Goal: Task Accomplishment & Management: Manage account settings

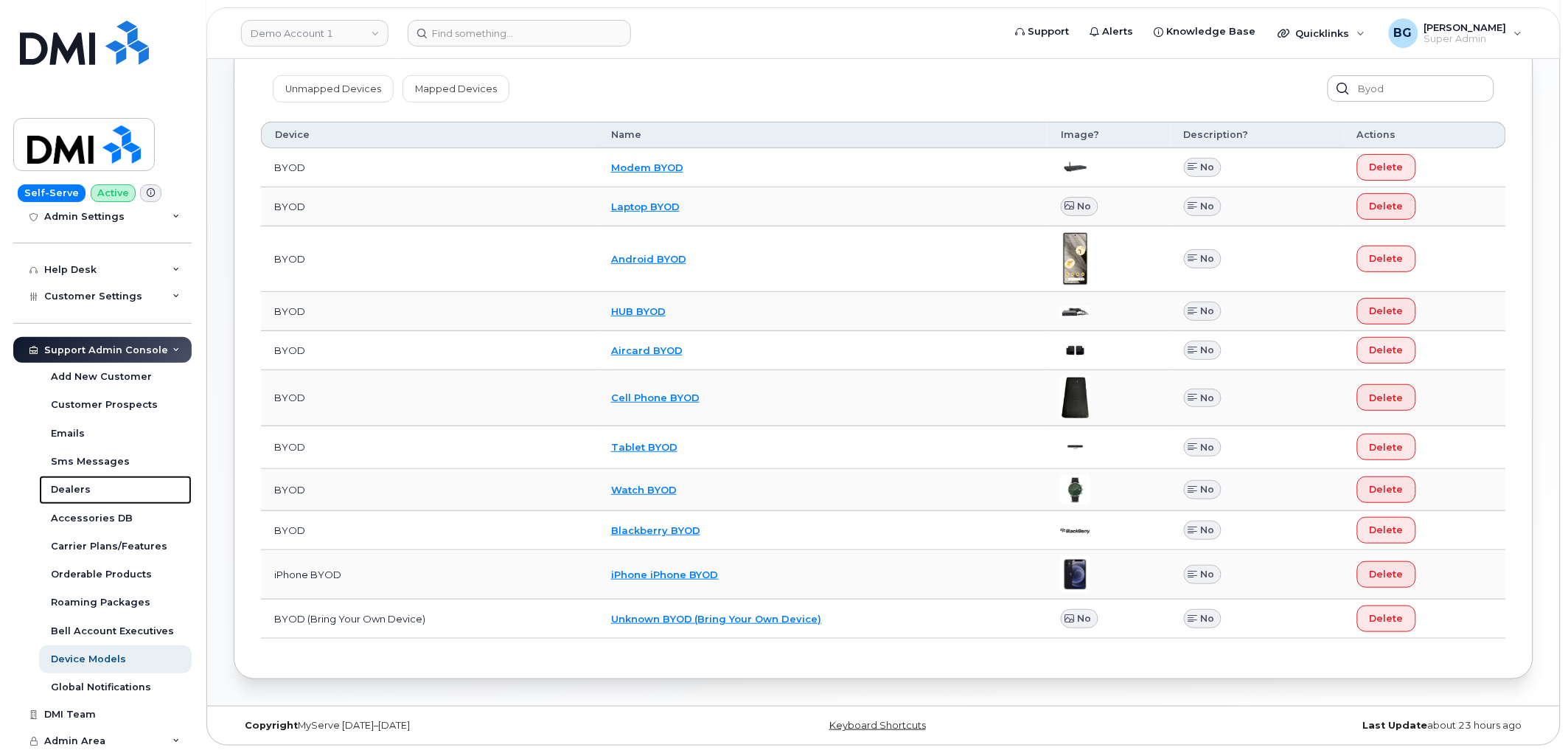
scroll to position [244, 0]
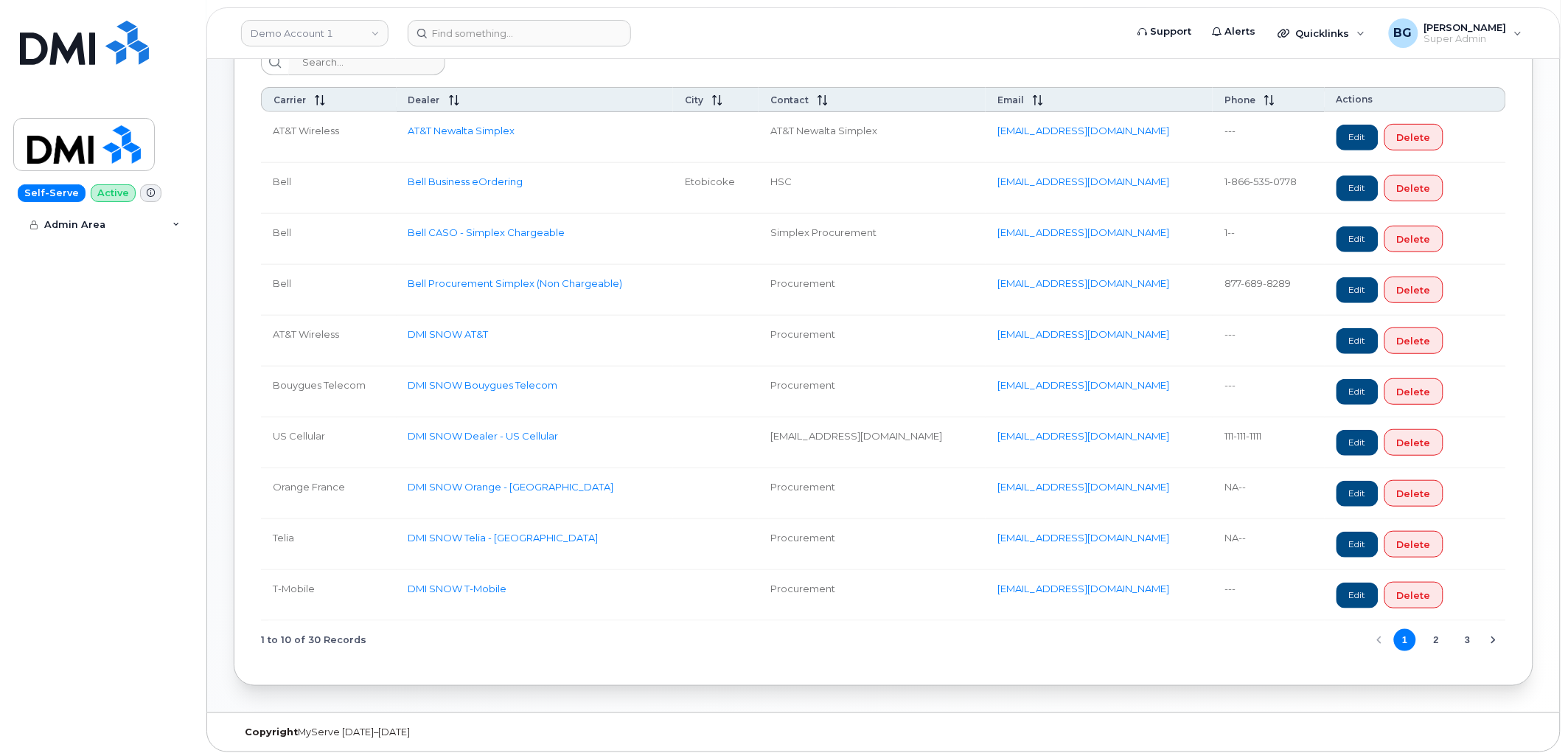
scroll to position [169, 0]
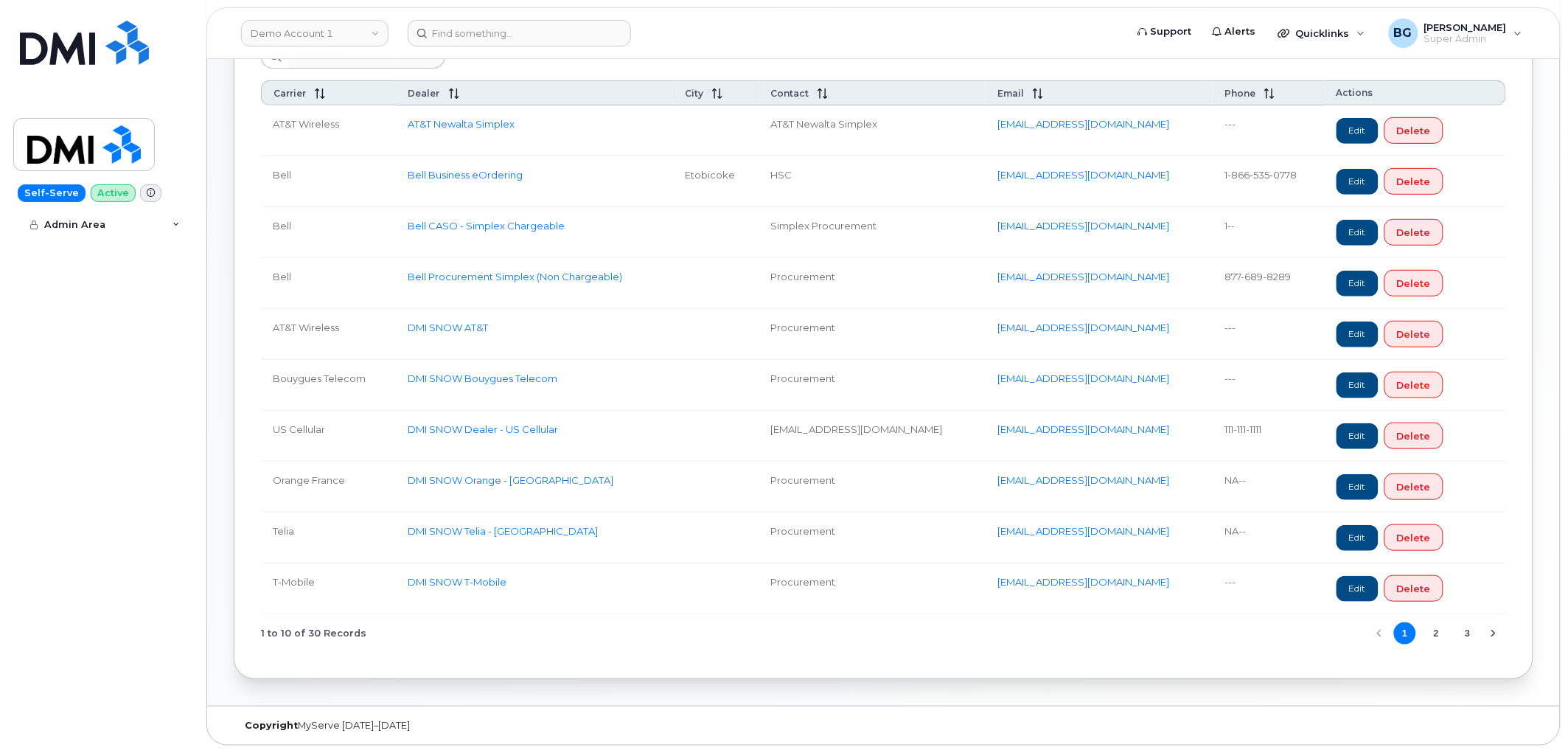
click at [1467, 633] on button "3" at bounding box center [1467, 633] width 22 height 22
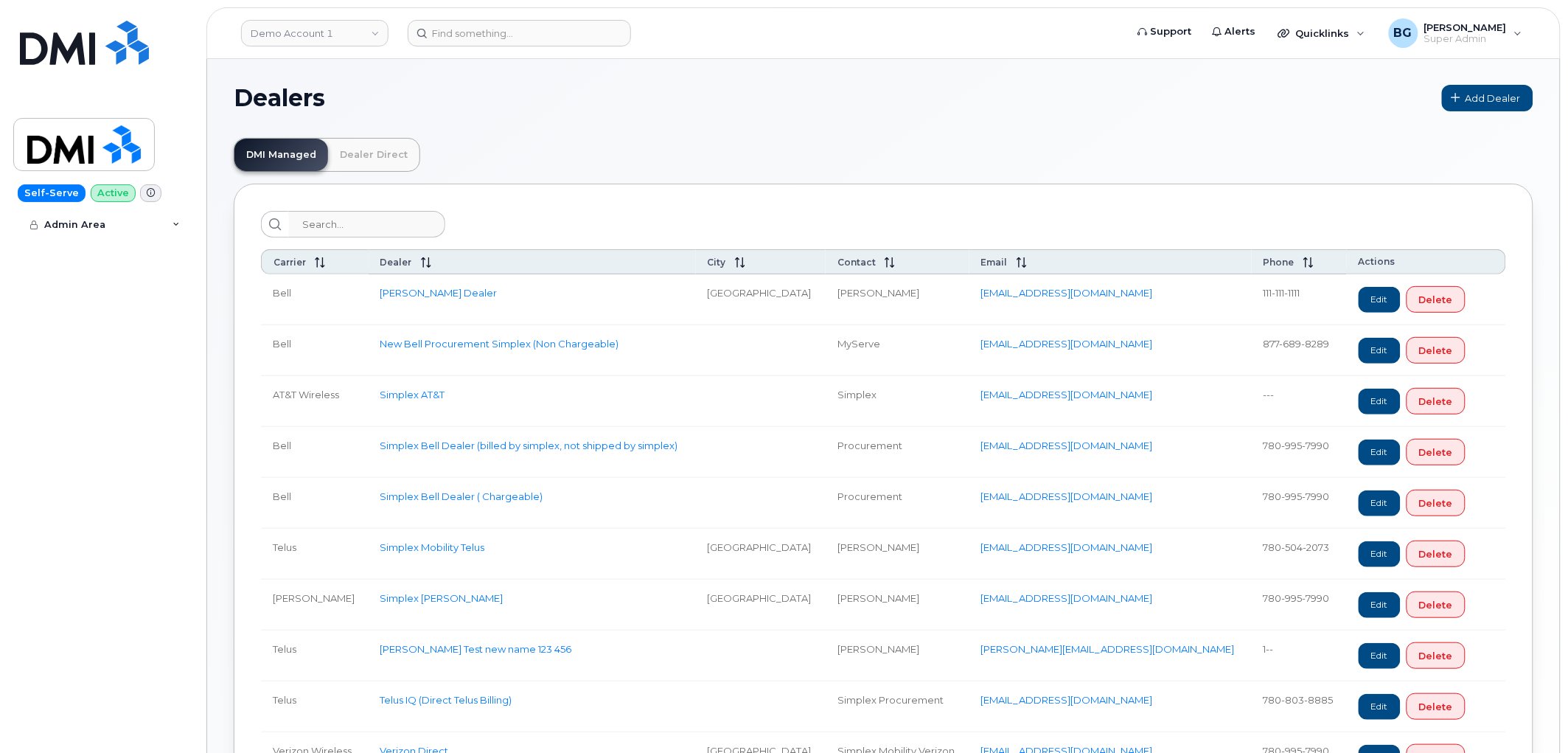
scroll to position [0, 0]
click at [373, 155] on link "Dealer Direct" at bounding box center [373, 156] width 92 height 33
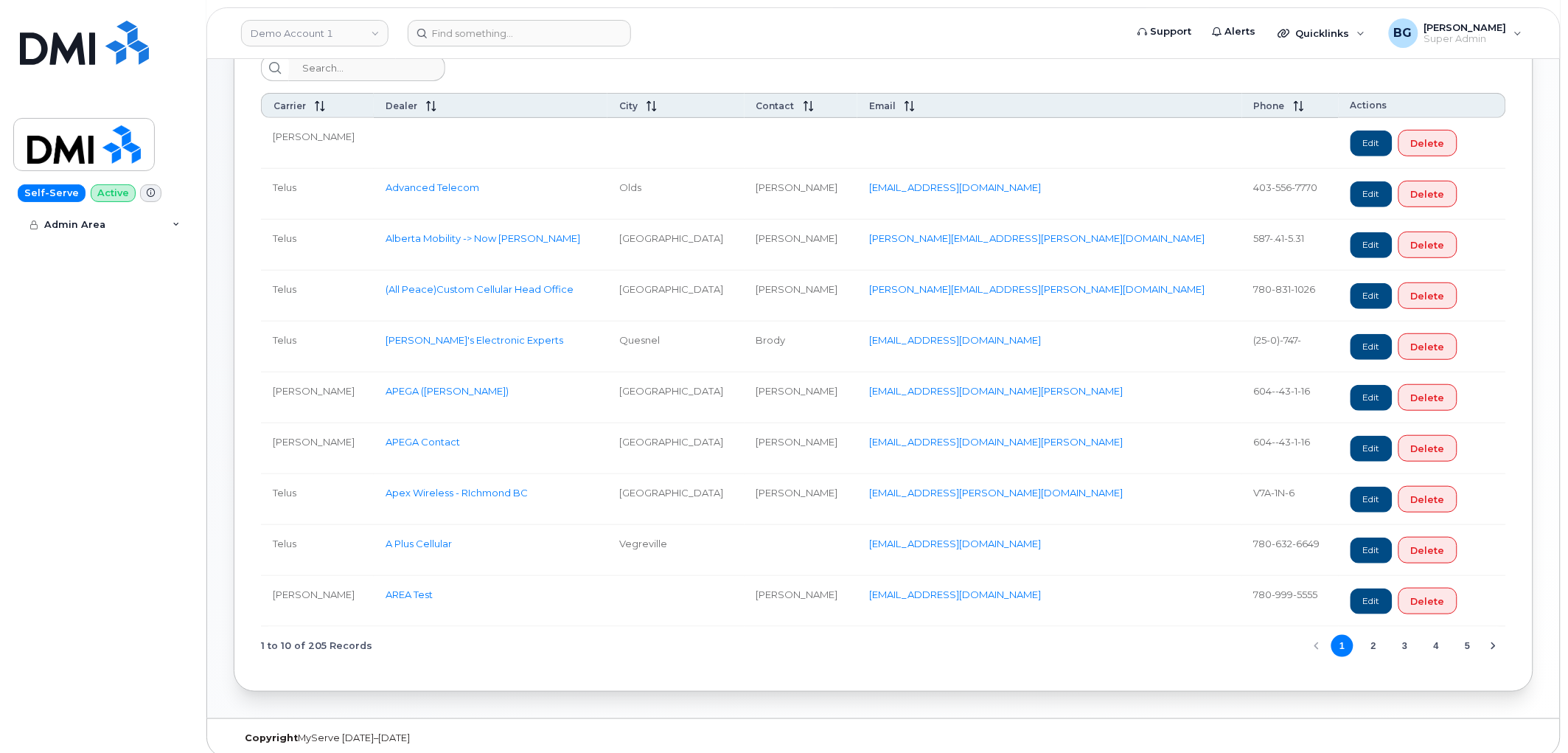
scroll to position [169, 0]
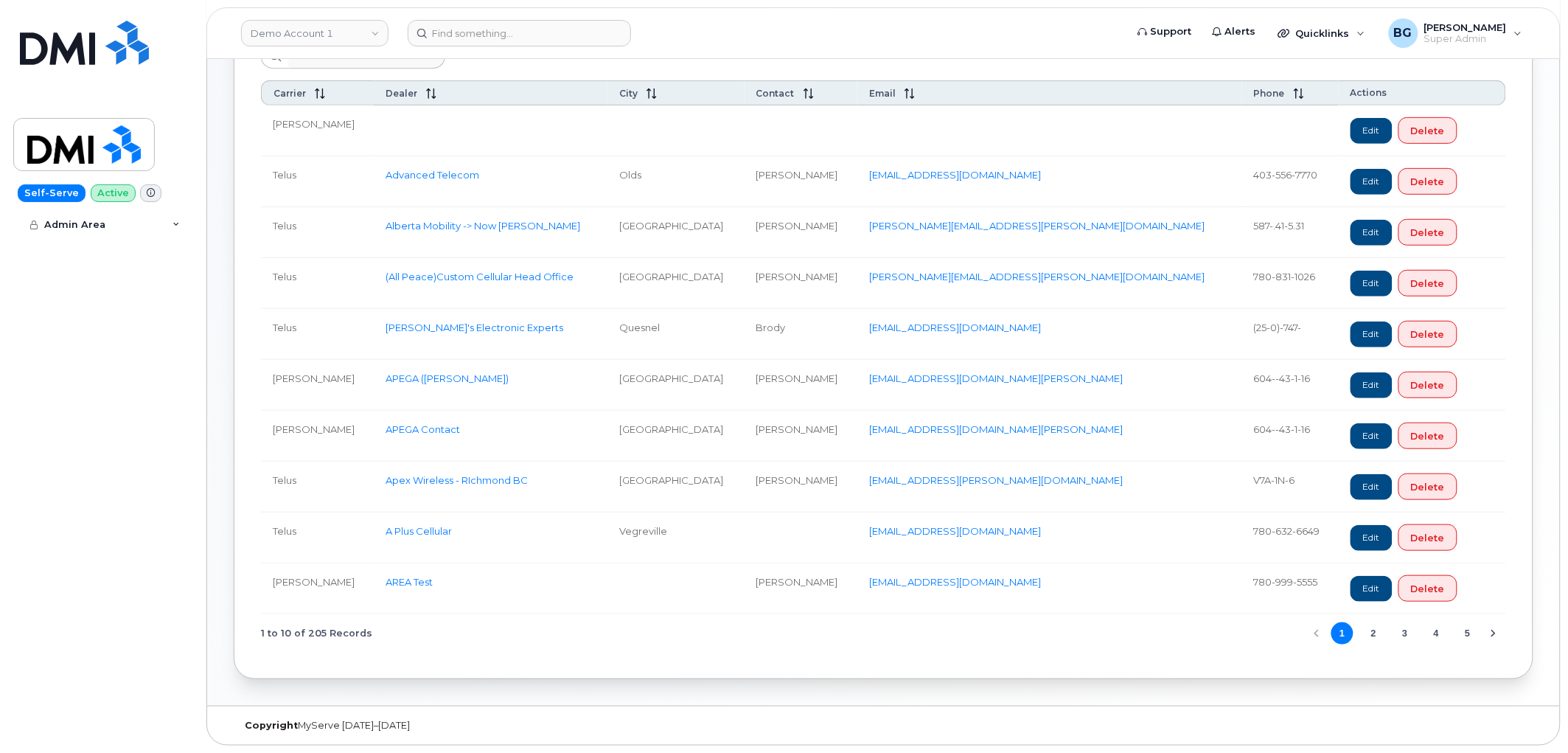
click at [1473, 636] on button "5" at bounding box center [1467, 633] width 22 height 22
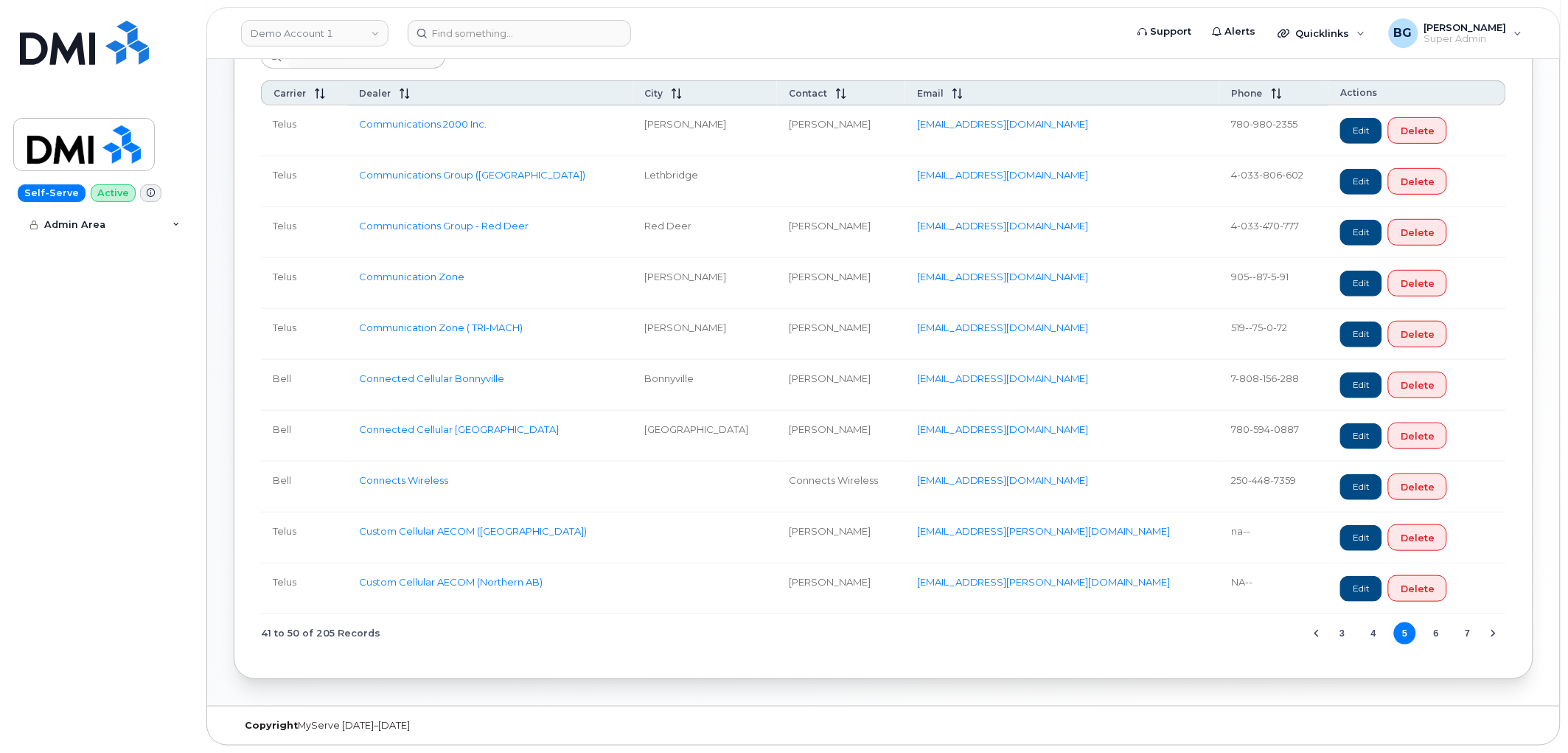
click at [1467, 630] on button "7" at bounding box center [1467, 633] width 22 height 22
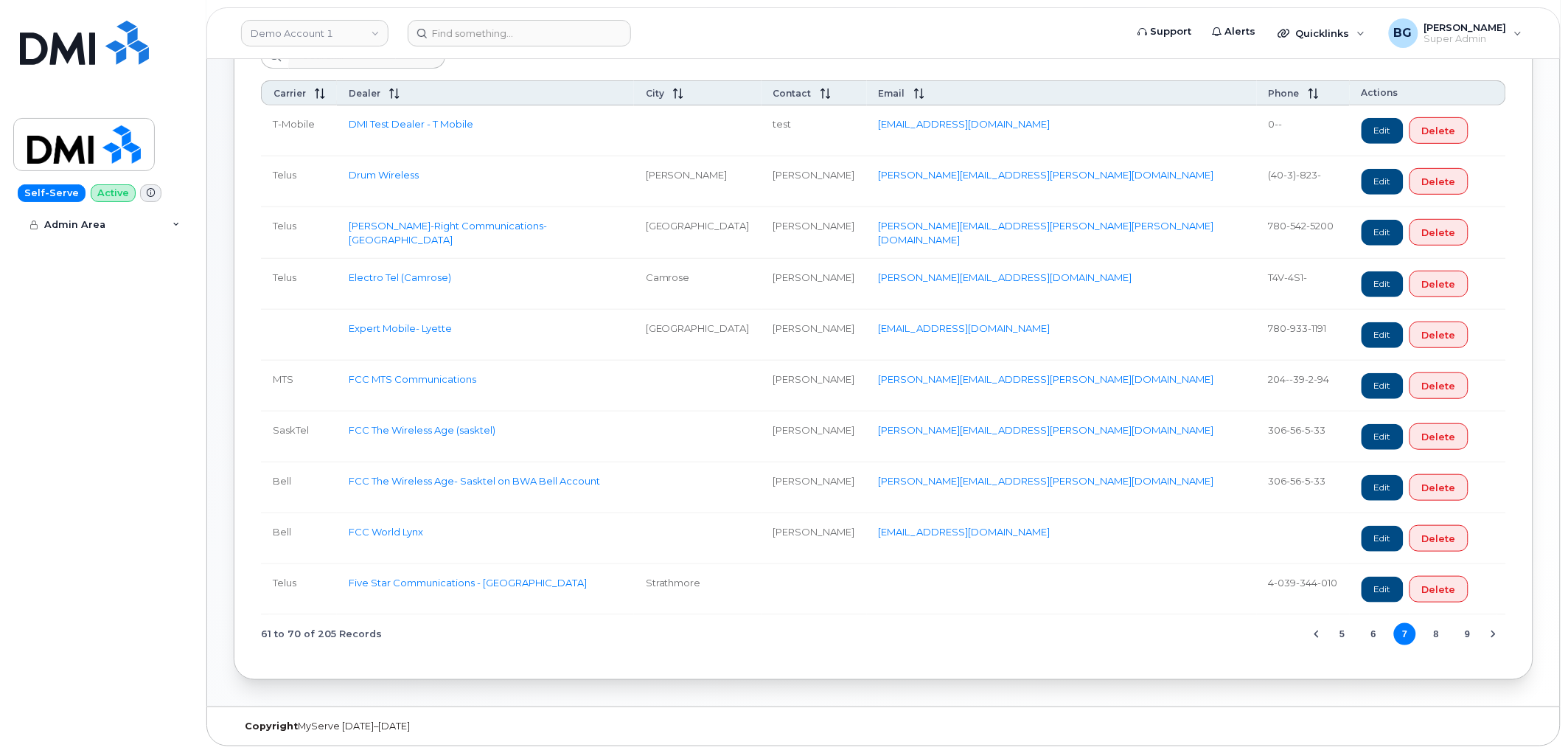
click at [1468, 635] on button "9" at bounding box center [1467, 634] width 22 height 22
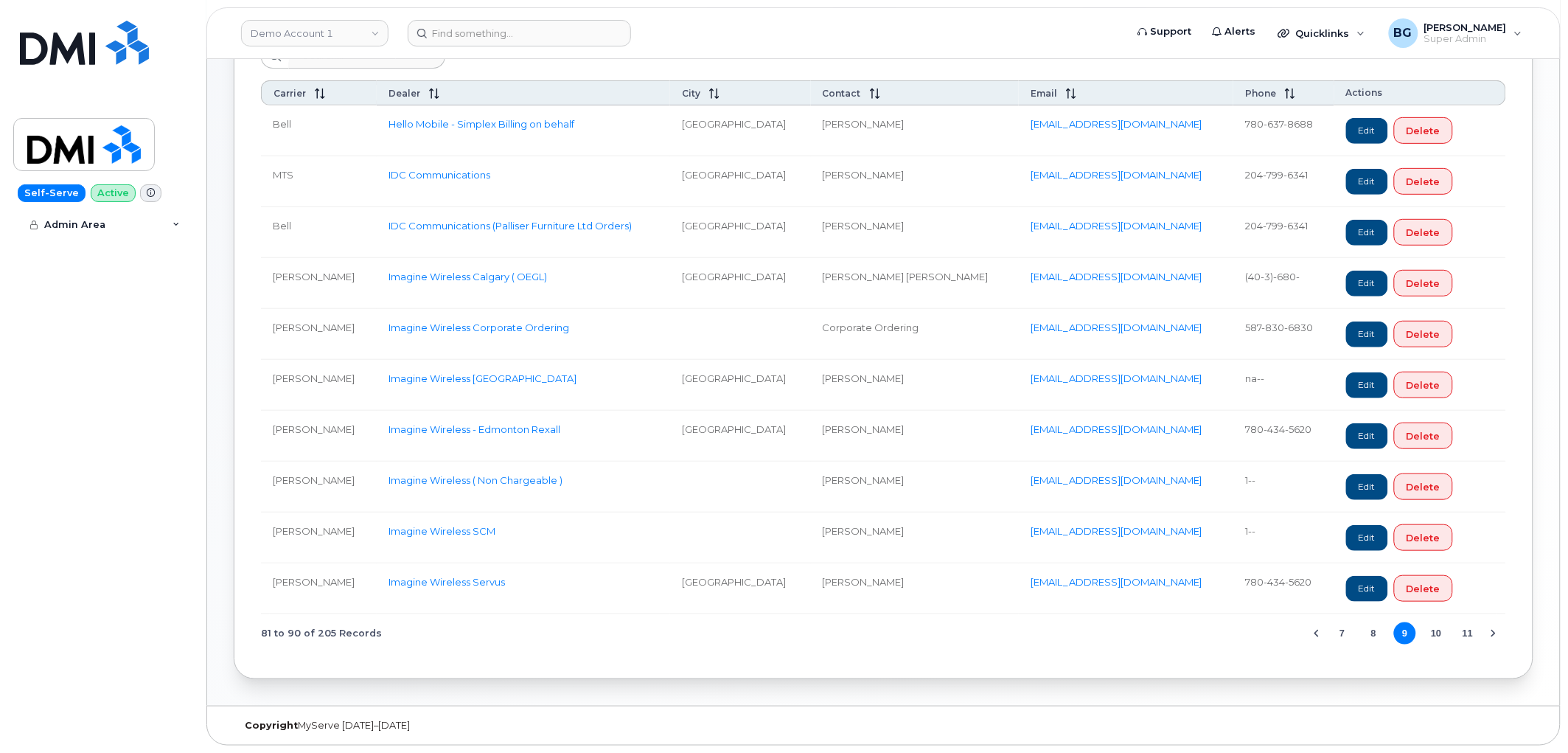
click at [1468, 635] on button "11" at bounding box center [1467, 633] width 22 height 22
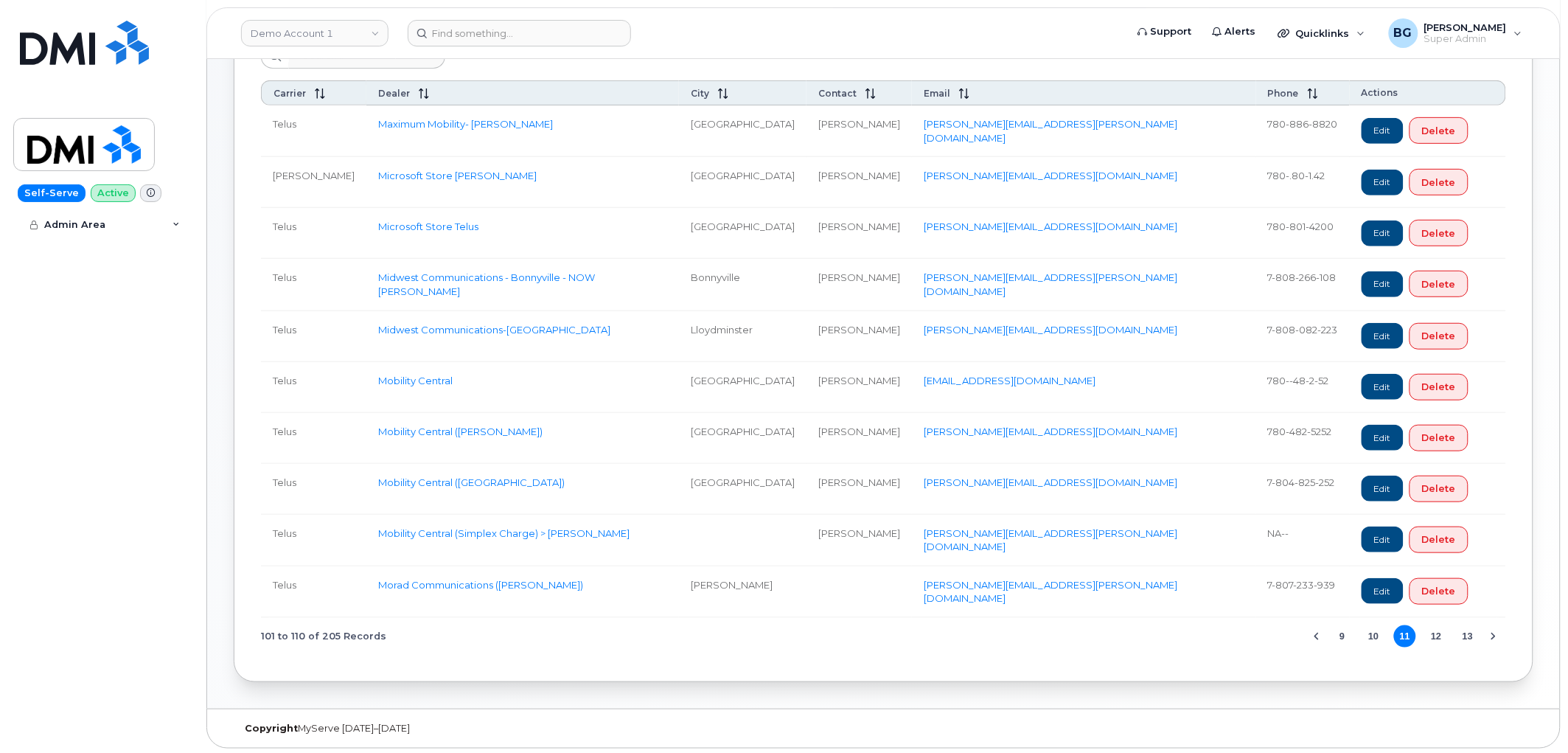
click at [1468, 635] on button "13" at bounding box center [1467, 636] width 22 height 22
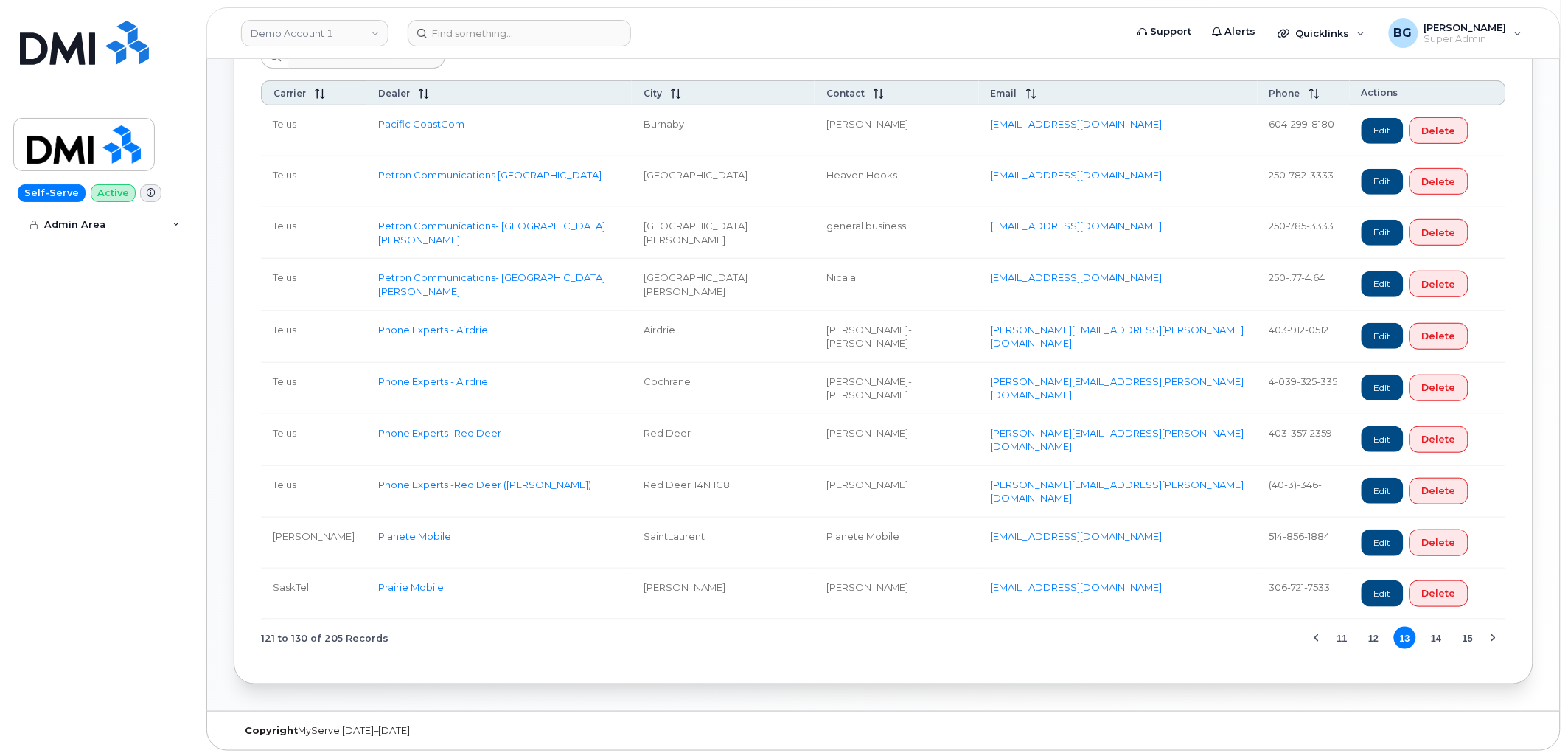
click at [1468, 635] on button "15" at bounding box center [1467, 638] width 22 height 22
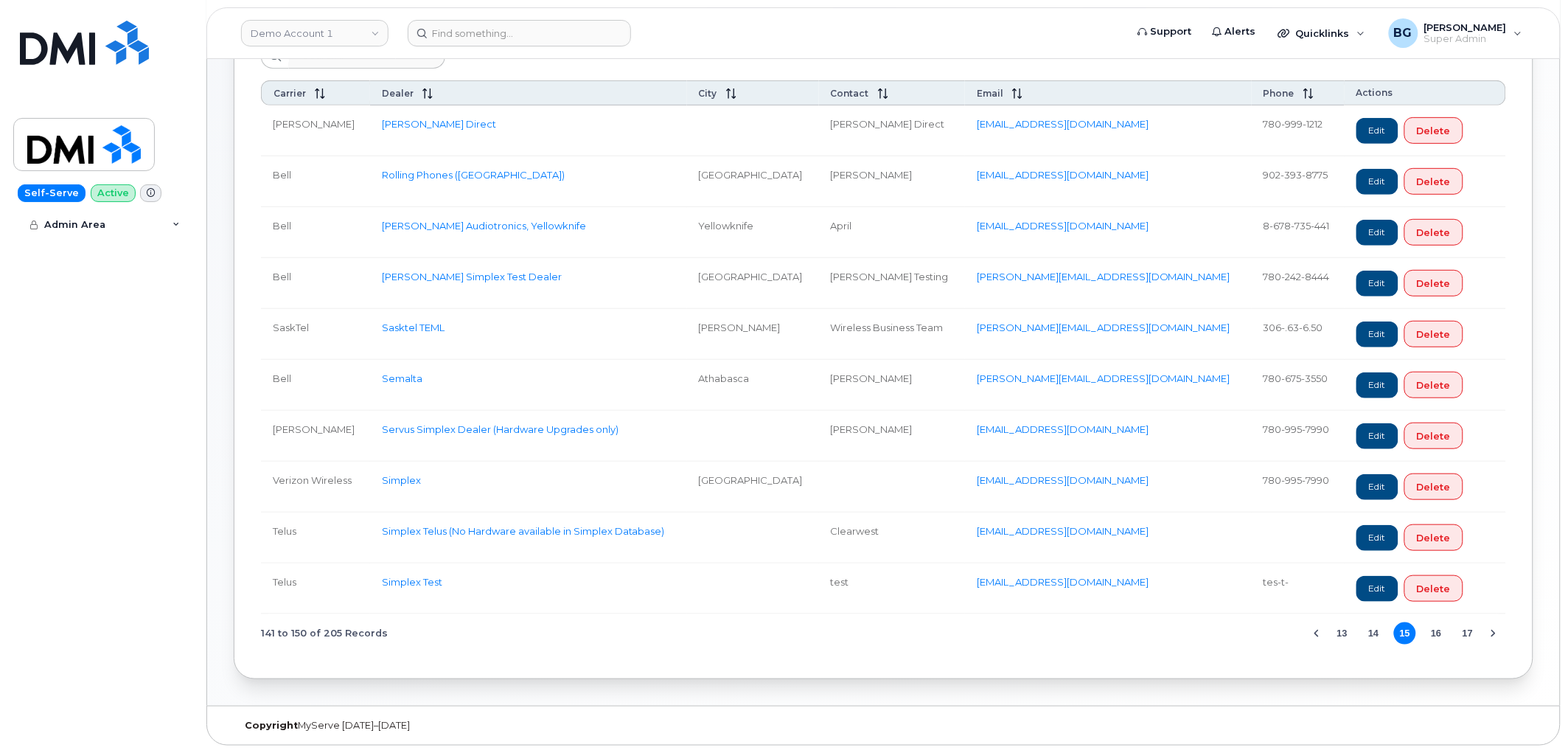
click at [1468, 635] on button "17" at bounding box center [1467, 633] width 22 height 22
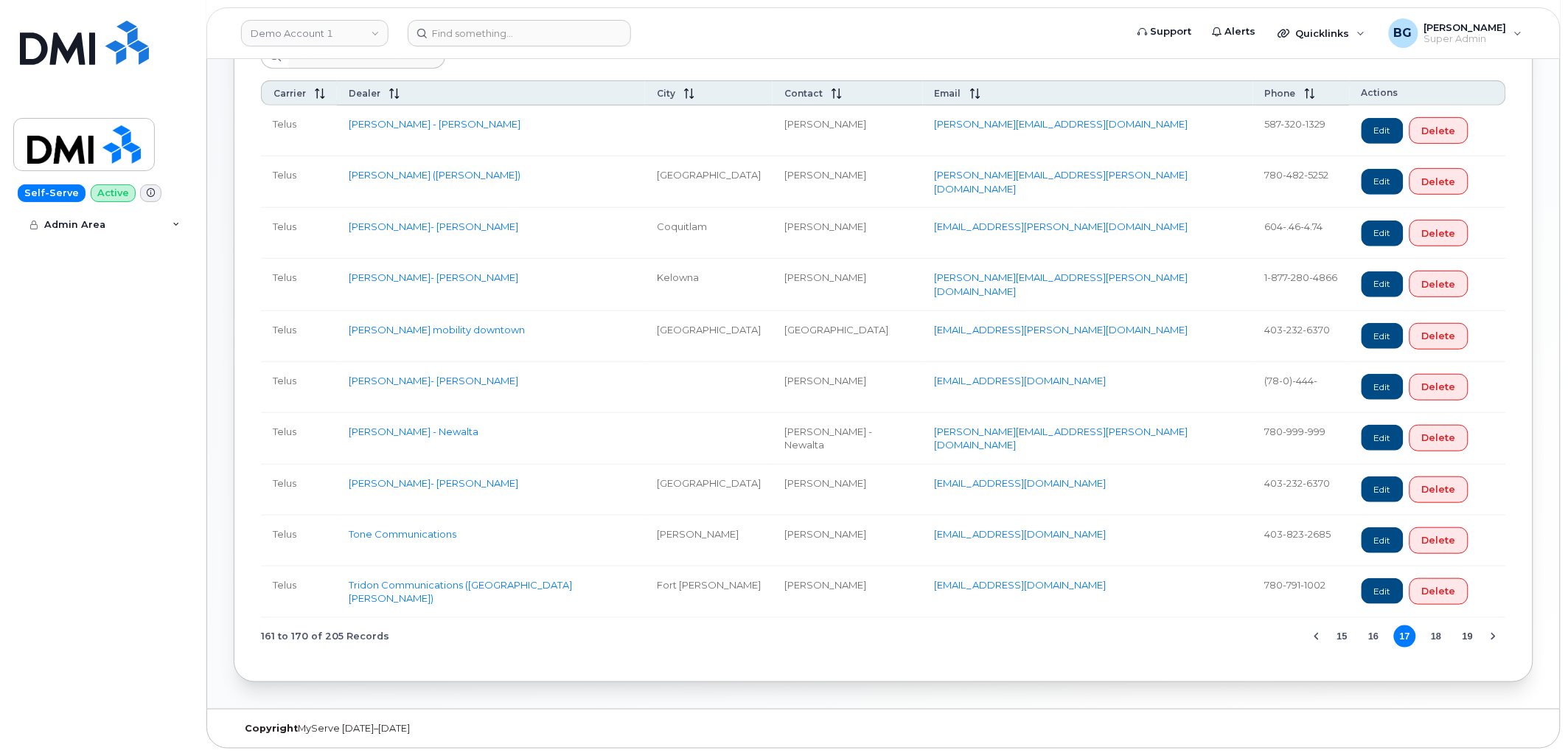
click at [1468, 635] on button "19" at bounding box center [1467, 636] width 22 height 22
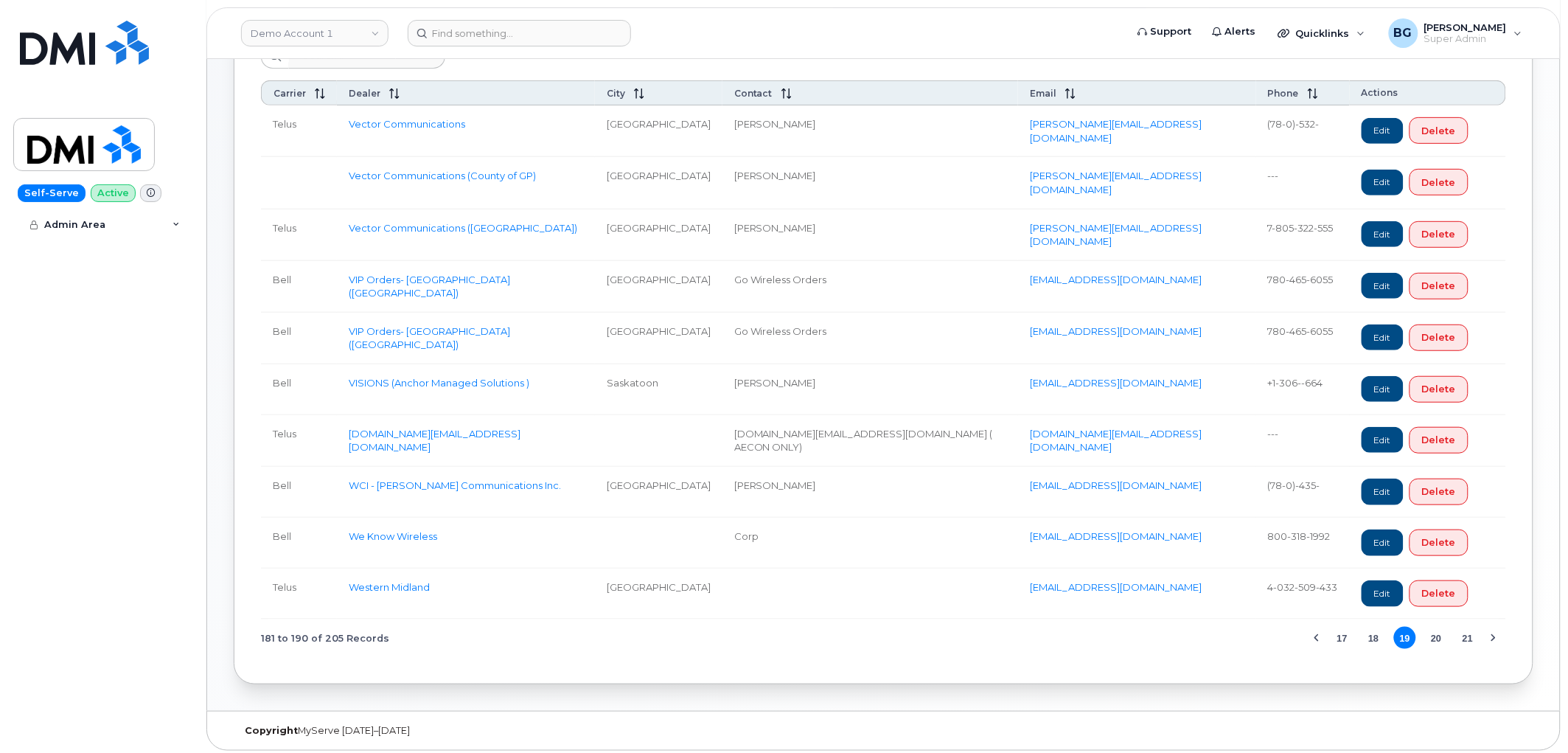
click at [1469, 634] on button "21" at bounding box center [1467, 638] width 22 height 22
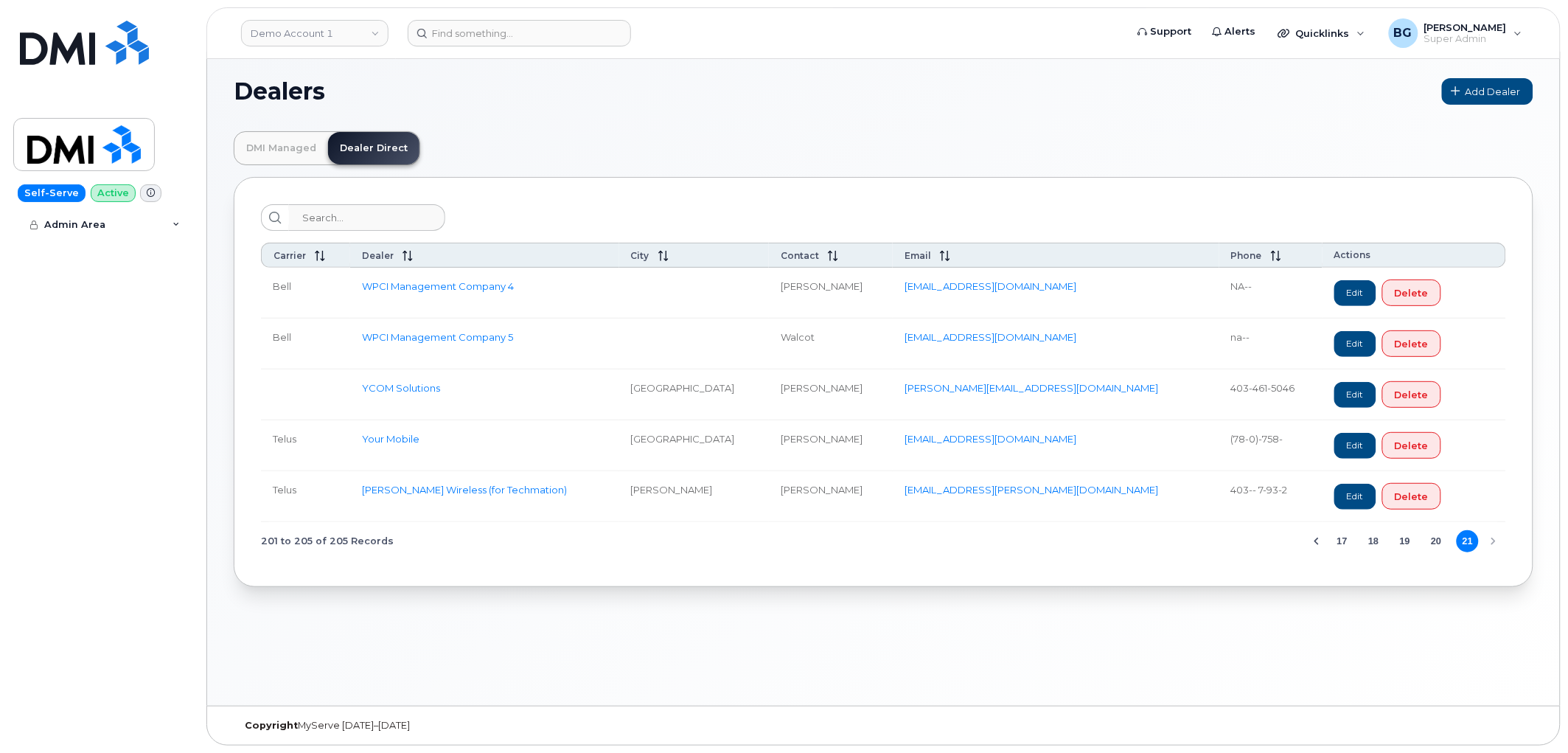
scroll to position [0, 0]
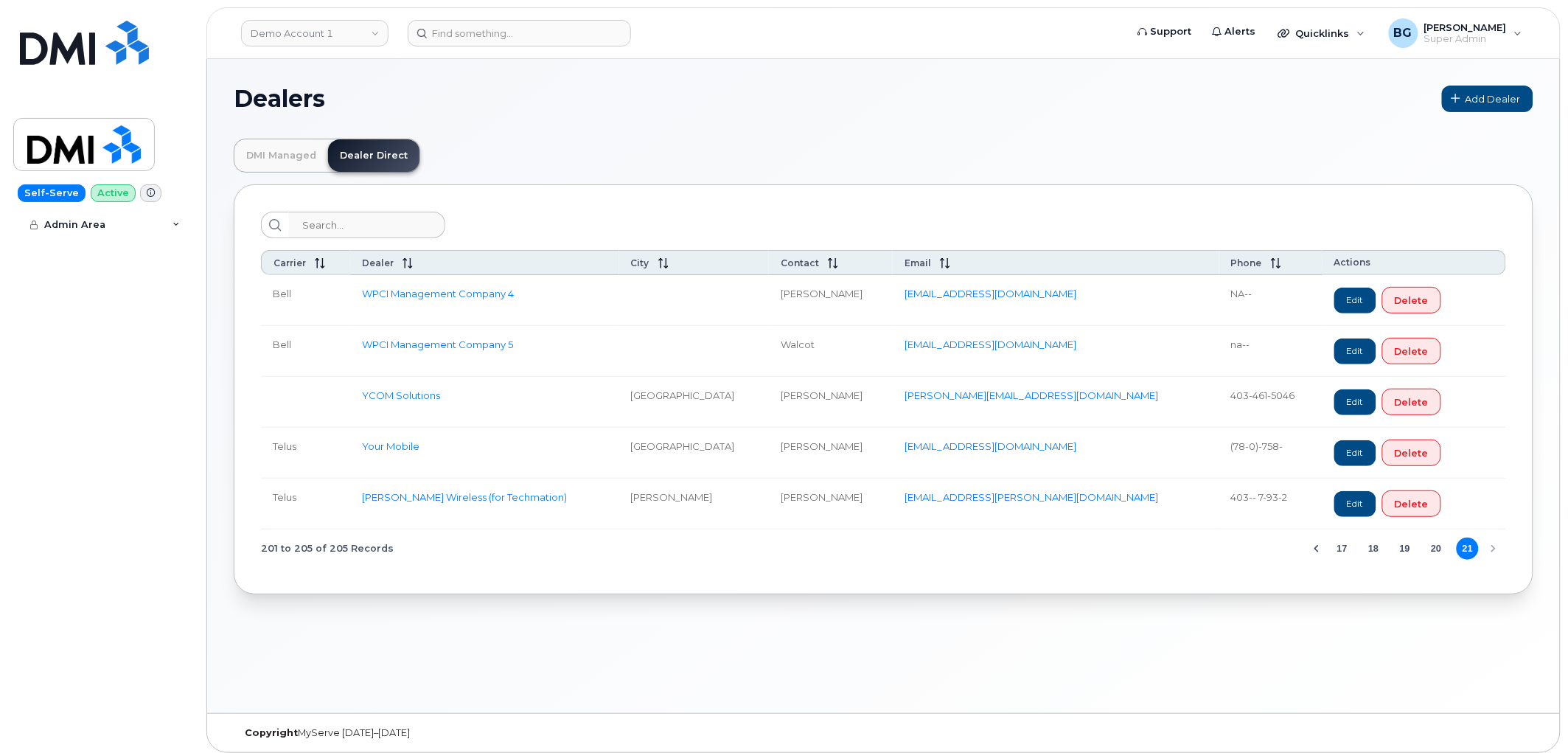
click at [1432, 550] on button "20" at bounding box center [1436, 549] width 22 height 22
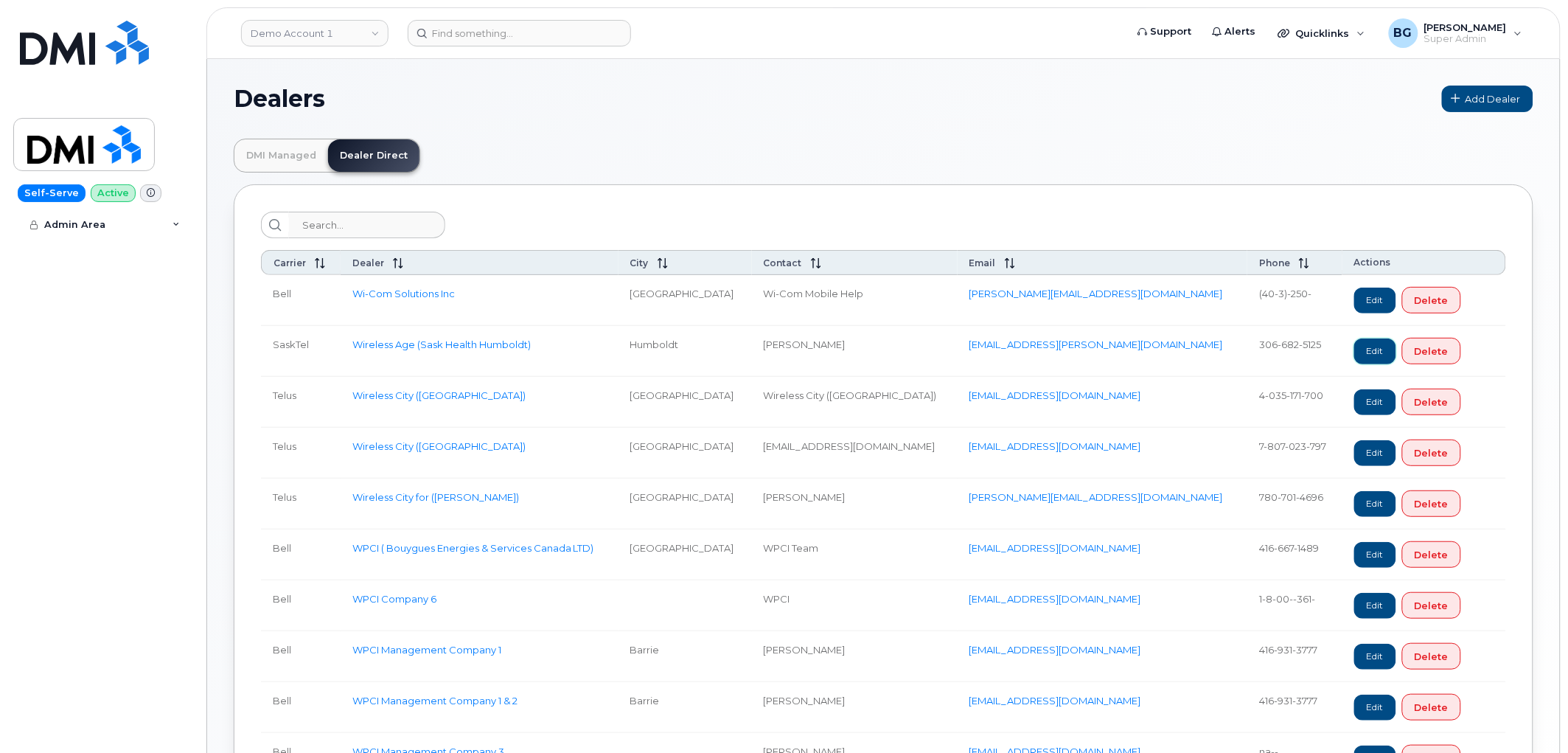
click at [1354, 351] on link "Edit" at bounding box center [1374, 352] width 42 height 26
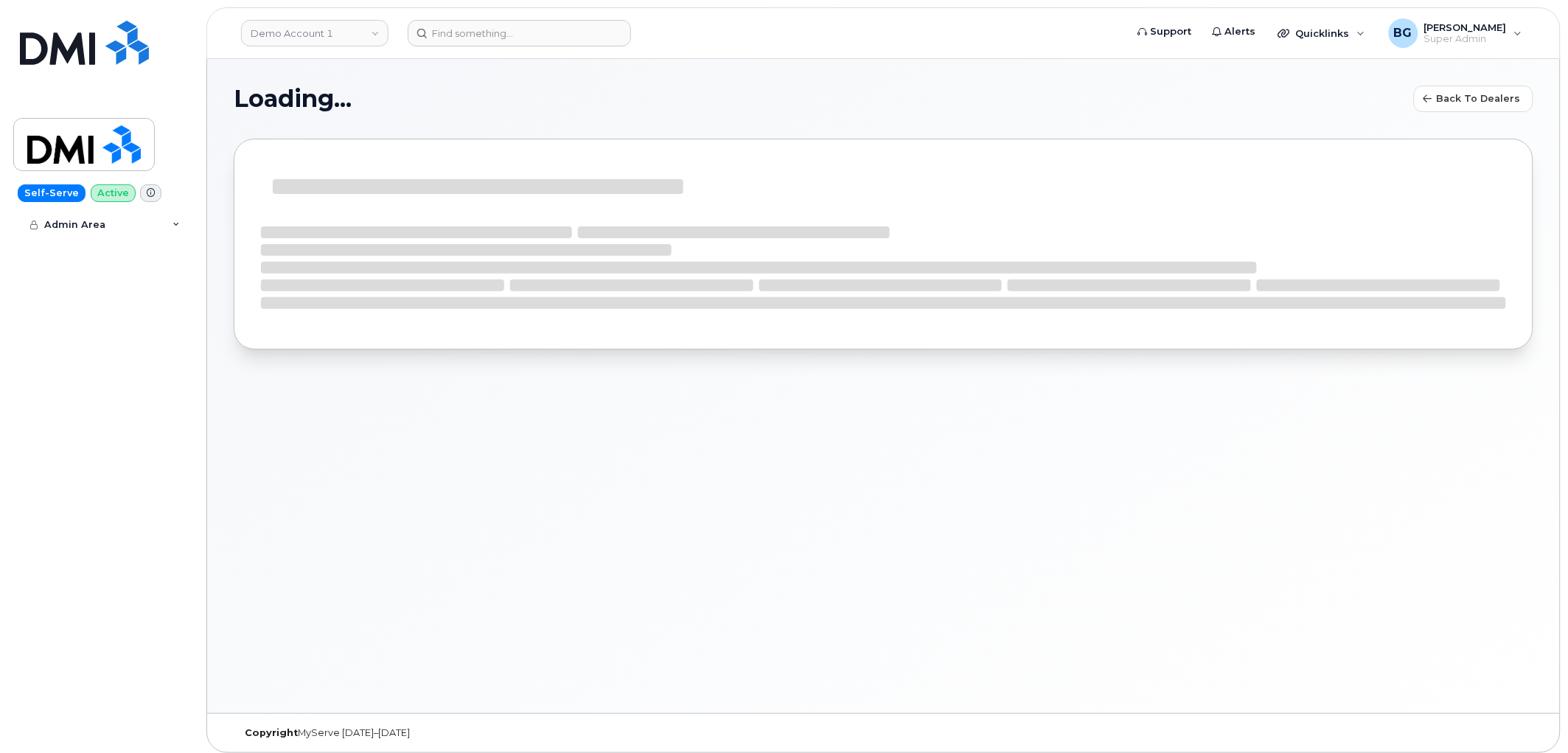
select select "5"
select select "9"
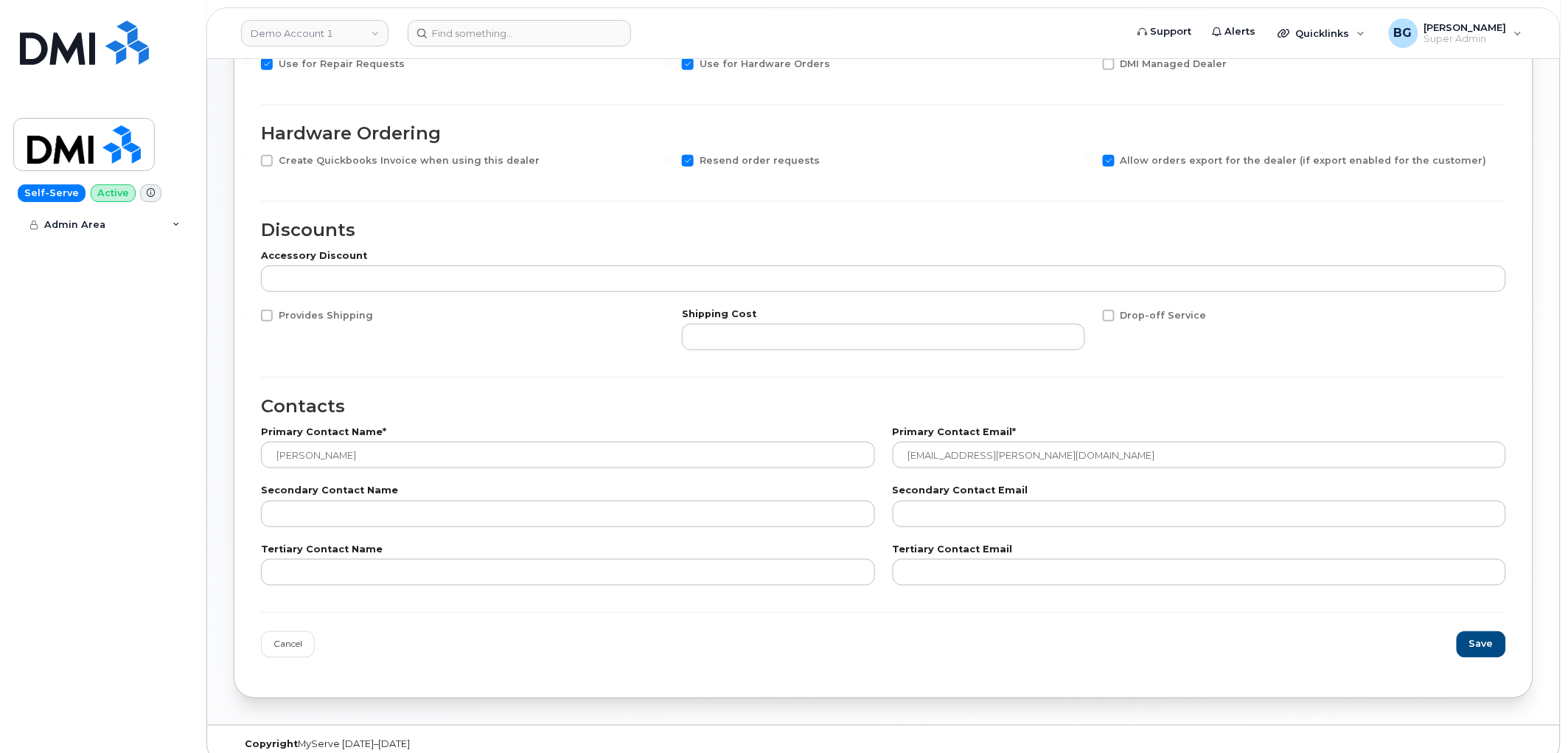
scroll to position [411, 0]
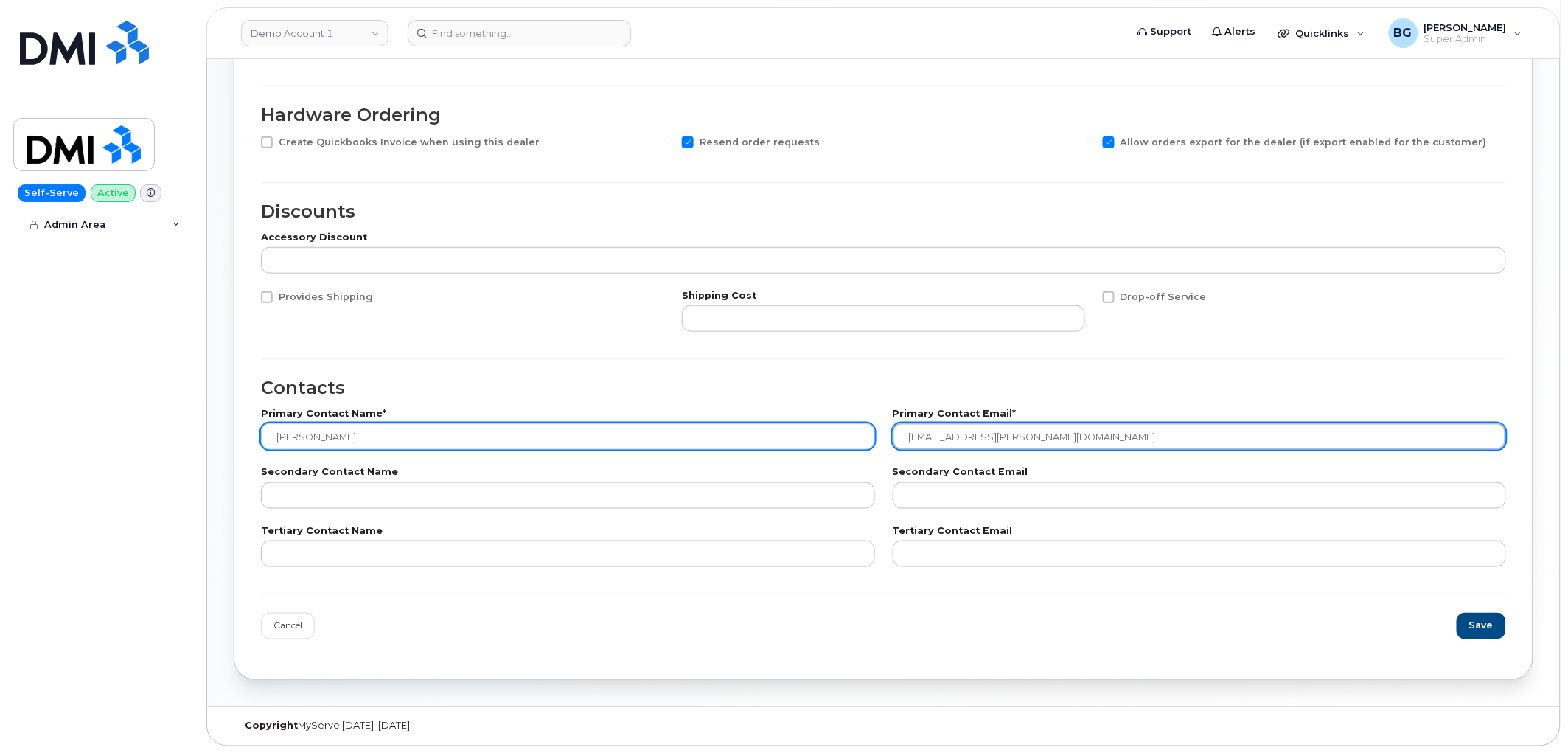
drag, startPoint x: 1101, startPoint y: 428, endPoint x: 801, endPoint y: 439, distance: 300.2
click at [808, 439] on div "Primary Contact Name* Tia Nienaber Primary Contact Email* Tia.nienaber@thewirel…" at bounding box center [883, 429] width 1262 height 58
paste input "• krista.cranfield"
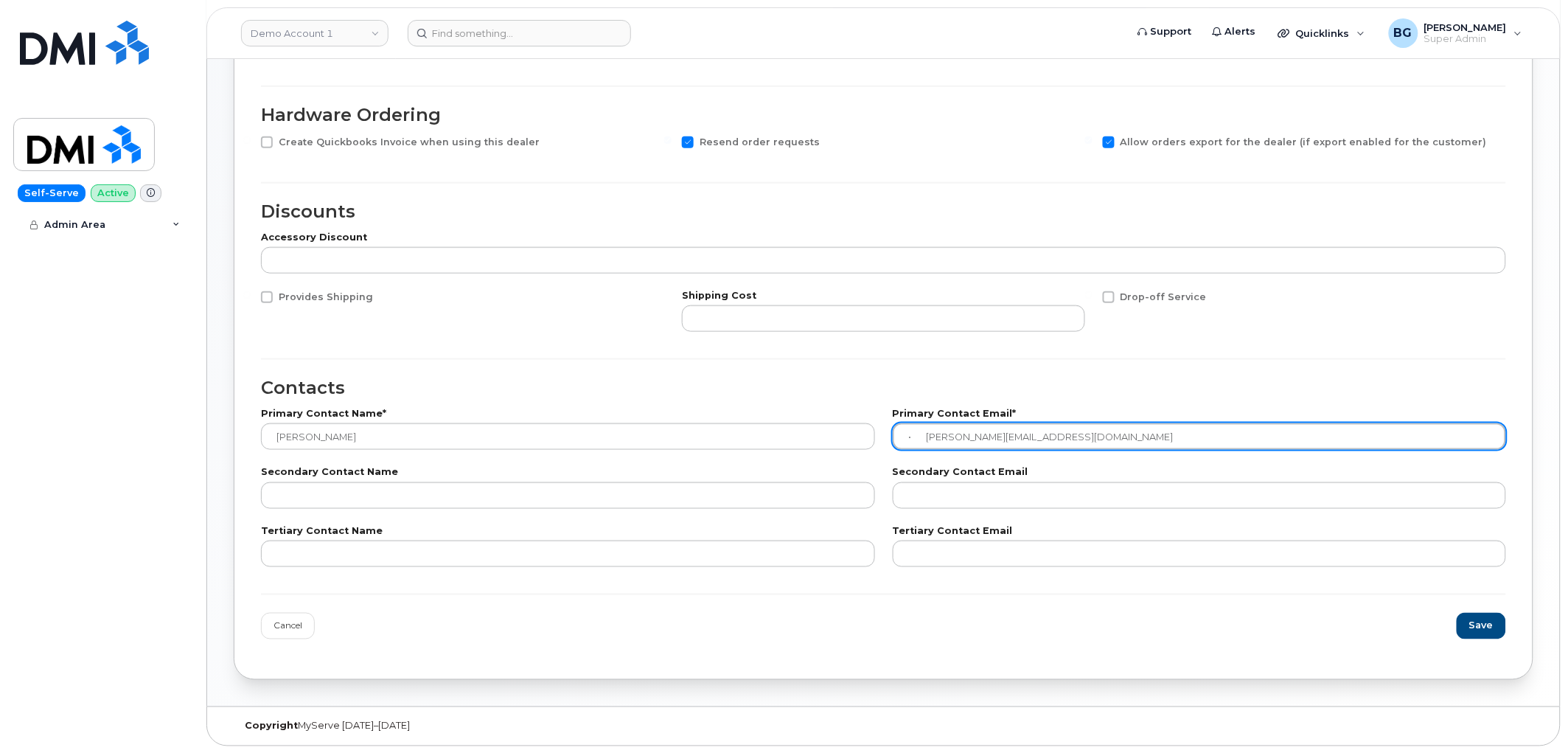
click at [927, 437] on input "• krista.cranfield@thewirelessage.com" at bounding box center [1200, 437] width 614 height 26
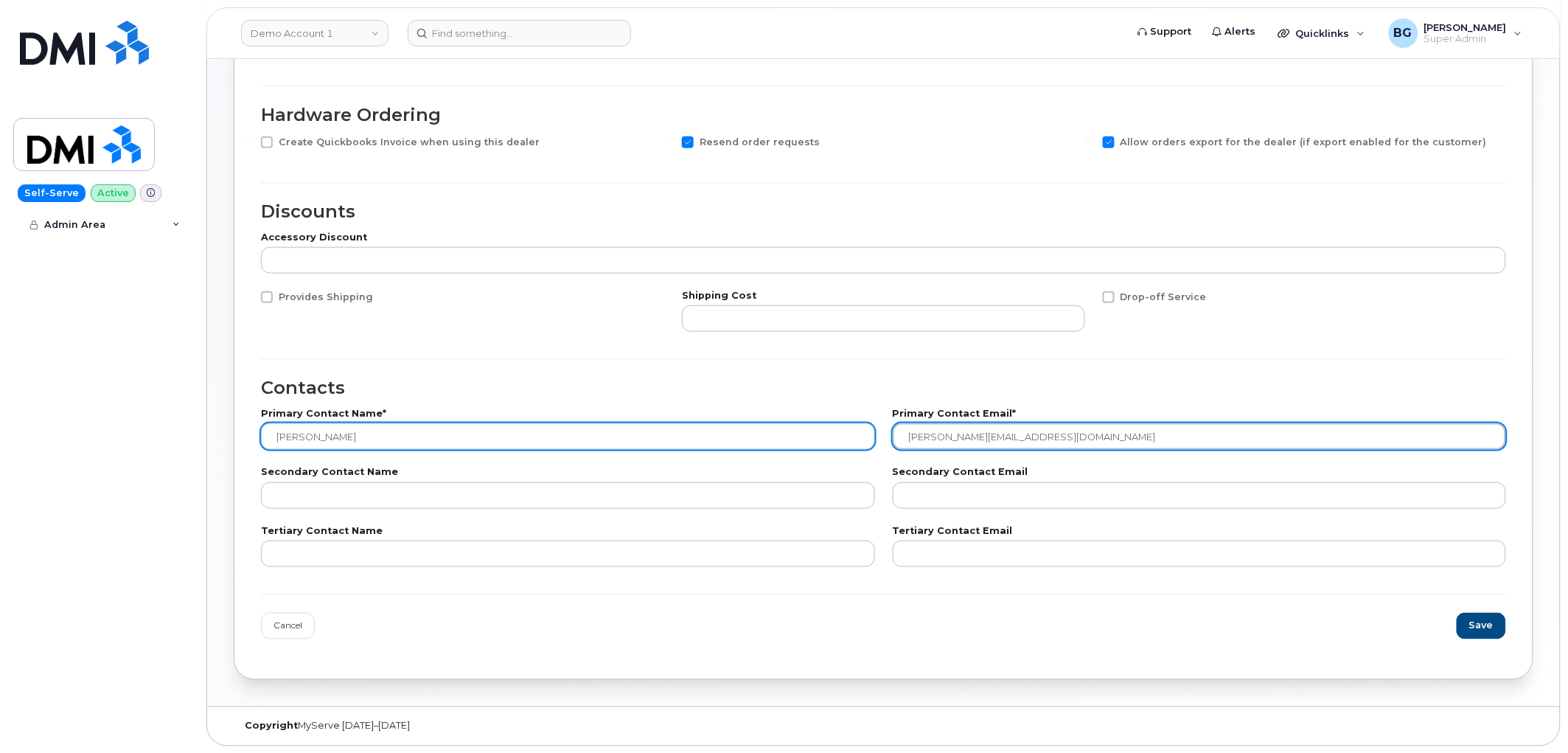
type input "krista.cranfield@thewirelessage.com"
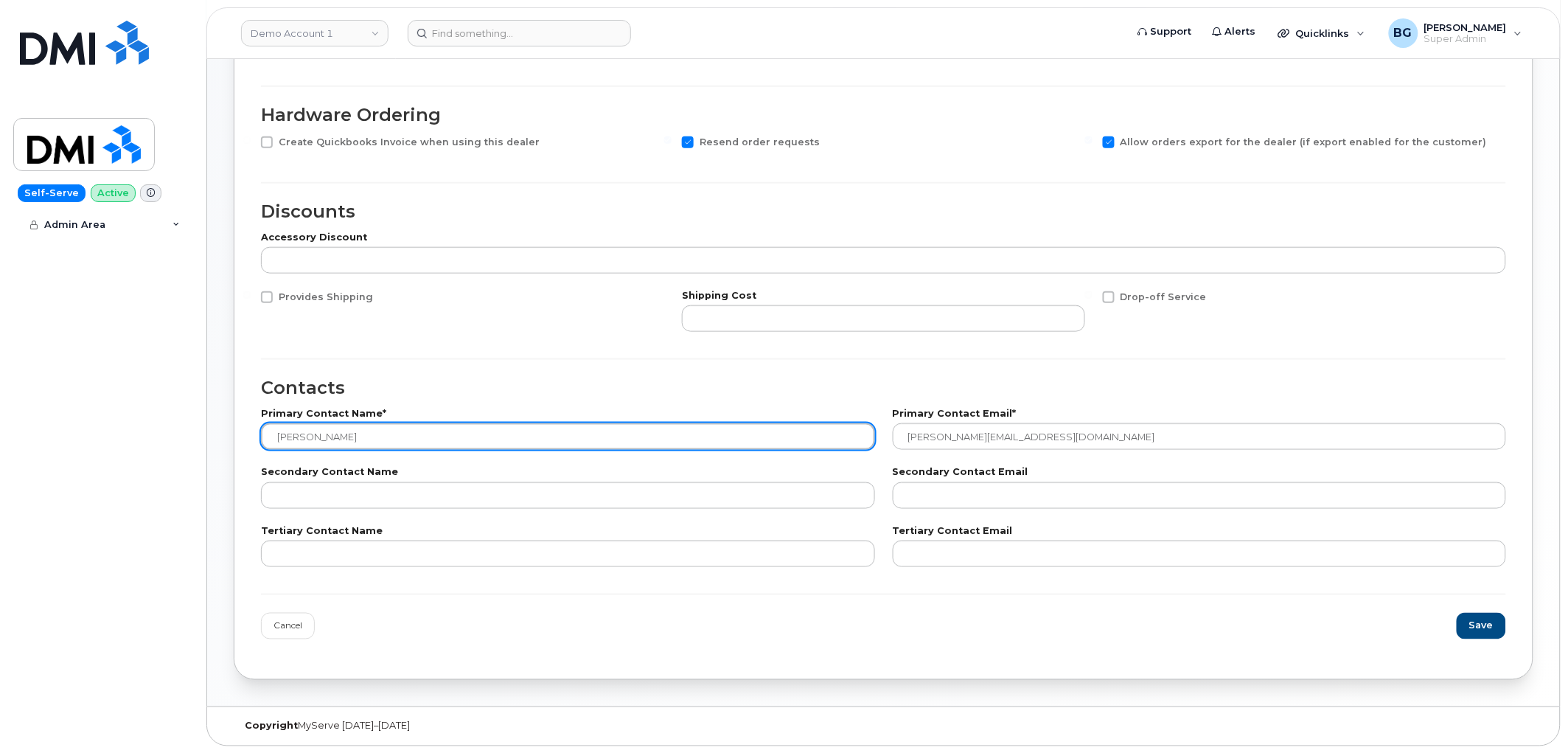
drag, startPoint x: 339, startPoint y: 437, endPoint x: 163, endPoint y: 446, distance: 176.2
click at [208, 441] on div "Demo Account 1 Support Alerts Quicklinks Suspend / Cancel Device Change SIM Car…" at bounding box center [883, 177] width 1352 height 1059
type input "Krista Cranfield"
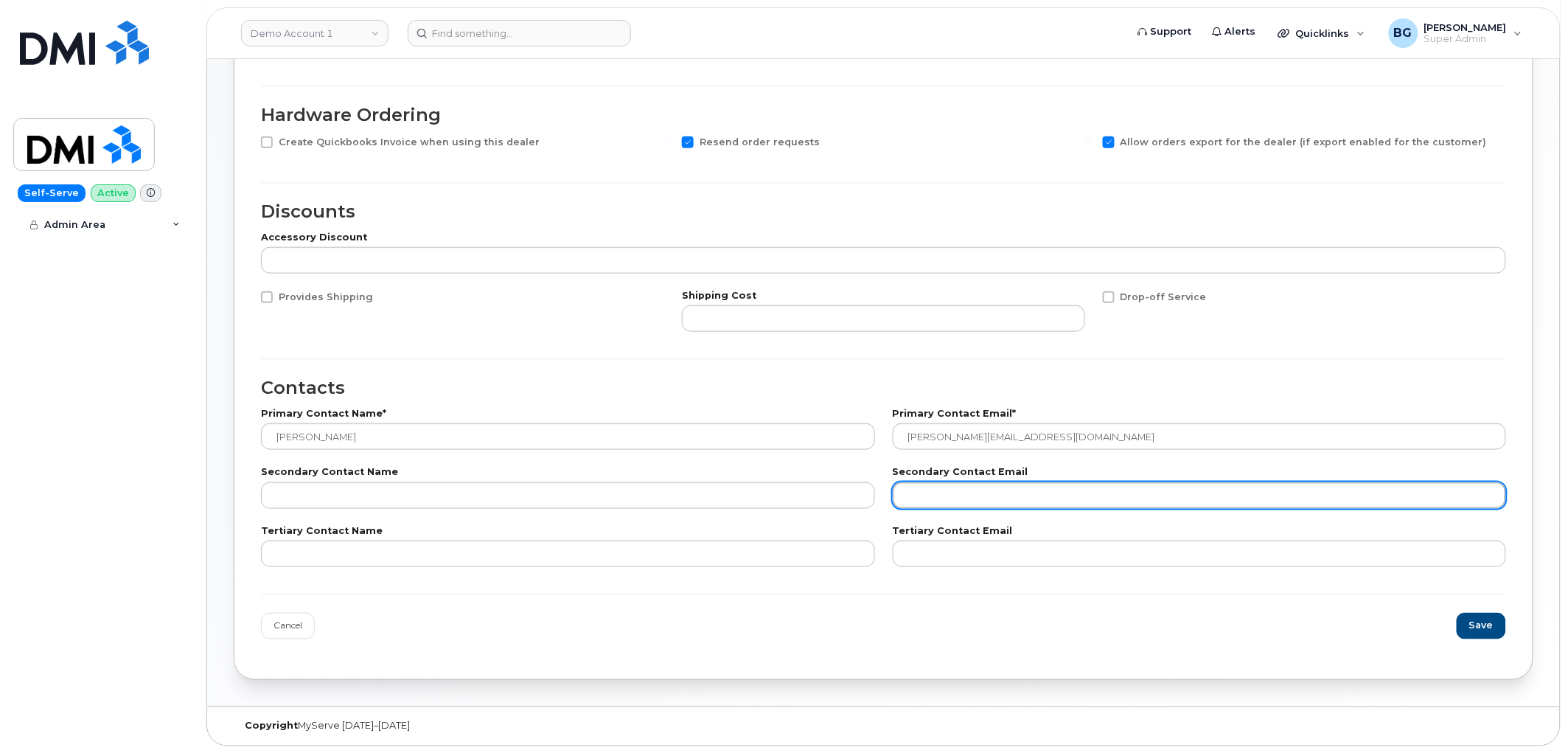
click at [951, 484] on input "email" at bounding box center [1200, 495] width 614 height 26
paste input "• simon.hewitt@thewirelessage.com"
click at [931, 495] on input "• simon.hewitt@thewirelessage.com" at bounding box center [1200, 495] width 614 height 26
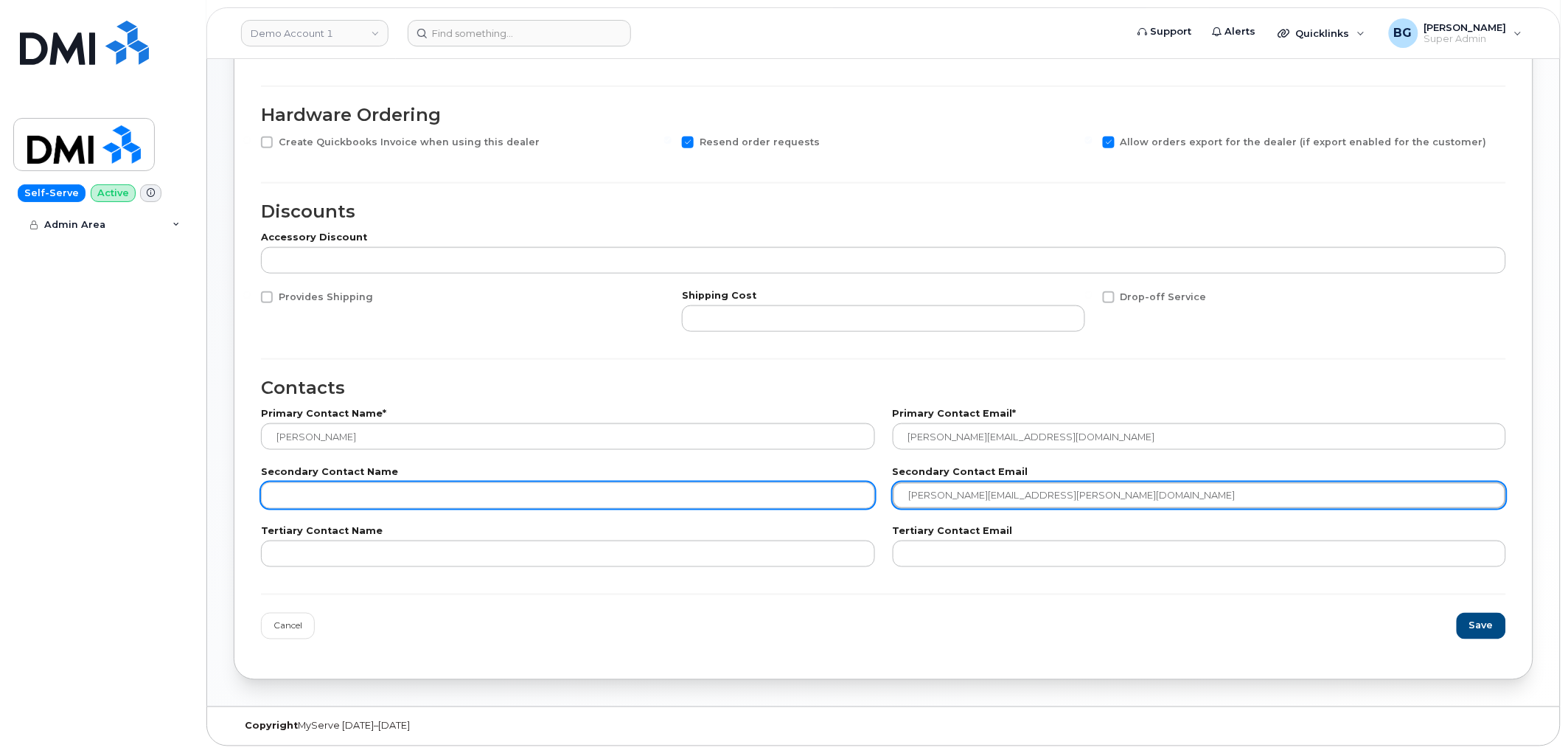
type input "simon.hewitt@thewirelessage.com"
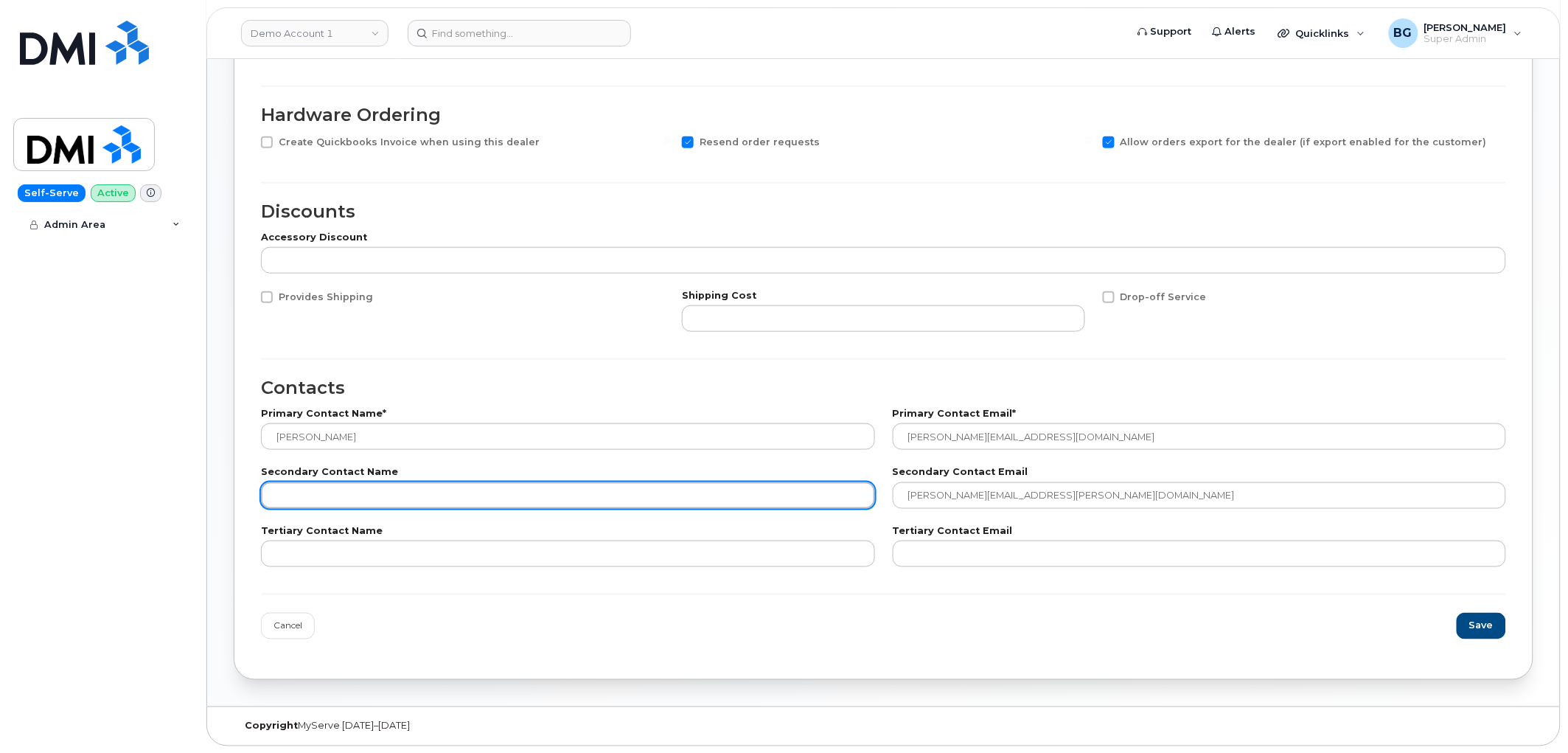
click at [378, 495] on input "text" at bounding box center [568, 495] width 614 height 26
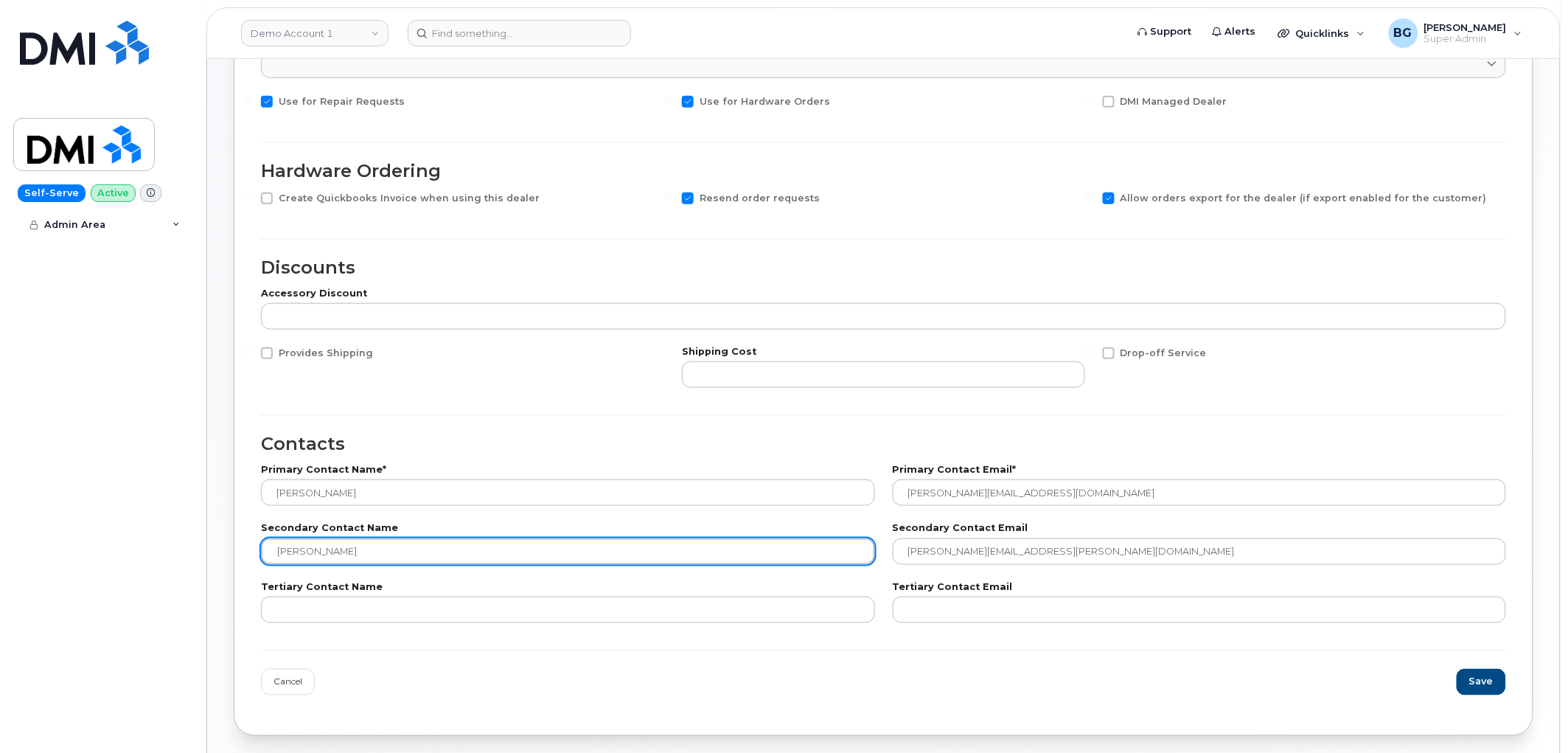
scroll to position [356, 0]
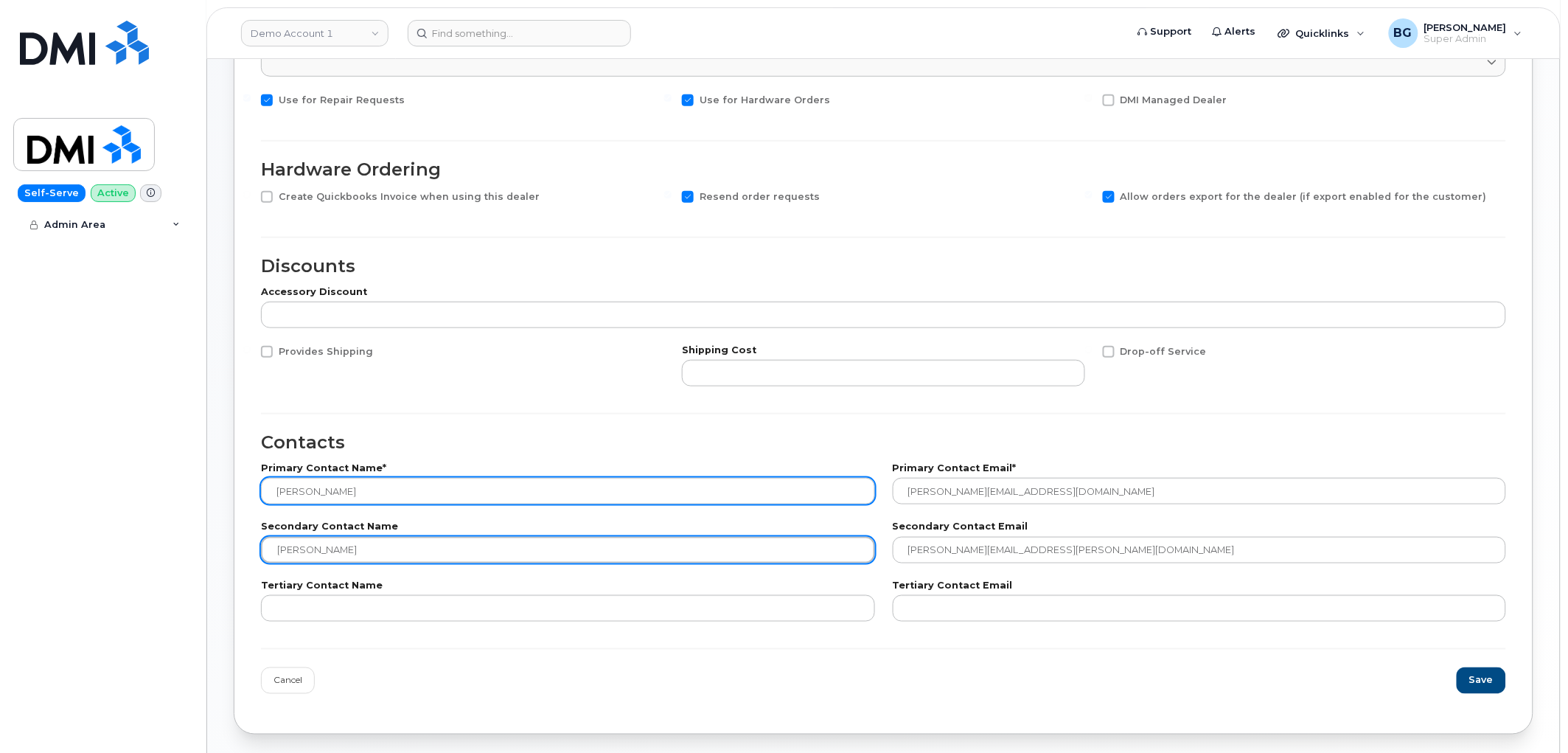
type input "Simon Hewitt"
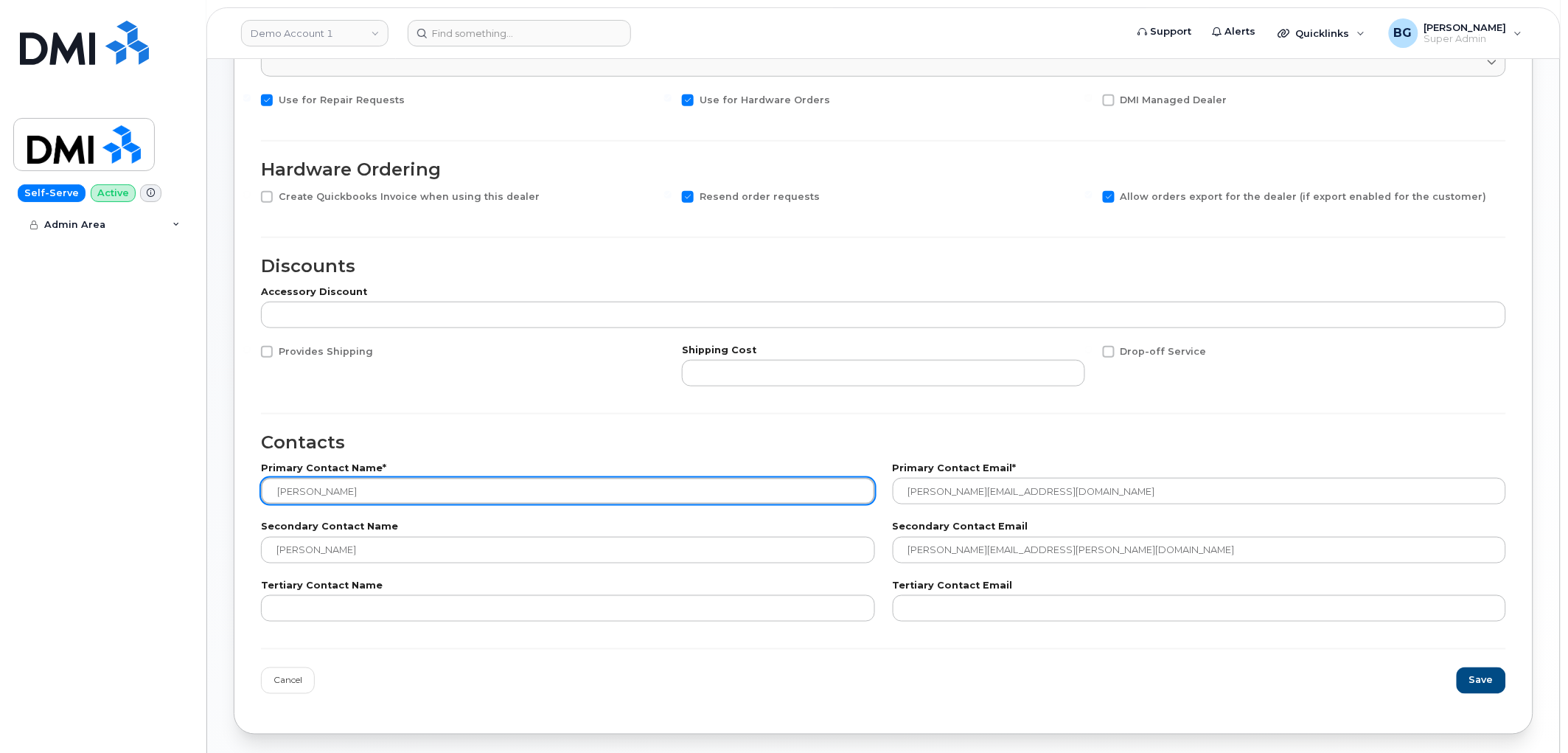
drag, startPoint x: 367, startPoint y: 491, endPoint x: 202, endPoint y: 479, distance: 165.4
click at [202, 479] on body "Demo Account 1 Support Alerts Quicklinks Suspend / Cancel Device Change SIM Car…" at bounding box center [784, 226] width 1568 height 1165
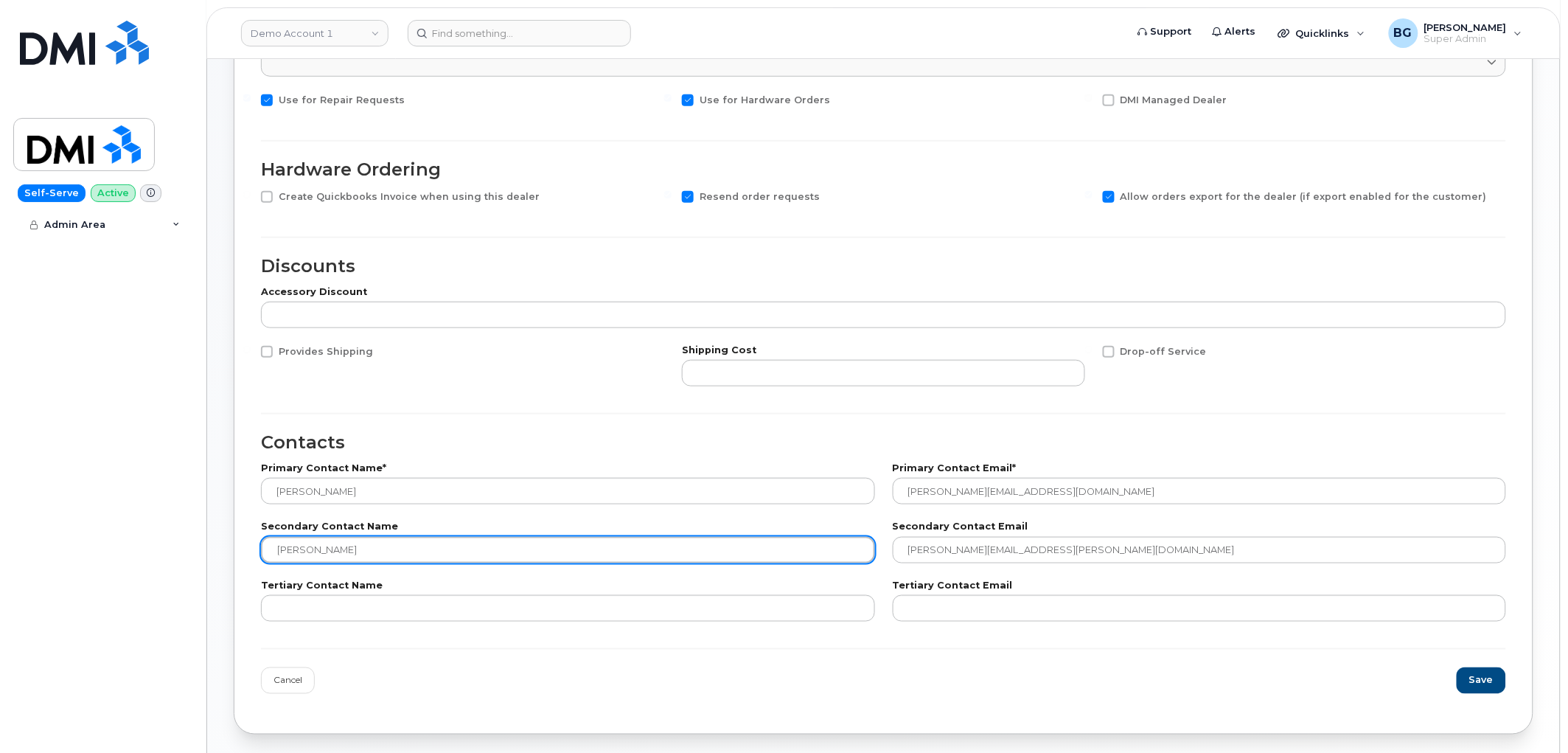
drag, startPoint x: 373, startPoint y: 552, endPoint x: 195, endPoint y: 546, distance: 178.1
click at [208, 546] on div "Demo Account 1 Support Alerts Quicklinks Suspend / Cancel Device Change SIM Car…" at bounding box center [883, 231] width 1352 height 1059
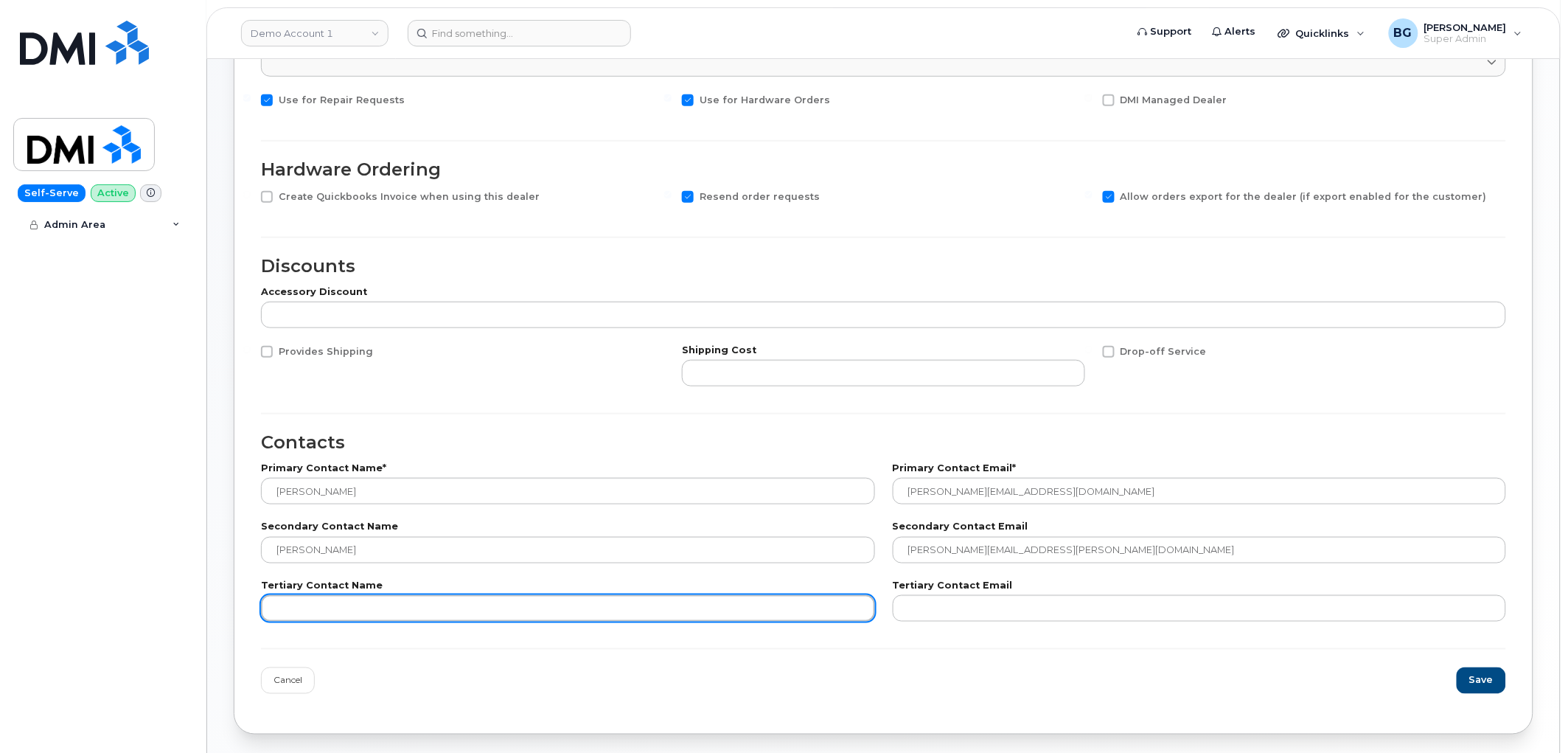
click at [321, 607] on input "text" at bounding box center [568, 608] width 614 height 26
paste input "Simon Hewitt"
type input "Simon Hewitt"
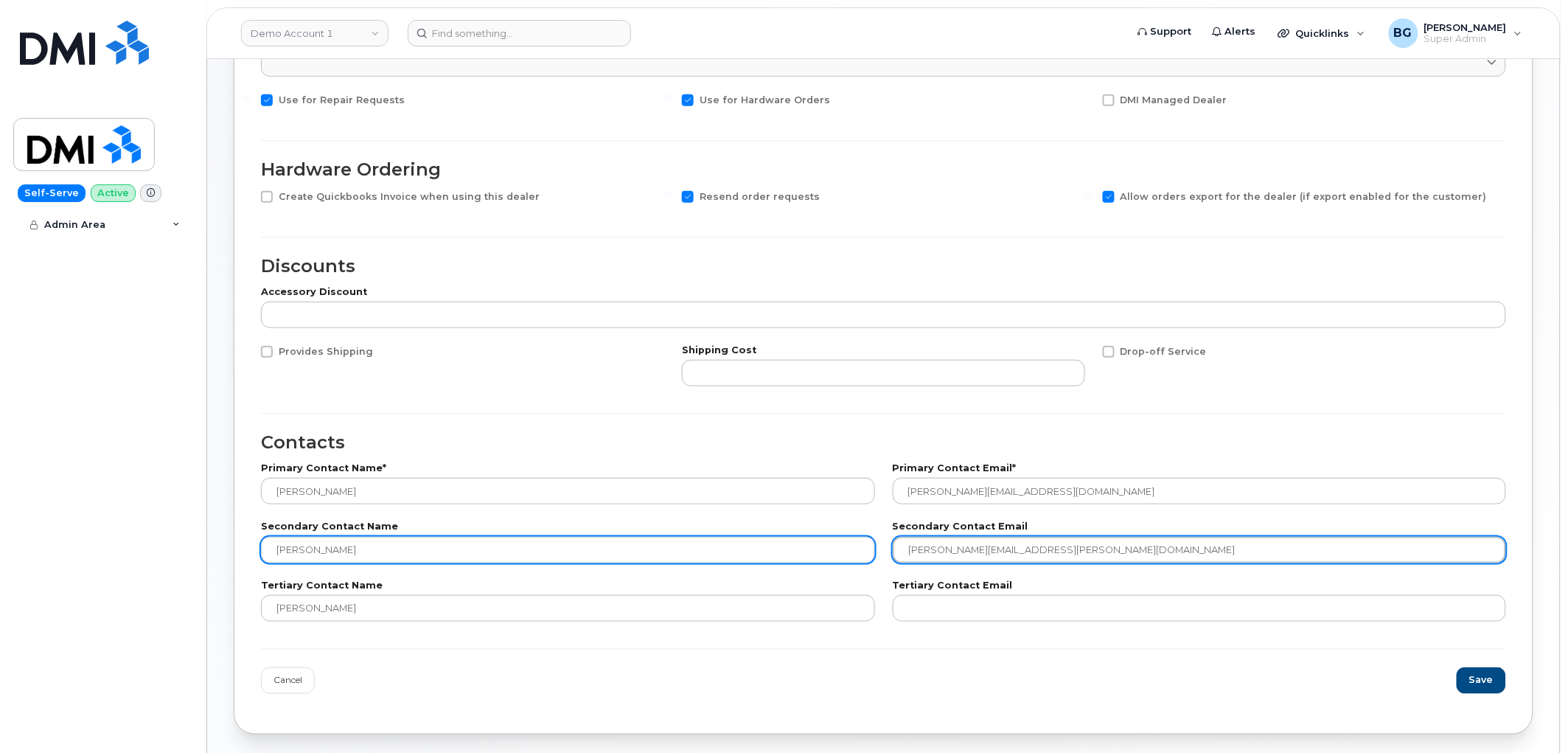
drag, startPoint x: 1003, startPoint y: 534, endPoint x: 839, endPoint y: 539, distance: 164.1
click at [843, 536] on div "Secondary Contact Name Simon Hewitt Secondary Contact Email simon.hewitt@thewir…" at bounding box center [883, 542] width 1262 height 58
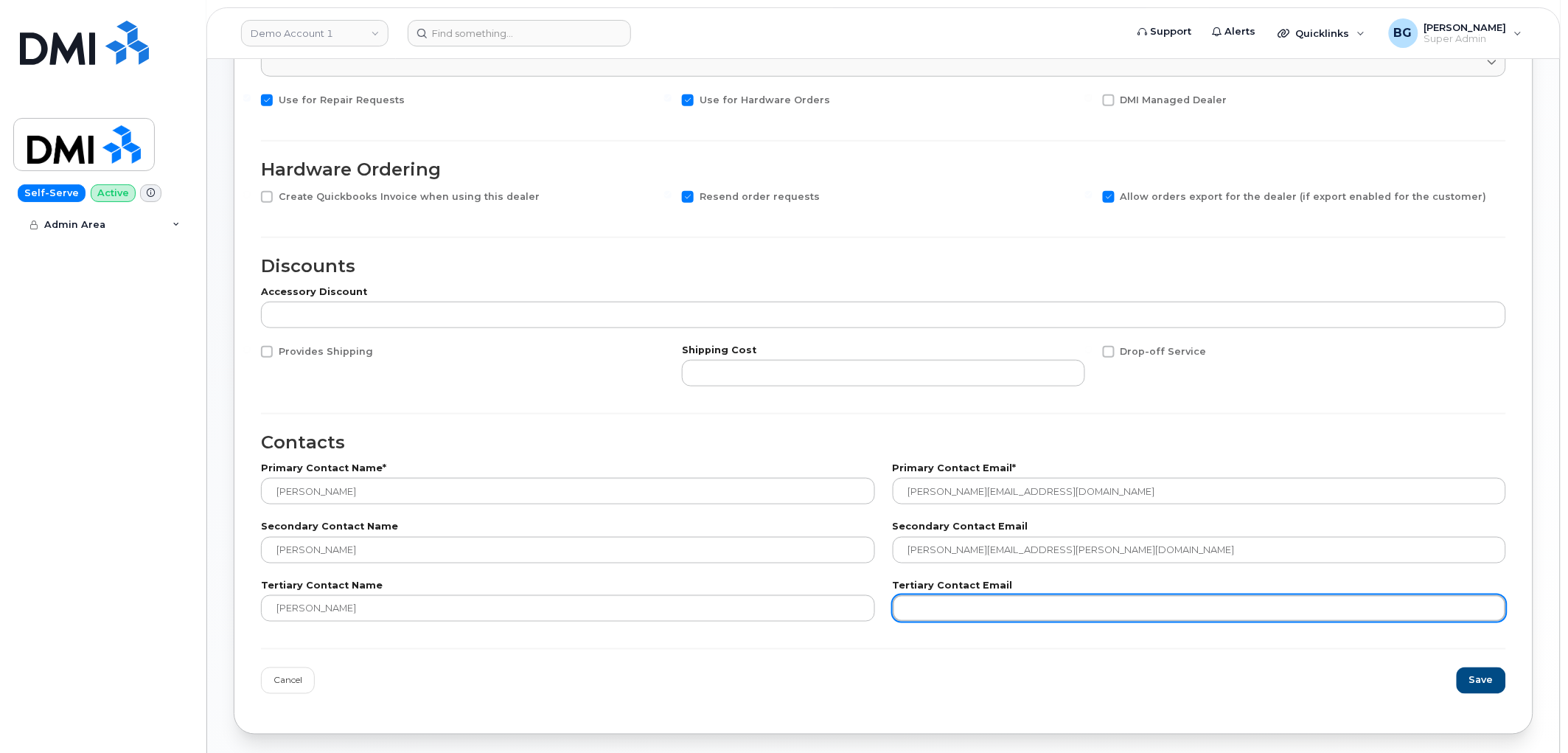
click at [915, 600] on input "email" at bounding box center [1200, 608] width 614 height 26
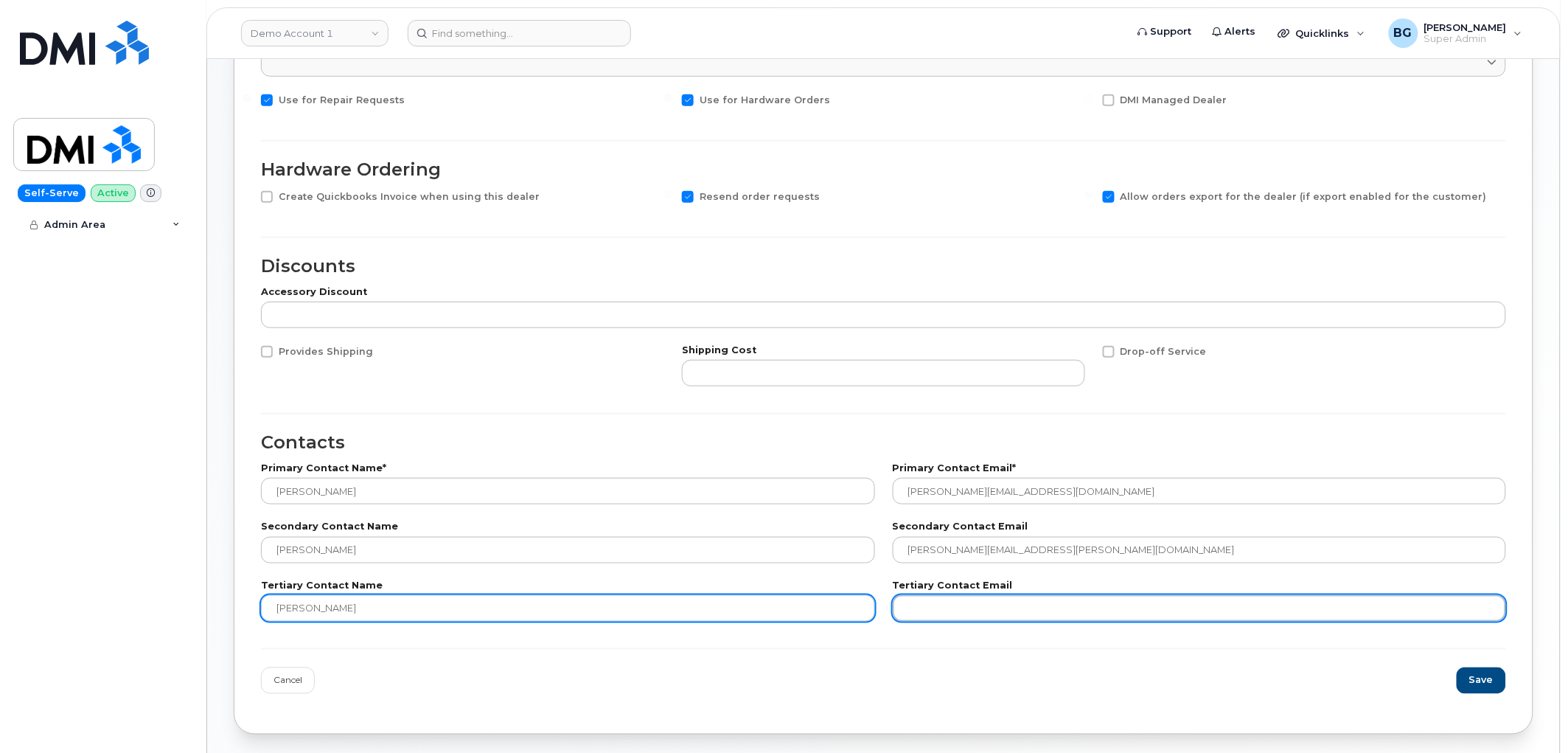
paste input "simon.hewitt@thewirelessage.com"
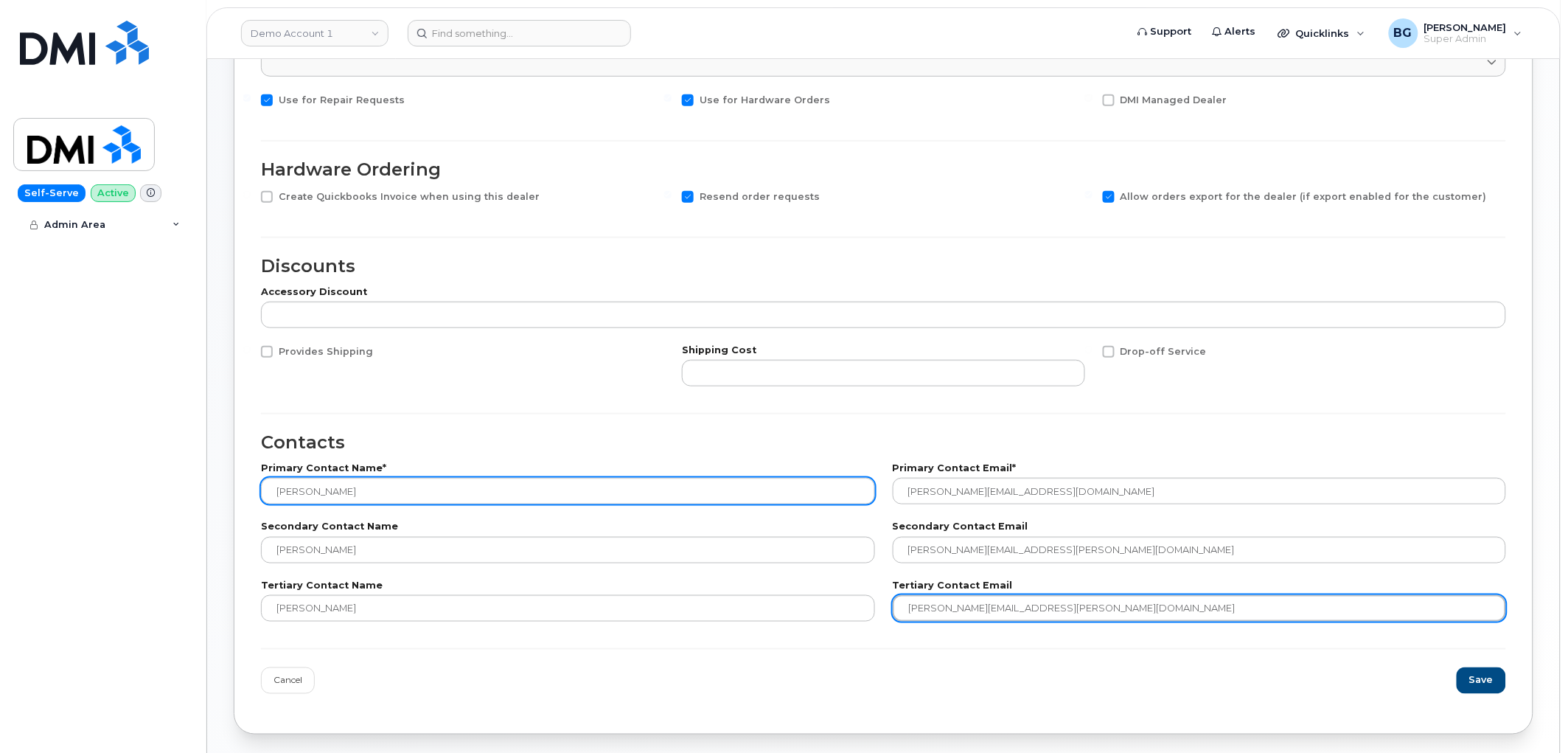
type input "simon.hewitt@thewirelessage.com"
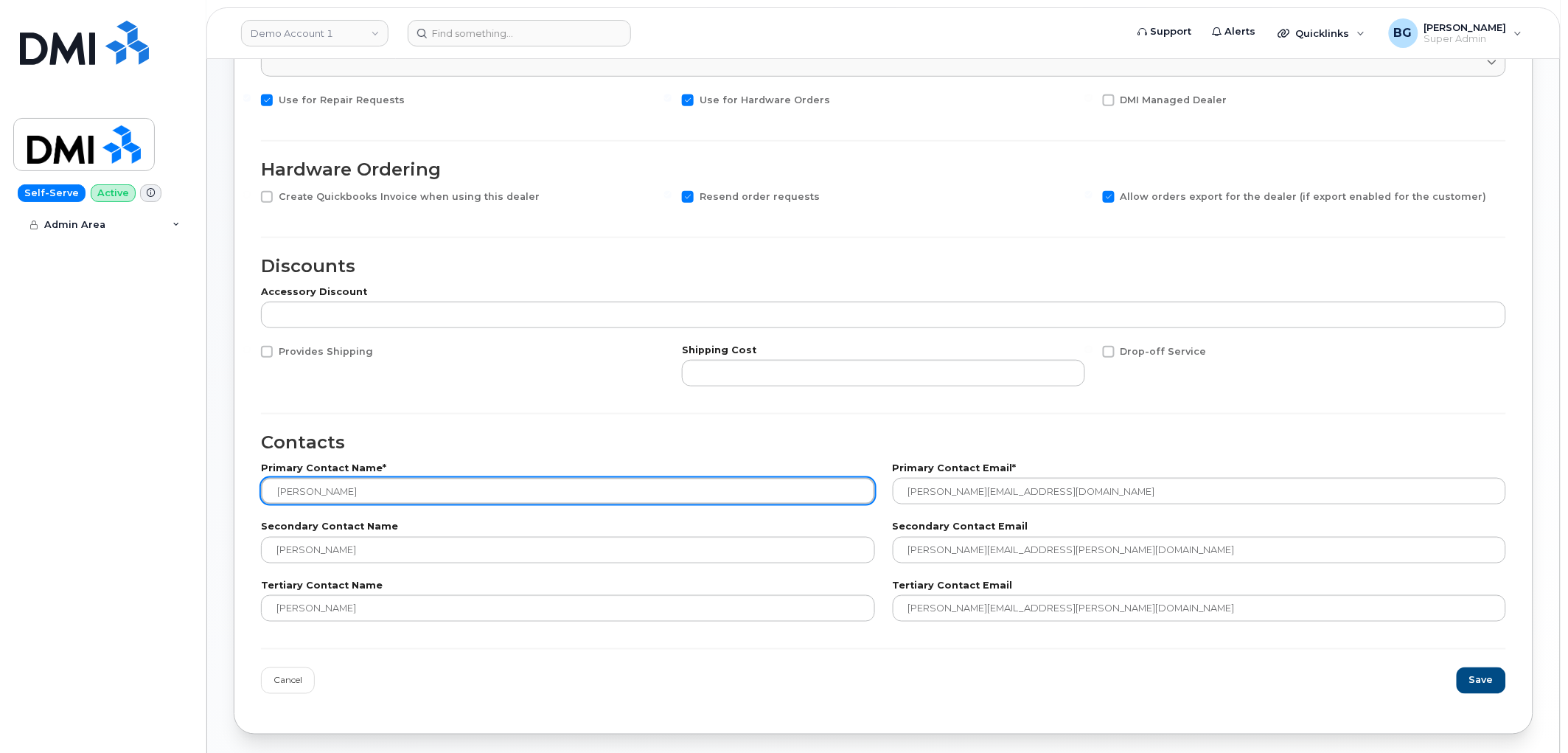
drag, startPoint x: 360, startPoint y: 490, endPoint x: 196, endPoint y: 490, distance: 164.0
click at [208, 490] on div "Demo Account 1 Support Alerts Quicklinks Suspend / Cancel Device Change SIM Car…" at bounding box center [883, 231] width 1352 height 1059
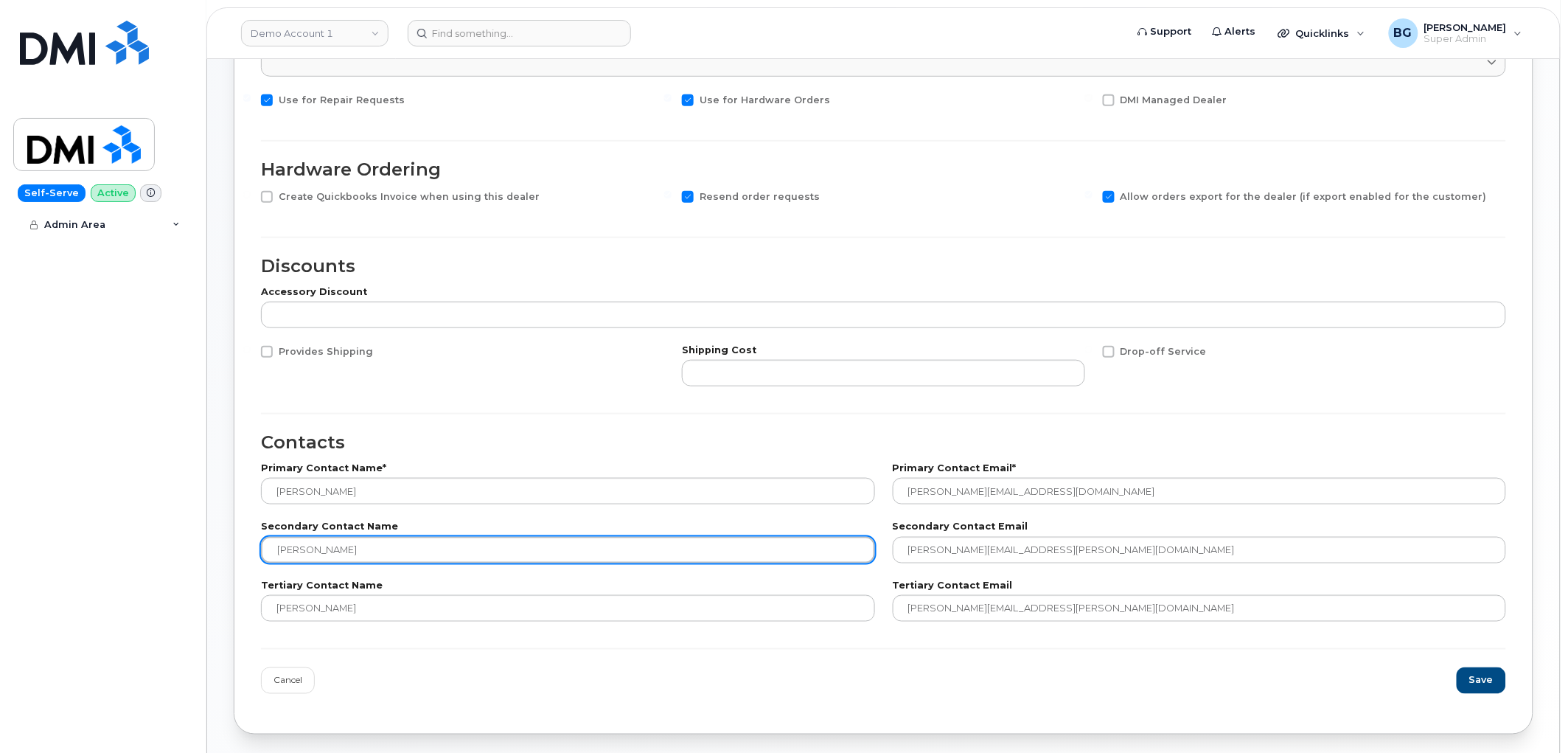
drag, startPoint x: 279, startPoint y: 541, endPoint x: 207, endPoint y: 554, distance: 73.2
click at [210, 545] on div "Edit Dealer Back to Dealers Dealer Details Carrier International Fizz Videotron…" at bounding box center [883, 231] width 1352 height 1059
paste input "Krista Cranfield"
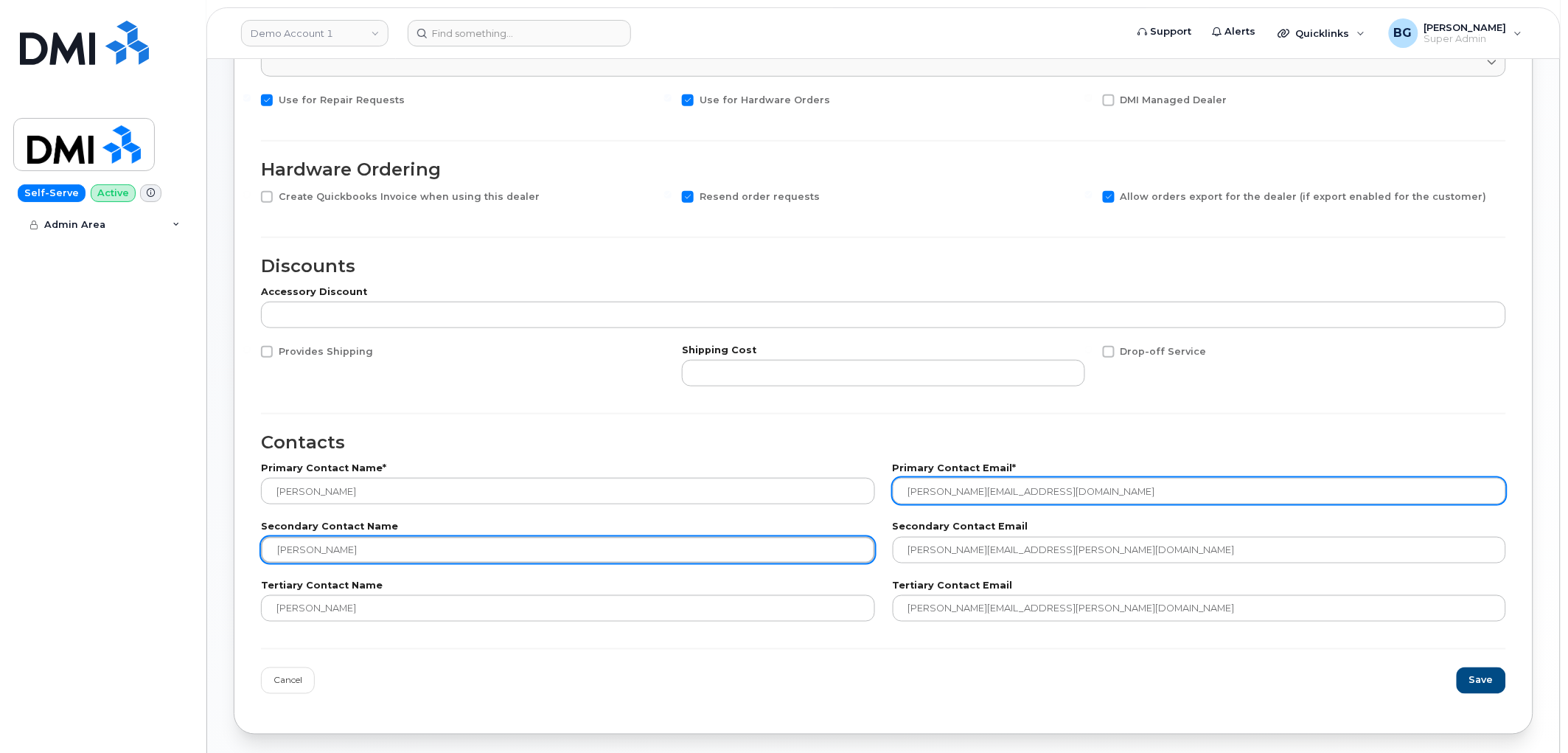
type input "Krista Cranfield"
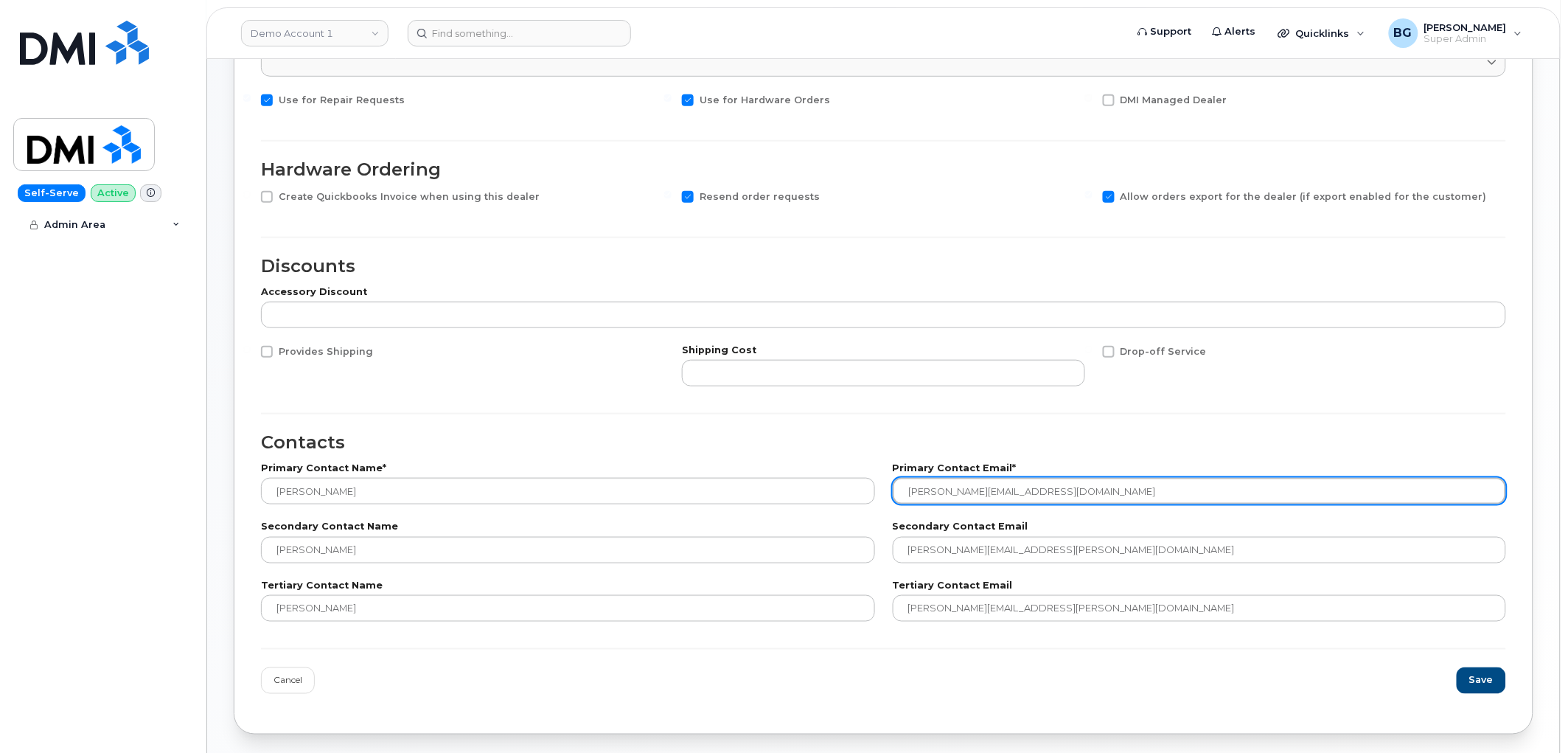
drag, startPoint x: 914, startPoint y: 502, endPoint x: 824, endPoint y: 508, distance: 90.2
click at [824, 508] on div "Primary Contact Name* Krista Cranfield Primary Contact Email* krista.cranfield@…" at bounding box center [883, 484] width 1262 height 58
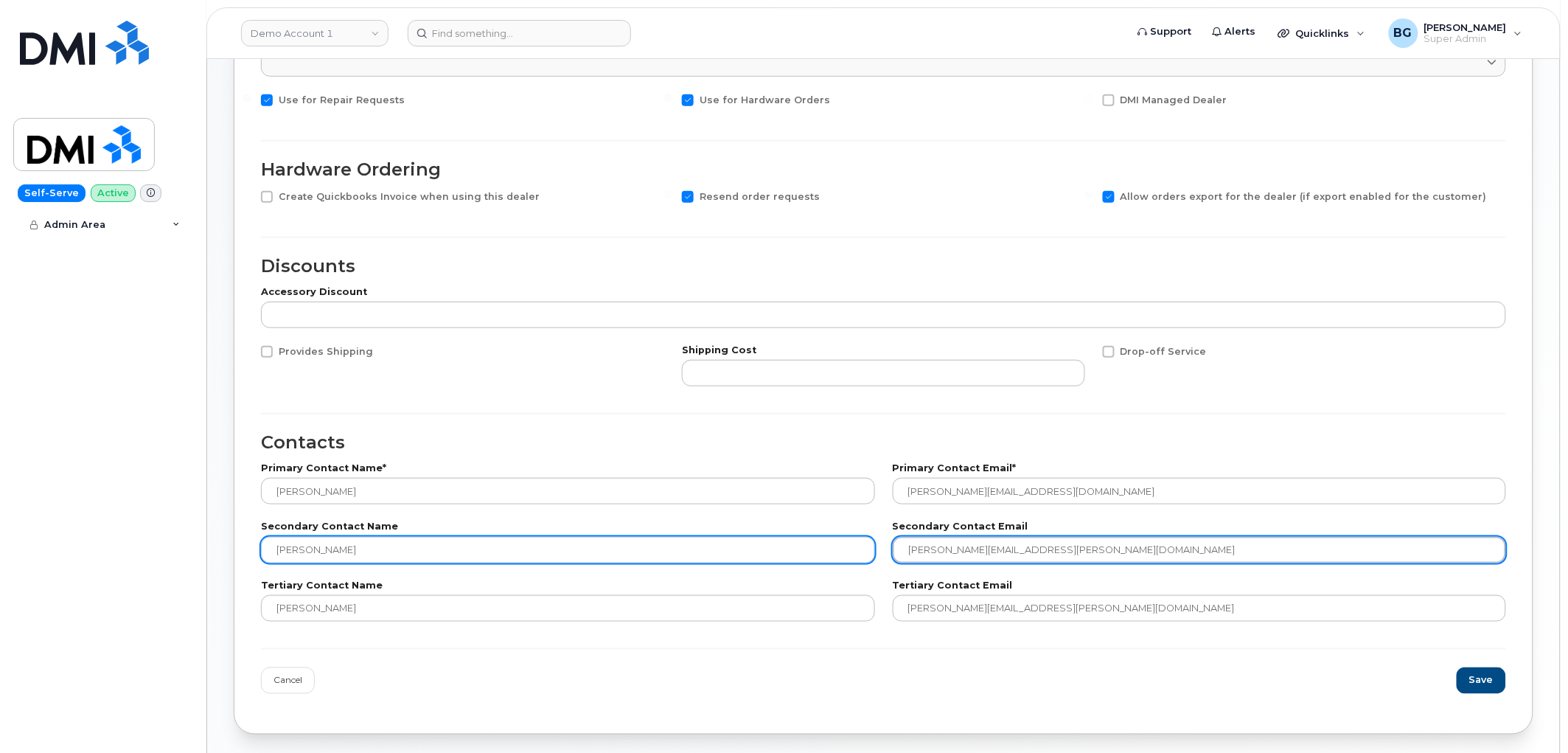
drag, startPoint x: 1100, startPoint y: 548, endPoint x: 774, endPoint y: 552, distance: 326.0
click at [775, 550] on div "Secondary Contact Name Krista Cranfield Secondary Contact Email simon.hewitt@th…" at bounding box center [883, 542] width 1262 height 58
paste input "krista.cranfield"
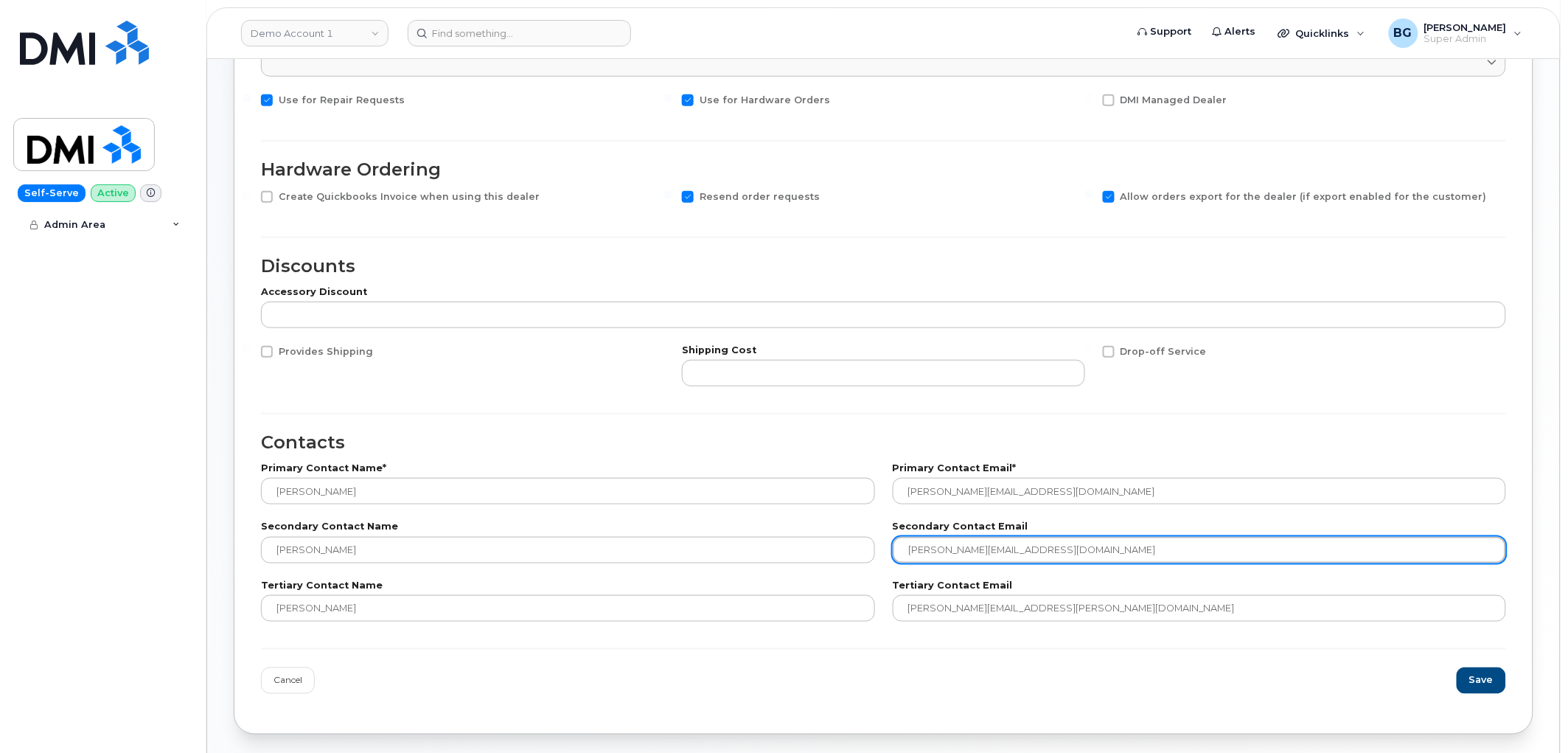
type input "krista.cranfield@thewirelessage.com"
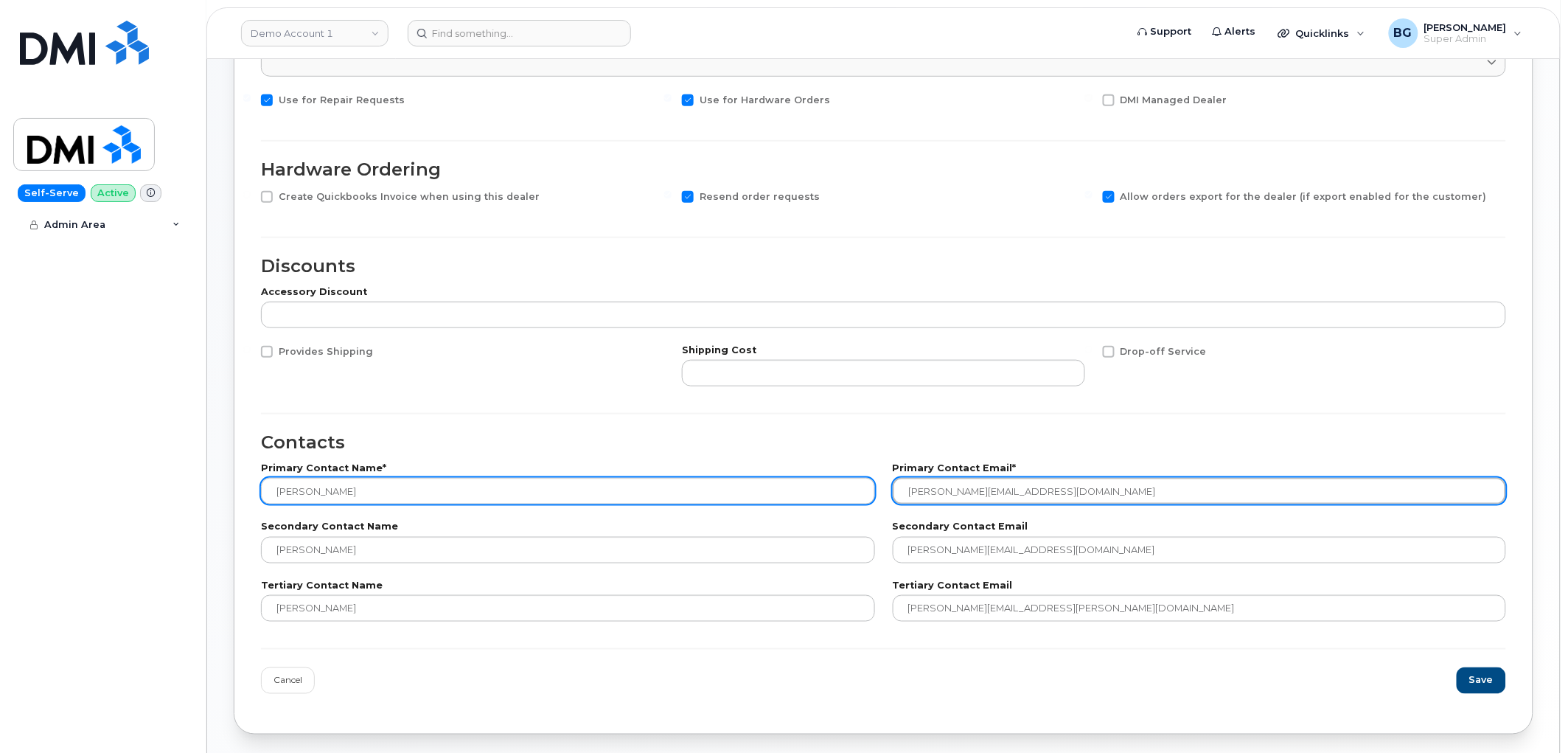
drag, startPoint x: 1077, startPoint y: 494, endPoint x: 791, endPoint y: 490, distance: 286.0
click at [792, 490] on div "Primary Contact Name* Krista Cranfield Primary Contact Email* krista.cranfield@…" at bounding box center [883, 484] width 1262 height 58
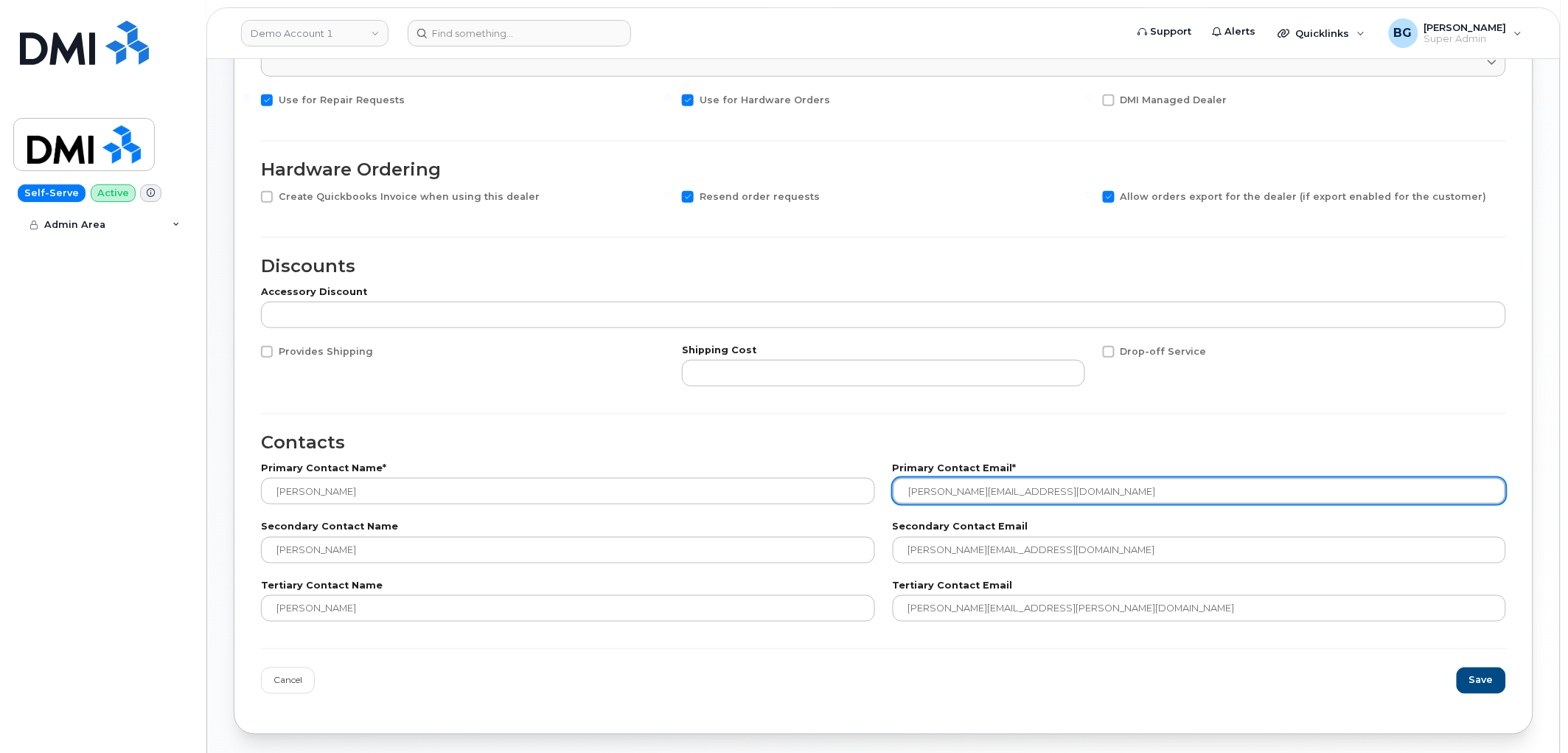
paste input "• healthorders"
click at [926, 490] on input "• healthorders@thewirelessage.com" at bounding box center [1200, 491] width 614 height 26
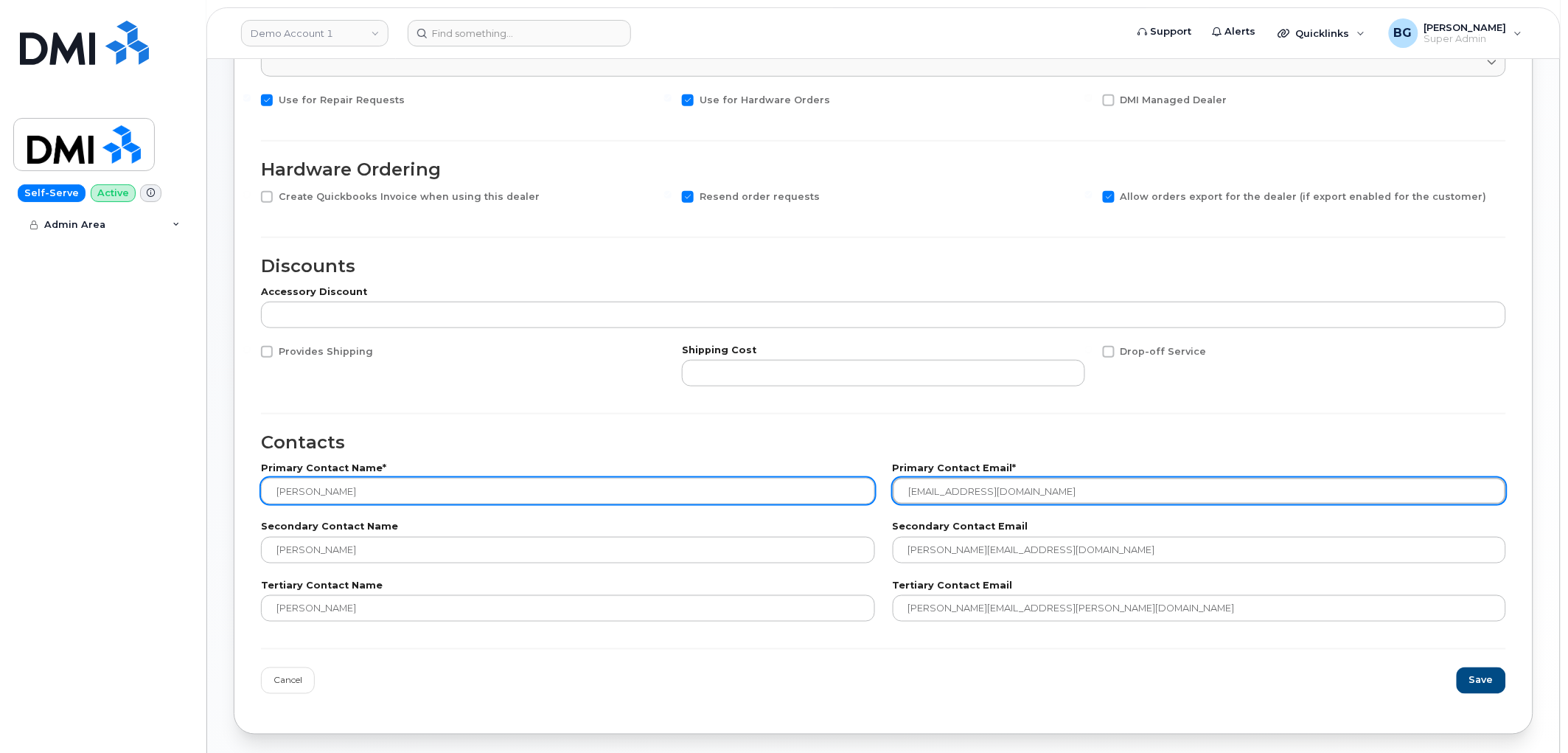
type input "healthorders@thewirelessage.com"
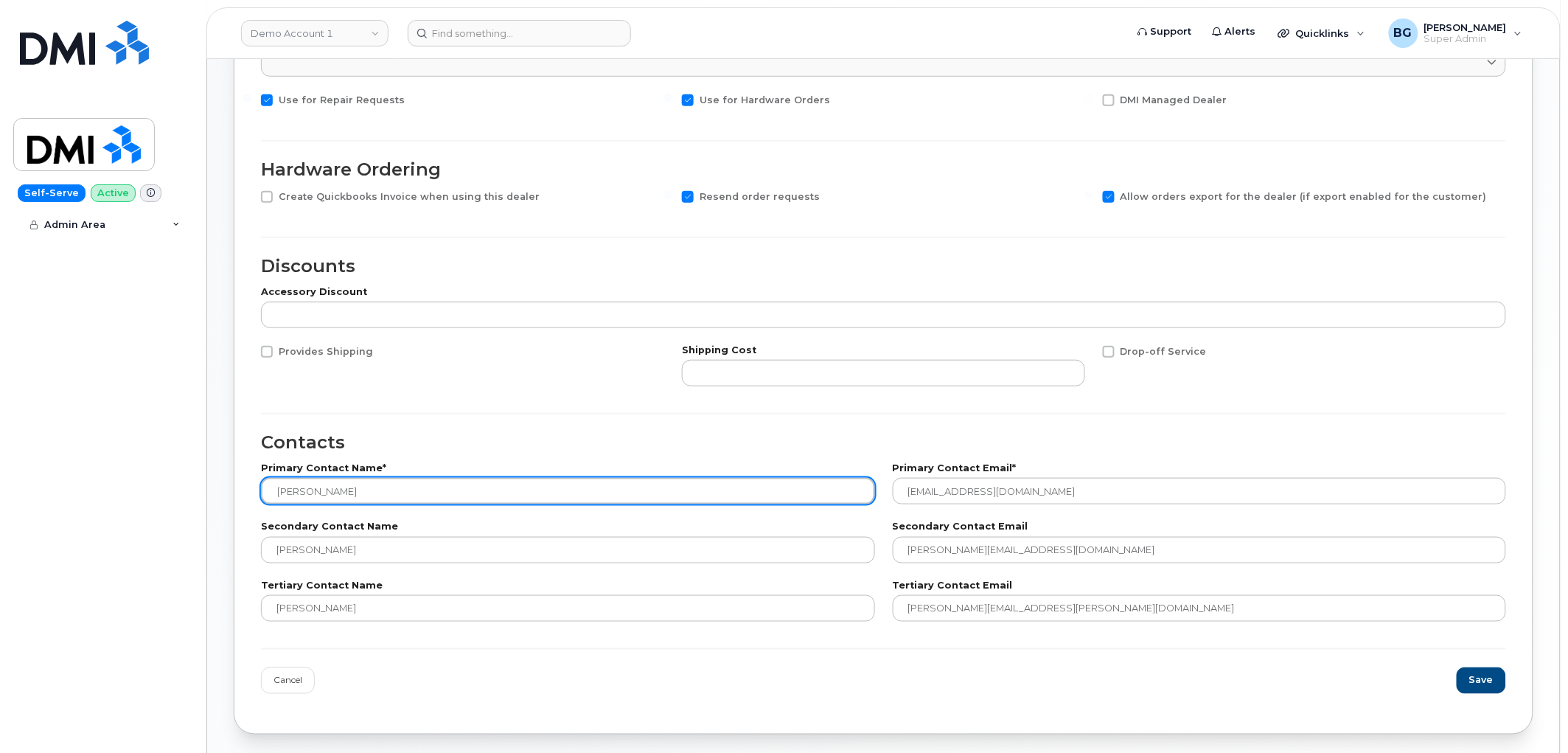
drag, startPoint x: 354, startPoint y: 495, endPoint x: 176, endPoint y: 492, distance: 178.0
click at [208, 491] on div "Demo Account 1 Support Alerts Quicklinks Suspend / Cancel Device Change SIM Car…" at bounding box center [883, 231] width 1352 height 1059
type input "Health Orders"
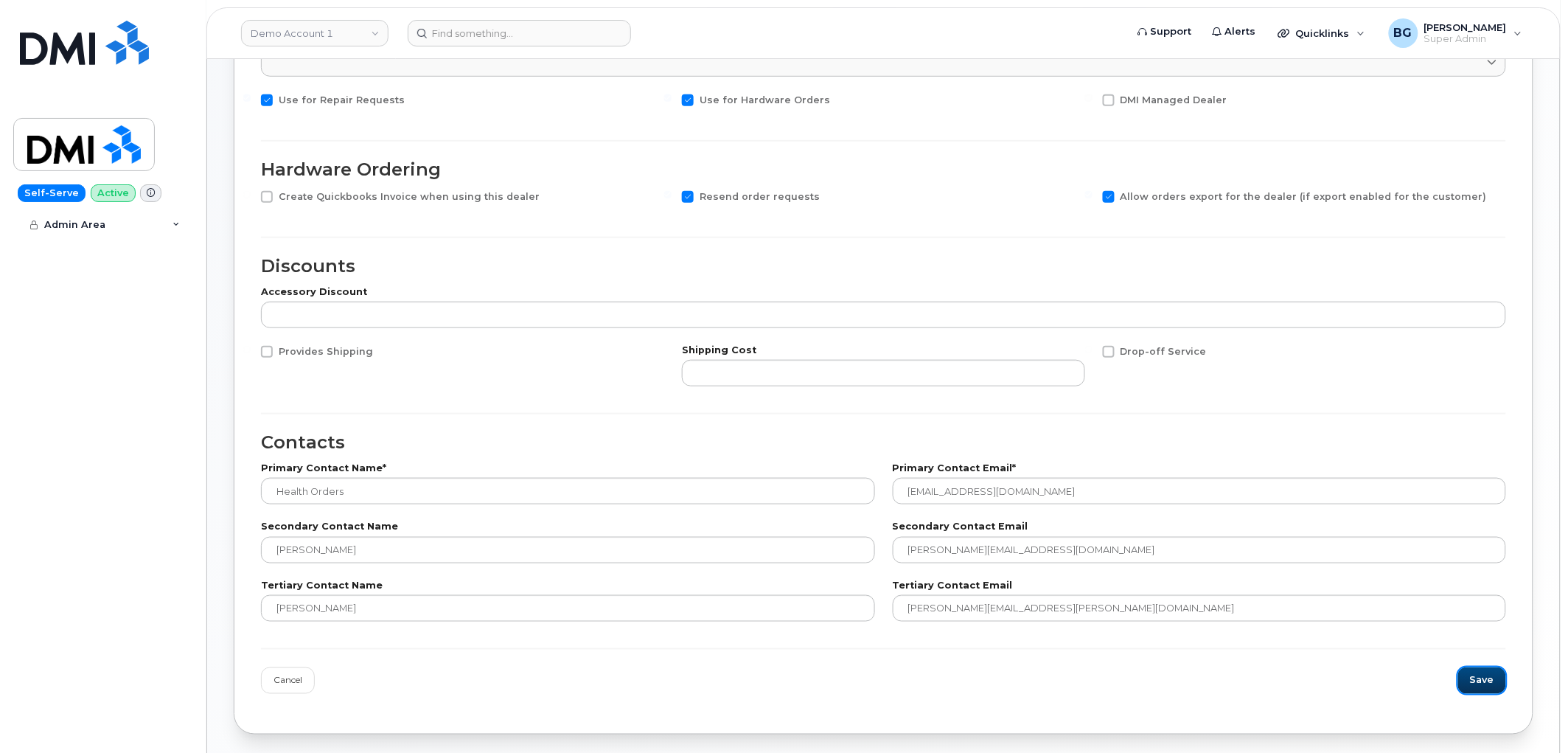
click at [1485, 680] on span "Save" at bounding box center [1482, 680] width 25 height 14
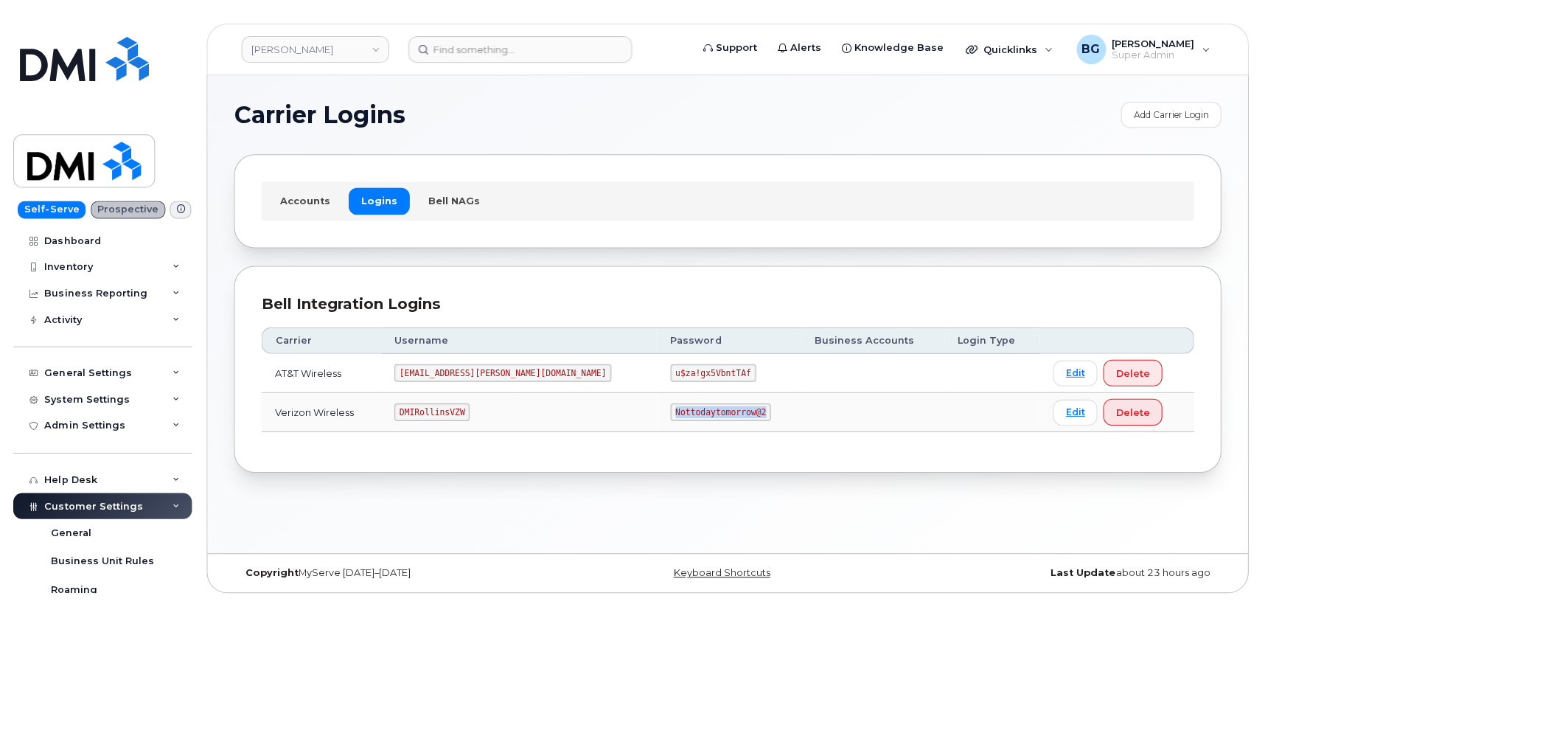
scroll to position [89, 0]
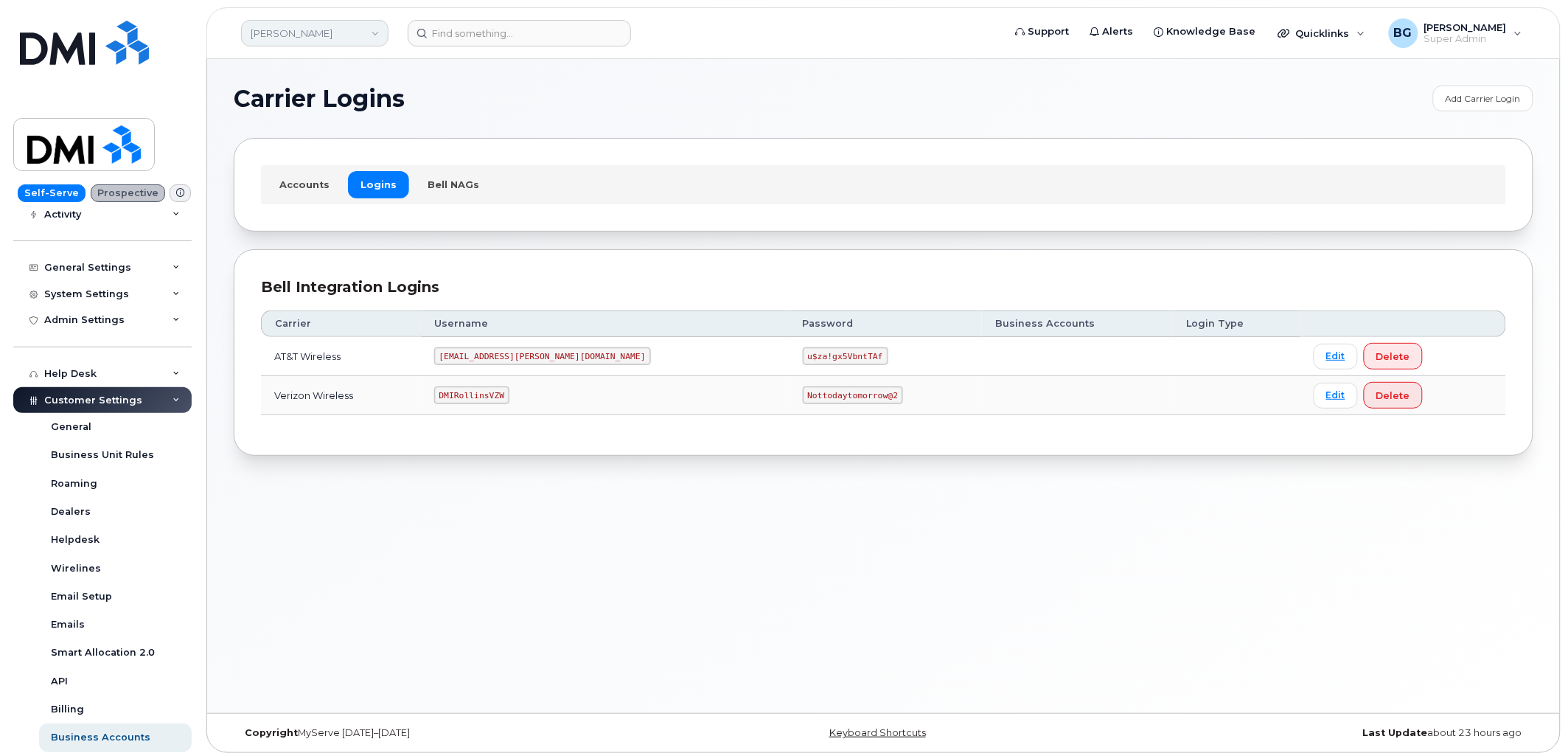
click at [305, 34] on link "[PERSON_NAME]" at bounding box center [315, 33] width 147 height 26
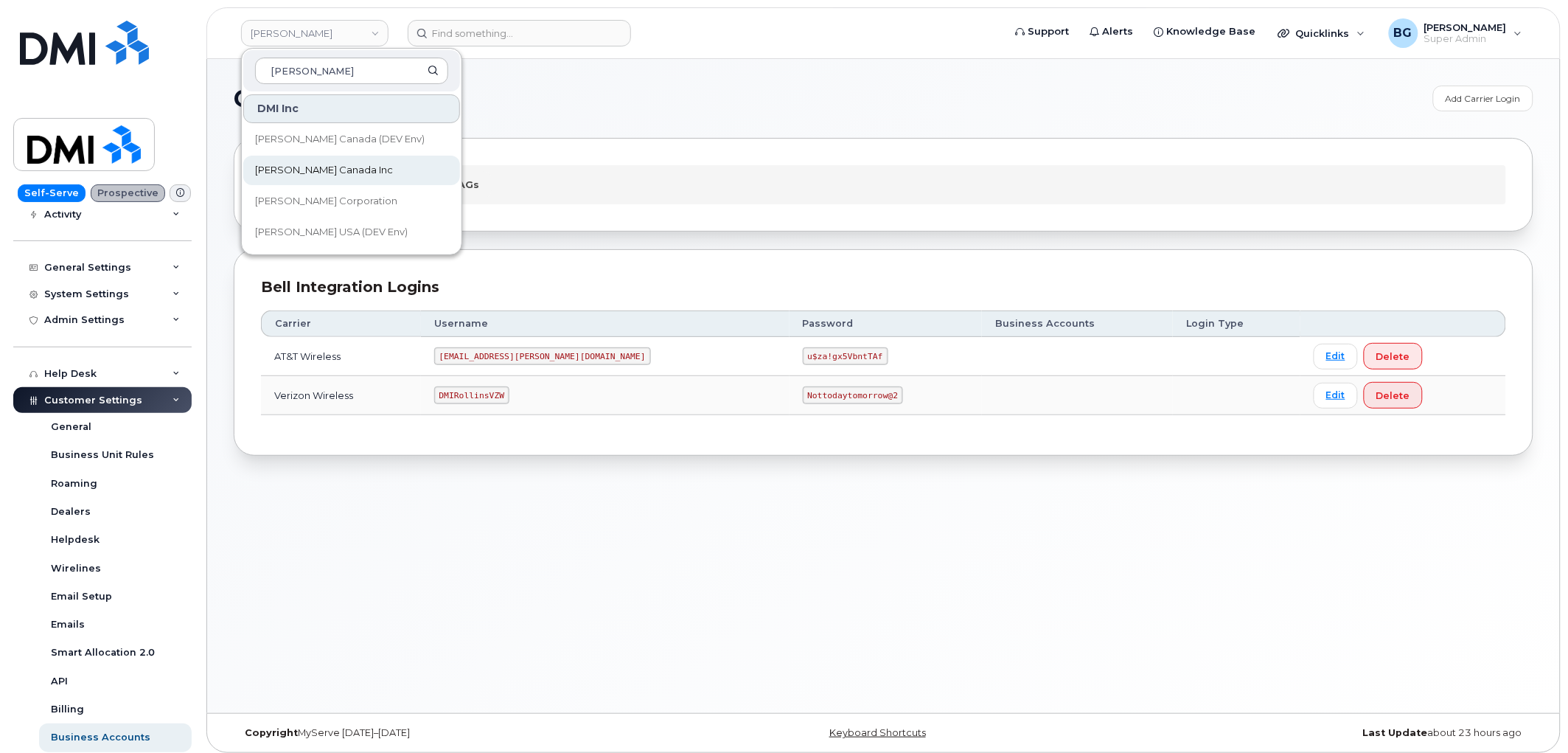
type input "[PERSON_NAME]"
click at [297, 172] on span "[PERSON_NAME] Canada Inc" at bounding box center [324, 170] width 138 height 15
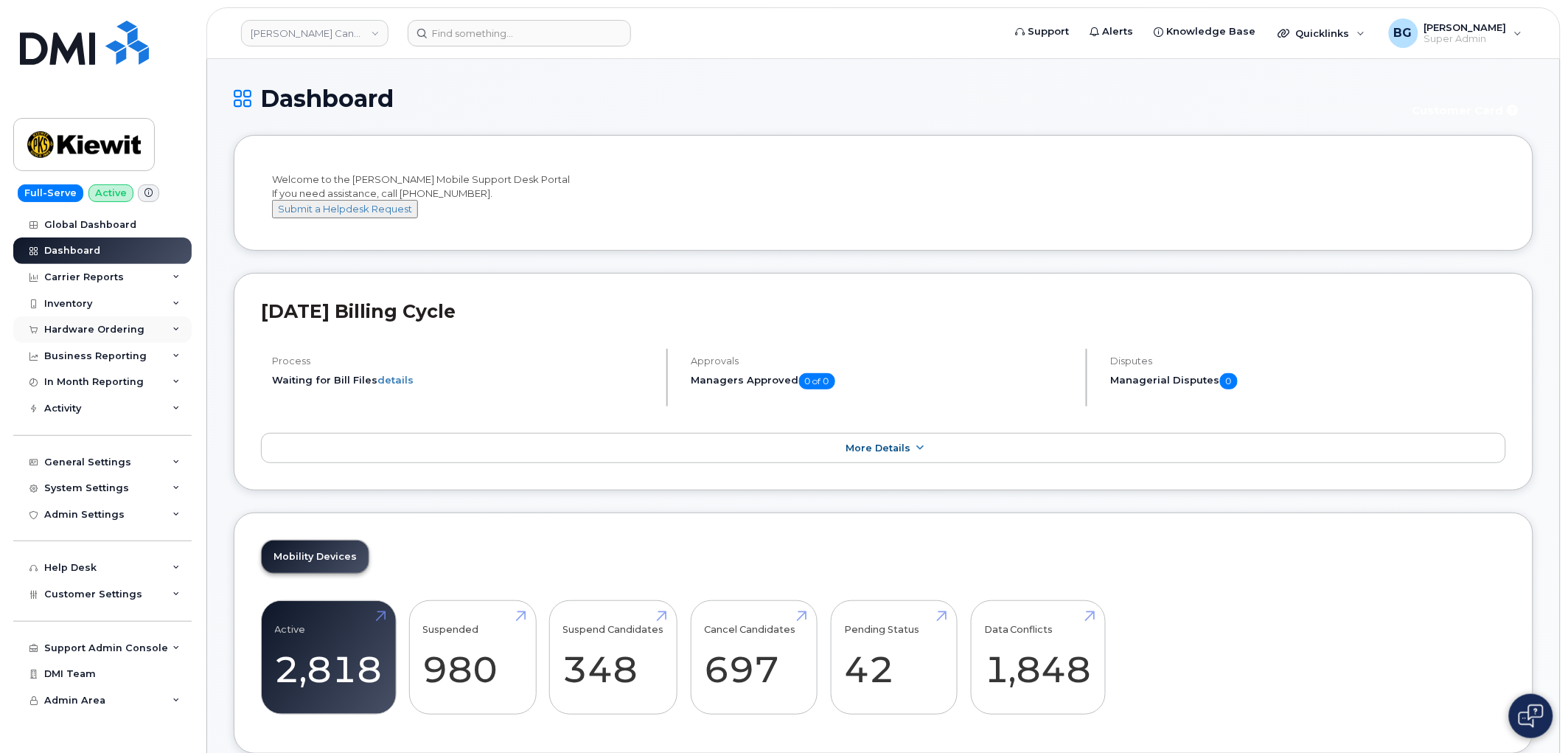
click at [99, 332] on div "Hardware Ordering" at bounding box center [94, 329] width 101 height 11
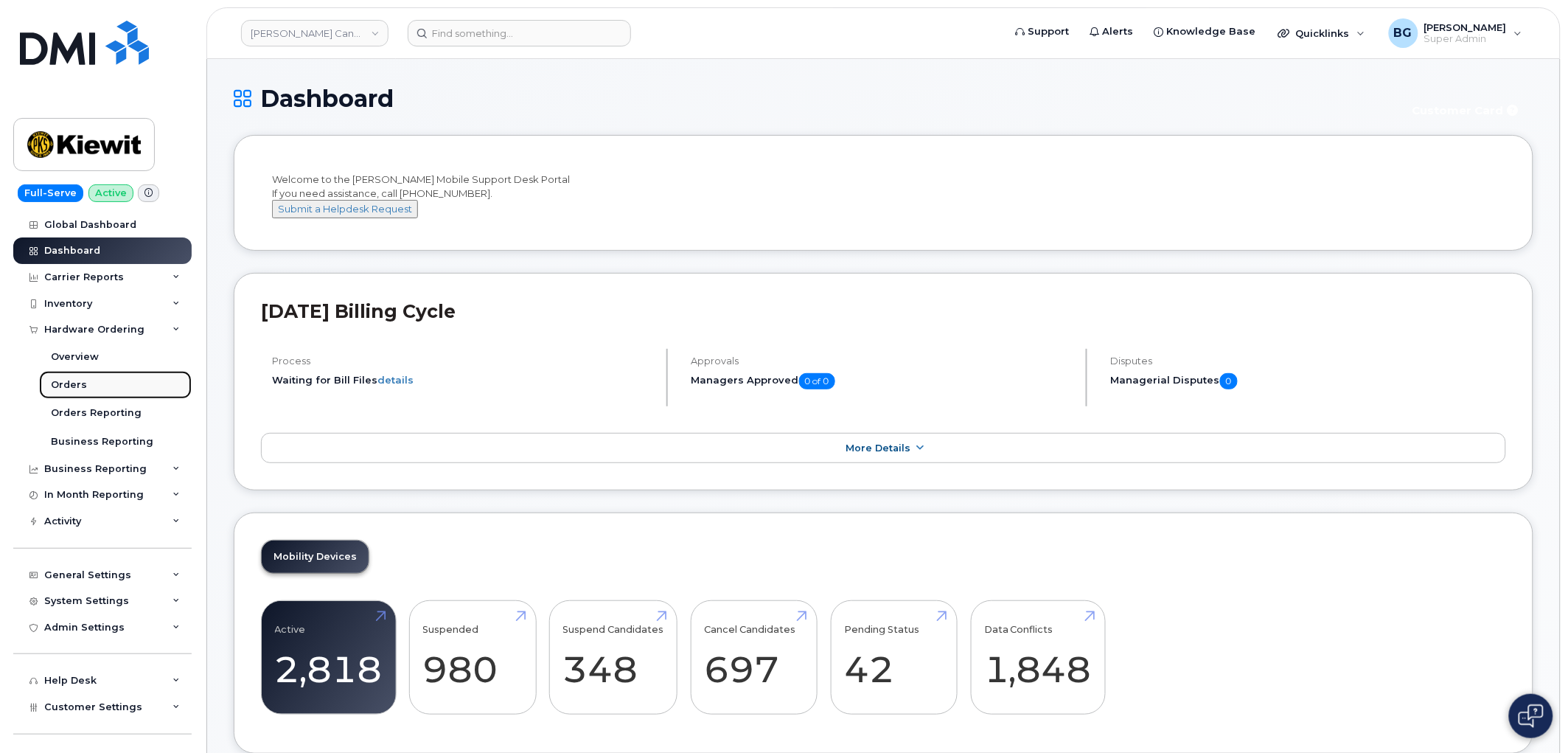
click at [57, 385] on div "Orders" at bounding box center [69, 385] width 36 height 13
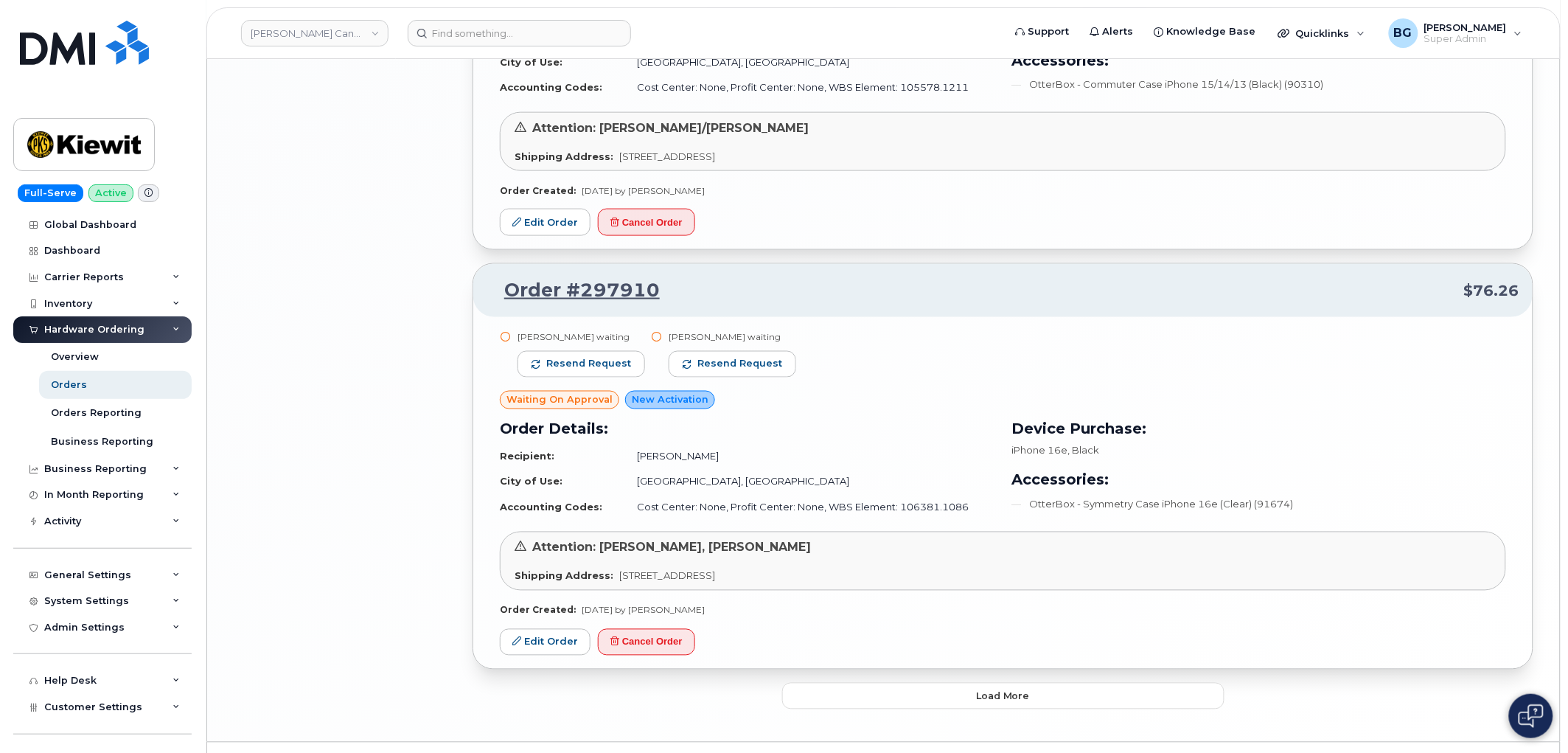
scroll to position [2637, 0]
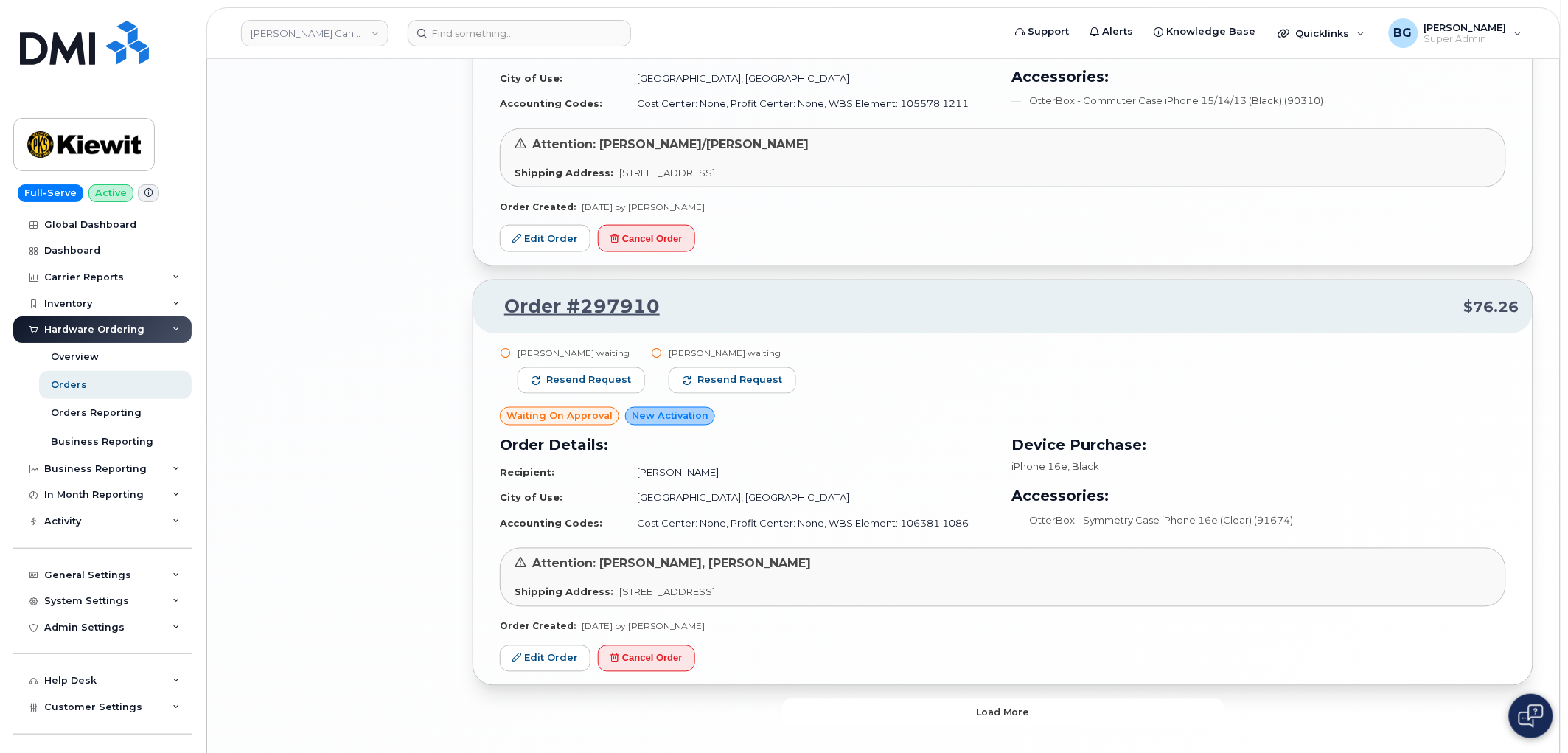
click at [910, 723] on button "Load more" at bounding box center [1003, 712] width 442 height 26
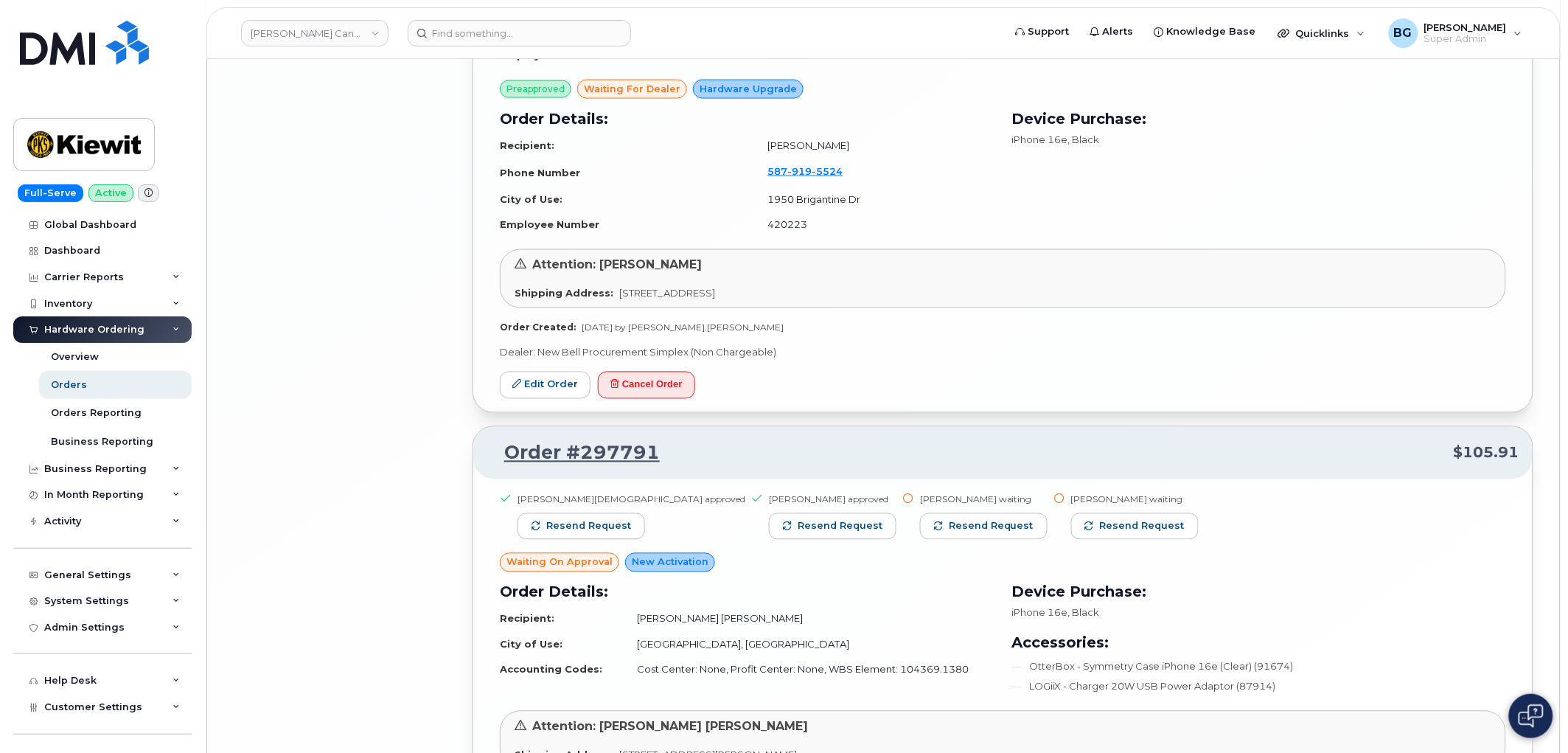
scroll to position [5002, 0]
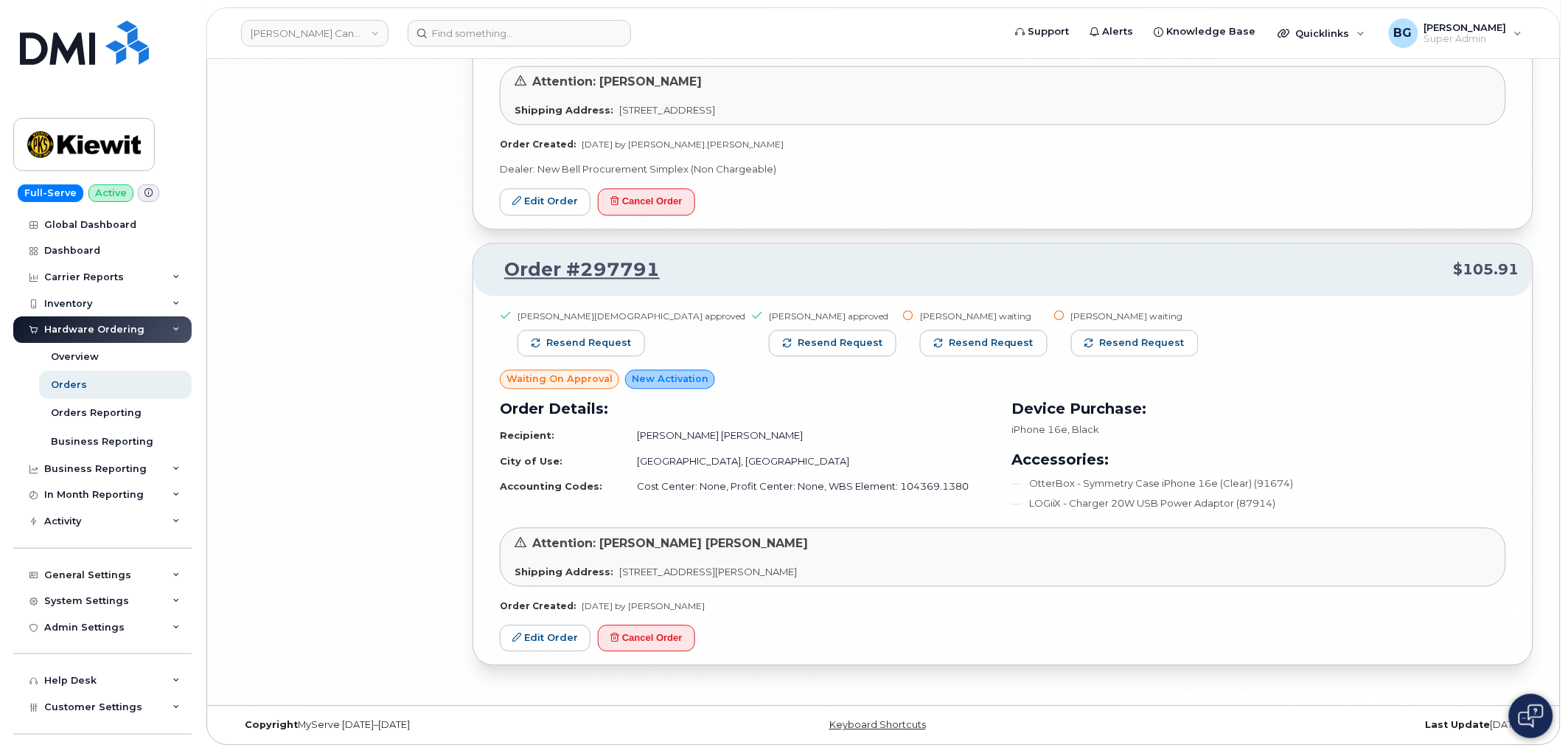
click at [949, 612] on div "Order Created: Aug 08, 2025 by Kristin Kammer-Grossman" at bounding box center [1003, 606] width 1006 height 12
drag, startPoint x: 659, startPoint y: 267, endPoint x: 507, endPoint y: 271, distance: 152.1
click at [507, 271] on p "Order #297791 $105.91" at bounding box center [1003, 271] width 1033 height 26
copy link "Order #297791"
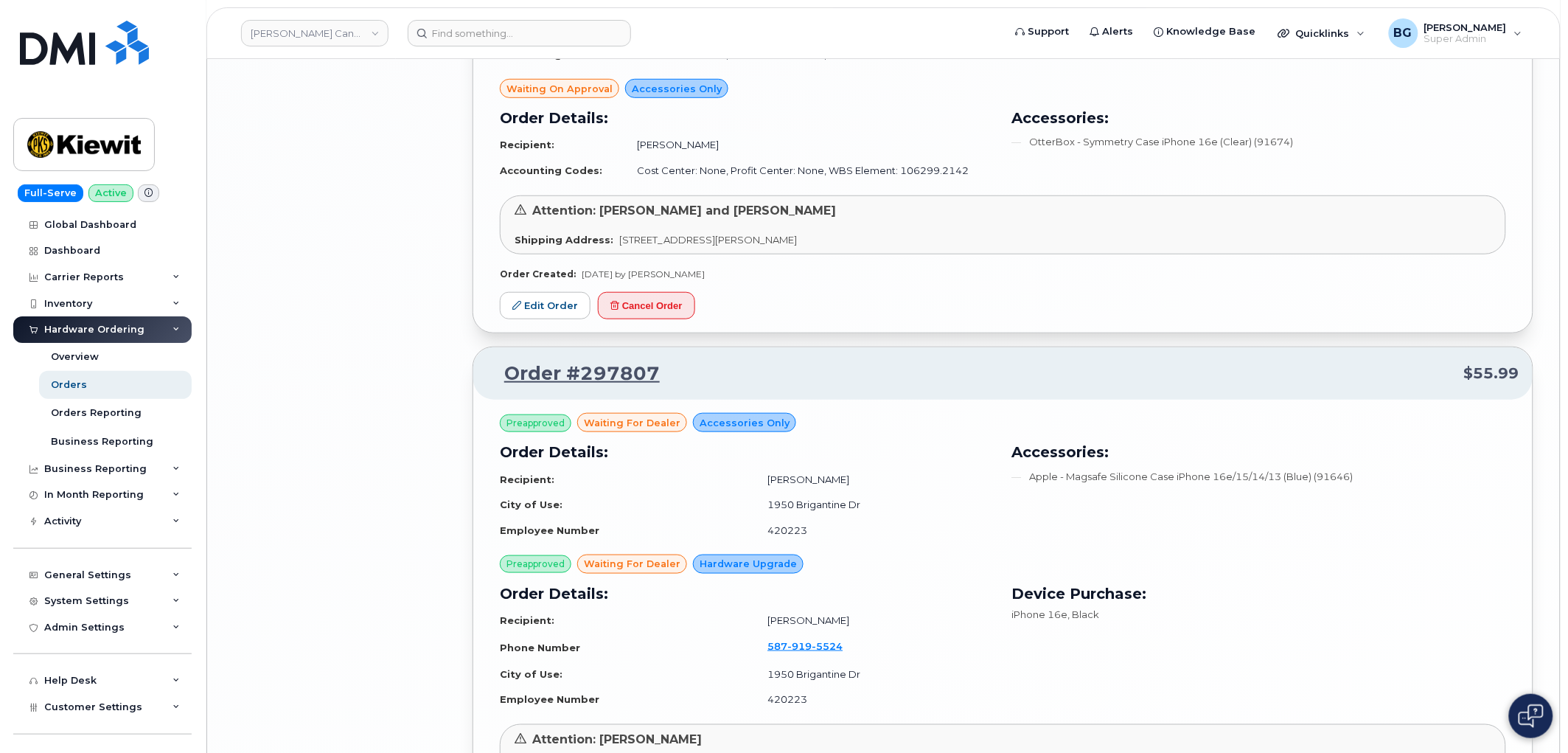
scroll to position [4332, 0]
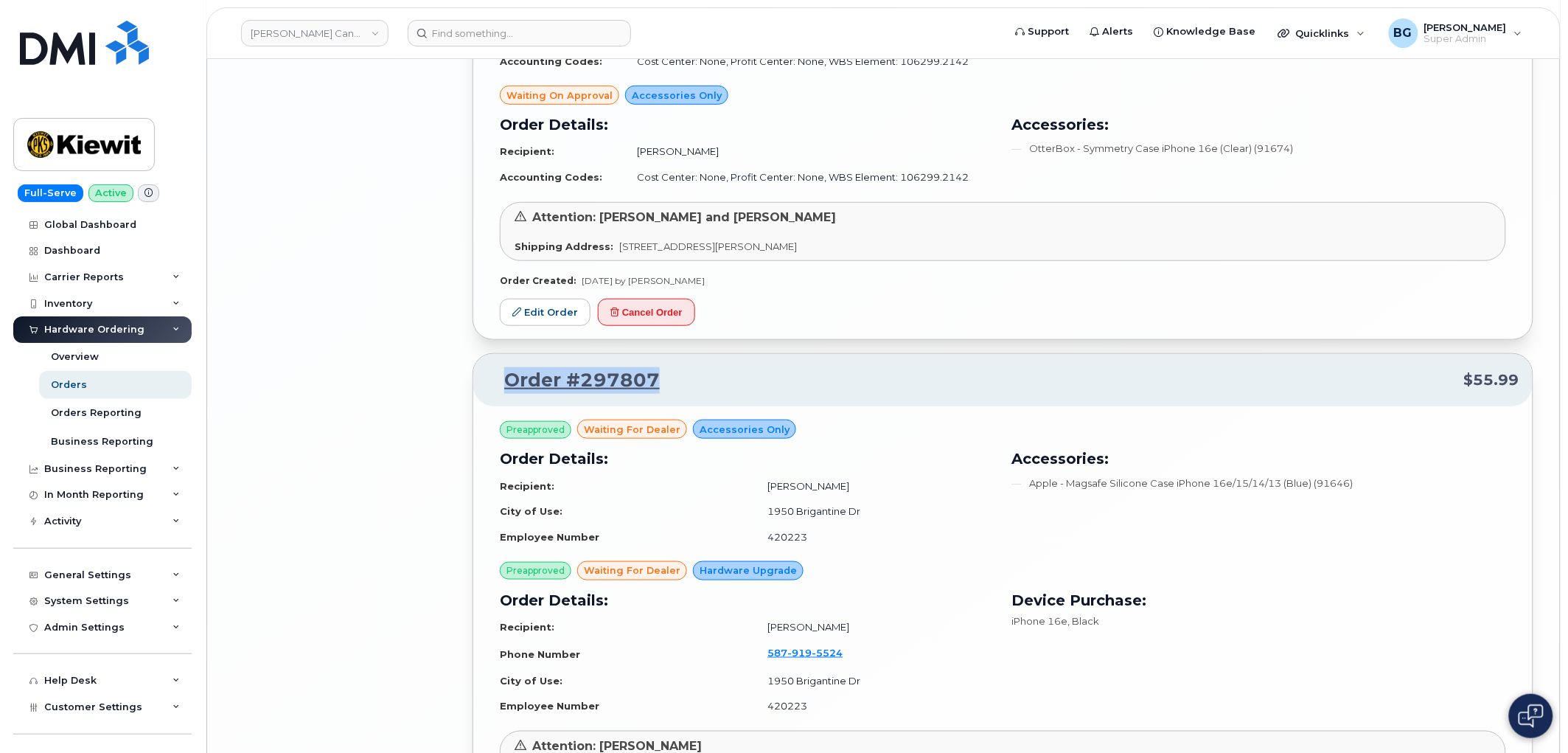
drag, startPoint x: 659, startPoint y: 381, endPoint x: 499, endPoint y: 387, distance: 160.1
click at [499, 387] on p "Order #297807 $55.99" at bounding box center [1003, 380] width 1033 height 26
copy link "Order #297807"
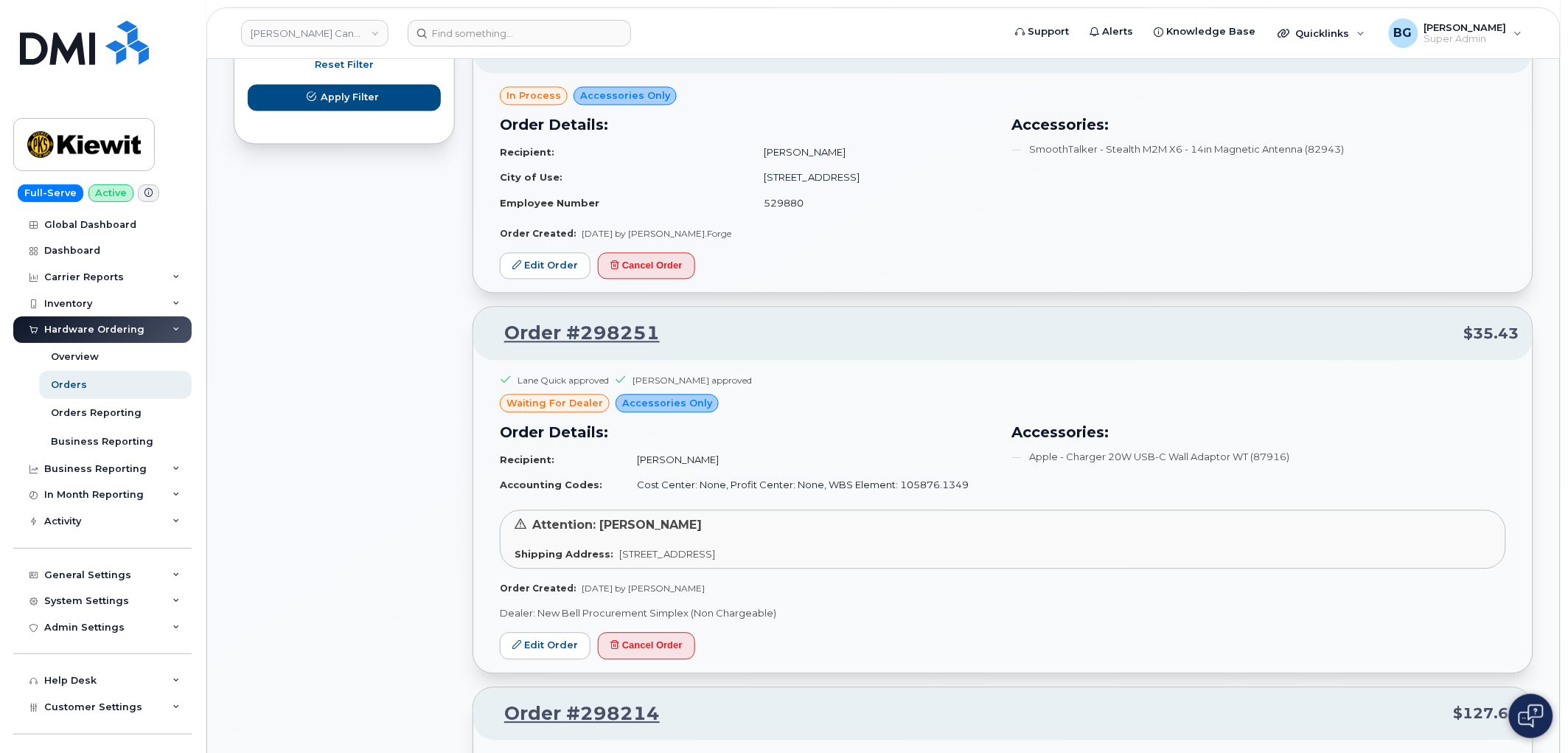
scroll to position [999, 0]
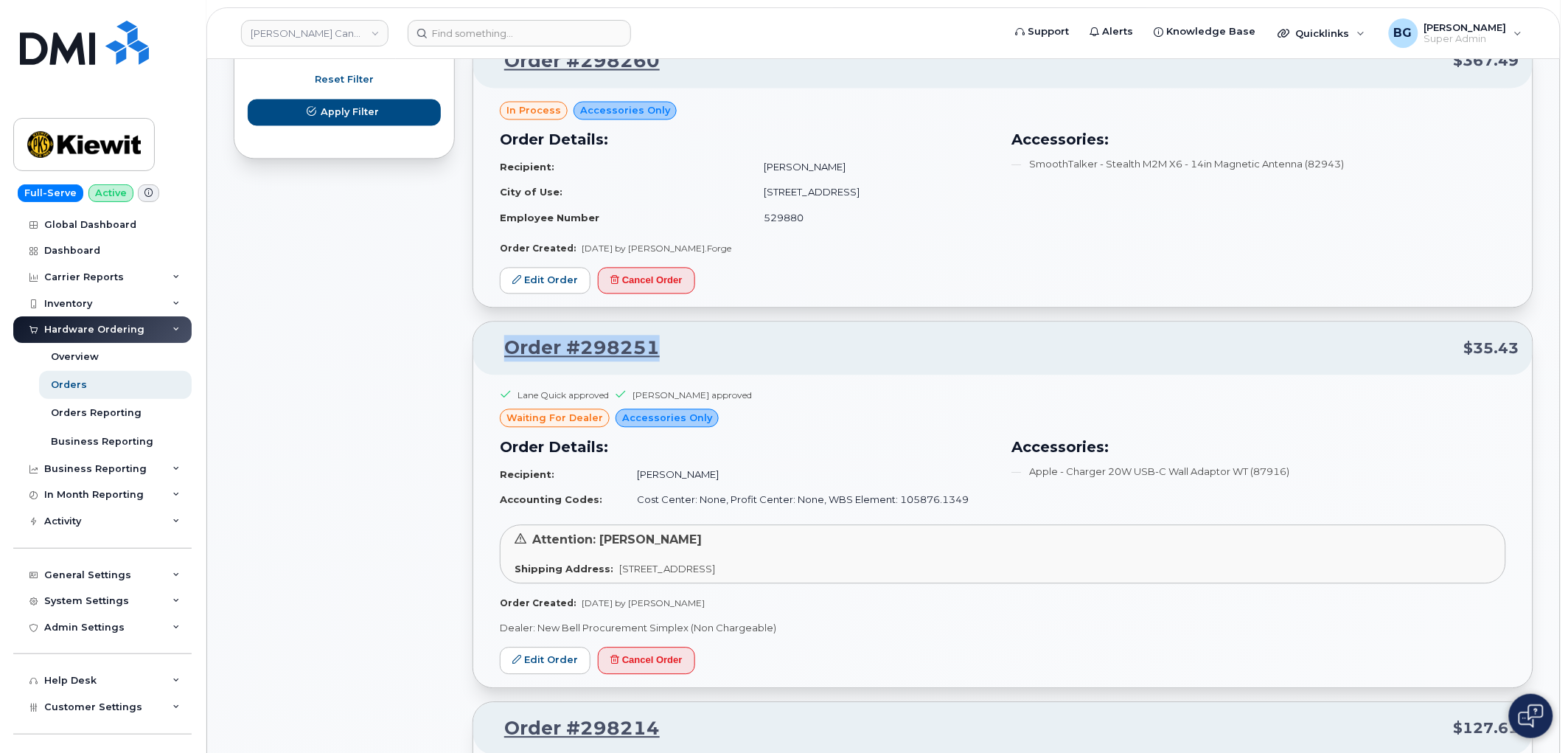
drag, startPoint x: 672, startPoint y: 351, endPoint x: 506, endPoint y: 344, distance: 166.1
click at [506, 344] on p "Order #298251 $35.43" at bounding box center [1003, 348] width 1033 height 26
copy link "Order #298251"
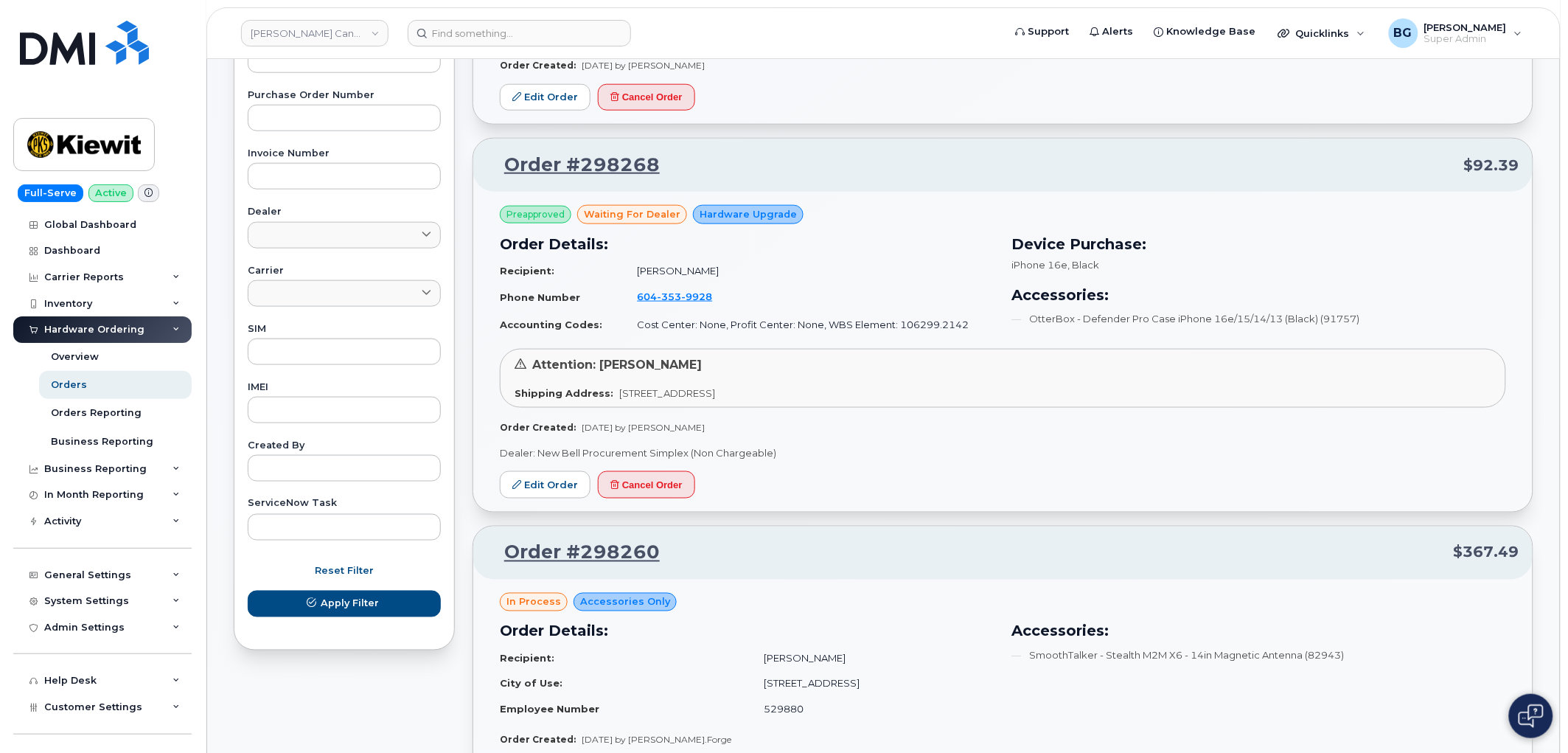
scroll to position [507, 0]
drag, startPoint x: 683, startPoint y: 159, endPoint x: 505, endPoint y: 161, distance: 178.0
click at [505, 161] on p "Order #298268 $92.39" at bounding box center [1003, 166] width 1033 height 26
copy link "Order #298268"
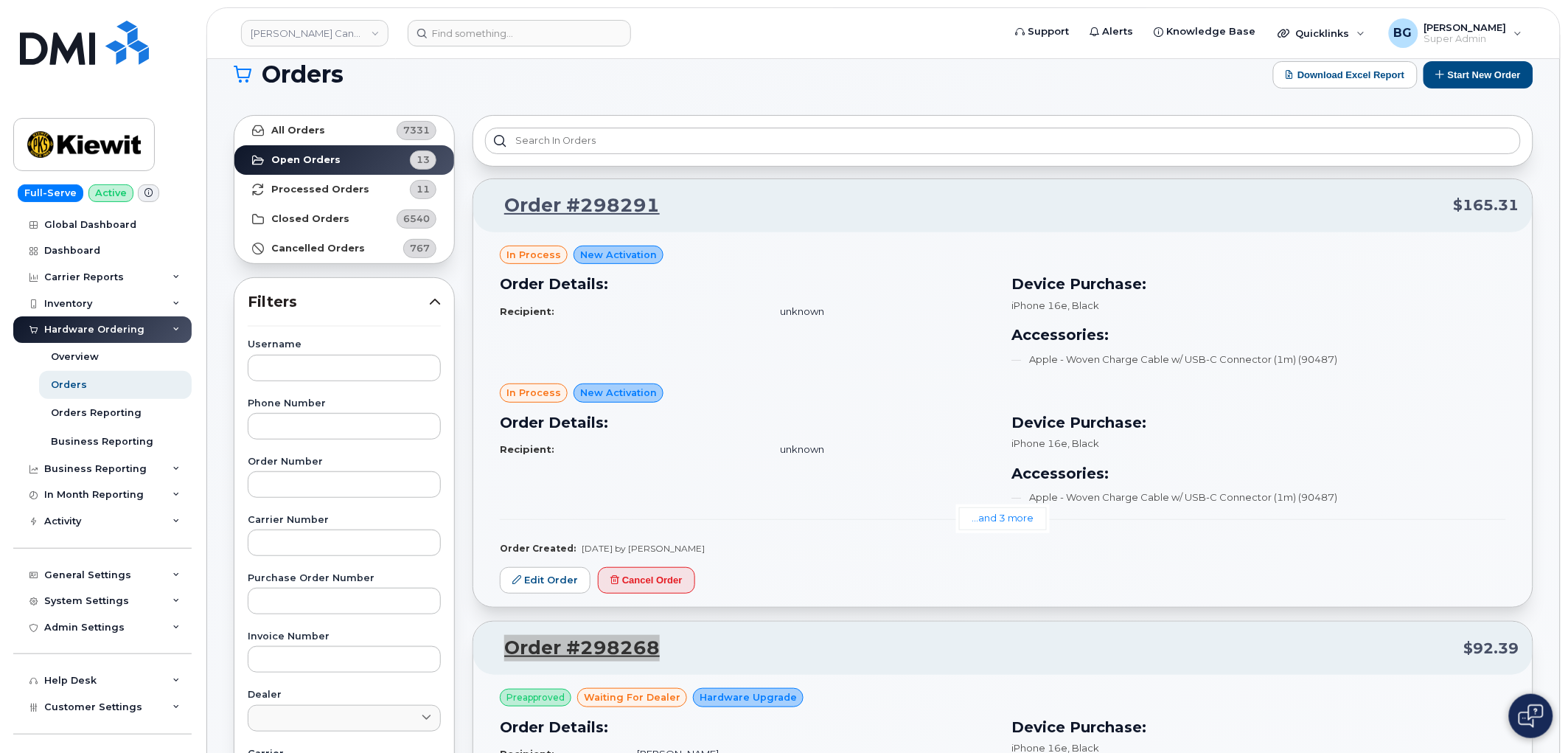
scroll to position [0, 0]
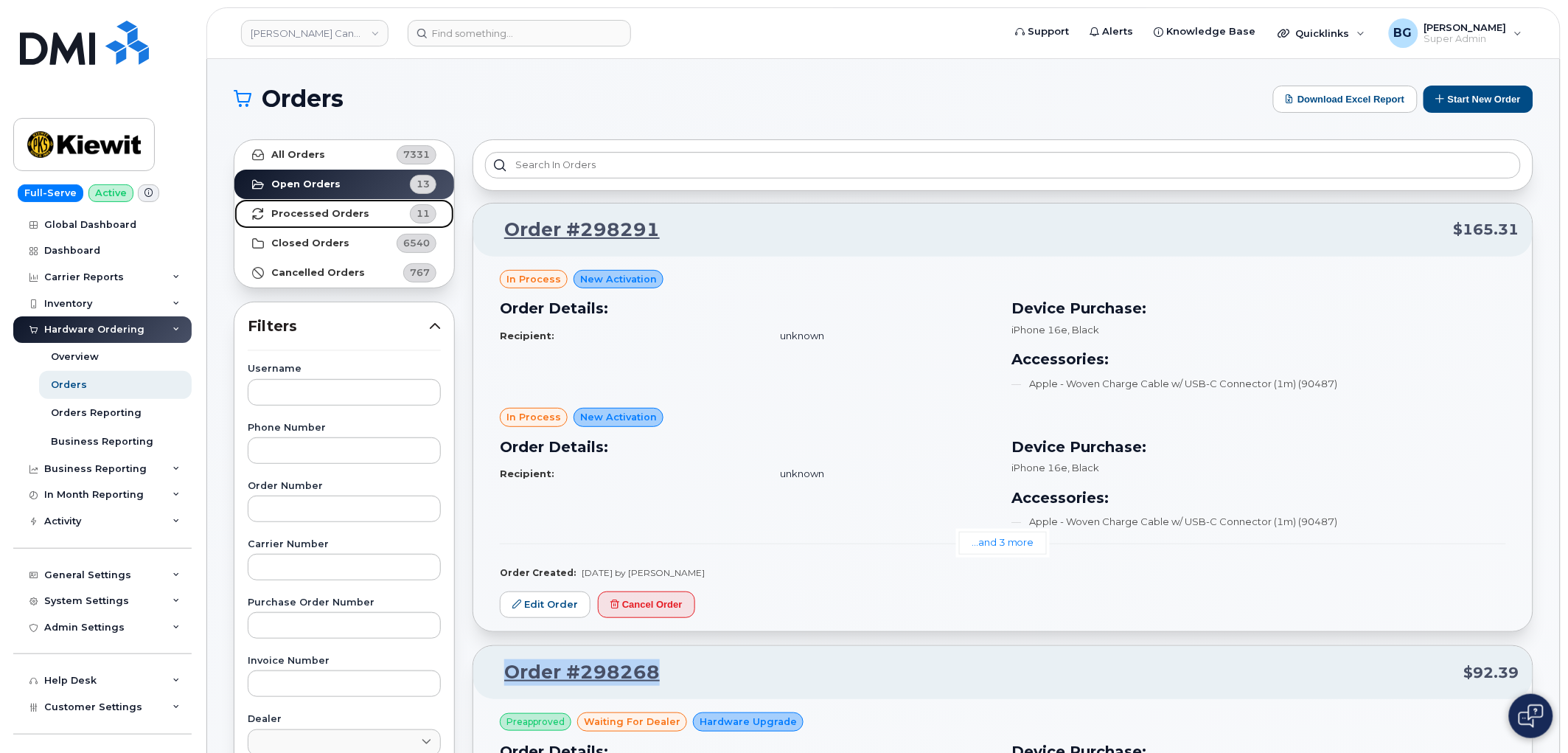
click at [312, 205] on link "Processed Orders 11" at bounding box center [344, 214] width 220 height 29
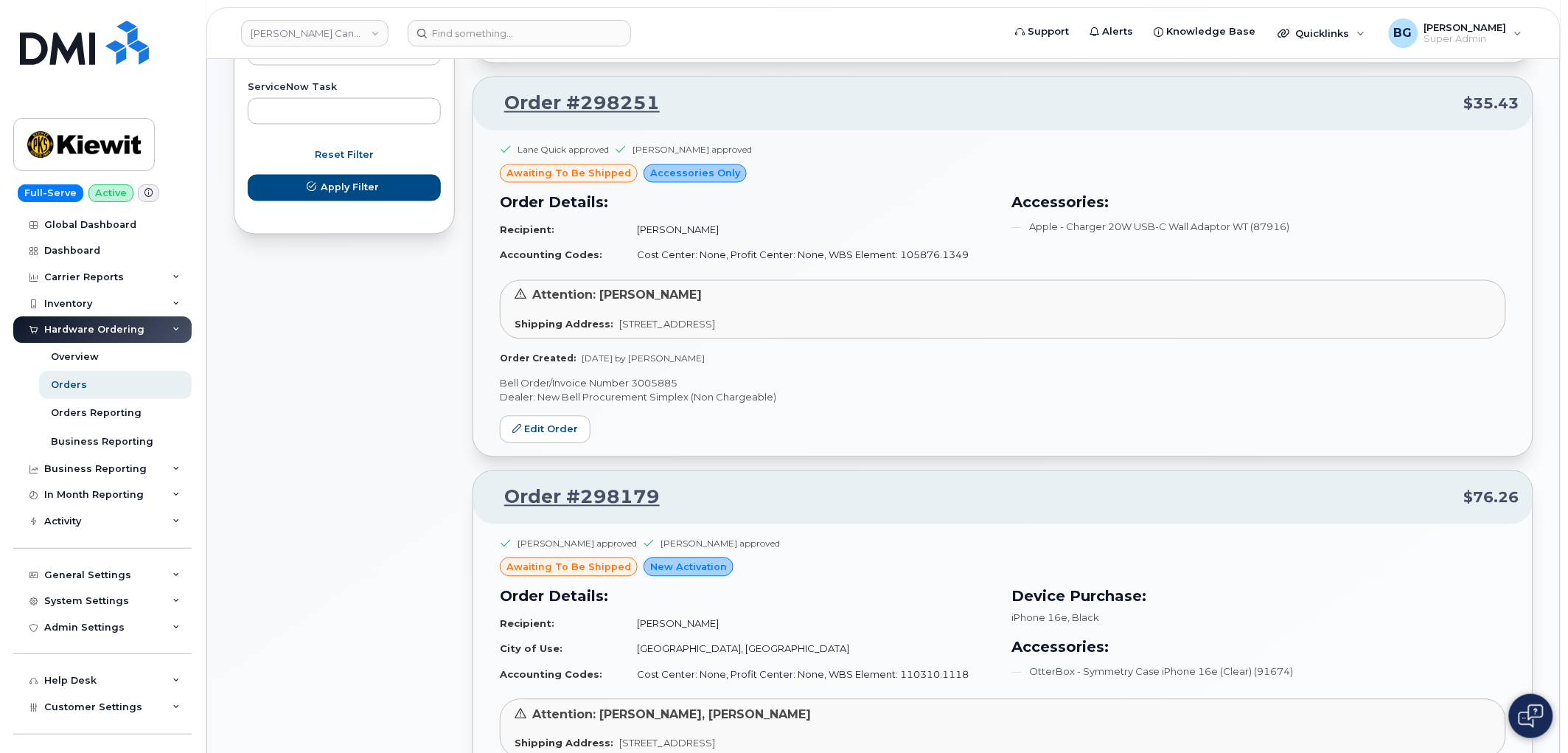
scroll to position [2914, 0]
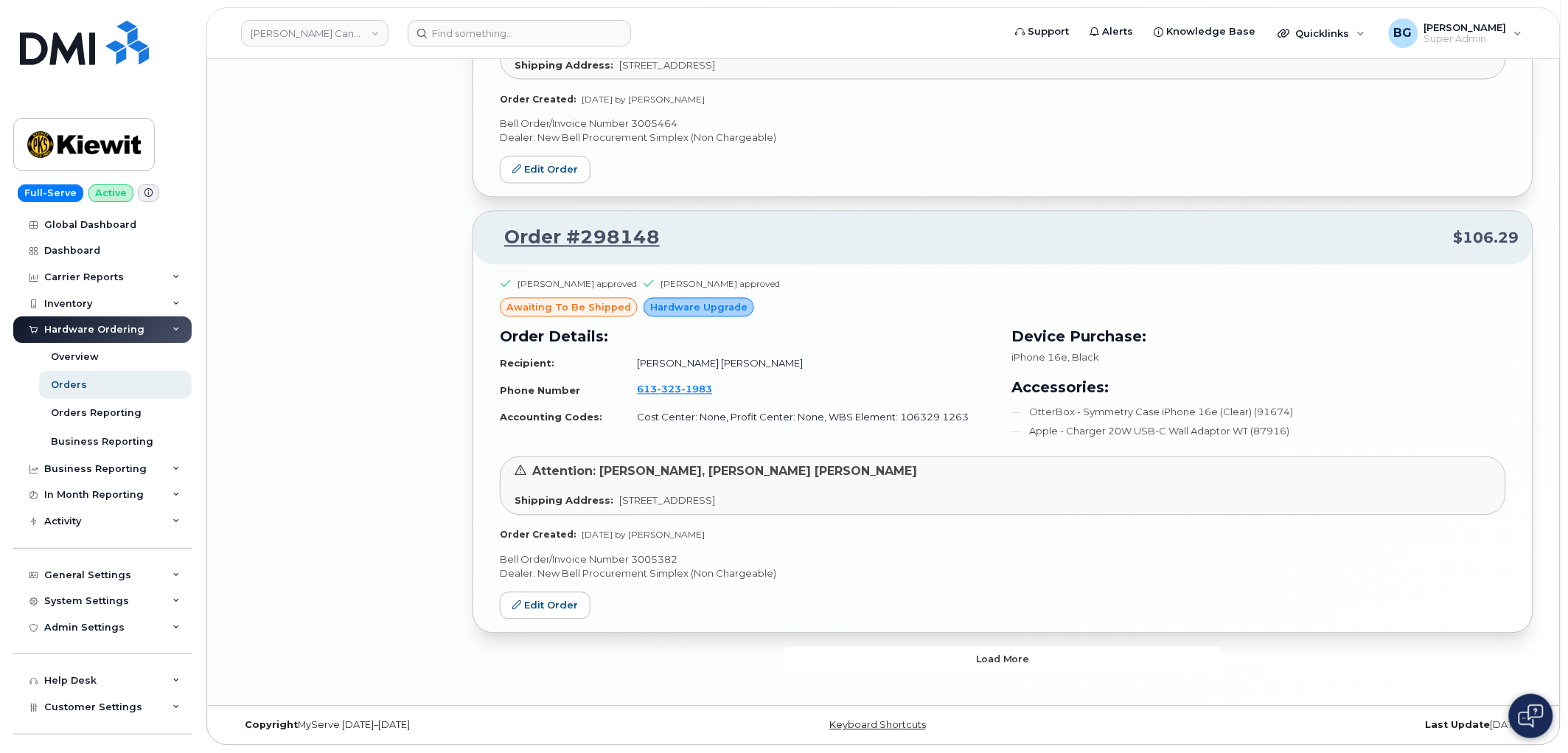
click at [1013, 665] on span "Load more" at bounding box center [1003, 659] width 54 height 14
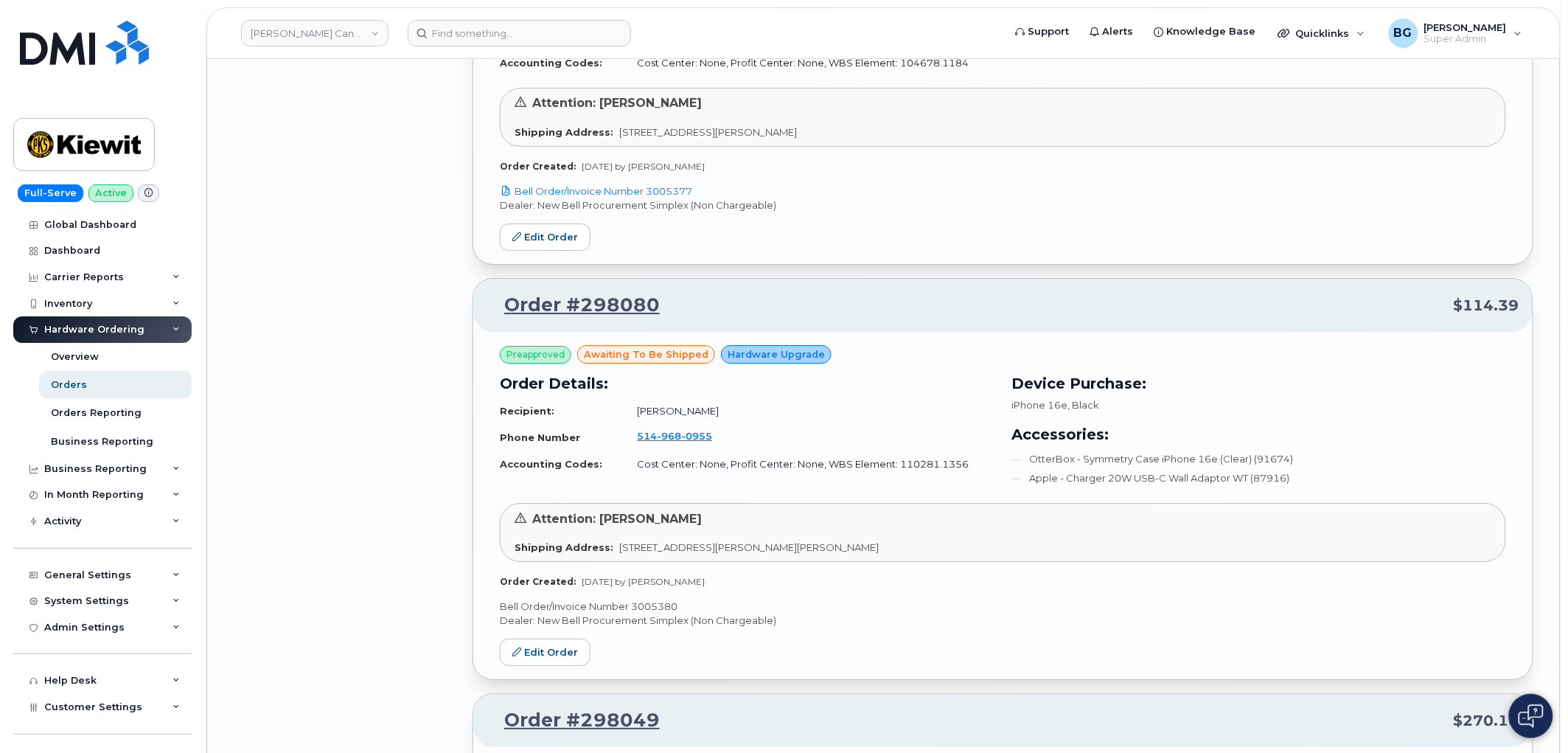
scroll to position [3678, 0]
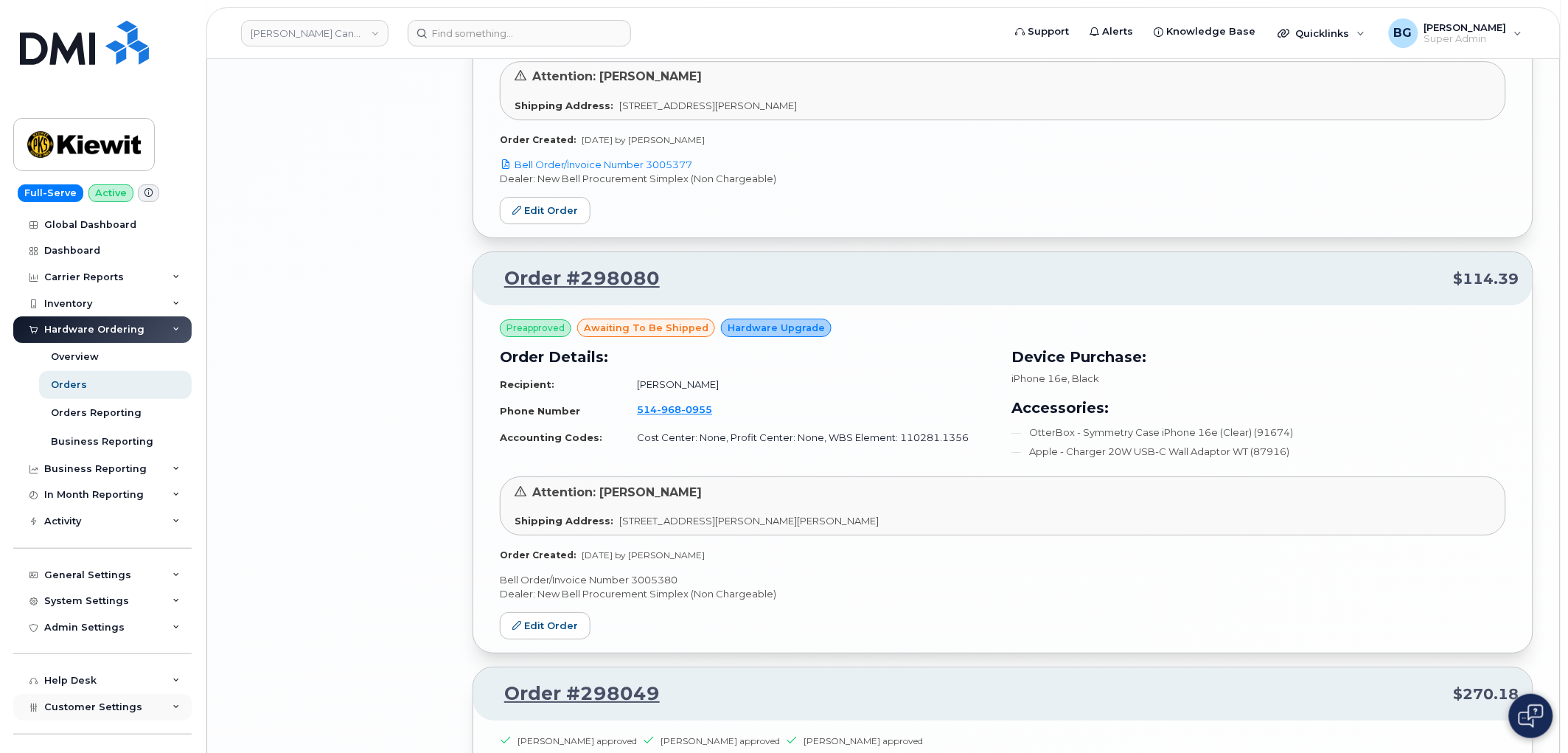
click at [75, 706] on span "Customer Settings" at bounding box center [93, 707] width 98 height 11
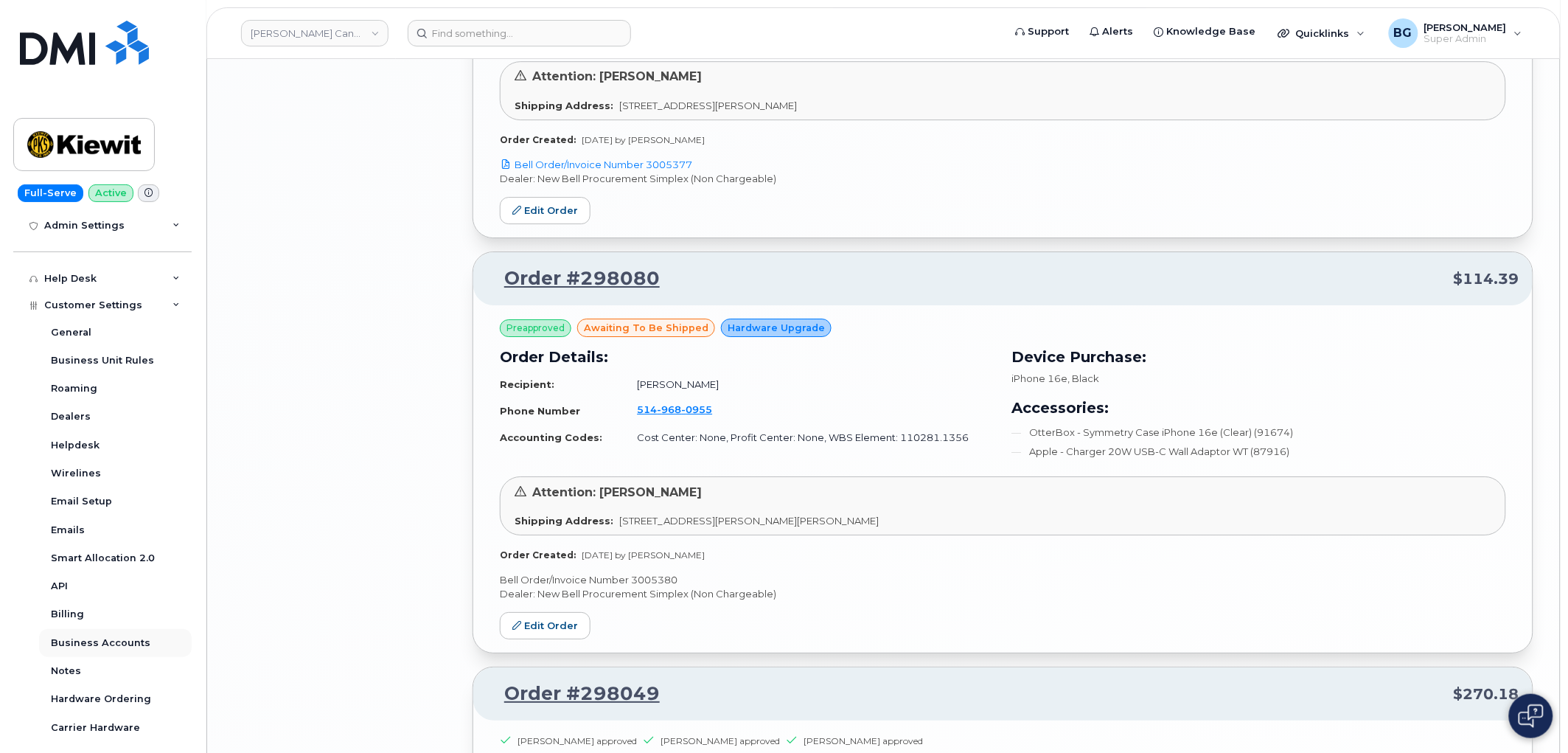
scroll to position [437, 0]
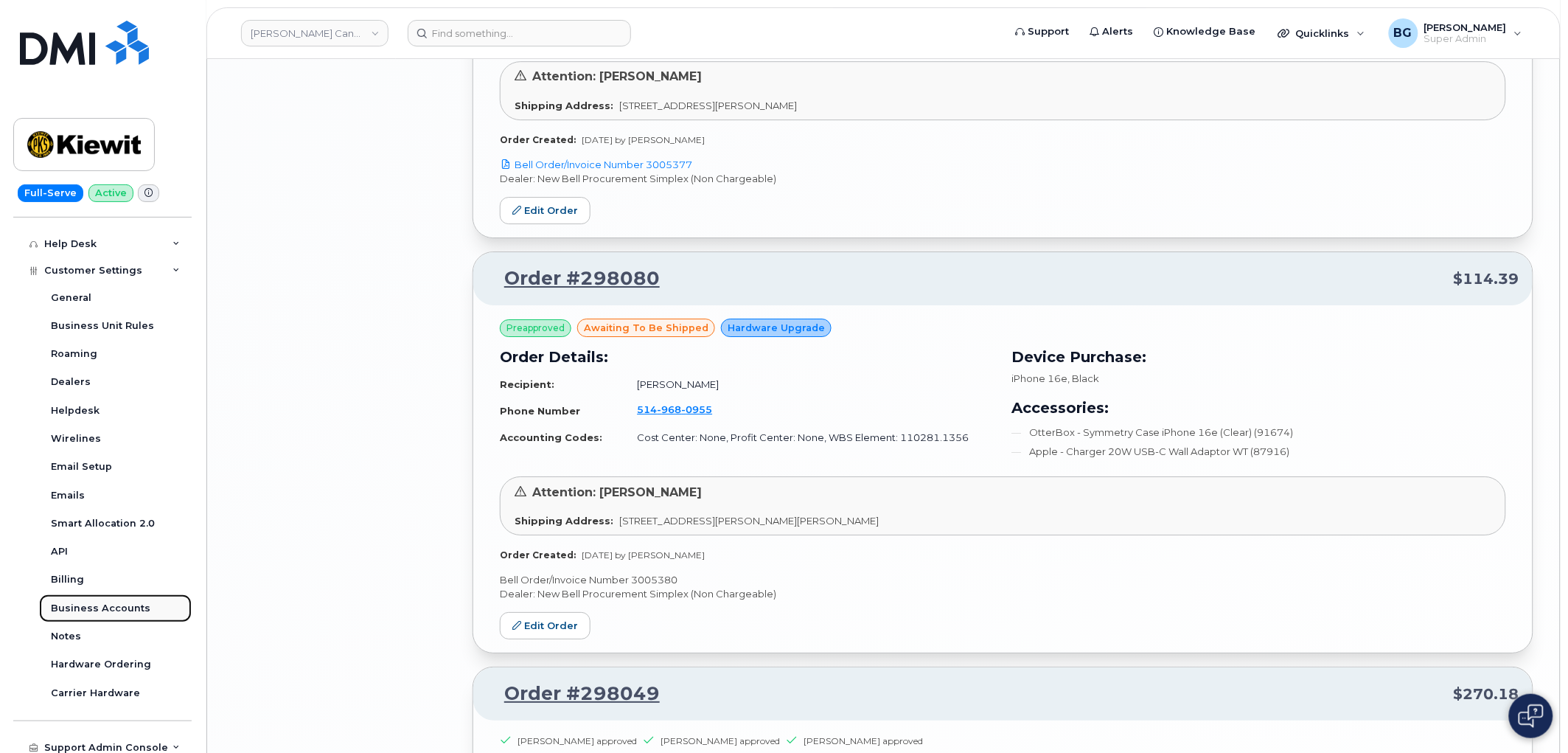
click at [100, 607] on div "Business Accounts" at bounding box center [101, 608] width 100 height 13
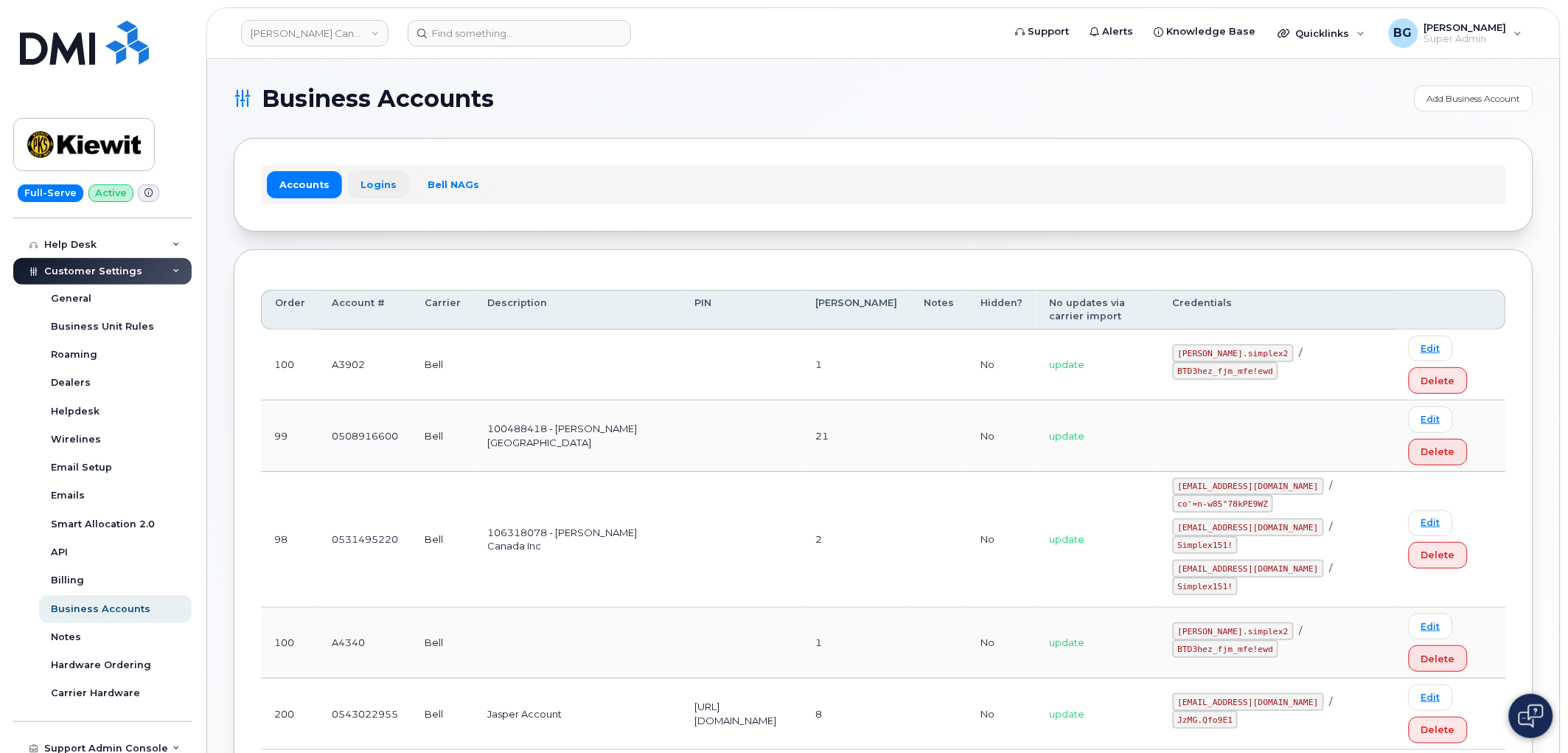
click at [367, 189] on link "Logins" at bounding box center [378, 184] width 61 height 26
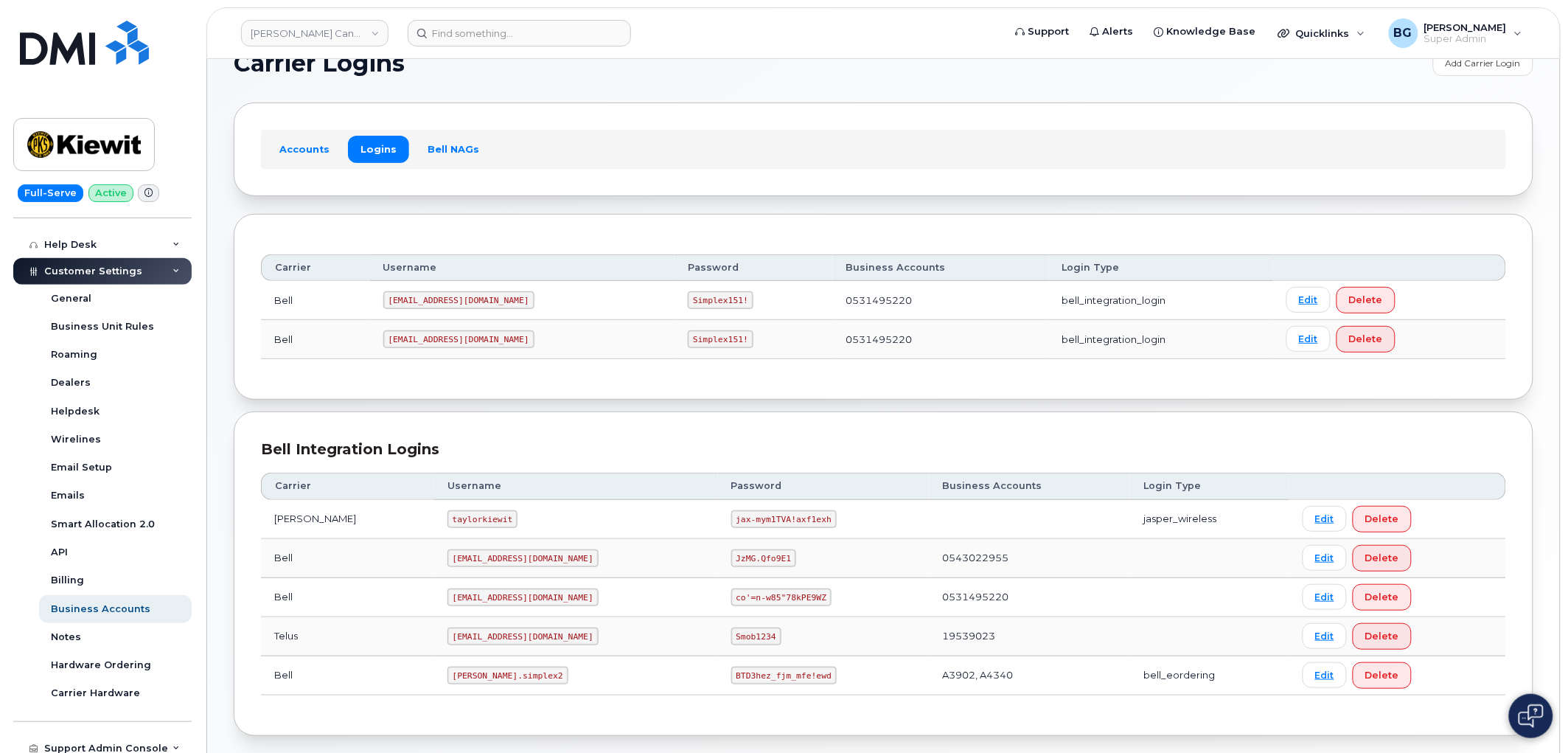
scroll to position [55, 0]
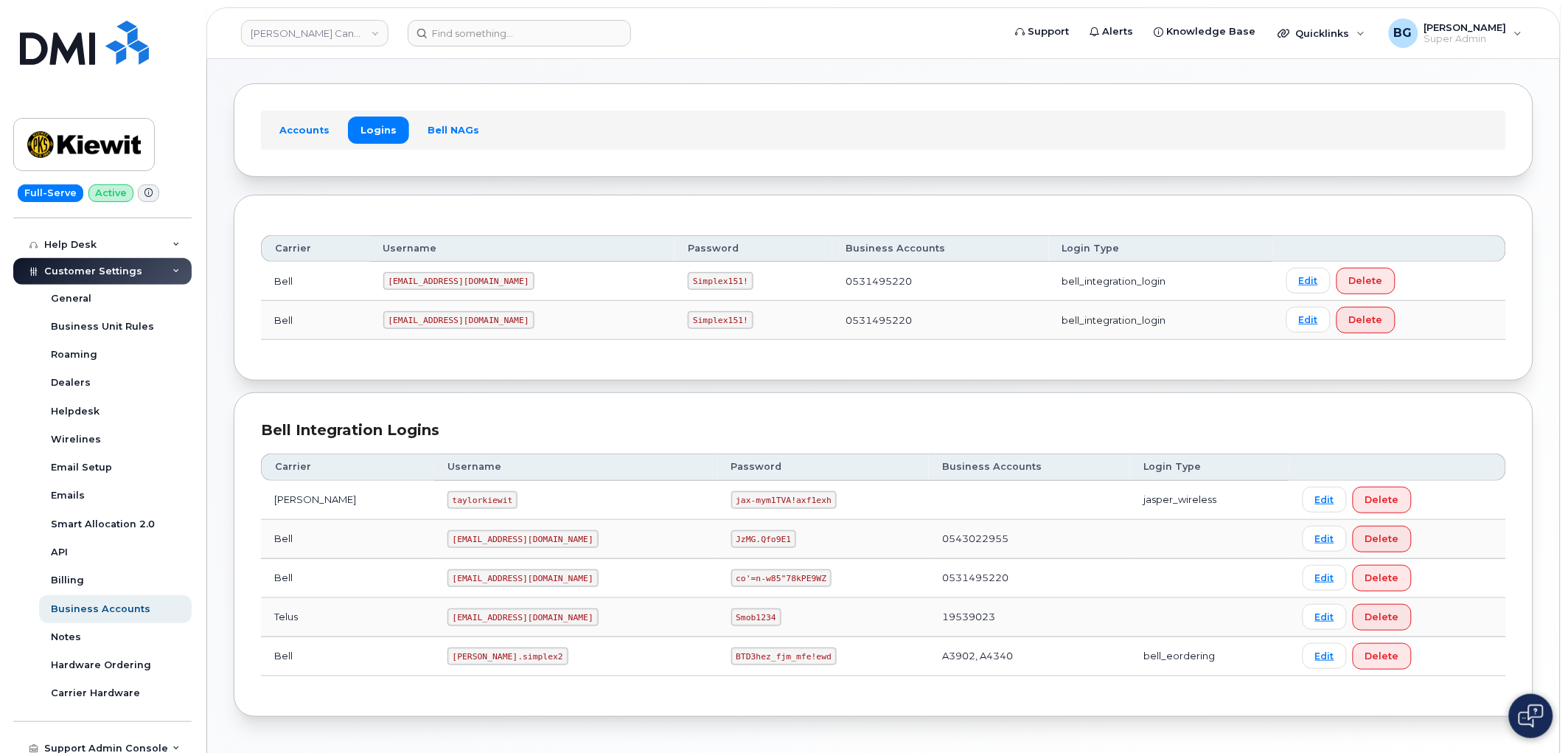
click at [448, 660] on code "kiewit.simplex2" at bounding box center [508, 657] width 121 height 18
drag, startPoint x: 424, startPoint y: 659, endPoint x: 473, endPoint y: 658, distance: 49.0
click at [473, 658] on code "kiewit.simplex2" at bounding box center [508, 657] width 121 height 18
copy code "kiewit.simplex2"
click at [731, 651] on code "BTD3hez_fjm_mfe!ewd" at bounding box center [784, 657] width 105 height 18
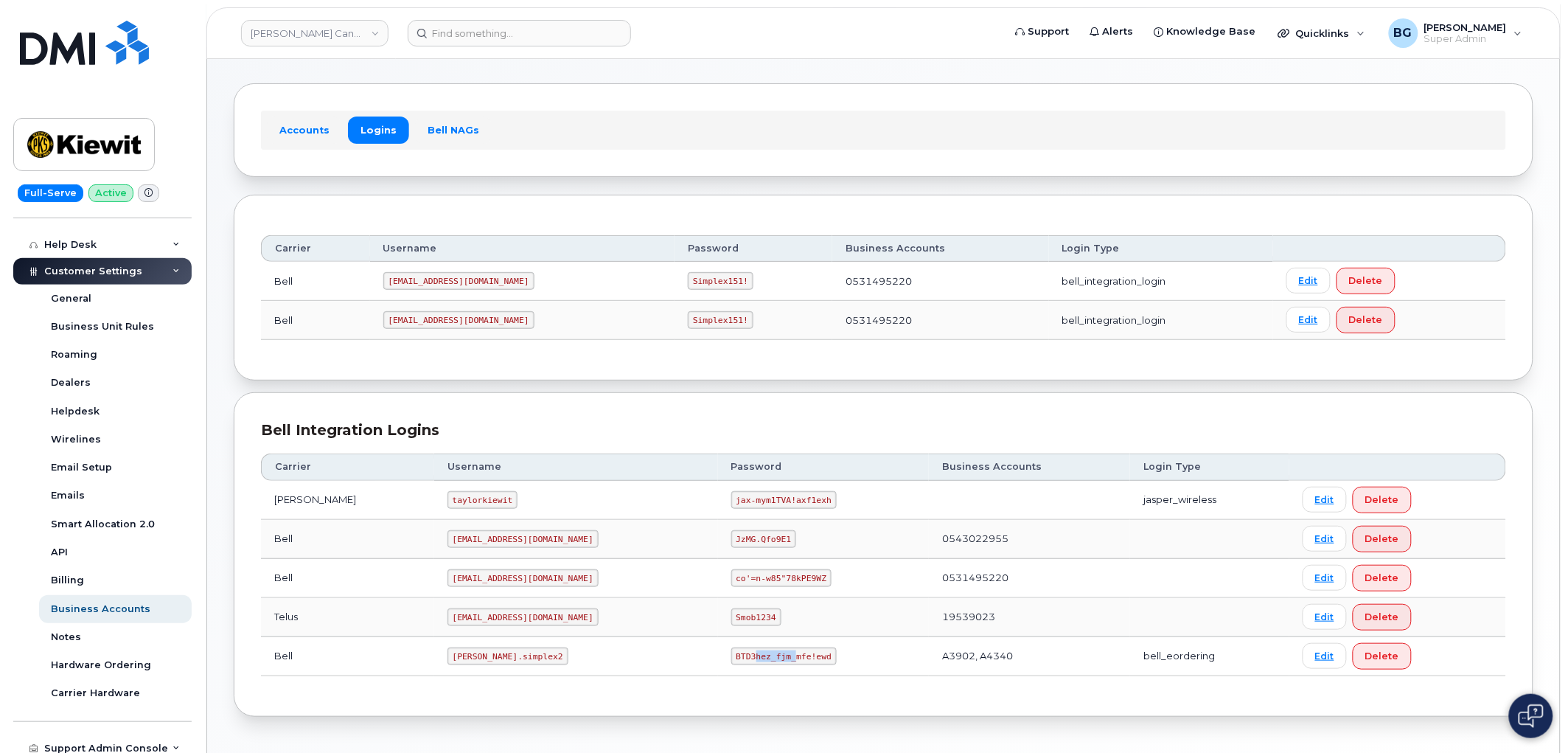
drag, startPoint x: 693, startPoint y: 650, endPoint x: 730, endPoint y: 653, distance: 37.1
click at [731, 653] on code "BTD3hez_fjm_mfe!ewd" at bounding box center [784, 657] width 105 height 18
click at [731, 654] on code "BTD3hez_fjm_mfe!ewd" at bounding box center [784, 657] width 105 height 18
drag, startPoint x: 690, startPoint y: 654, endPoint x: 761, endPoint y: 661, distance: 71.3
click at [761, 661] on code "BTD3hez_fjm_mfe!ewd" at bounding box center [784, 657] width 105 height 18
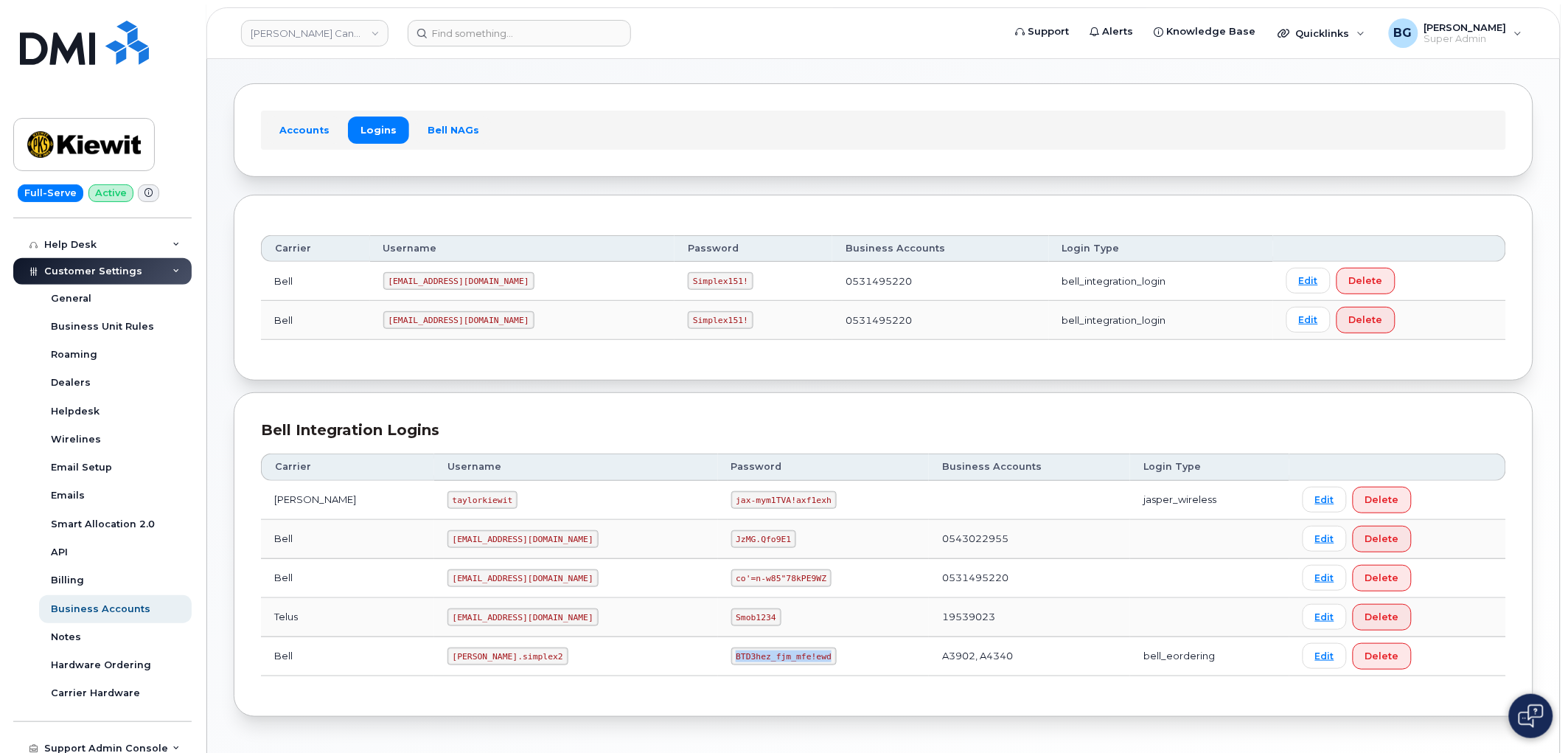
copy code "BTD3hez_fjm_mfe!ewd"
click at [295, 30] on link "[PERSON_NAME] Canada Inc" at bounding box center [315, 33] width 147 height 26
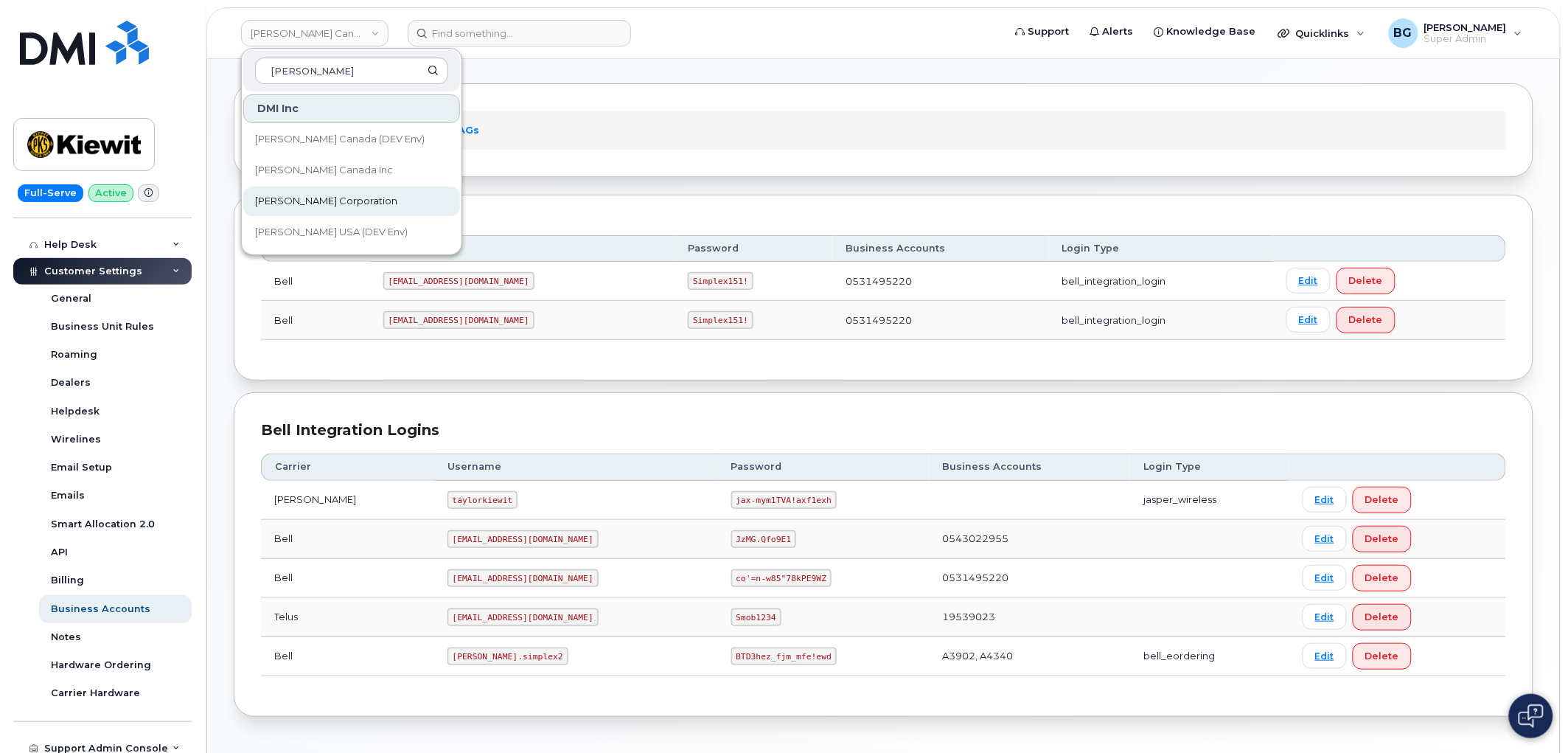
type input "[PERSON_NAME]"
click at [314, 199] on span "[PERSON_NAME] Corporation" at bounding box center [326, 201] width 142 height 15
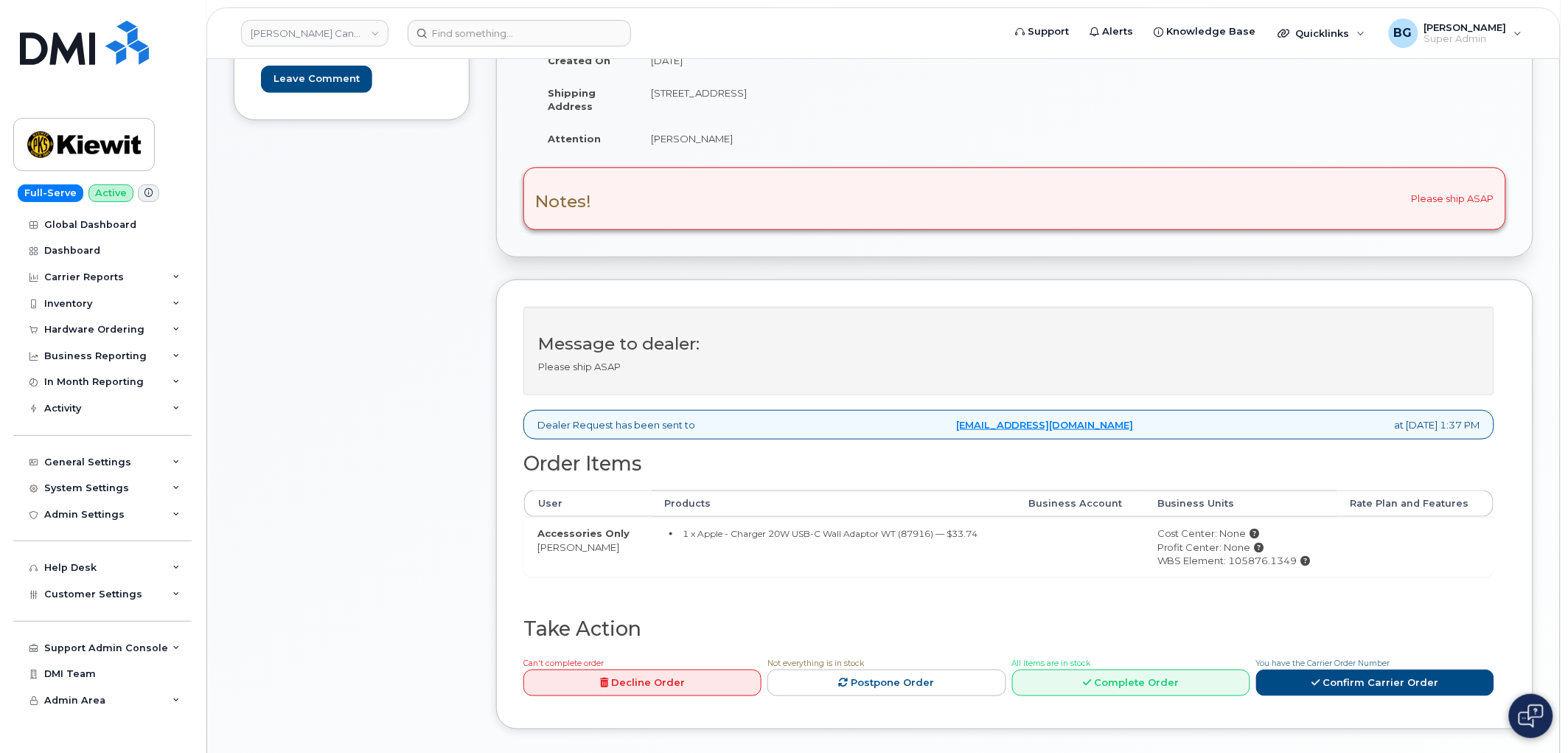
scroll to position [273, 0]
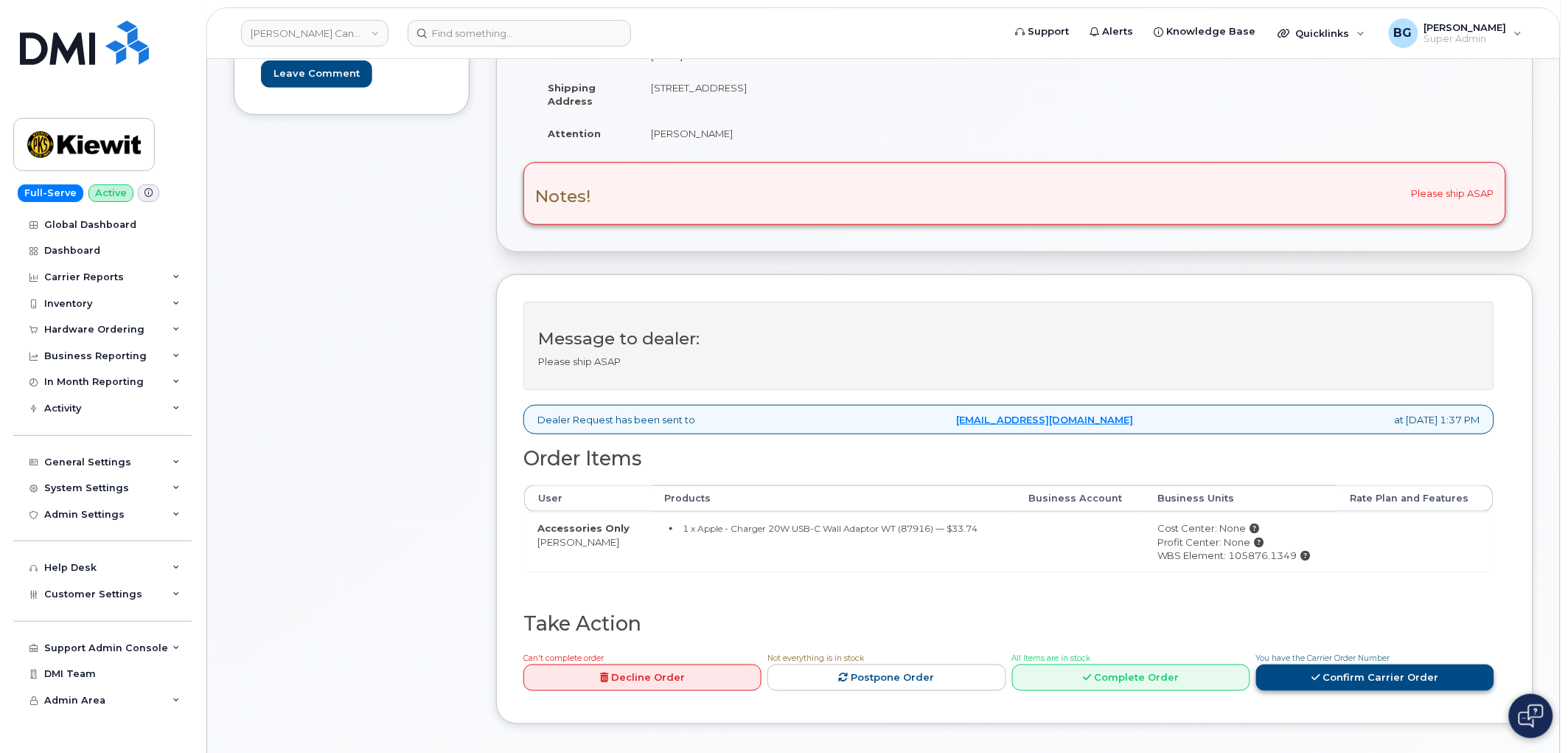
click at [1350, 686] on link "Confirm Carrier Order" at bounding box center [1374, 678] width 238 height 27
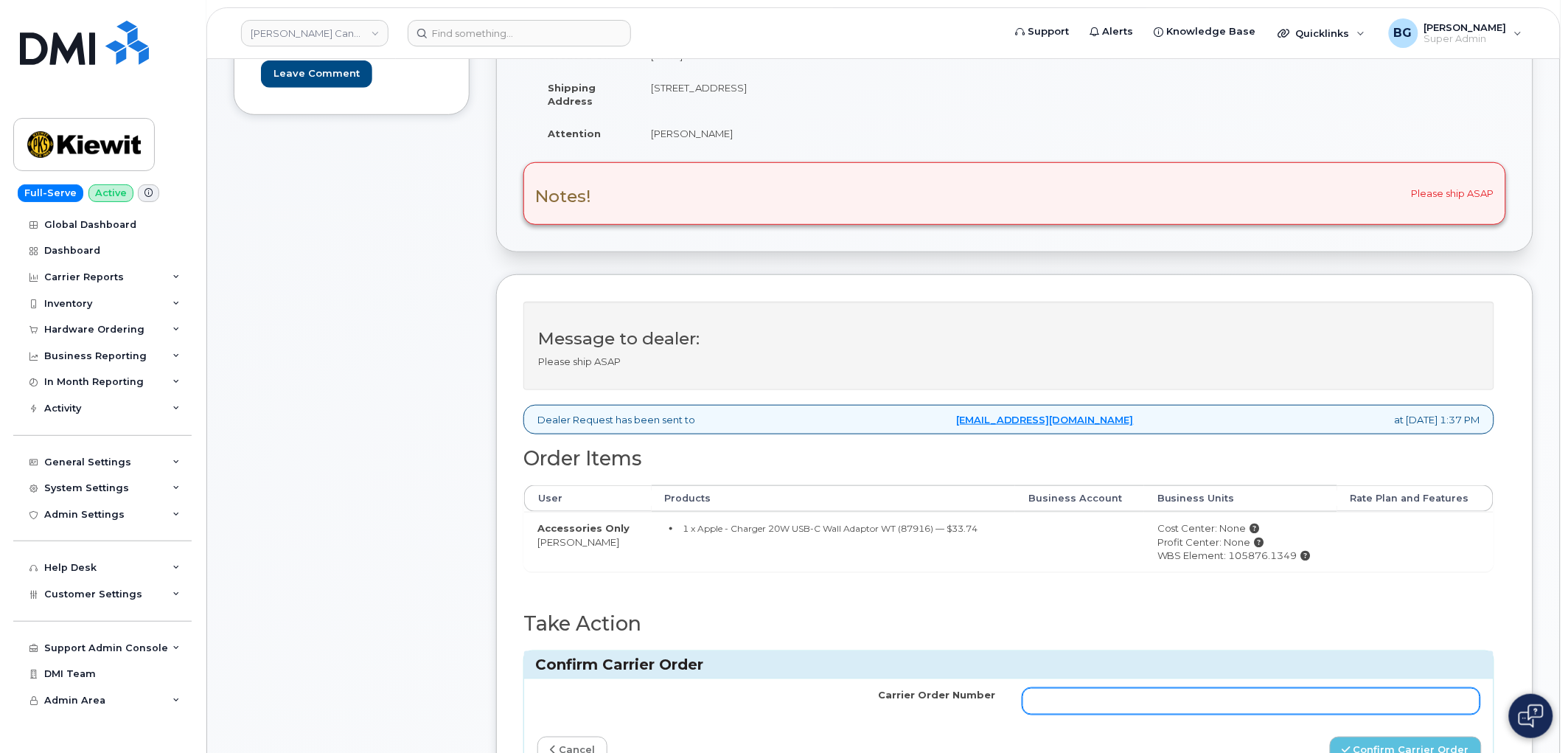
click at [1280, 706] on input "Carrier Order Number" at bounding box center [1251, 701] width 458 height 26
paste input "3005885"
type input "3005885"
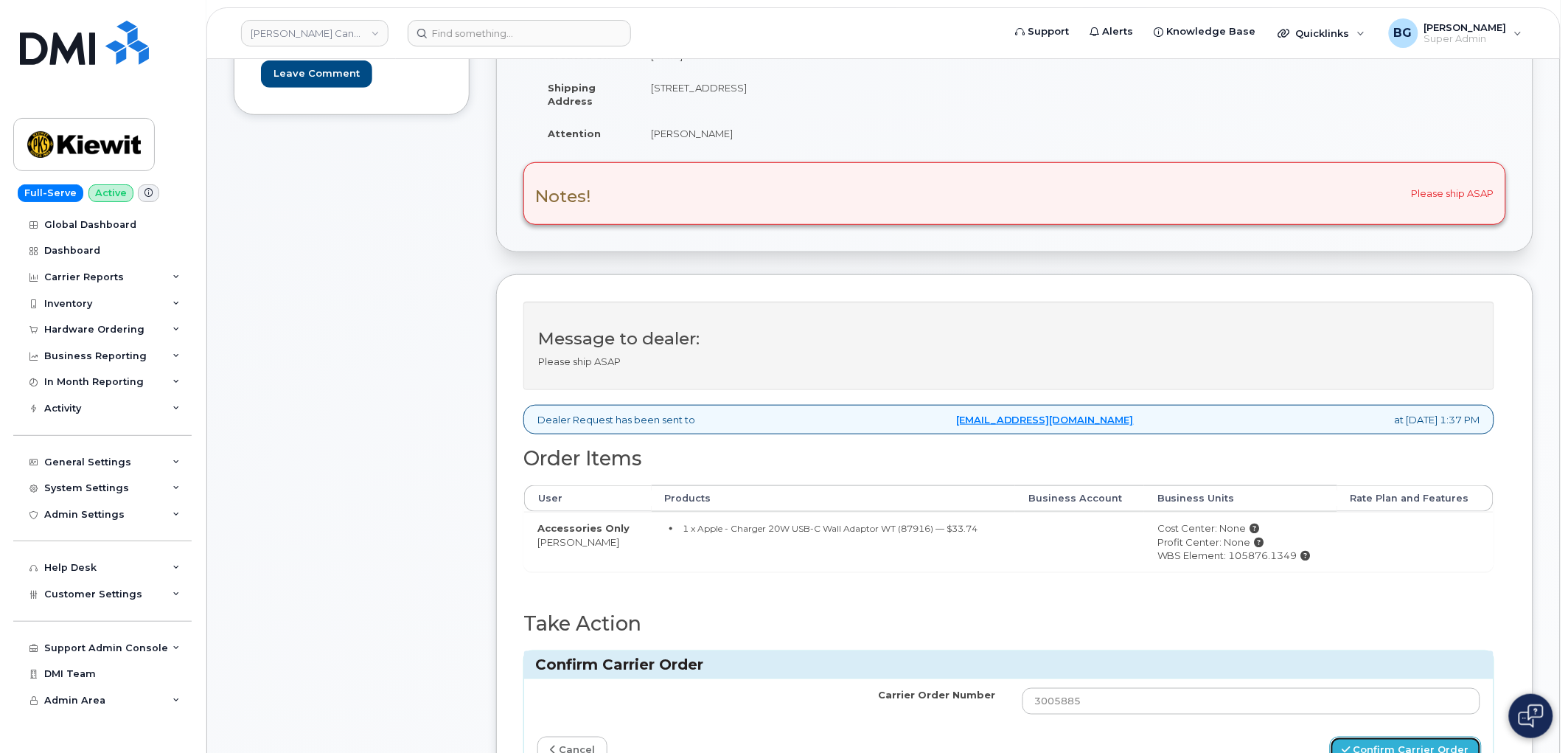
click at [1360, 743] on button "Confirm Carrier Order" at bounding box center [1406, 750] width 152 height 27
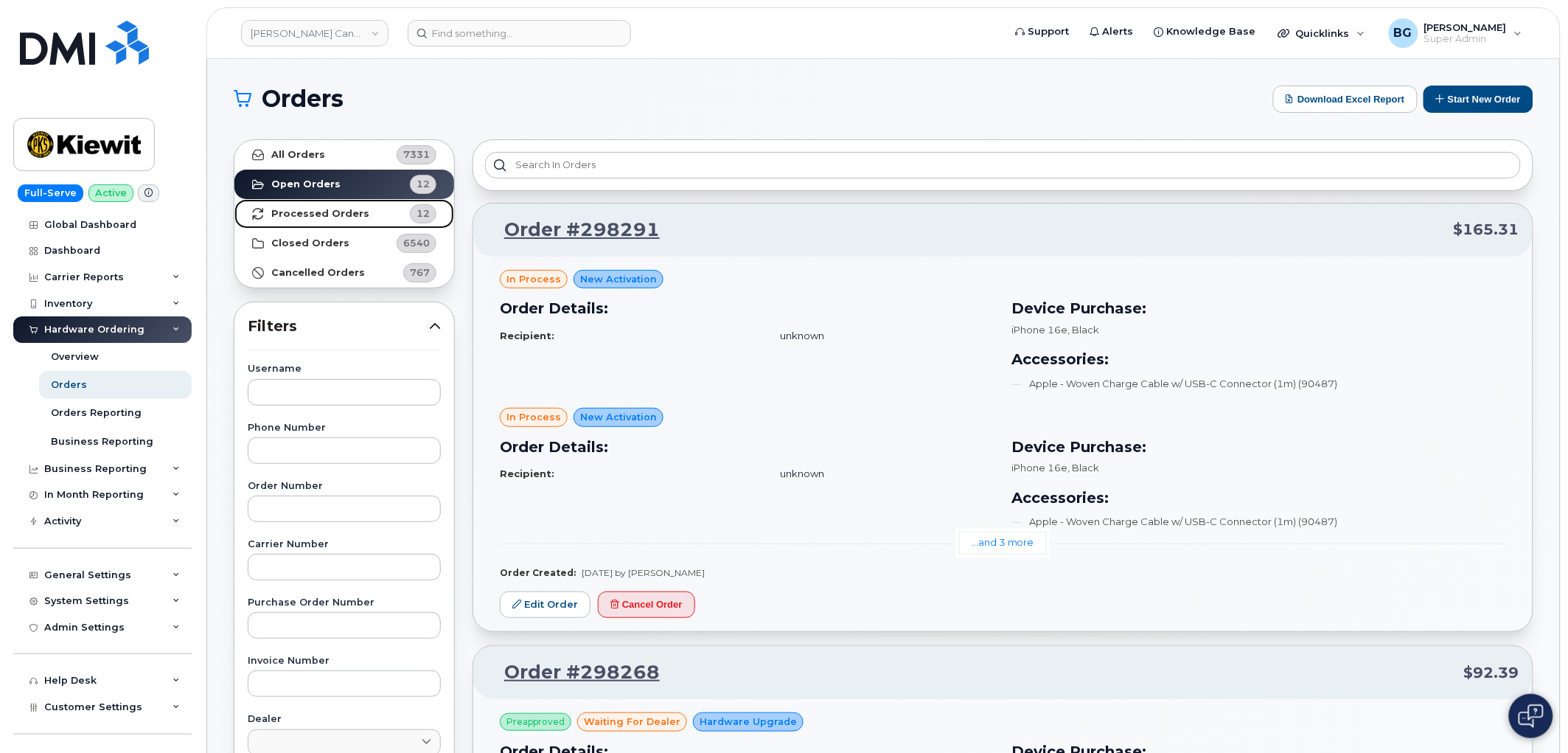
click at [313, 214] on strong "Processed Orders" at bounding box center [320, 213] width 98 height 11
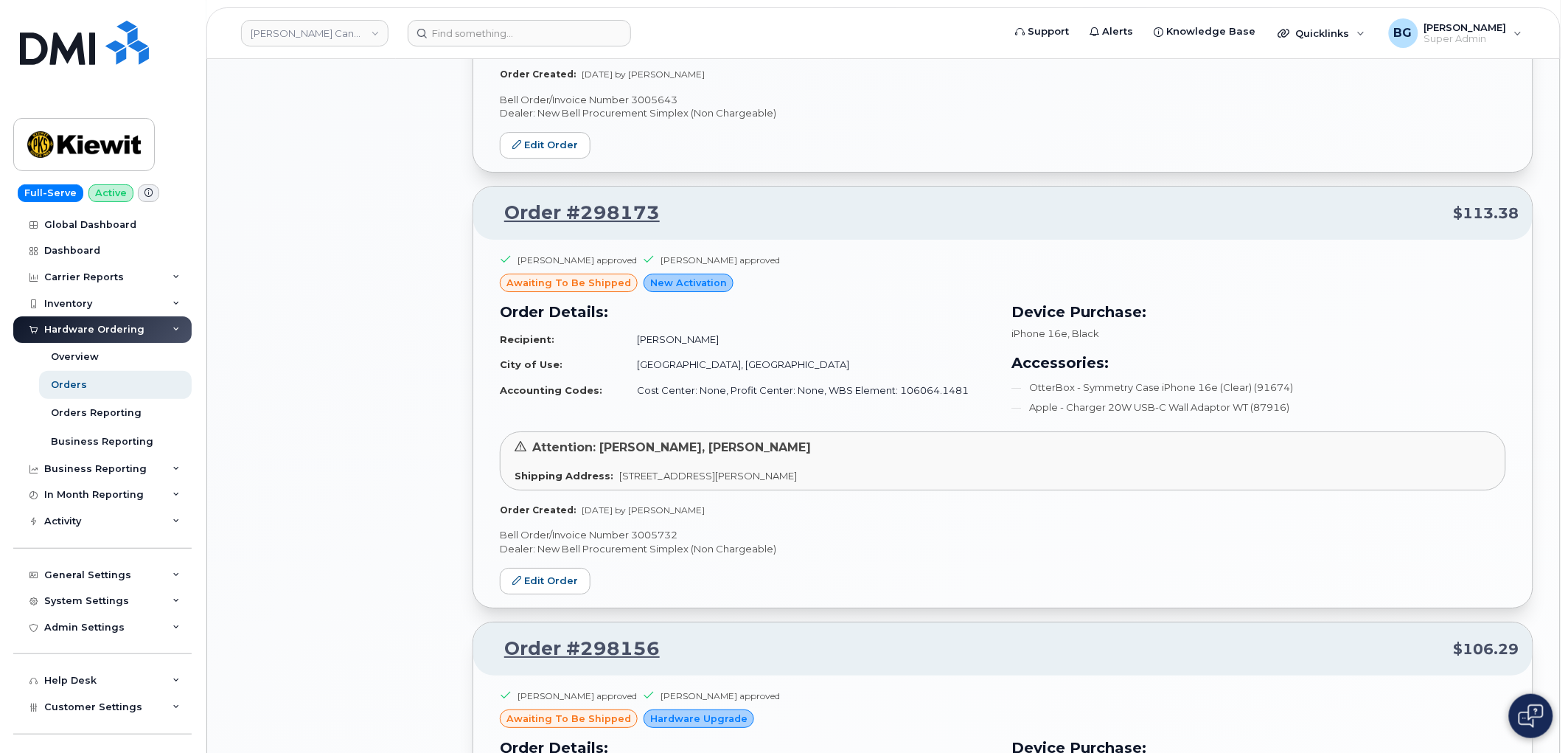
scroll to position [2914, 0]
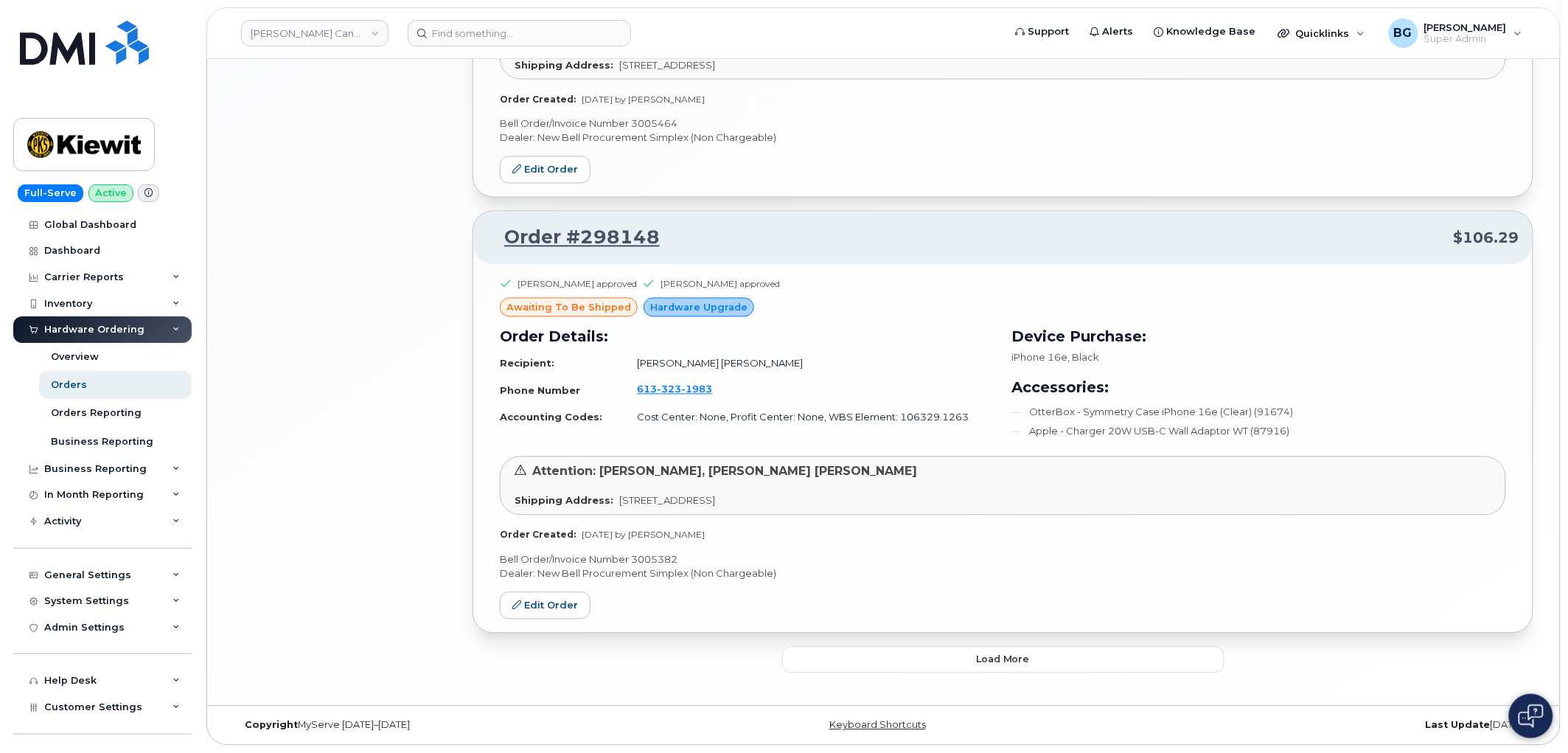
click at [836, 660] on button "Load more" at bounding box center [1003, 660] width 442 height 26
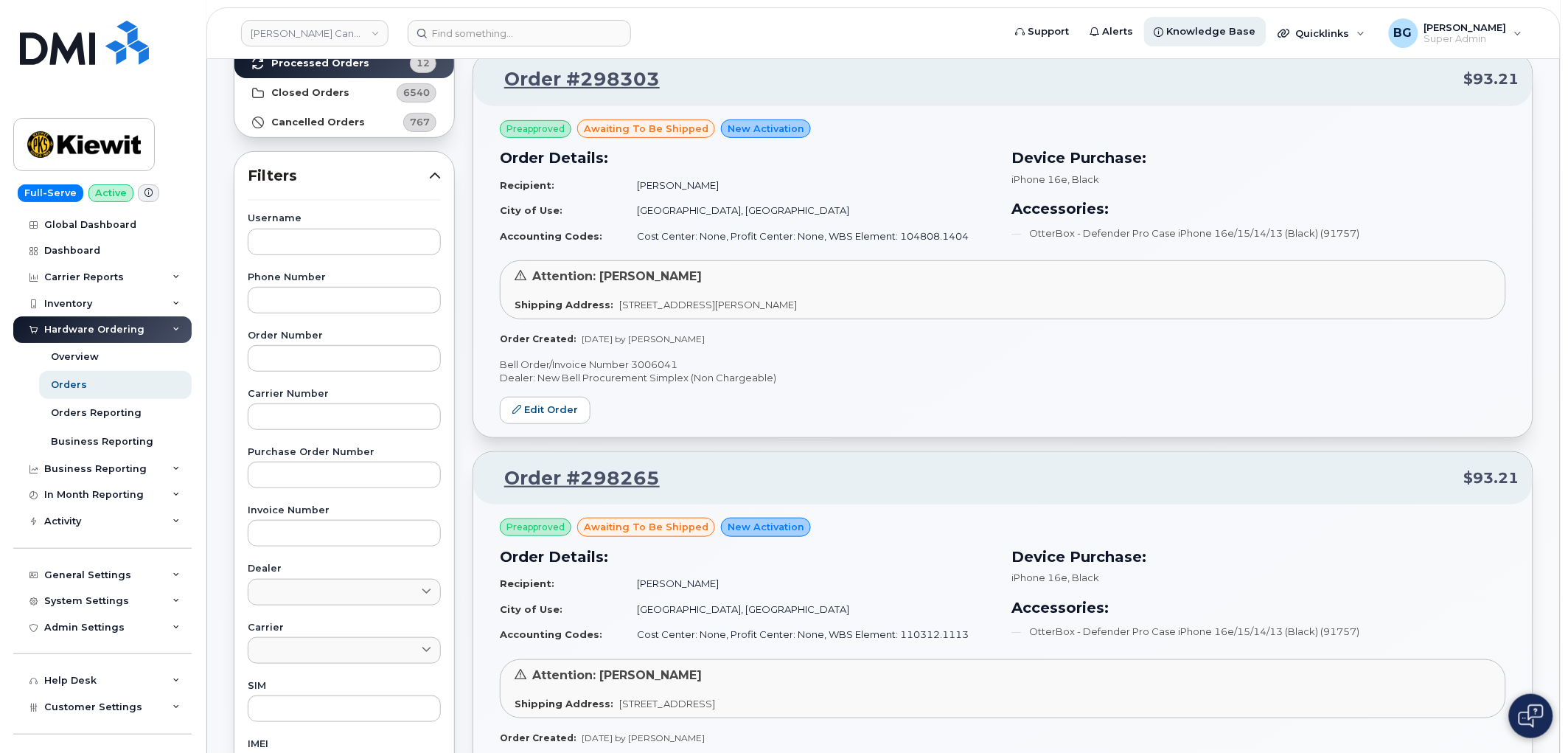
scroll to position [175, 0]
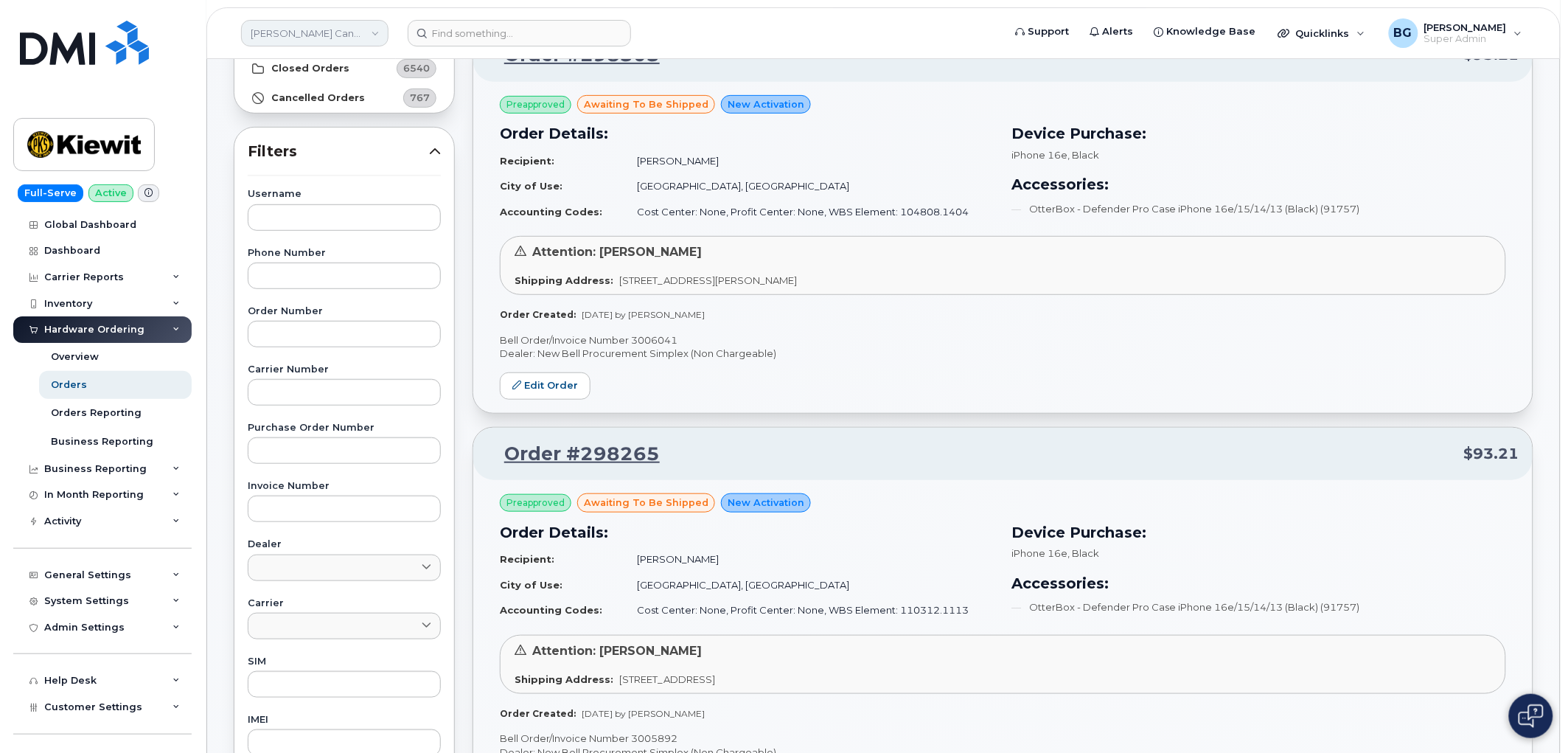
click at [305, 33] on link "Kiewit Canada Inc" at bounding box center [315, 33] width 147 height 26
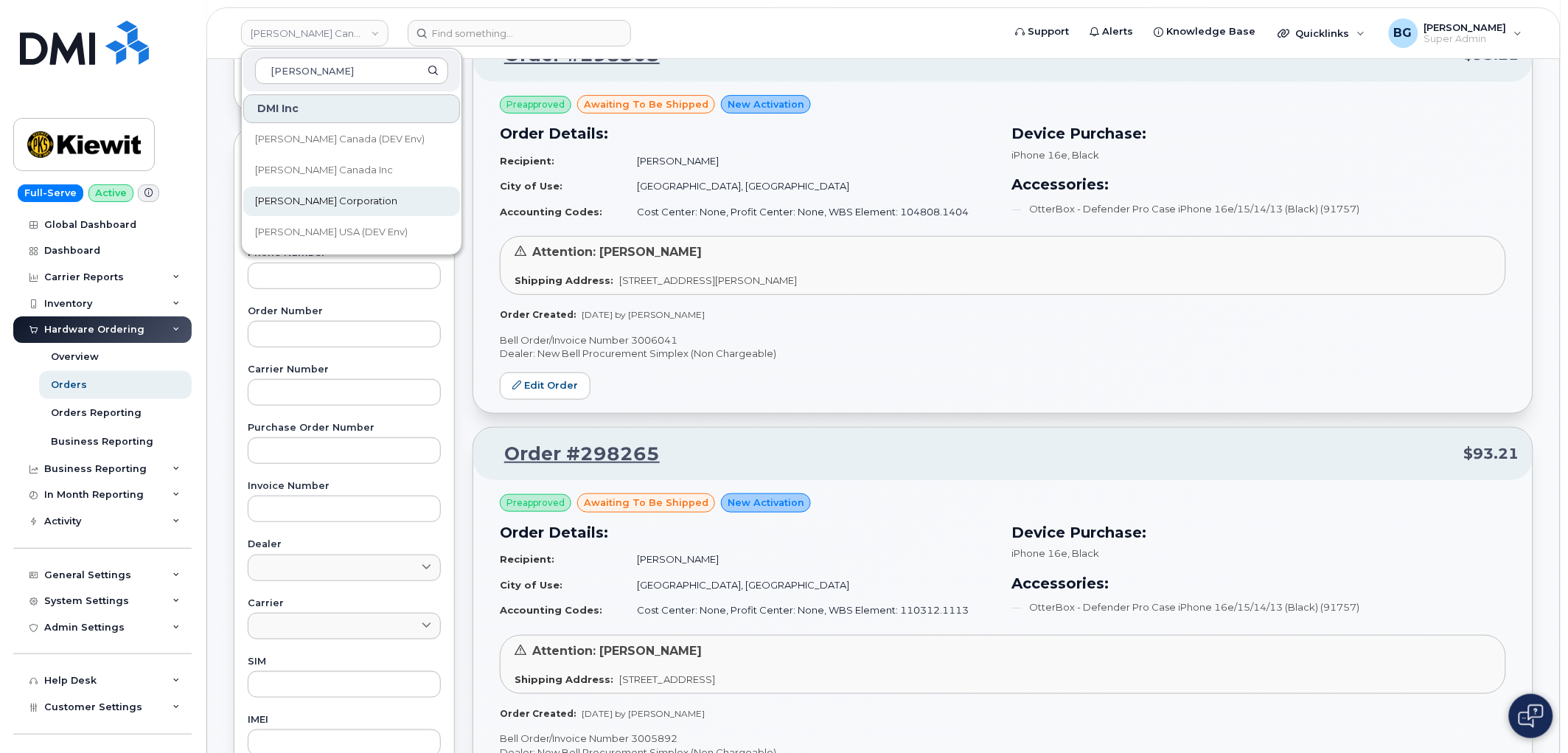
type input "kiewit"
click at [312, 201] on span "Kiewit Corporation" at bounding box center [326, 201] width 142 height 15
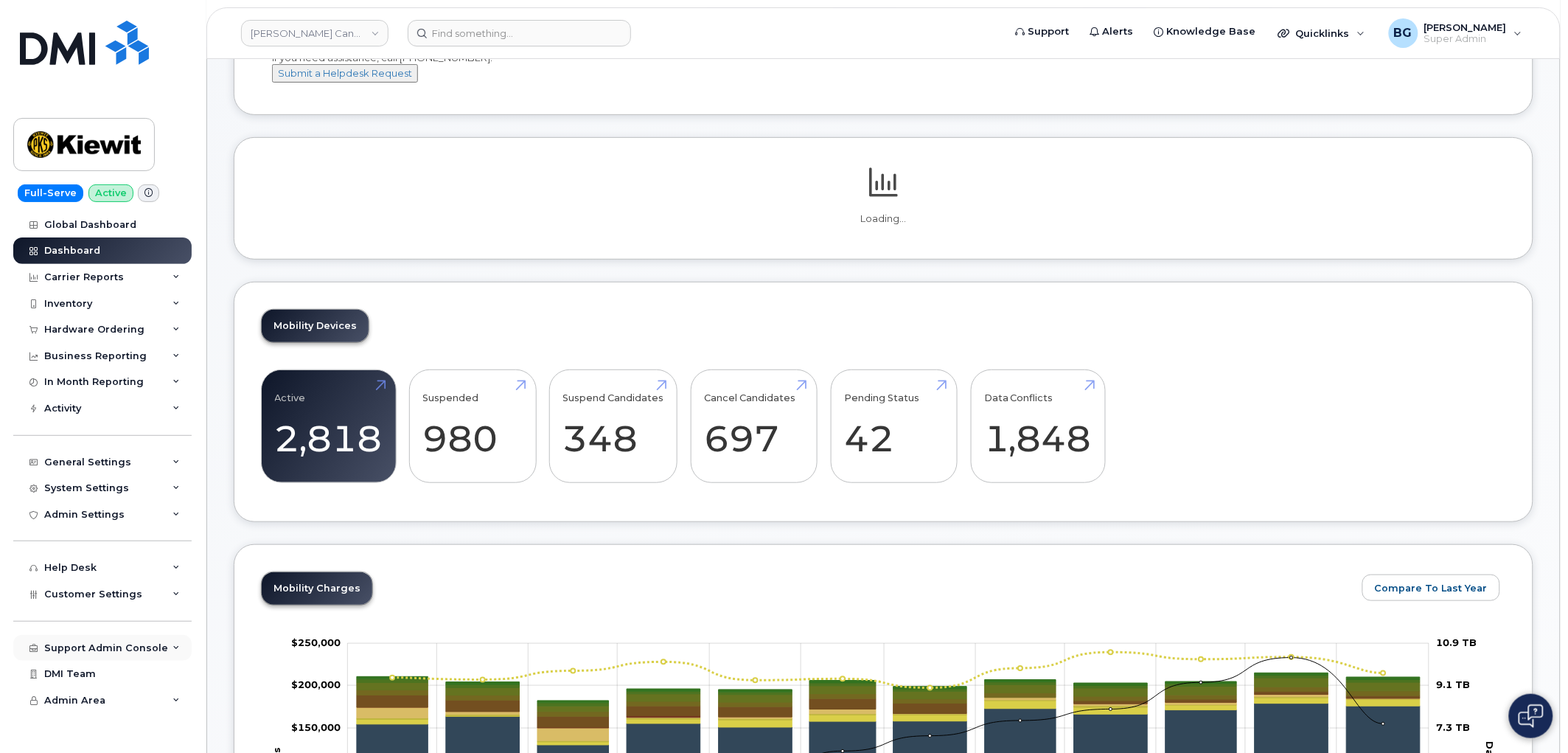
scroll to position [164, 0]
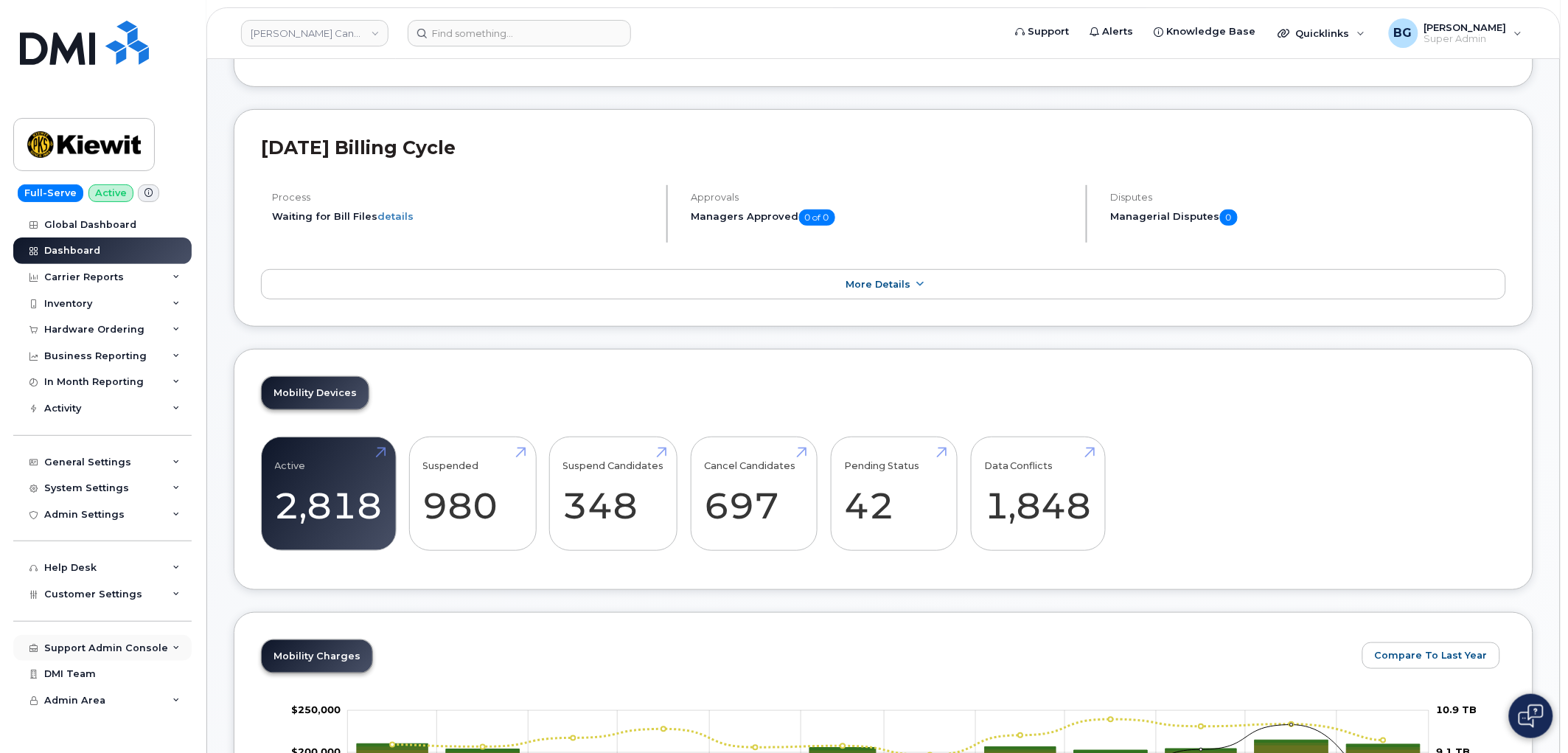
click at [101, 643] on div "Support Admin Console" at bounding box center [106, 648] width 124 height 11
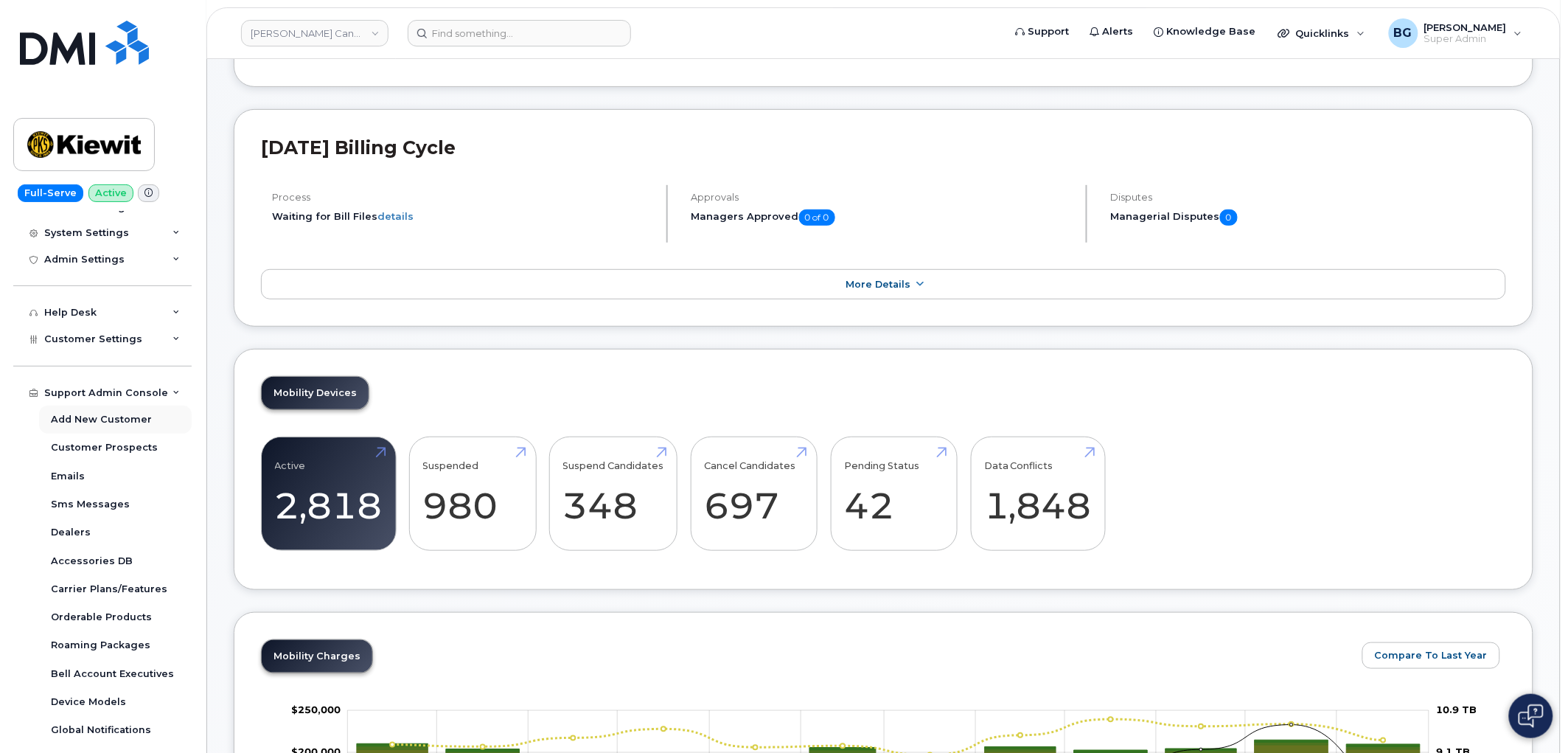
scroll to position [298, 0]
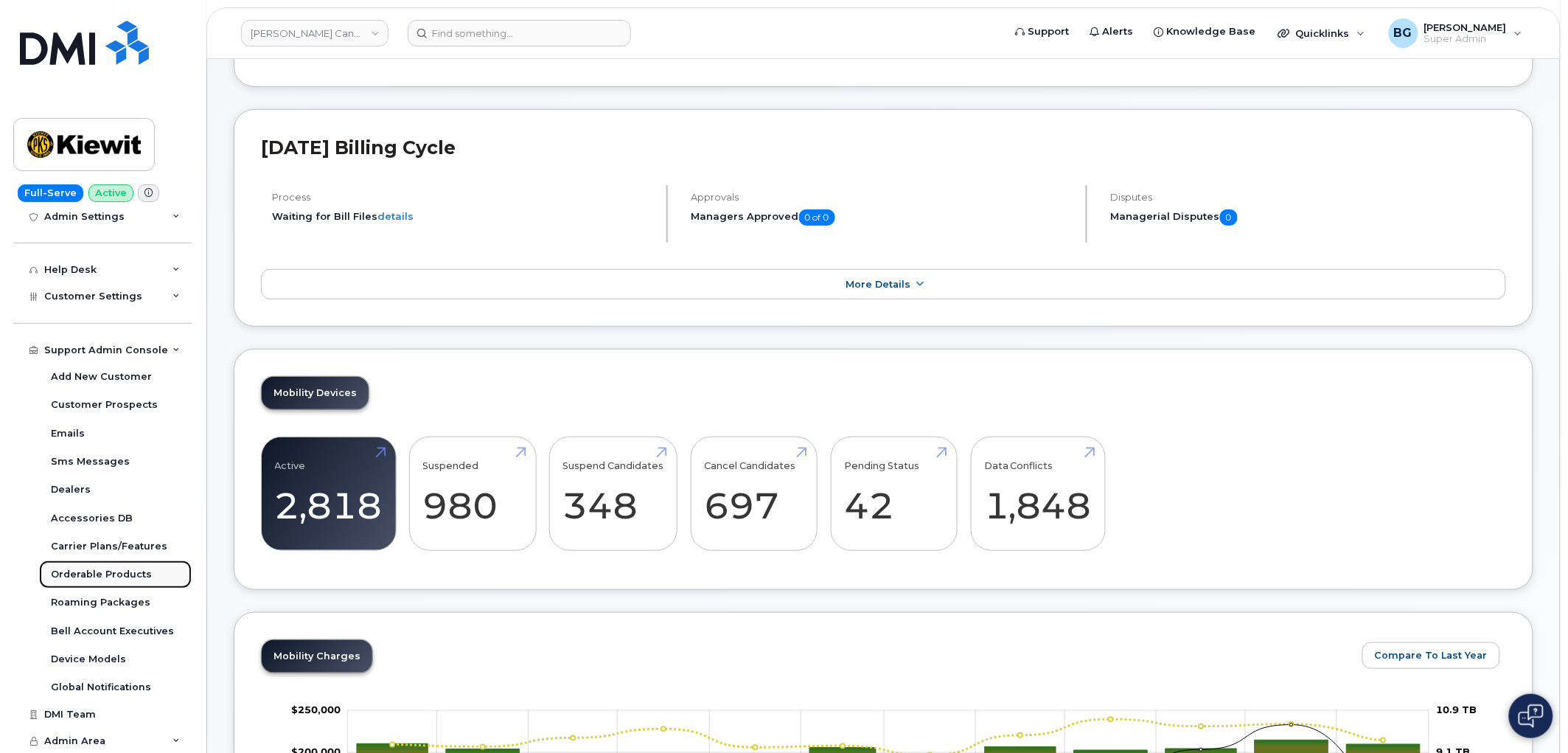
click at [72, 571] on div "Orderable Products" at bounding box center [101, 575] width 101 height 13
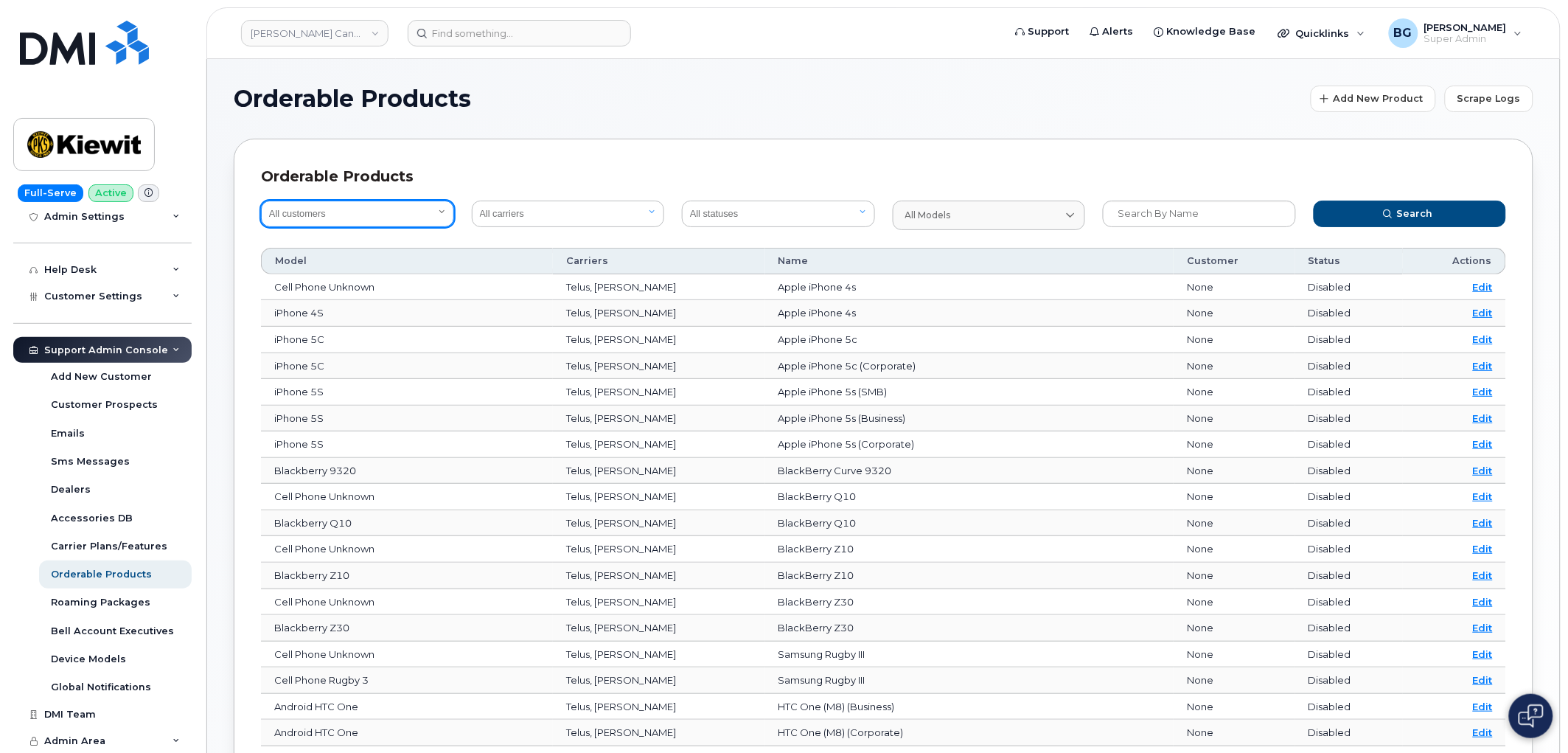
click at [366, 212] on select "All customers Acadia Broadcasting Ltd Aecon Construction Group Inc Alberta Heal…" at bounding box center [357, 213] width 193 height 26
select select "2af23fce-5793-45da-ab44-661f5a6d9214"
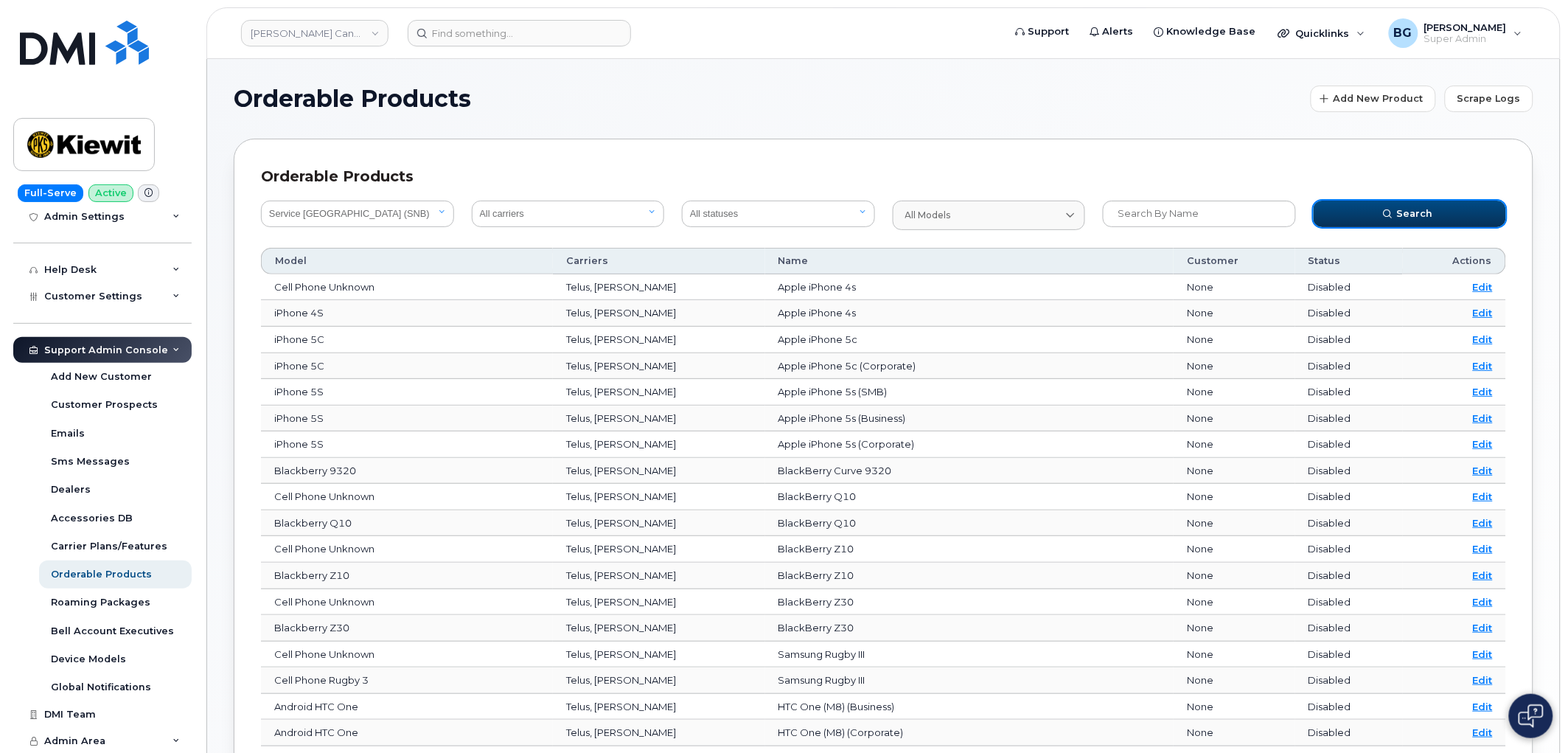
click at [1432, 202] on button "Search" at bounding box center [1410, 213] width 193 height 26
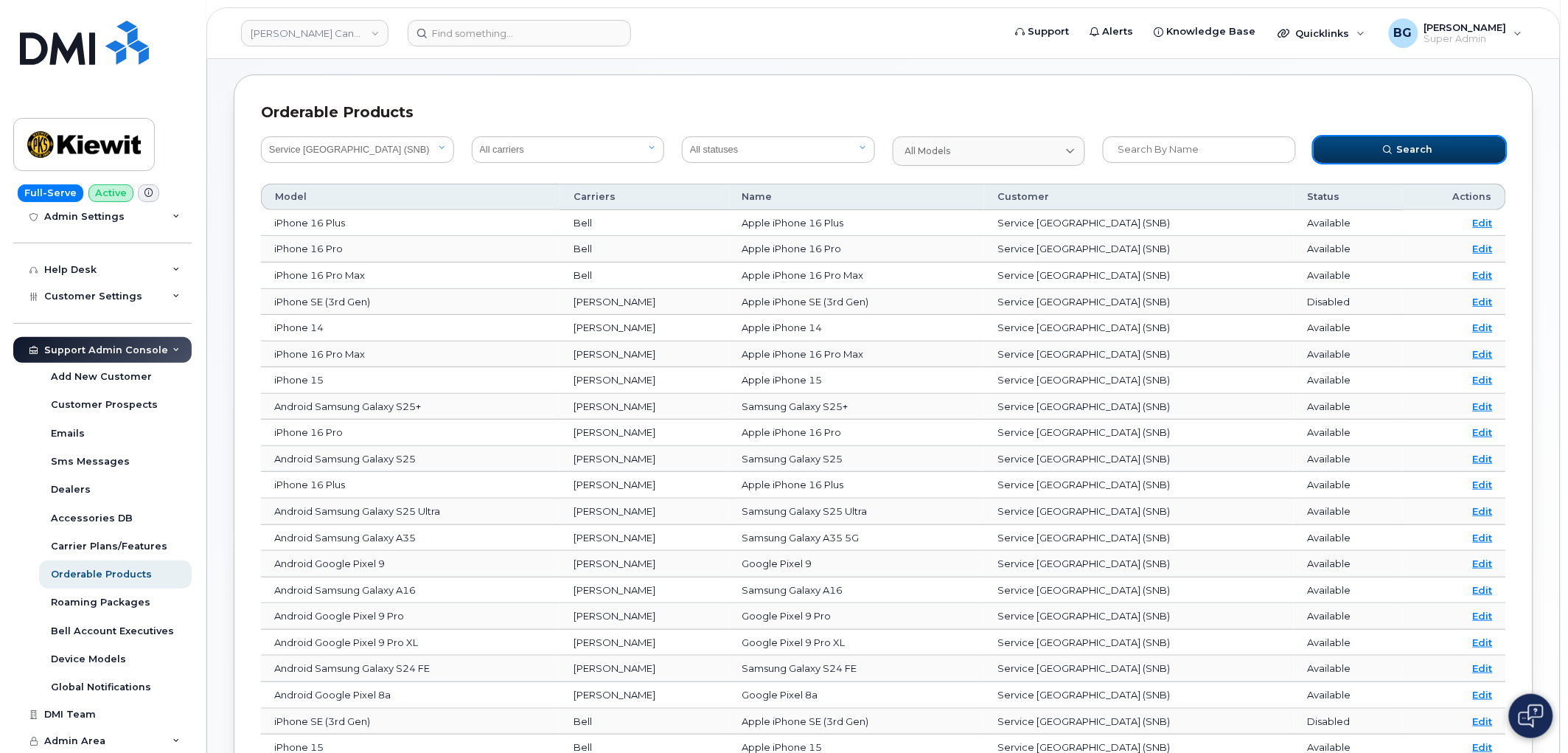
scroll to position [332, 0]
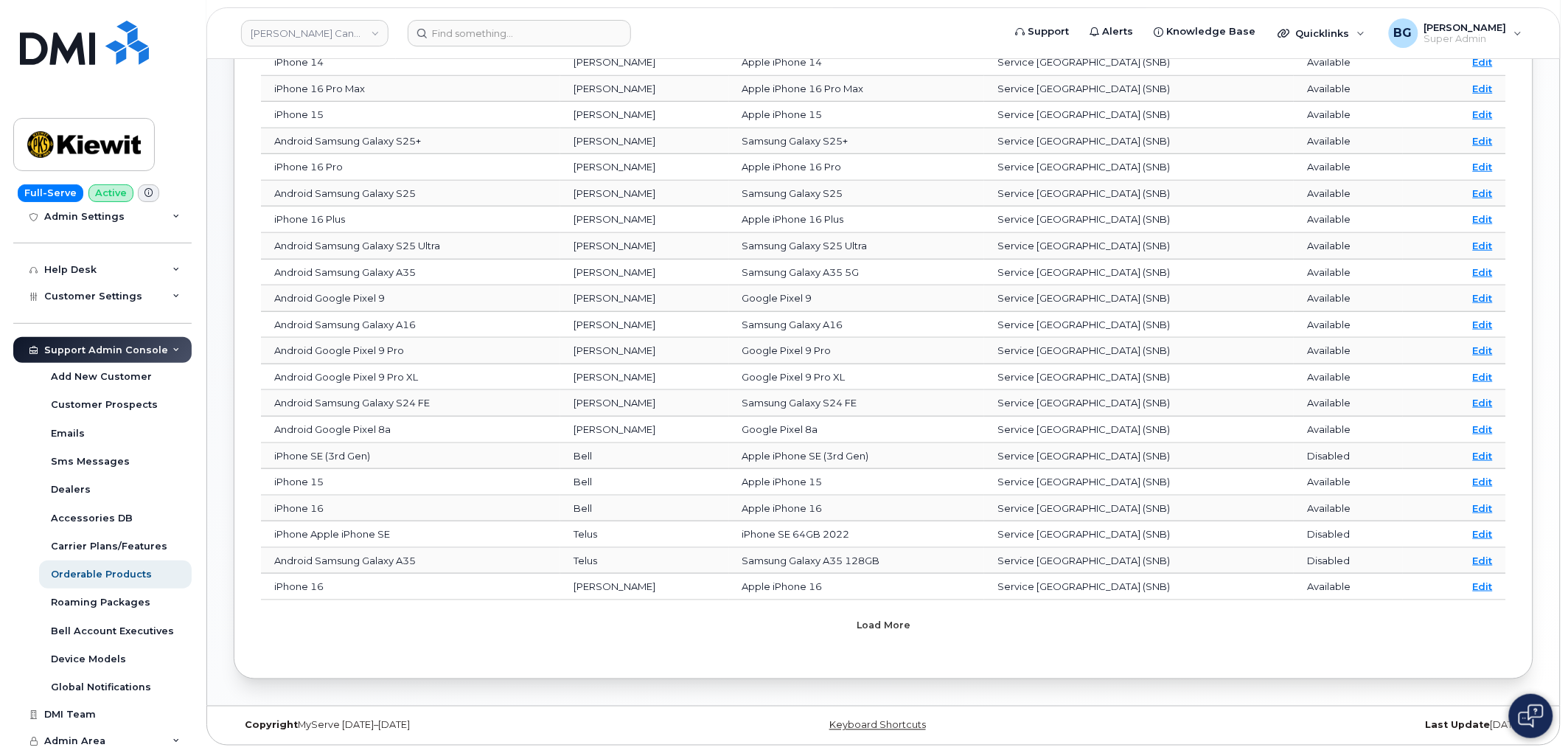
click at [857, 623] on span "Load more" at bounding box center [883, 625] width 54 height 14
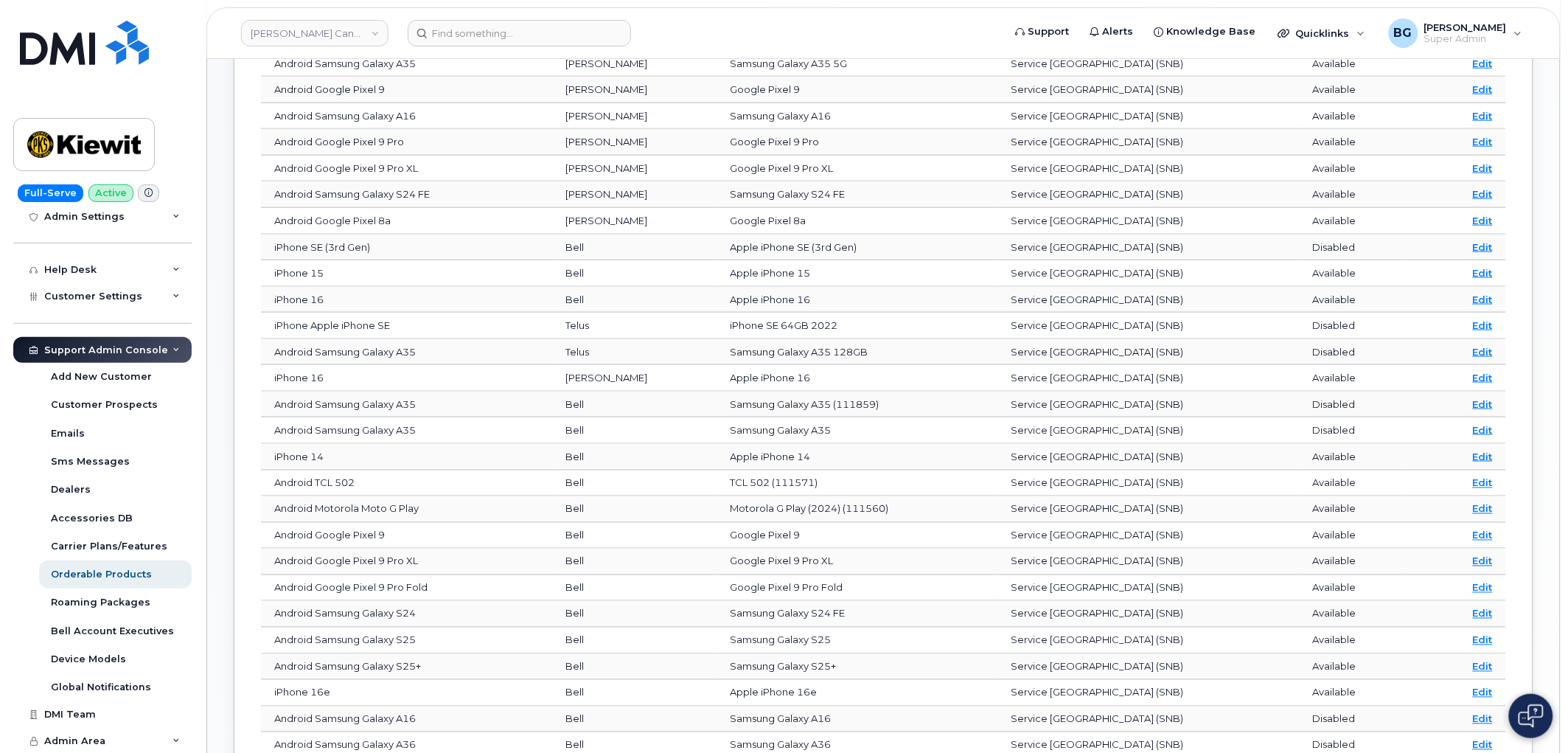
scroll to position [989, 0]
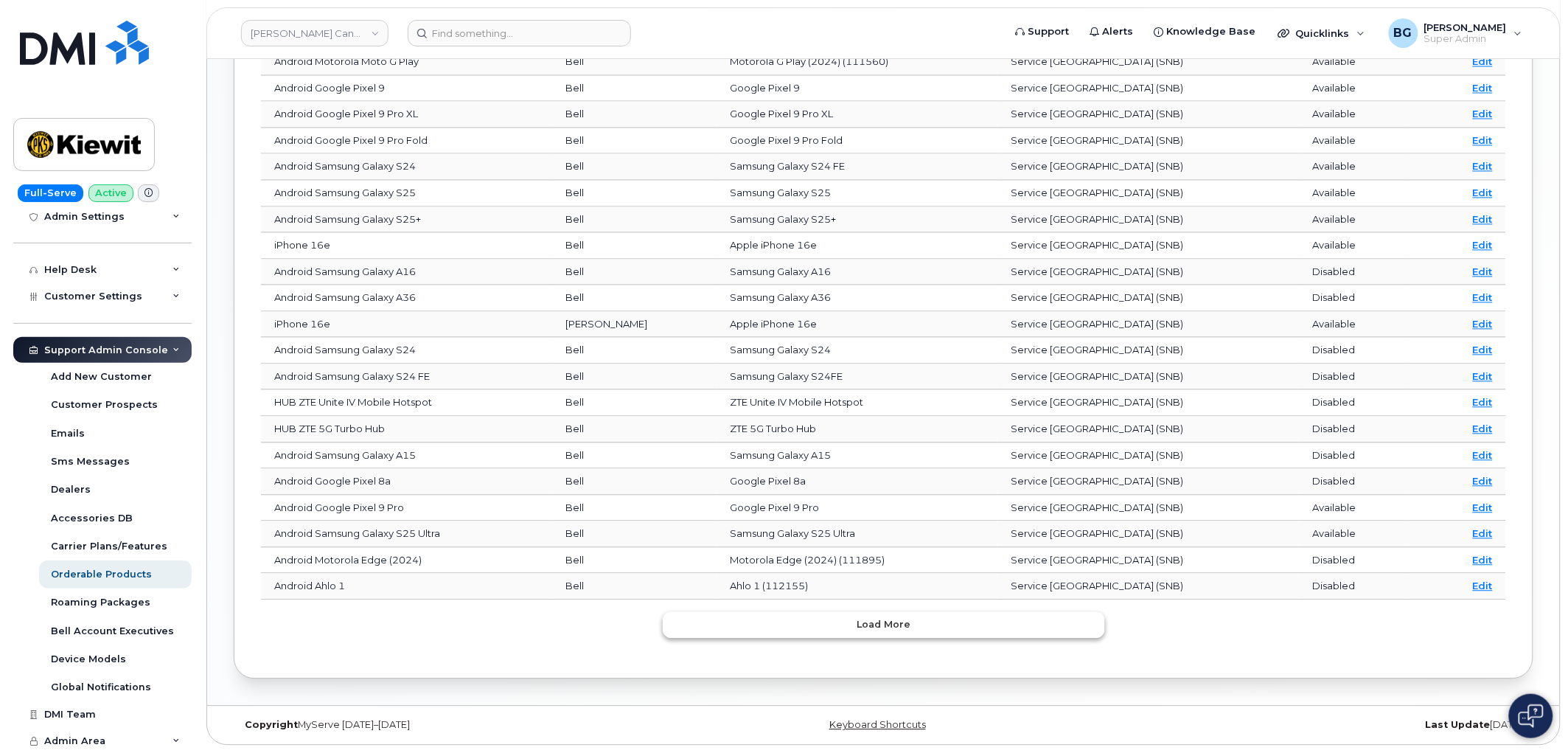
click at [831, 625] on button "Load more" at bounding box center [883, 625] width 442 height 26
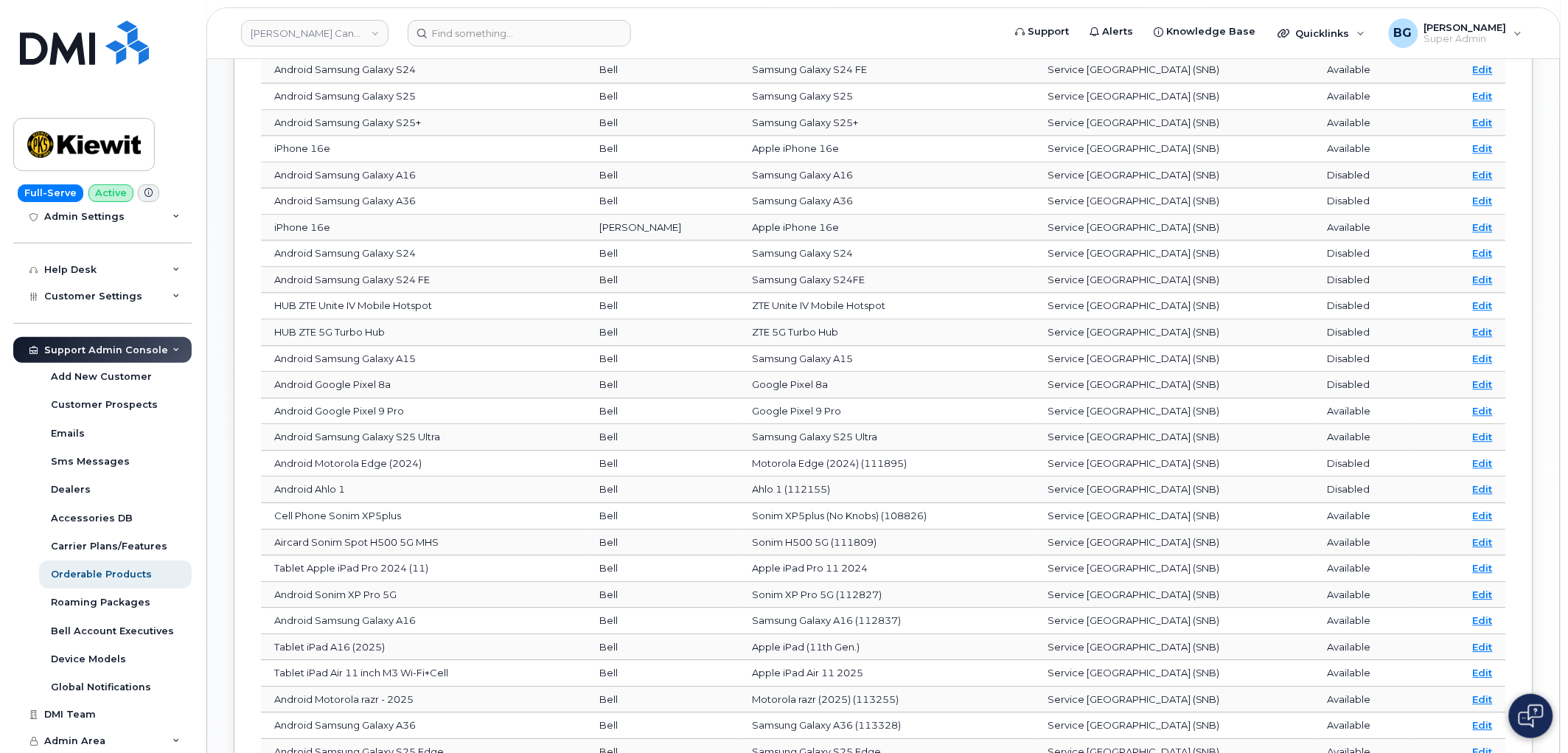
scroll to position [1503, 0]
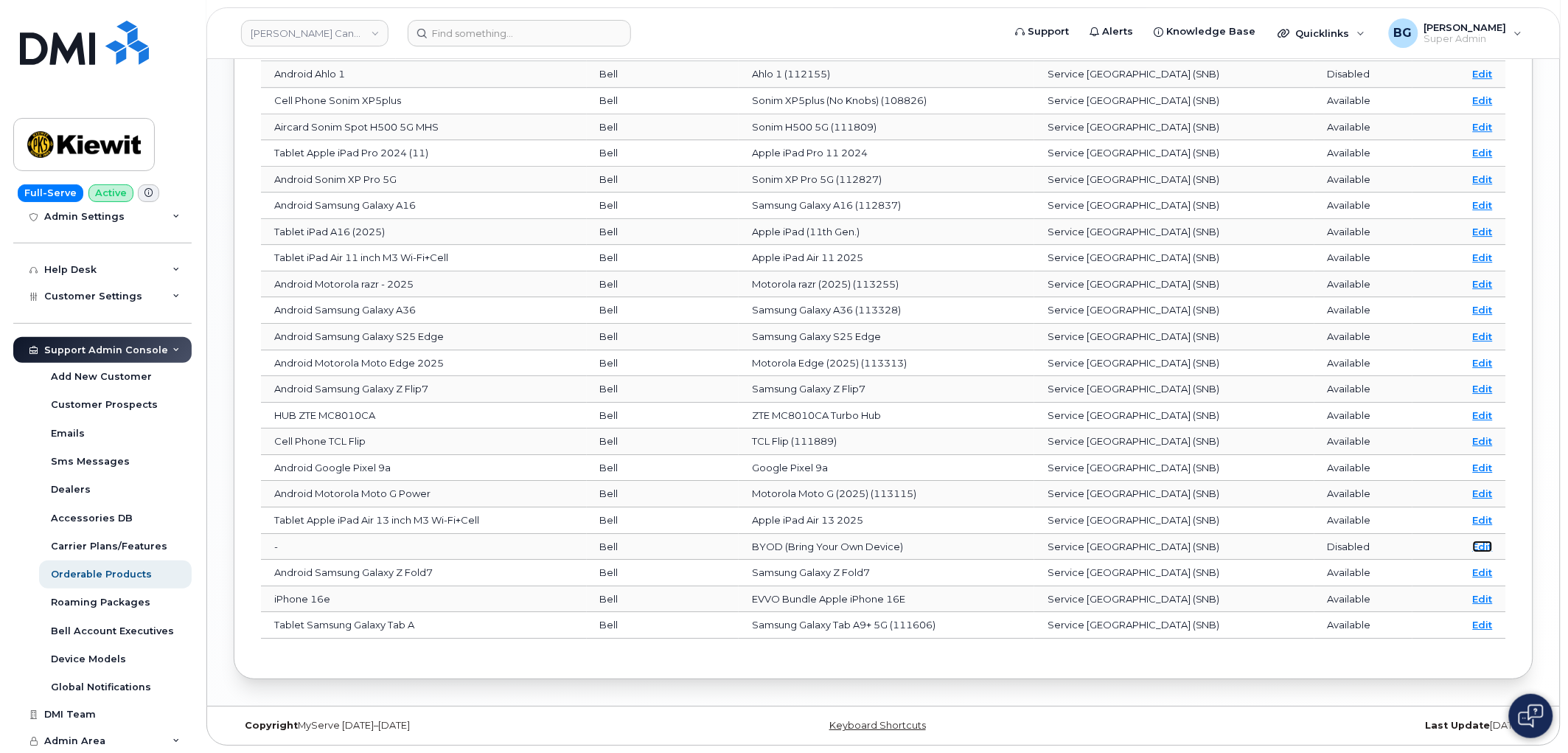
click at [1485, 545] on link "Edit" at bounding box center [1483, 546] width 20 height 11
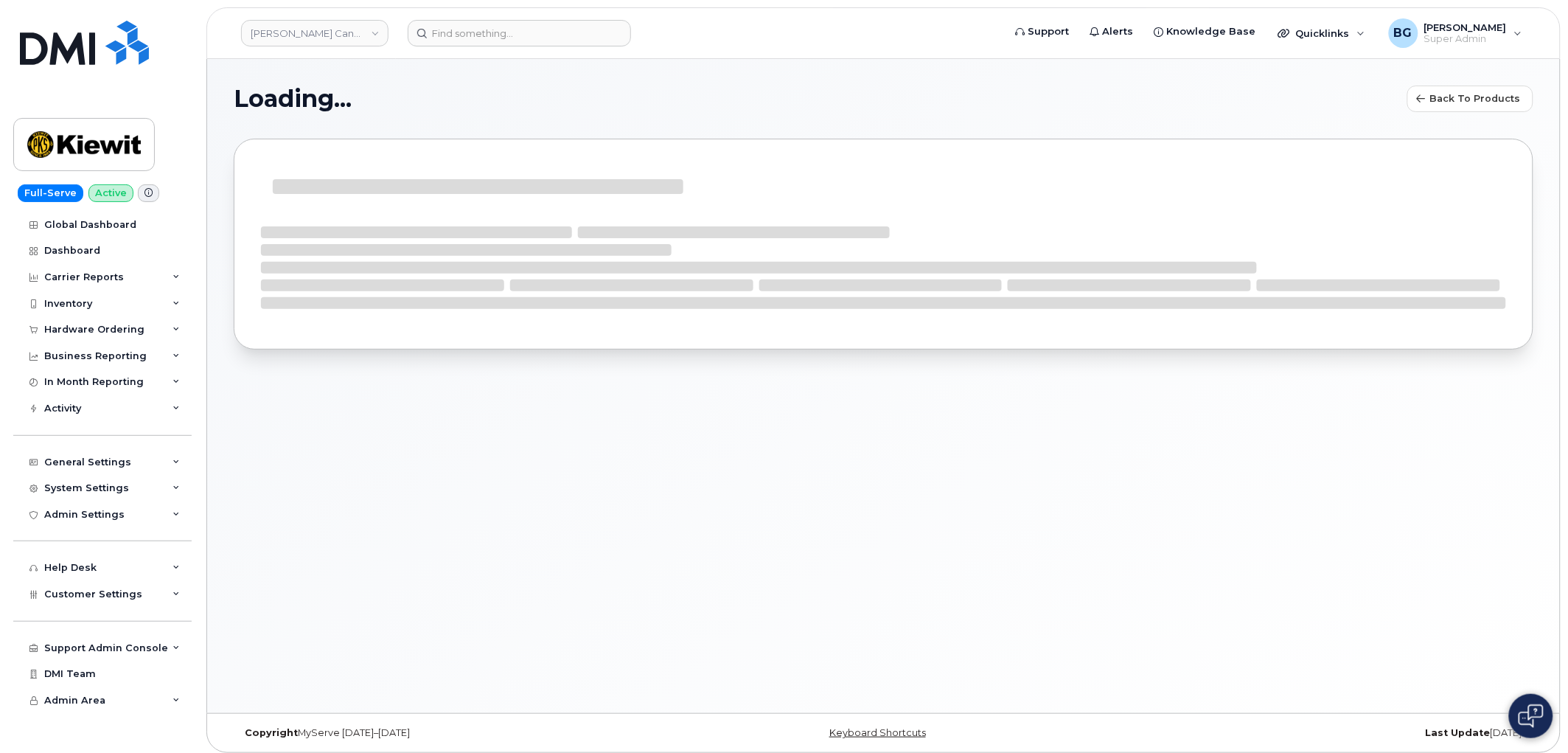
select select "bell"
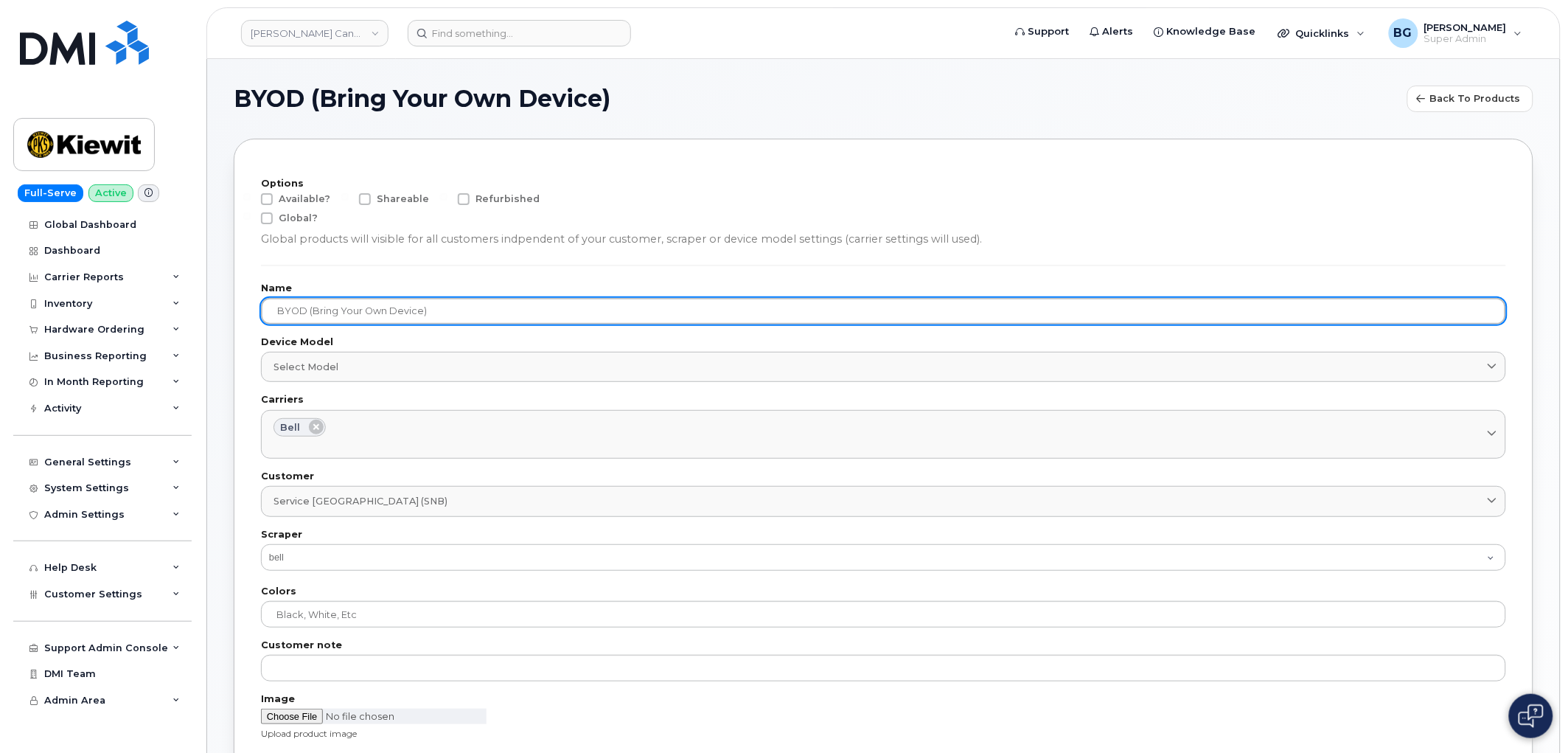
click at [464, 313] on input "BYOD (Bring Your Own Device)" at bounding box center [883, 311] width 1245 height 26
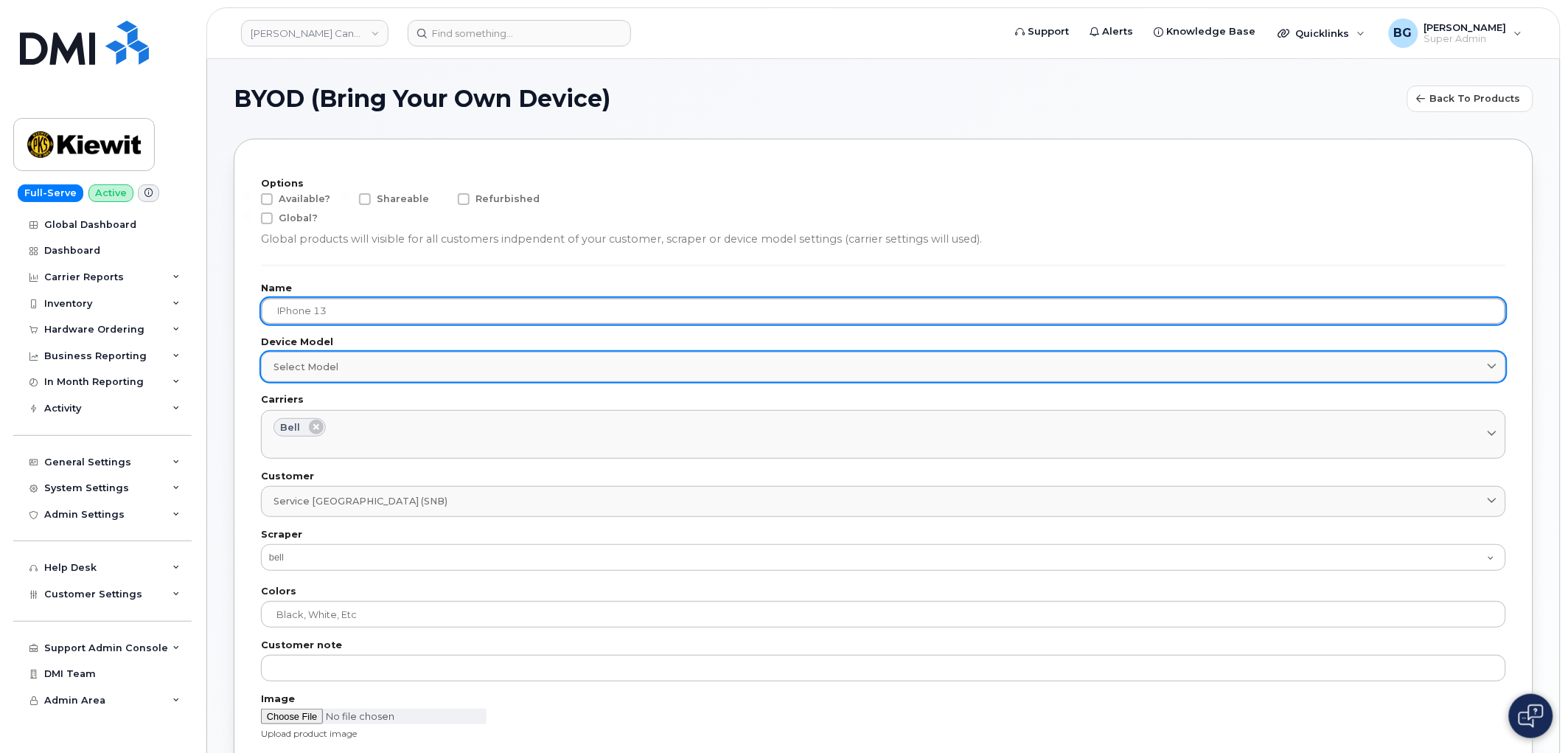
type input "iPhone 13"
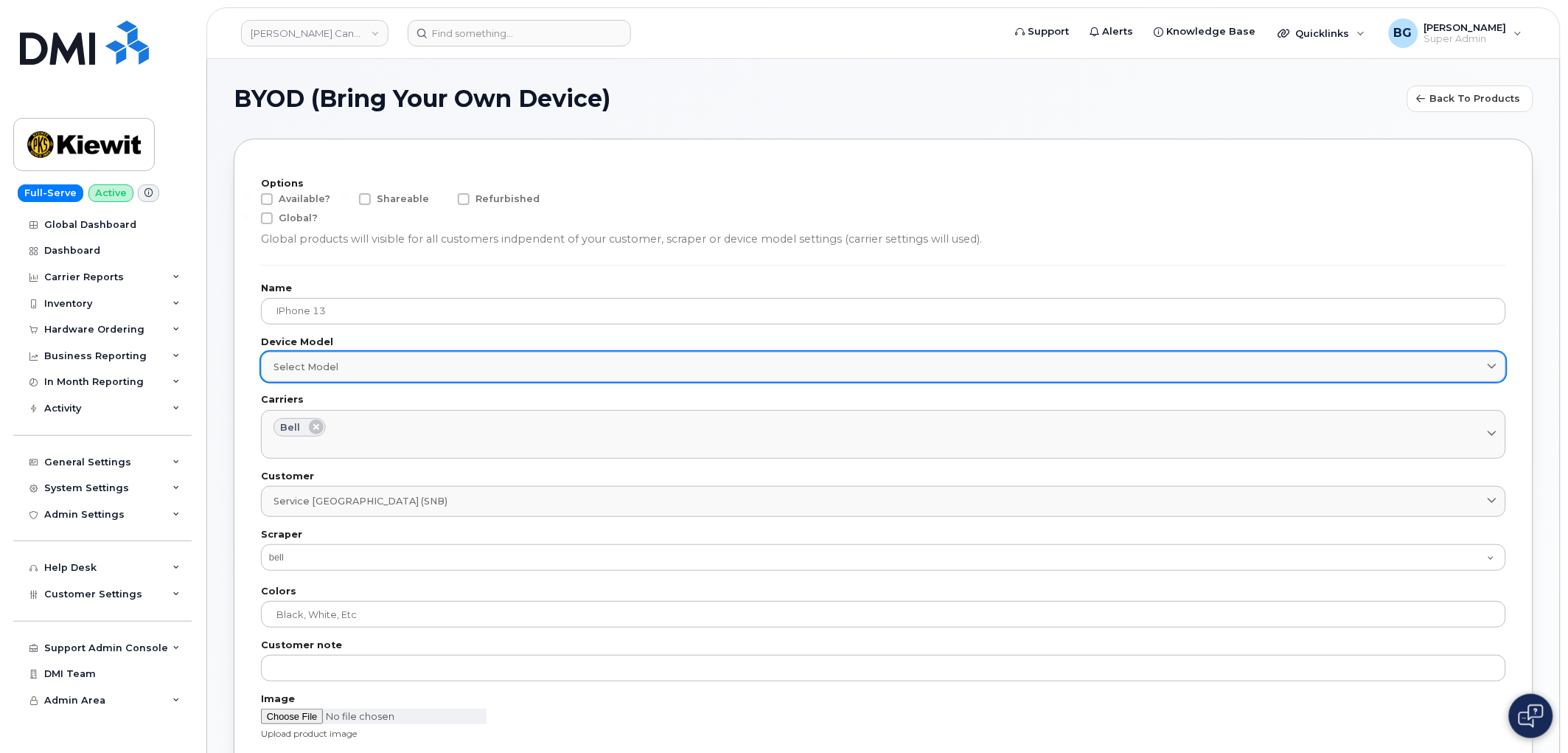
click at [352, 365] on div "Select model" at bounding box center [883, 366] width 1220 height 14
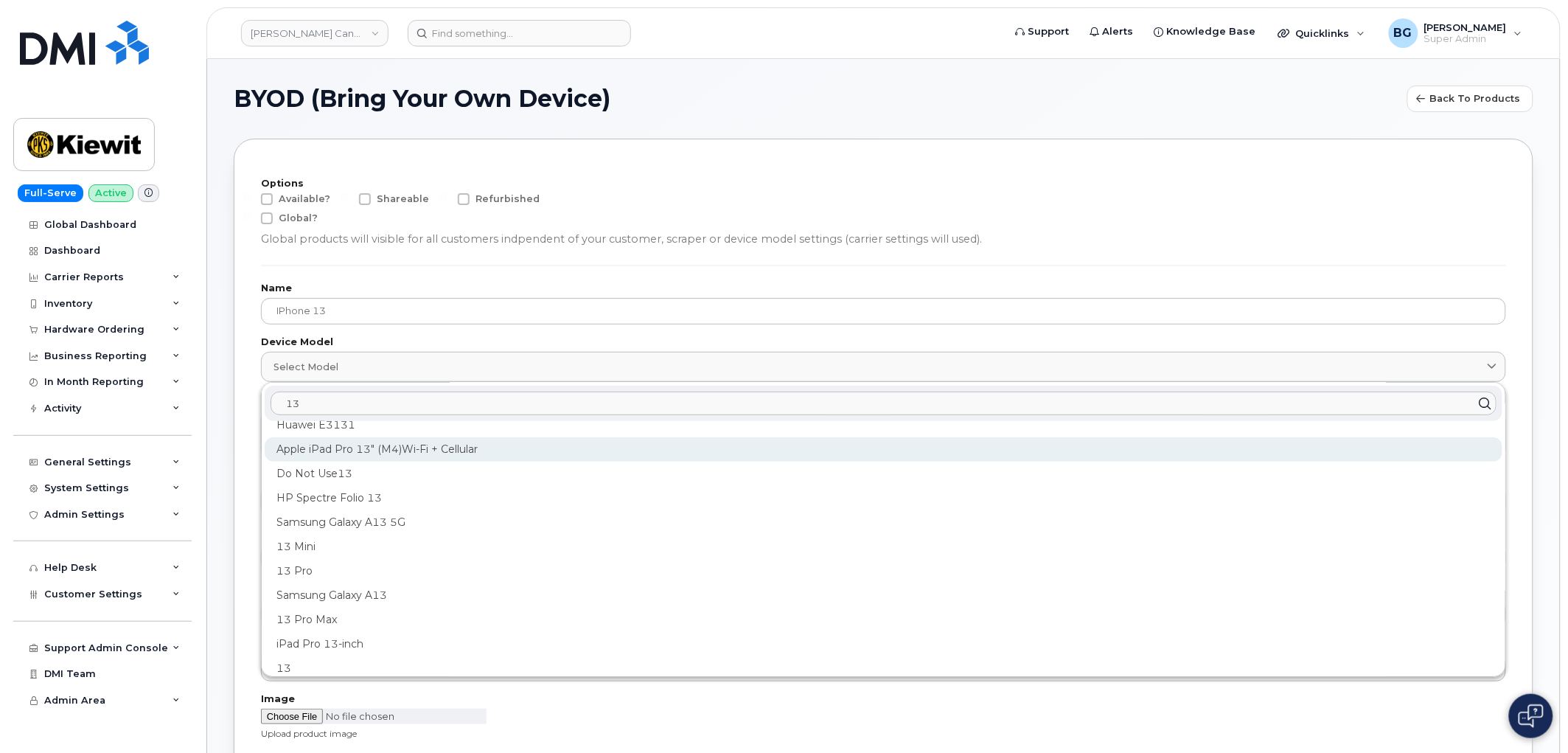
scroll to position [382, 0]
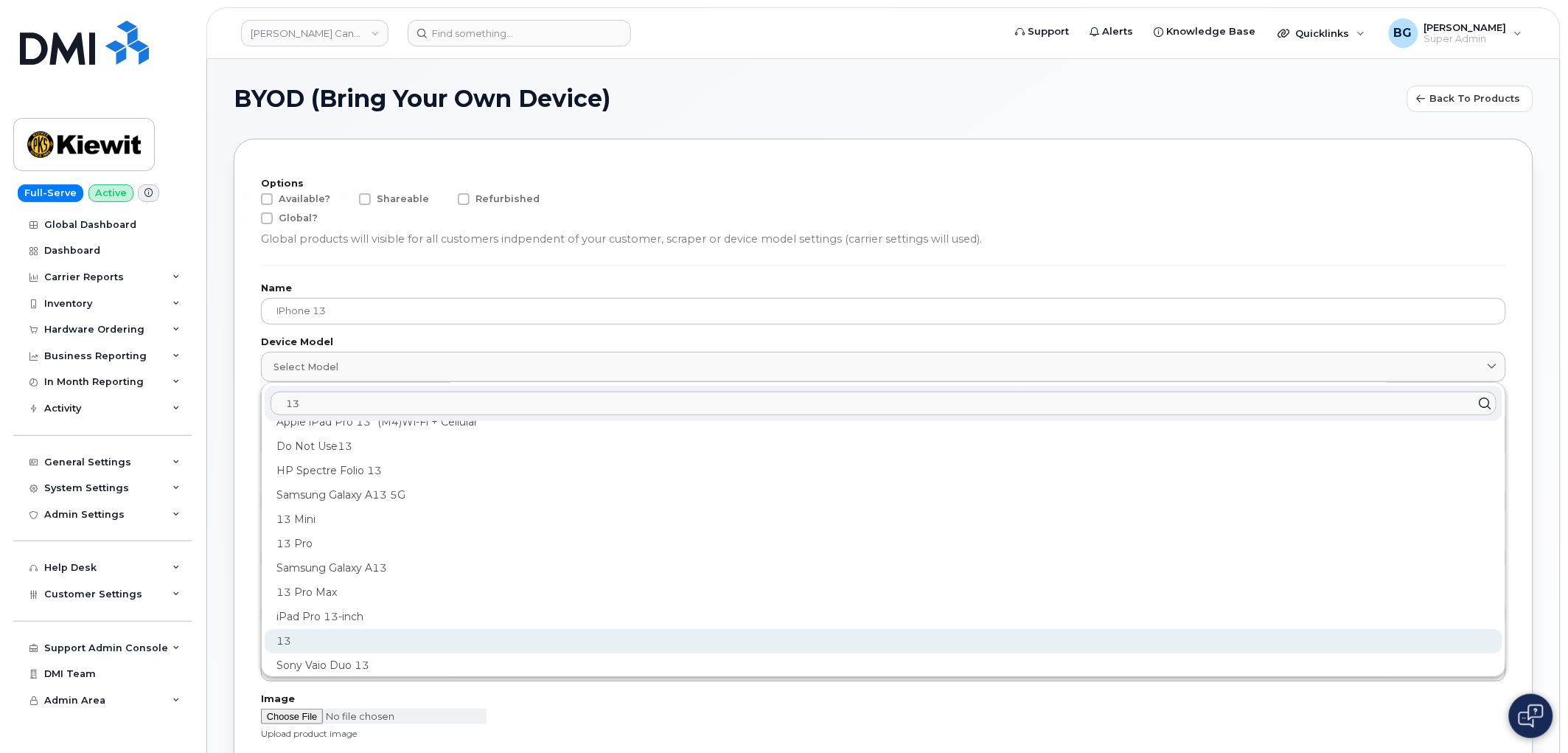
type input "13"
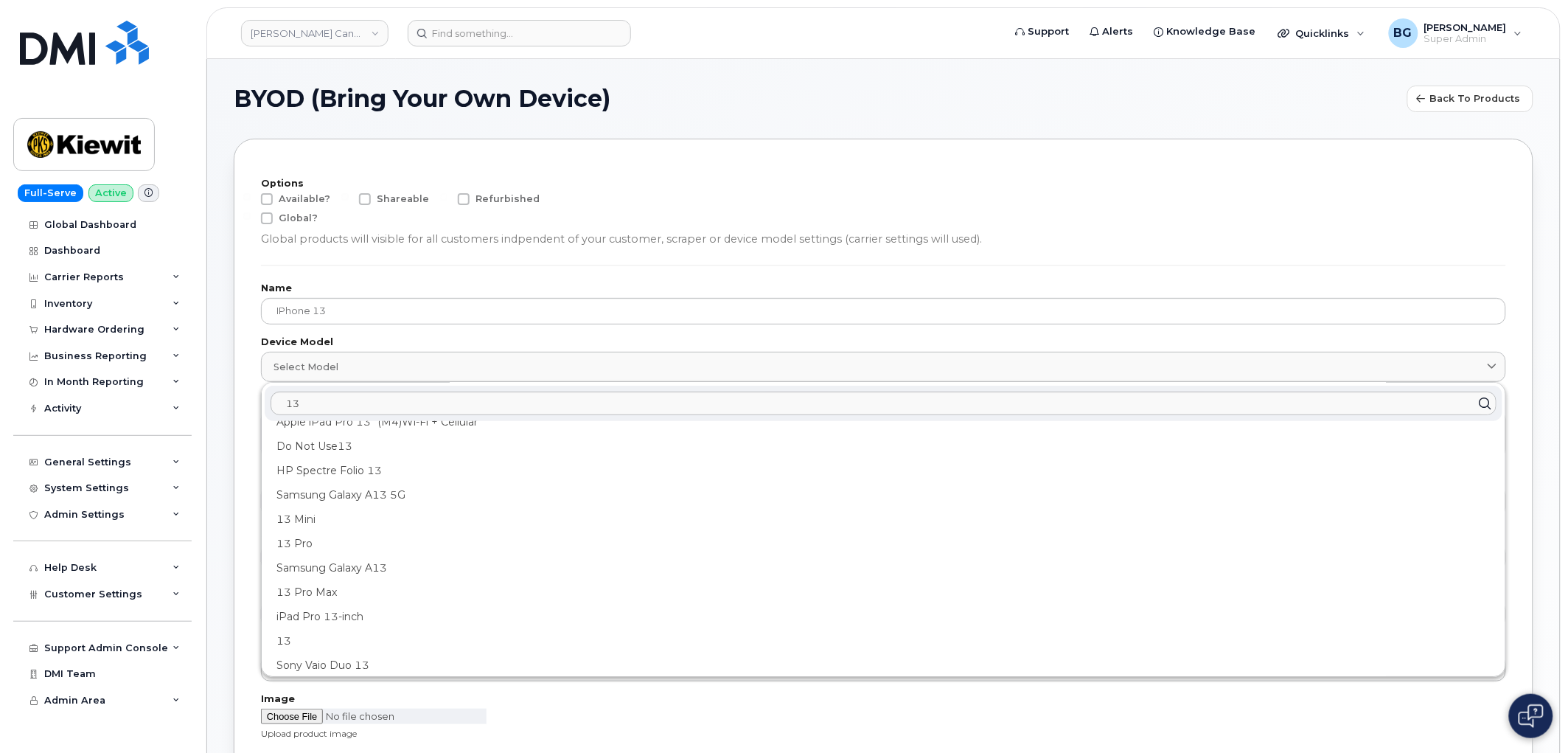
click at [290, 630] on div "13" at bounding box center [883, 642] width 1238 height 25
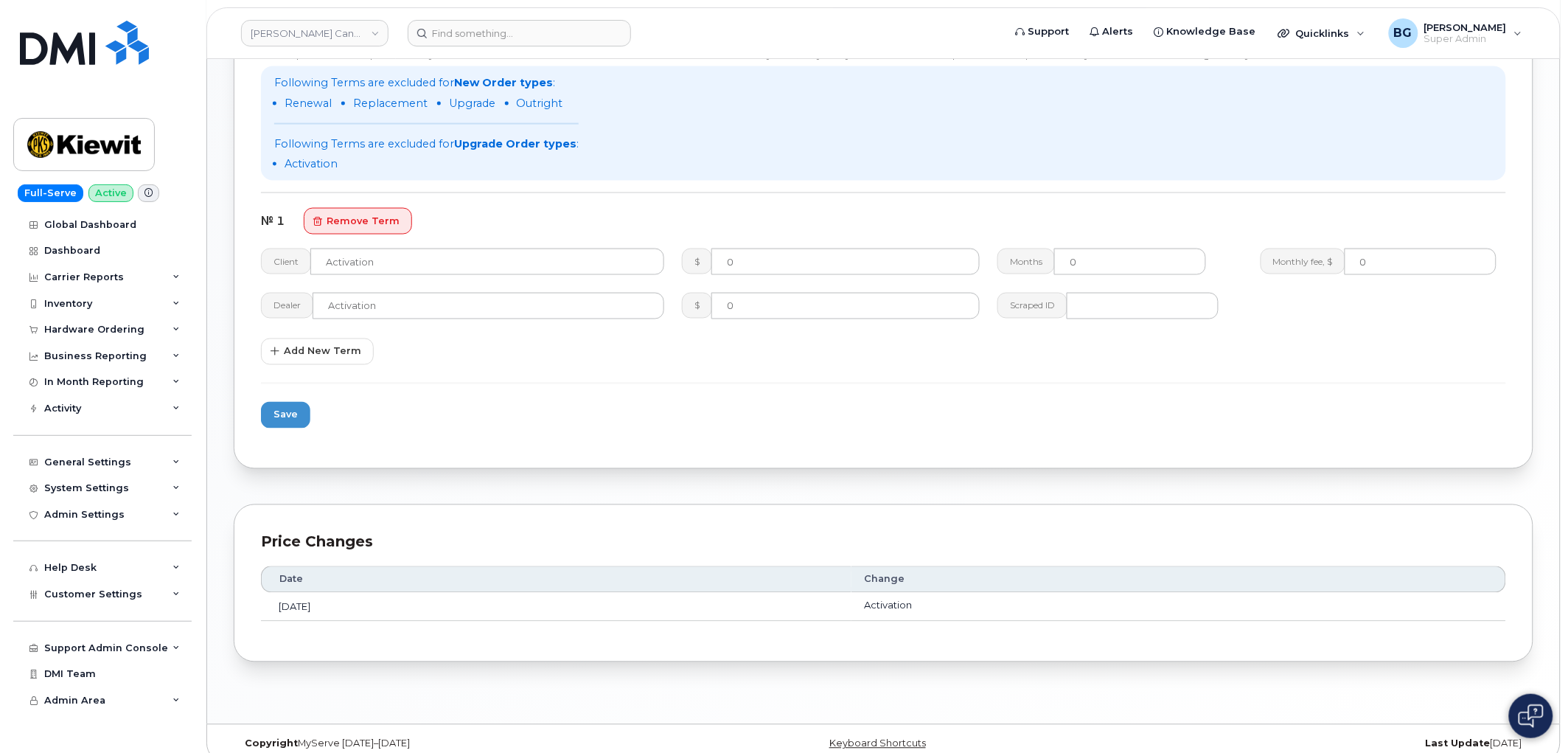
scroll to position [742, 0]
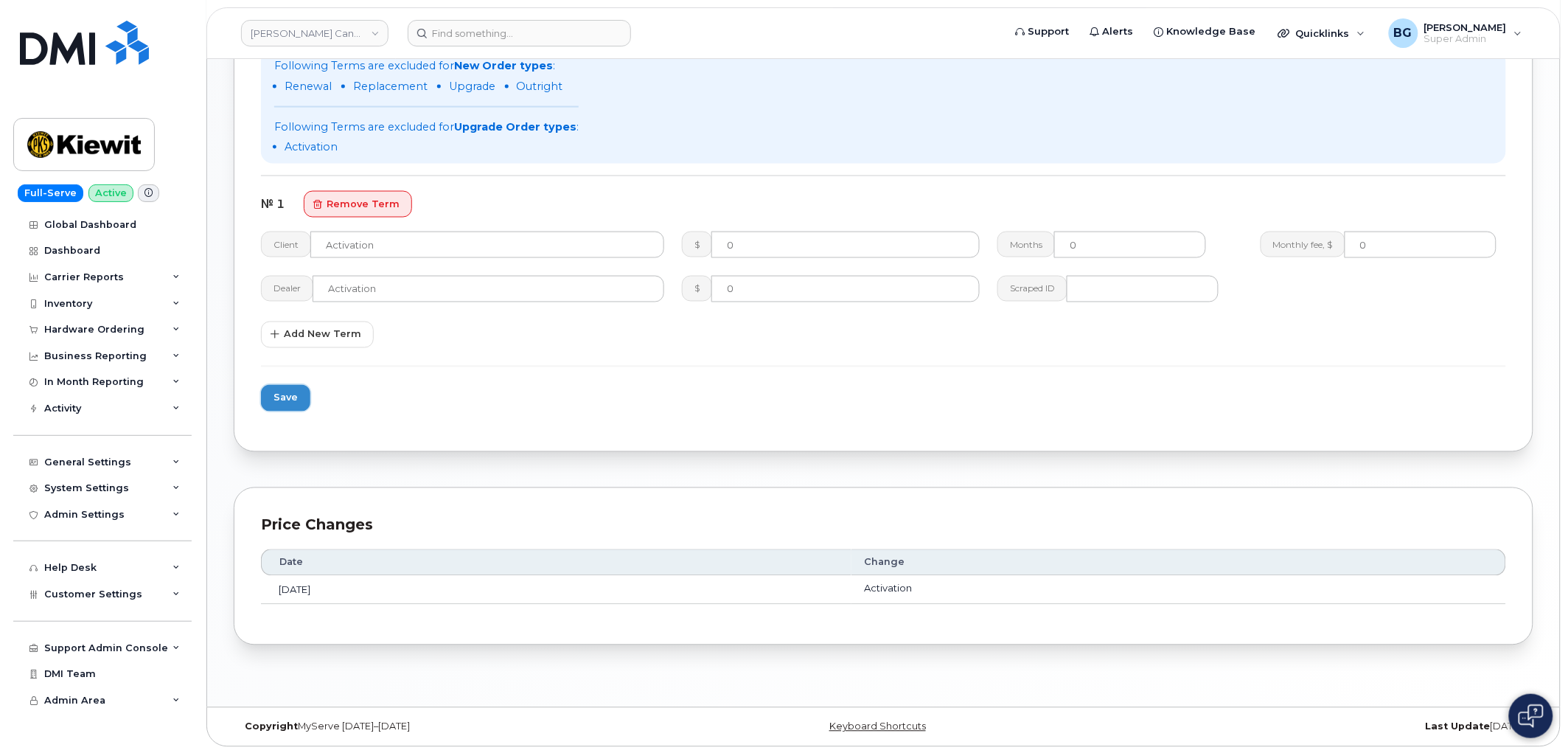
click at [288, 391] on span "Save" at bounding box center [286, 397] width 25 height 14
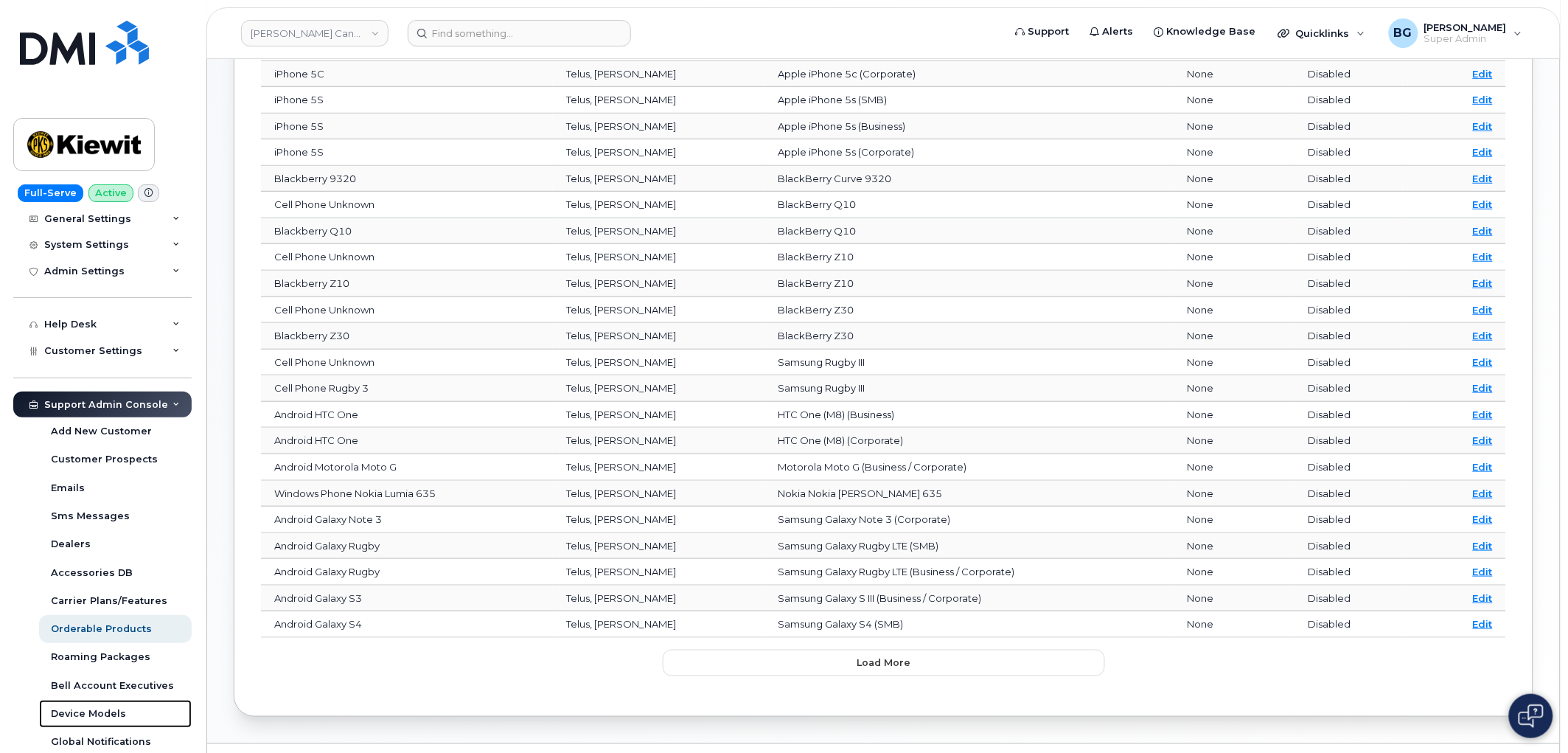
scroll to position [273, 0]
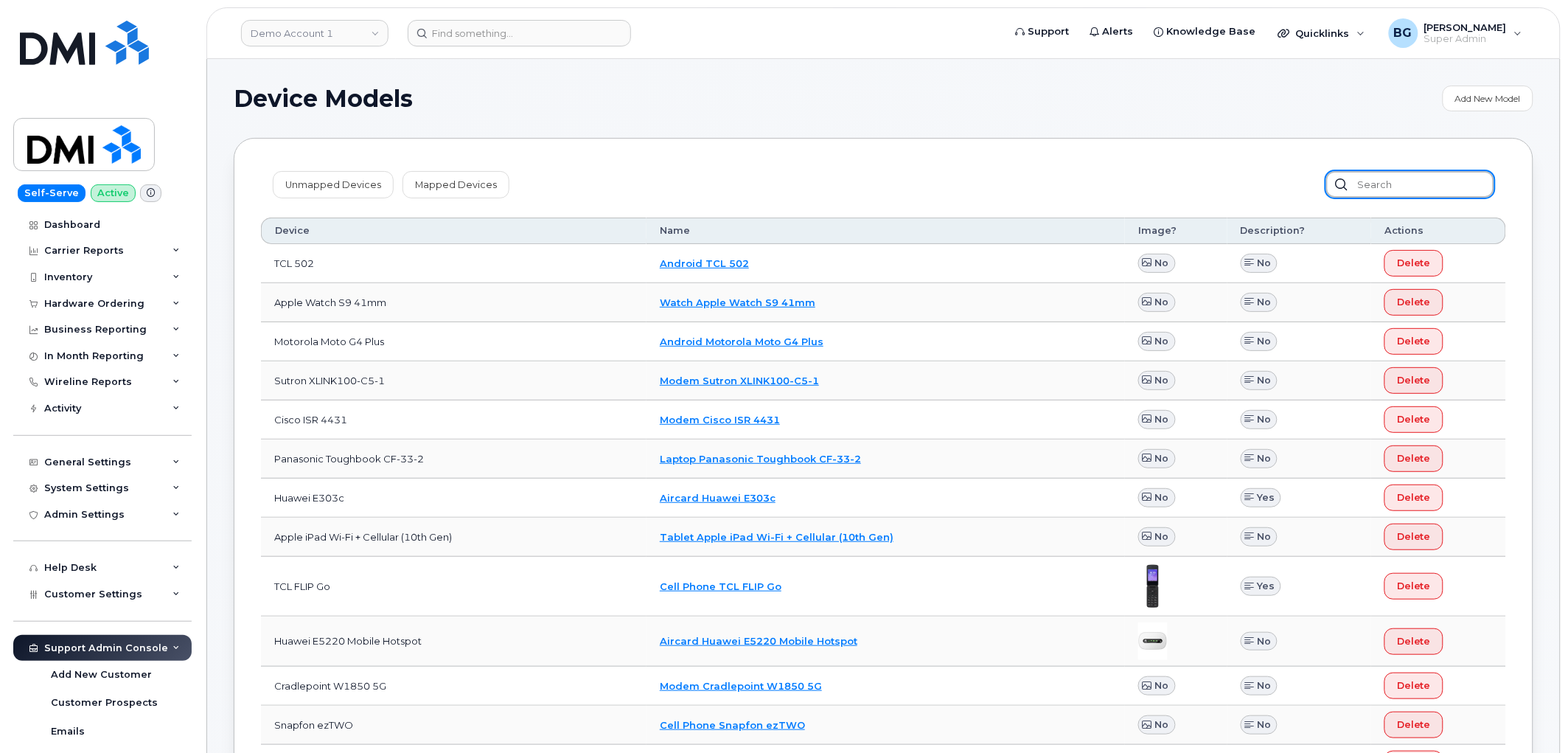
click at [1400, 185] on input "text" at bounding box center [1410, 184] width 168 height 26
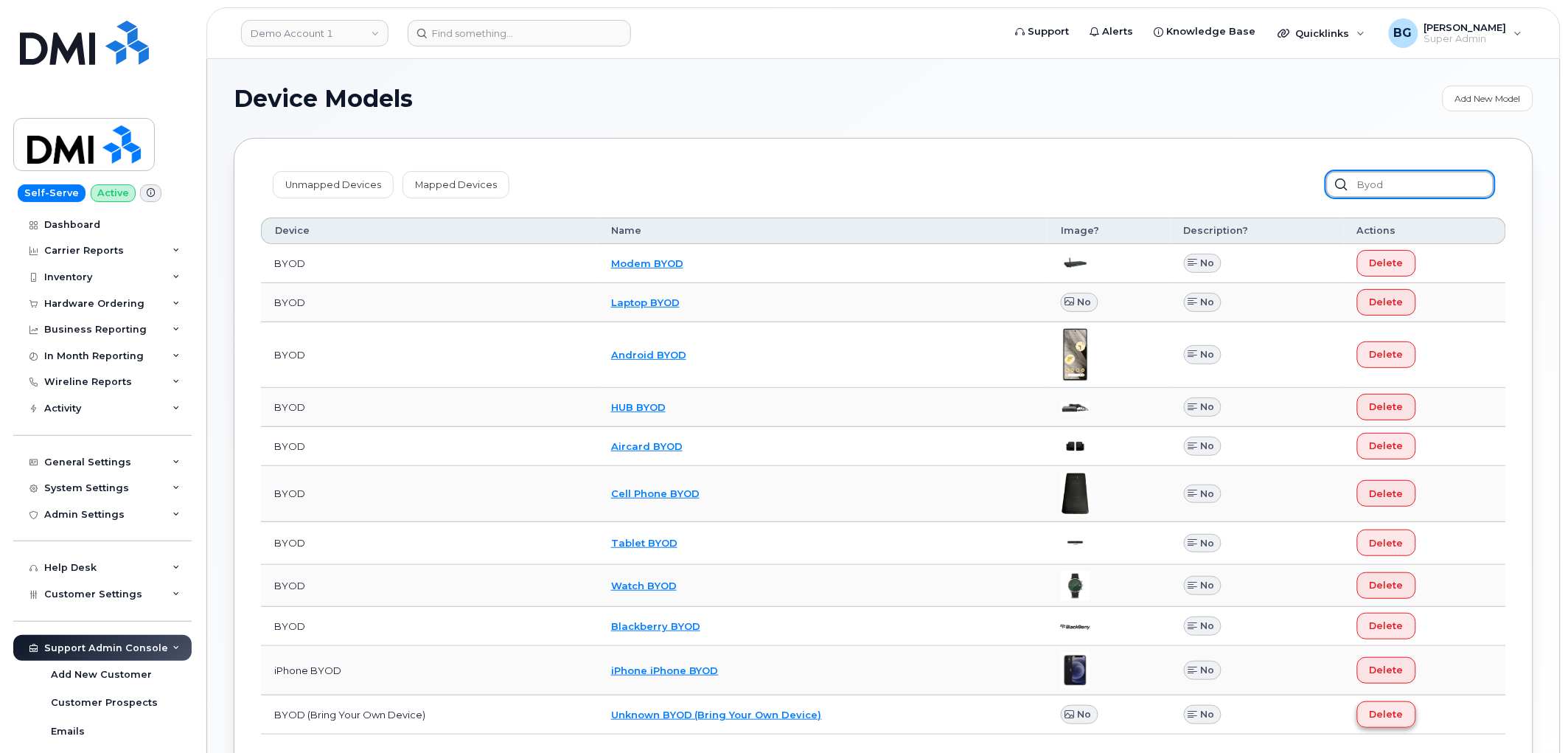
type input "byod"
click at [1392, 720] on span "Delete" at bounding box center [1386, 714] width 34 height 14
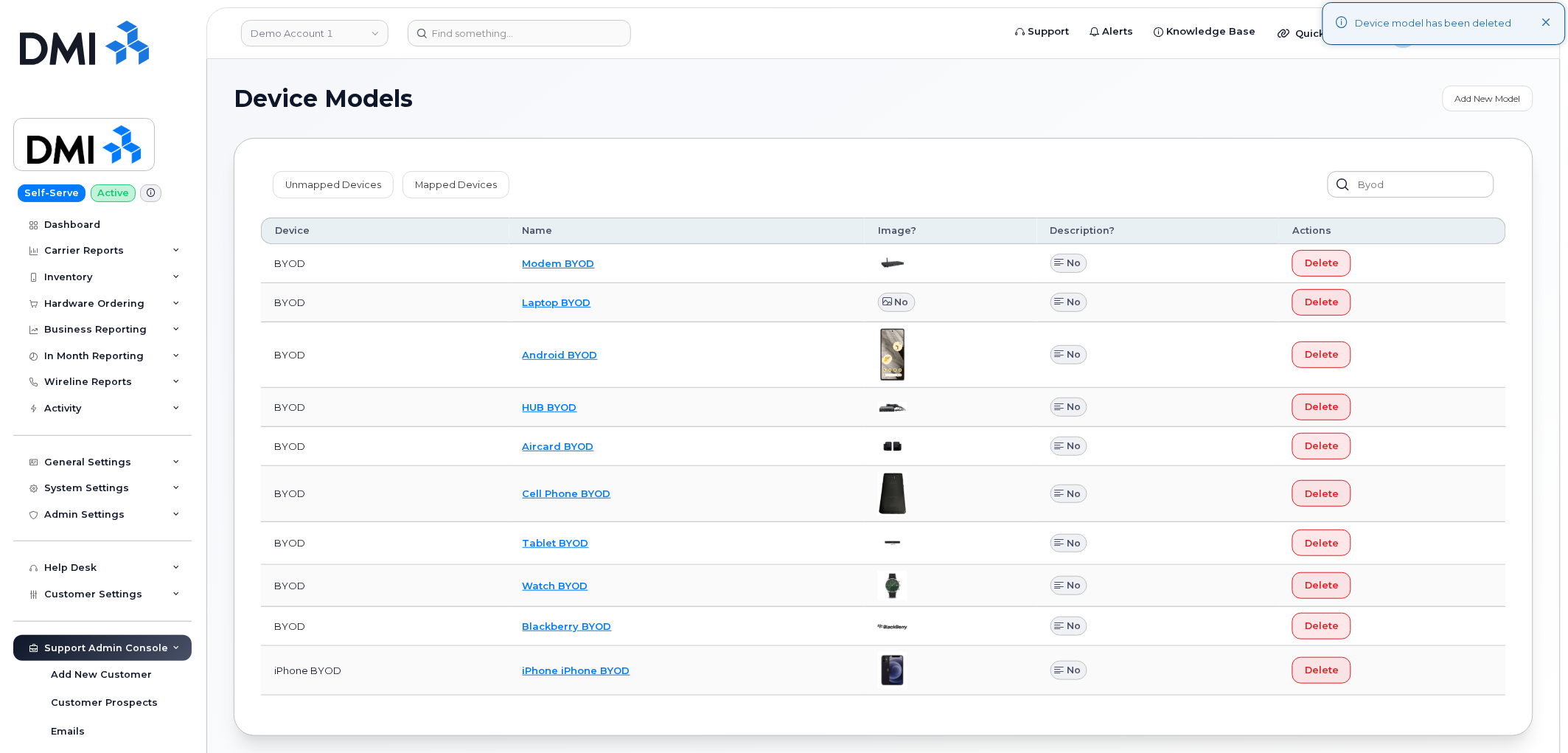
click at [859, 101] on h1 "Device Models" at bounding box center [834, 98] width 1202 height 24
click at [872, 72] on div "Device Models Add New Model Unmapped Devices Mapped Devices byod Device Name Im…" at bounding box center [883, 410] width 1352 height 704
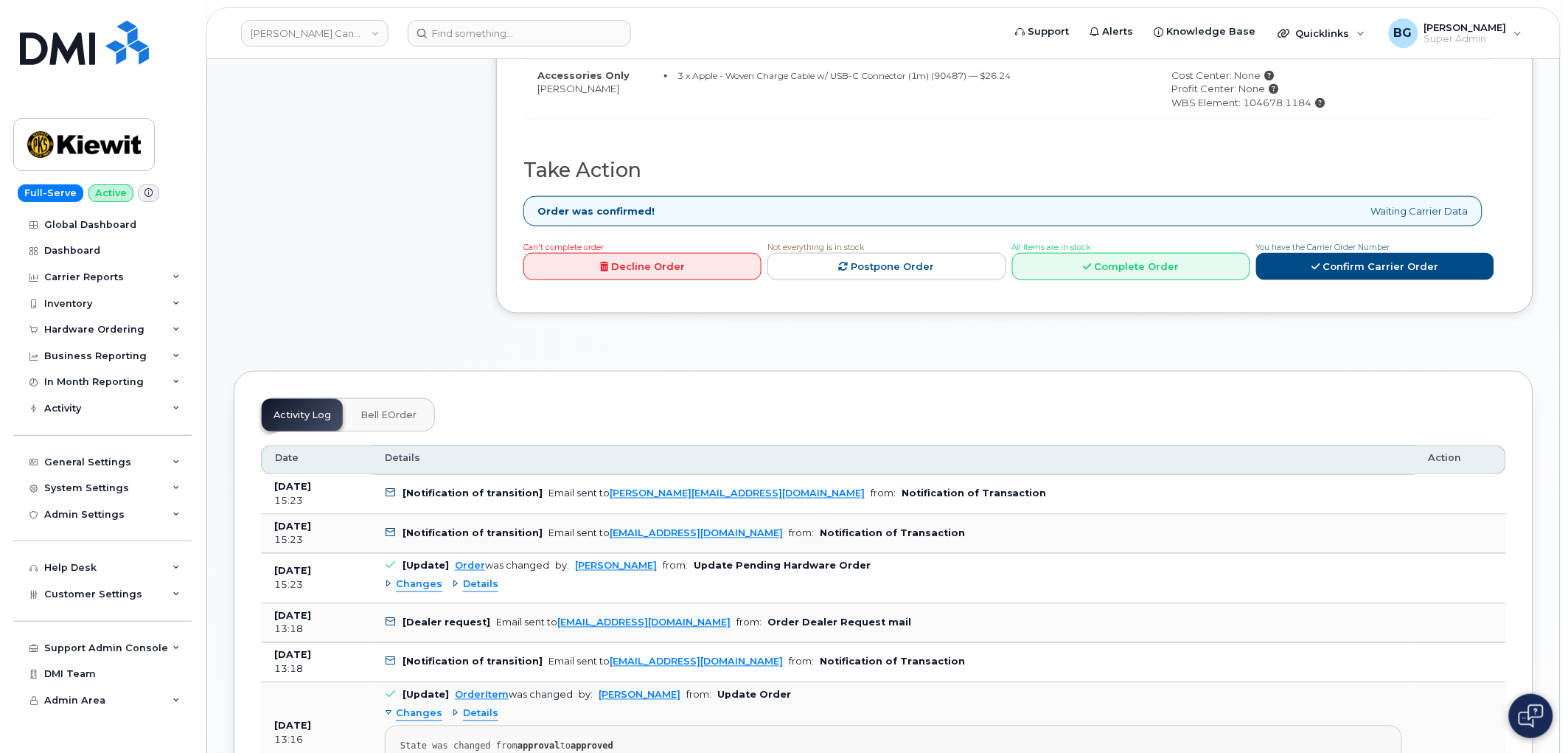
scroll to position [533, 0]
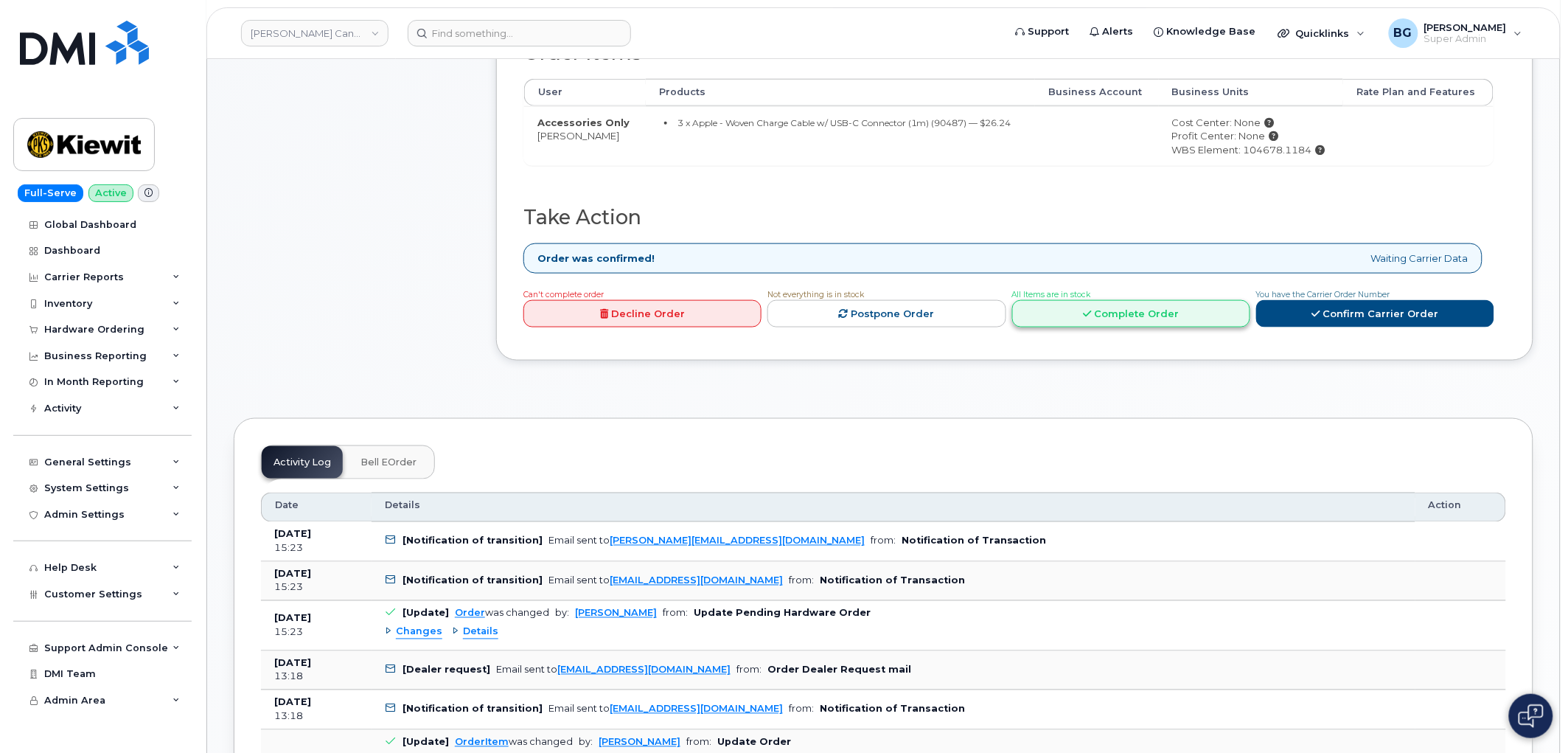
click at [1123, 315] on link "Complete Order" at bounding box center [1131, 313] width 238 height 27
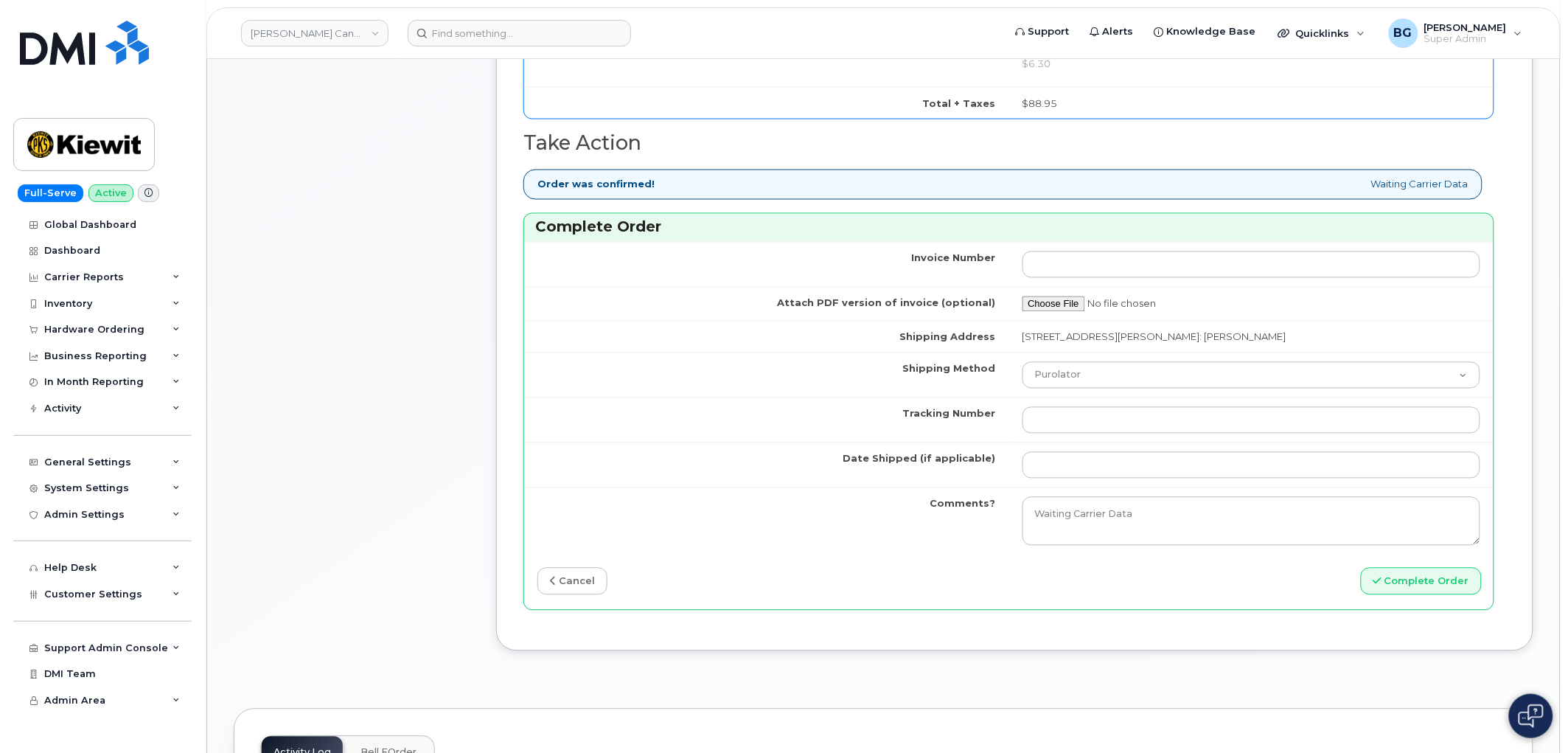
scroll to position [916, 0]
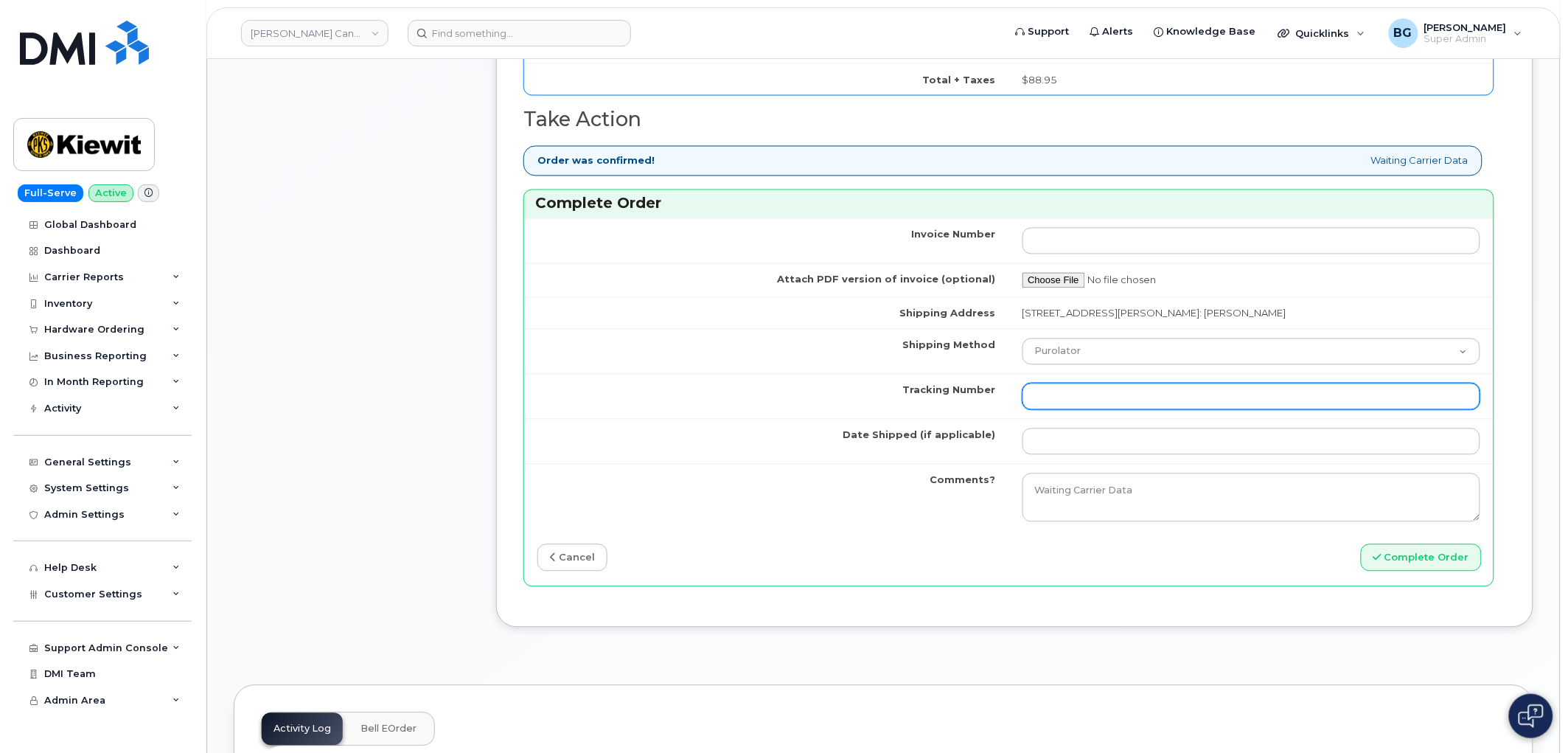
click at [1101, 394] on input "Tracking Number" at bounding box center [1251, 397] width 458 height 26
paste input "520011544167"
type input "520011544167"
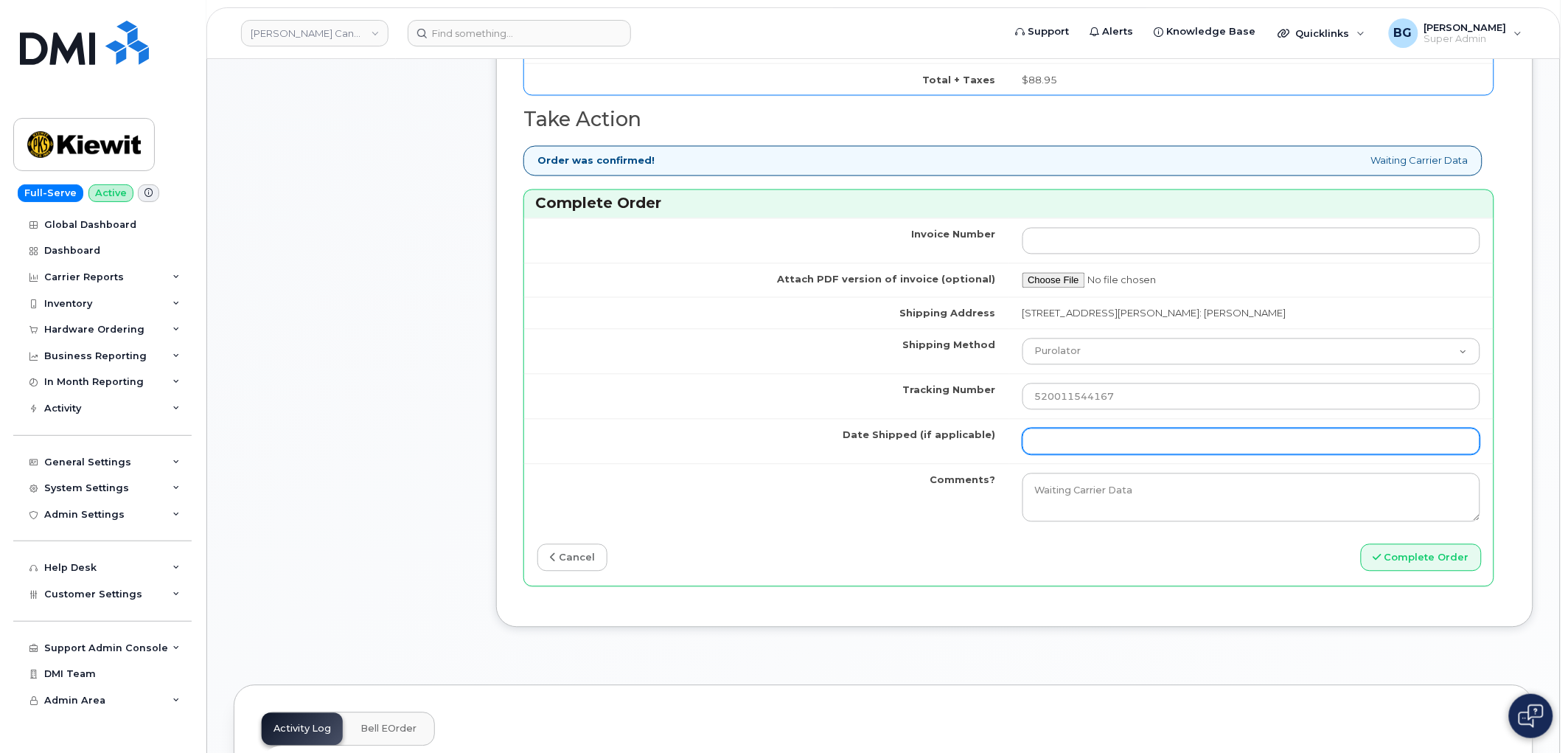
click at [1103, 445] on input "Date Shipped (if applicable)" at bounding box center [1251, 441] width 458 height 26
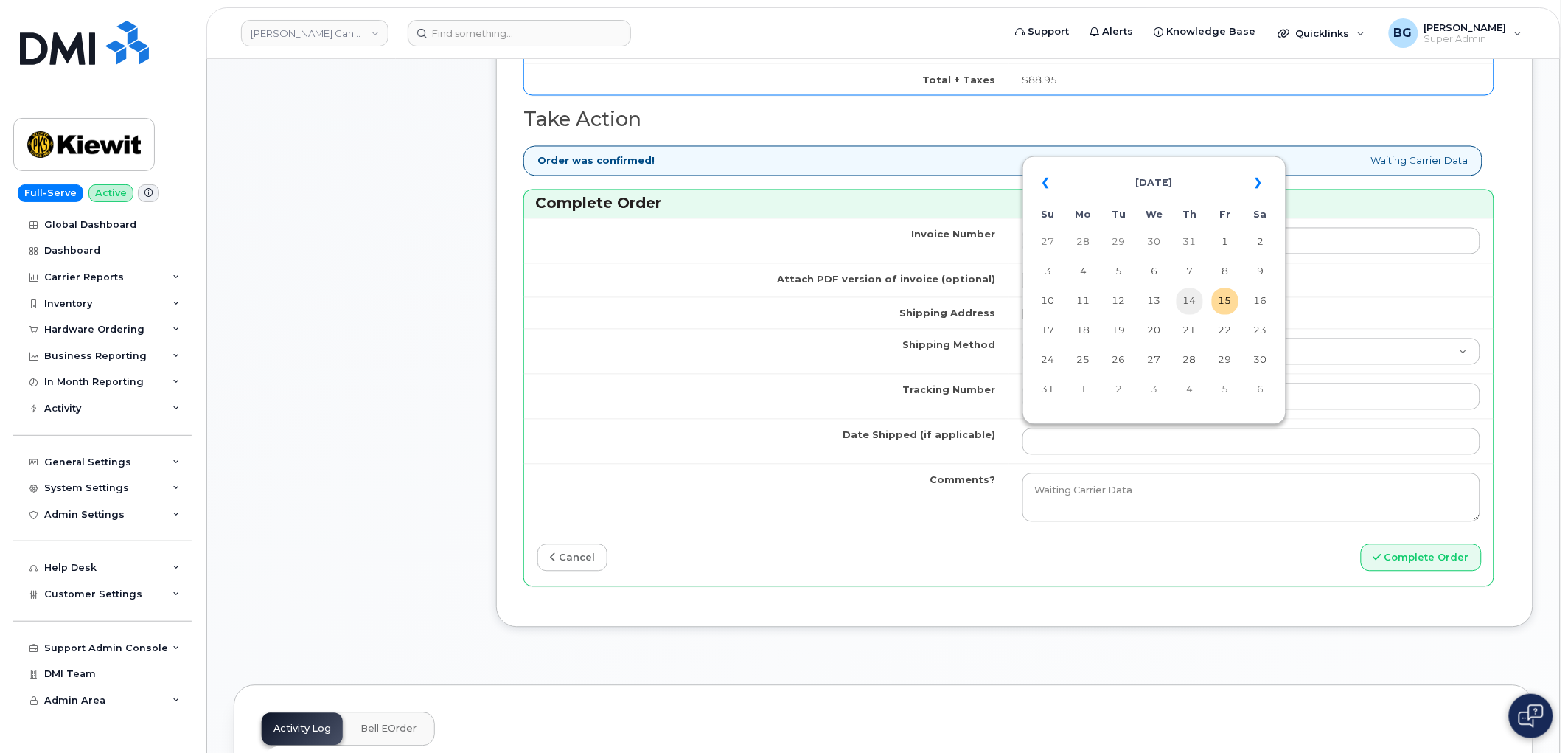
click at [1191, 308] on td "14" at bounding box center [1190, 302] width 26 height 26
type input "2025-08-14"
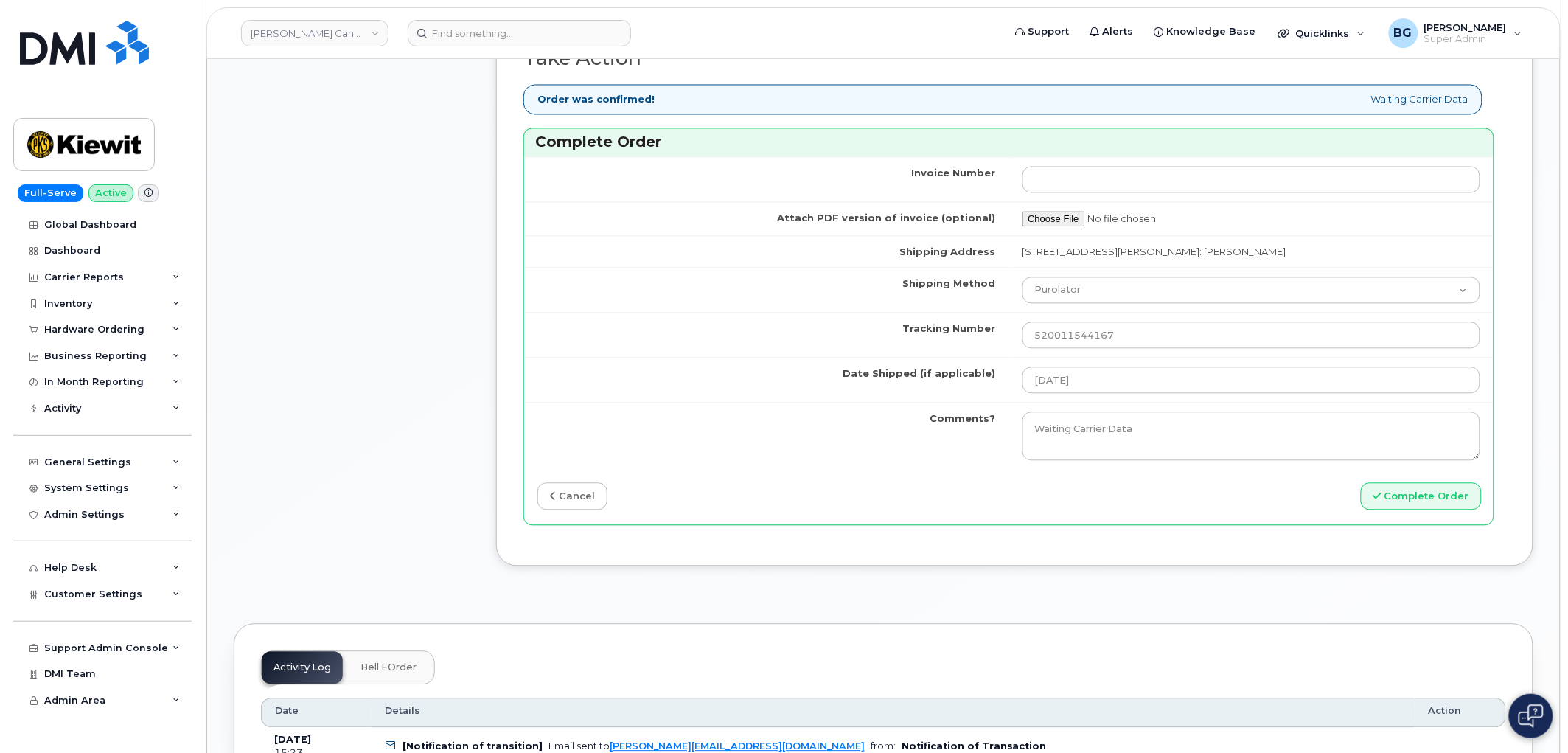
scroll to position [974, 0]
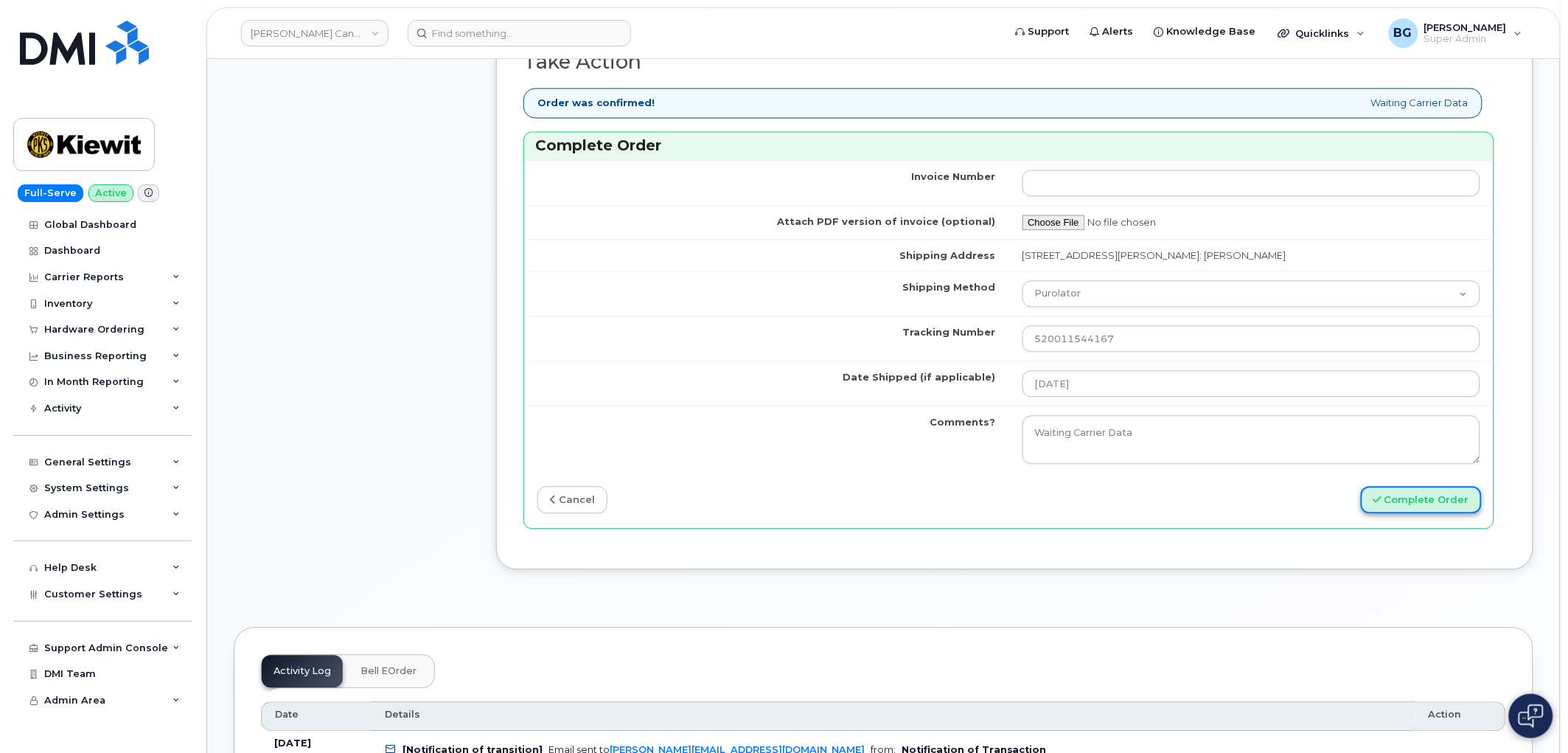
click at [1412, 500] on button "Complete Order" at bounding box center [1421, 500] width 121 height 27
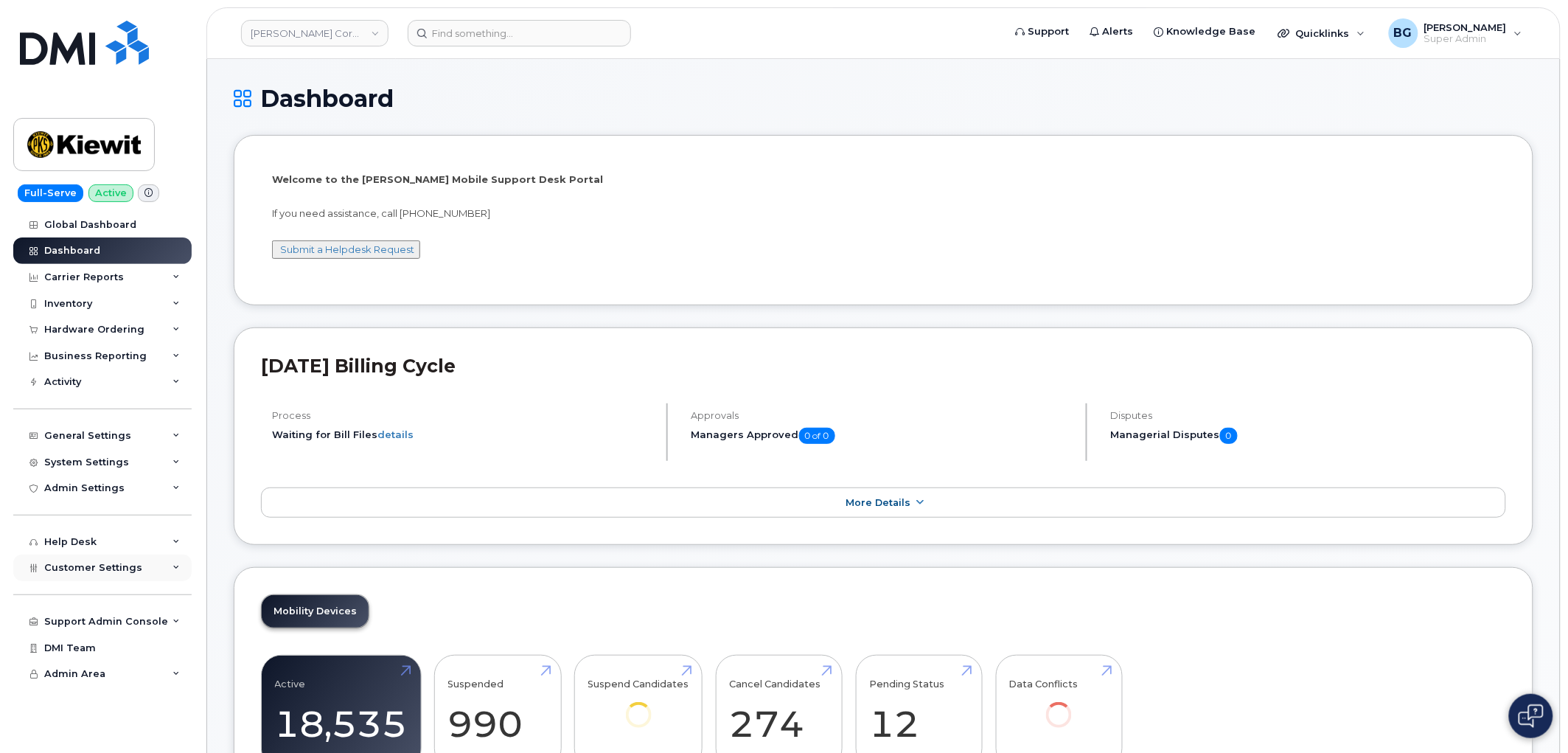
click at [101, 569] on span "Customer Settings" at bounding box center [93, 567] width 98 height 11
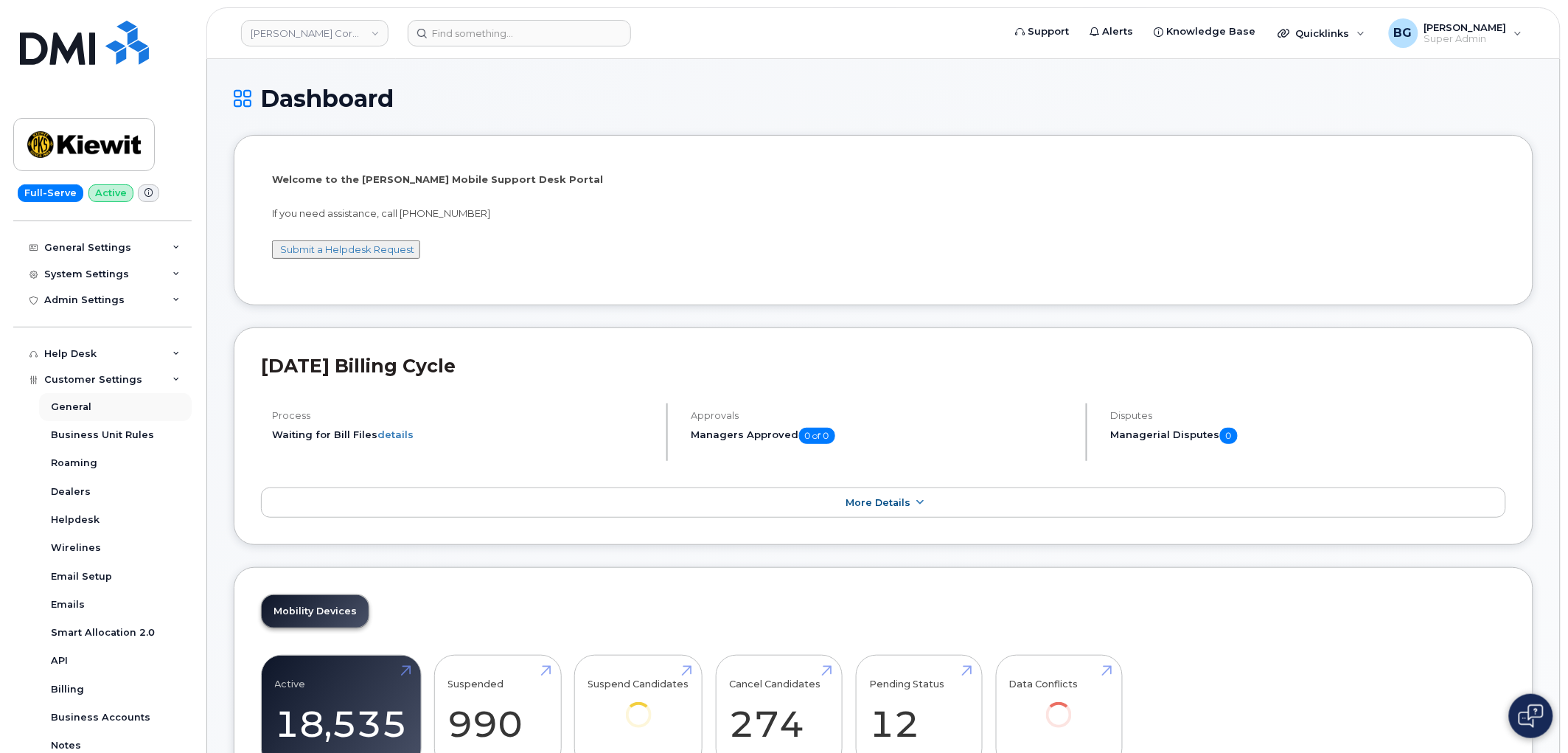
scroll to position [218, 0]
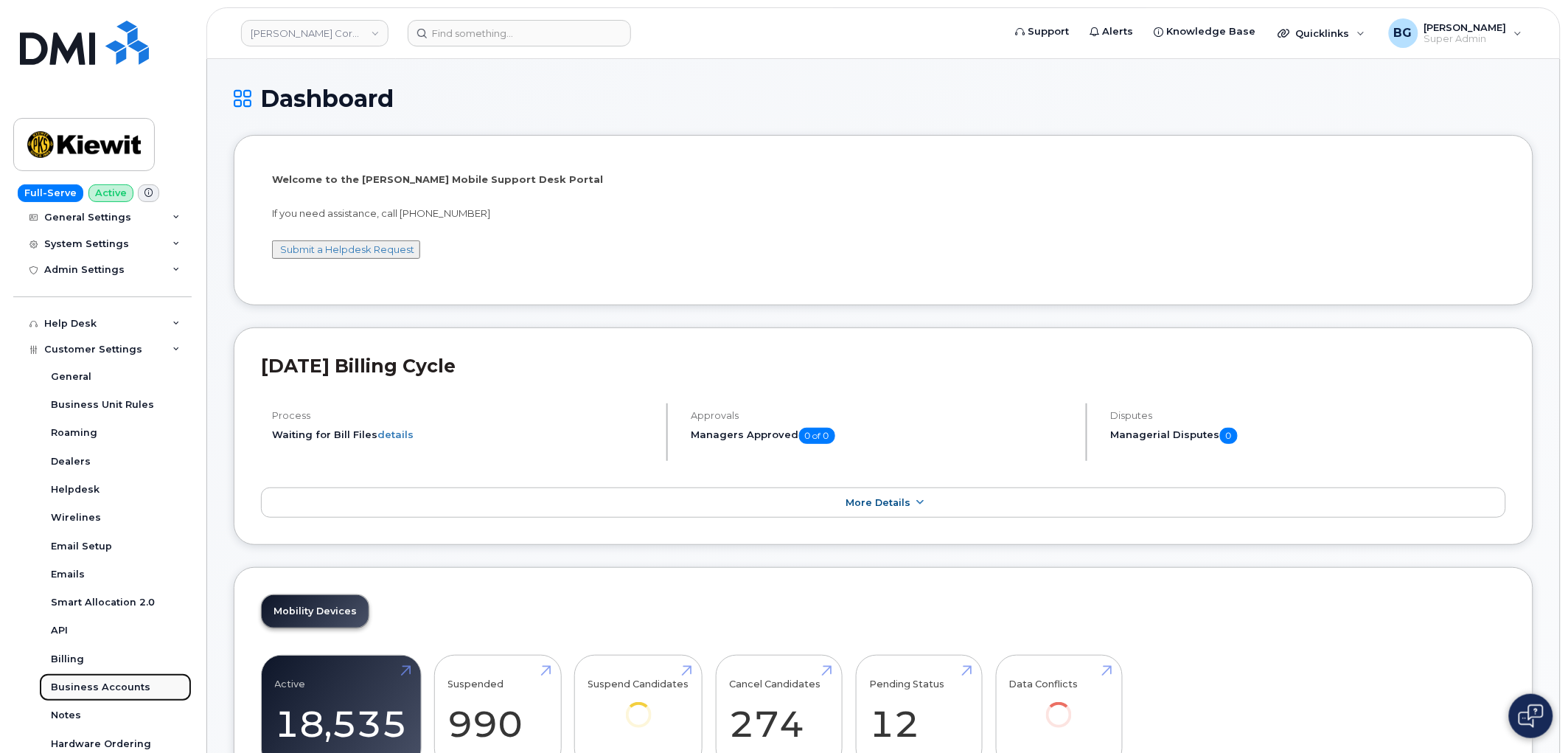
click at [86, 684] on div "Business Accounts" at bounding box center [101, 688] width 100 height 13
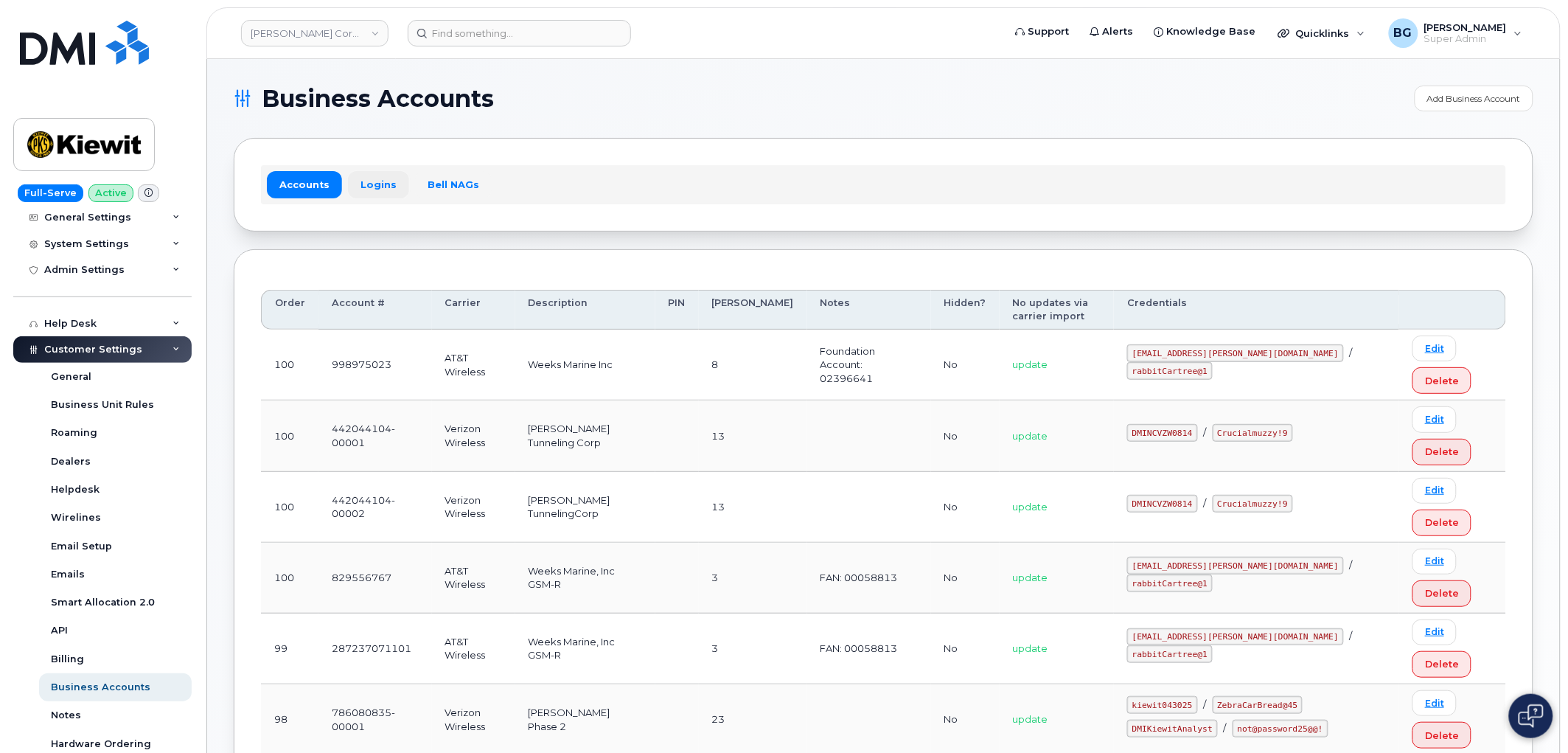
click at [378, 176] on link "Logins" at bounding box center [378, 184] width 61 height 26
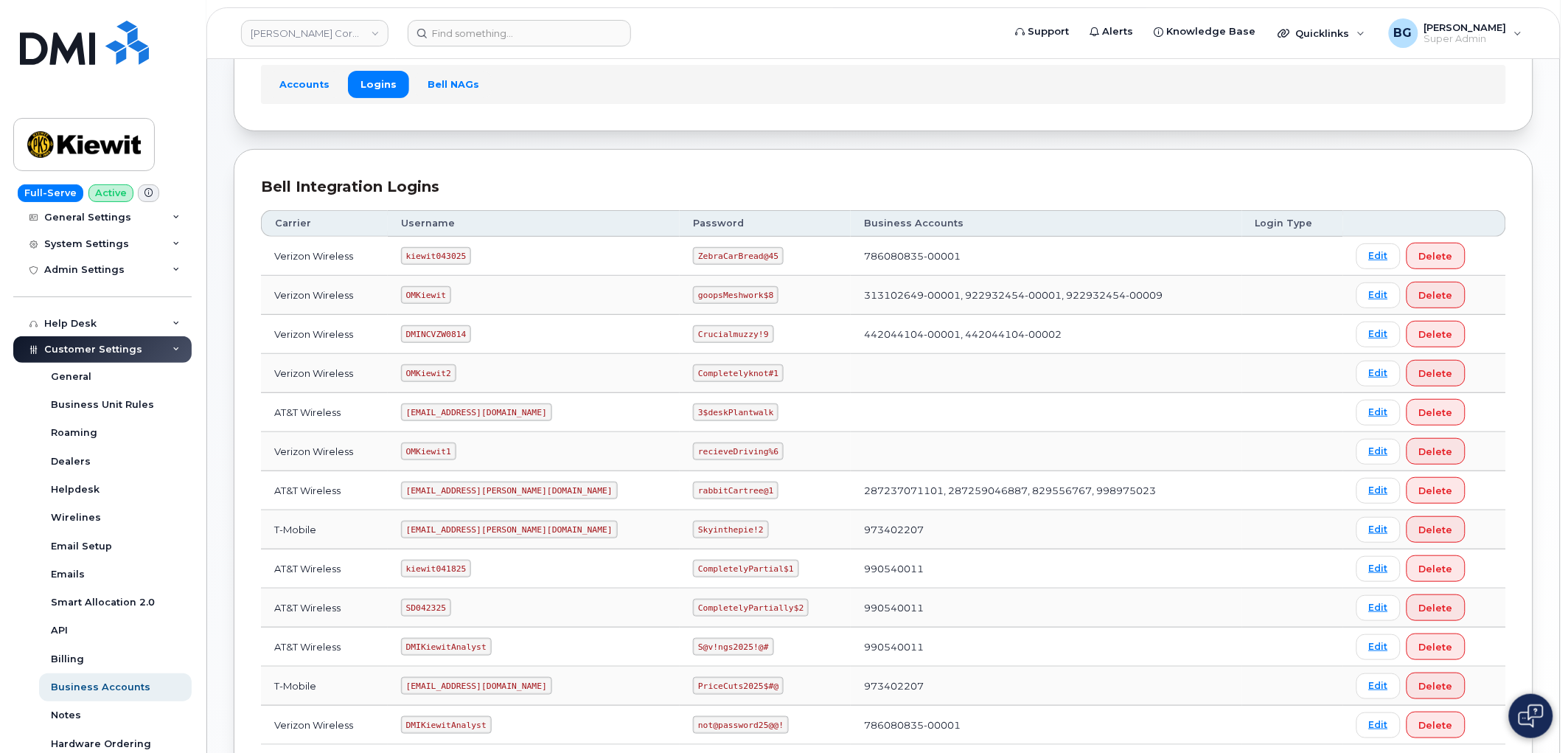
scroll to position [164, 0]
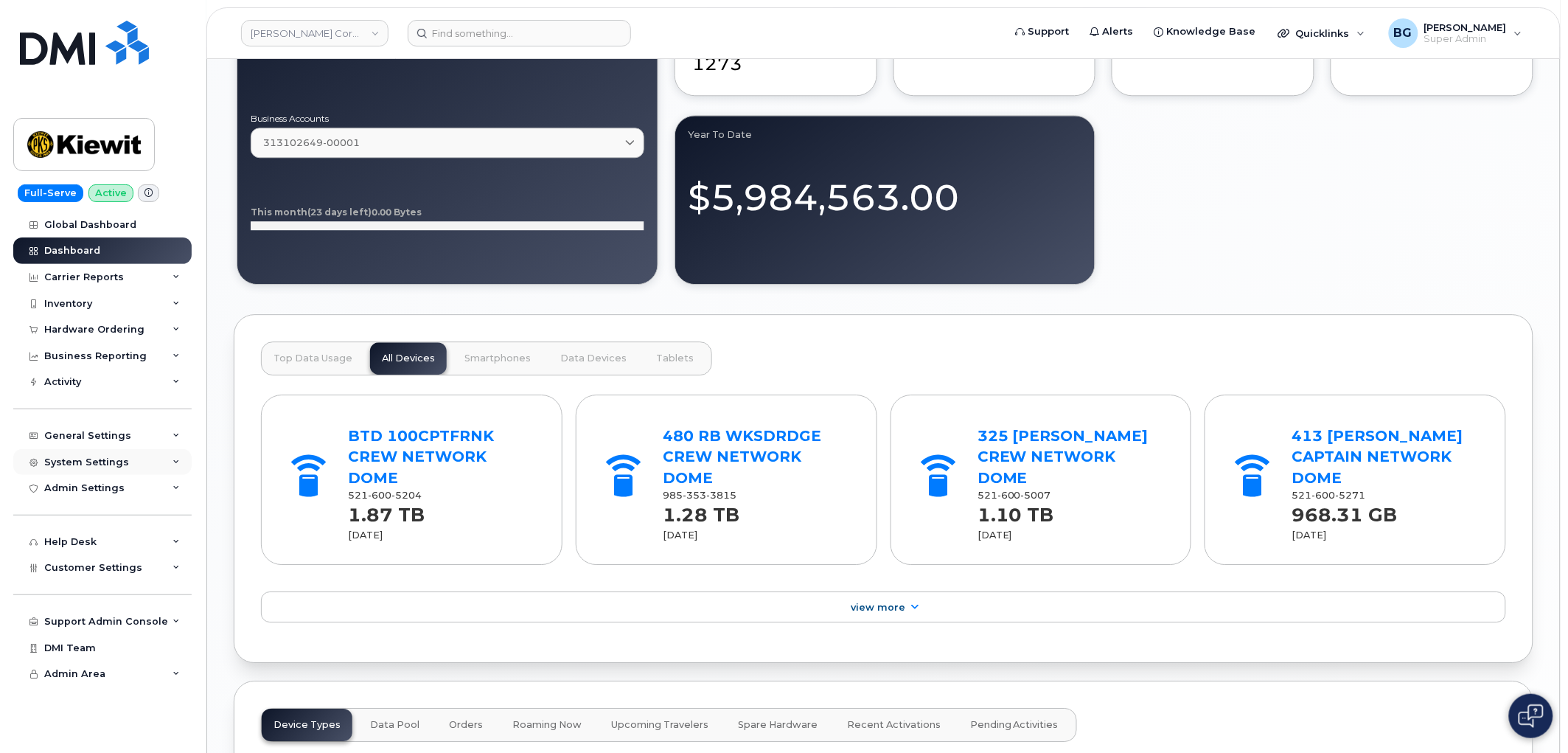
scroll to position [1366, 0]
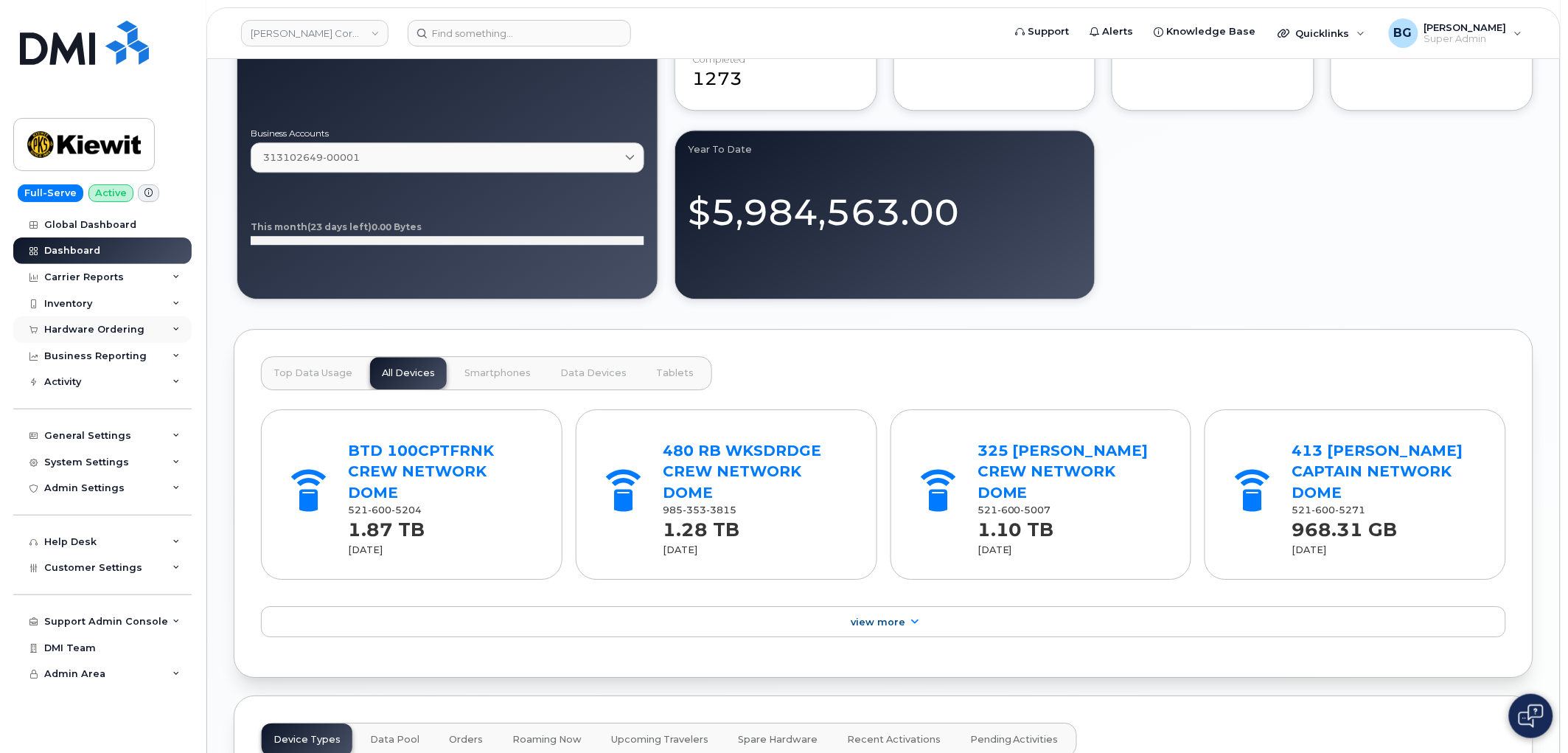
click at [64, 329] on div "Hardware Ordering" at bounding box center [94, 329] width 101 height 11
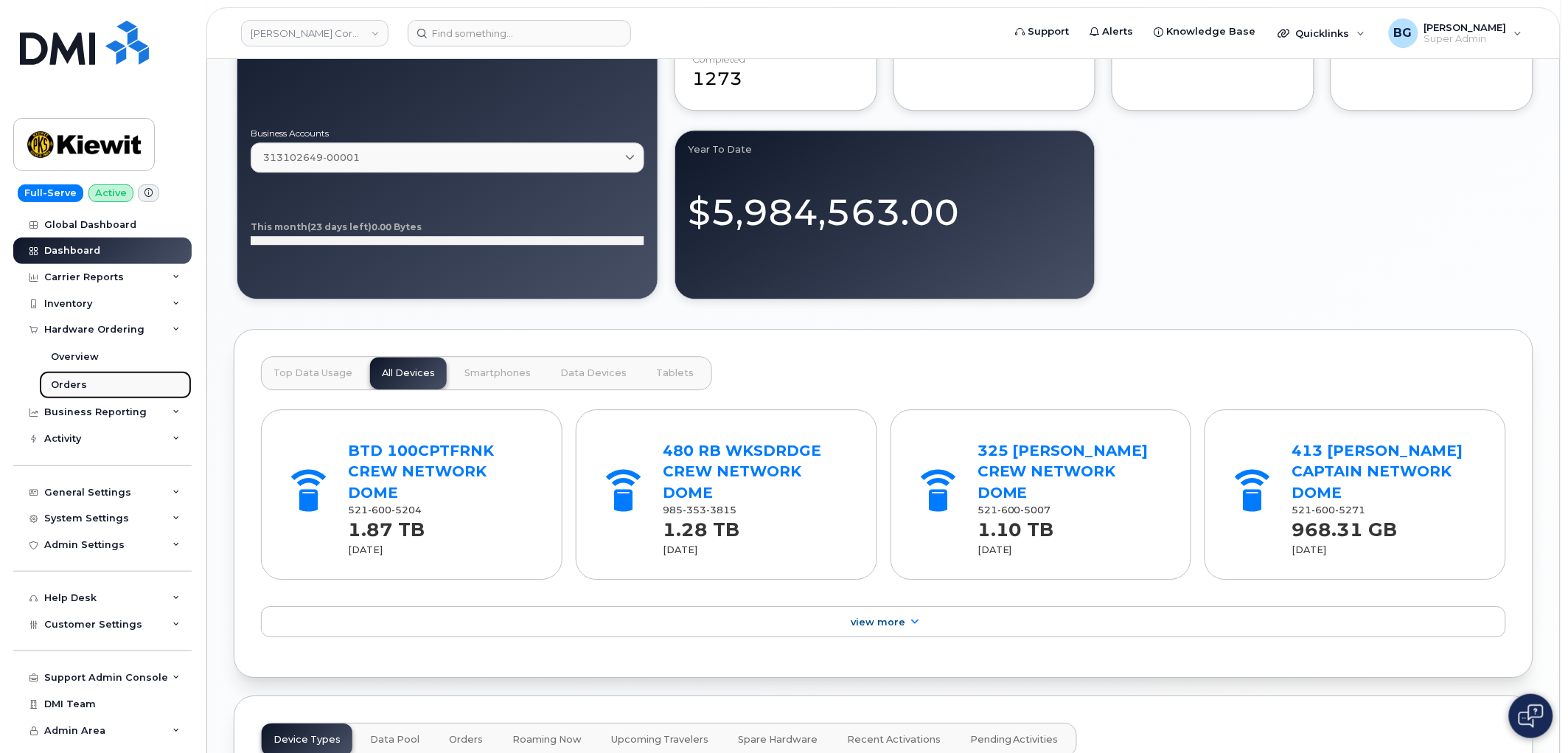
click at [68, 381] on div "Orders" at bounding box center [69, 385] width 36 height 13
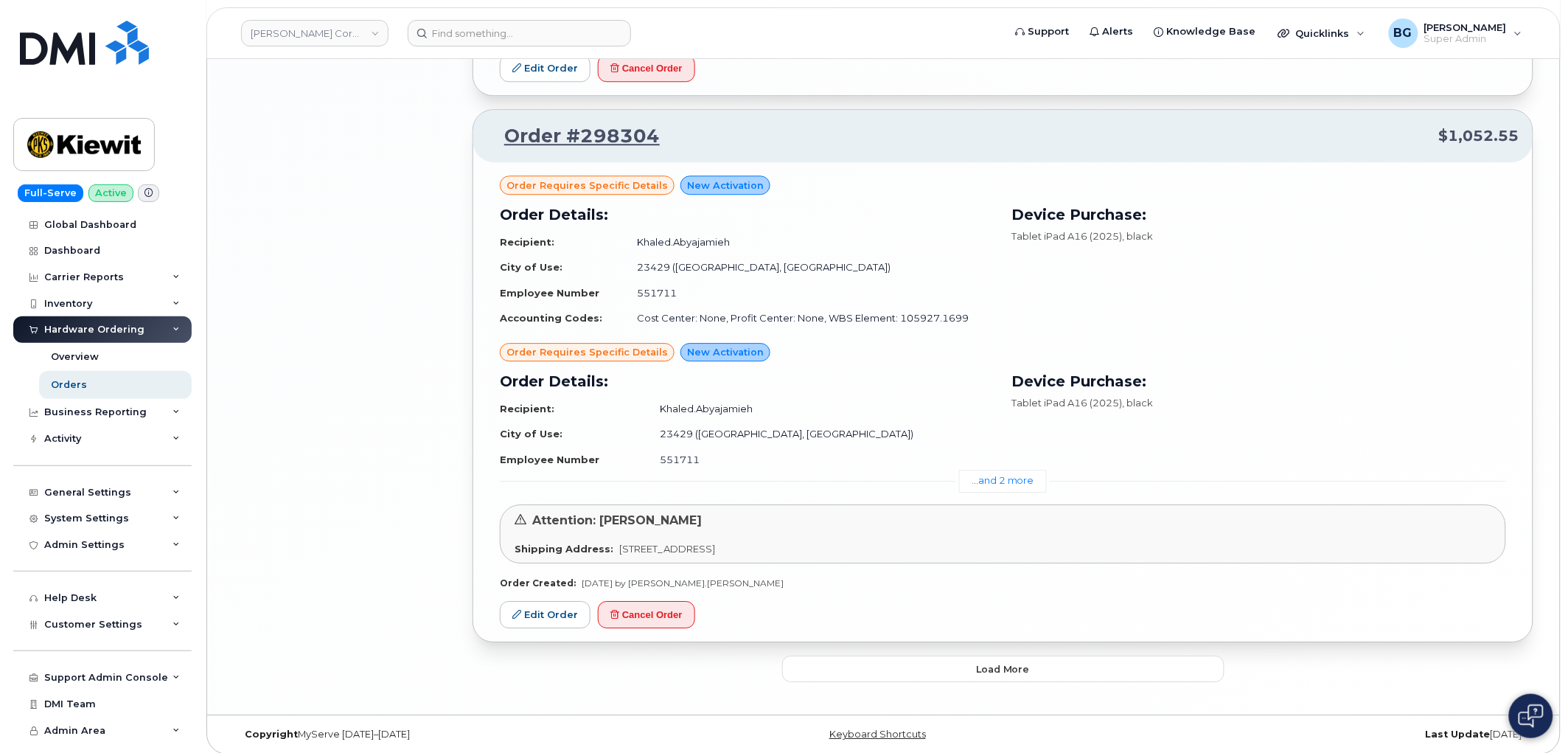
scroll to position [3402, 0]
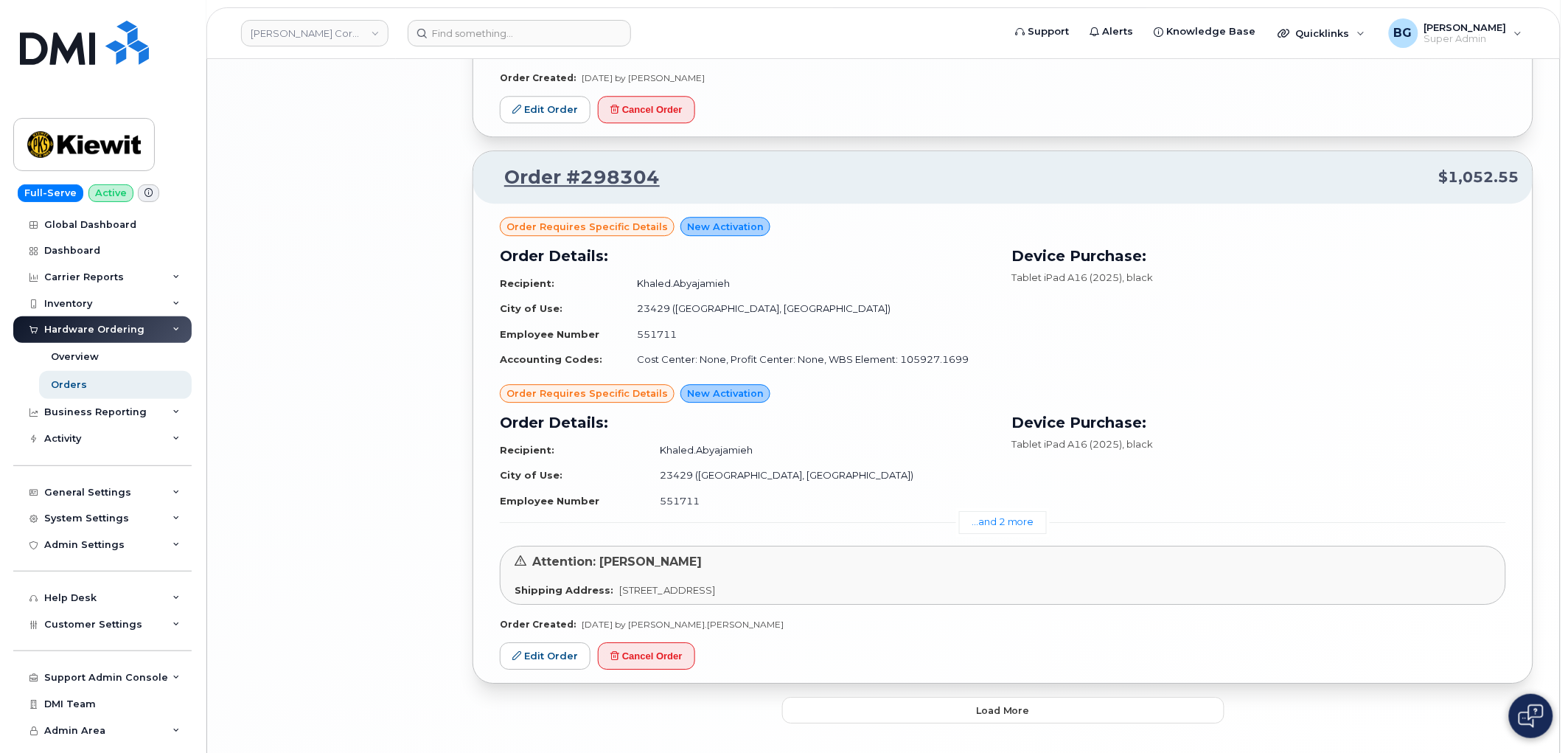
click at [875, 652] on div "Order requires Specific details New Activation Order Details: Recipient: Khaled…" at bounding box center [1003, 443] width 1059 height 479
click at [866, 710] on button "Load more" at bounding box center [1003, 710] width 442 height 26
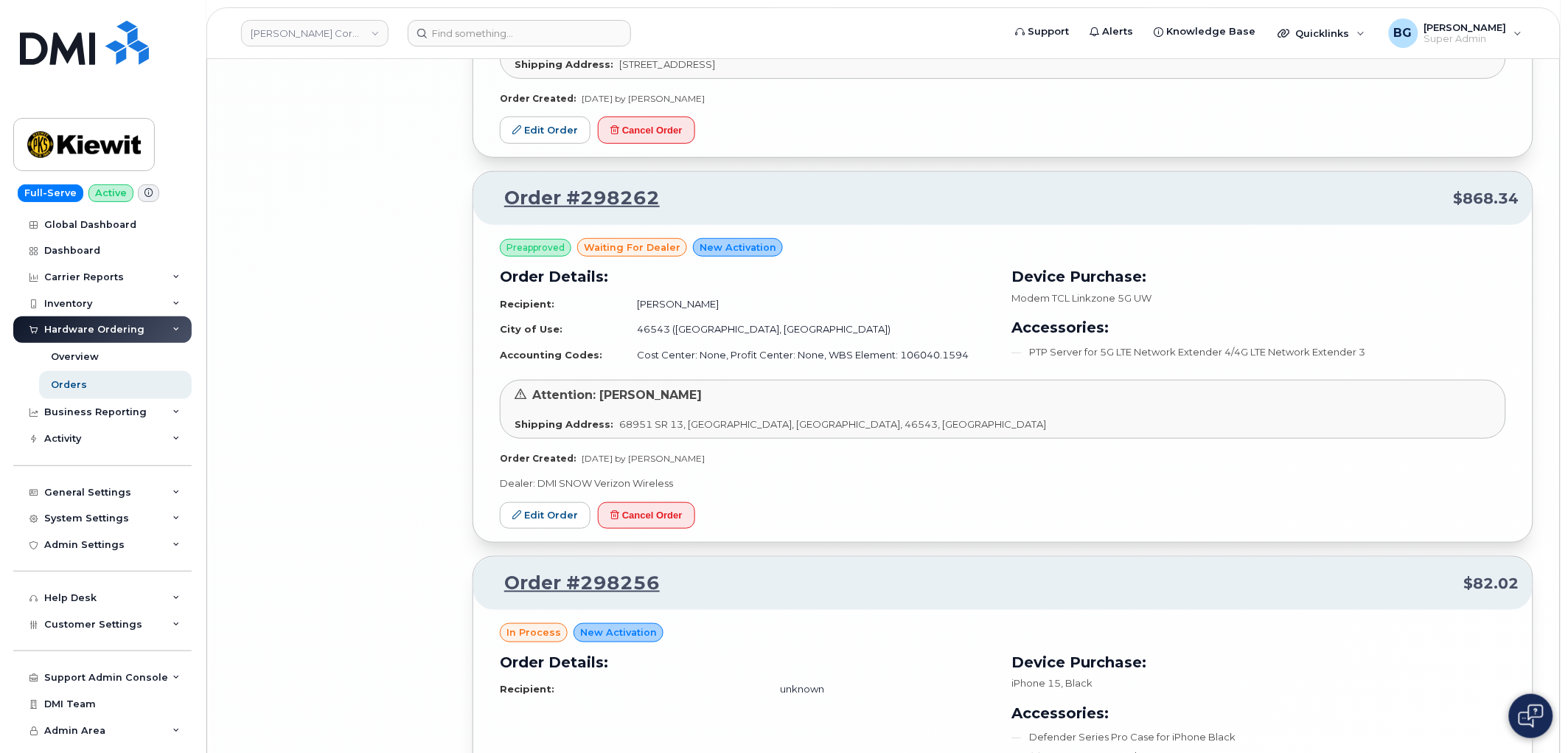
scroll to position [6602, 0]
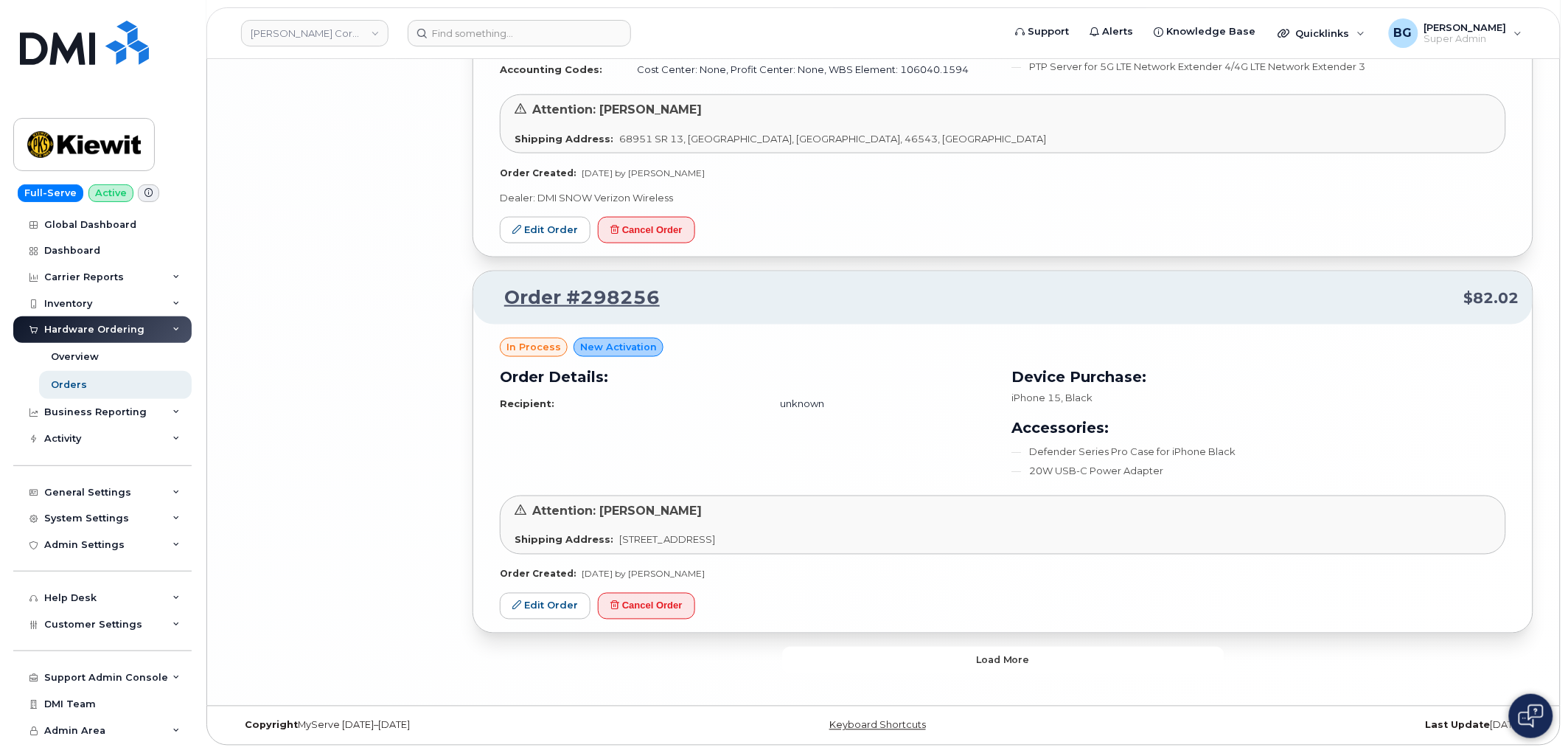
drag, startPoint x: 931, startPoint y: 651, endPoint x: 934, endPoint y: 659, distance: 8.5
click at [934, 660] on button "Load more" at bounding box center [1003, 660] width 442 height 26
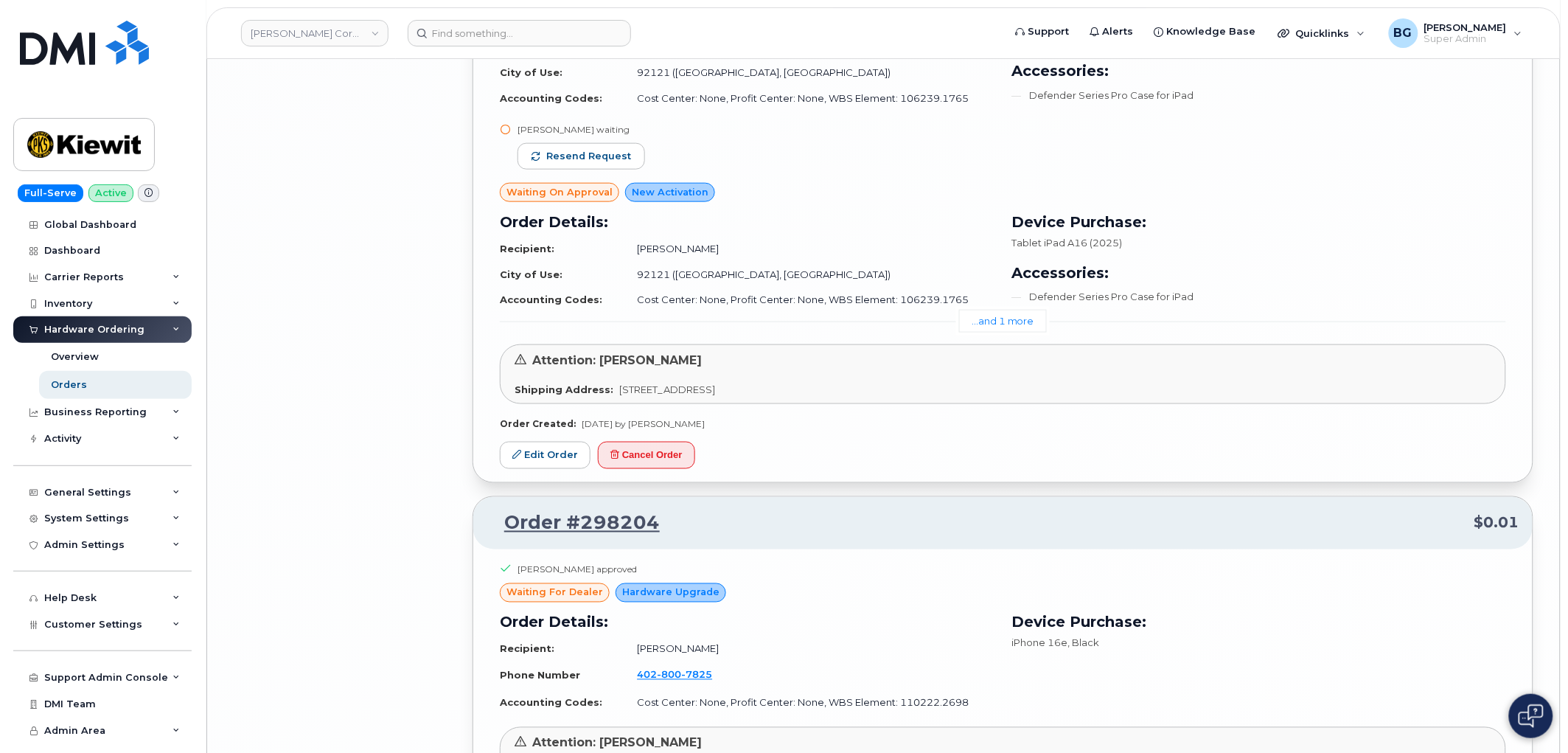
scroll to position [10139, 0]
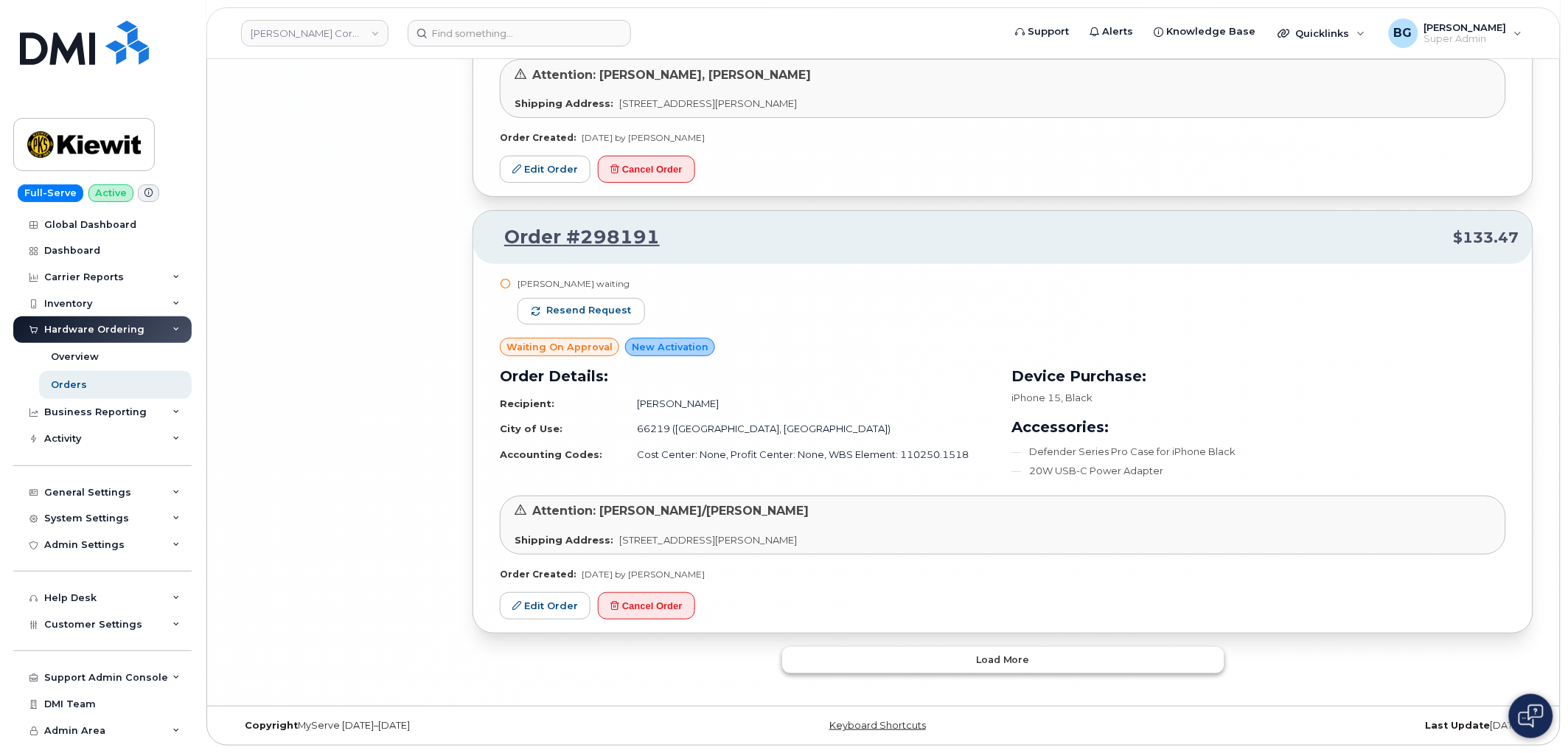
click at [1010, 665] on span "Load more" at bounding box center [1003, 659] width 54 height 14
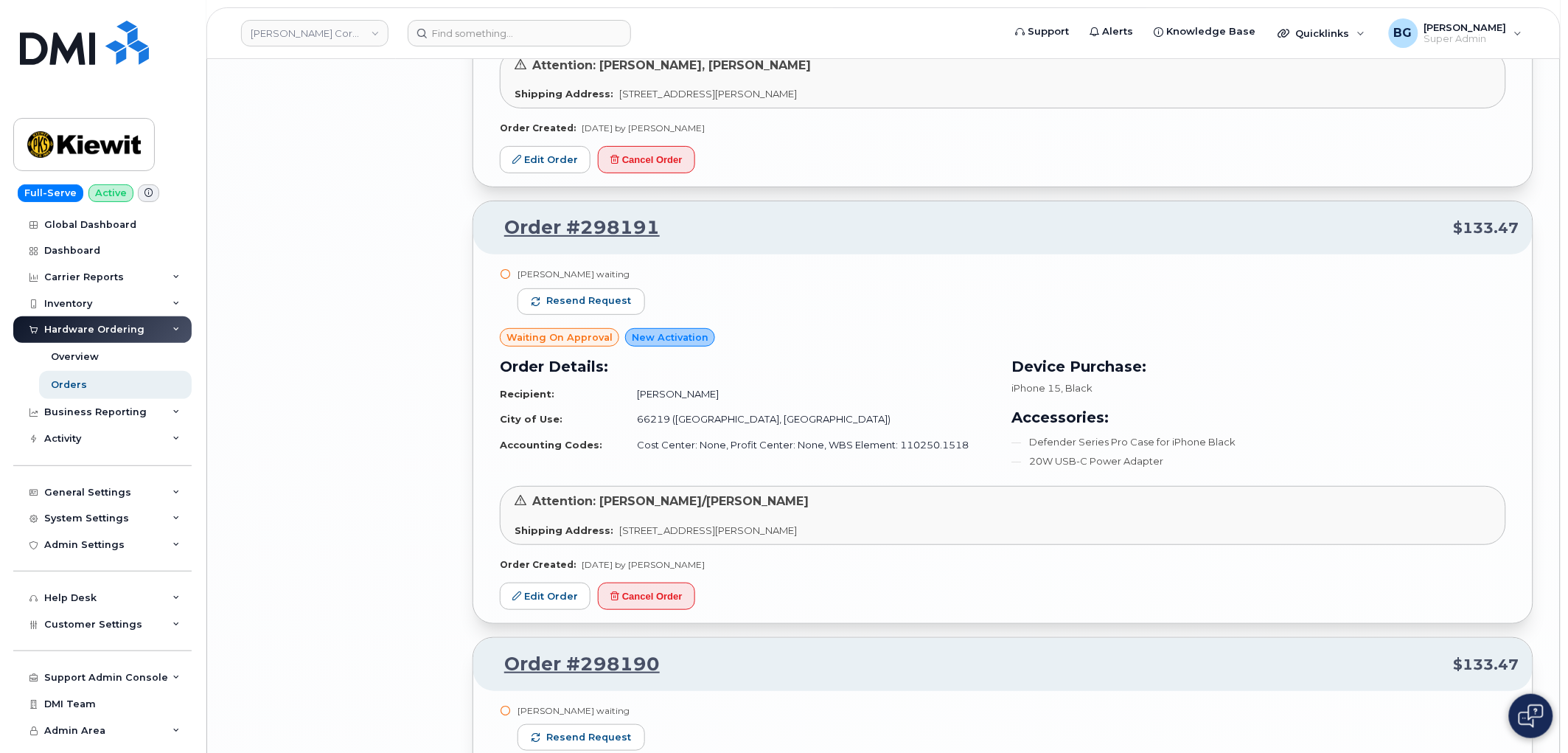
scroll to position [13405, 0]
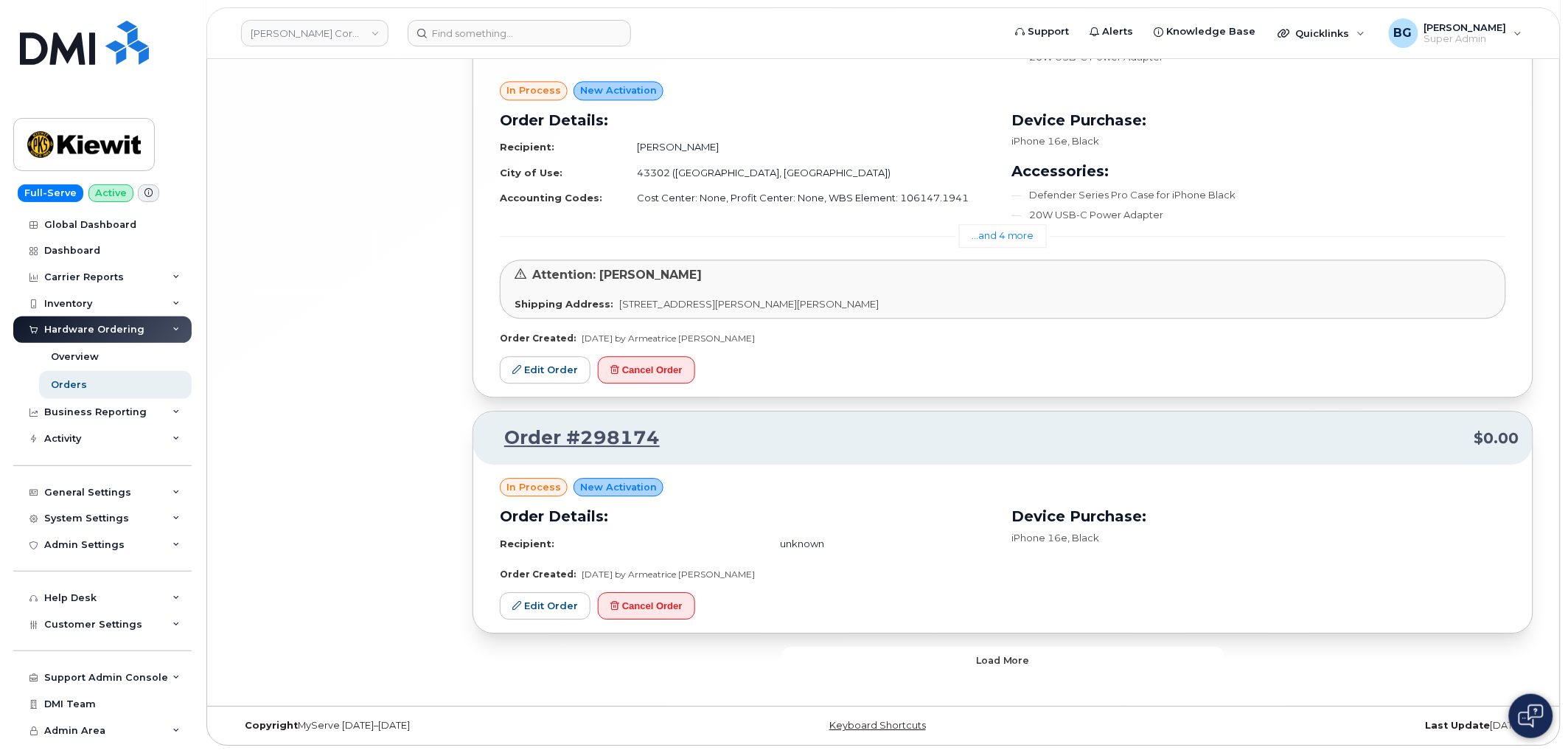
click at [949, 660] on button "Load more" at bounding box center [1003, 660] width 442 height 26
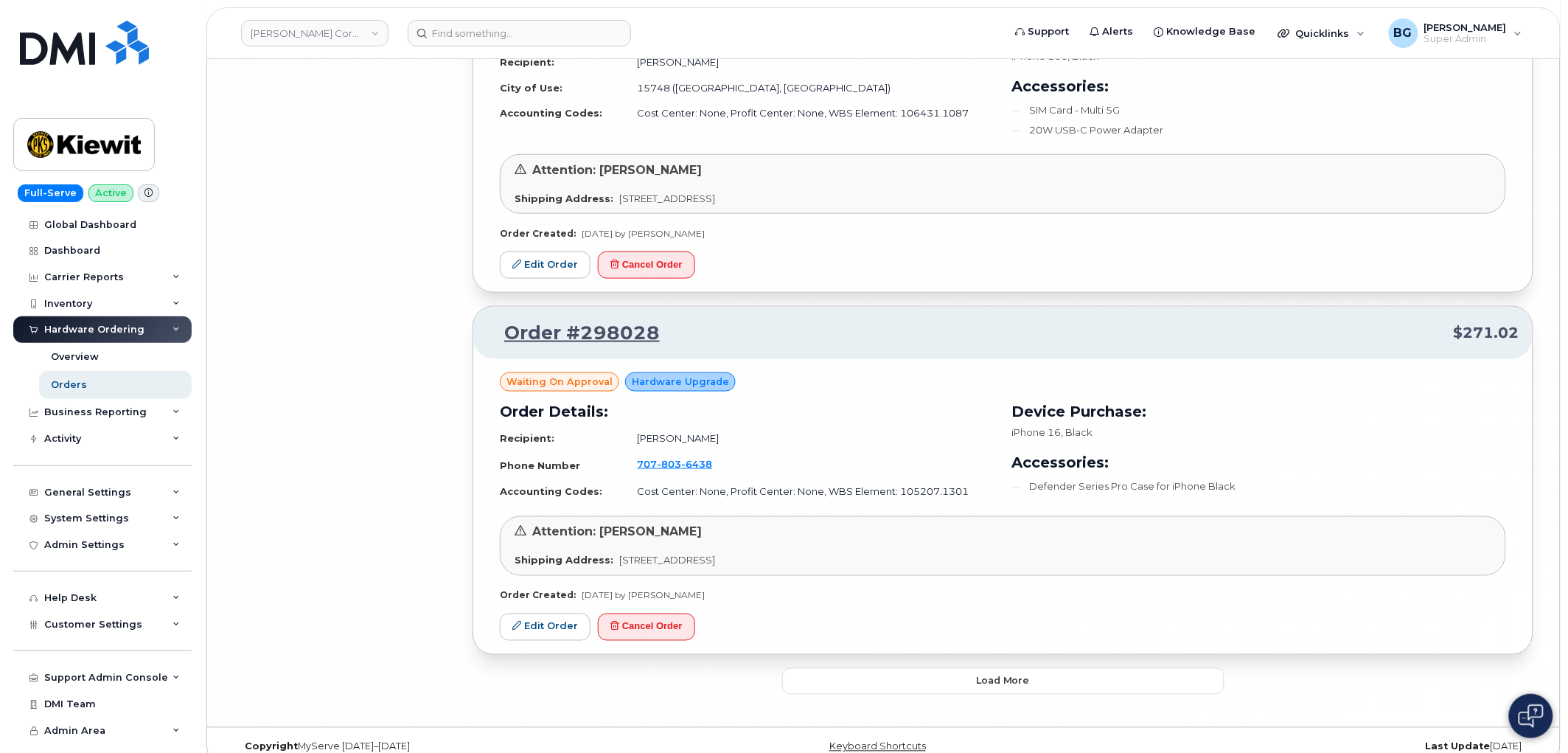
scroll to position [16641, 0]
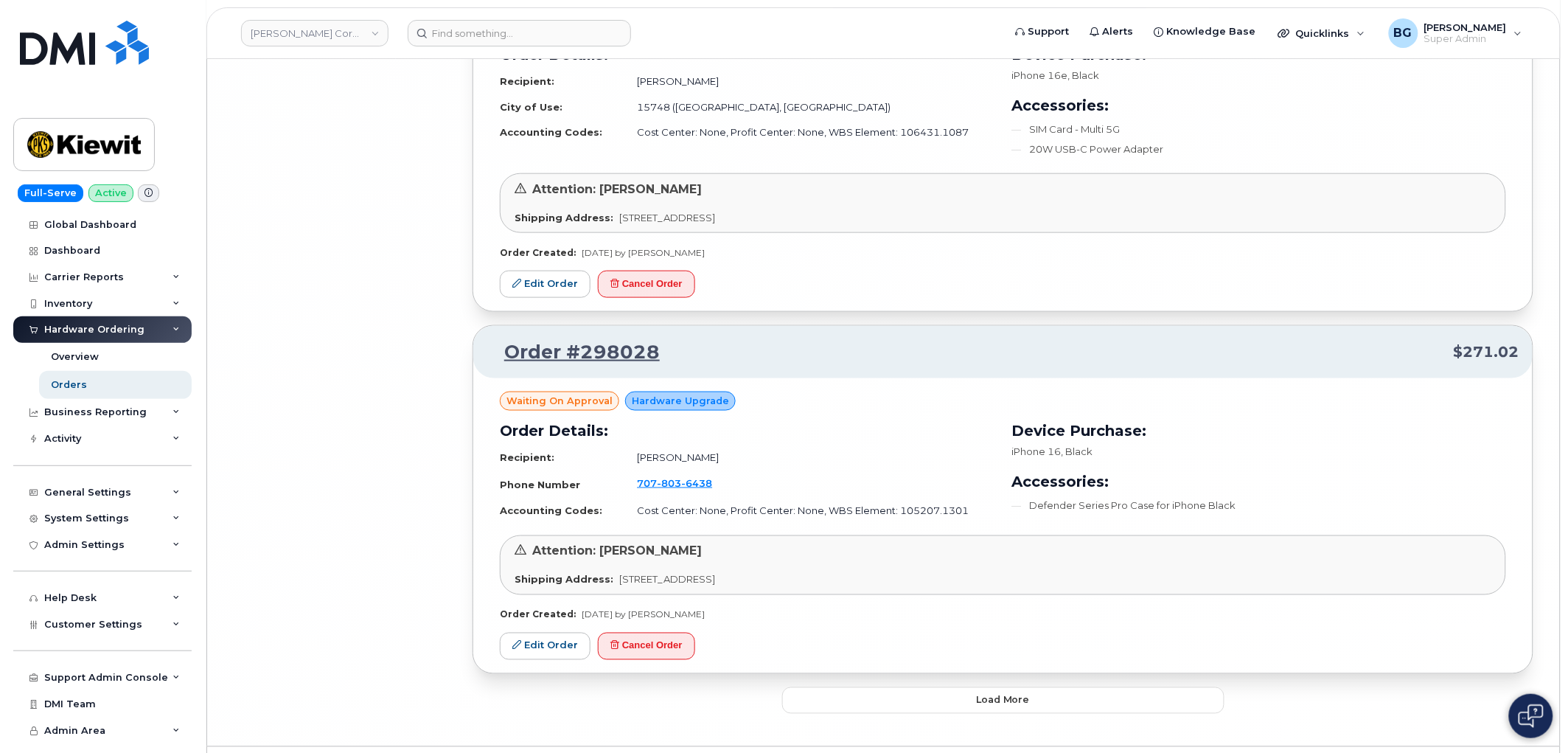
click at [959, 667] on div "Waiting On Approval Hardware Upgrade Order Details: Recipient: Matthew Glavin P…" at bounding box center [1003, 526] width 1059 height 294
click at [953, 711] on button "Load more" at bounding box center [1003, 701] width 442 height 26
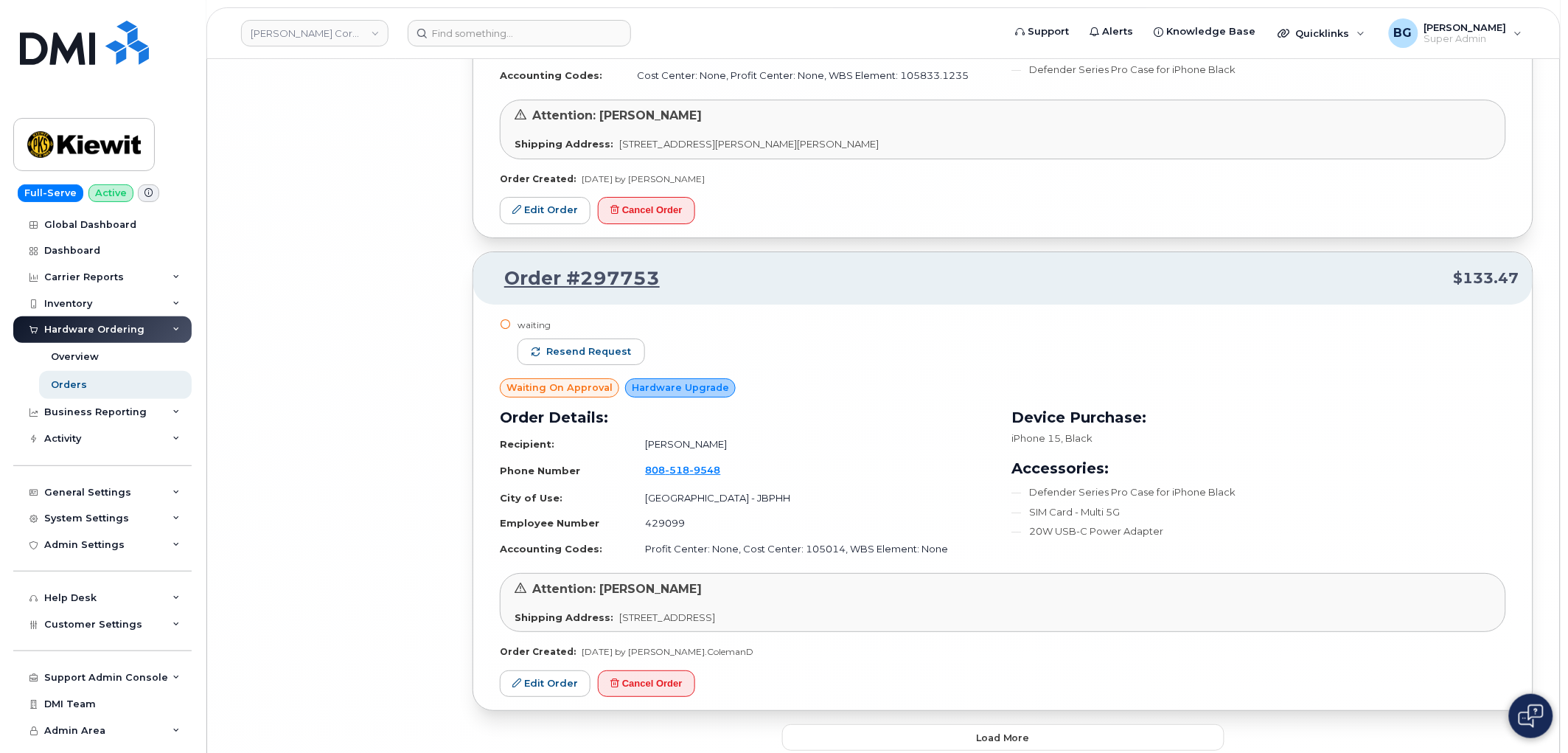
scroll to position [20019, 0]
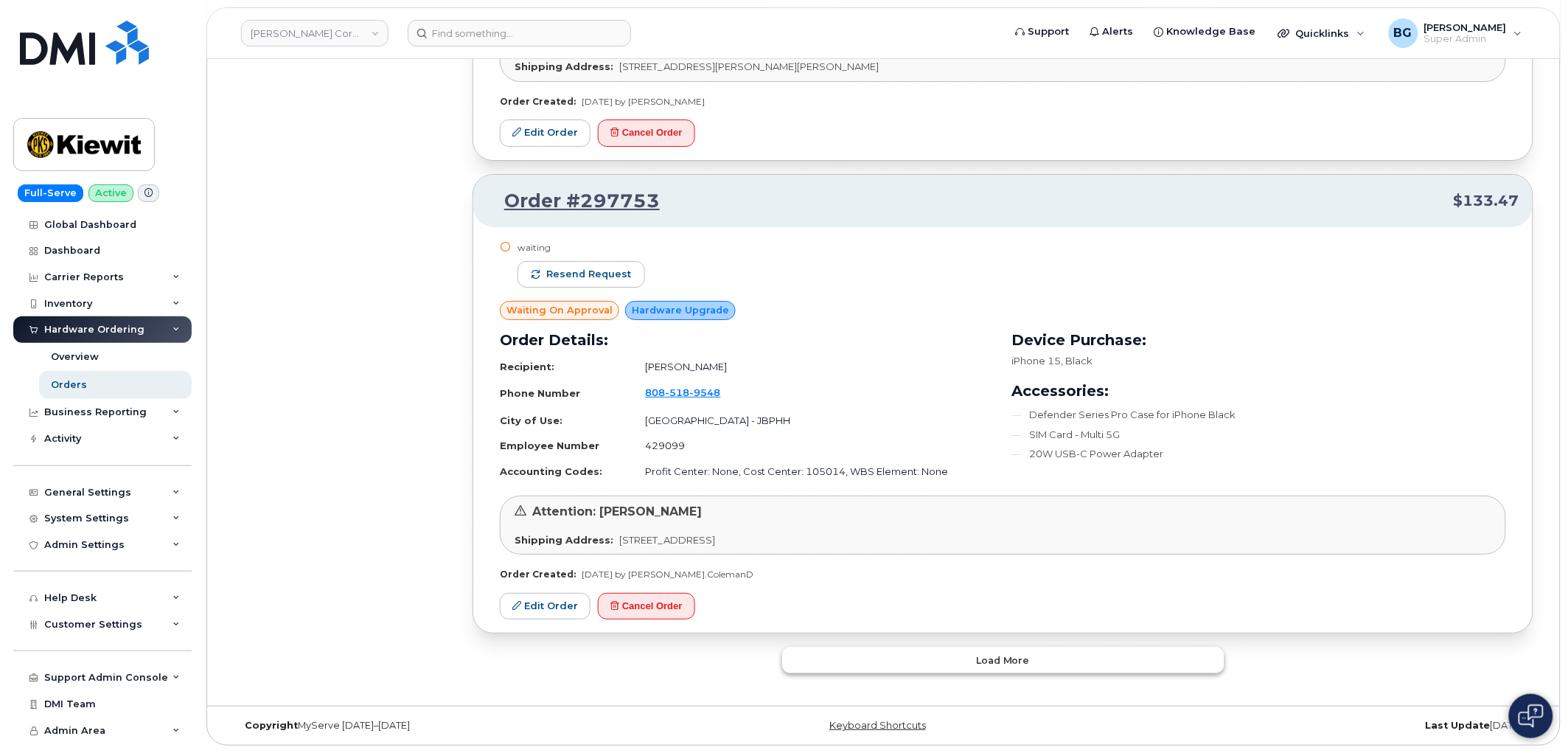
click at [964, 661] on button "Load more" at bounding box center [1003, 660] width 442 height 26
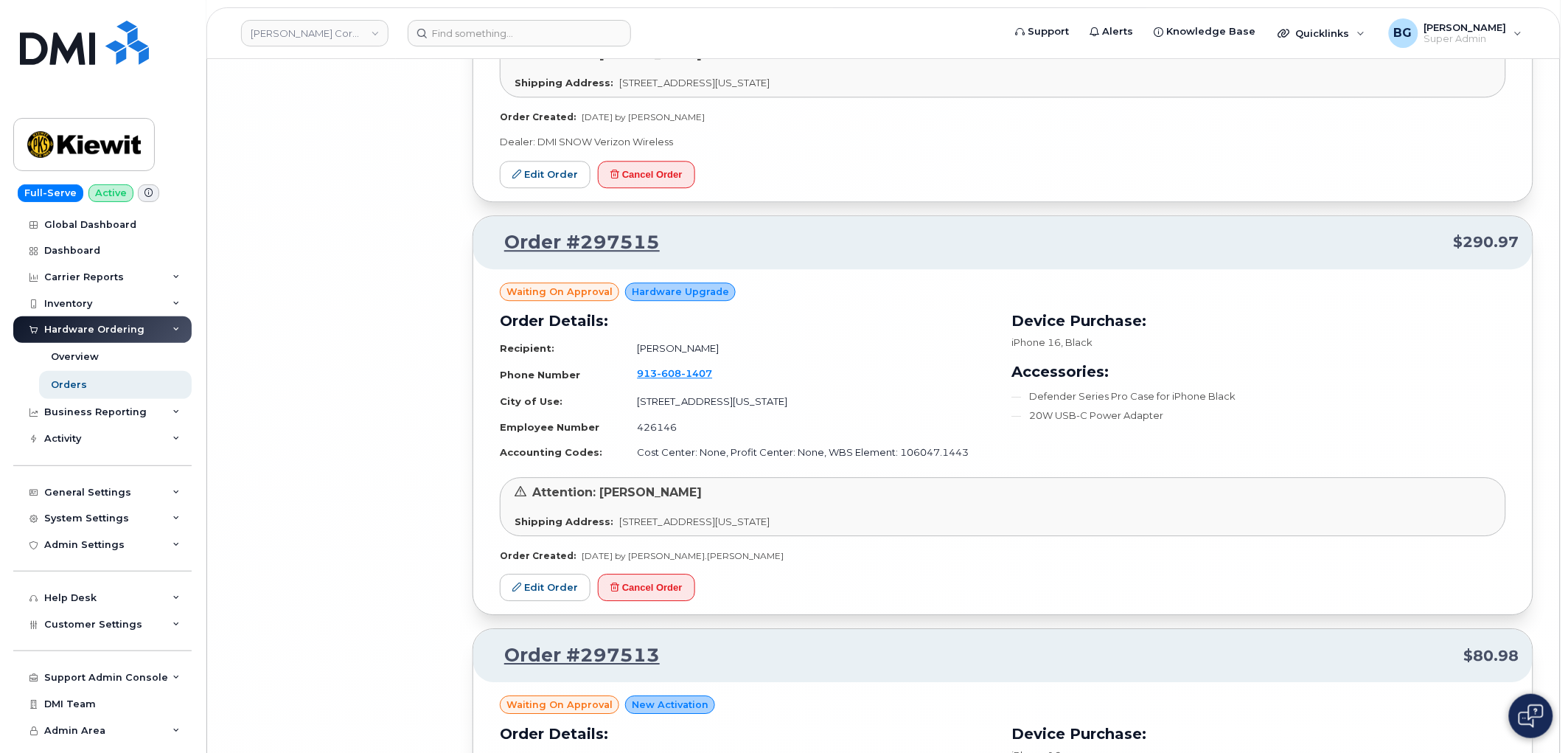
scroll to position [23859, 0]
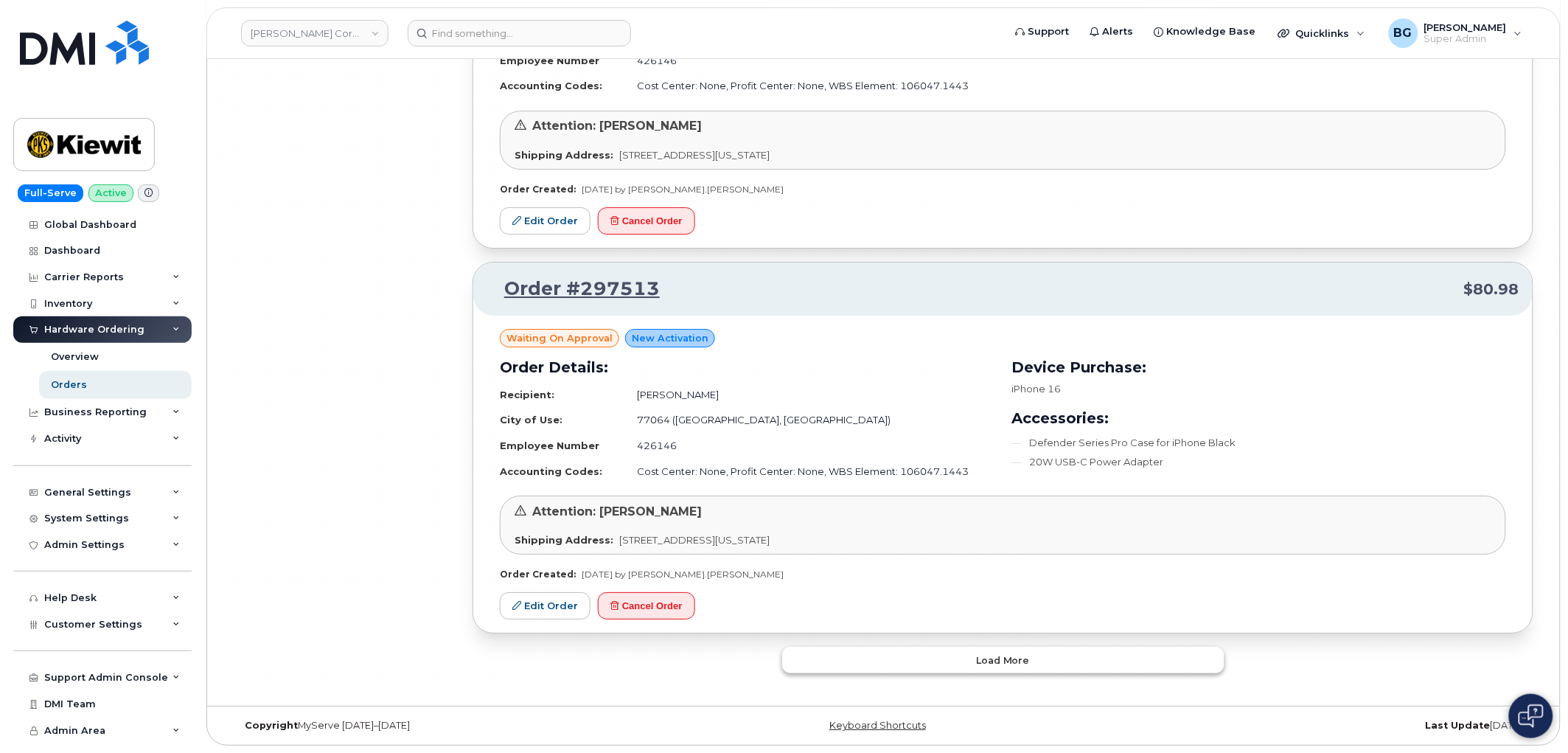
click at [930, 660] on button "Load more" at bounding box center [1003, 660] width 442 height 26
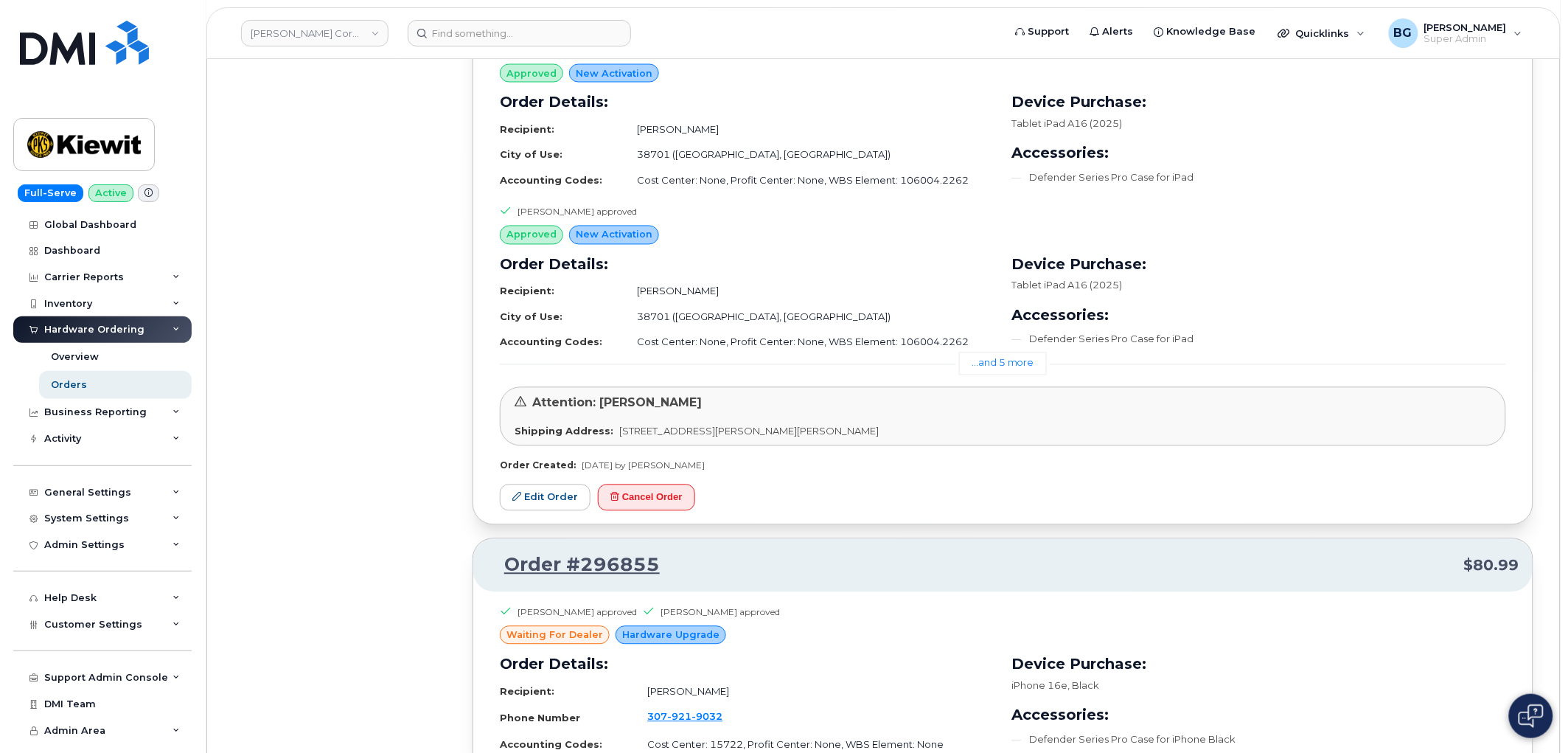
scroll to position [27473, 0]
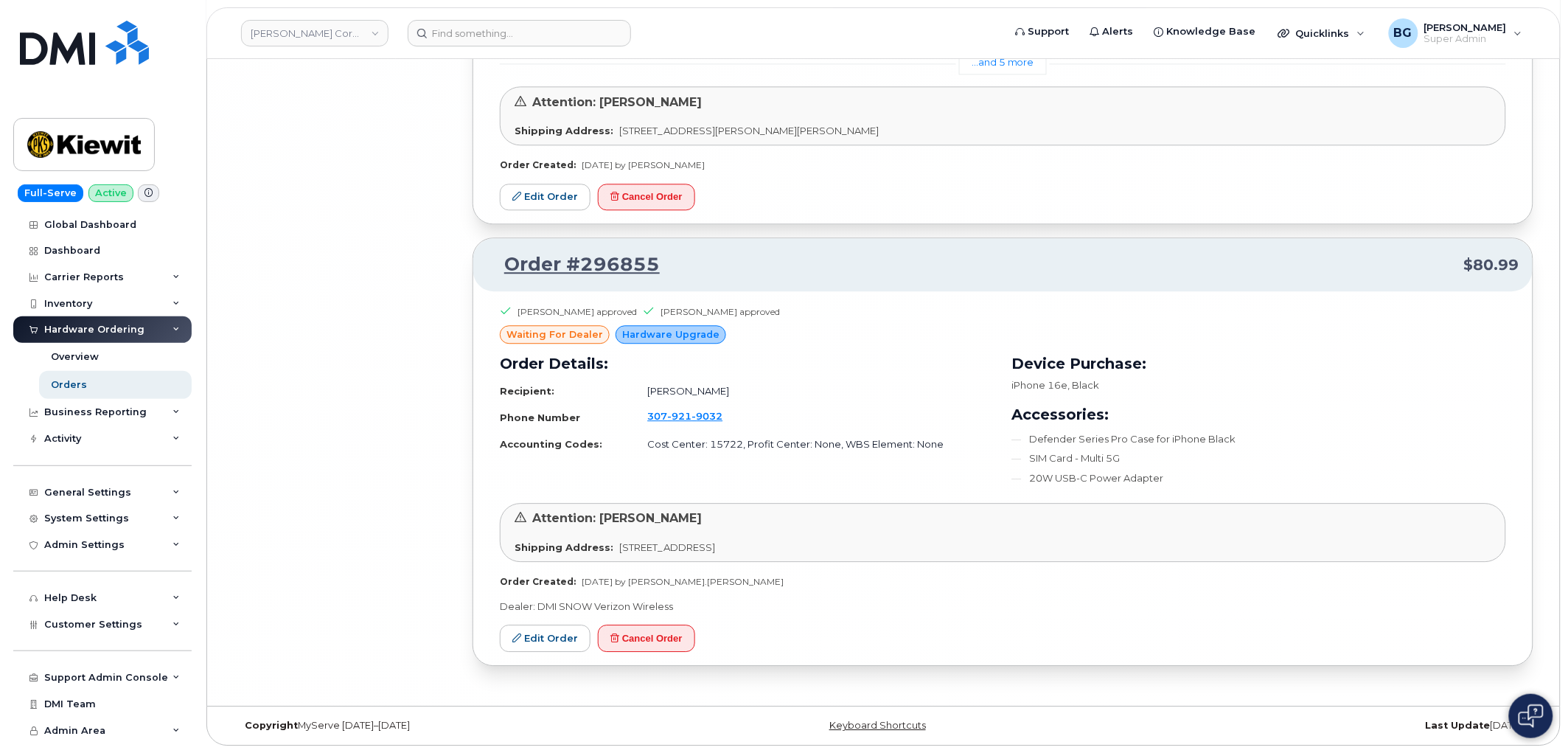
click at [982, 625] on div "James Newlon approved Nathaniel Meronk approved waiting for dealer Hardware Upg…" at bounding box center [1003, 477] width 1059 height 374
drag, startPoint x: 667, startPoint y: 267, endPoint x: 507, endPoint y: 267, distance: 160.0
click at [507, 266] on p "Order #296855 $80.99" at bounding box center [1003, 265] width 1033 height 26
copy link "Order #296855"
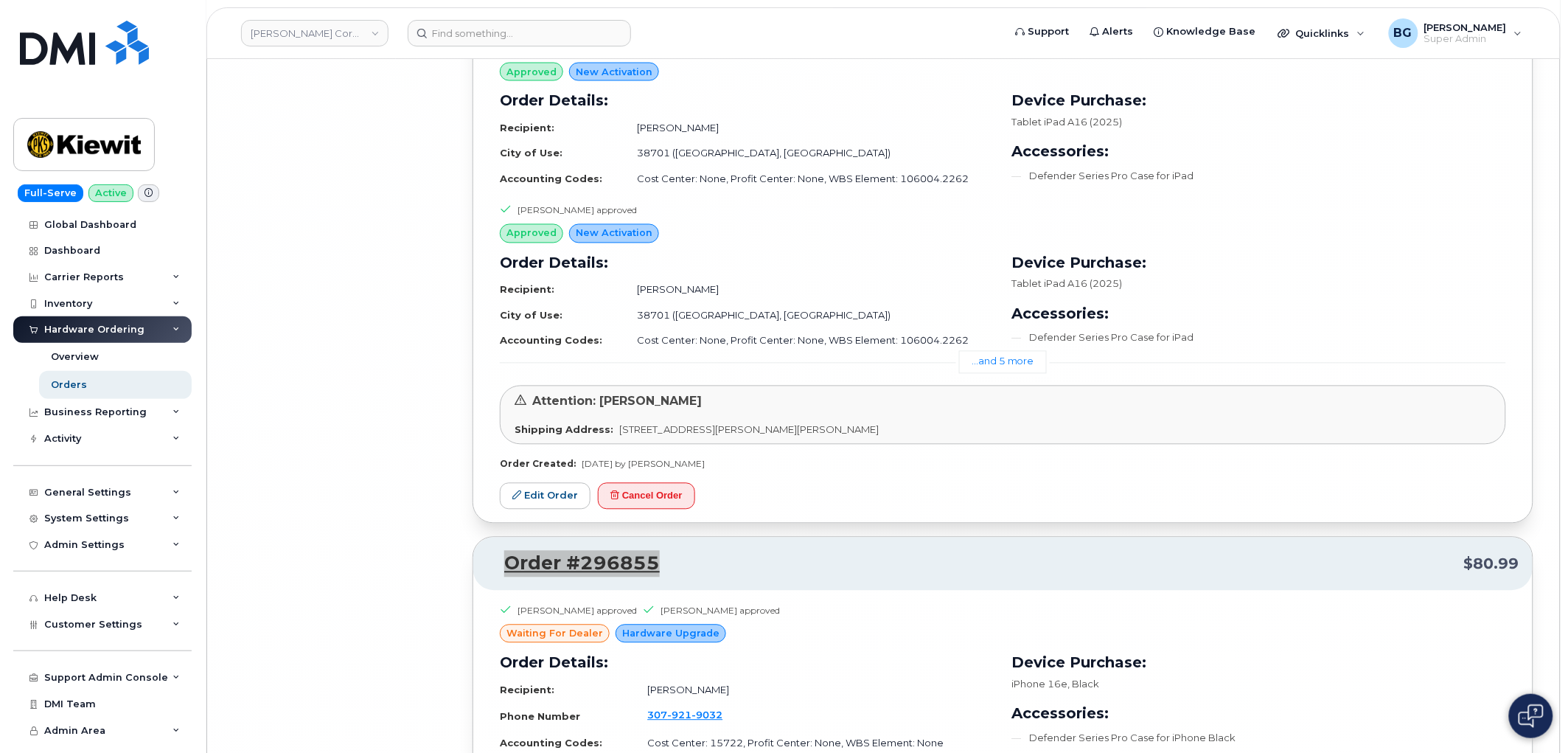
scroll to position [27091, 0]
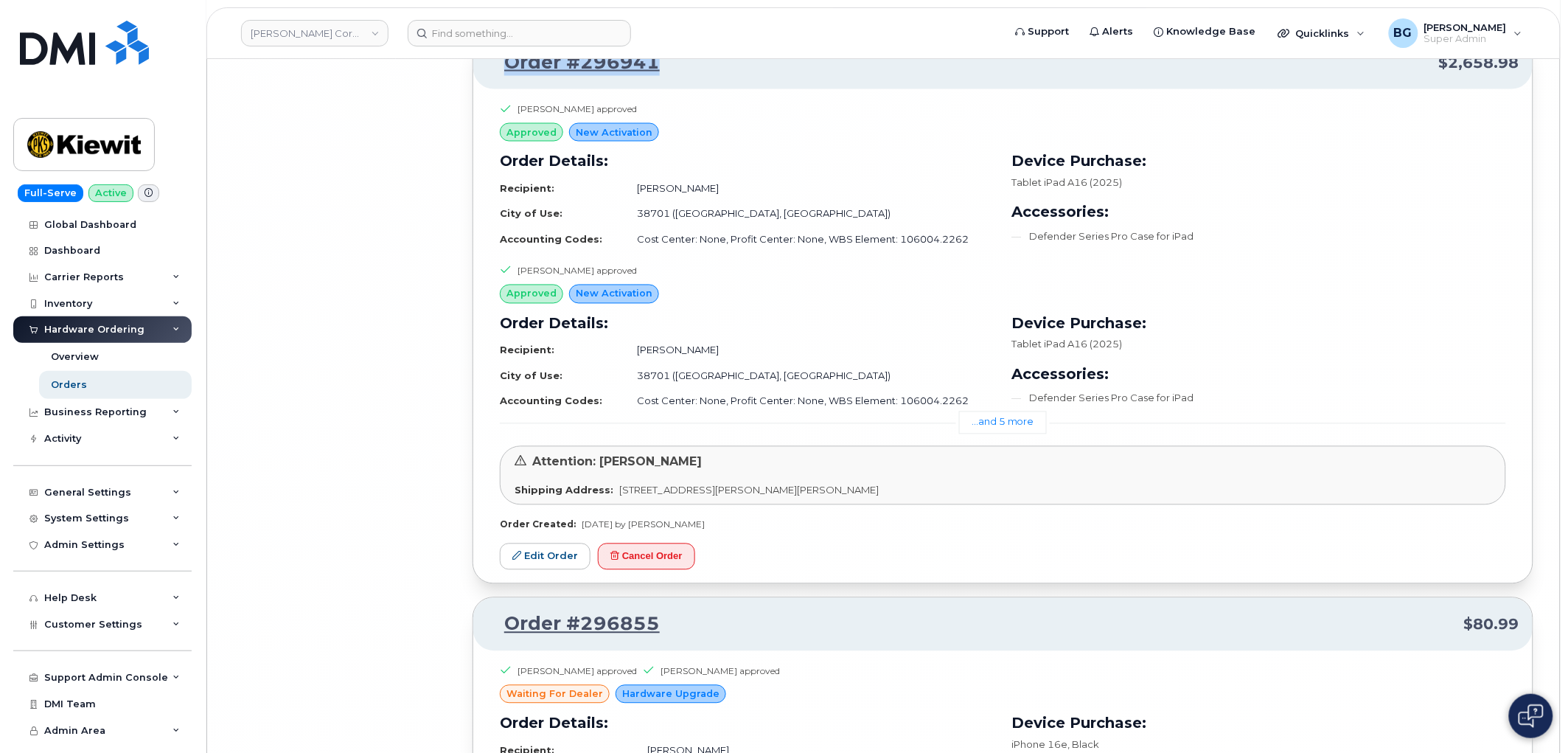
drag, startPoint x: 680, startPoint y: 78, endPoint x: 503, endPoint y: 83, distance: 177.1
click at [503, 76] on p "Order #296941 $2,658.98" at bounding box center [1003, 62] width 1033 height 26
copy link "Order #296941"
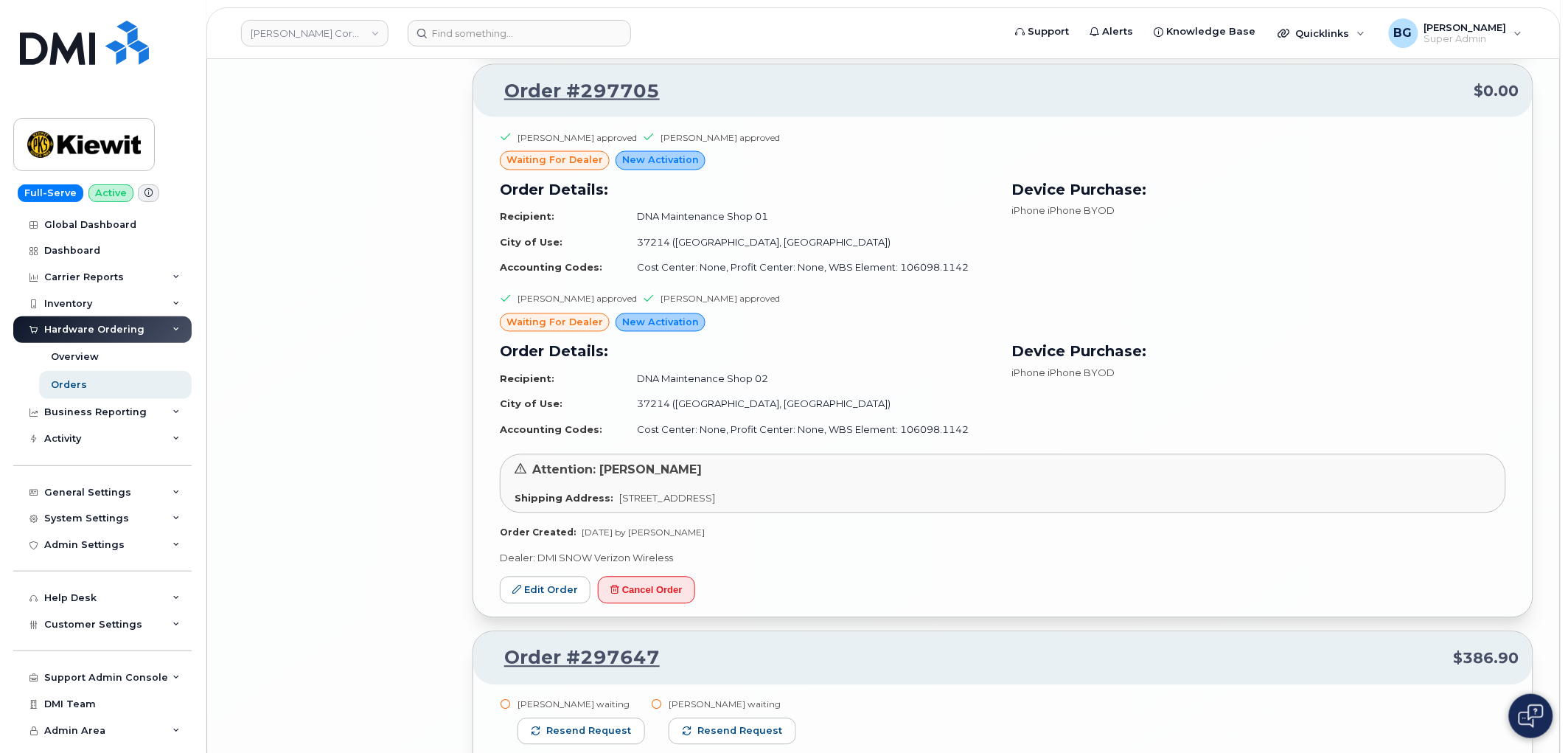
scroll to position [20917, 0]
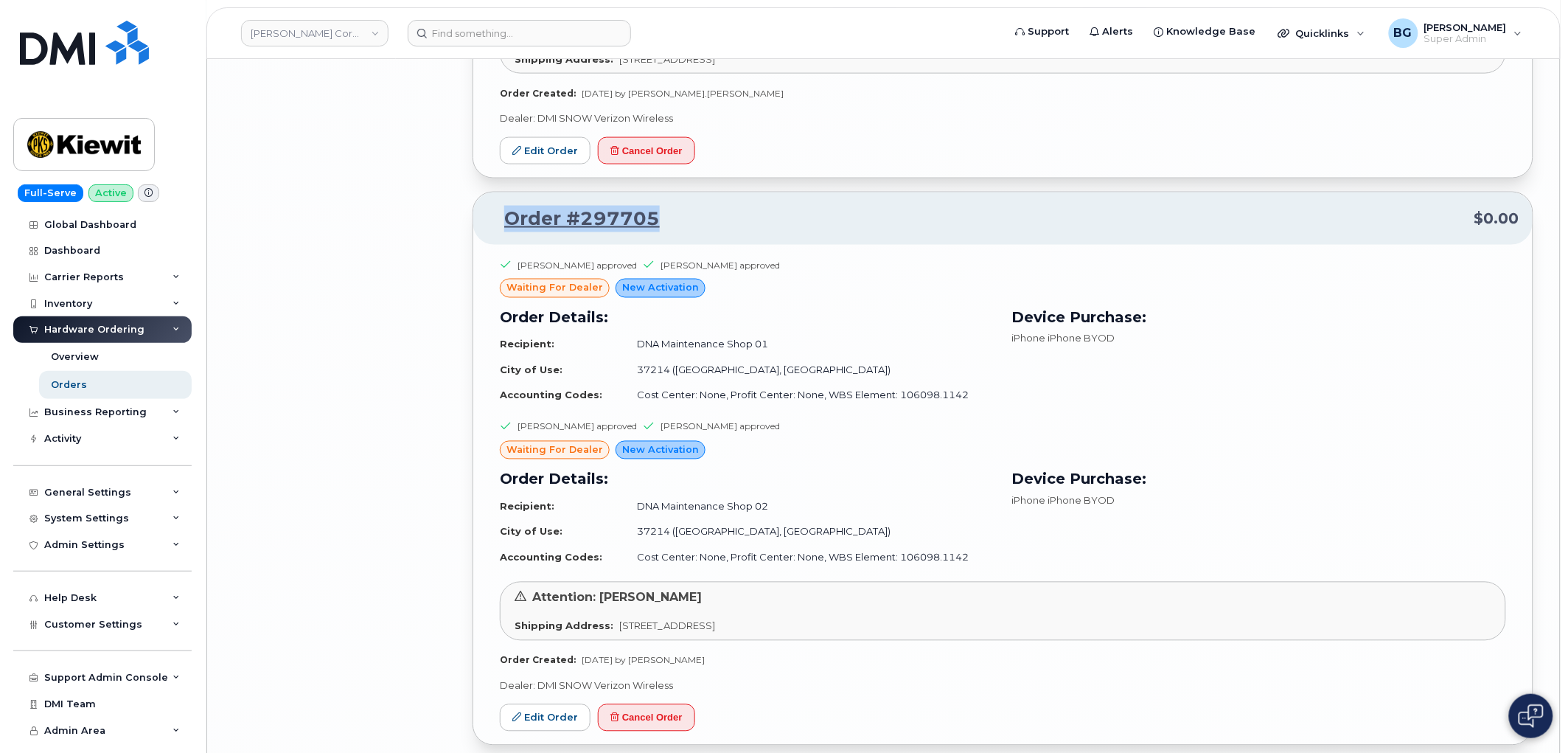
drag, startPoint x: 704, startPoint y: 240, endPoint x: 506, endPoint y: 241, distance: 198.0
click at [506, 232] on p "Order #297705 $0.00" at bounding box center [1003, 219] width 1033 height 26
copy link "Order #297705"
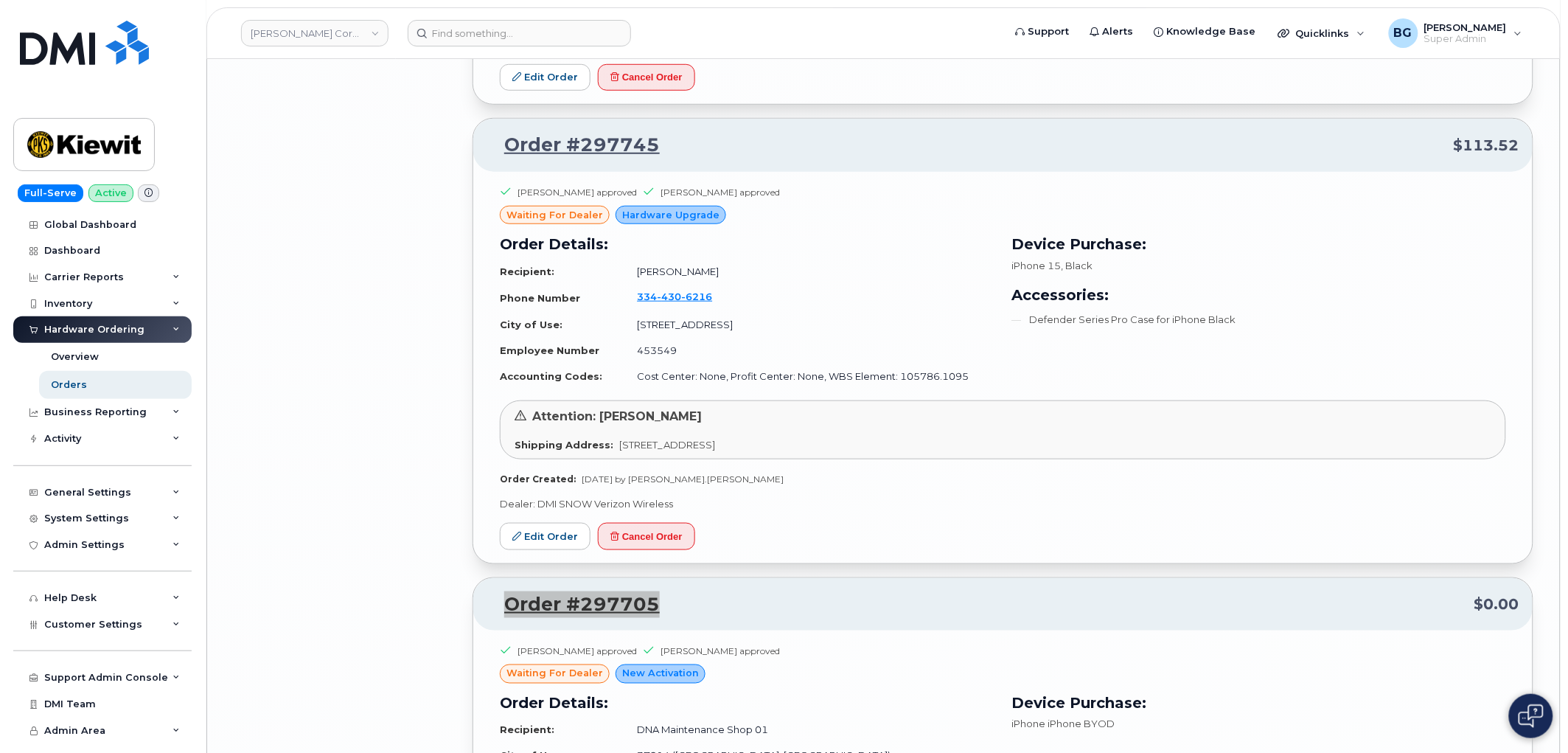
scroll to position [20480, 0]
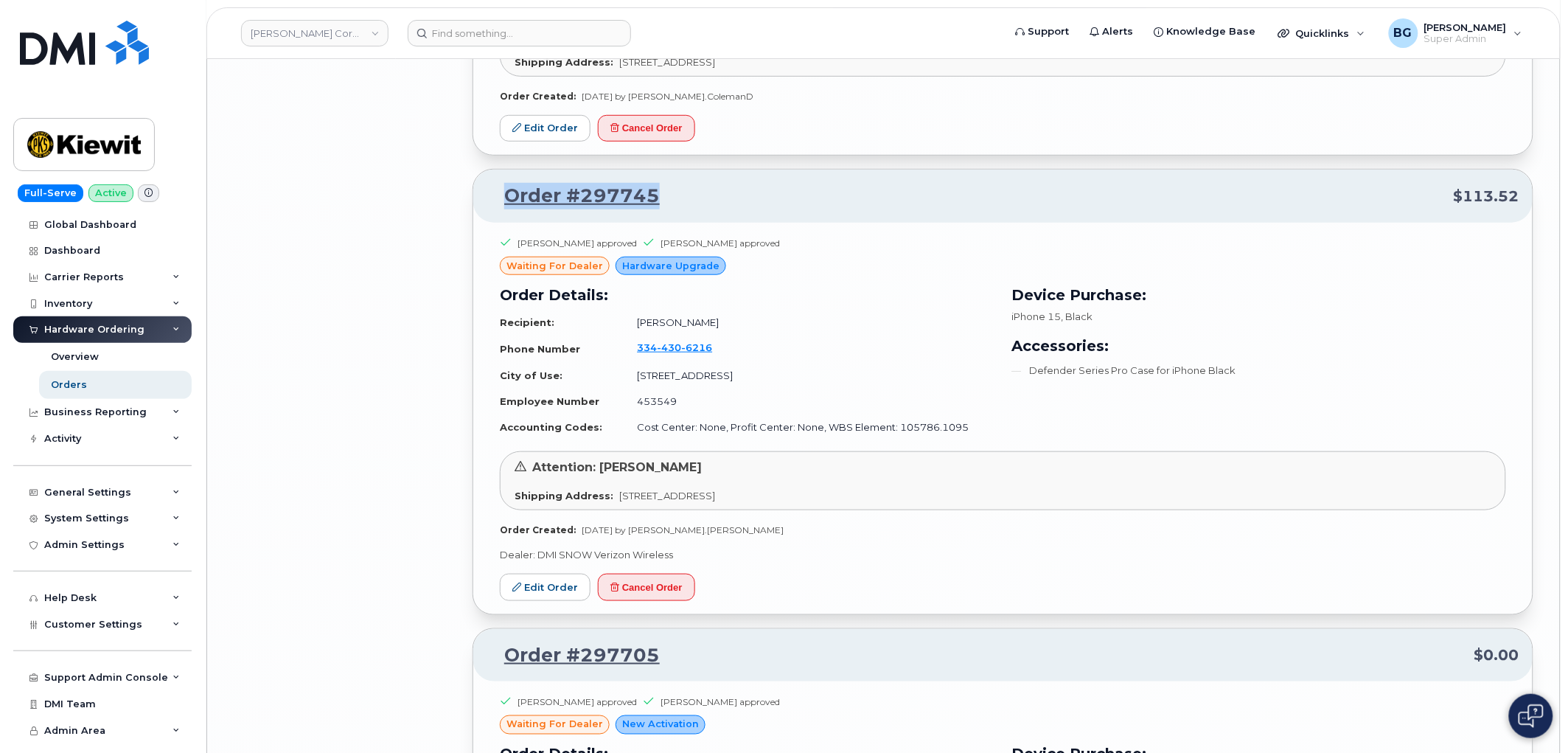
drag, startPoint x: 674, startPoint y: 213, endPoint x: 507, endPoint y: 208, distance: 167.1
click at [507, 208] on p "Order #297745 $113.52" at bounding box center [1003, 196] width 1033 height 26
copy link "Order #297745"
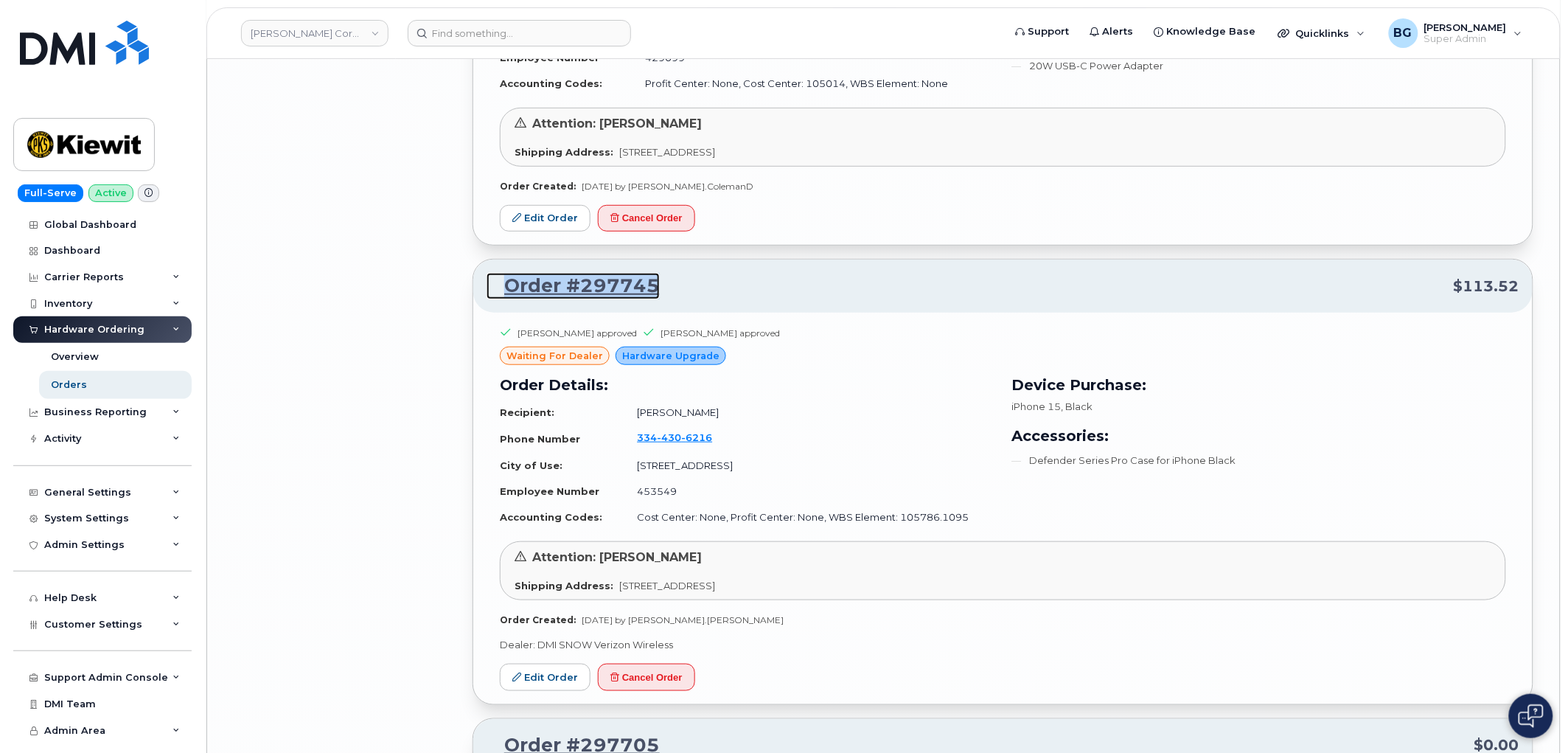
scroll to position [20370, 0]
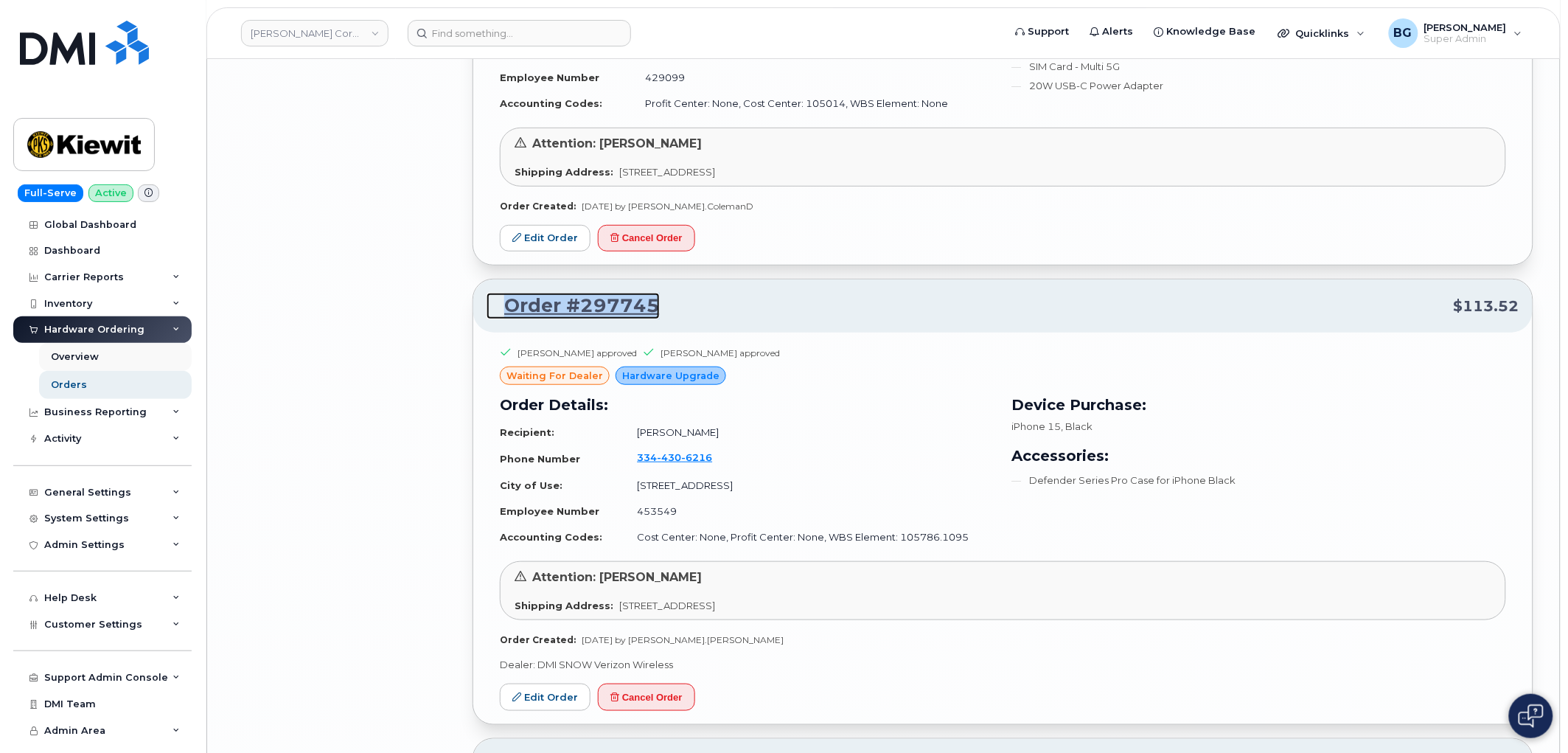
copy link "Order #297745"
click at [658, 333] on div "Order #297745 $113.52" at bounding box center [1003, 306] width 1059 height 53
drag, startPoint x: 651, startPoint y: 320, endPoint x: 465, endPoint y: 340, distance: 187.1
click at [499, 320] on p "Order #297745 $113.52" at bounding box center [1003, 306] width 1033 height 26
copy link "Order #297745"
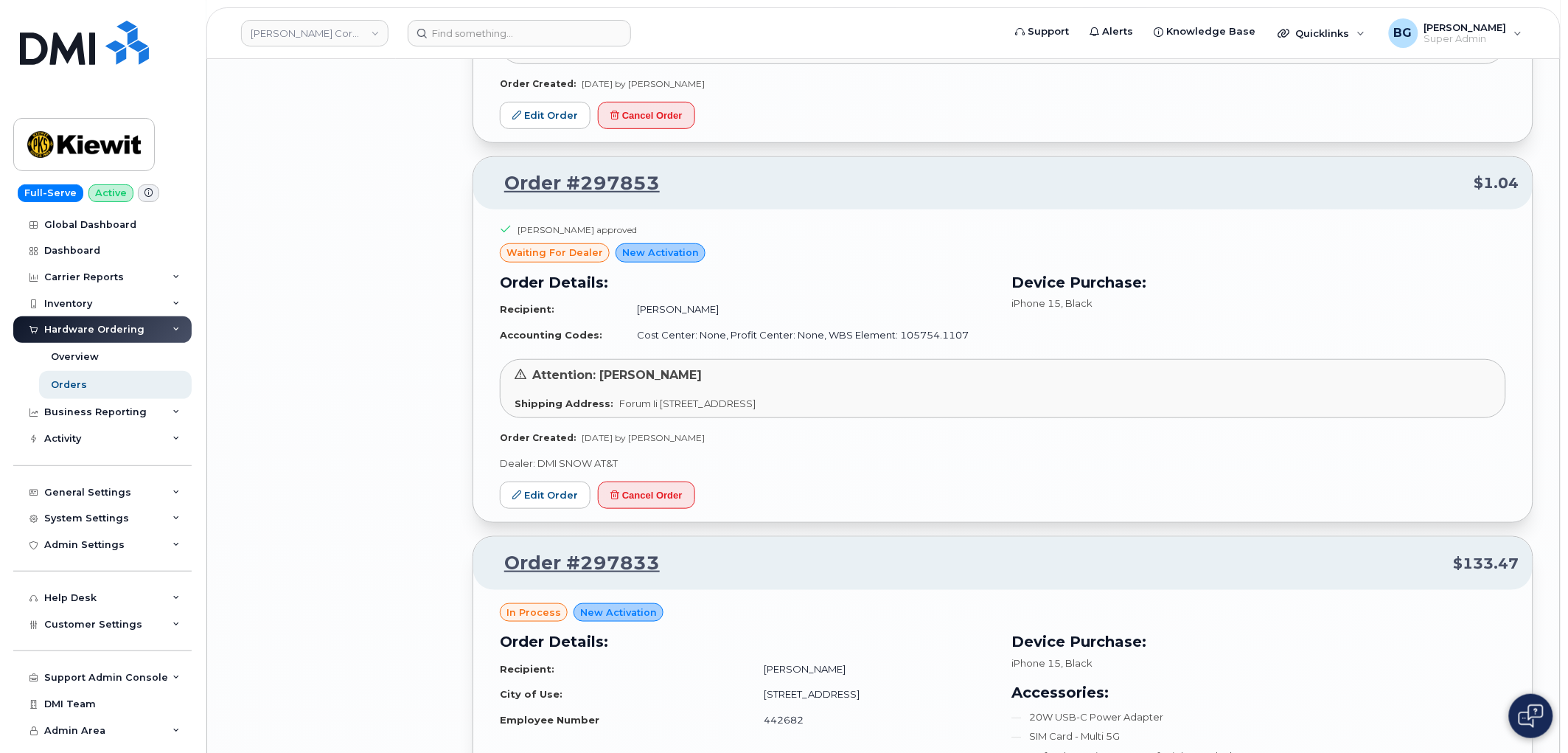
scroll to position [18404, 0]
drag, startPoint x: 636, startPoint y: 199, endPoint x: 508, endPoint y: 200, distance: 128.0
click at [508, 195] on p "Order #297853 $1.04" at bounding box center [1003, 182] width 1033 height 26
copy link "Order #297853"
click at [637, 505] on button "Cancel Order" at bounding box center [646, 492] width 97 height 27
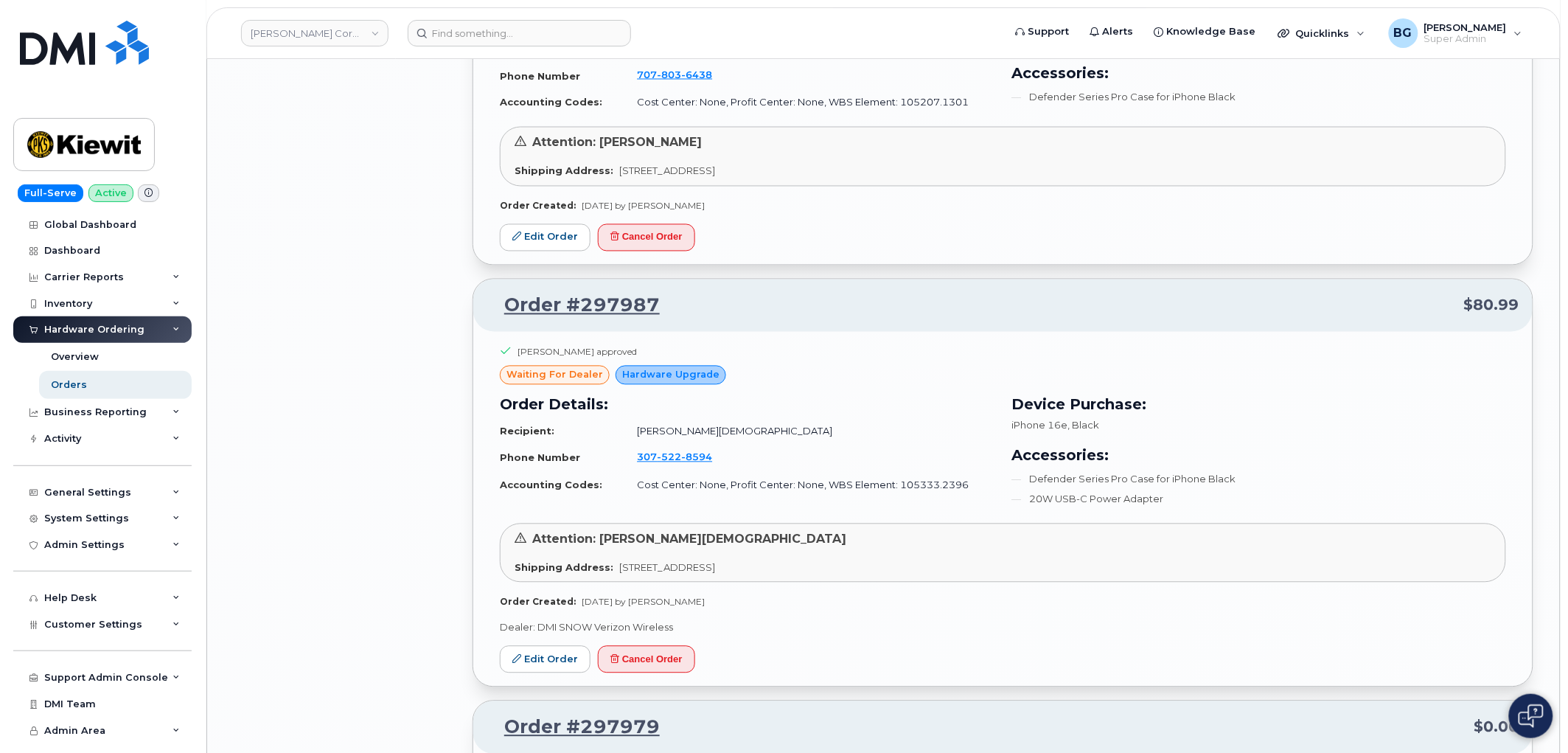
scroll to position [17039, 0]
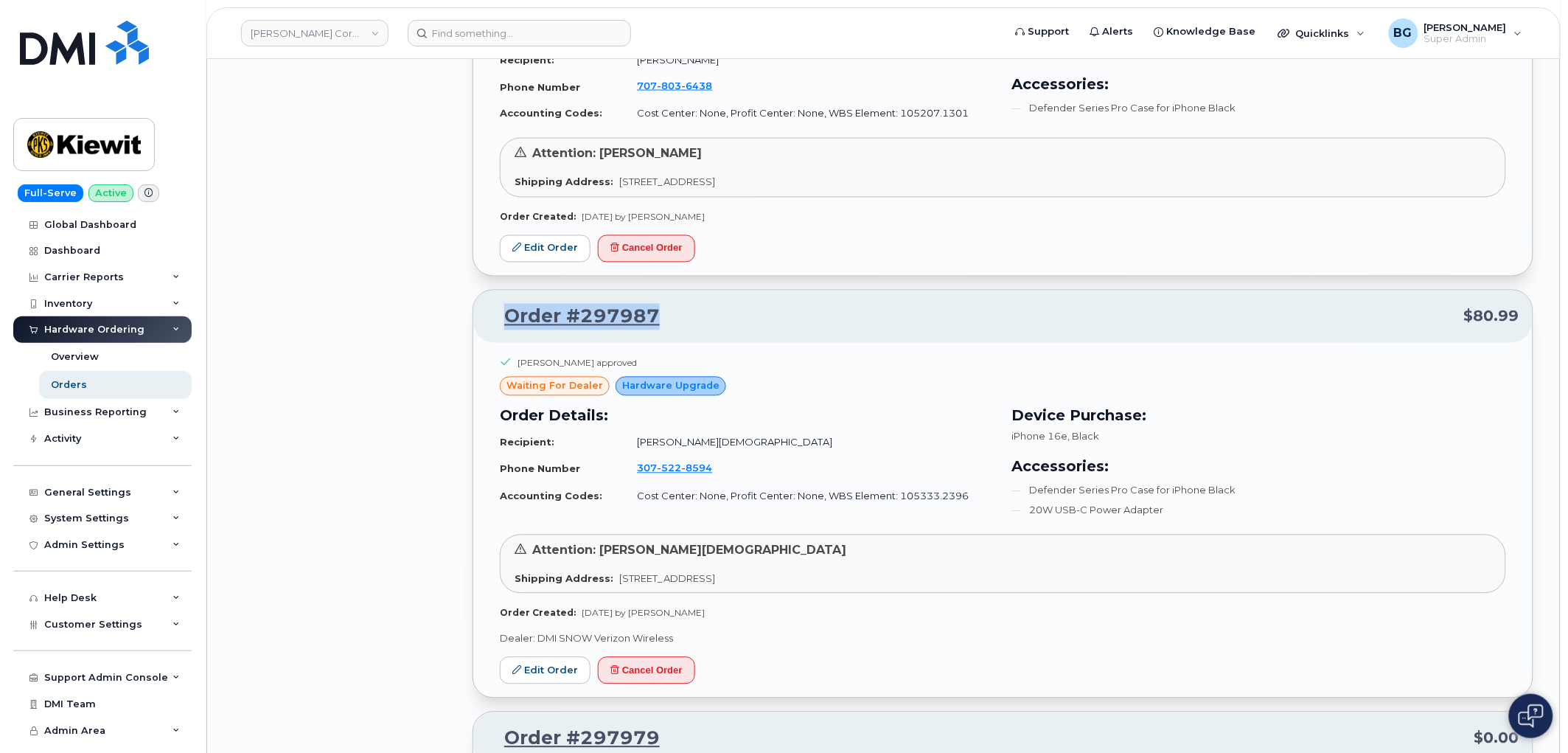
drag, startPoint x: 663, startPoint y: 332, endPoint x: 507, endPoint y: 339, distance: 156.2
click at [507, 330] on p "Order #297987 $80.99" at bounding box center [1003, 317] width 1033 height 26
copy link "Order #297987"
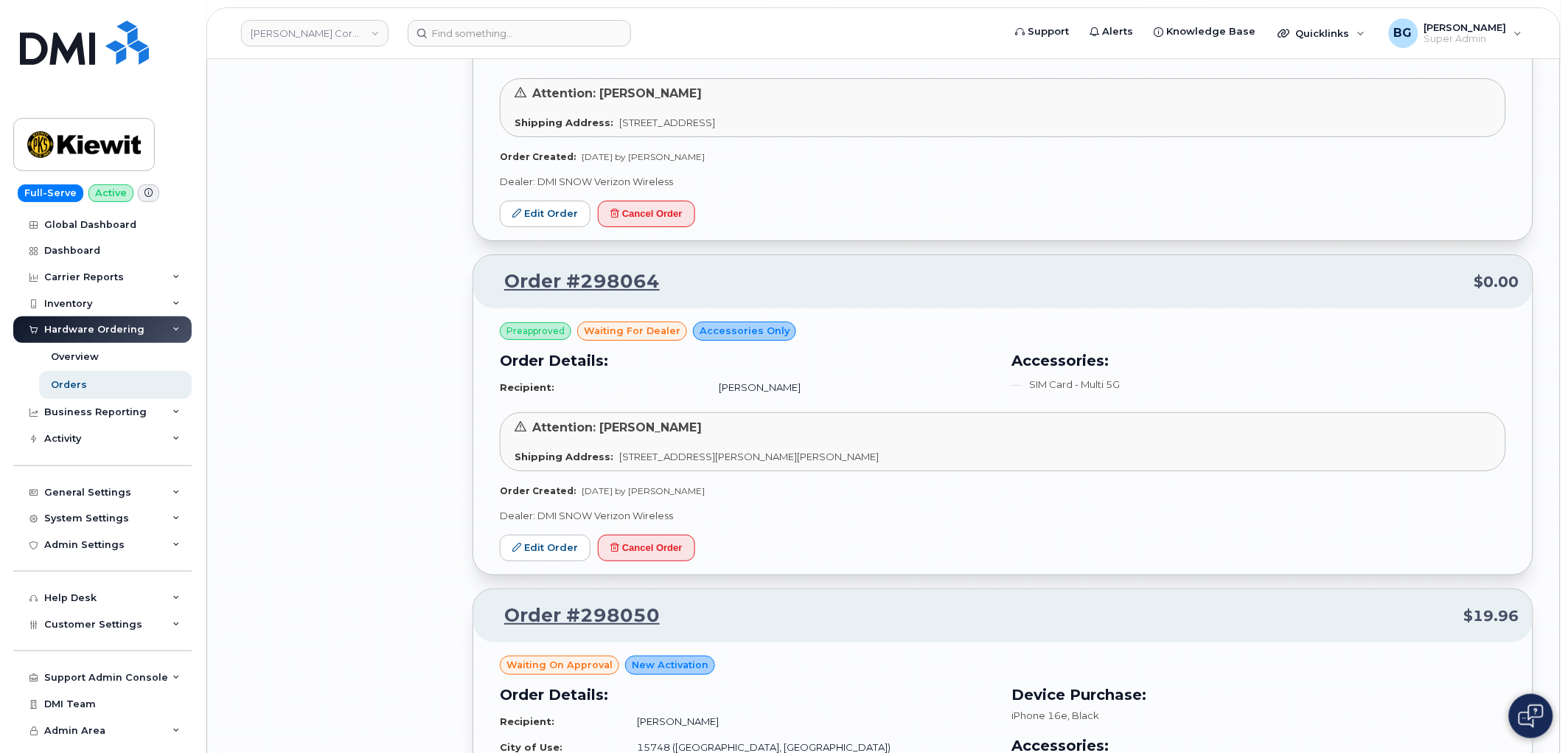
scroll to position [16000, 0]
drag, startPoint x: 682, startPoint y: 303, endPoint x: 600, endPoint y: 342, distance: 90.8
click at [507, 296] on p "Order #298064 $0.00" at bounding box center [1003, 282] width 1033 height 26
copy link "Order #298064"
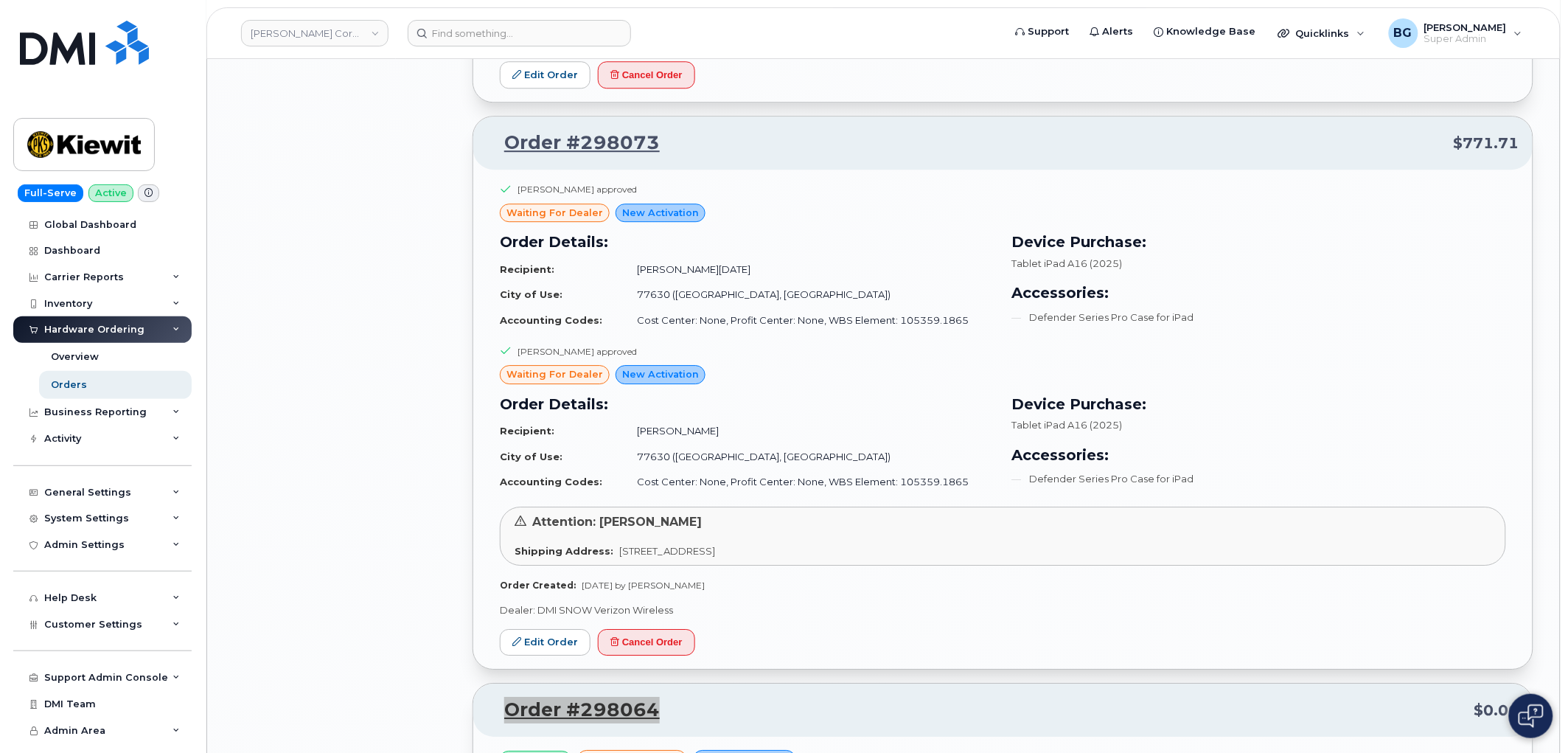
scroll to position [15564, 0]
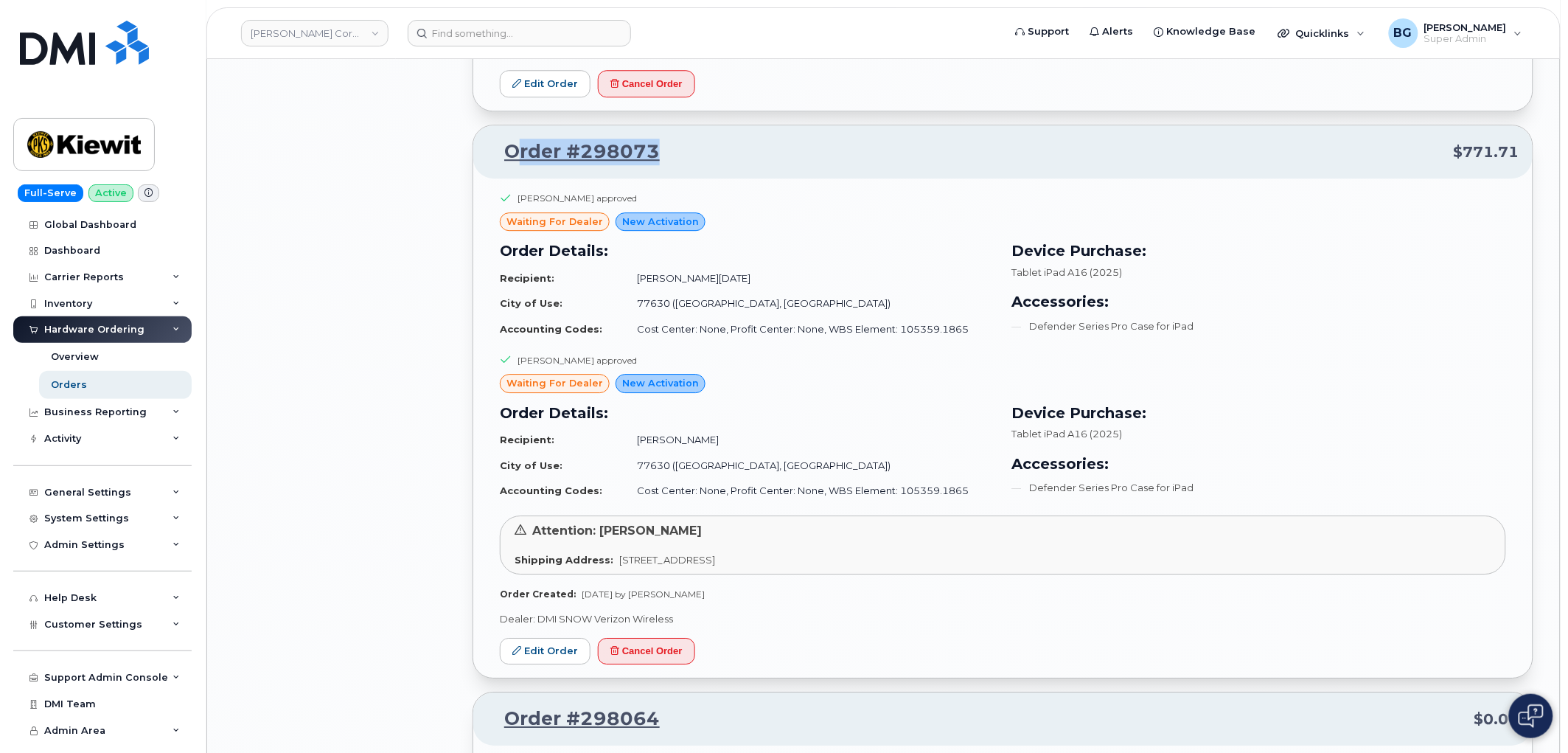
drag, startPoint x: 690, startPoint y: 175, endPoint x: 513, endPoint y: 174, distance: 177.0
click at [513, 165] on p "Order #298073 $771.71" at bounding box center [1003, 152] width 1033 height 26
copy link "rder #298073"
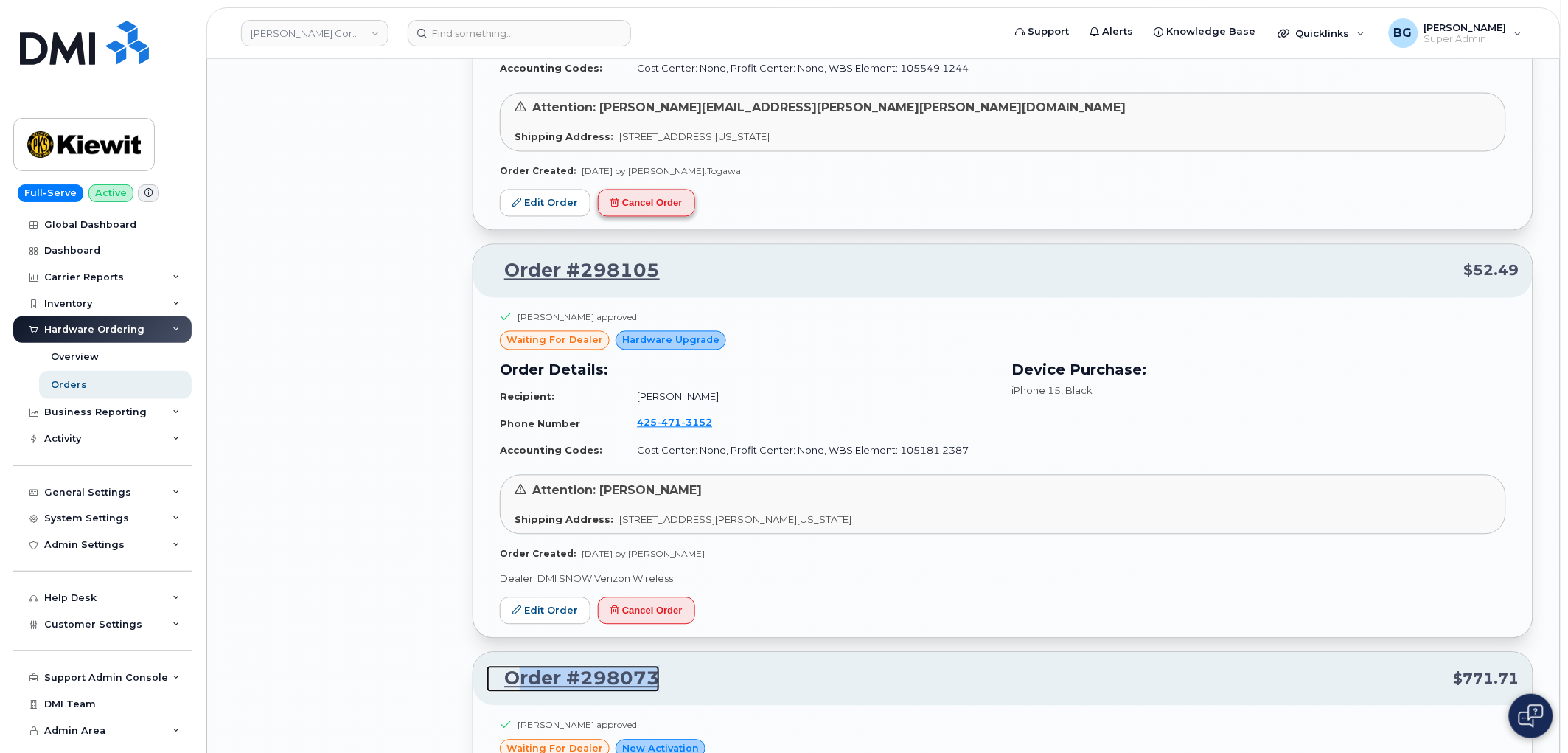
scroll to position [15016, 0]
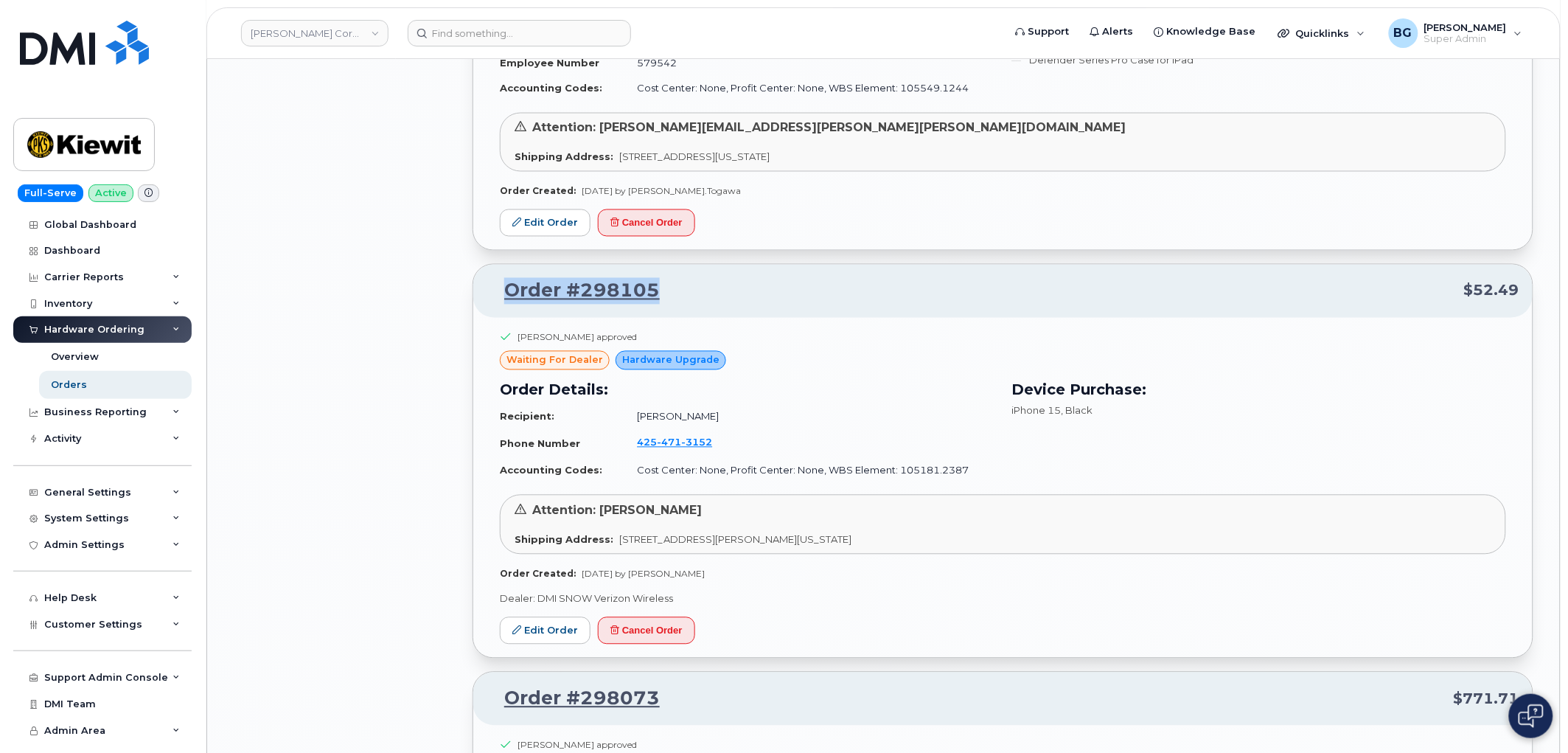
drag, startPoint x: 667, startPoint y: 311, endPoint x: 505, endPoint y: 307, distance: 162.0
click at [504, 305] on p "Order #298105 $52.49" at bounding box center [1003, 291] width 1033 height 26
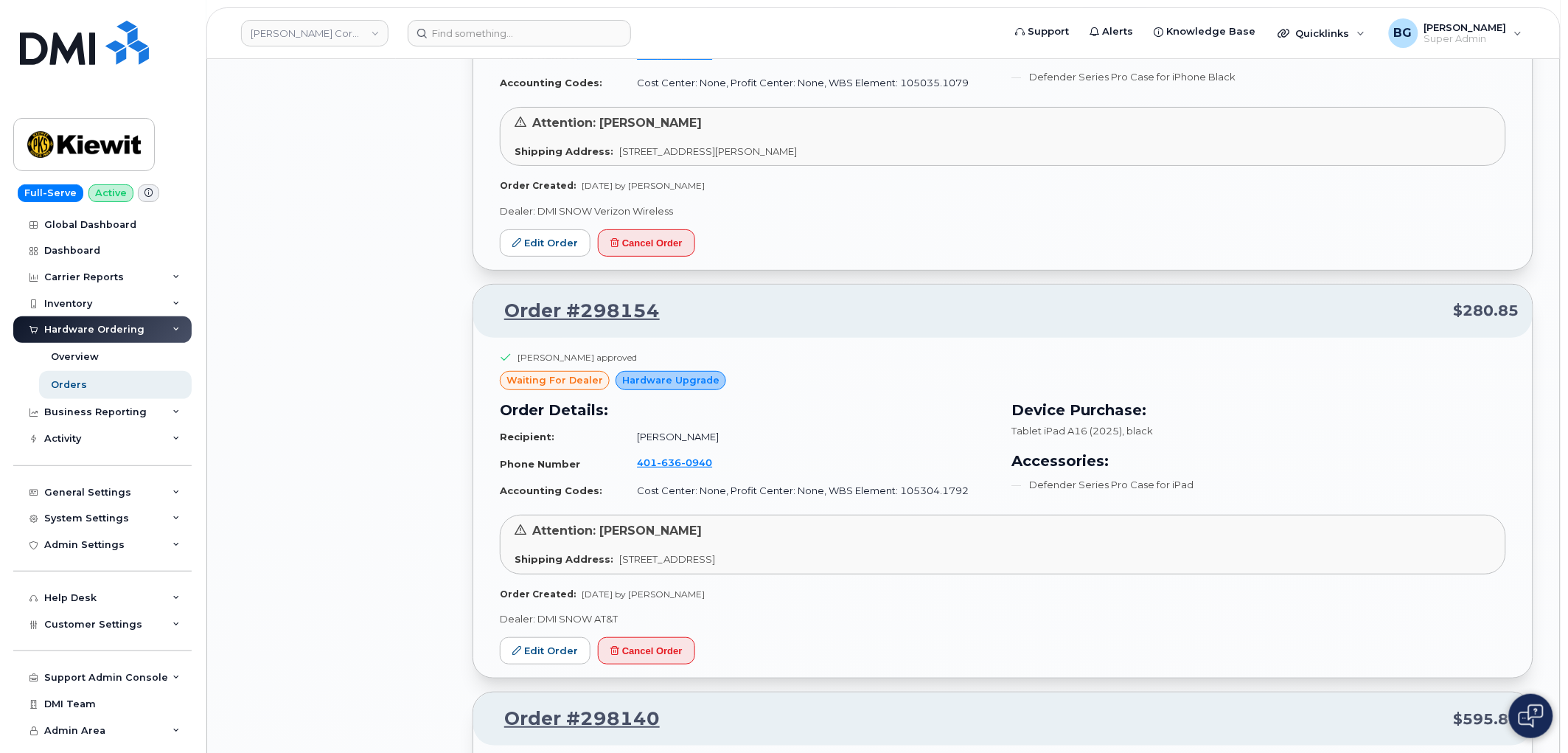
scroll to position [14252, 0]
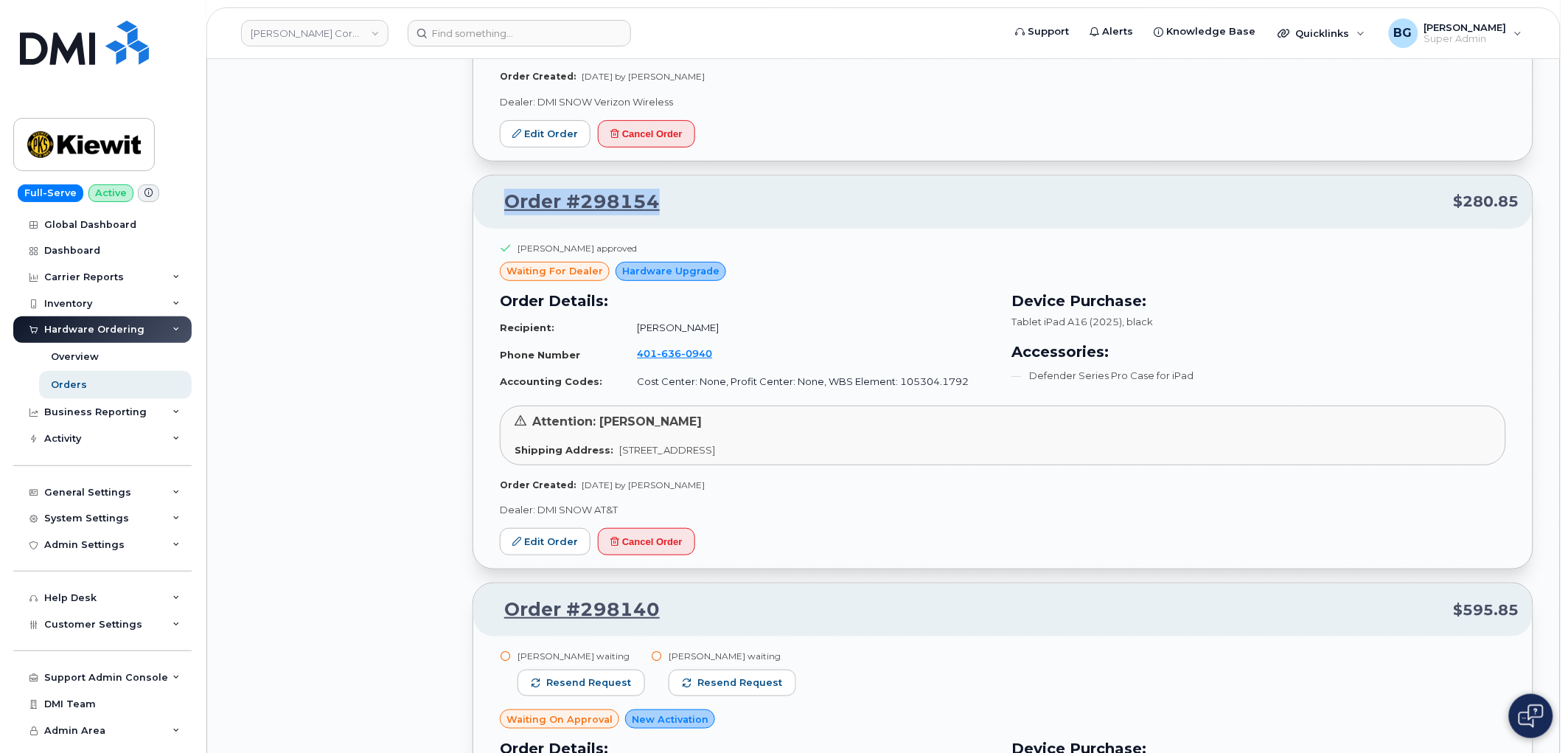
drag, startPoint x: 660, startPoint y: 210, endPoint x: 502, endPoint y: 220, distance: 158.3
click at [500, 215] on p "Order #298154 $280.85" at bounding box center [1003, 202] width 1033 height 26
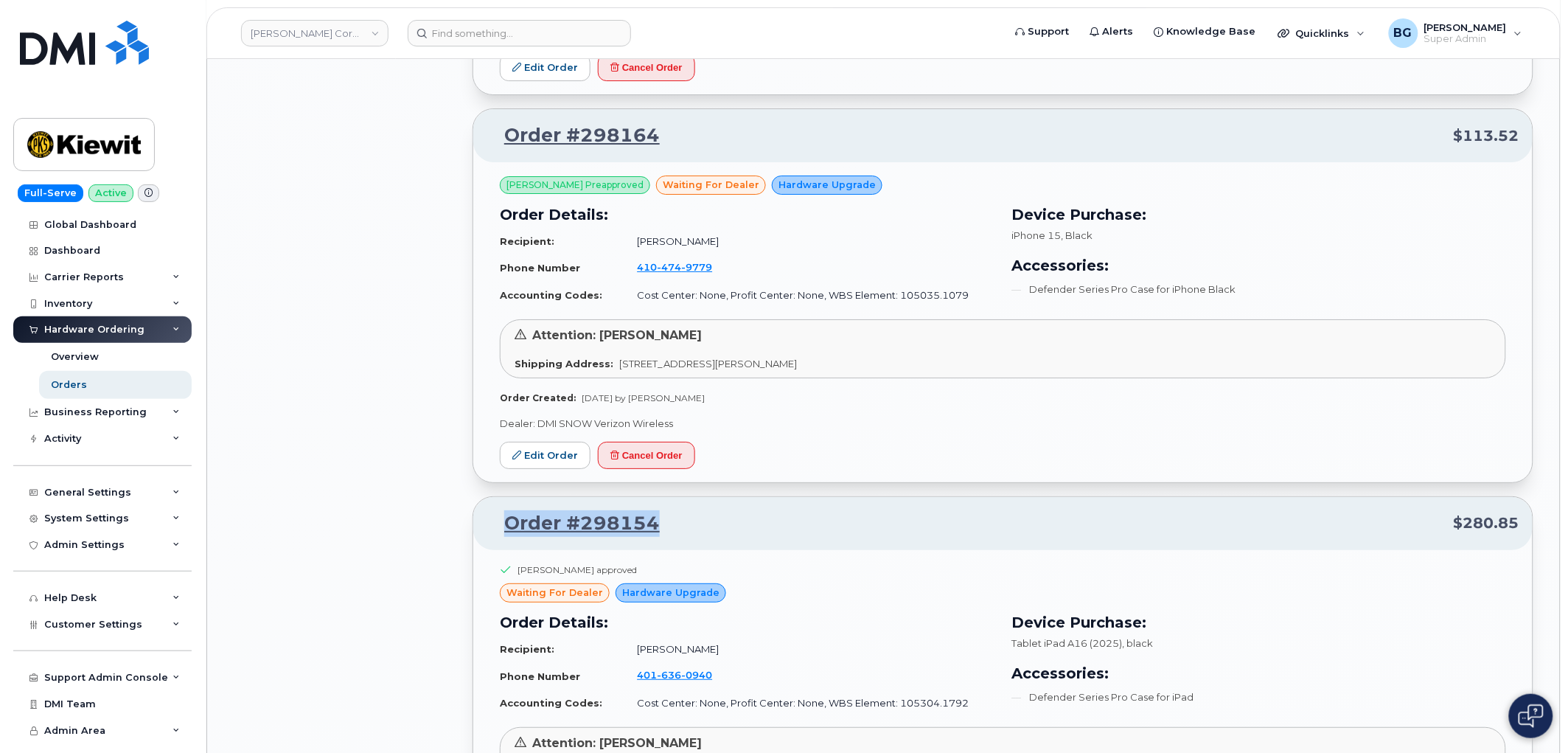
scroll to position [13869, 0]
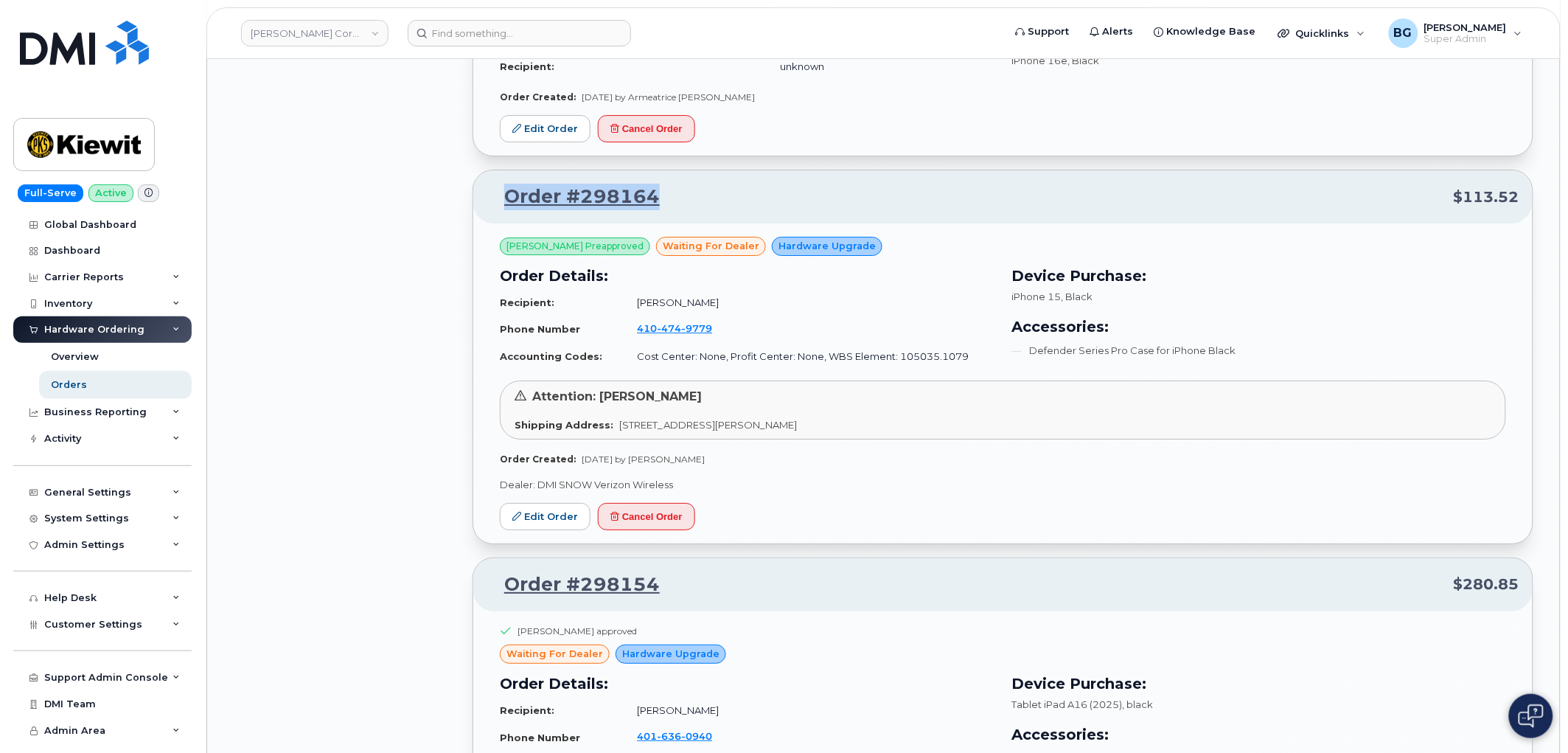
drag, startPoint x: 677, startPoint y: 210, endPoint x: 507, endPoint y: 217, distance: 170.1
click at [507, 210] on p "Order #298164 $113.52" at bounding box center [1003, 197] width 1033 height 26
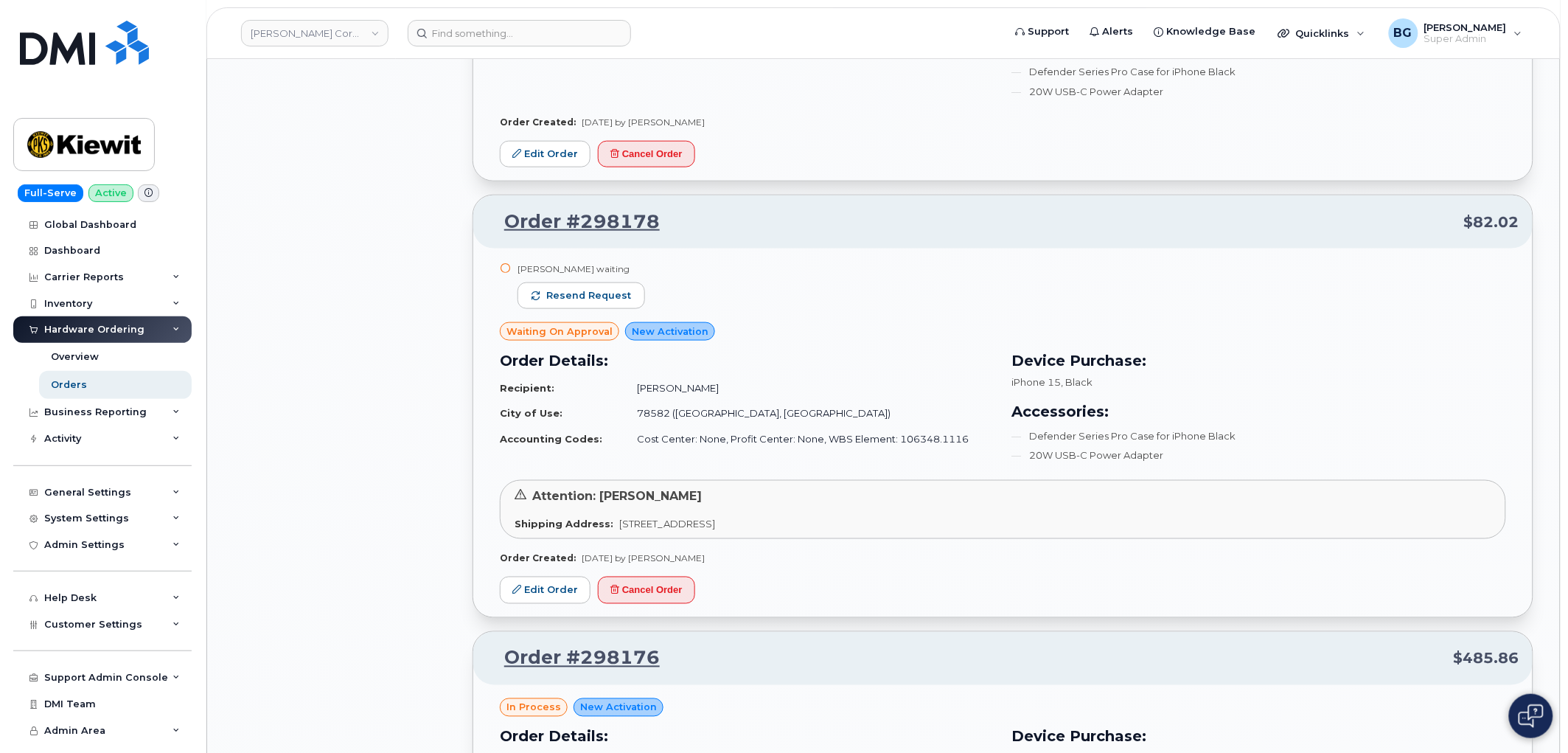
scroll to position [12613, 0]
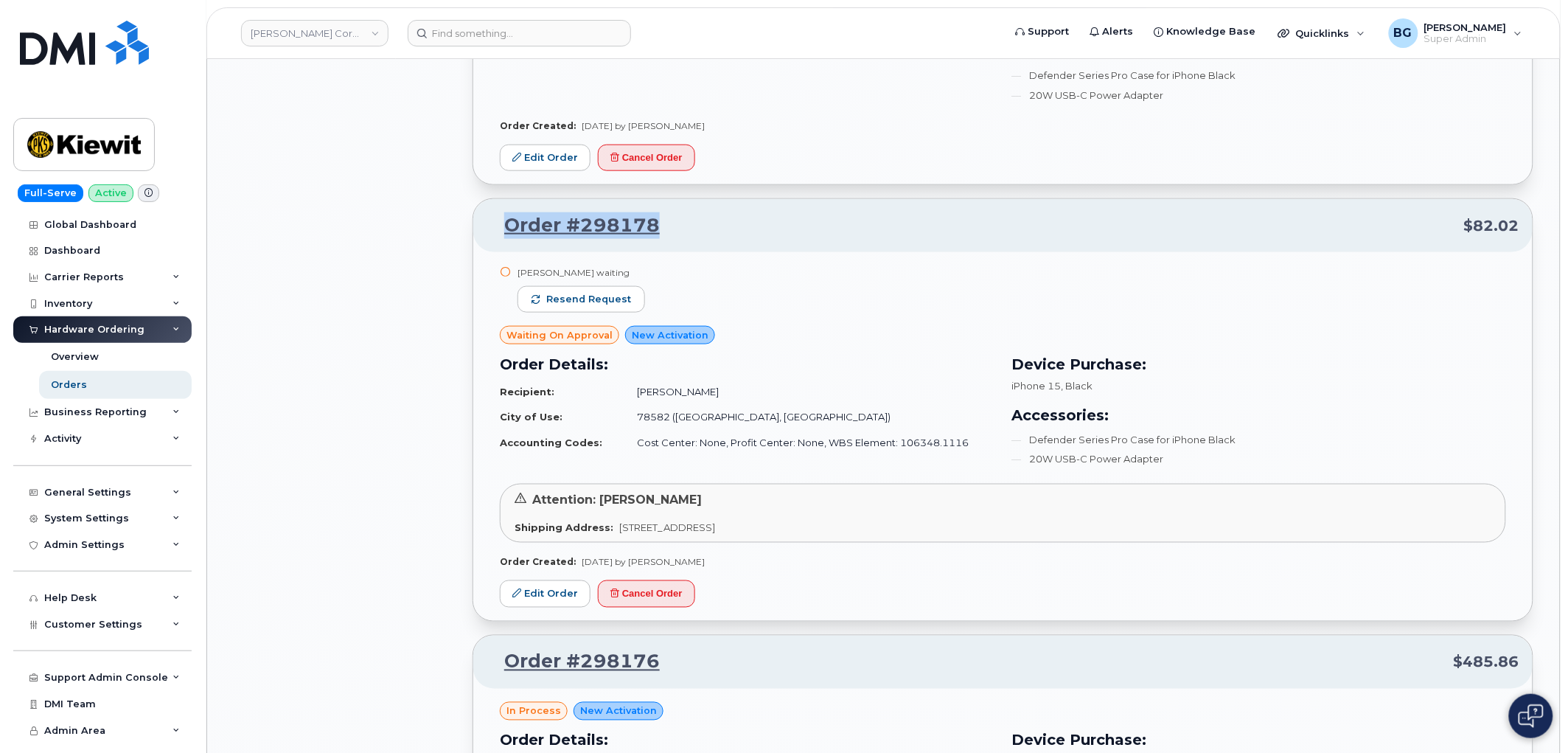
drag, startPoint x: 673, startPoint y: 240, endPoint x: 522, endPoint y: 245, distance: 151.1
click at [515, 239] on p "Order #298178 $82.02" at bounding box center [1003, 226] width 1033 height 26
click at [700, 239] on p "Order #298178 $82.02" at bounding box center [1003, 226] width 1033 height 26
drag, startPoint x: 693, startPoint y: 237, endPoint x: 544, endPoint y: 244, distance: 149.2
click at [529, 239] on p "Order #298178 $82.02" at bounding box center [1003, 226] width 1033 height 26
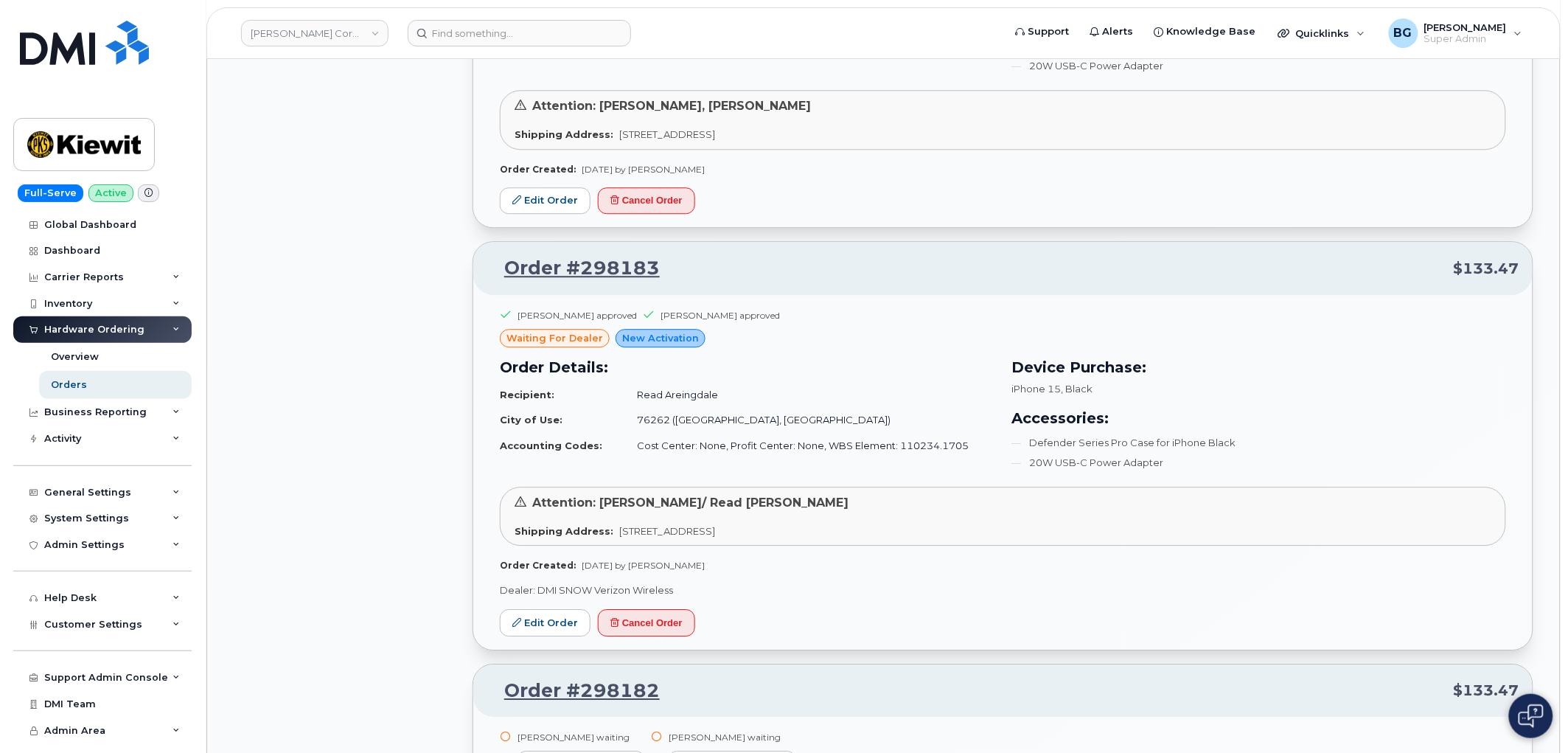
scroll to position [11356, 0]
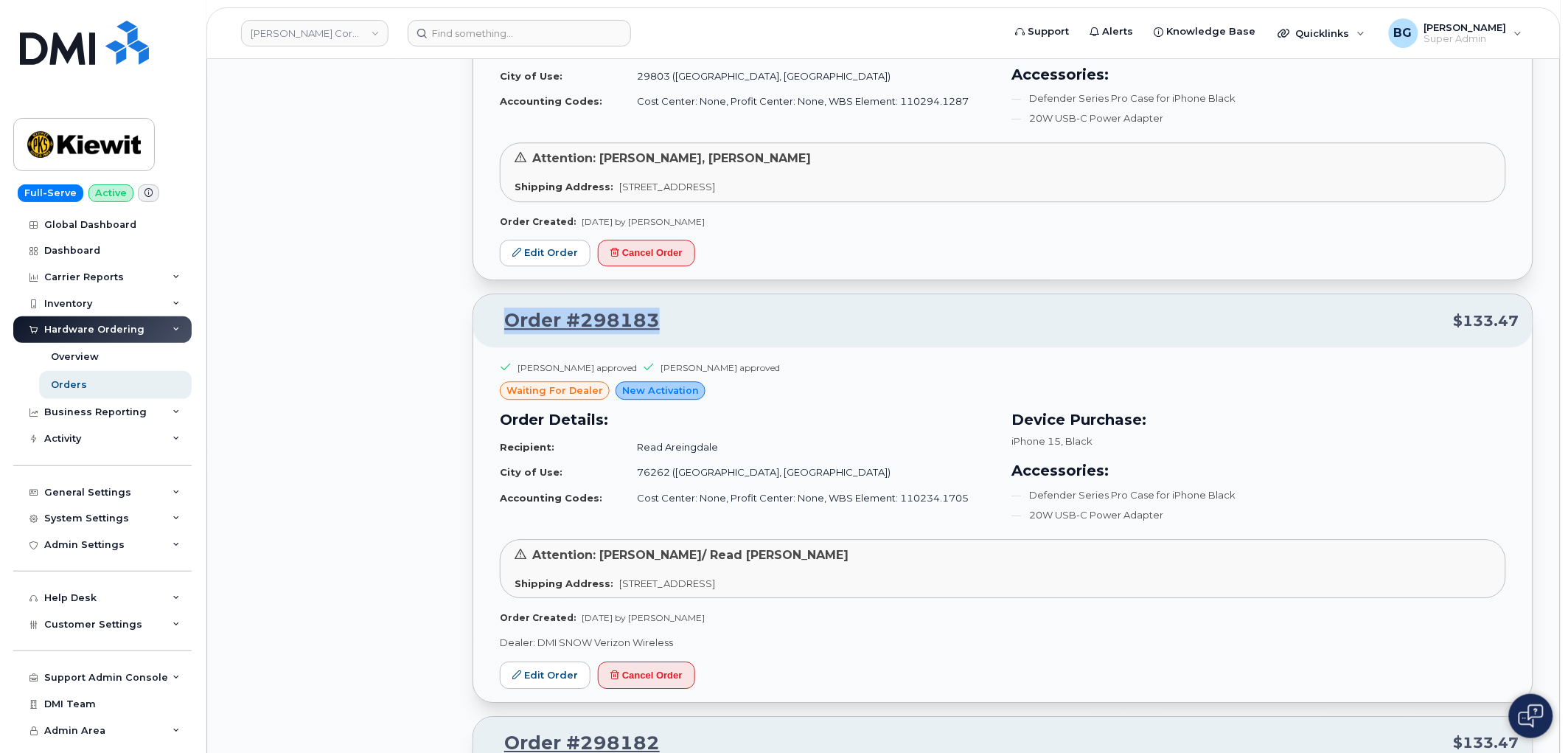
drag, startPoint x: 668, startPoint y: 335, endPoint x: 505, endPoint y: 330, distance: 163.1
click at [505, 330] on p "Order #298183 $133.47" at bounding box center [1003, 320] width 1033 height 26
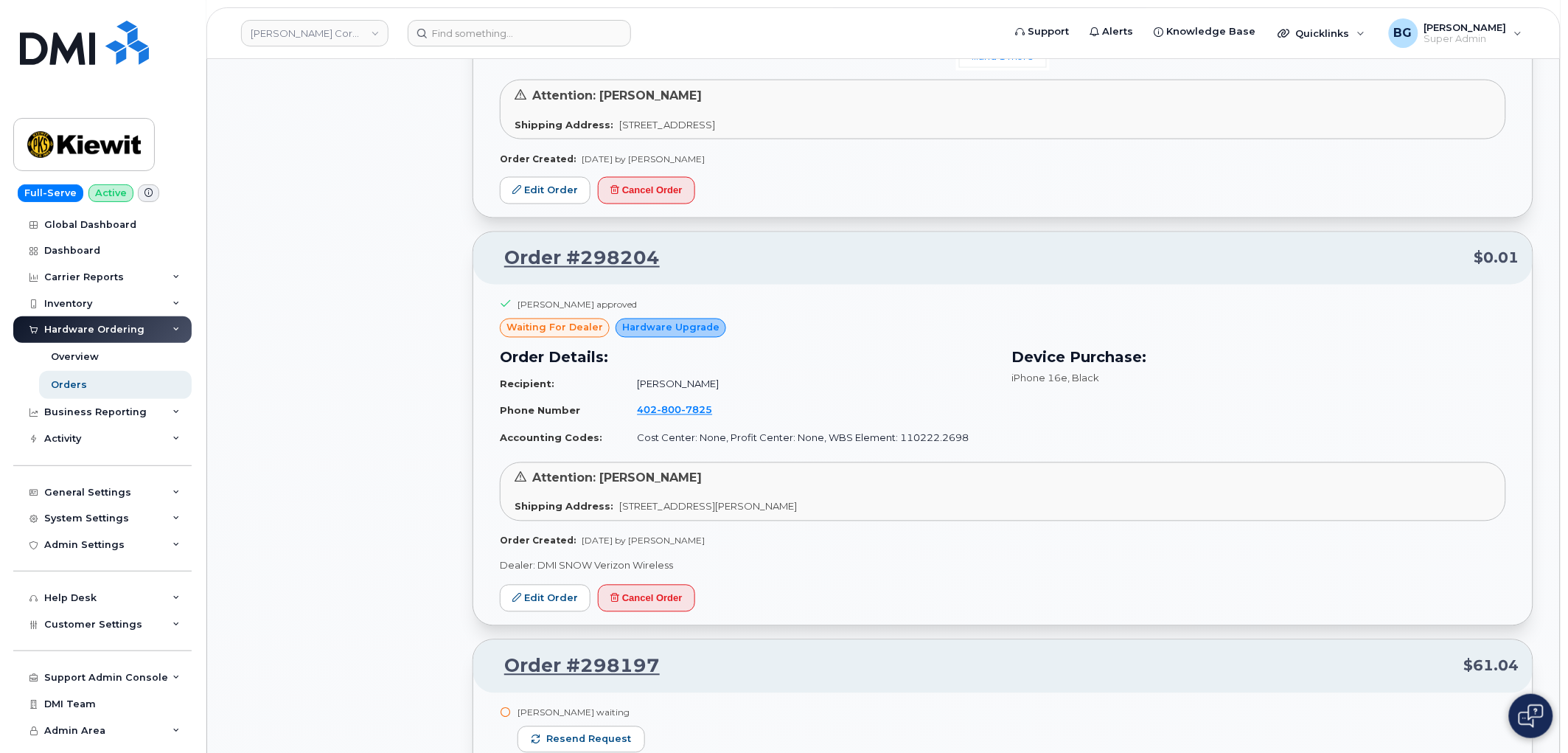
scroll to position [8842, 0]
drag, startPoint x: 651, startPoint y: 268, endPoint x: 505, endPoint y: 267, distance: 146.0
click at [505, 267] on p "Order #298204 $0.01" at bounding box center [1003, 258] width 1033 height 26
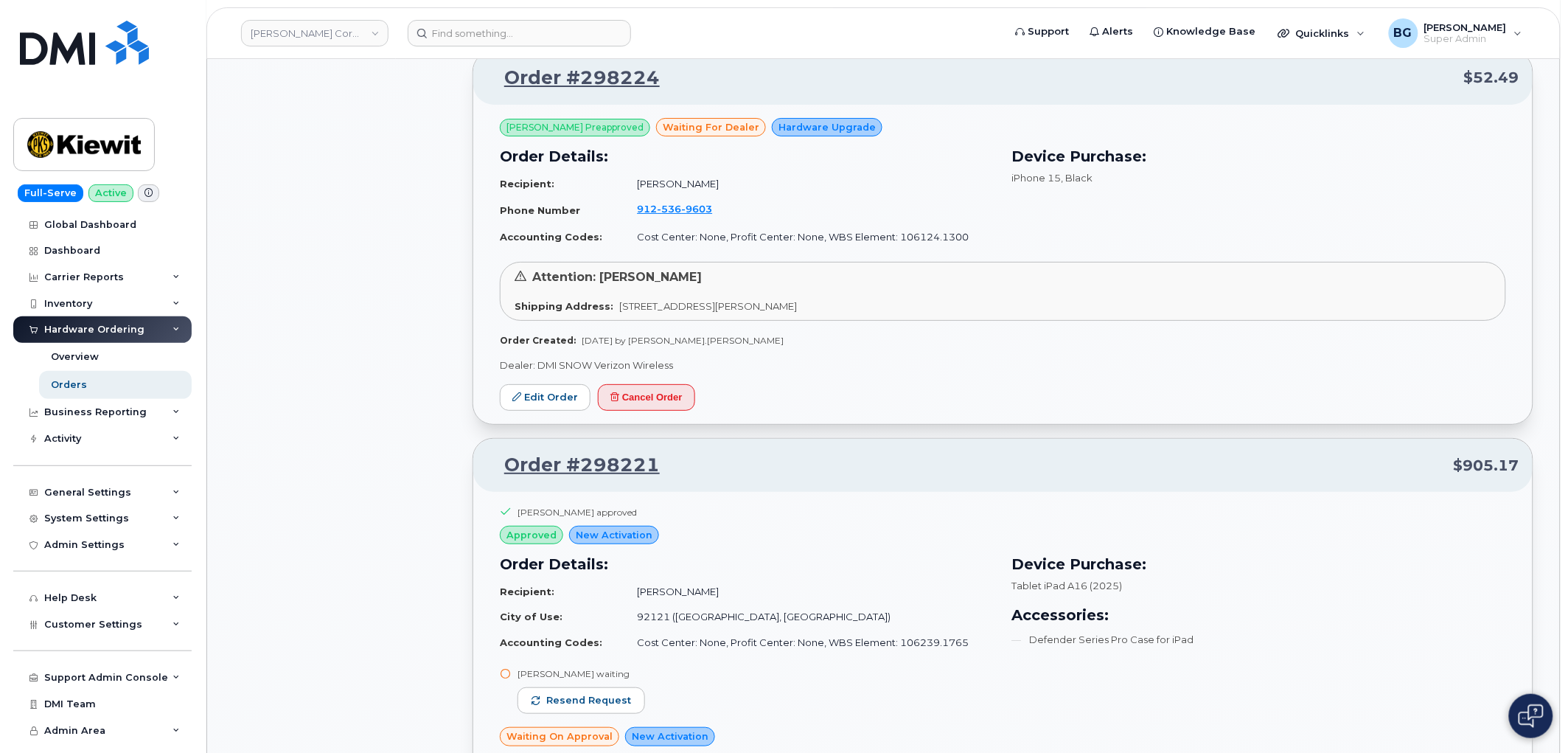
scroll to position [7913, 0]
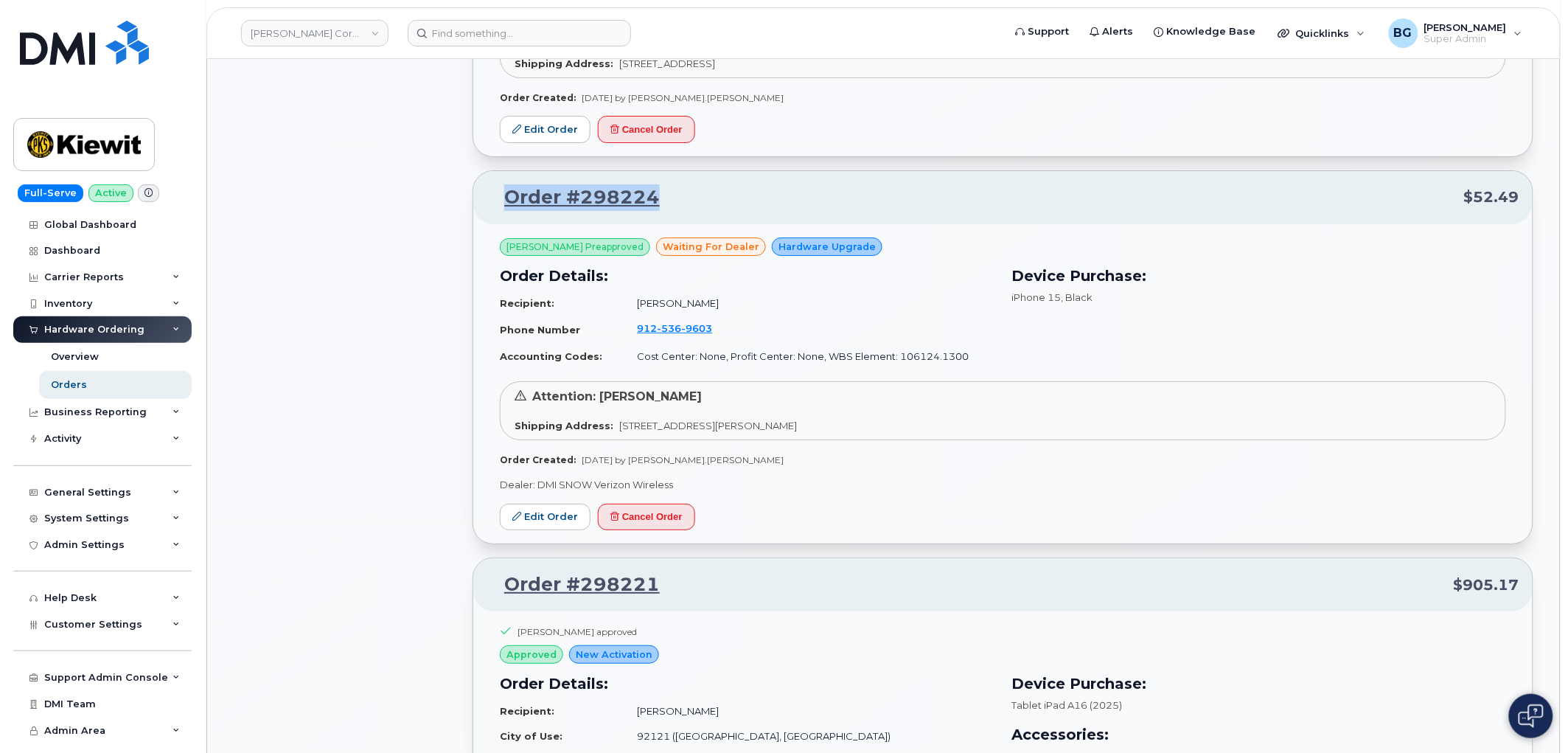
drag, startPoint x: 672, startPoint y: 200, endPoint x: 506, endPoint y: 199, distance: 166.0
click at [506, 199] on p "Order #298224 $52.49" at bounding box center [1003, 198] width 1033 height 26
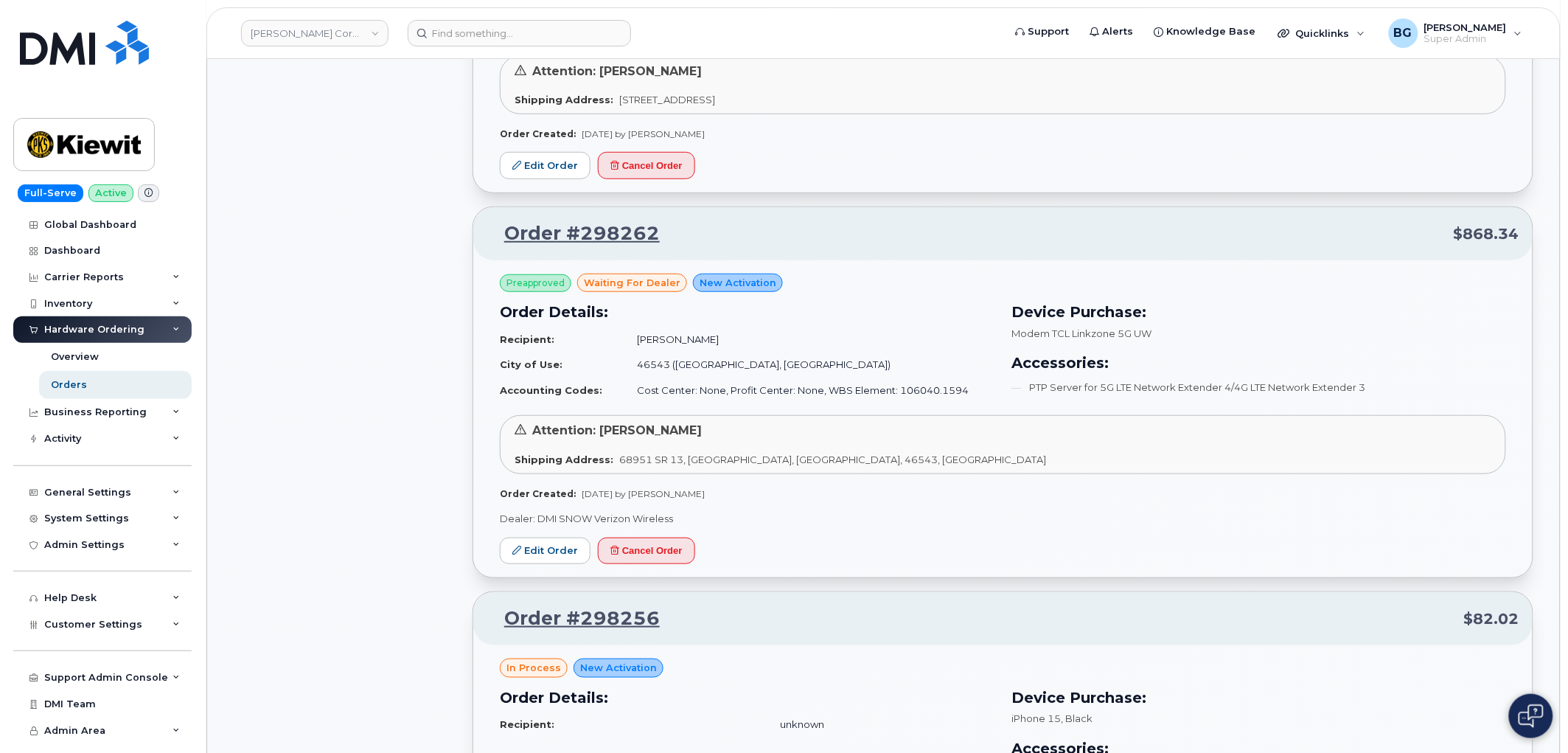
scroll to position [6220, 0]
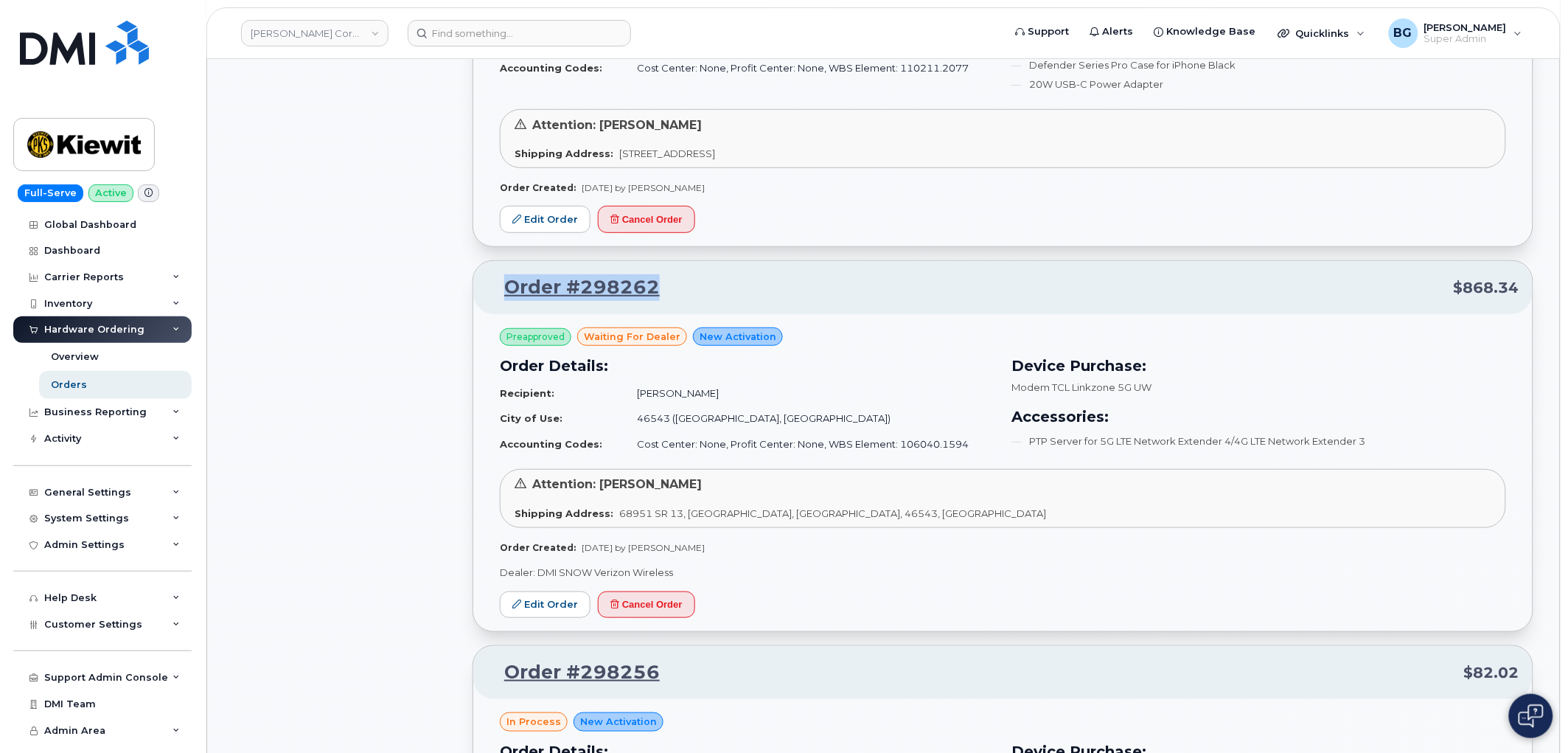
drag, startPoint x: 675, startPoint y: 294, endPoint x: 502, endPoint y: 296, distance: 173.0
click at [502, 296] on p "Order #298262 $868.34" at bounding box center [1003, 288] width 1033 height 26
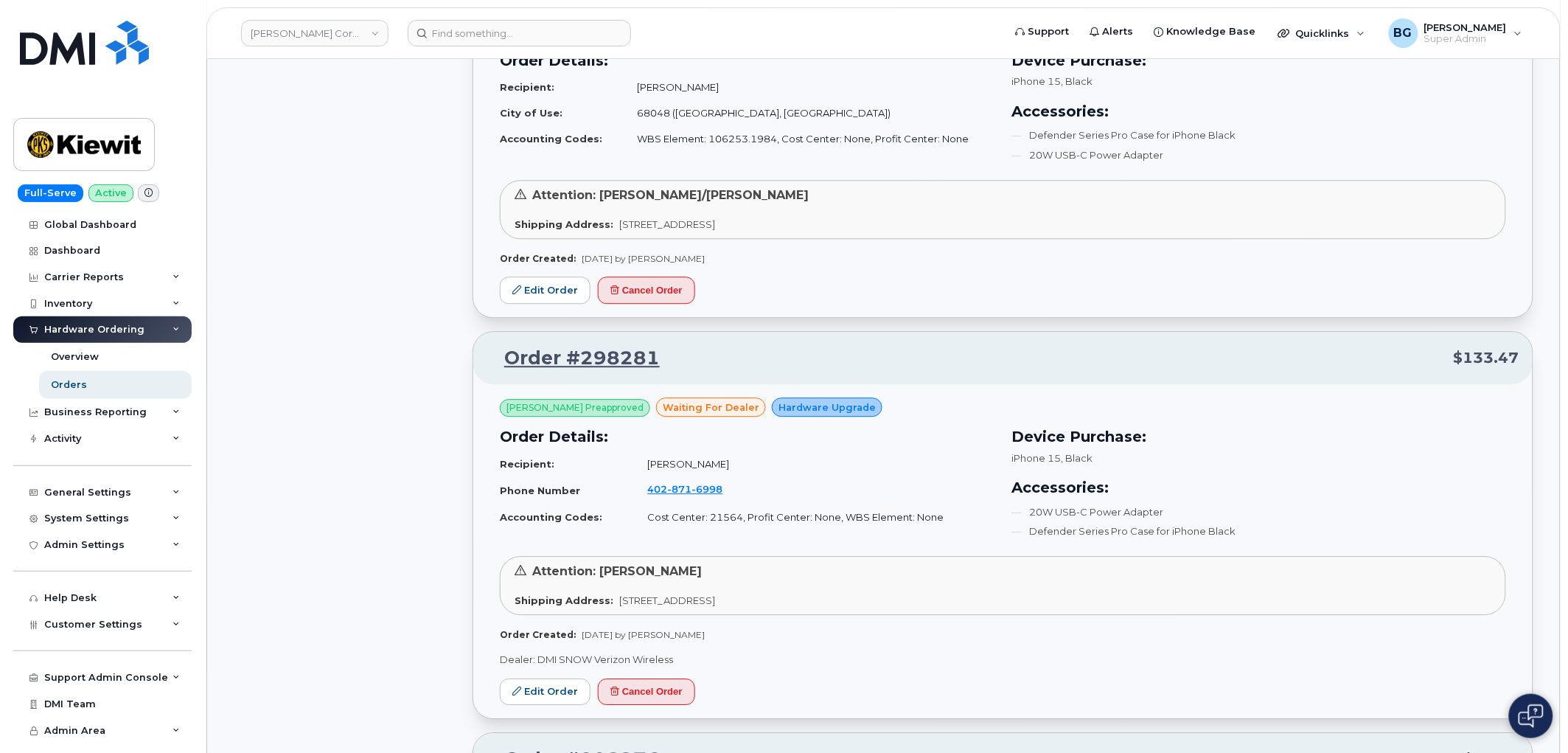
scroll to position [5291, 0]
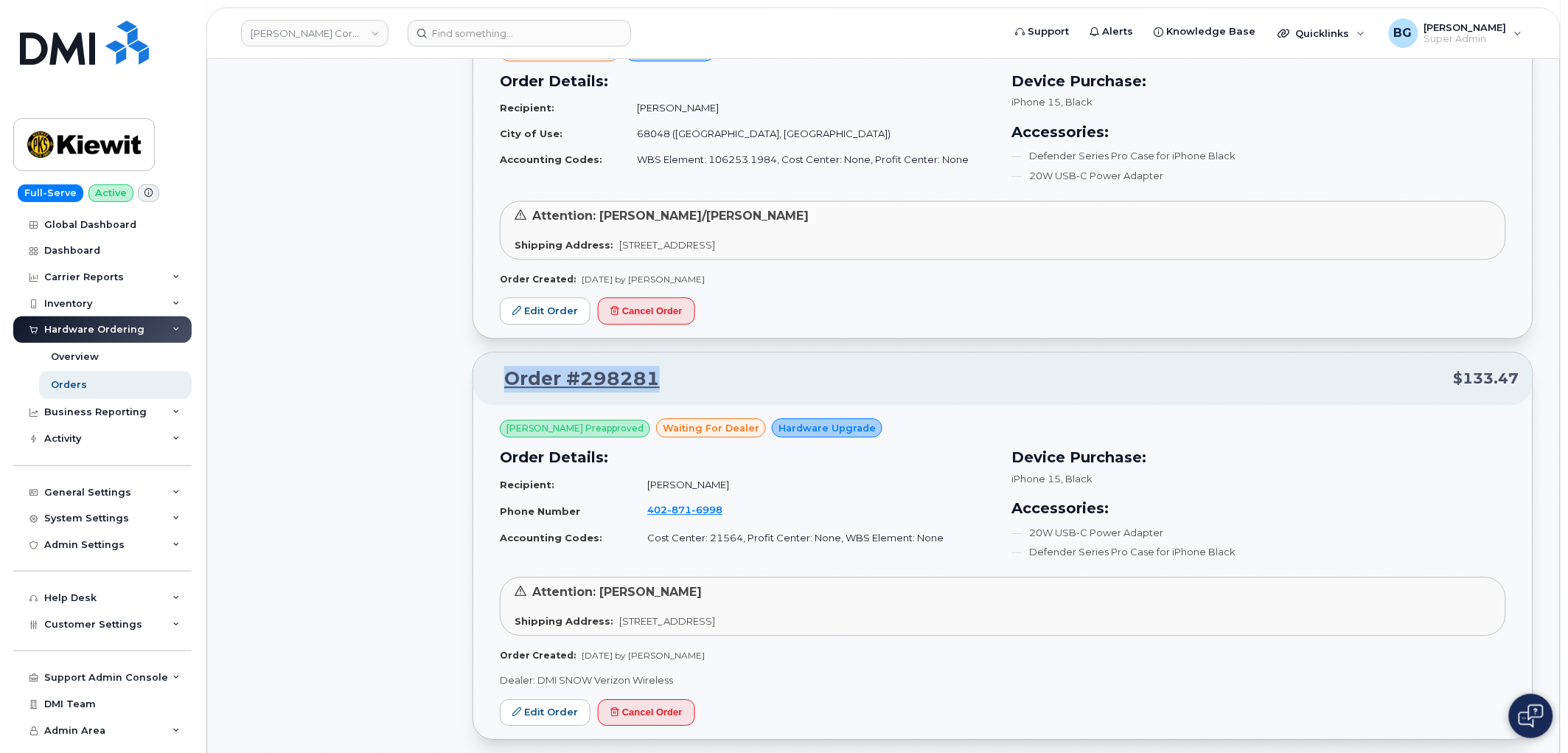
drag, startPoint x: 683, startPoint y: 389, endPoint x: 496, endPoint y: 382, distance: 187.1
click at [496, 382] on p "Order #298281 $133.47" at bounding box center [1003, 379] width 1033 height 26
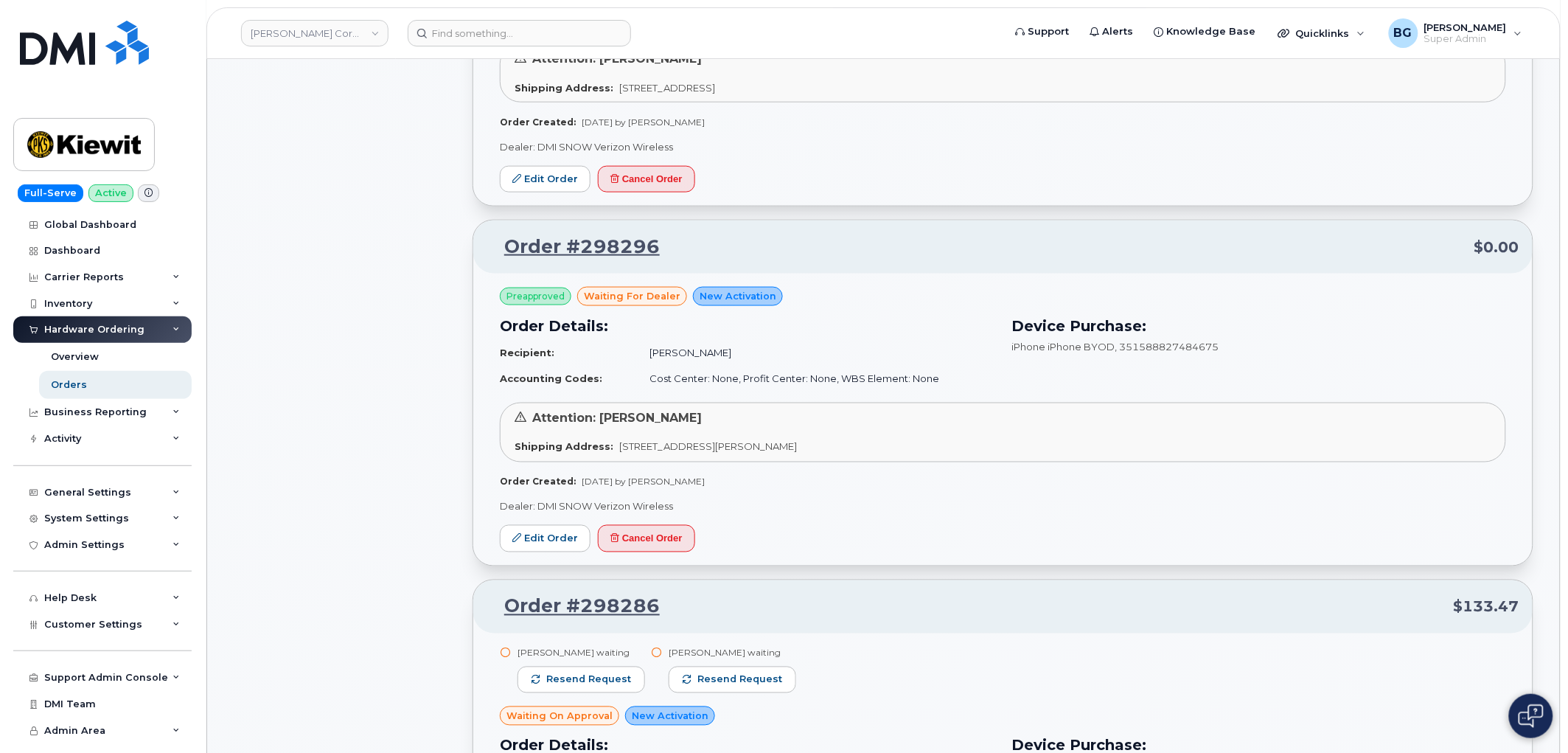
scroll to position [4581, 0]
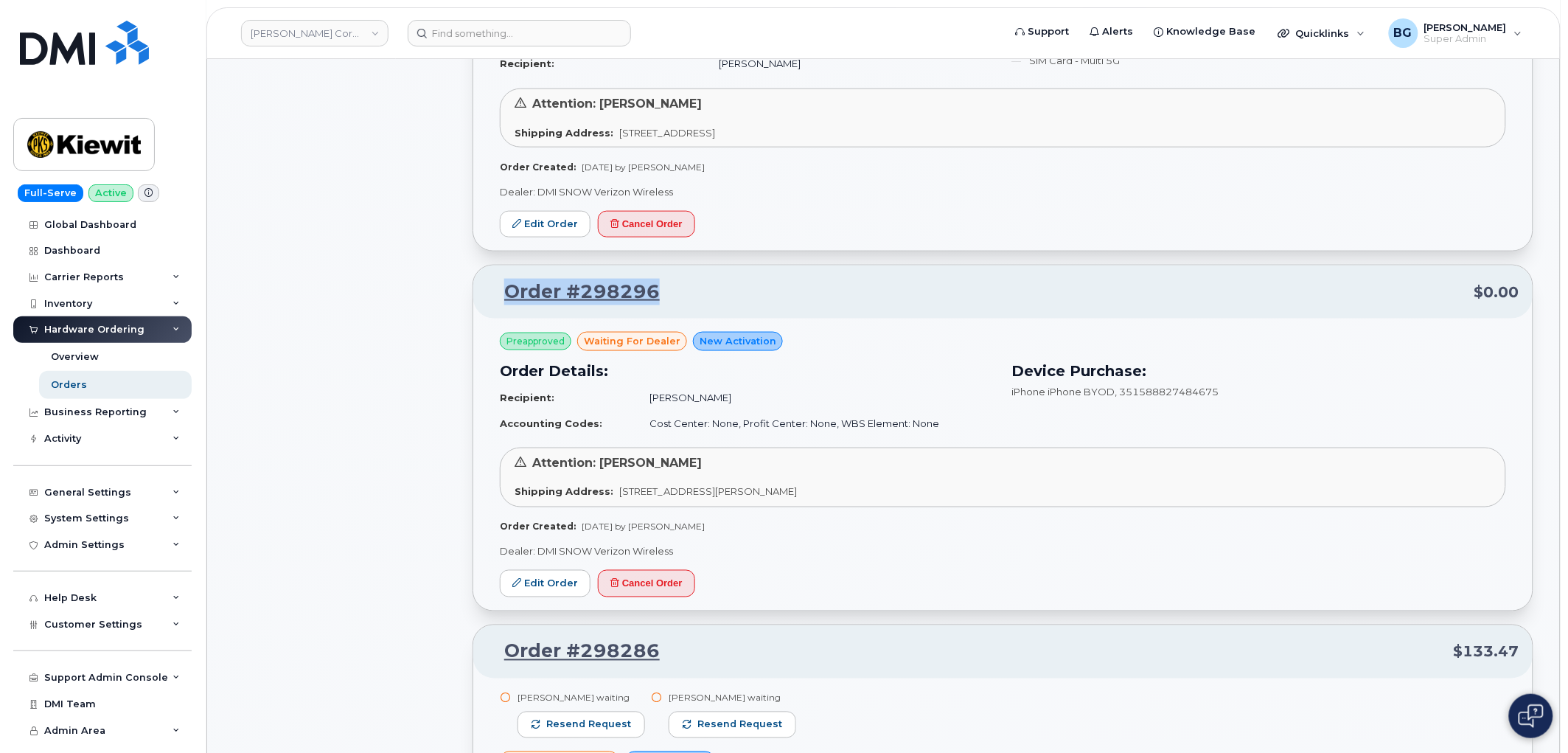
drag, startPoint x: 677, startPoint y: 294, endPoint x: 510, endPoint y: 298, distance: 167.0
click at [510, 298] on p "Order #298296 $0.00" at bounding box center [1003, 292] width 1033 height 26
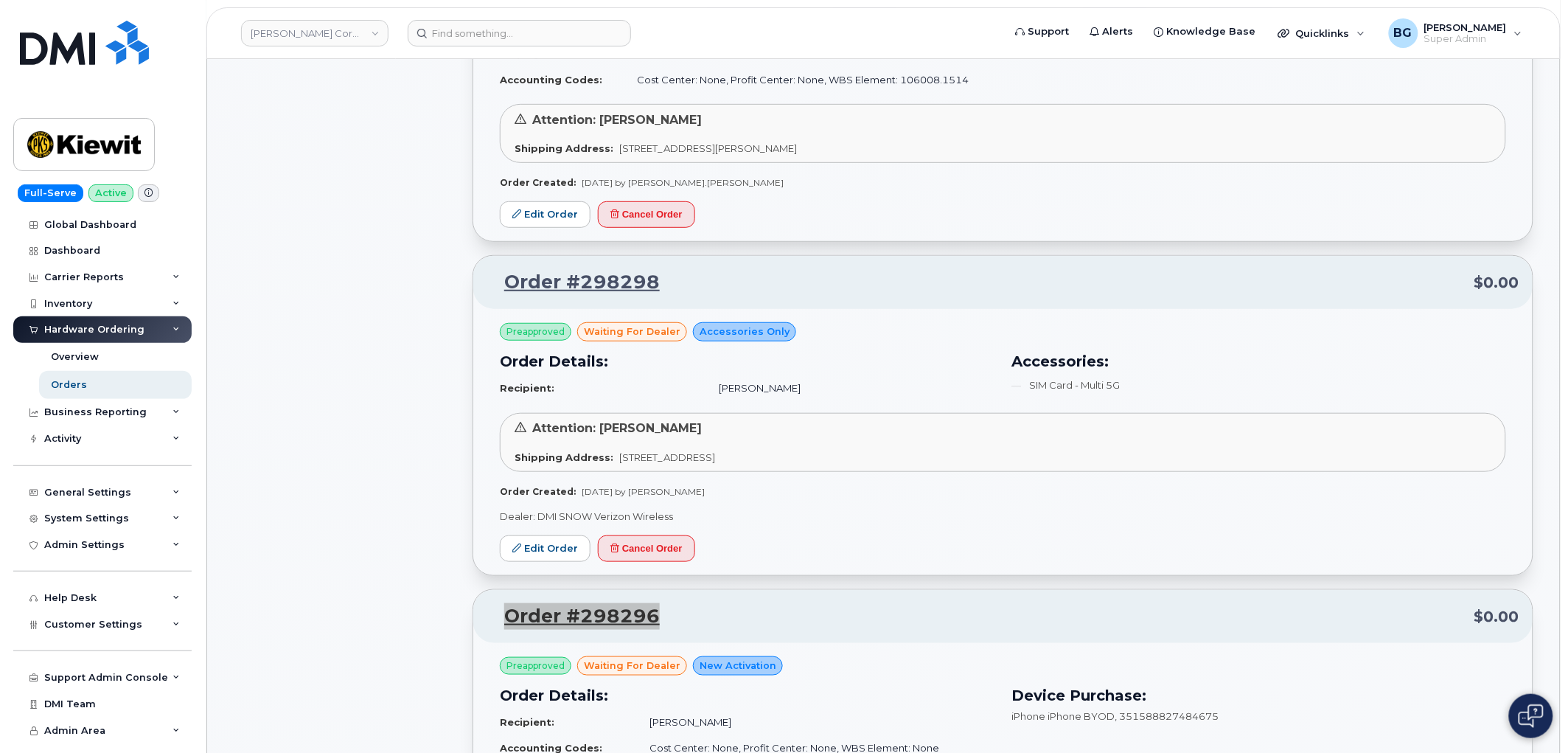
scroll to position [4253, 0]
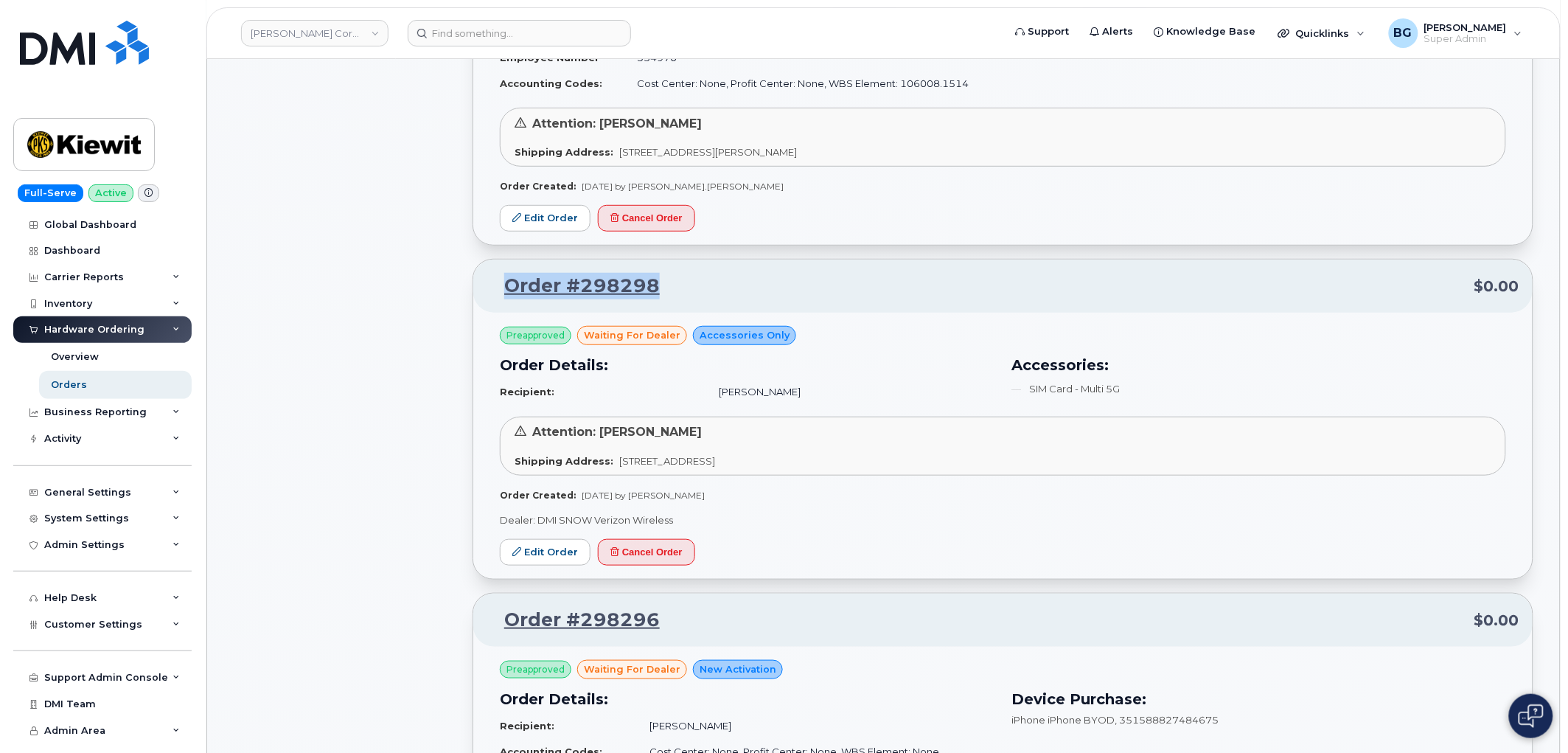
drag, startPoint x: 701, startPoint y: 285, endPoint x: 492, endPoint y: 277, distance: 209.2
click at [492, 277] on p "Order #298298 $0.00" at bounding box center [1003, 286] width 1033 height 26
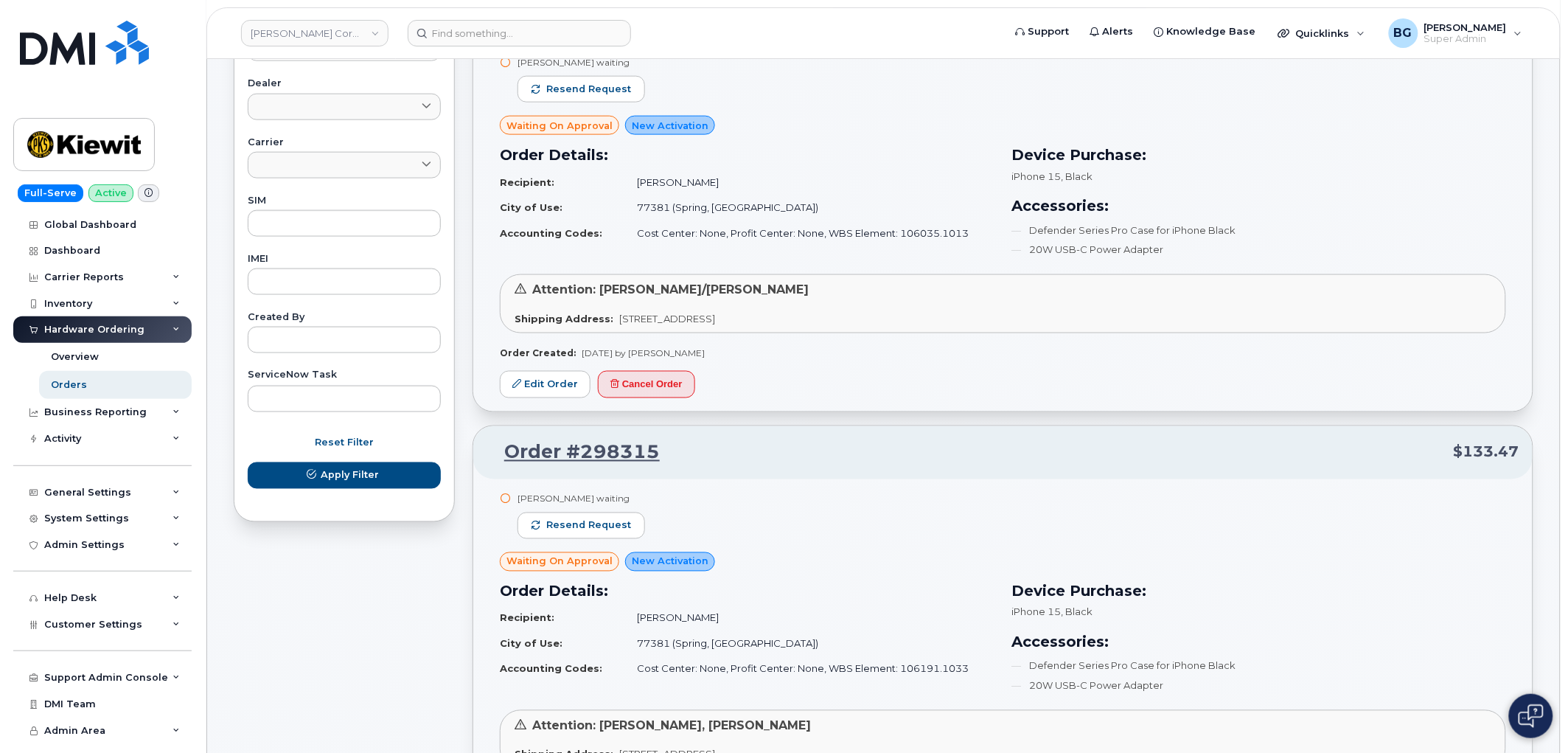
scroll to position [0, 0]
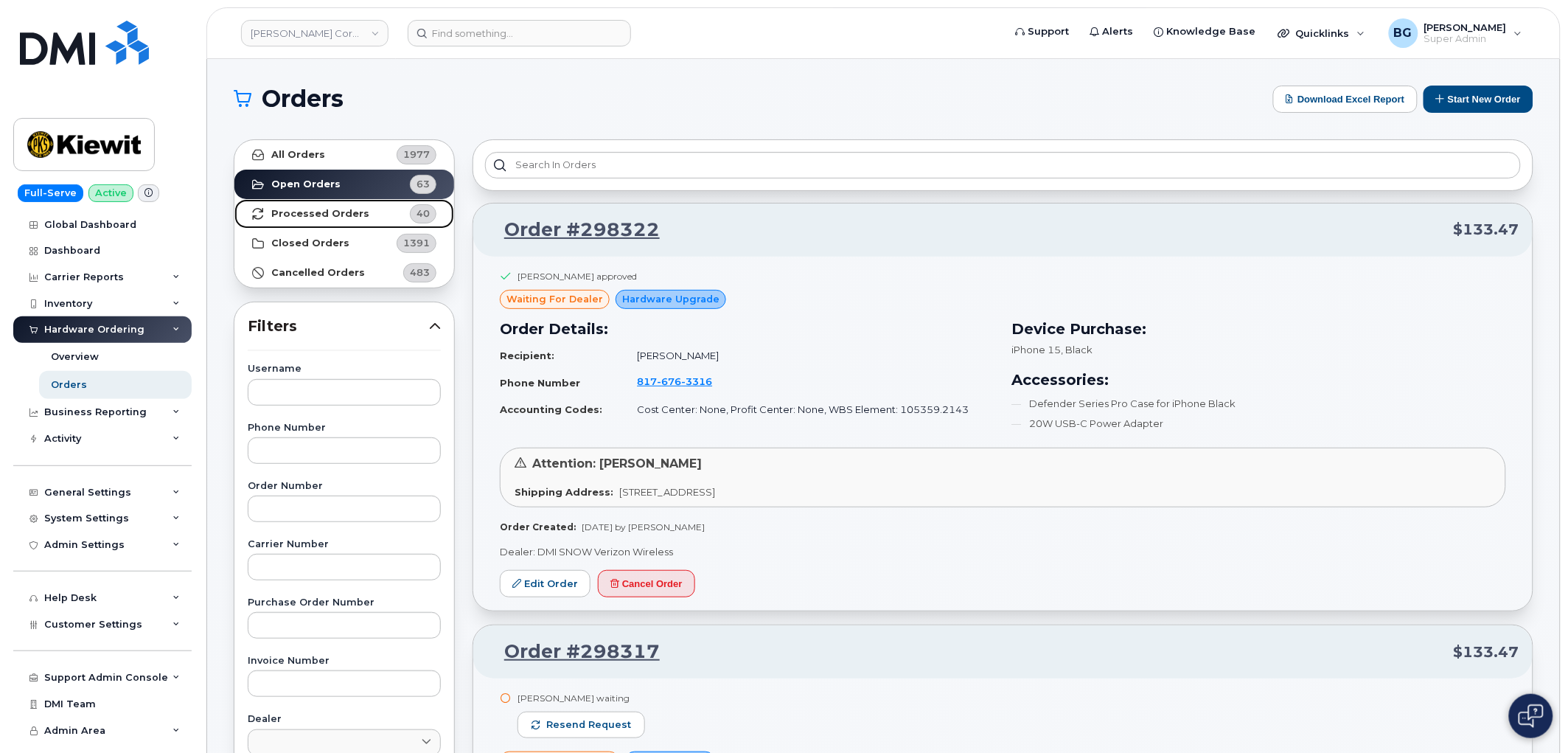
click at [328, 213] on strong "Processed Orders" at bounding box center [320, 213] width 98 height 11
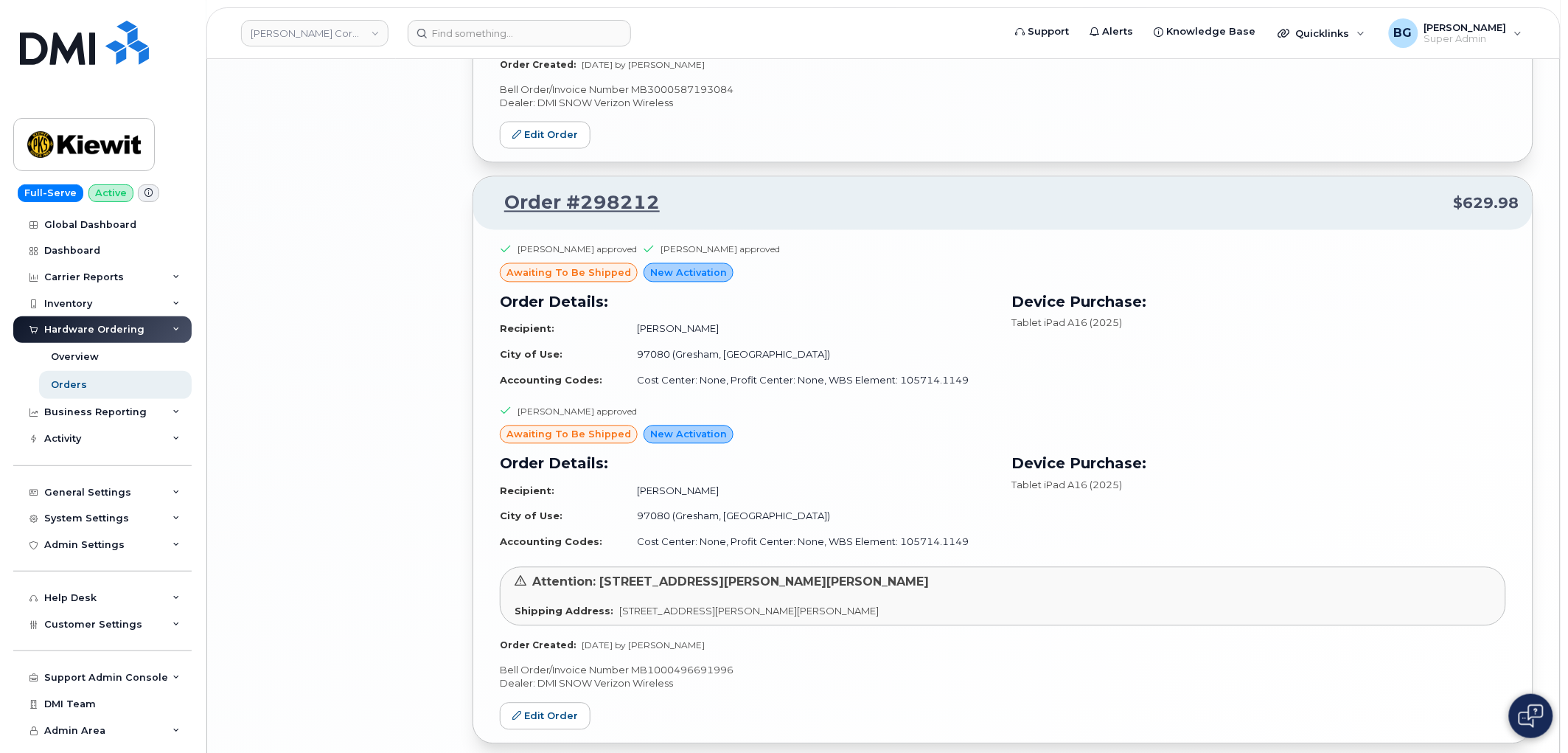
scroll to position [3043, 0]
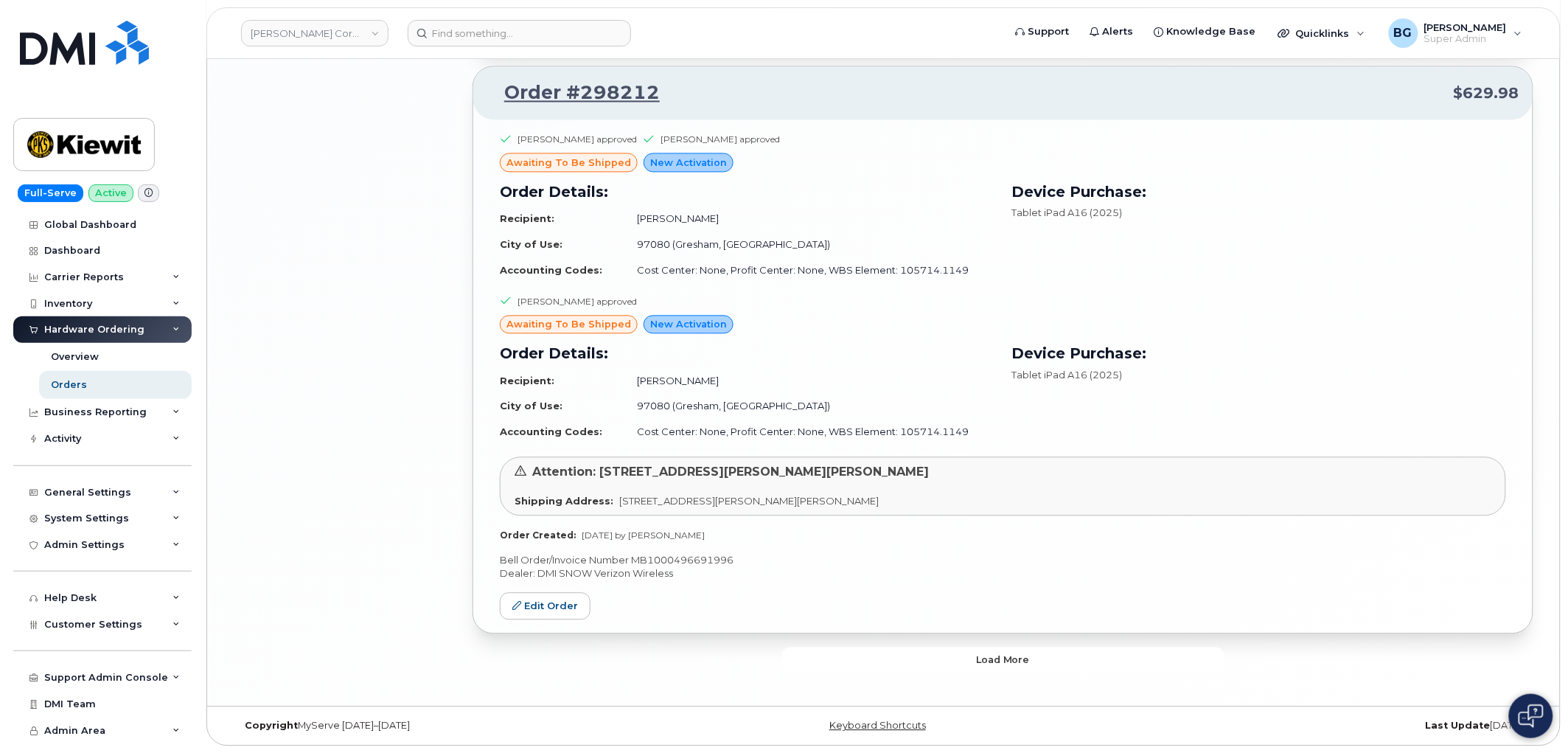
click at [893, 657] on button "Load more" at bounding box center [1003, 660] width 442 height 26
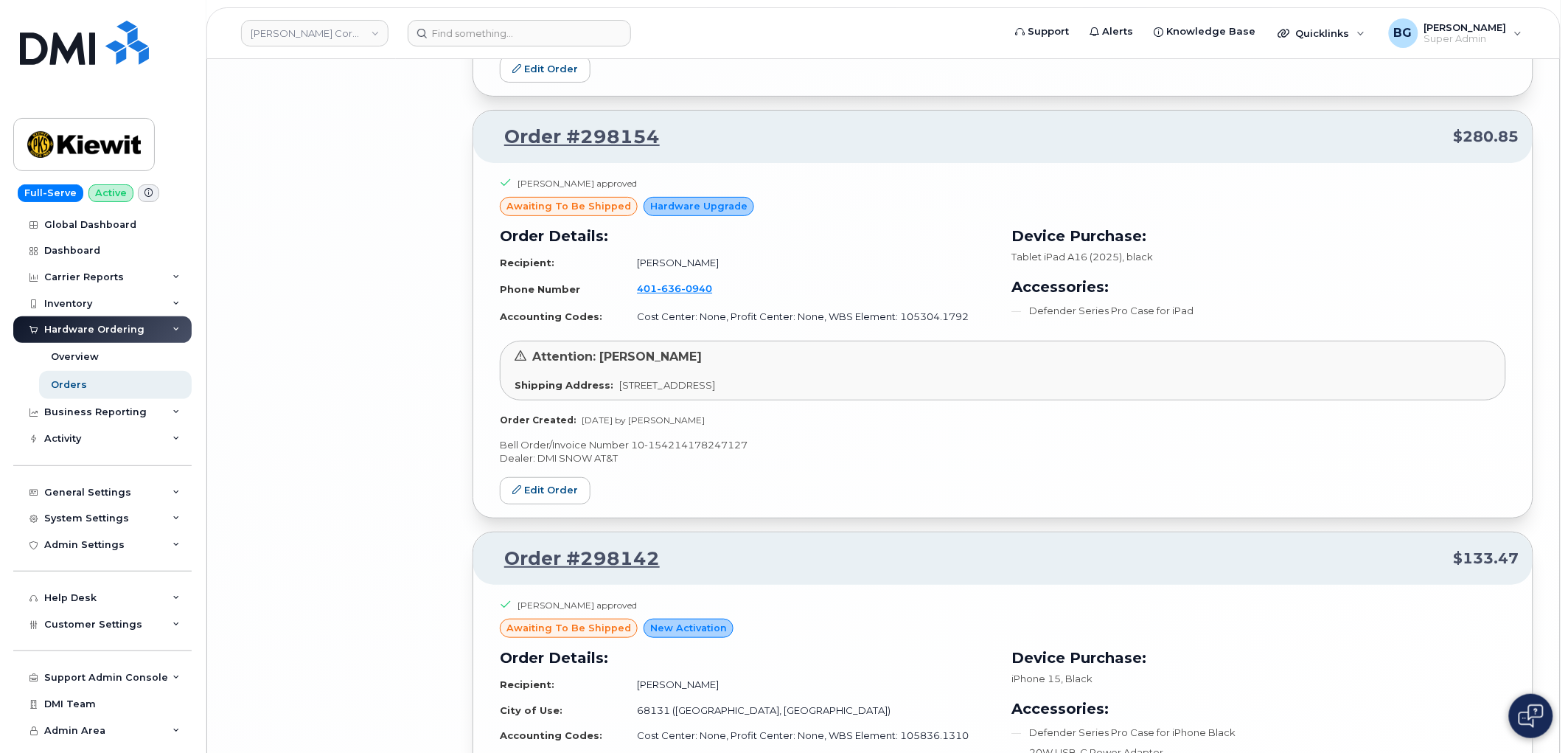
scroll to position [6454, 0]
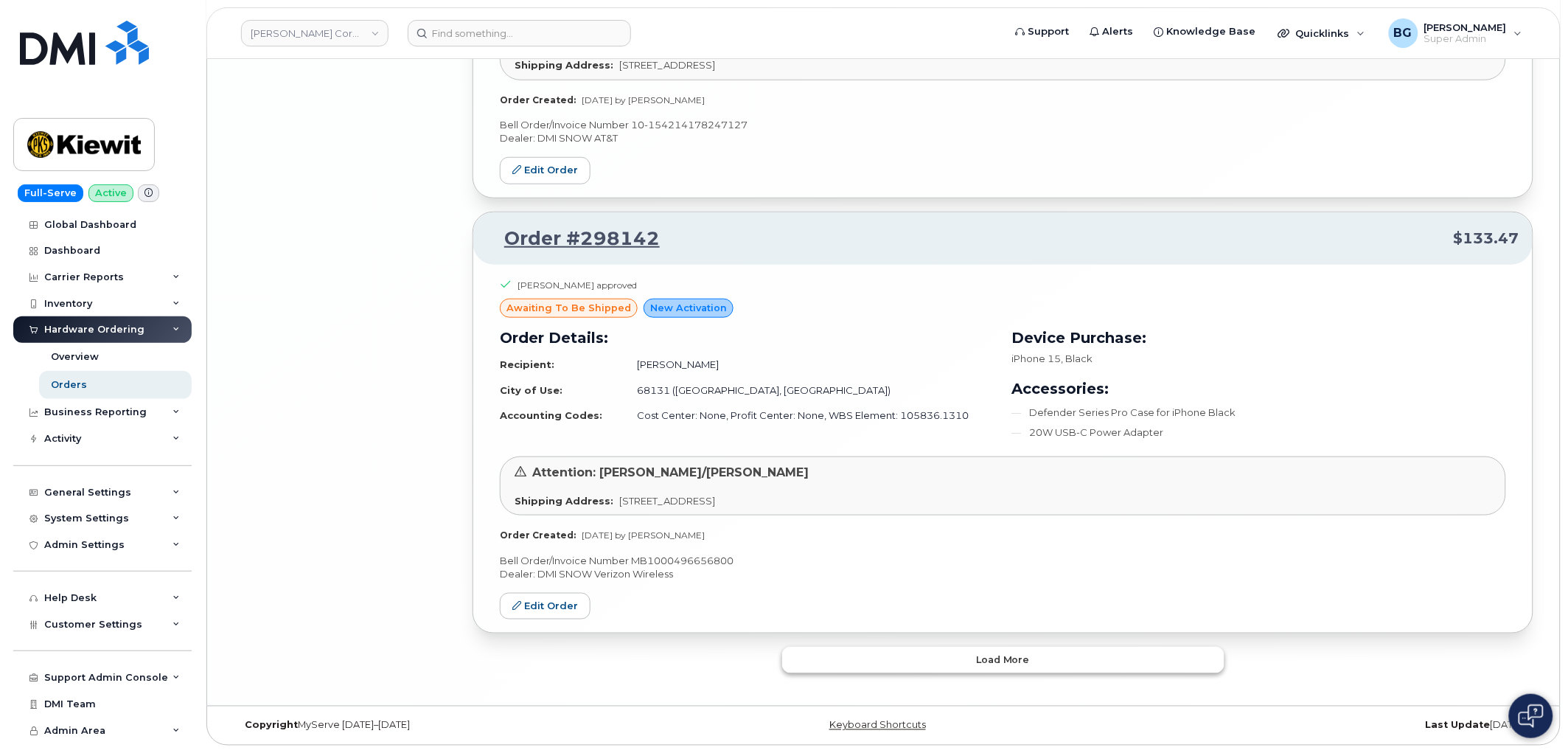
click at [919, 665] on button "Load more" at bounding box center [1003, 660] width 442 height 26
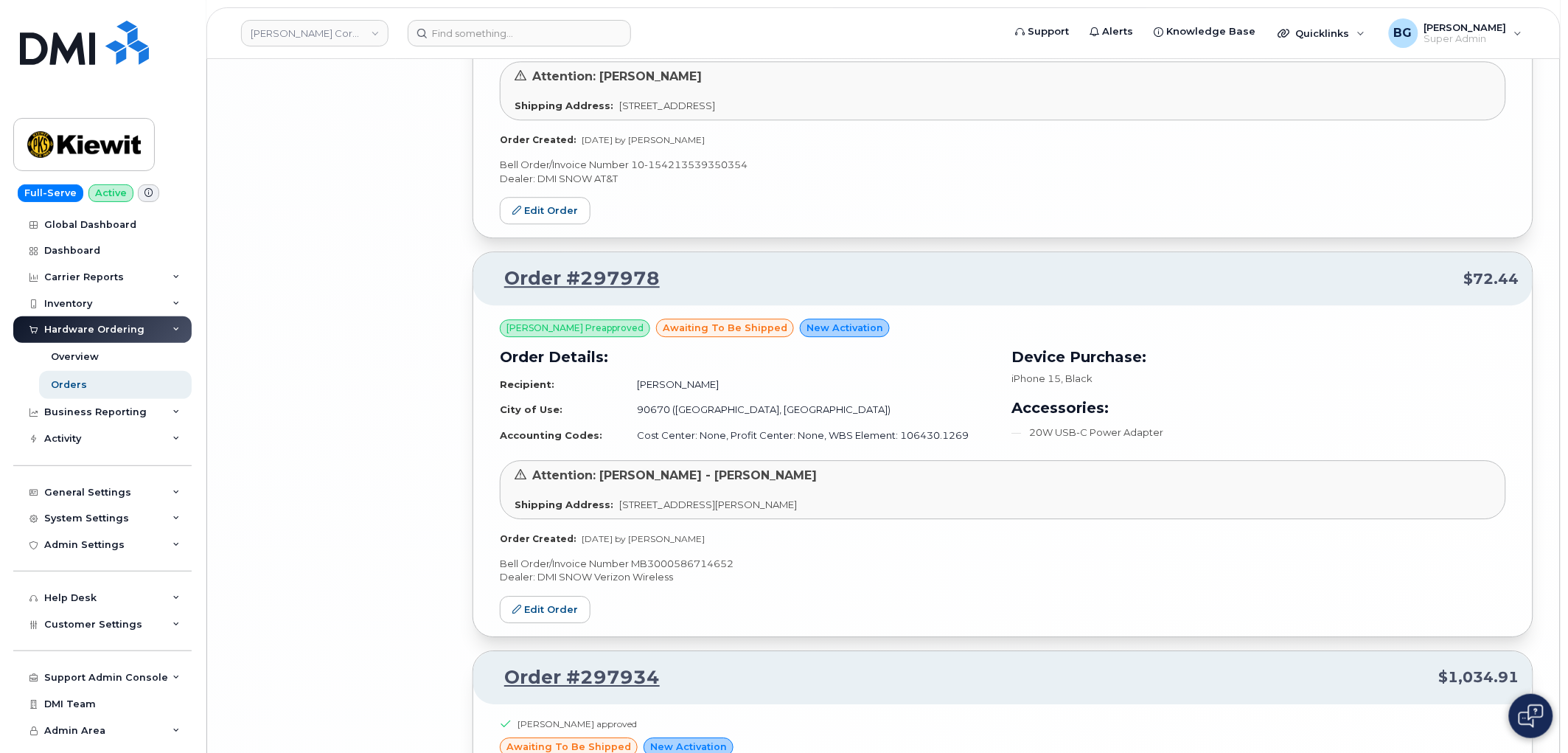
scroll to position [10042, 0]
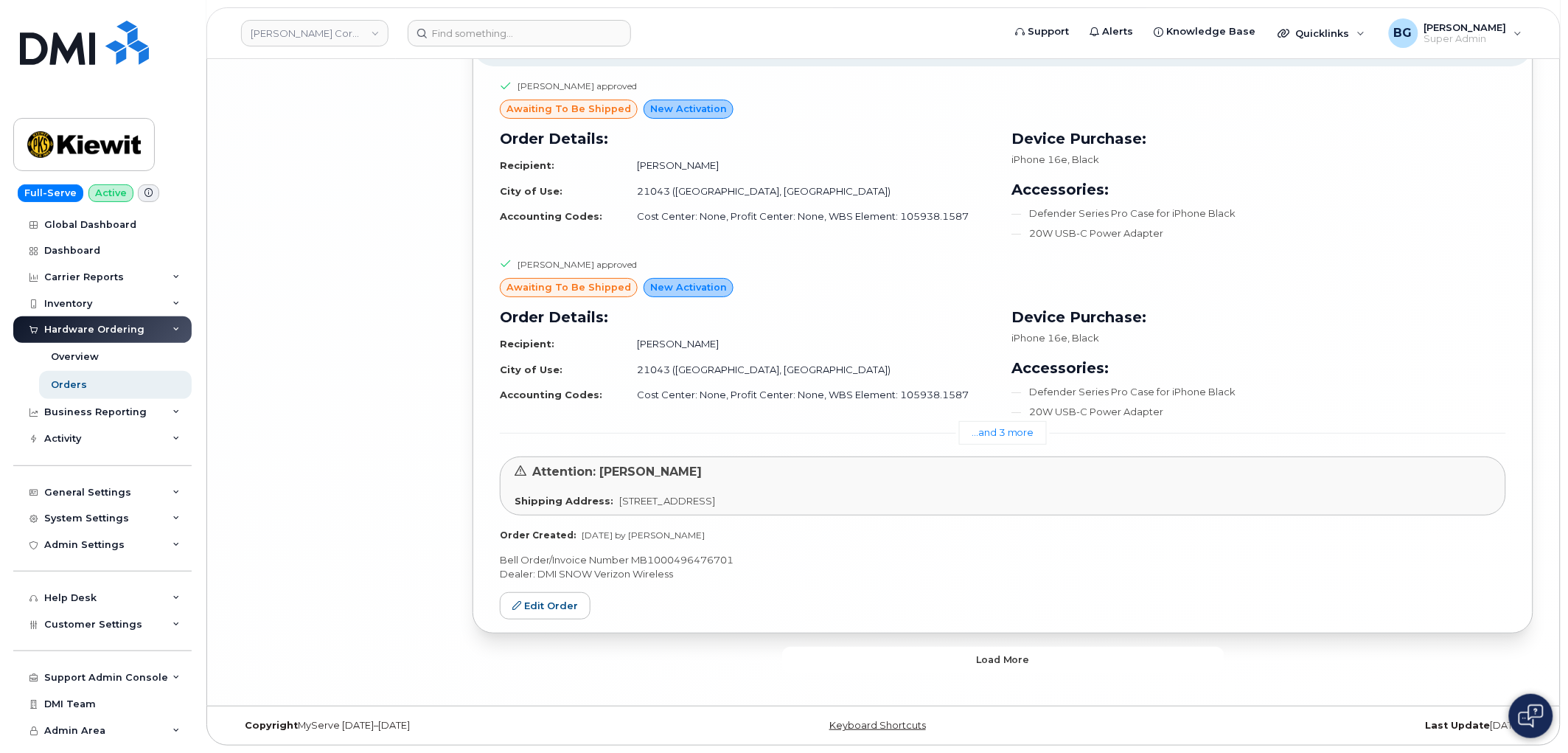
drag, startPoint x: 934, startPoint y: 660, endPoint x: 936, endPoint y: 643, distance: 17.1
click at [933, 660] on button "Load more" at bounding box center [1003, 660] width 442 height 26
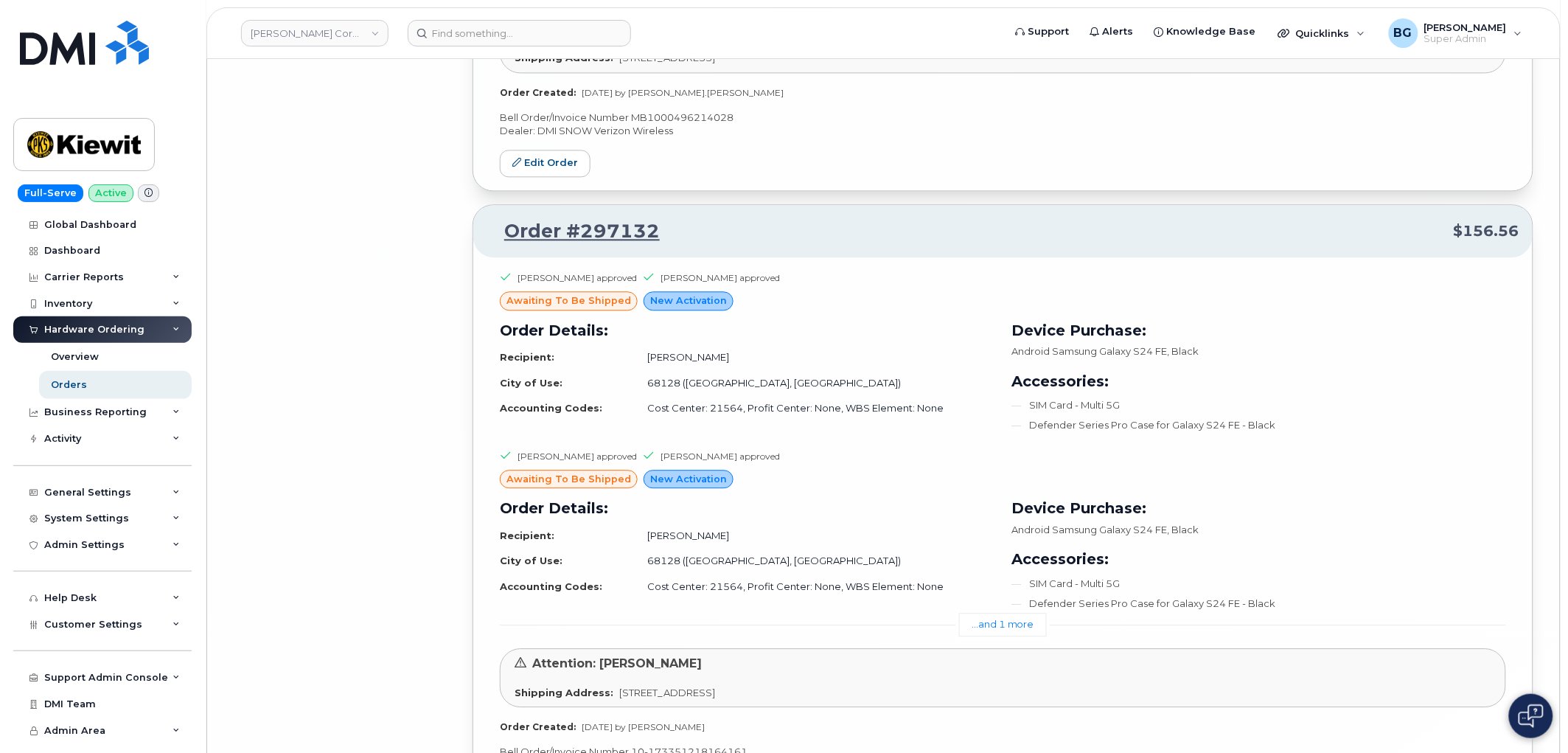
scroll to position [14022, 0]
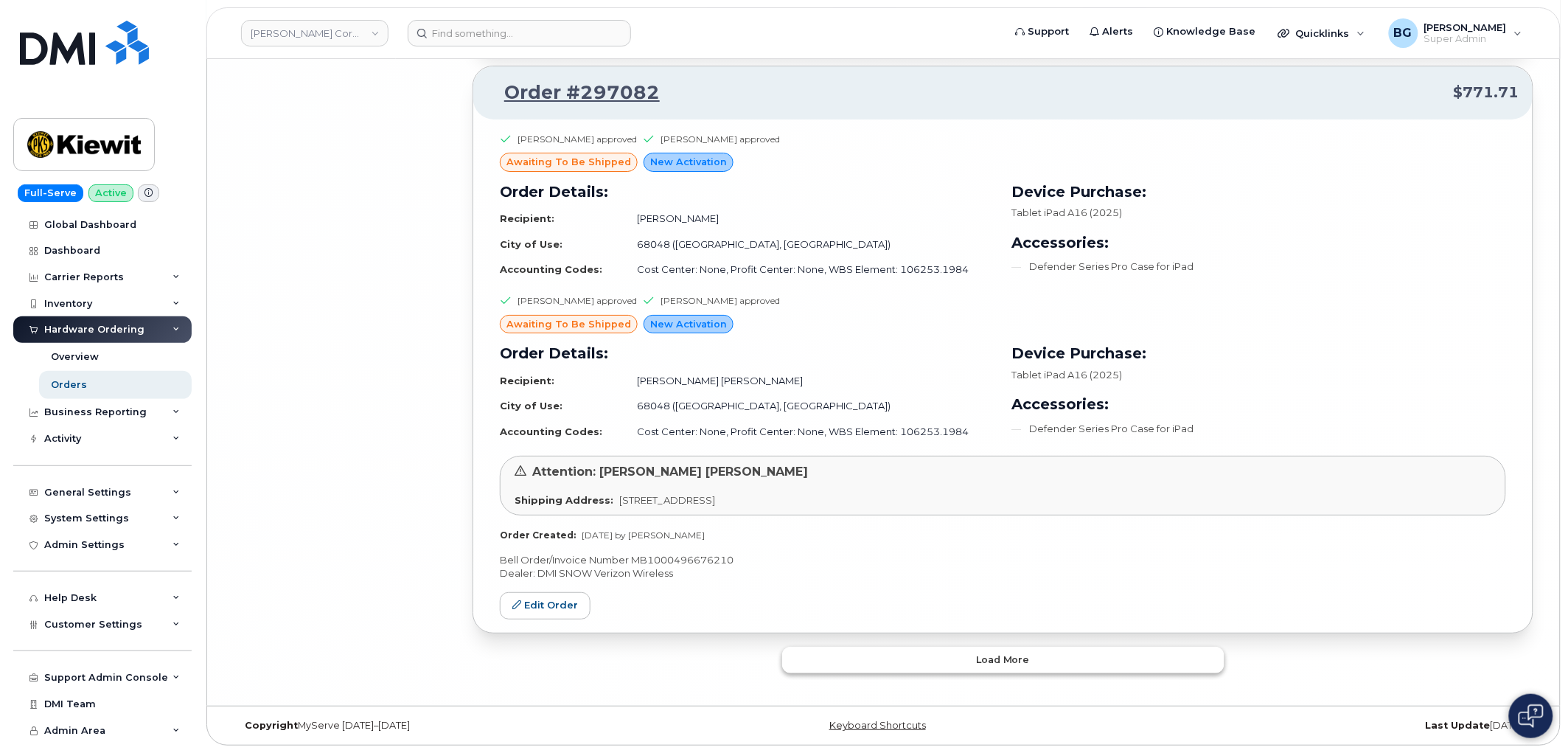
click at [951, 666] on button "Load more" at bounding box center [1003, 660] width 442 height 26
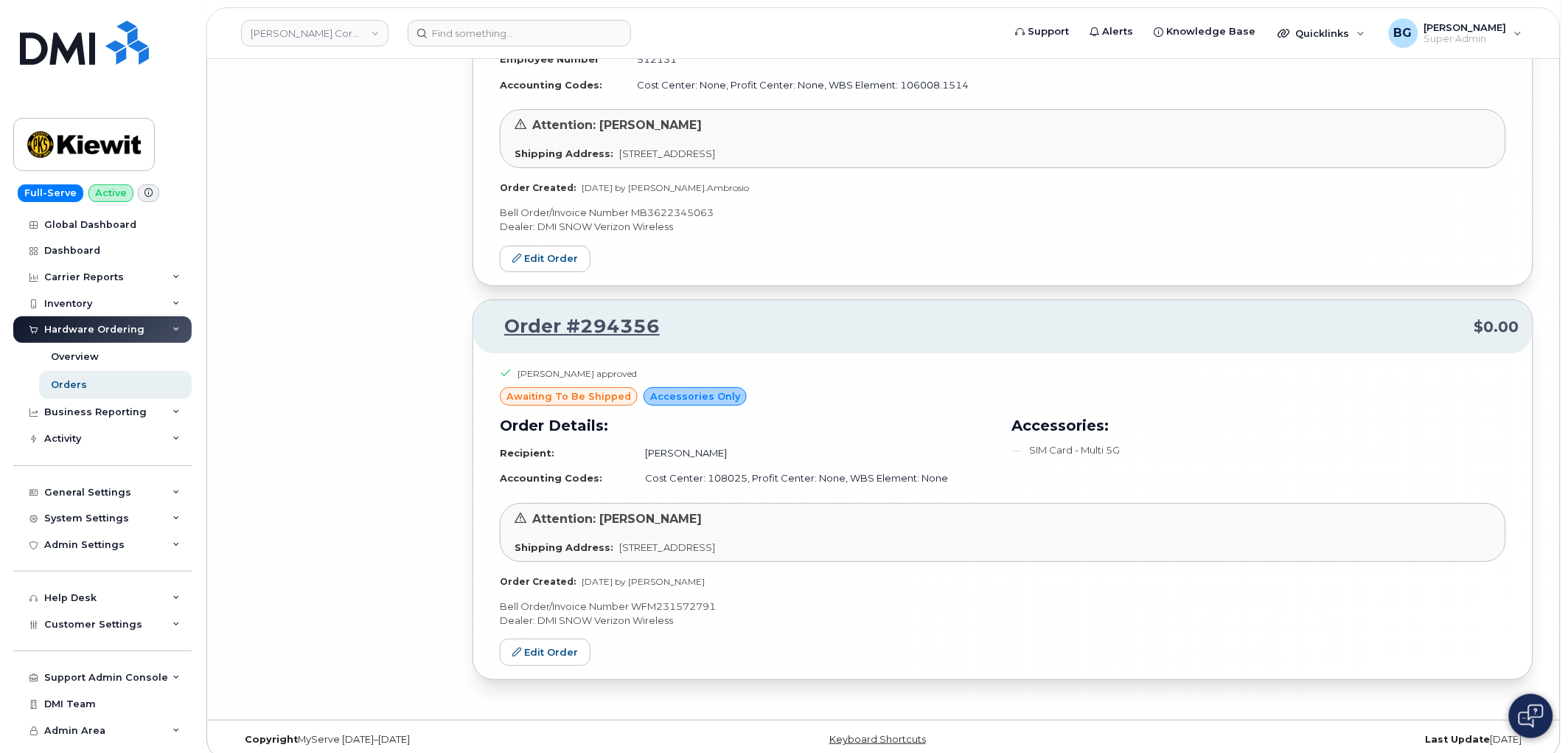
scroll to position [16041, 0]
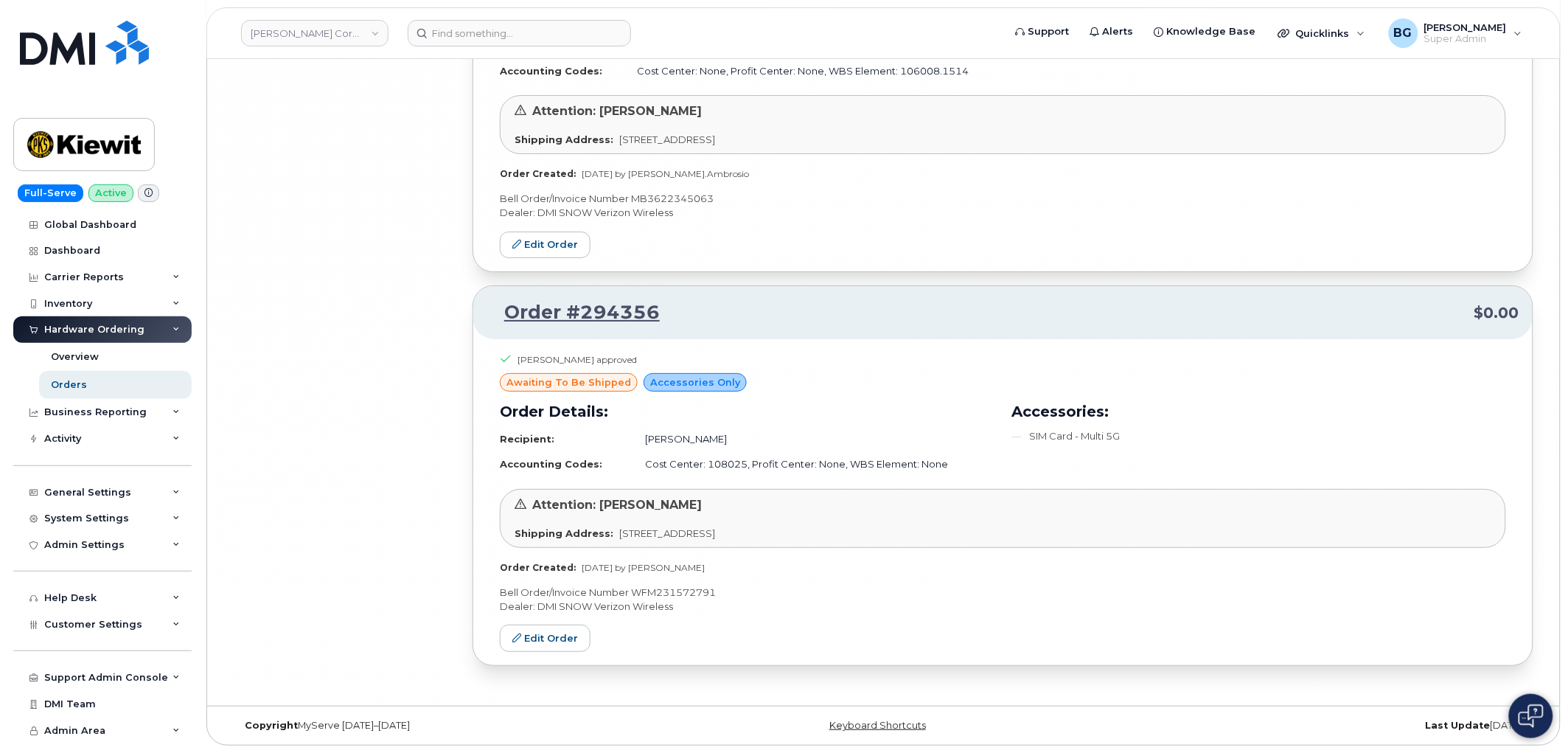
click at [746, 636] on div "Jennifer Buckley approved awaiting to be shipped Accessories Only Order Details…" at bounding box center [1003, 502] width 1059 height 326
drag, startPoint x: 679, startPoint y: 318, endPoint x: 507, endPoint y: 322, distance: 172.0
click at [503, 319] on p "Order #294356 $0.00" at bounding box center [1003, 312] width 1033 height 26
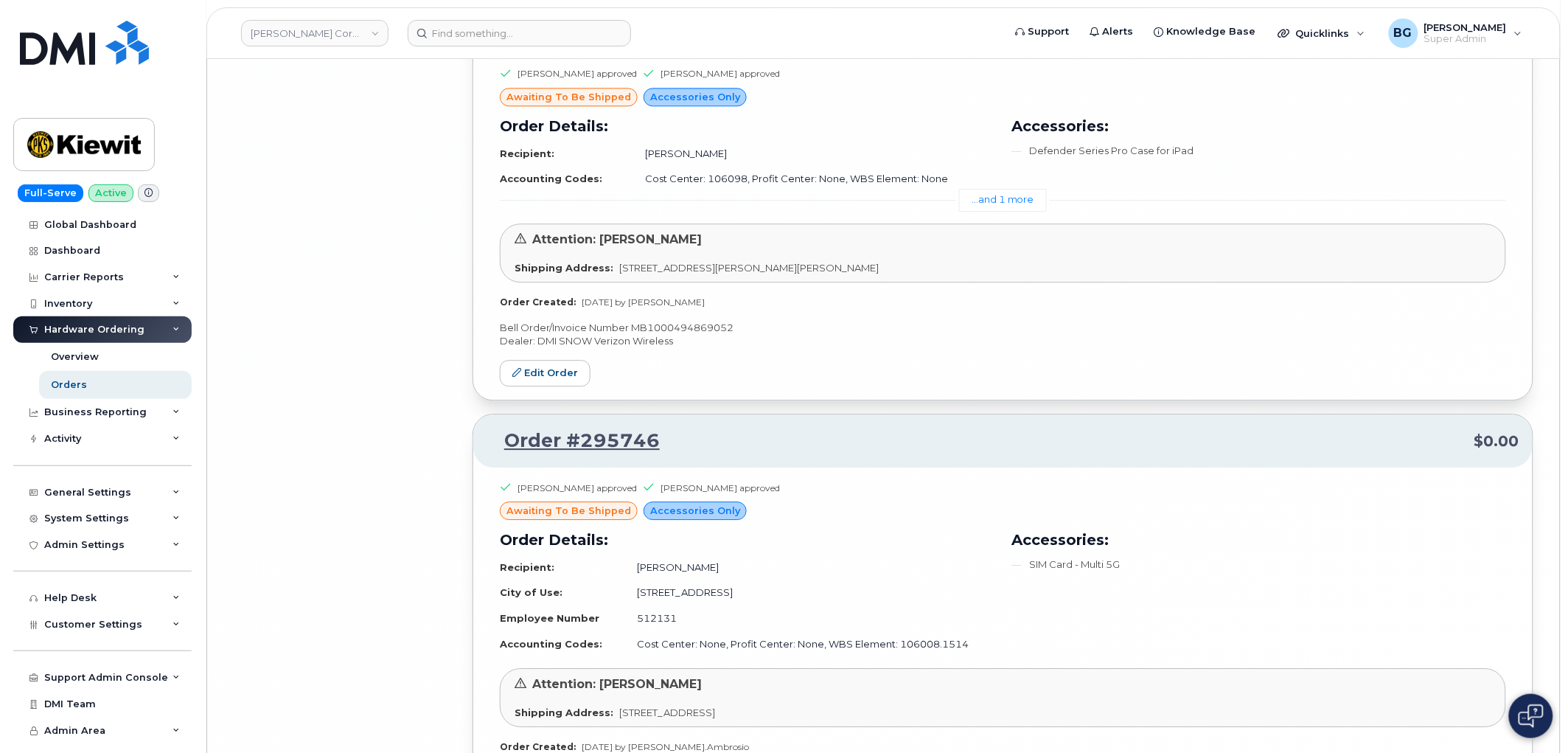
scroll to position [15386, 0]
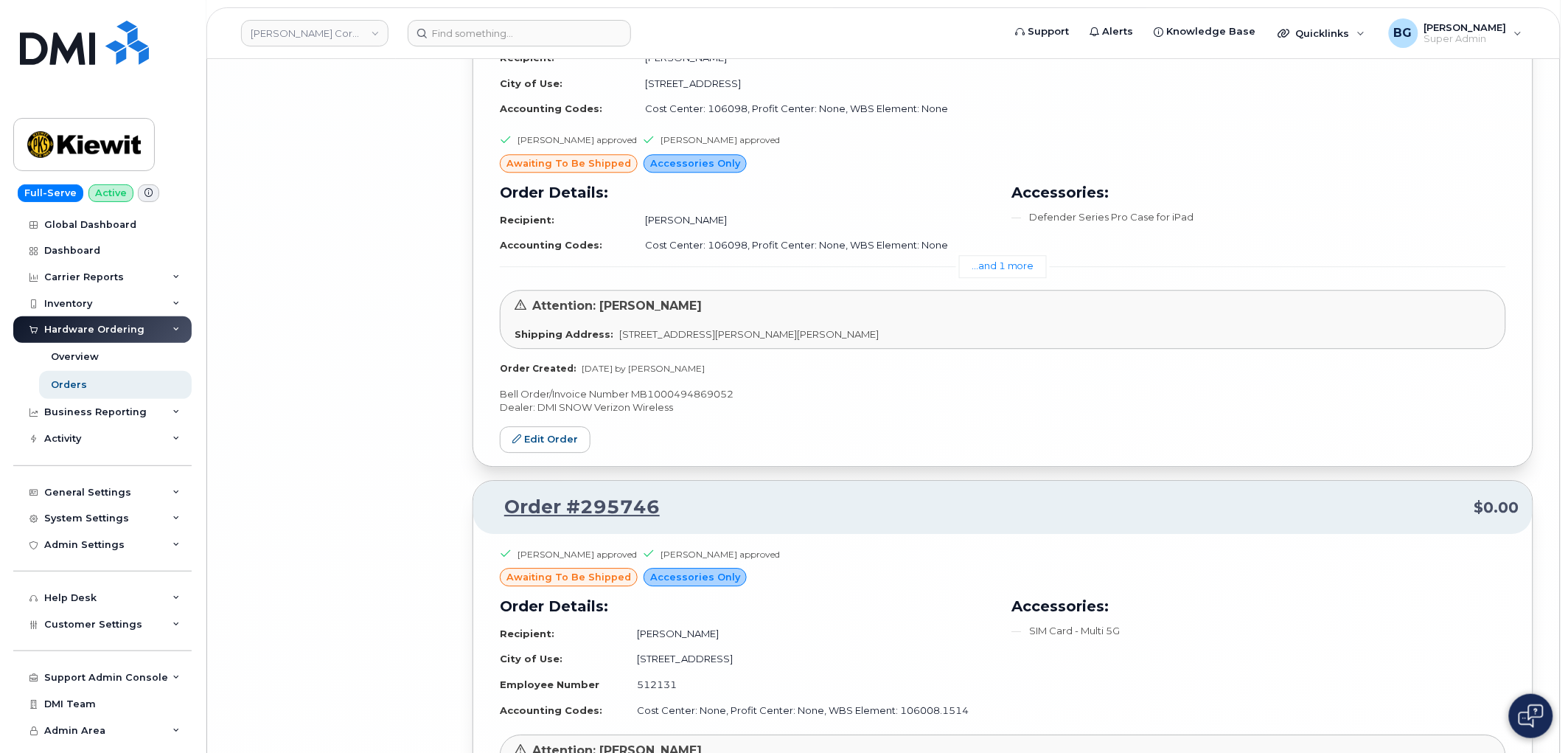
click at [668, 401] on p "Bell Order/Invoice Number MB1000494869052" at bounding box center [1003, 394] width 1006 height 14
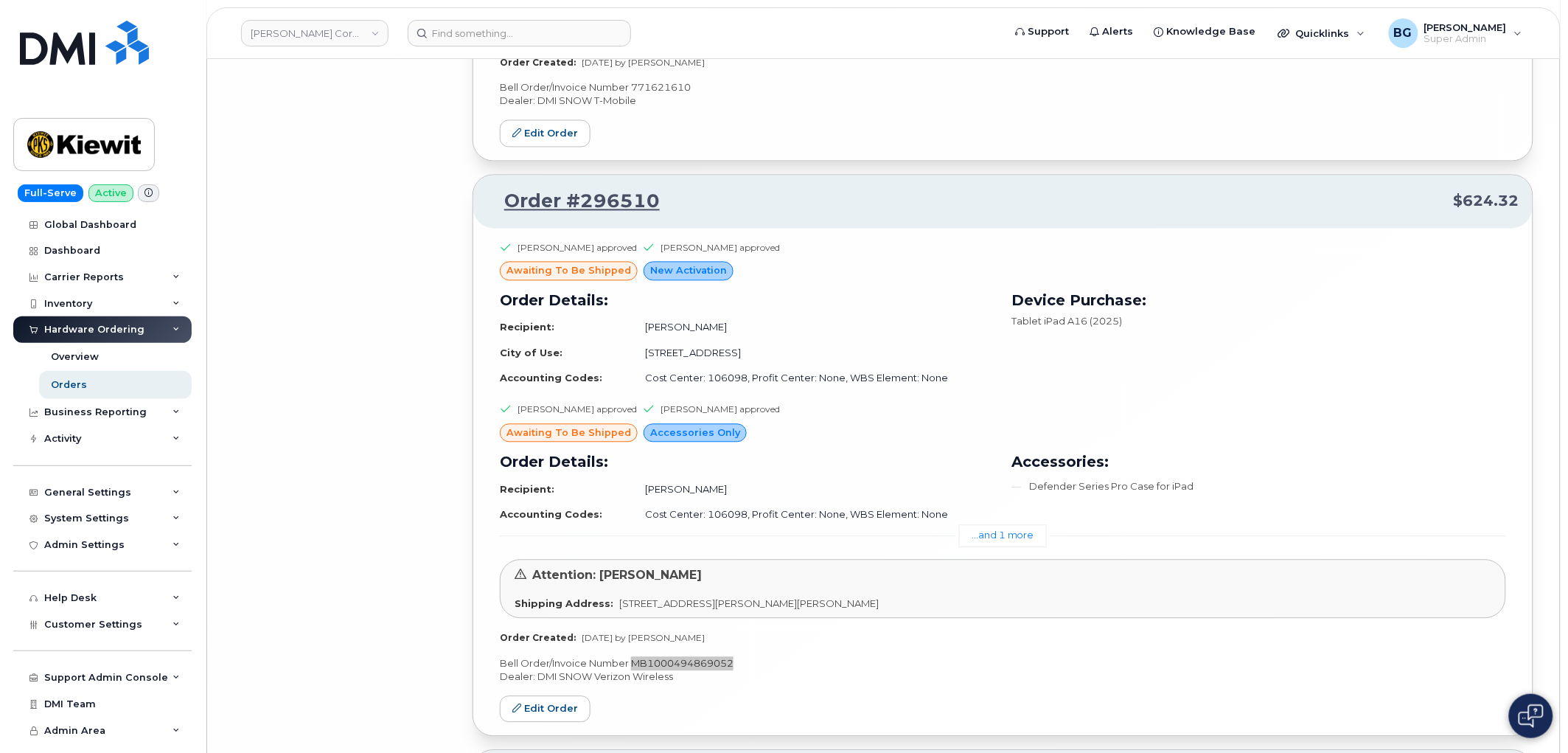
scroll to position [15113, 0]
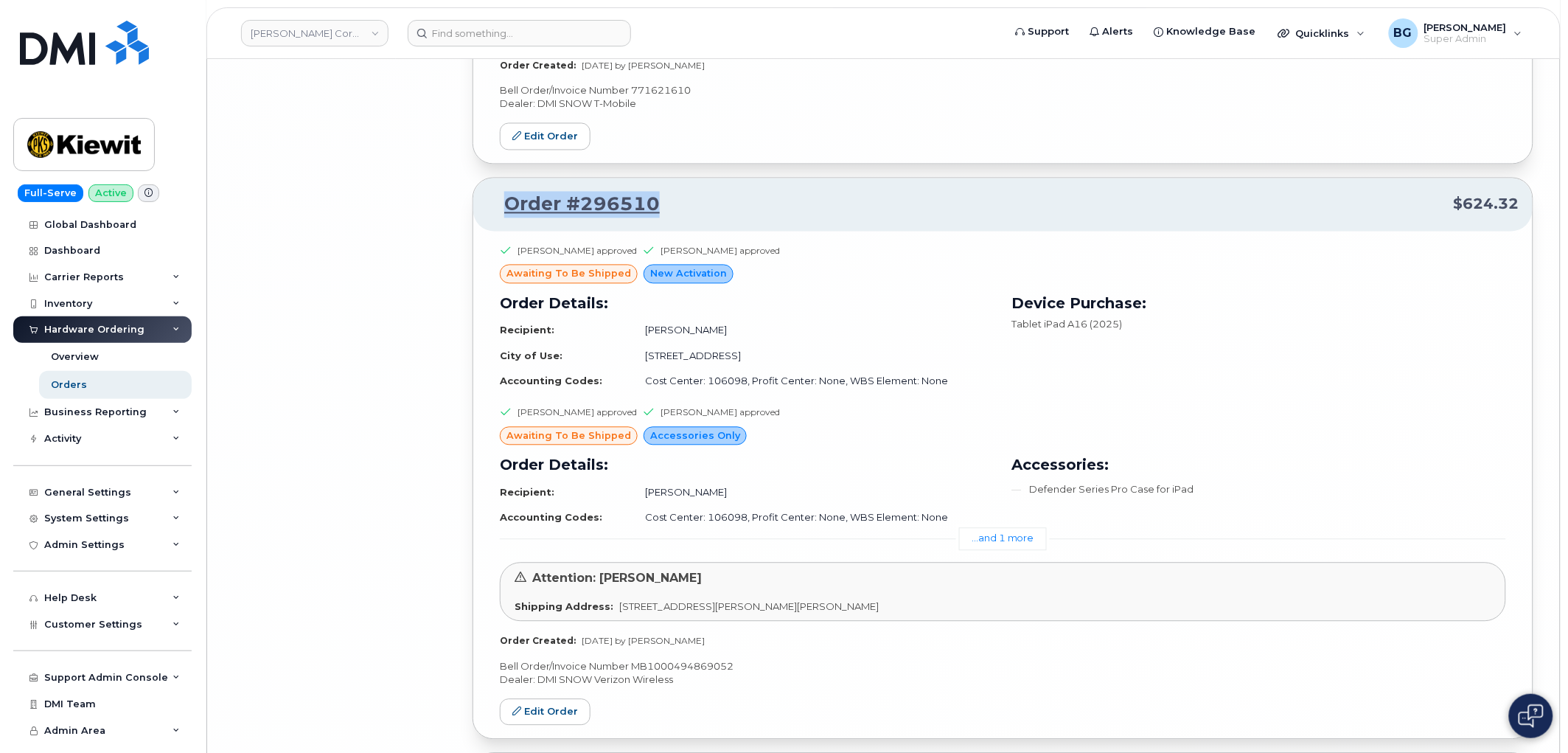
drag, startPoint x: 654, startPoint y: 216, endPoint x: 497, endPoint y: 229, distance: 157.5
click at [497, 218] on p "Order #296510 $624.32" at bounding box center [1003, 205] width 1033 height 26
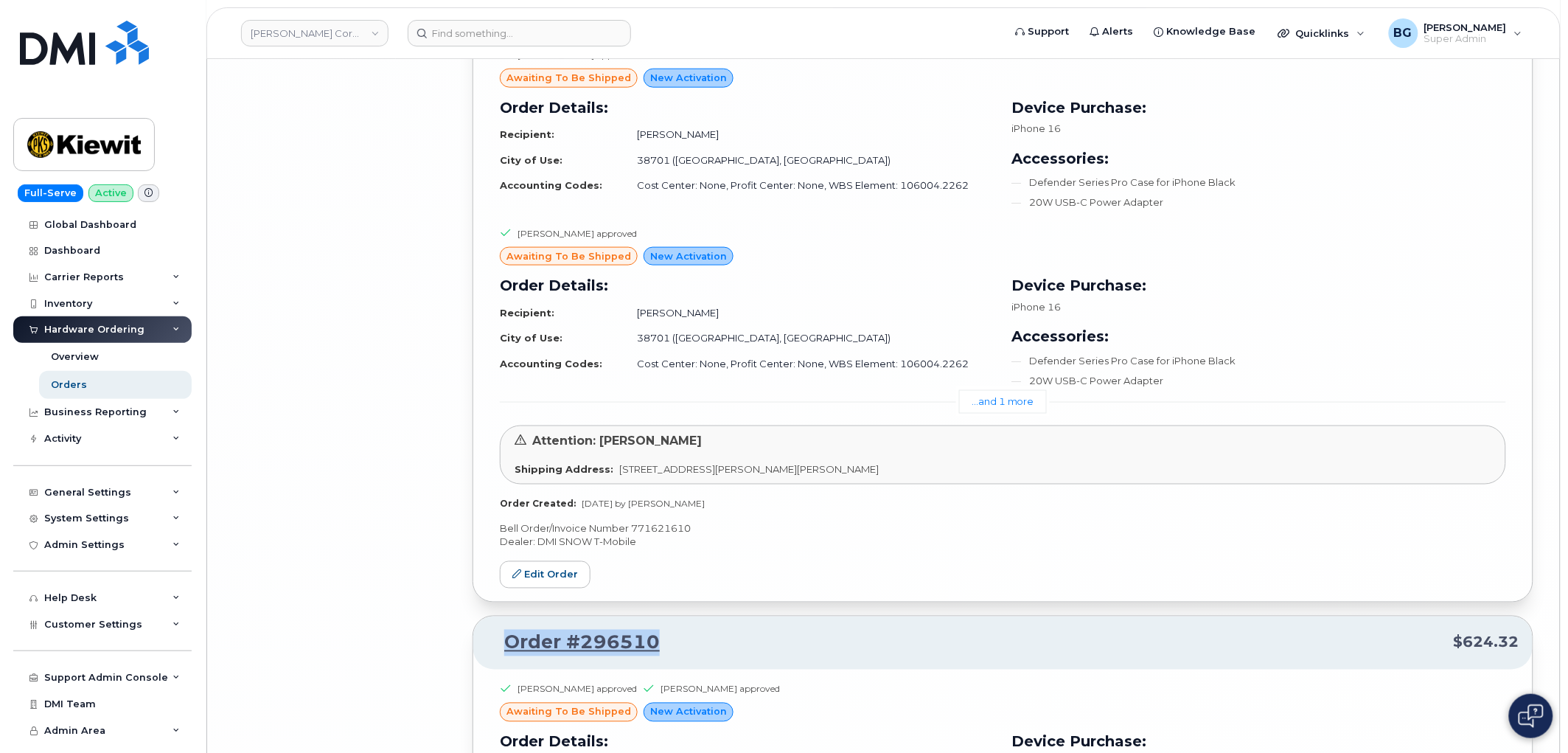
scroll to position [14622, 0]
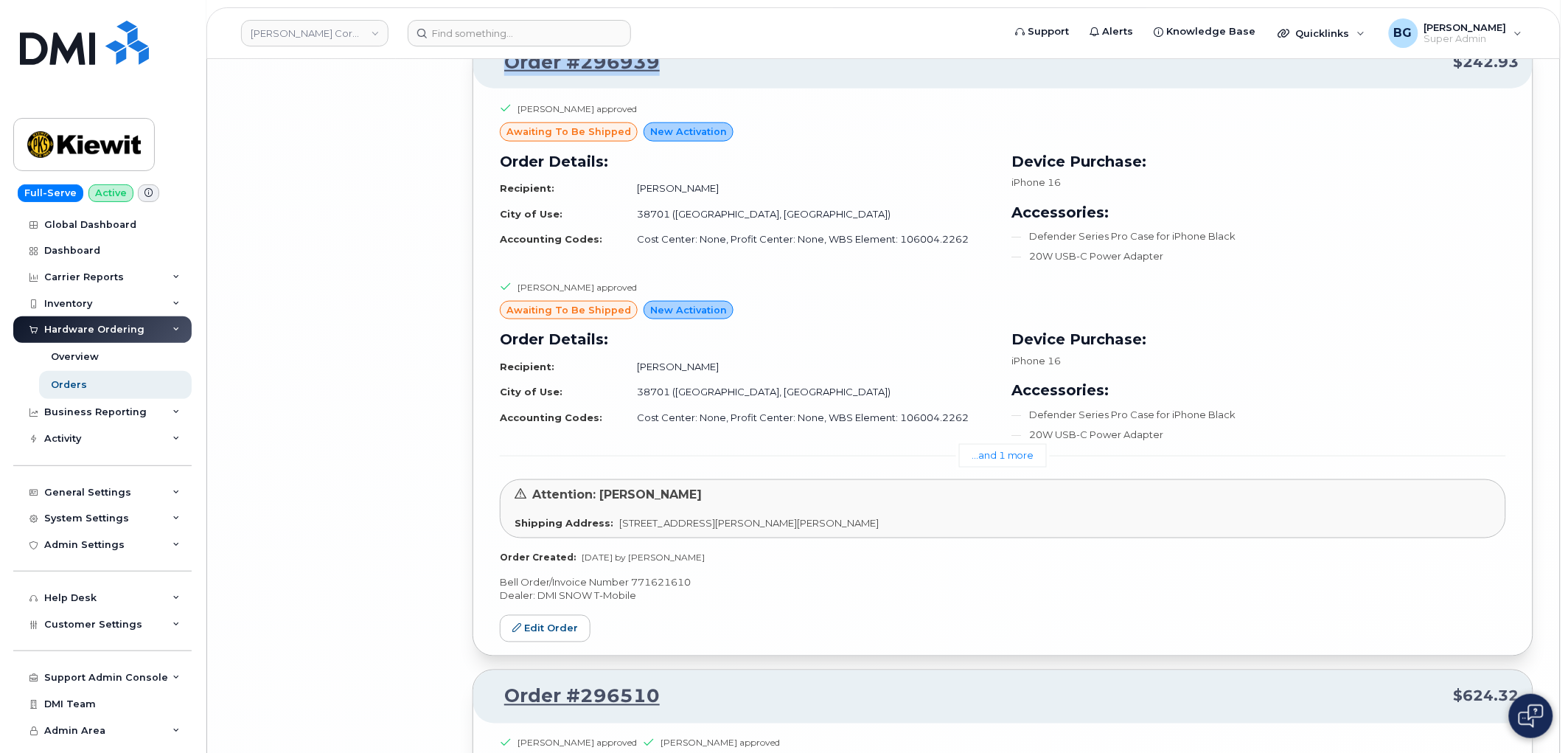
drag, startPoint x: 651, startPoint y: 77, endPoint x: 507, endPoint y: 83, distance: 144.1
click at [507, 76] on p "Order #296939 $242.93" at bounding box center [1003, 62] width 1033 height 26
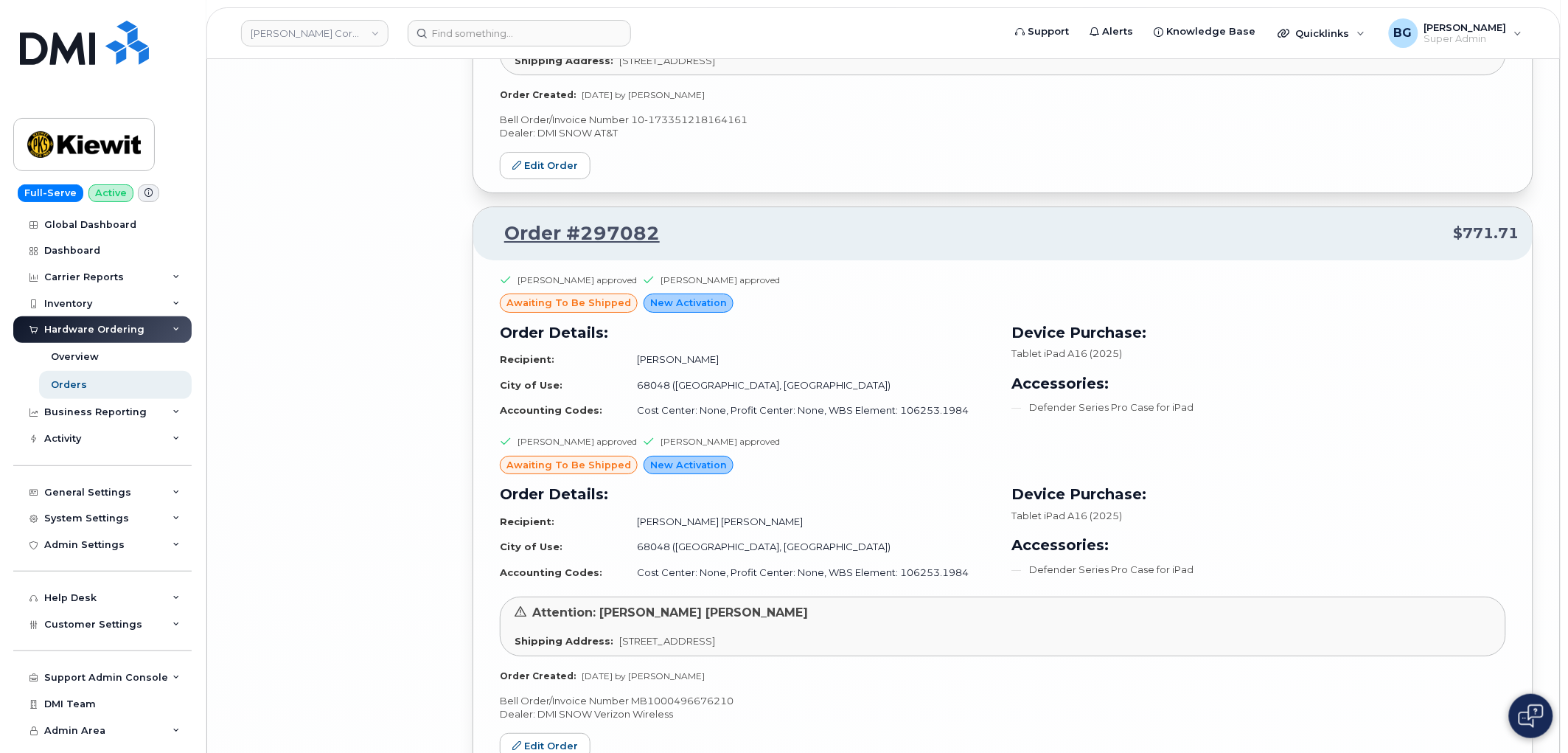
scroll to position [13856, 0]
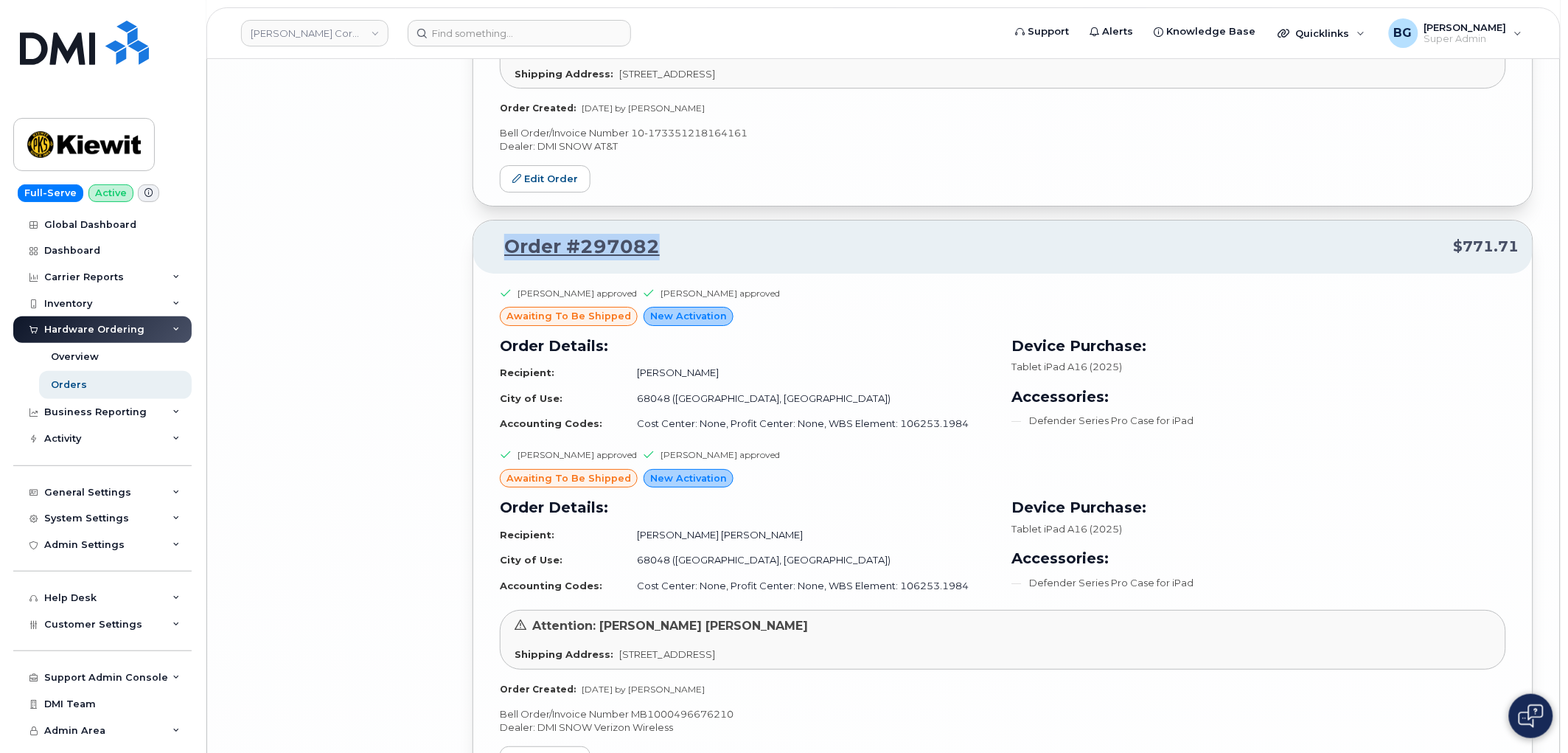
drag, startPoint x: 679, startPoint y: 249, endPoint x: 498, endPoint y: 262, distance: 181.5
click at [498, 260] on p "Order #297082 $771.71" at bounding box center [1003, 247] width 1033 height 26
click at [682, 720] on p "Bell Order/Invoice Number MB1000496676210" at bounding box center [1003, 714] width 1006 height 14
click at [682, 719] on p "Bell Order/Invoice Number MB1000496676210" at bounding box center [1003, 714] width 1006 height 14
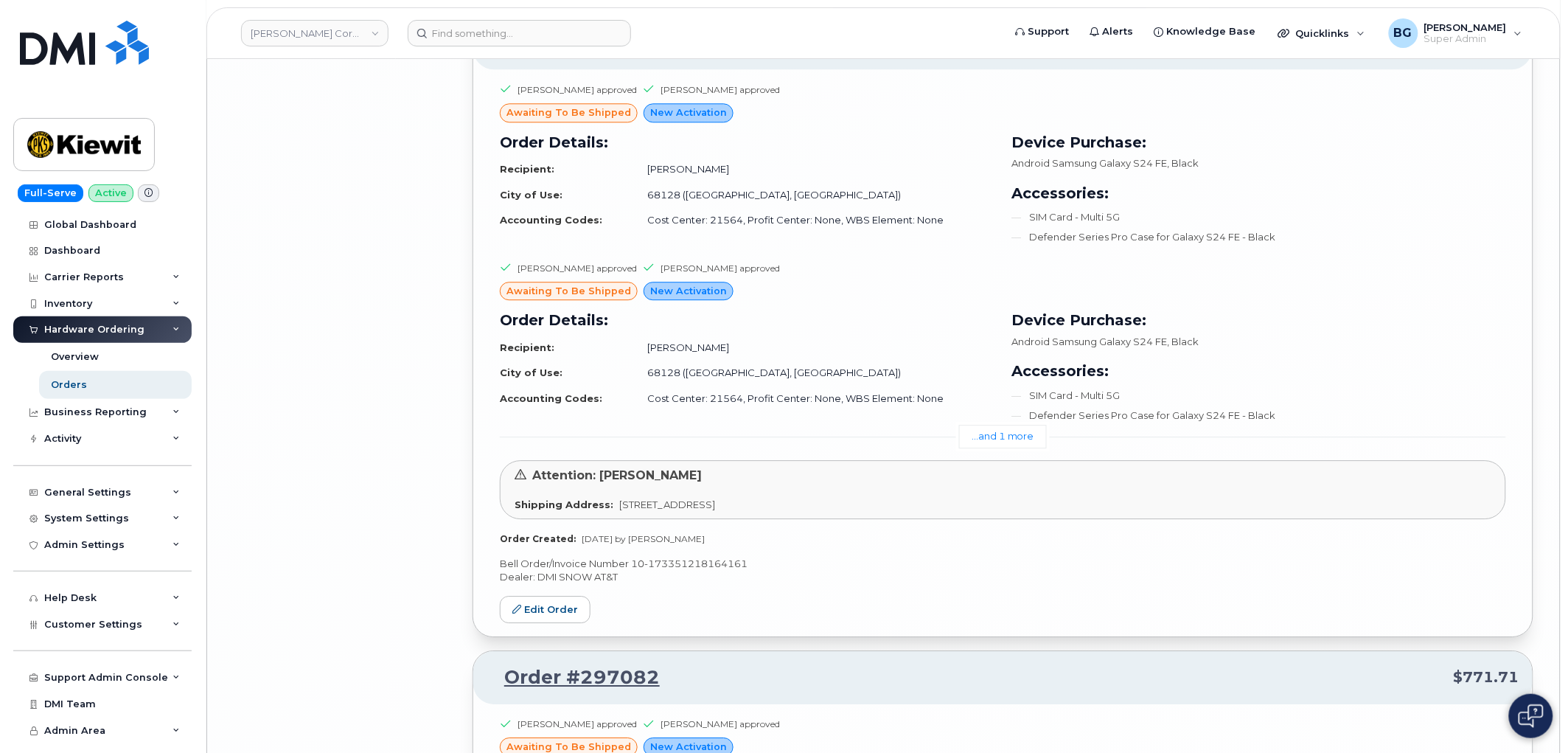
scroll to position [13419, 0]
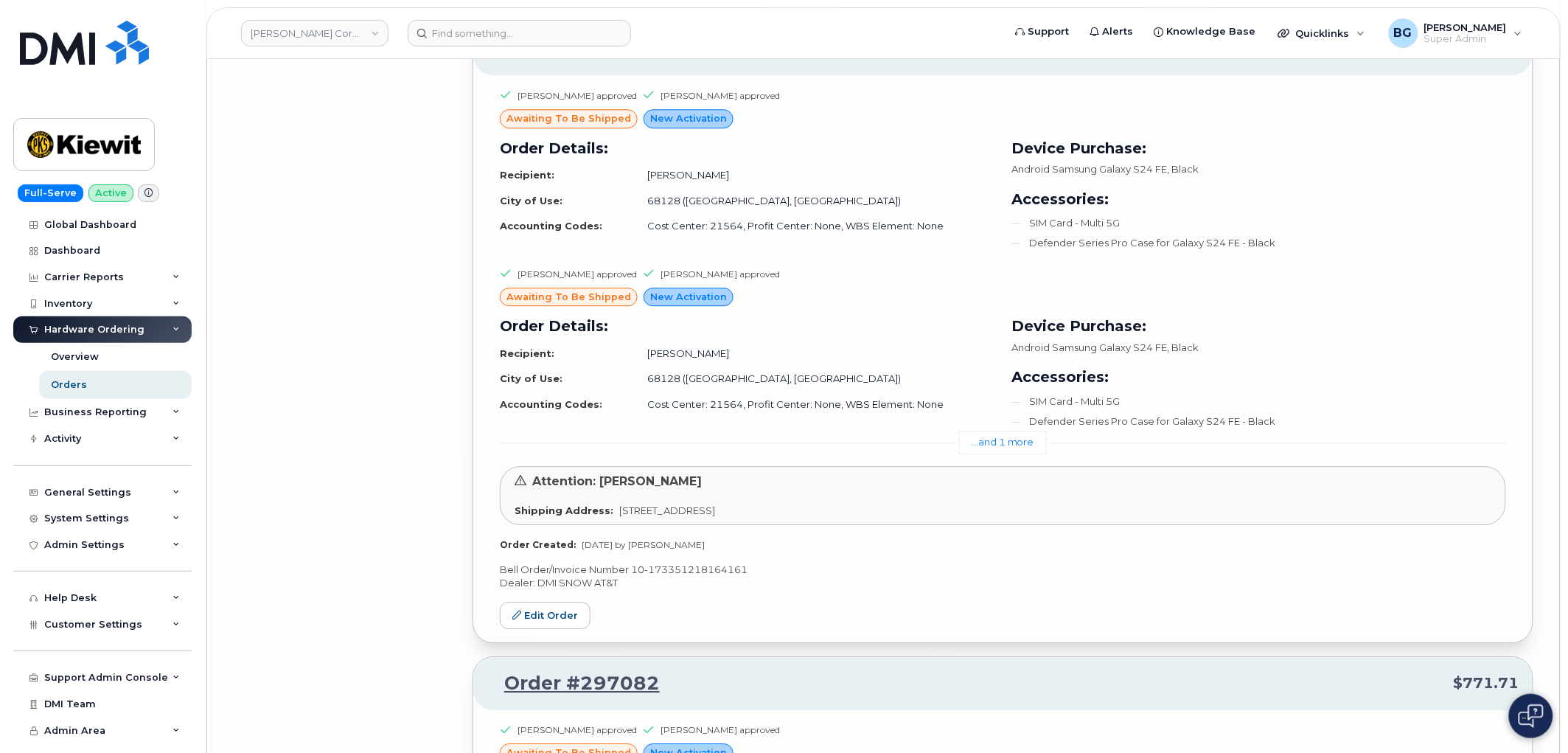
click at [673, 576] on p "Bell Order/Invoice Number 10-173351218164161" at bounding box center [1003, 569] width 1006 height 14
click at [668, 576] on p "Bell Order/Invoice Number 10-173351218164161" at bounding box center [1003, 569] width 1006 height 14
drag, startPoint x: 668, startPoint y: 578, endPoint x: 637, endPoint y: 581, distance: 31.1
click at [637, 576] on p "Bell Order/Invoice Number 10-173351218164161" at bounding box center [1003, 569] width 1006 height 14
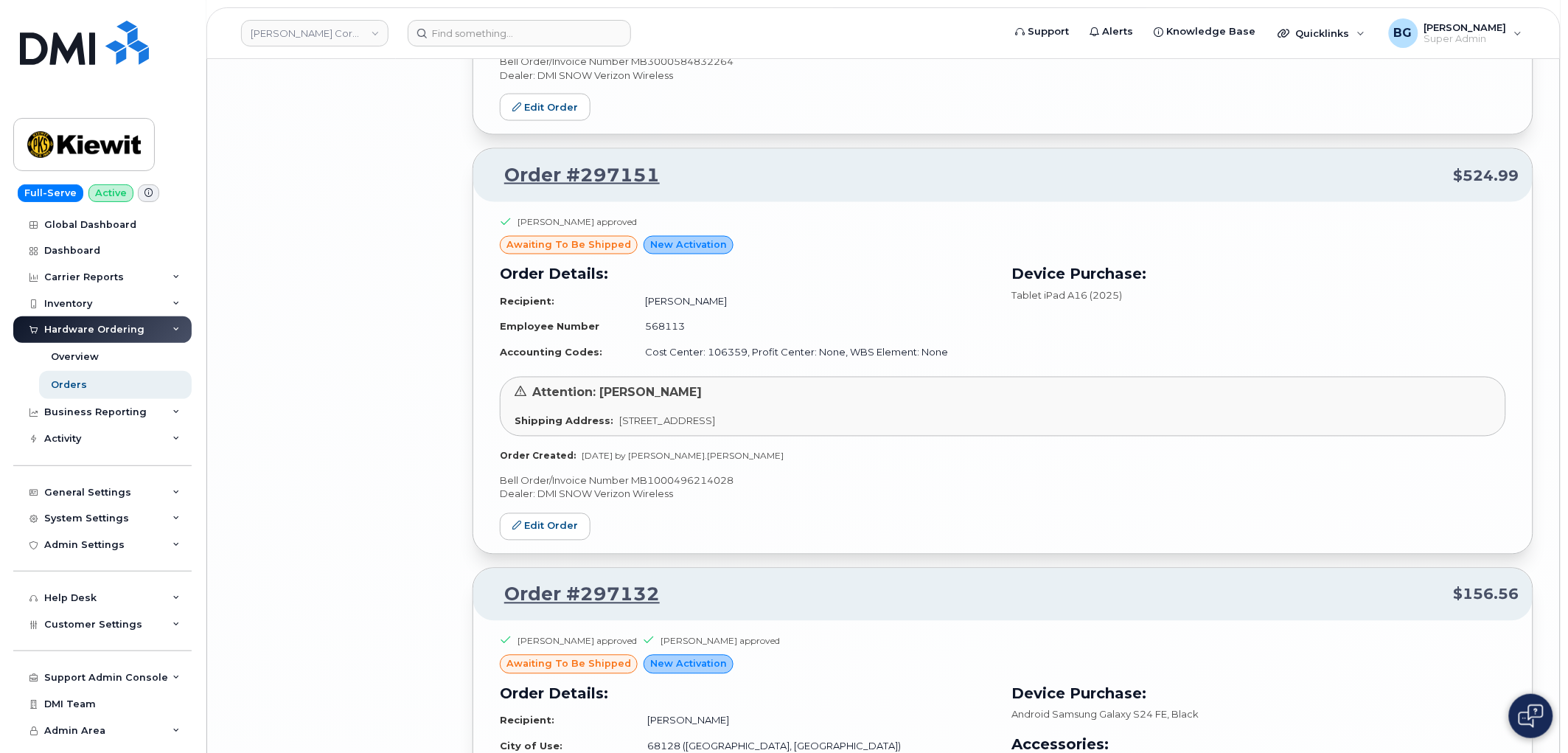
scroll to position [12873, 0]
click at [690, 489] on p "Bell Order/Invoice Number MB1000496214028" at bounding box center [1003, 482] width 1006 height 14
drag, startPoint x: 701, startPoint y: 178, endPoint x: 507, endPoint y: 185, distance: 194.1
click at [507, 185] on p "Order #297151 $524.99" at bounding box center [1003, 176] width 1033 height 26
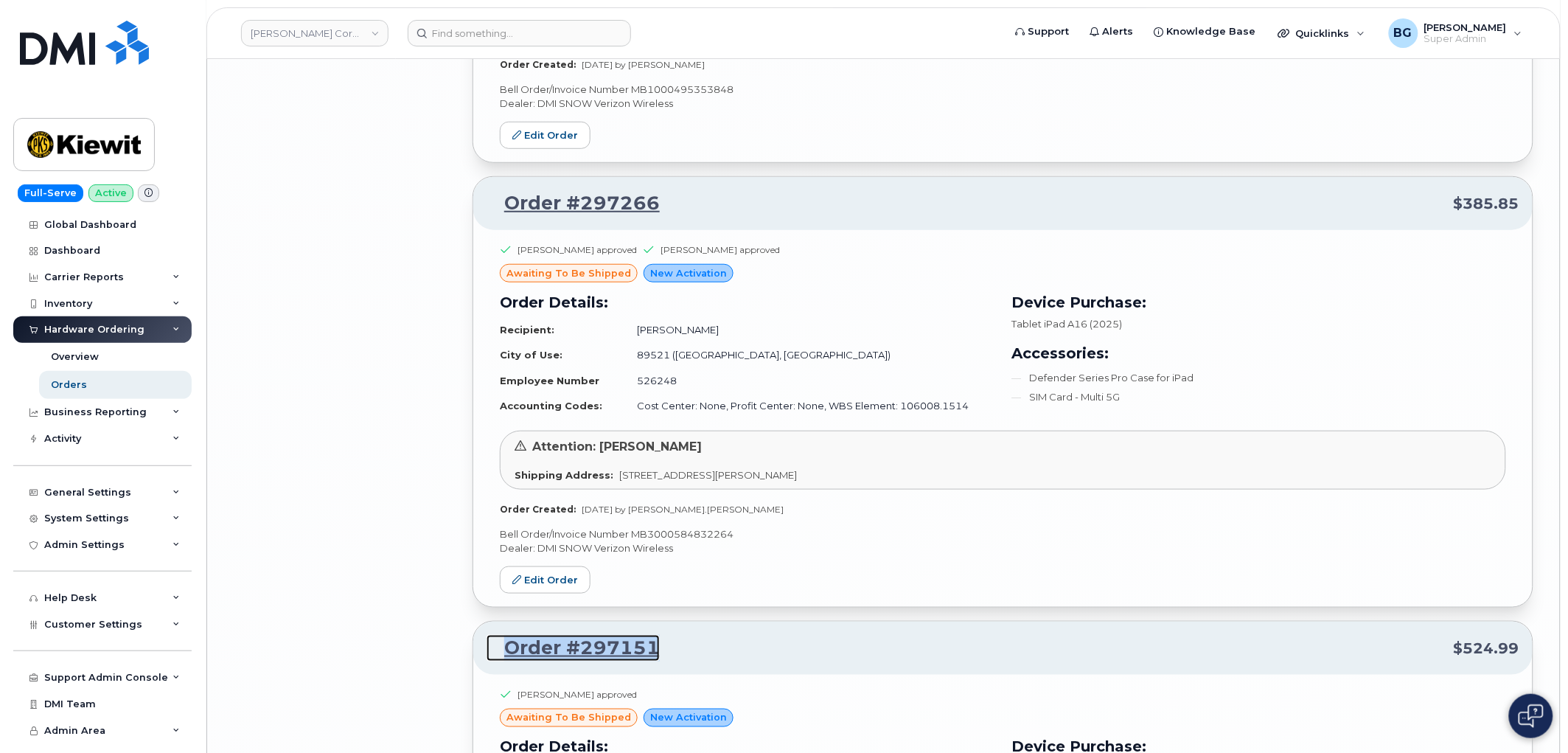
scroll to position [12381, 0]
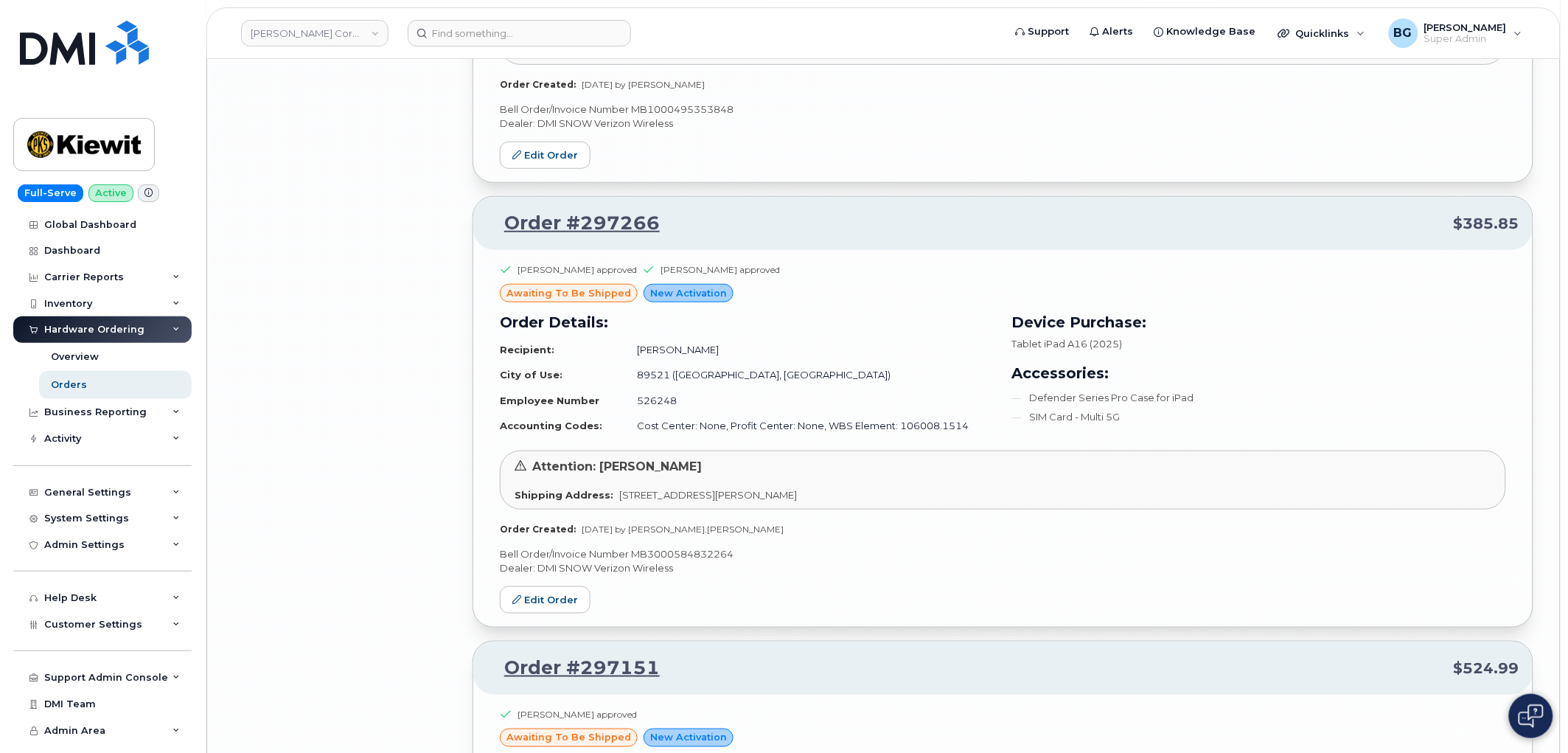
click at [683, 562] on p "Bell Order/Invoice Number MB3000584832264" at bounding box center [1003, 554] width 1006 height 14
drag, startPoint x: 690, startPoint y: 237, endPoint x: 500, endPoint y: 238, distance: 190.0
click at [500, 237] on p "Order #297266 $385.85" at bounding box center [1003, 223] width 1033 height 26
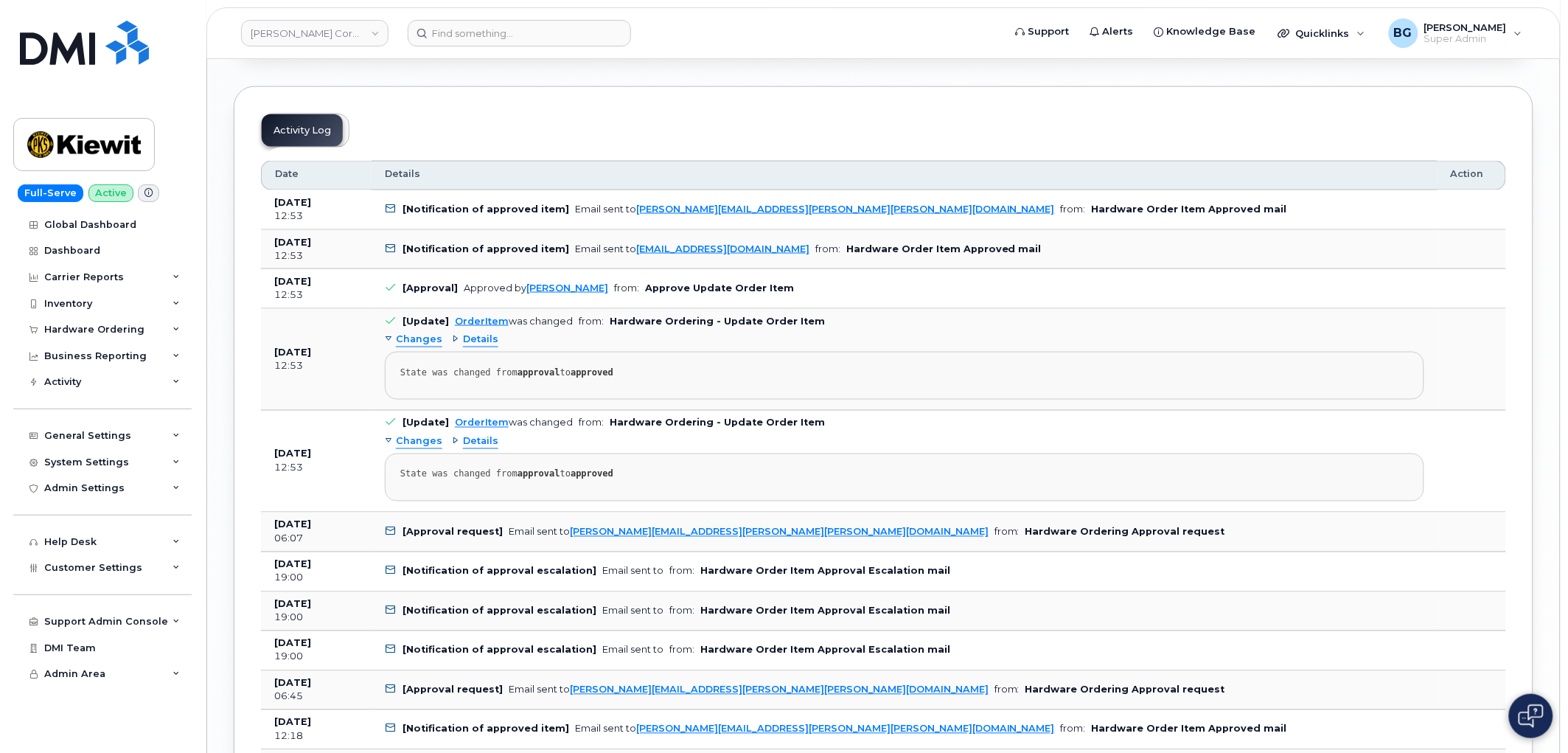
scroll to position [2622, 0]
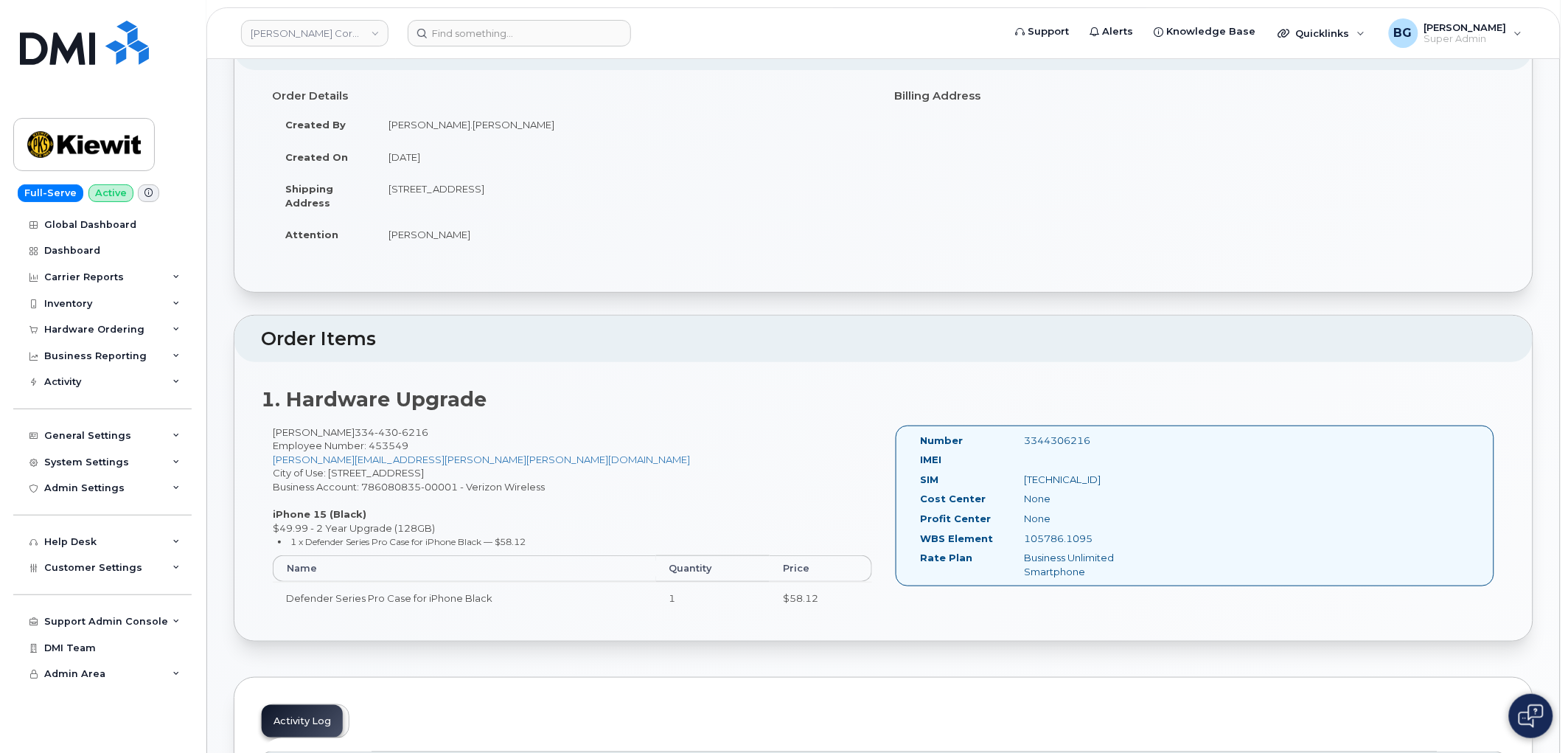
scroll to position [164, 0]
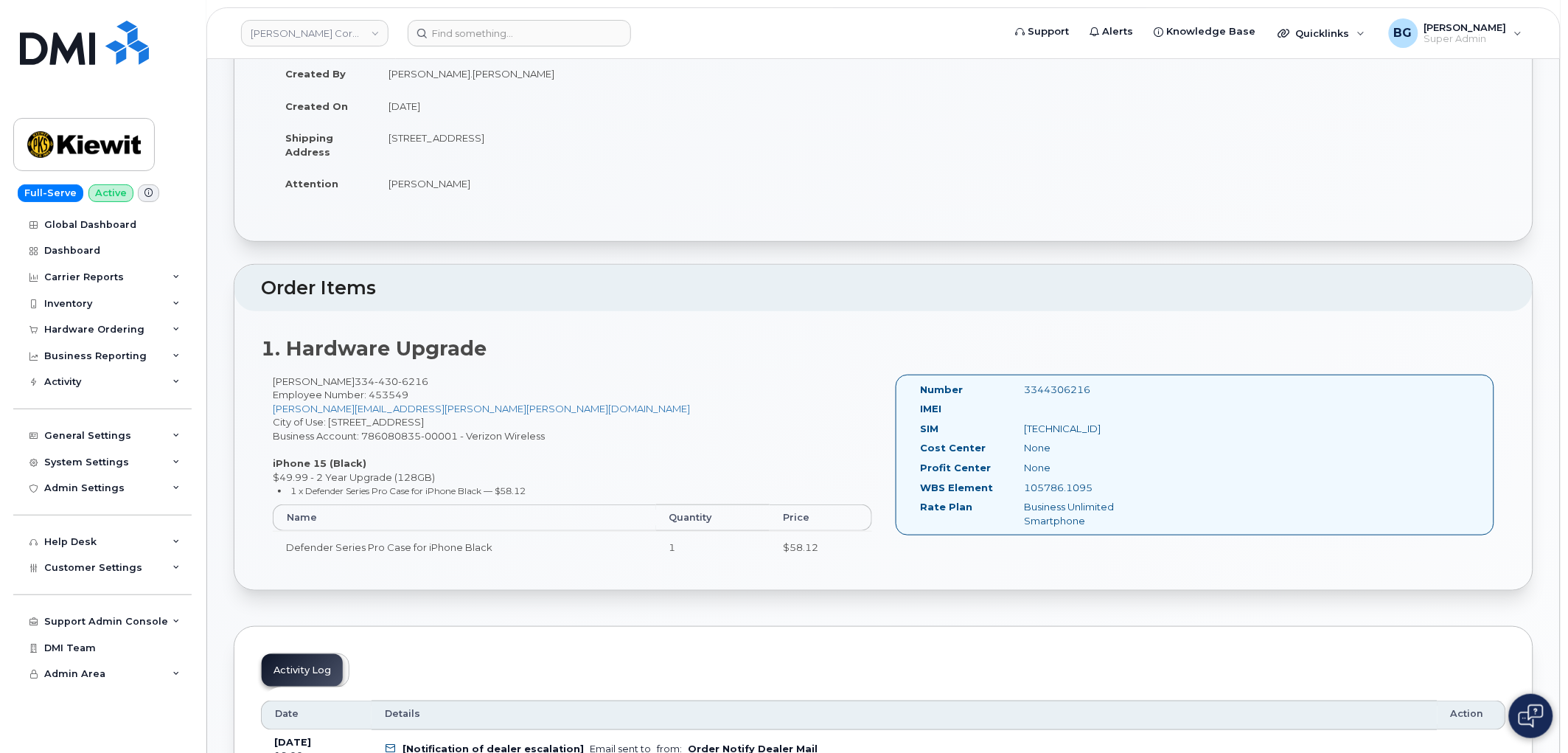
click at [393, 138] on td "[STREET_ADDRESS]" at bounding box center [623, 145] width 498 height 46
drag, startPoint x: 393, startPoint y: 138, endPoint x: 459, endPoint y: 138, distance: 66.0
click at [459, 138] on td "[STREET_ADDRESS]" at bounding box center [623, 145] width 498 height 46
copy td "[STREET_ADDRESS]"
click at [355, 383] on span "[PHONE_NUMBER]" at bounding box center [391, 381] width 74 height 11
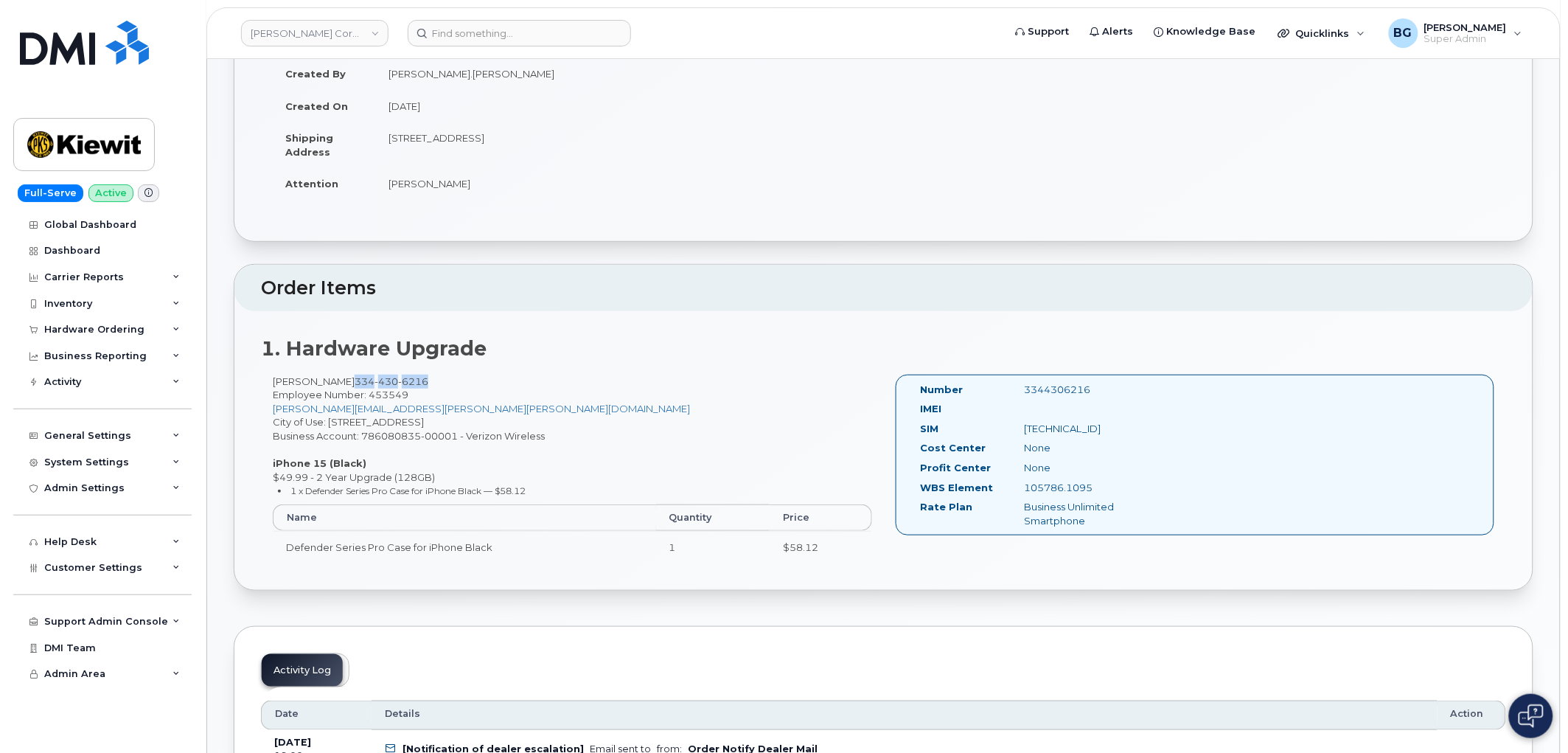
drag, startPoint x: 332, startPoint y: 383, endPoint x: 373, endPoint y: 381, distance: 41.0
click at [373, 381] on span "[PHONE_NUMBER]" at bounding box center [391, 381] width 74 height 11
copy span "[PHONE_NUMBER]"
click at [457, 35] on input at bounding box center [519, 33] width 223 height 26
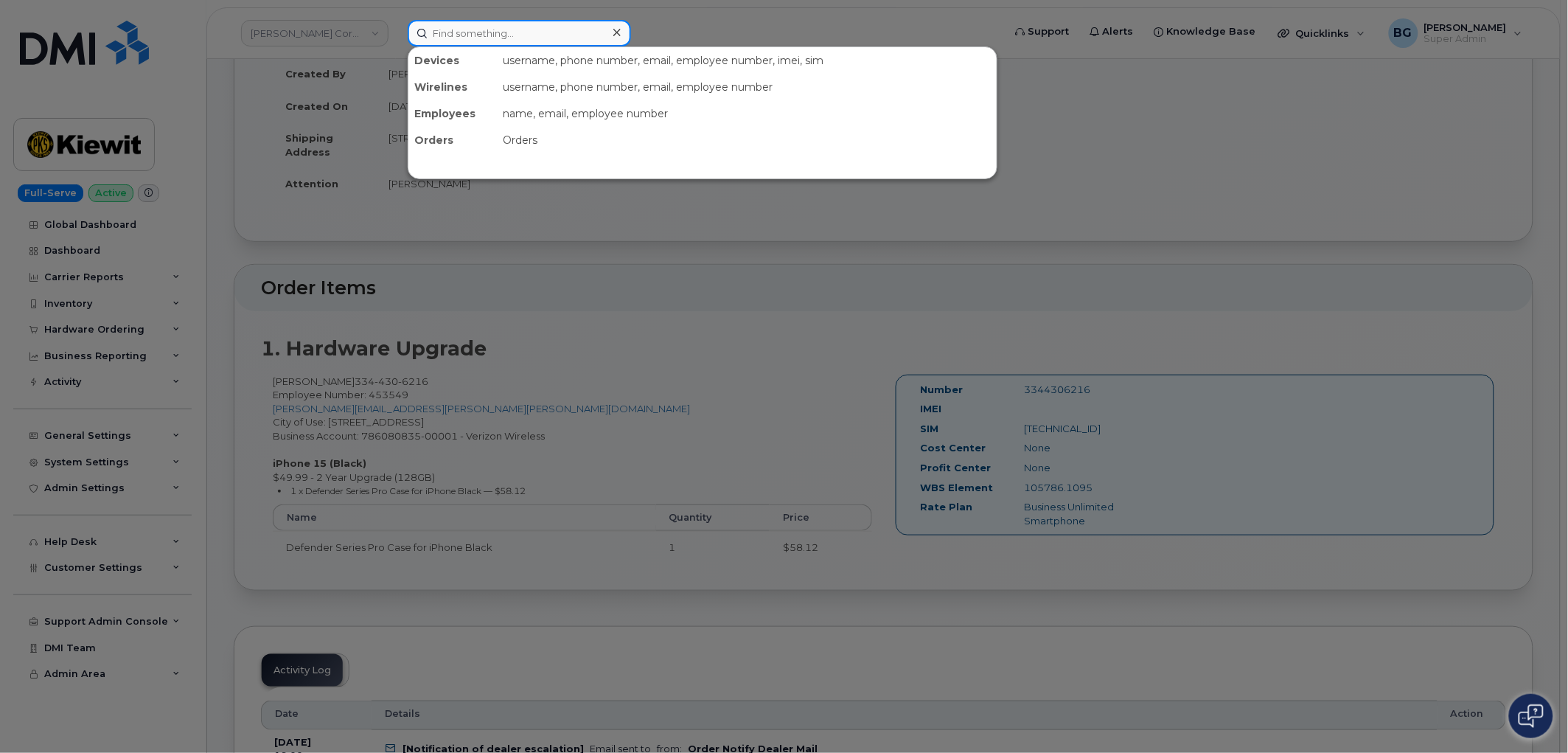
paste input "3344306216"
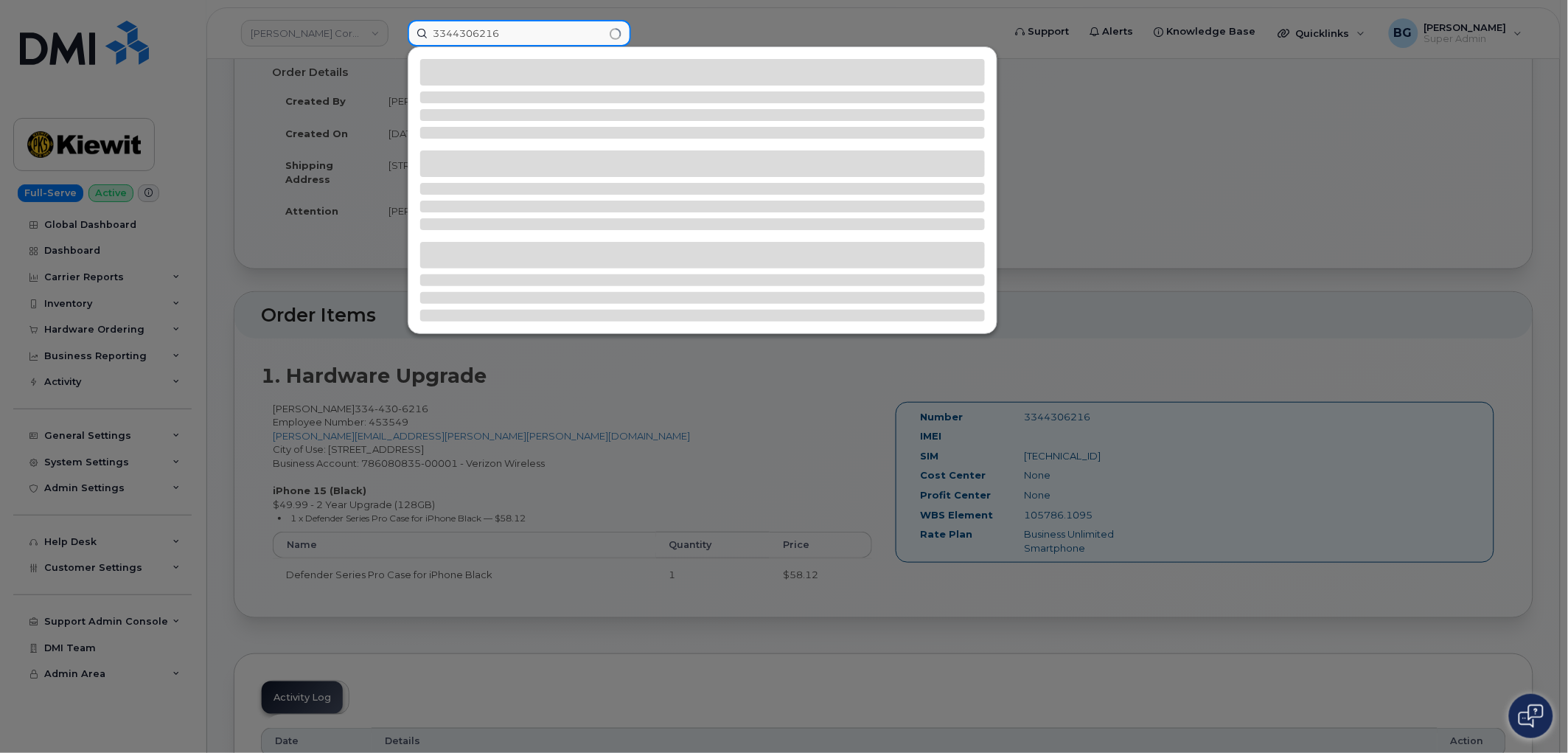
scroll to position [109, 0]
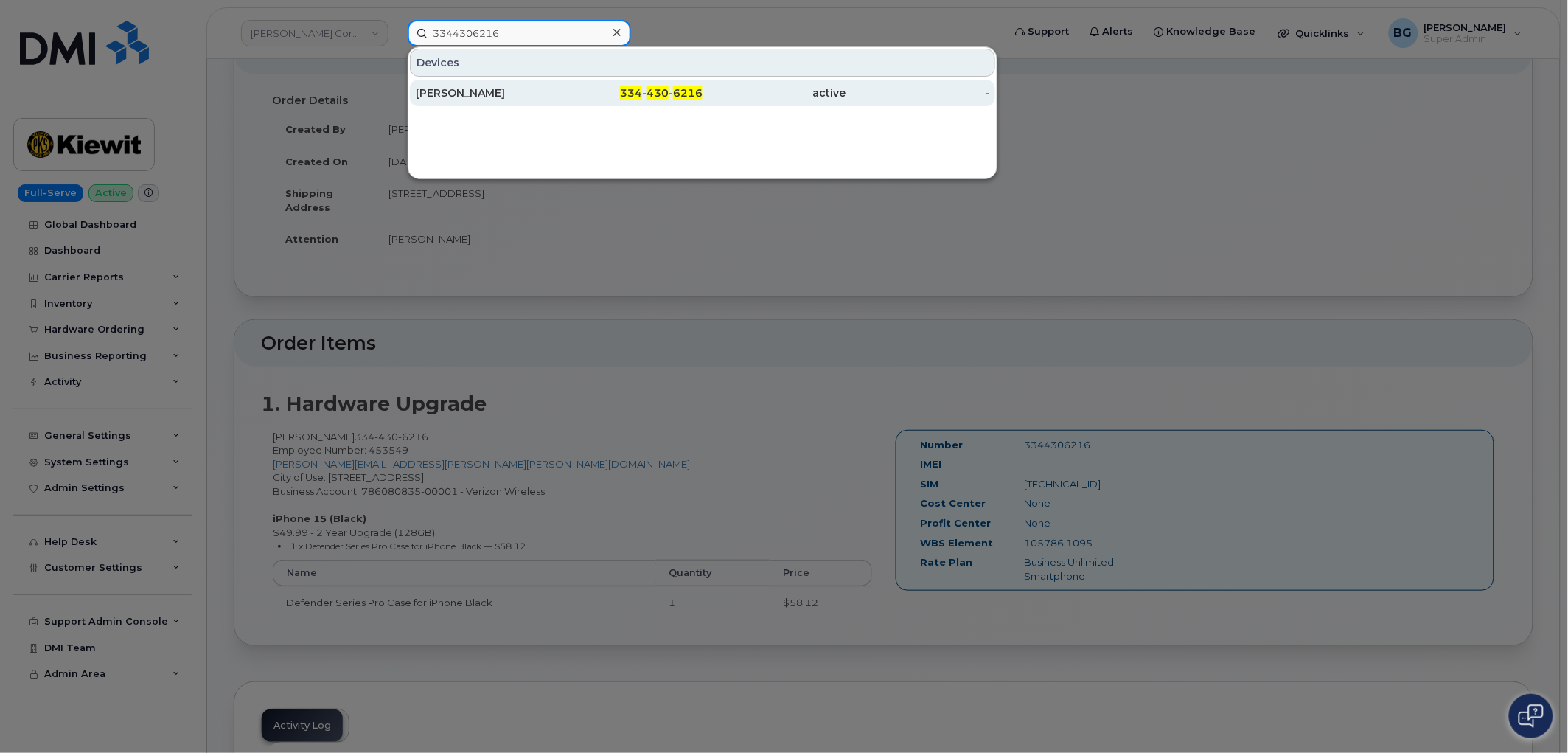
type input "3344306216"
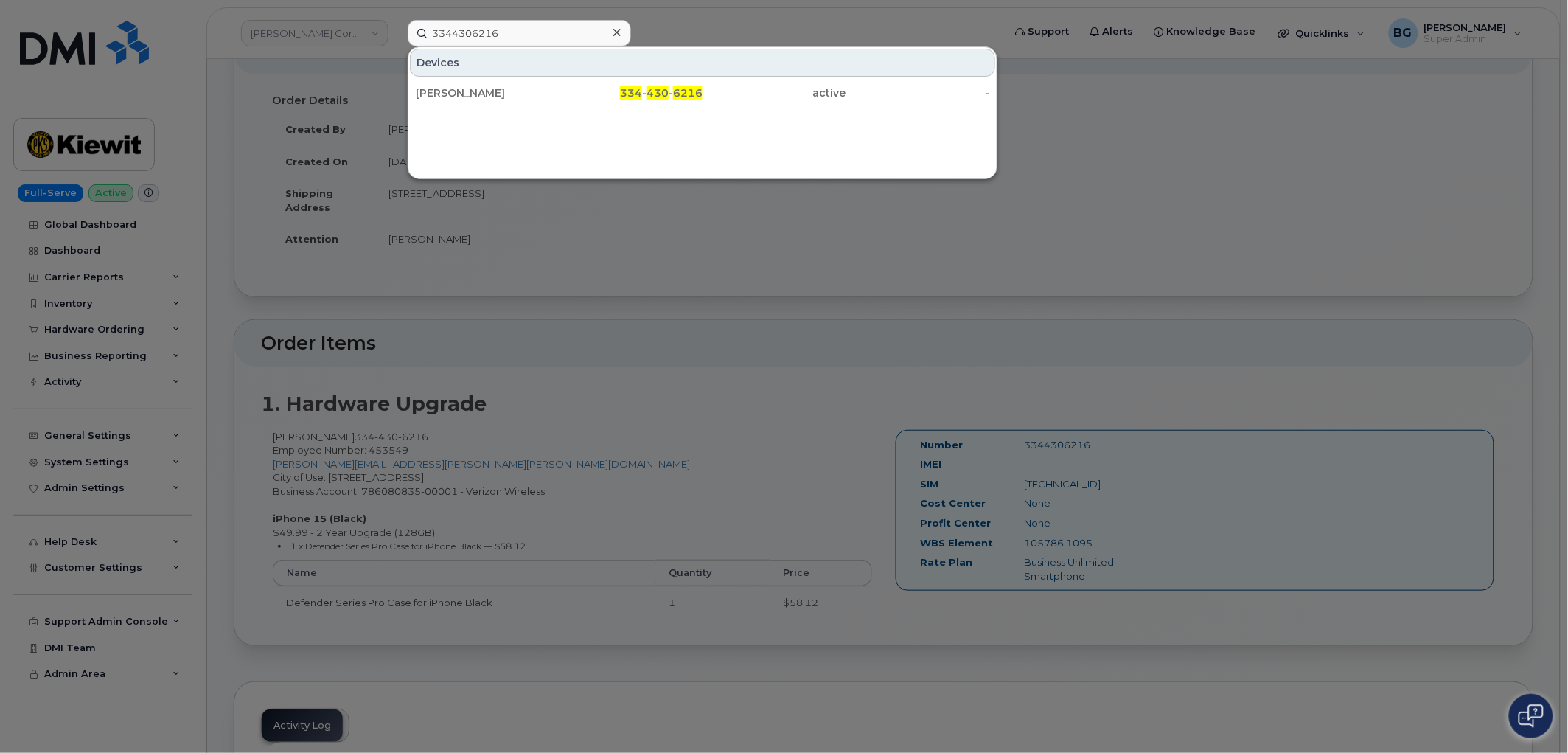
click at [646, 328] on div at bounding box center [784, 376] width 1568 height 753
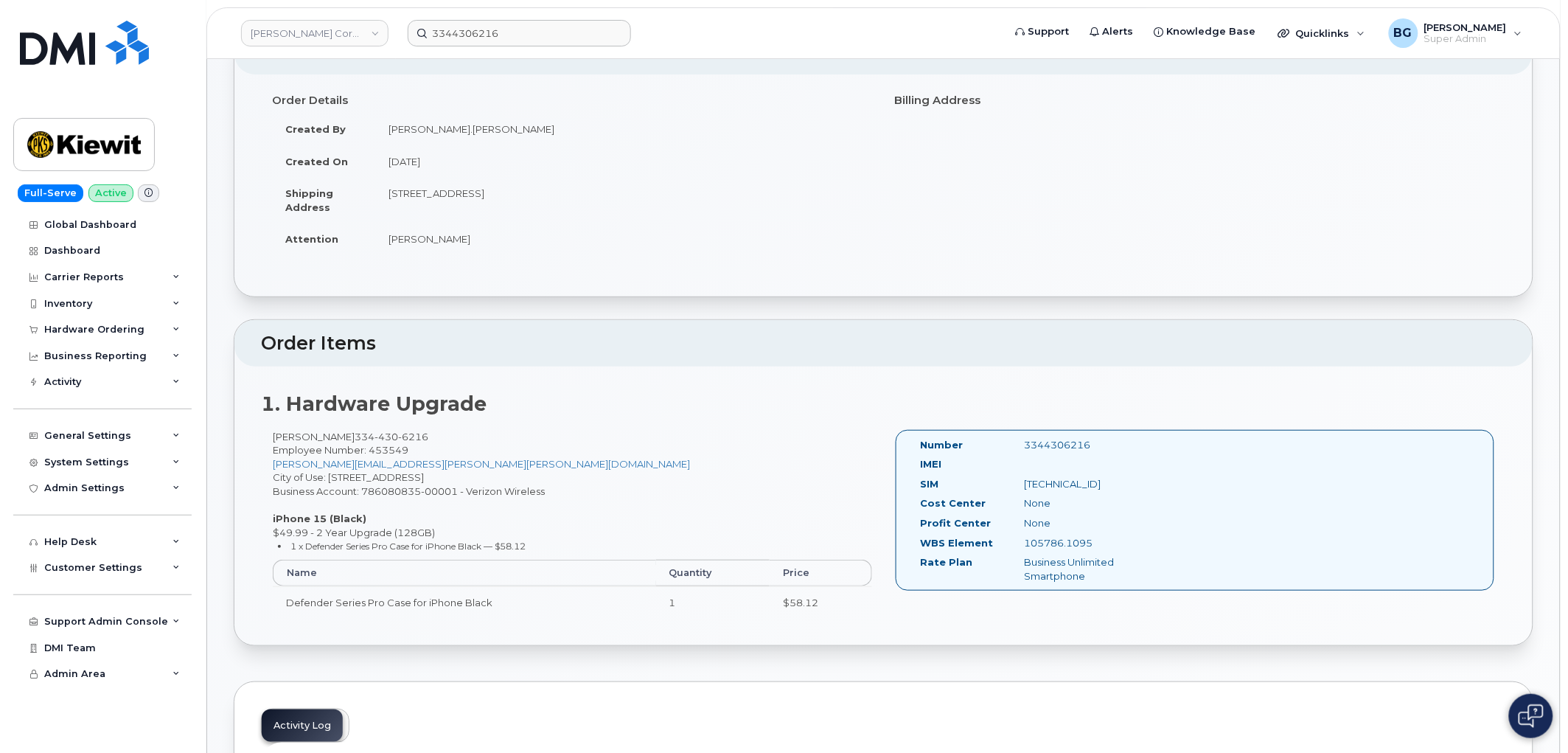
click at [476, 197] on td "6401 France Rd NEW ORLEANS LA 70126-1127 UNITED STATES" at bounding box center [623, 200] width 498 height 46
drag, startPoint x: 476, startPoint y: 197, endPoint x: 503, endPoint y: 193, distance: 27.3
click at [503, 193] on td "6401 France Rd NEW ORLEANS LA 70126-1127 UNITED STATES" at bounding box center [623, 200] width 498 height 46
copy td "NEW ORLEANS"
click at [549, 195] on td "6401 France Rd NEW ORLEANS LA 70126-1127 UNITED STATES" at bounding box center [623, 200] width 498 height 46
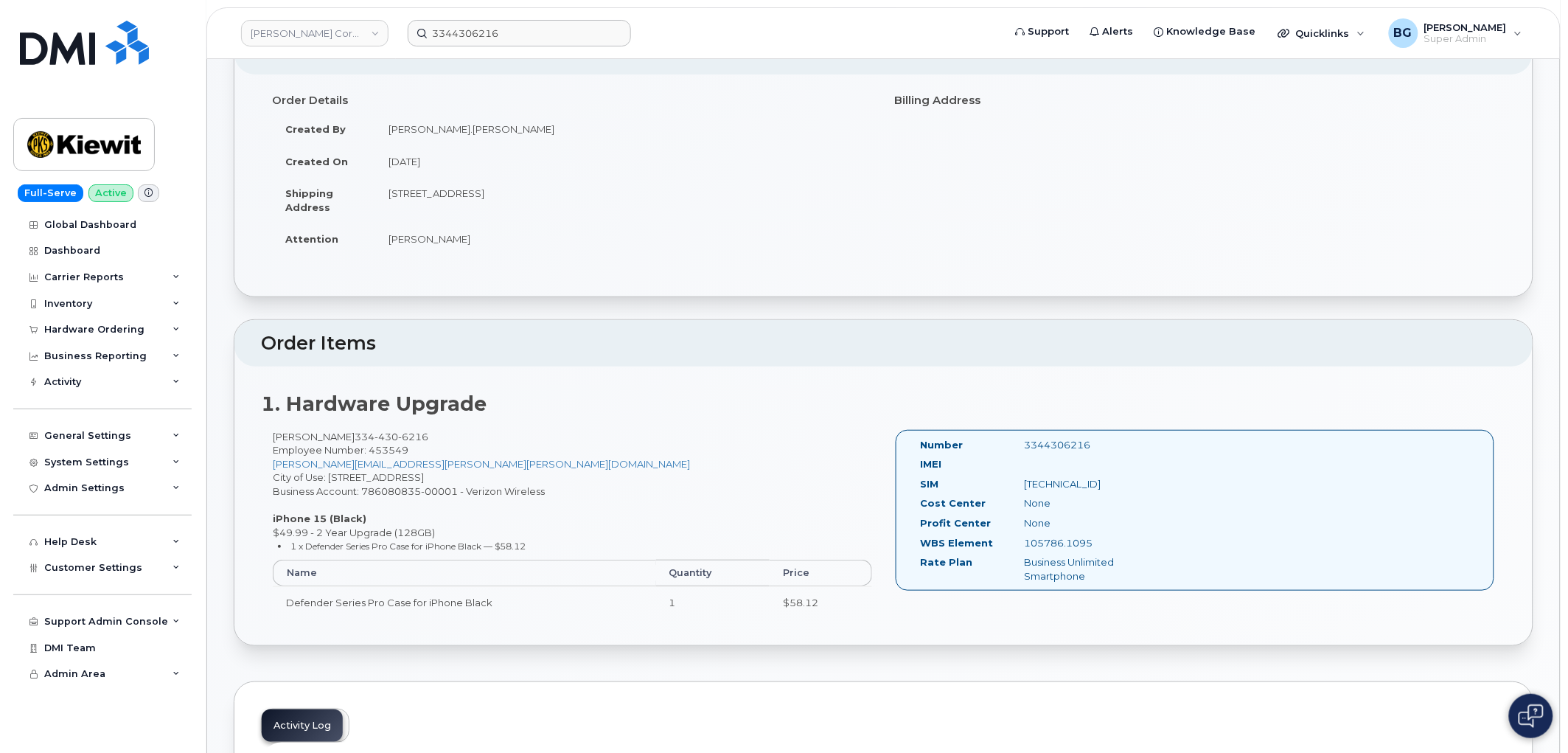
click at [549, 195] on td "6401 France Rd NEW ORLEANS LA 70126-1127 UNITED STATES" at bounding box center [623, 200] width 498 height 46
copy td "LA"
click at [578, 196] on td "6401 France Rd NEW ORLEANS LA 70126-1127 UNITED STATES" at bounding box center [623, 200] width 498 height 46
copy td "70126"
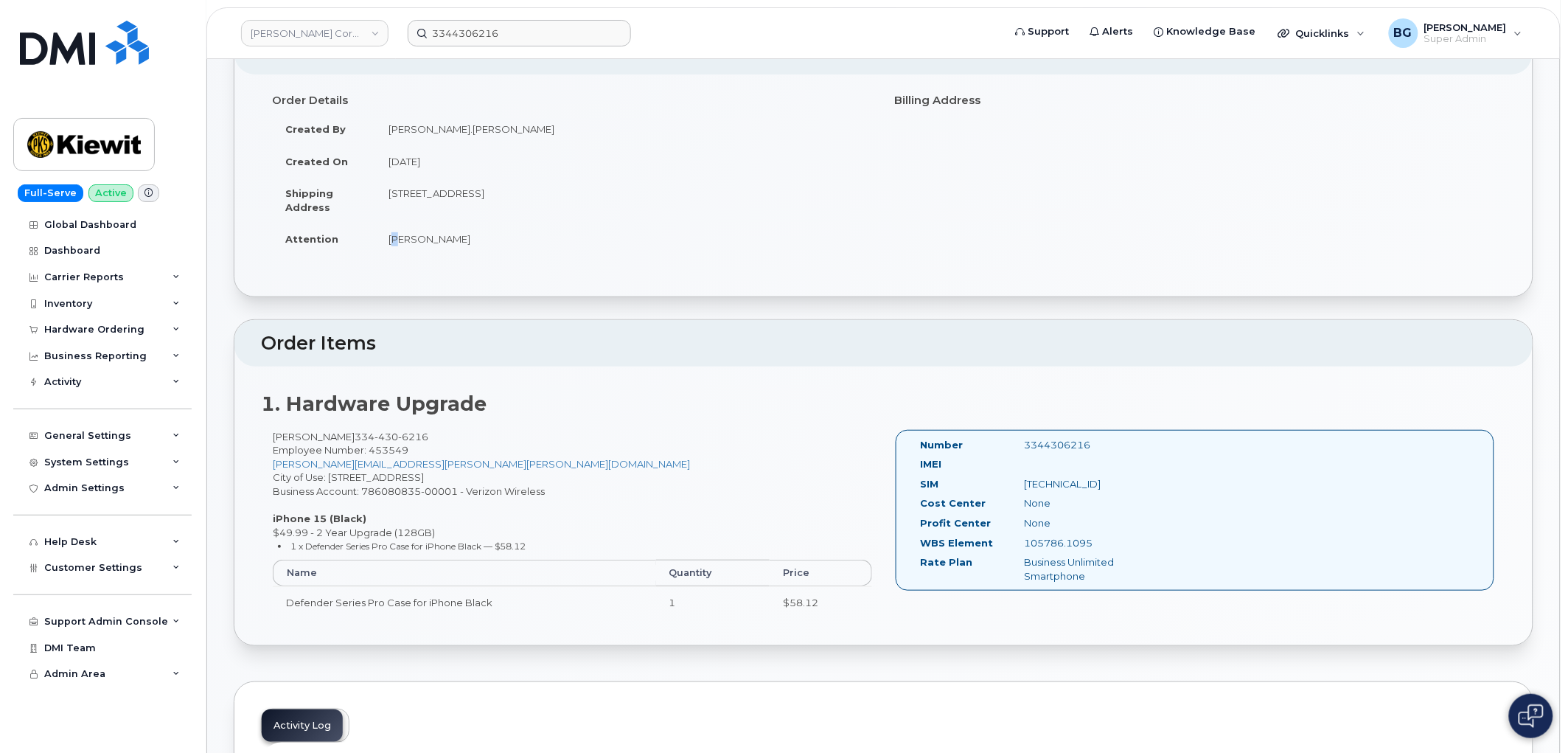
drag, startPoint x: 383, startPoint y: 226, endPoint x: 400, endPoint y: 241, distance: 22.7
click at [400, 236] on td "[PERSON_NAME]" at bounding box center [623, 239] width 498 height 33
click at [297, 240] on strong "Attention" at bounding box center [311, 239] width 53 height 11
drag, startPoint x: 297, startPoint y: 240, endPoint x: 420, endPoint y: 237, distance: 123.0
click at [420, 237] on tr "Attention Kirk Baxter" at bounding box center [572, 239] width 601 height 33
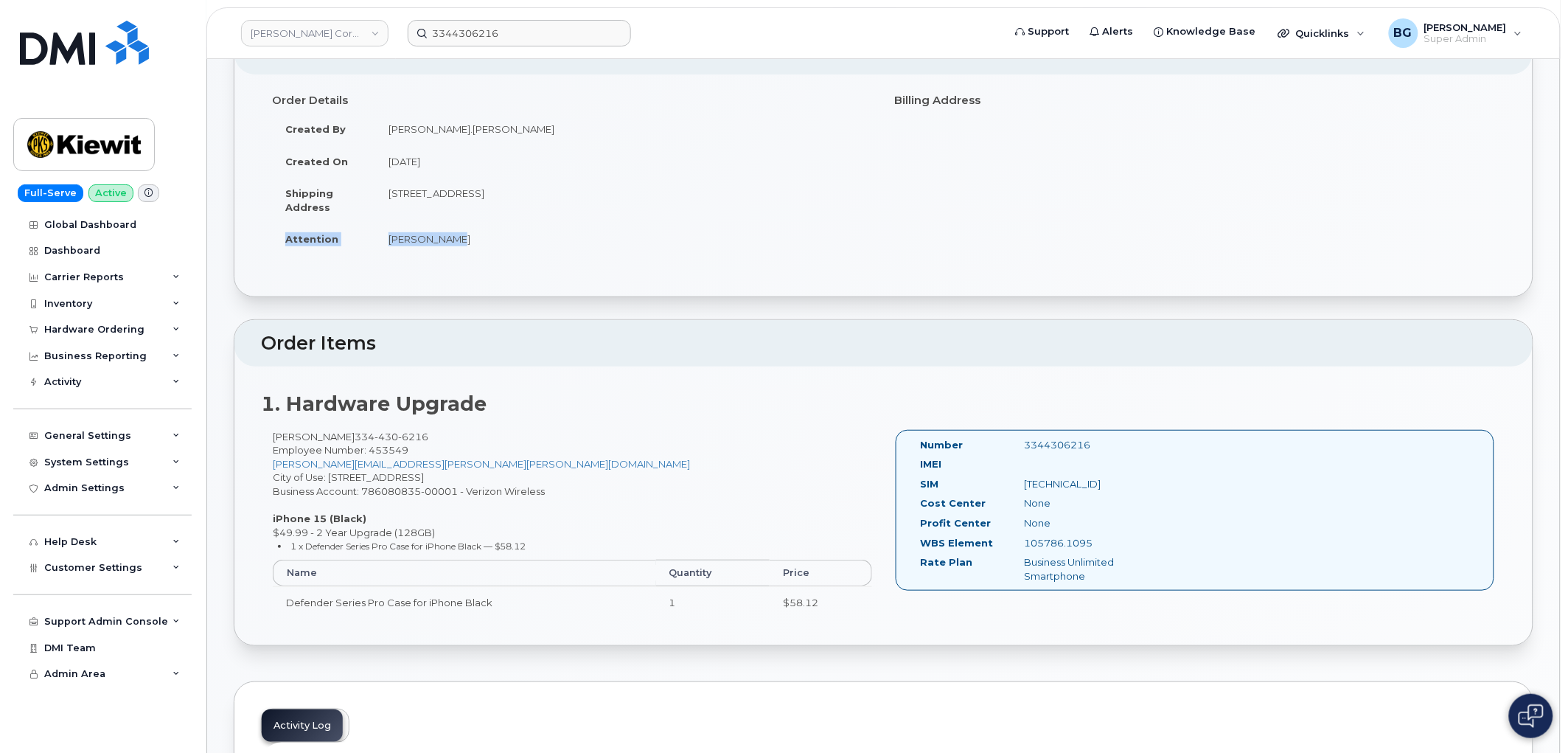
copy tr "Attention Kirk Baxter"
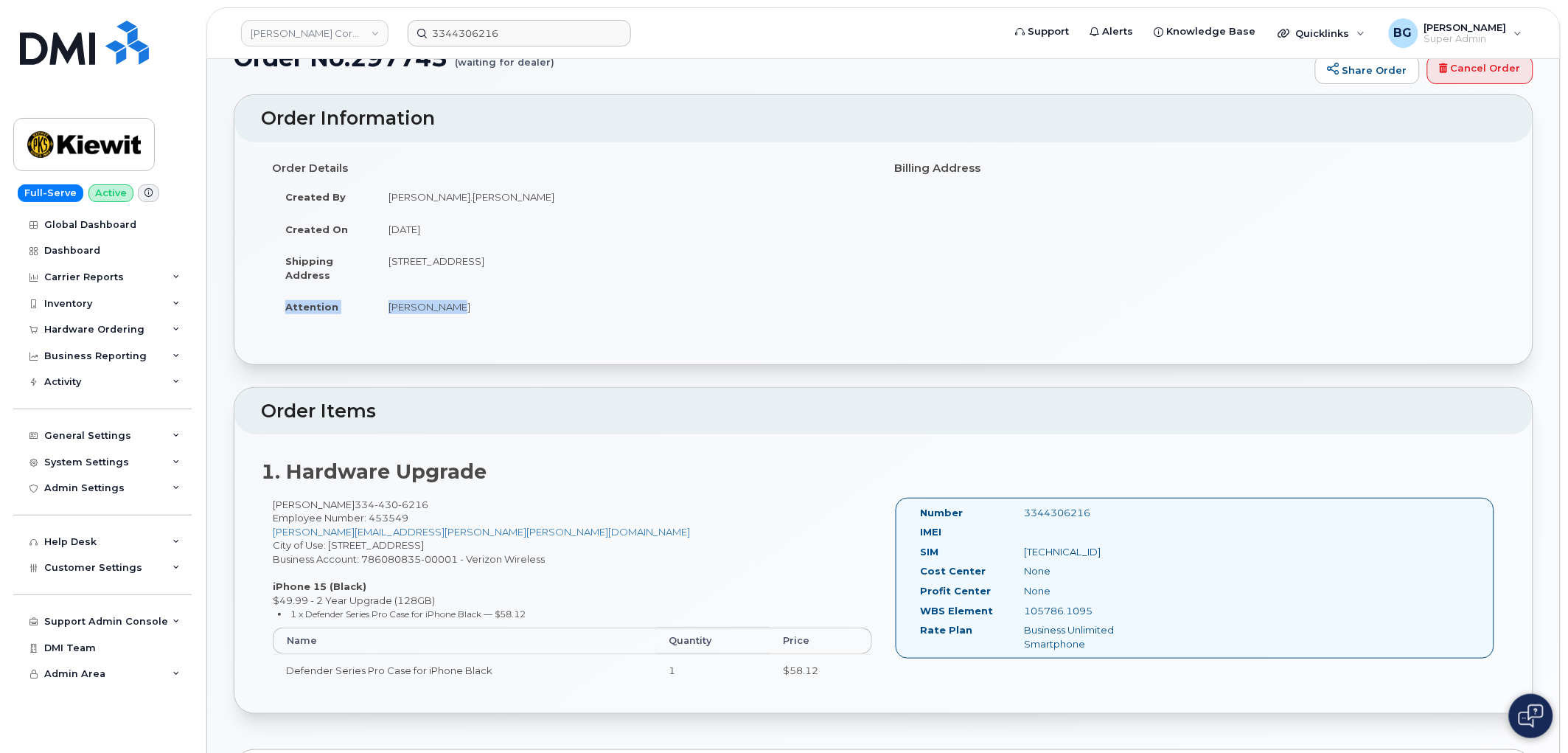
scroll to position [0, 0]
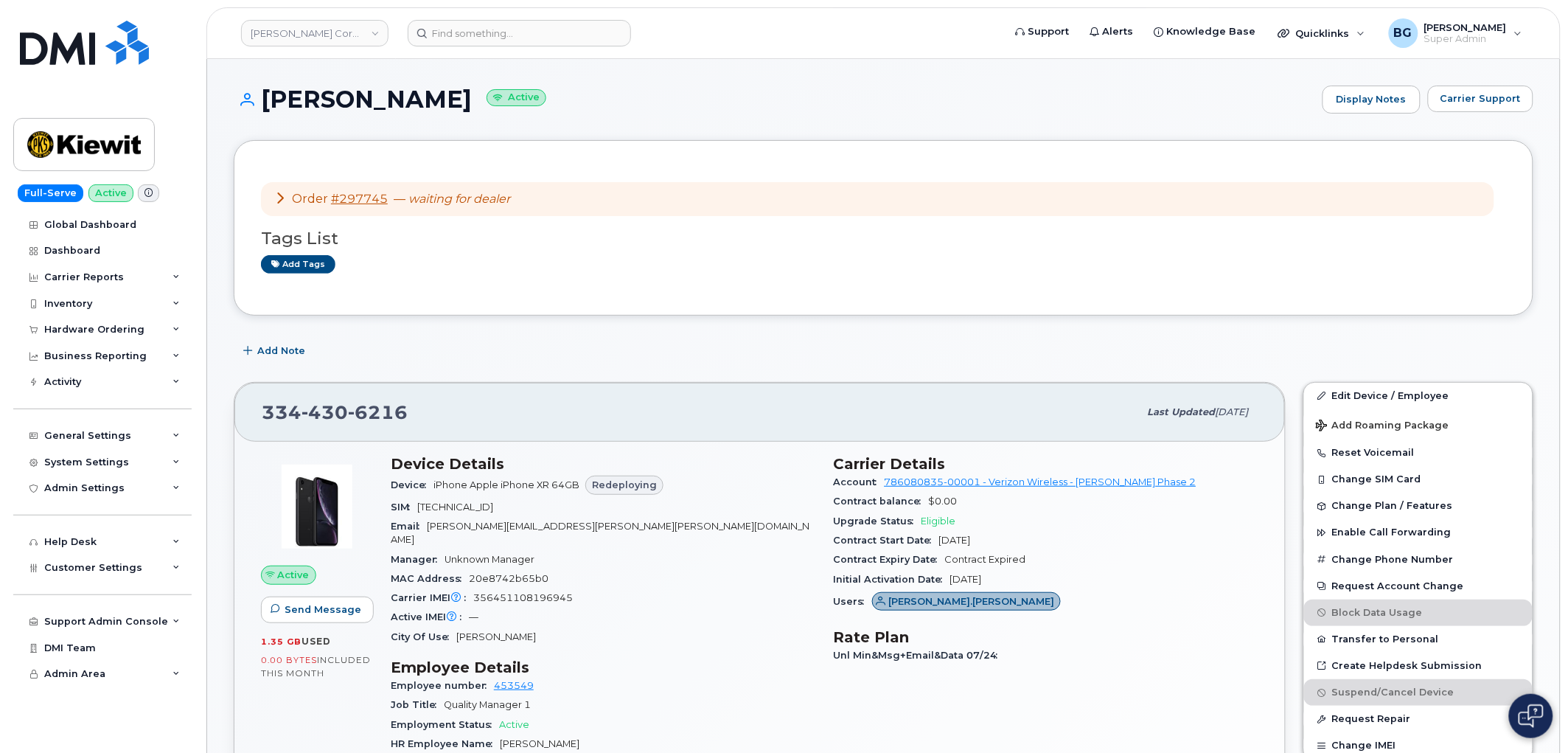
click at [520, 592] on span "356451108196945" at bounding box center [523, 598] width 100 height 11
copy span "356451108196945"
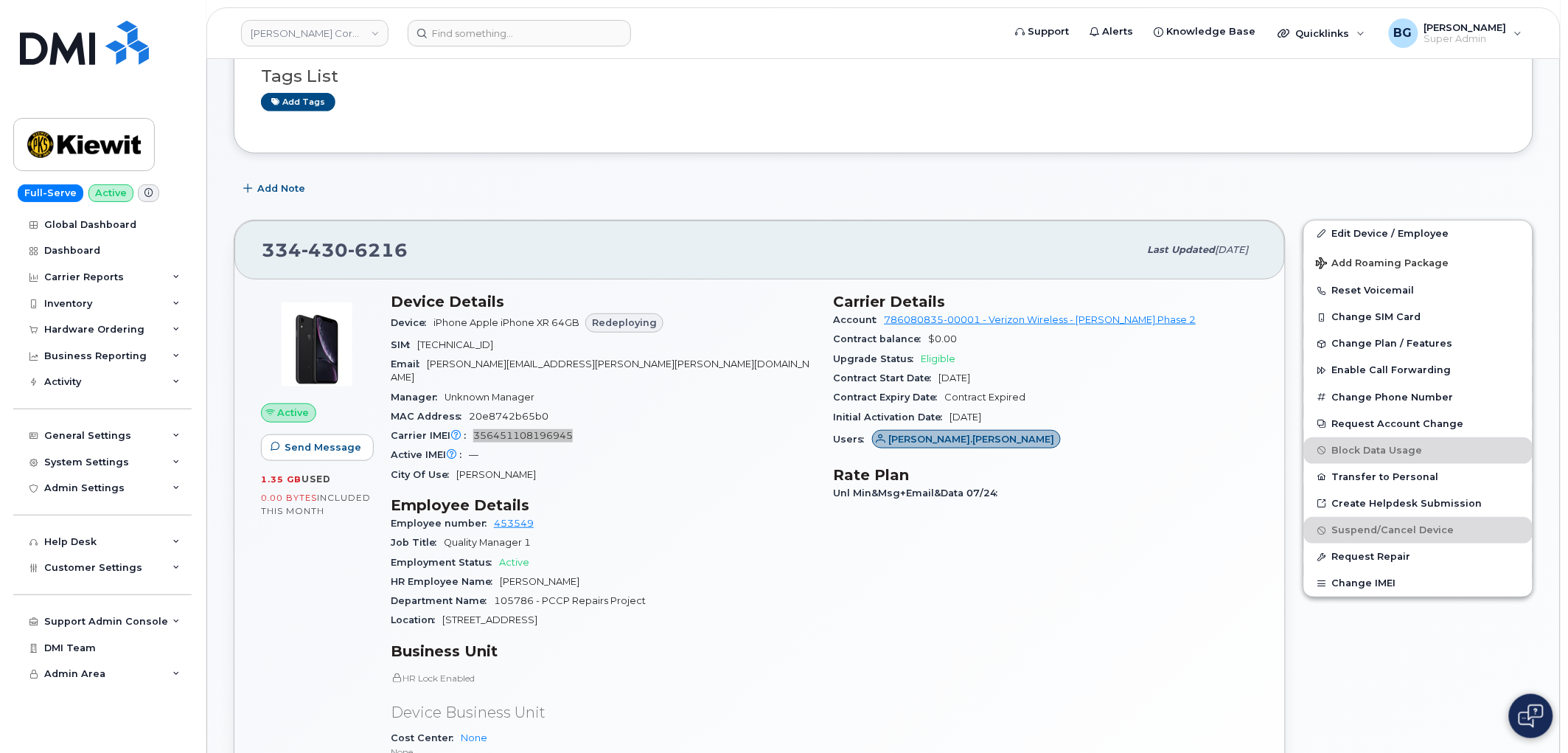
scroll to position [164, 0]
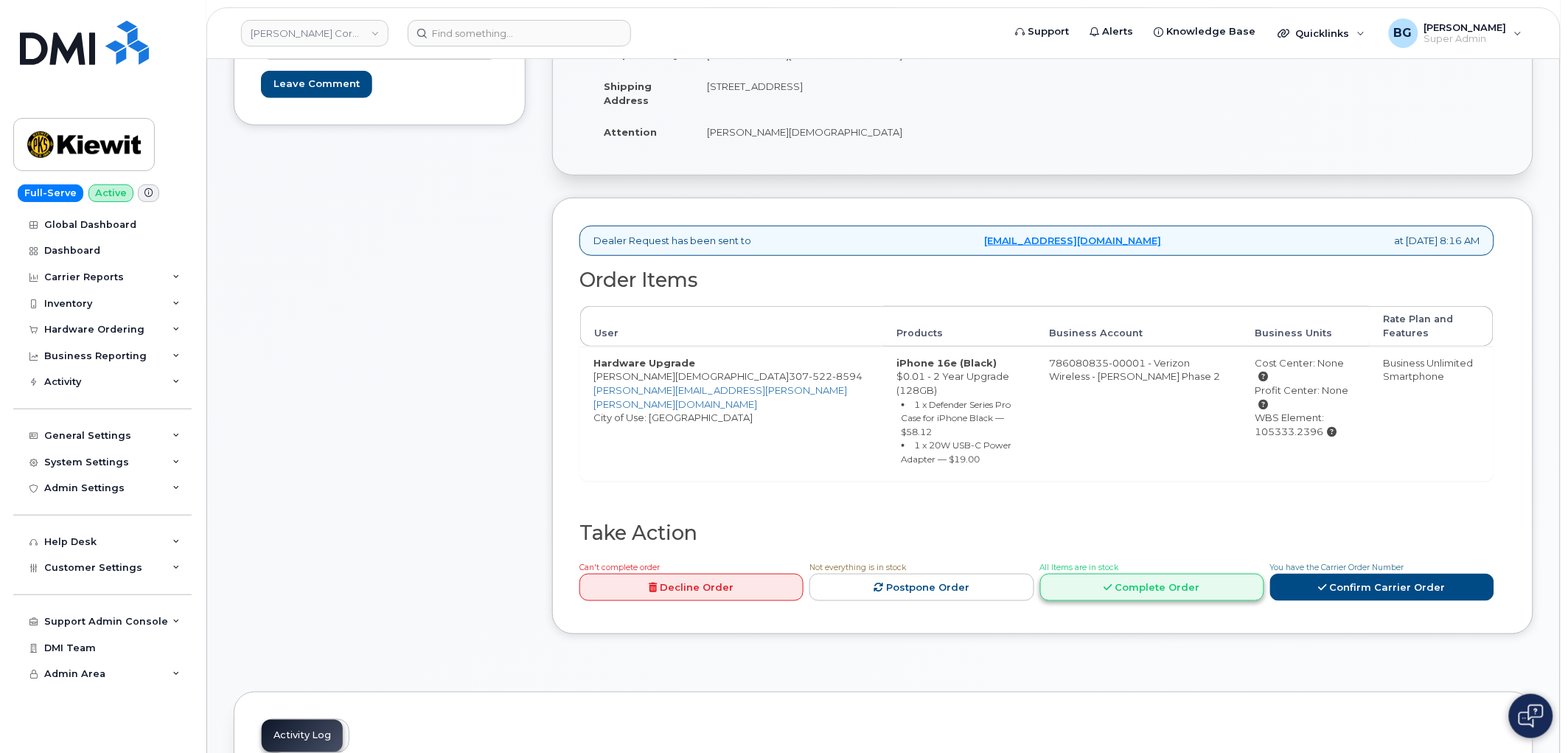
scroll to position [328, 0]
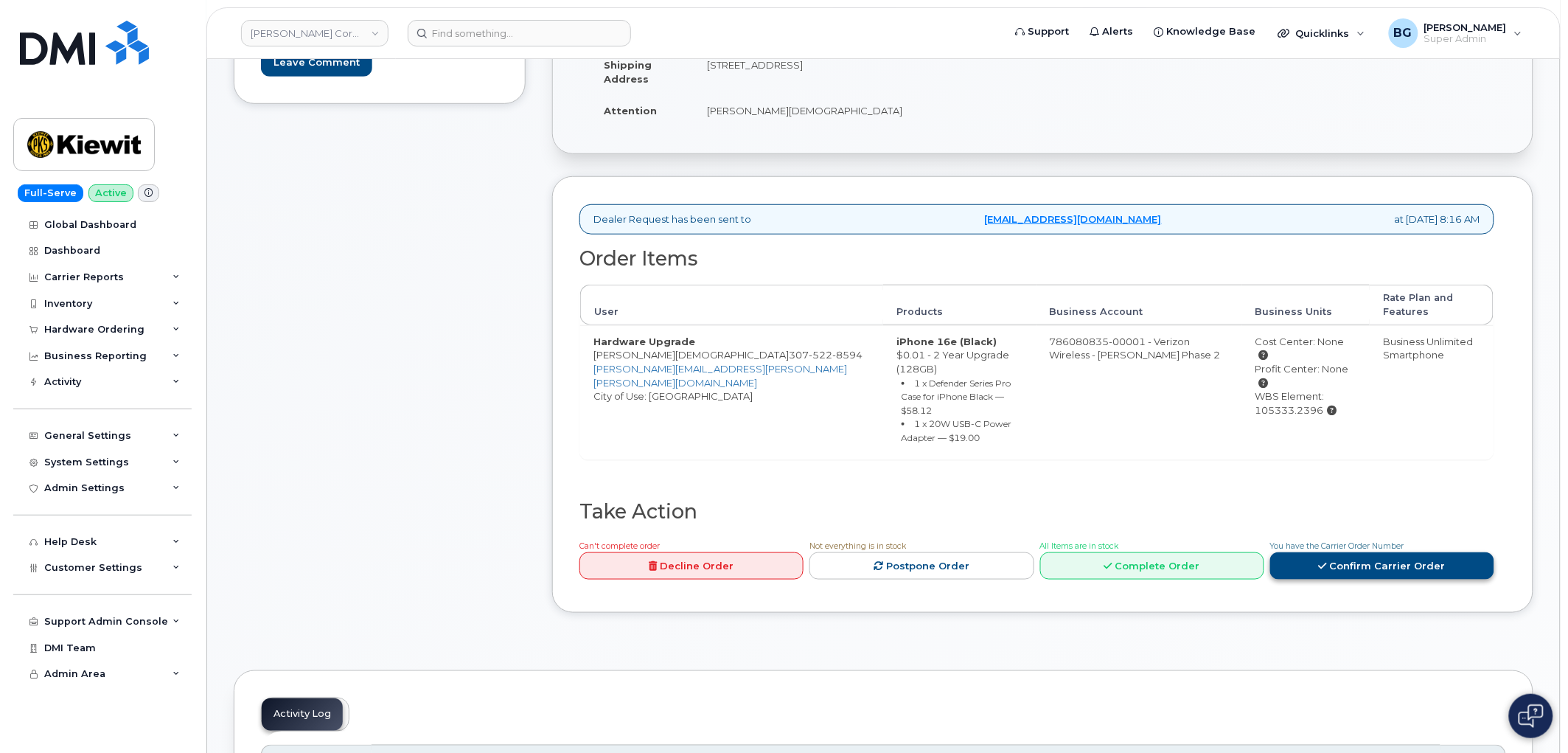
click at [1324, 562] on icon at bounding box center [1323, 567] width 8 height 10
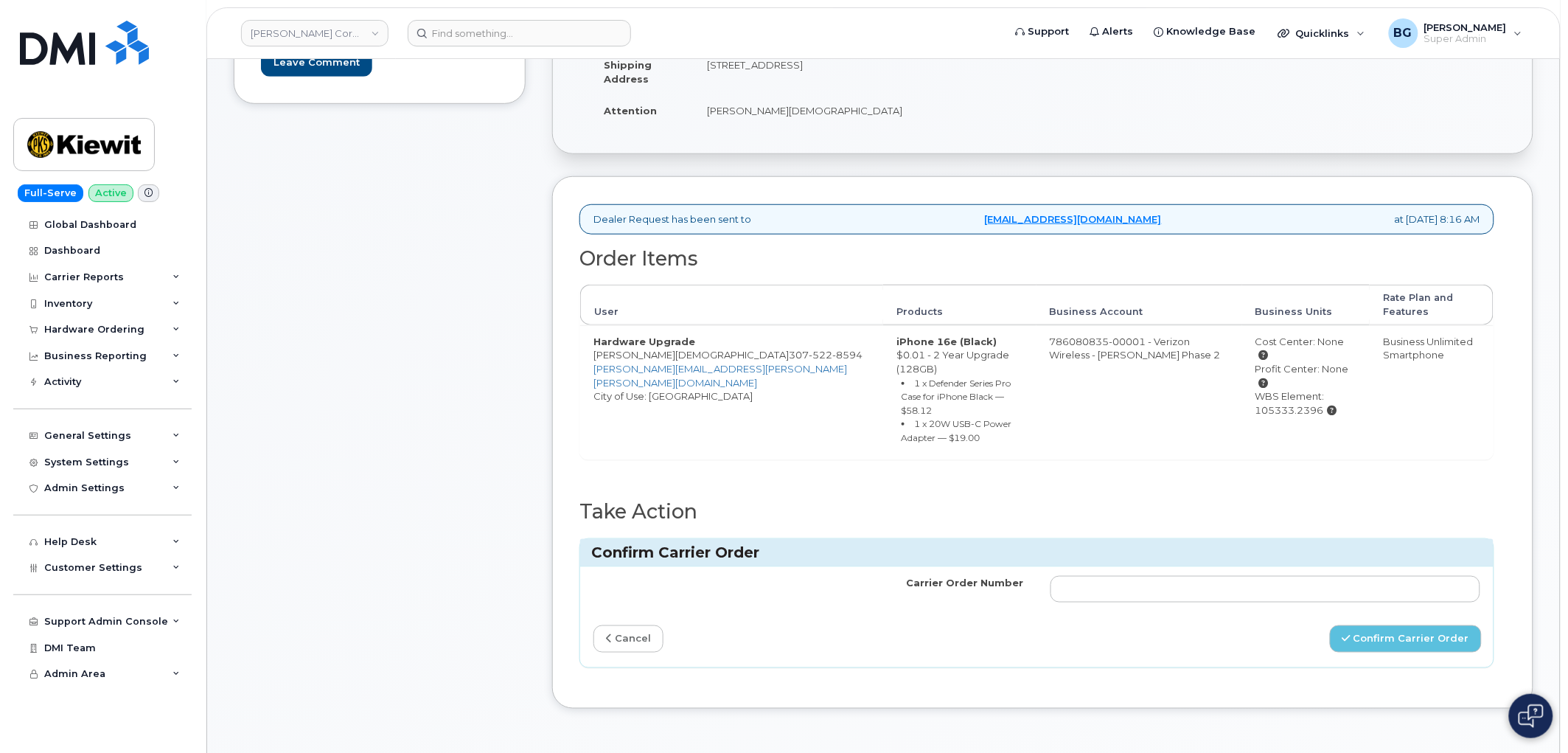
click at [1281, 567] on td at bounding box center [1265, 589] width 457 height 44
click at [1284, 576] on input "Carrier Order Number" at bounding box center [1266, 589] width 431 height 26
paste input "MB1000496709604"
click at [1399, 625] on button "Confirm Carrier Order" at bounding box center [1406, 639] width 152 height 27
click at [1221, 576] on input "MB1000496709604" at bounding box center [1266, 589] width 431 height 26
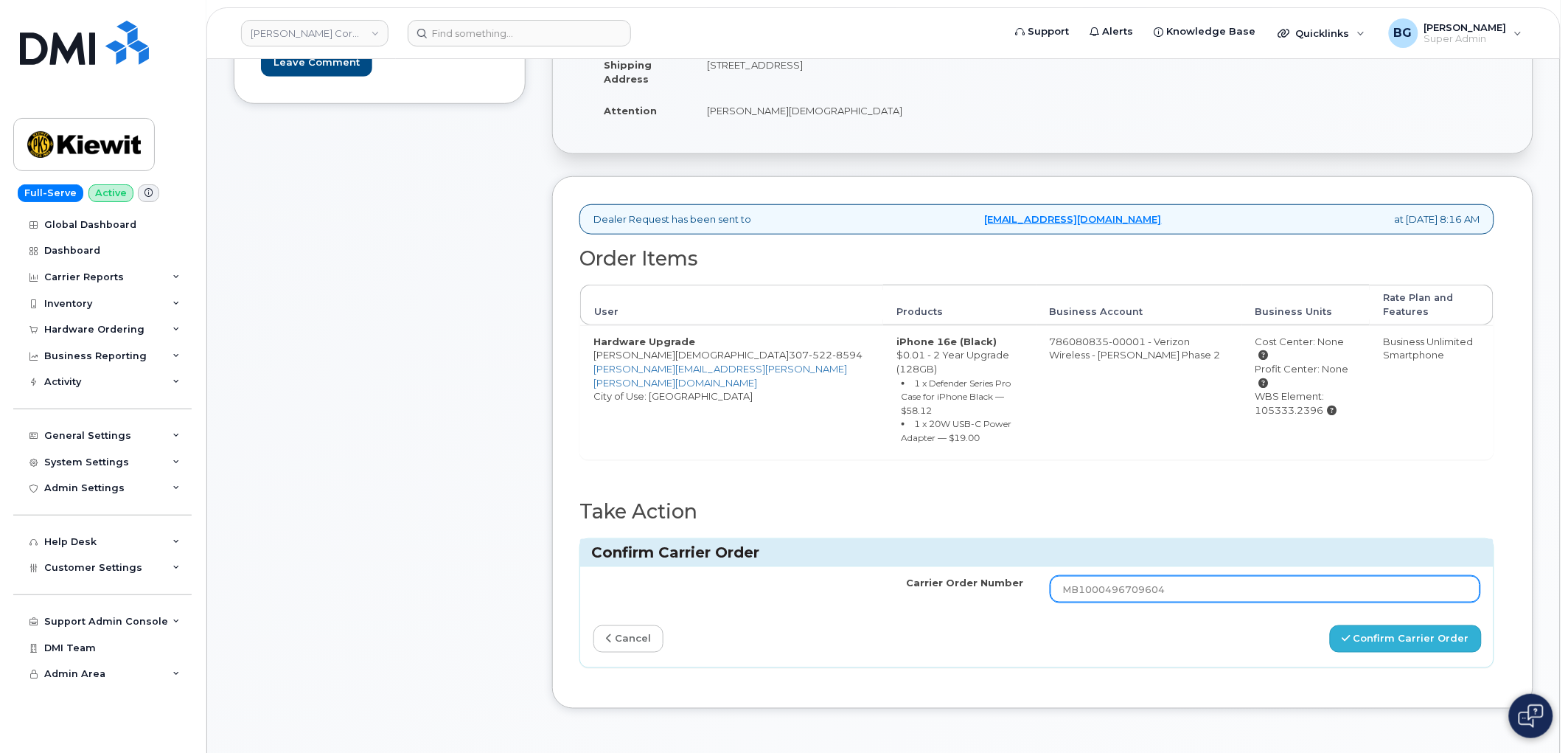
type input "MB1000496709604"
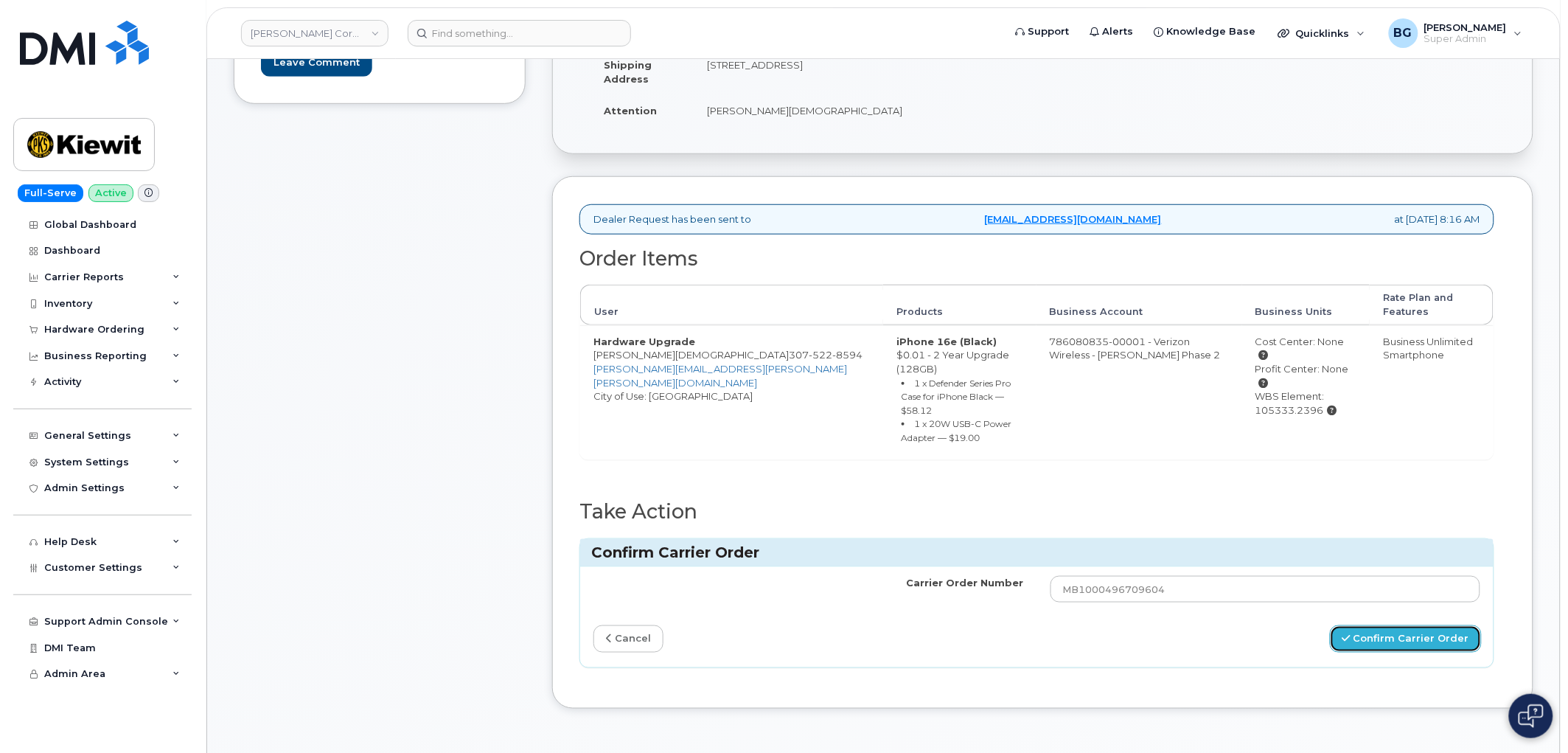
click at [1369, 625] on button "Confirm Carrier Order" at bounding box center [1406, 639] width 152 height 27
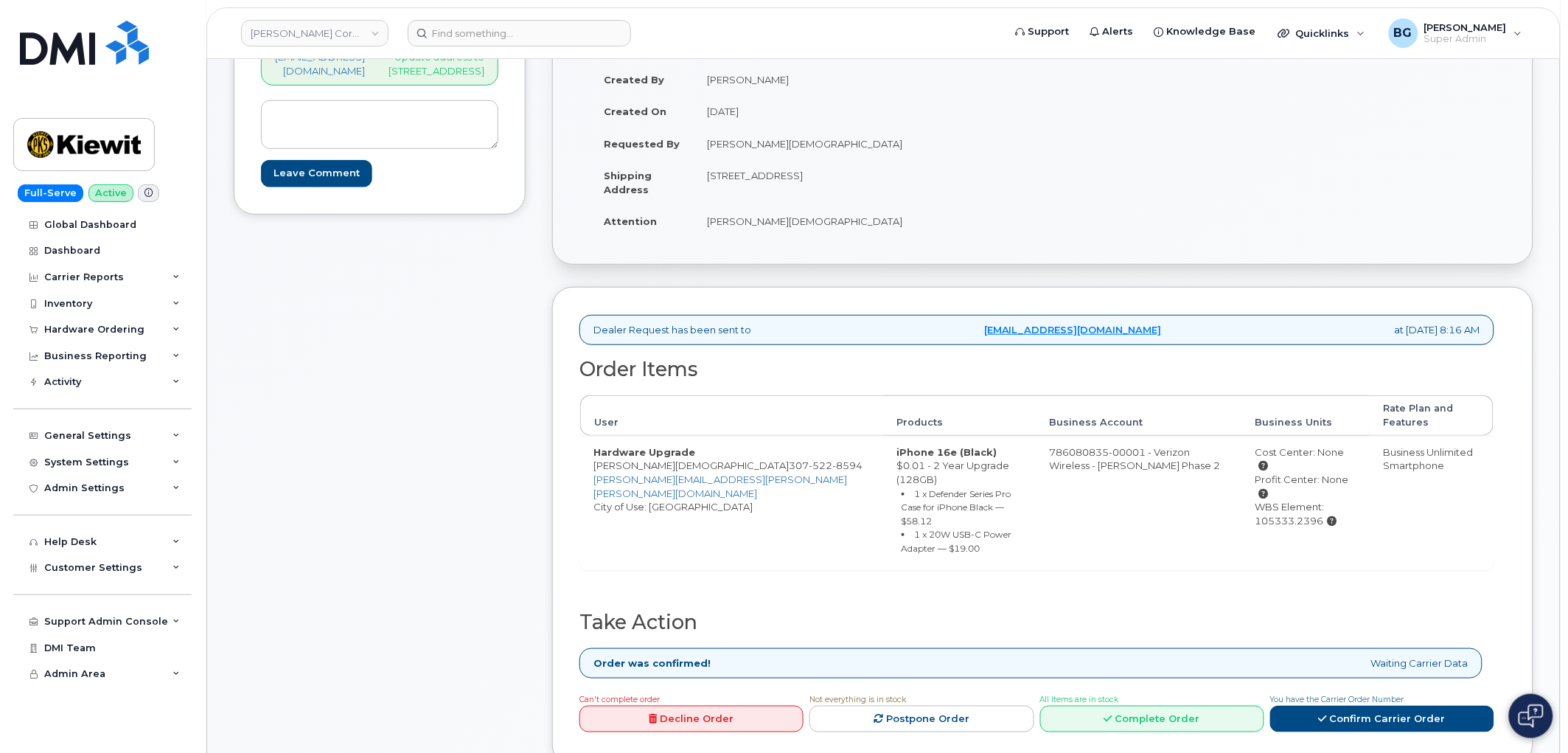
scroll to position [218, 0]
click at [1157, 705] on link "Complete Order" at bounding box center [1152, 718] width 224 height 27
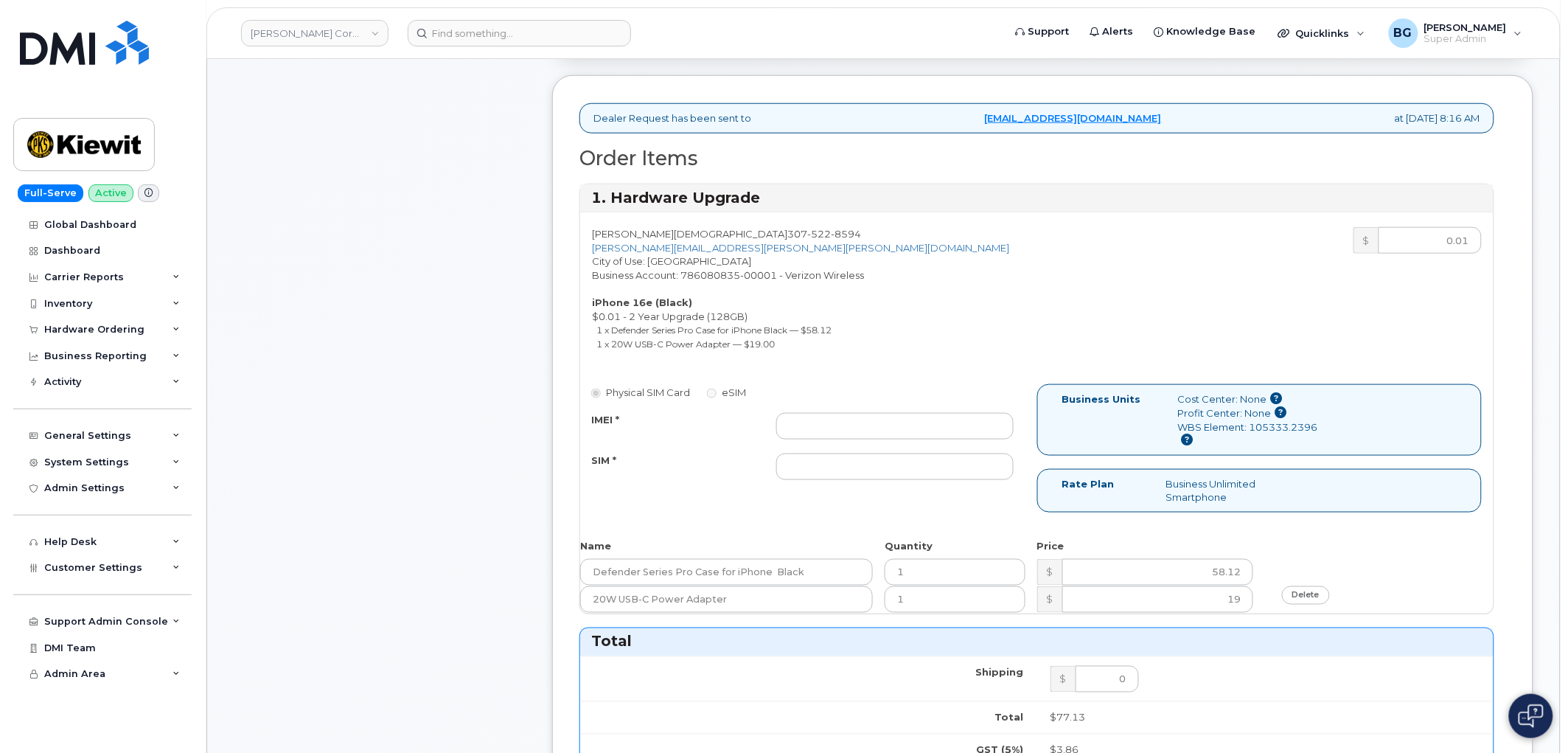
scroll to position [437, 0]
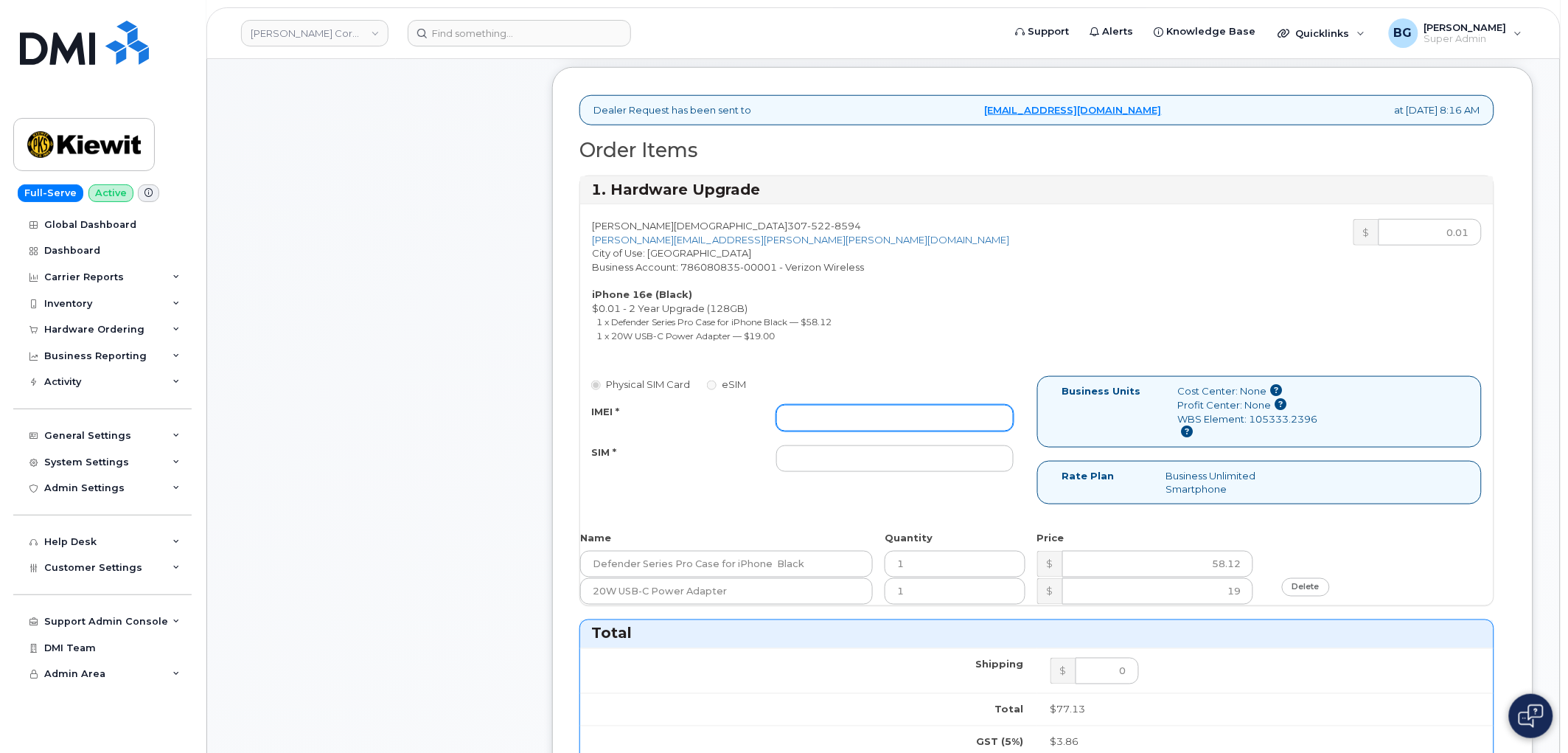
click at [860, 419] on input "IMEI *" at bounding box center [895, 418] width 237 height 26
paste input "350304979591981"
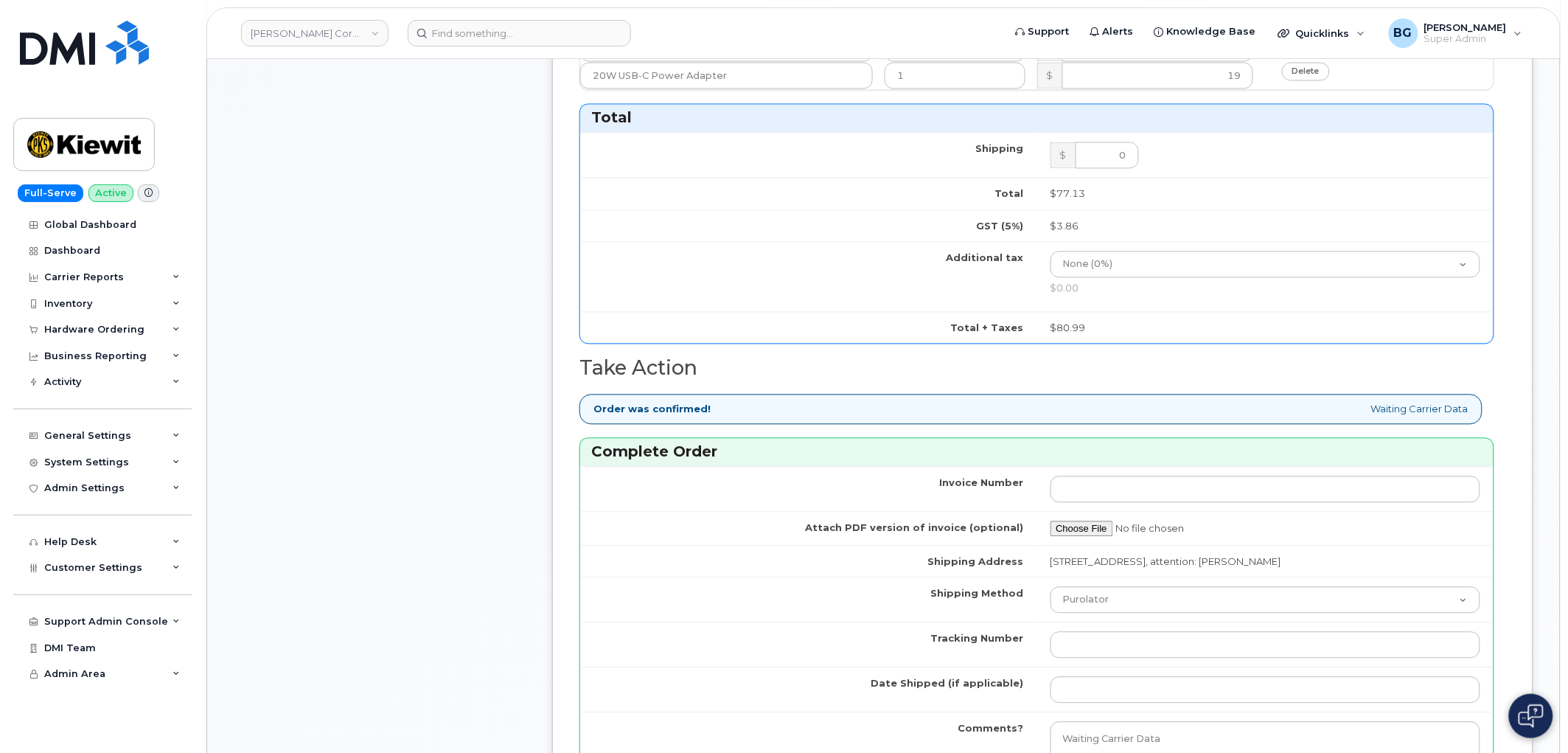
scroll to position [1038, 0]
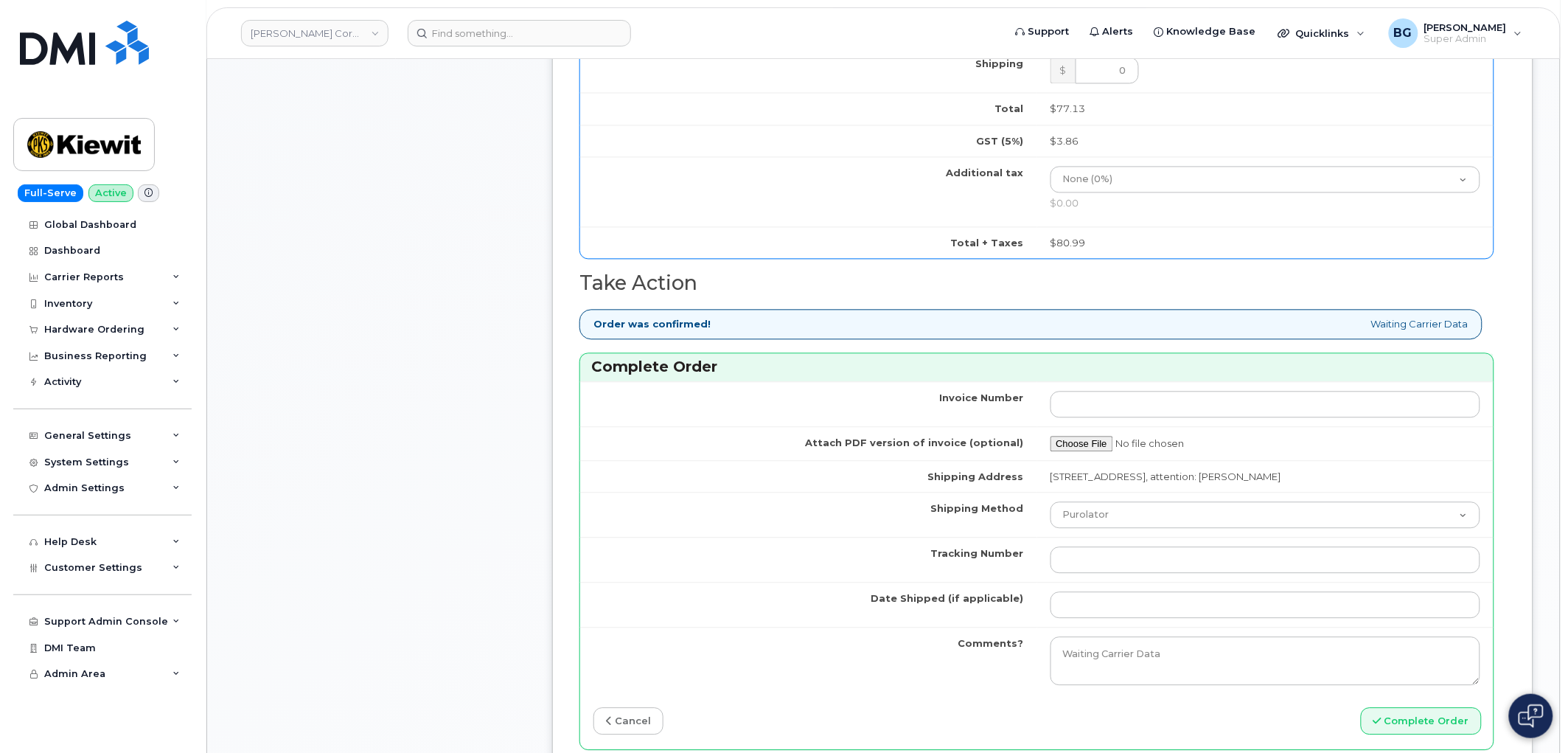
type input "350304979591981"
click at [1113, 558] on input "Tracking Number" at bounding box center [1266, 560] width 431 height 26
paste input "476612077246"
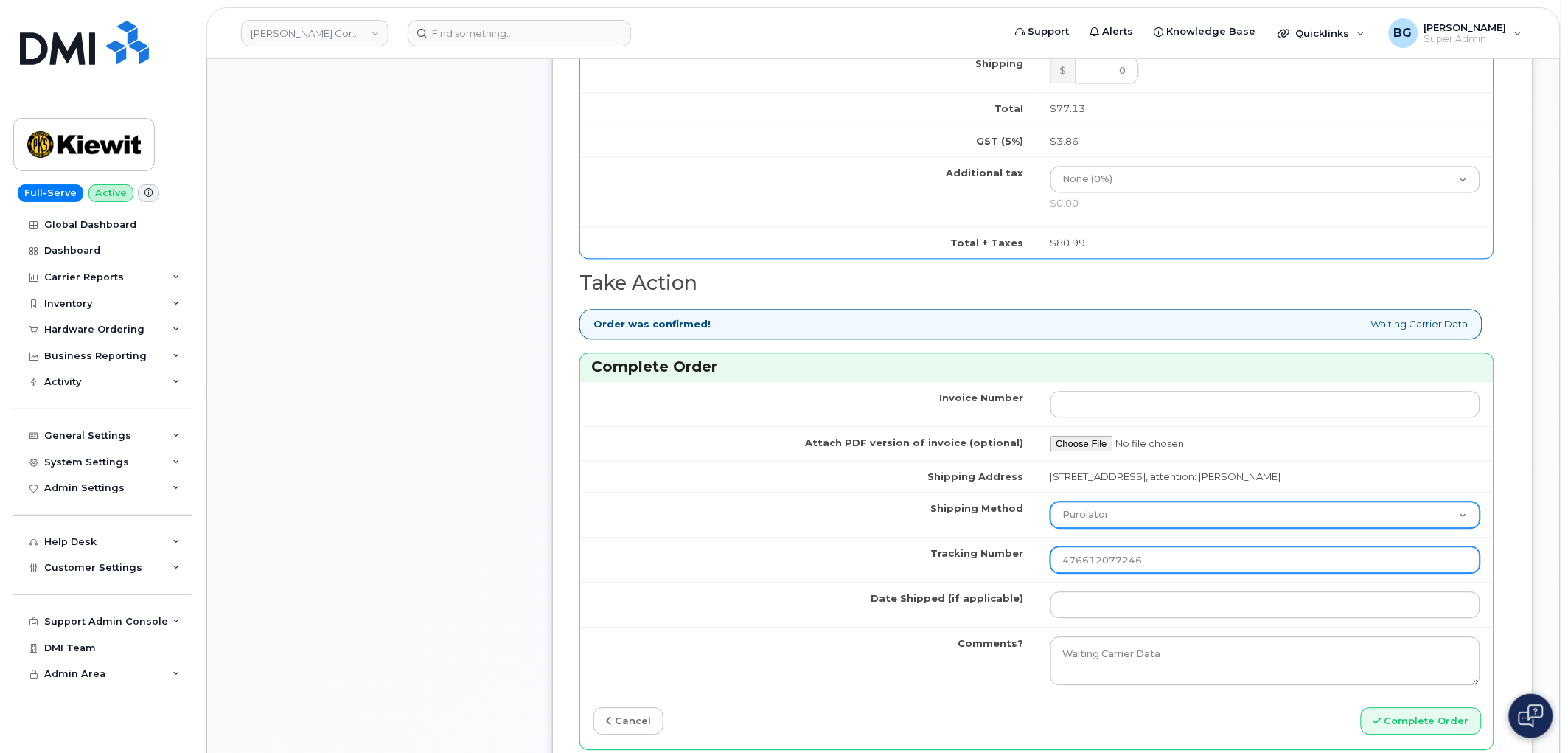
type input "476612077246"
click at [1111, 521] on select "Purolator UPS FedEx Canada Post Courier Other Drop Off Pick Up" at bounding box center [1266, 514] width 431 height 26
select select "FedEx"
click at [1051, 503] on select "Purolator UPS FedEx Canada Post Courier Other Drop Off Pick Up" at bounding box center [1266, 514] width 431 height 26
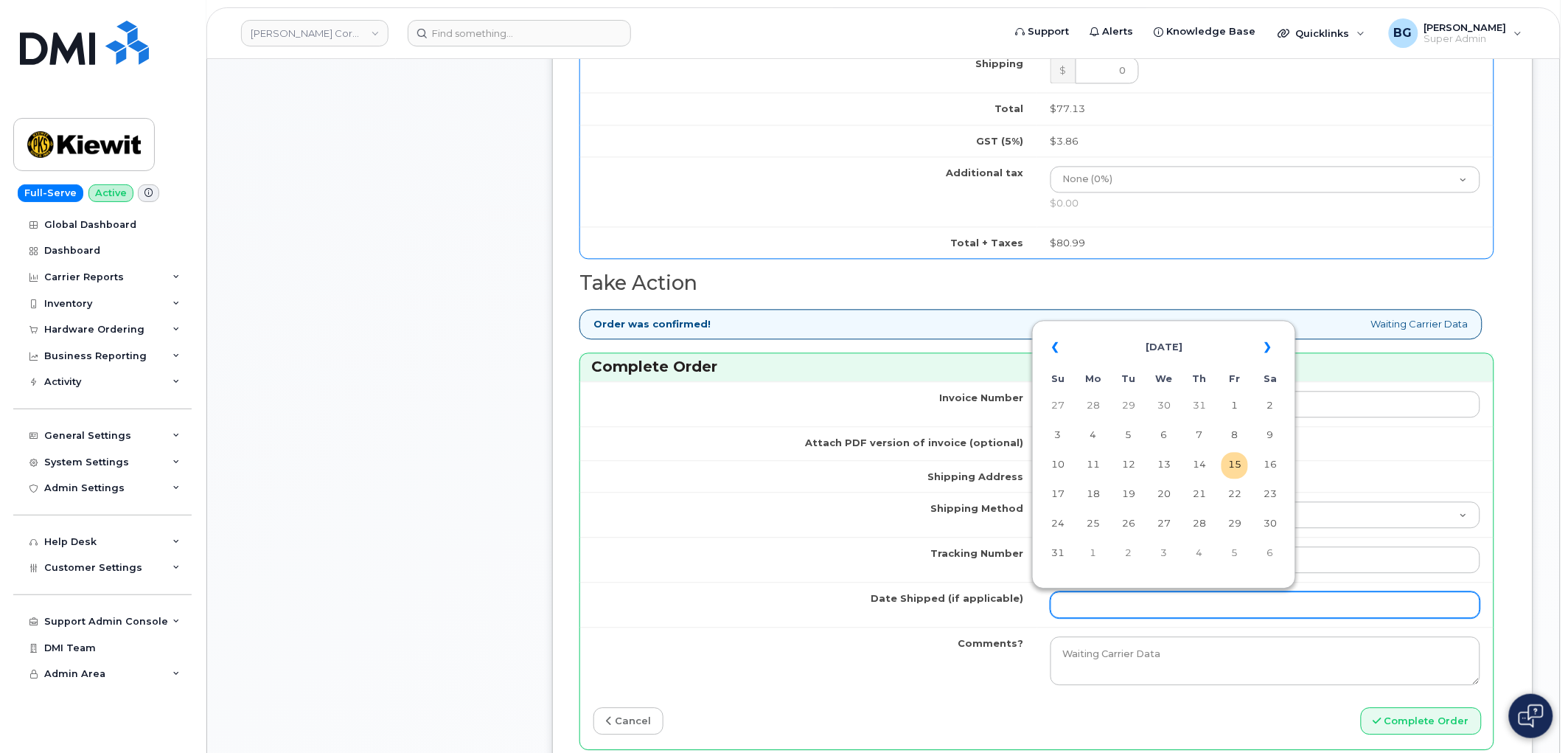
click at [1098, 613] on input "Date Shipped (if applicable)" at bounding box center [1266, 605] width 431 height 26
click at [1202, 468] on td "14" at bounding box center [1199, 465] width 26 height 26
type input "2025-08-14"
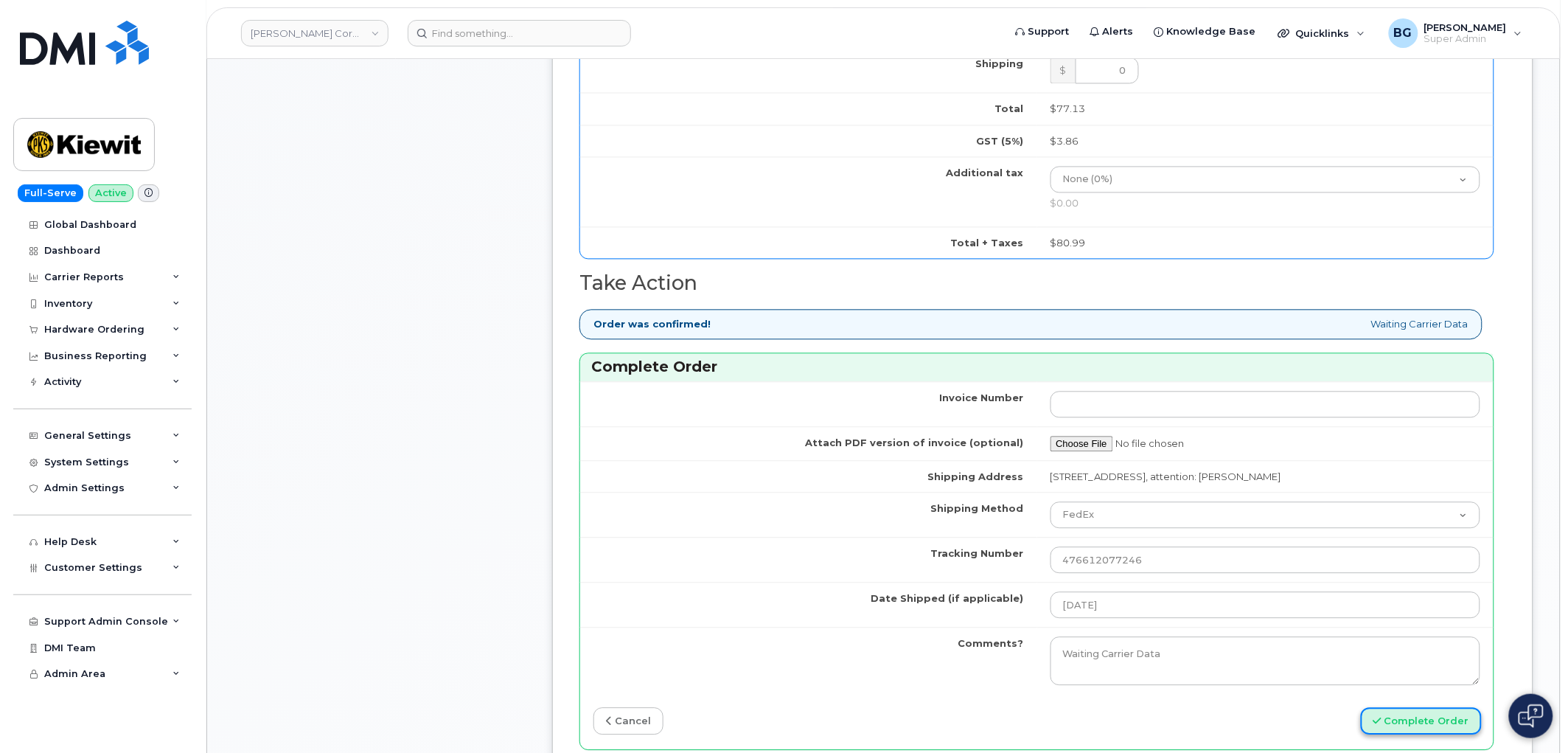
click at [1432, 721] on button "Complete Order" at bounding box center [1421, 720] width 121 height 27
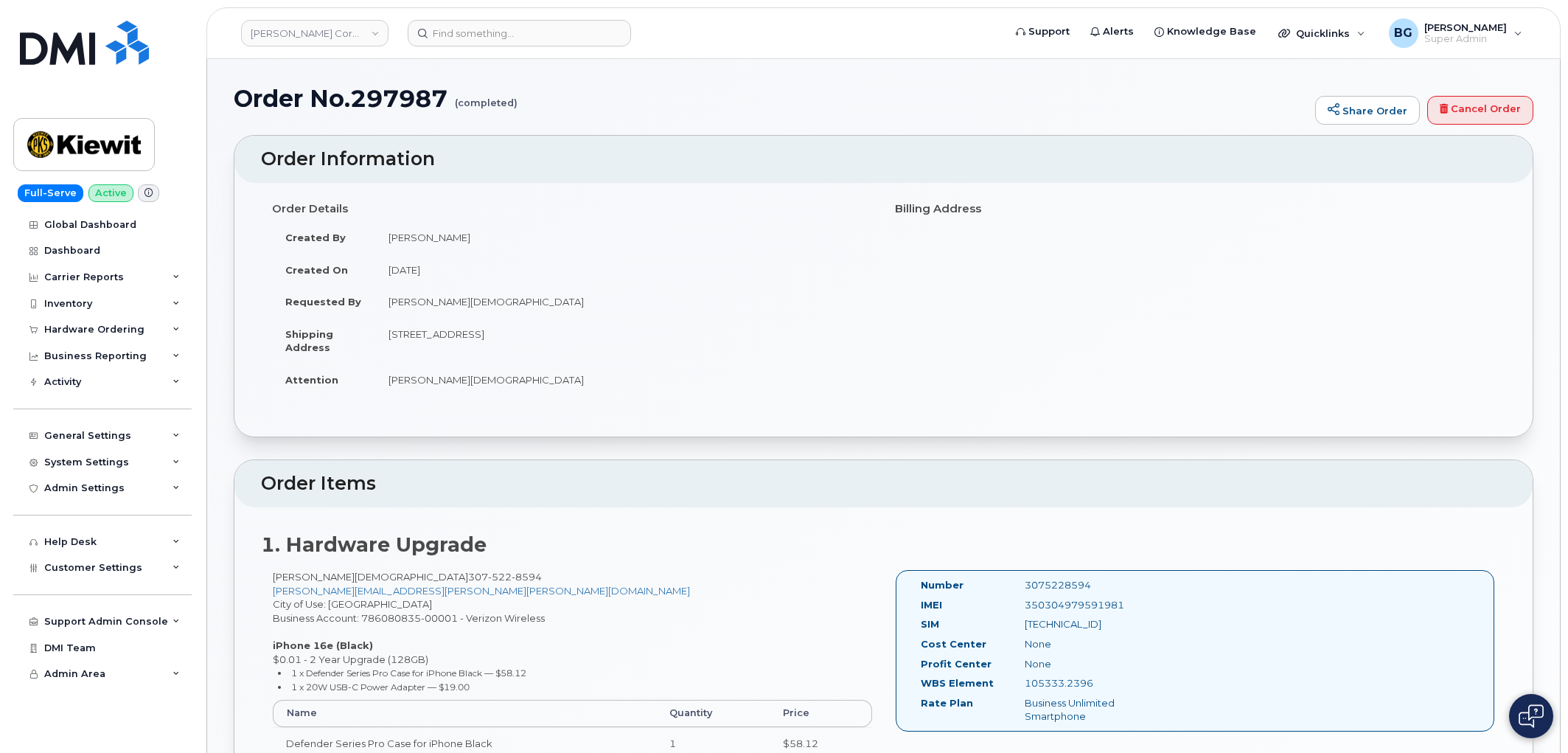
scroll to position [79, 0]
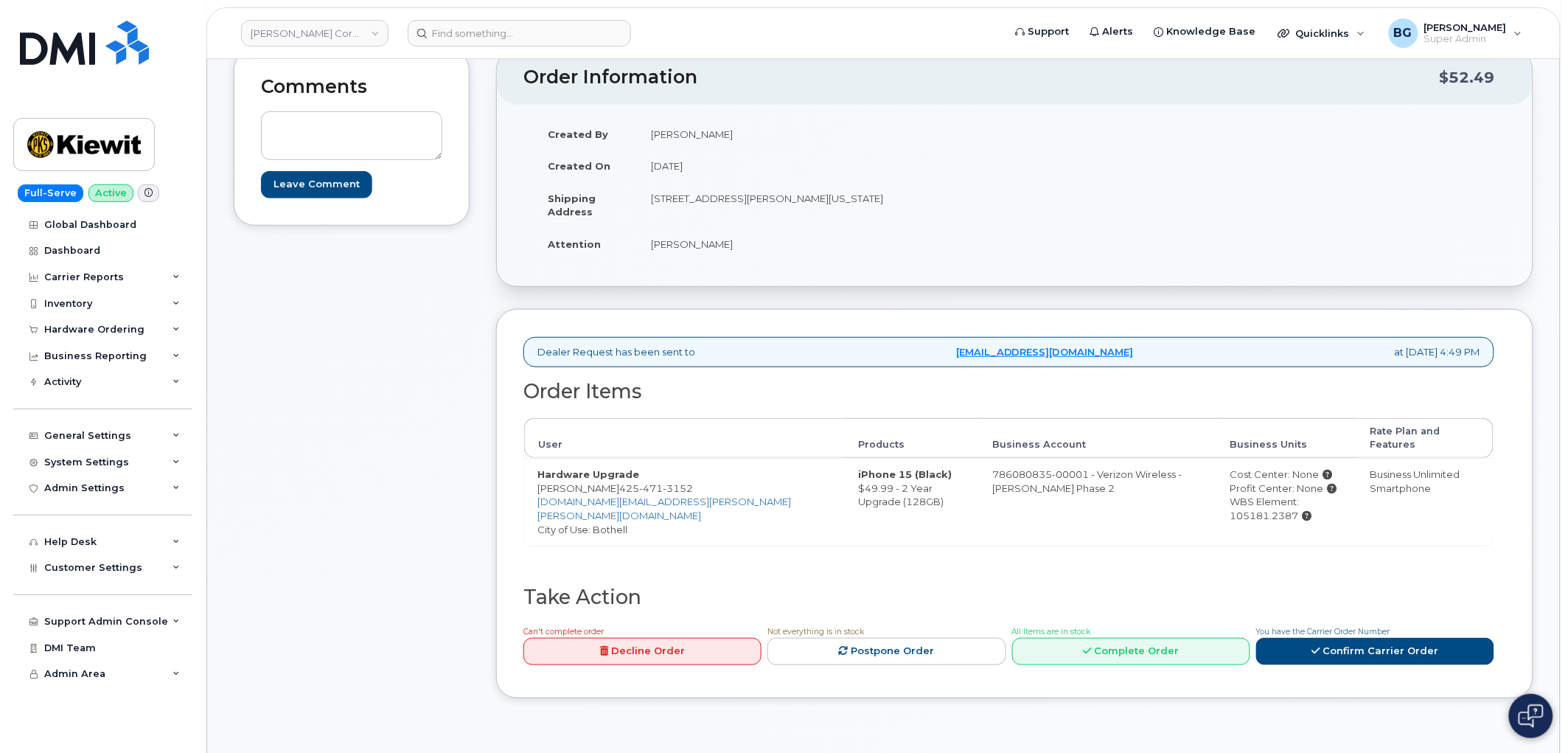
scroll to position [164, 0]
click at [1350, 637] on link "Confirm Carrier Order" at bounding box center [1374, 650] width 238 height 27
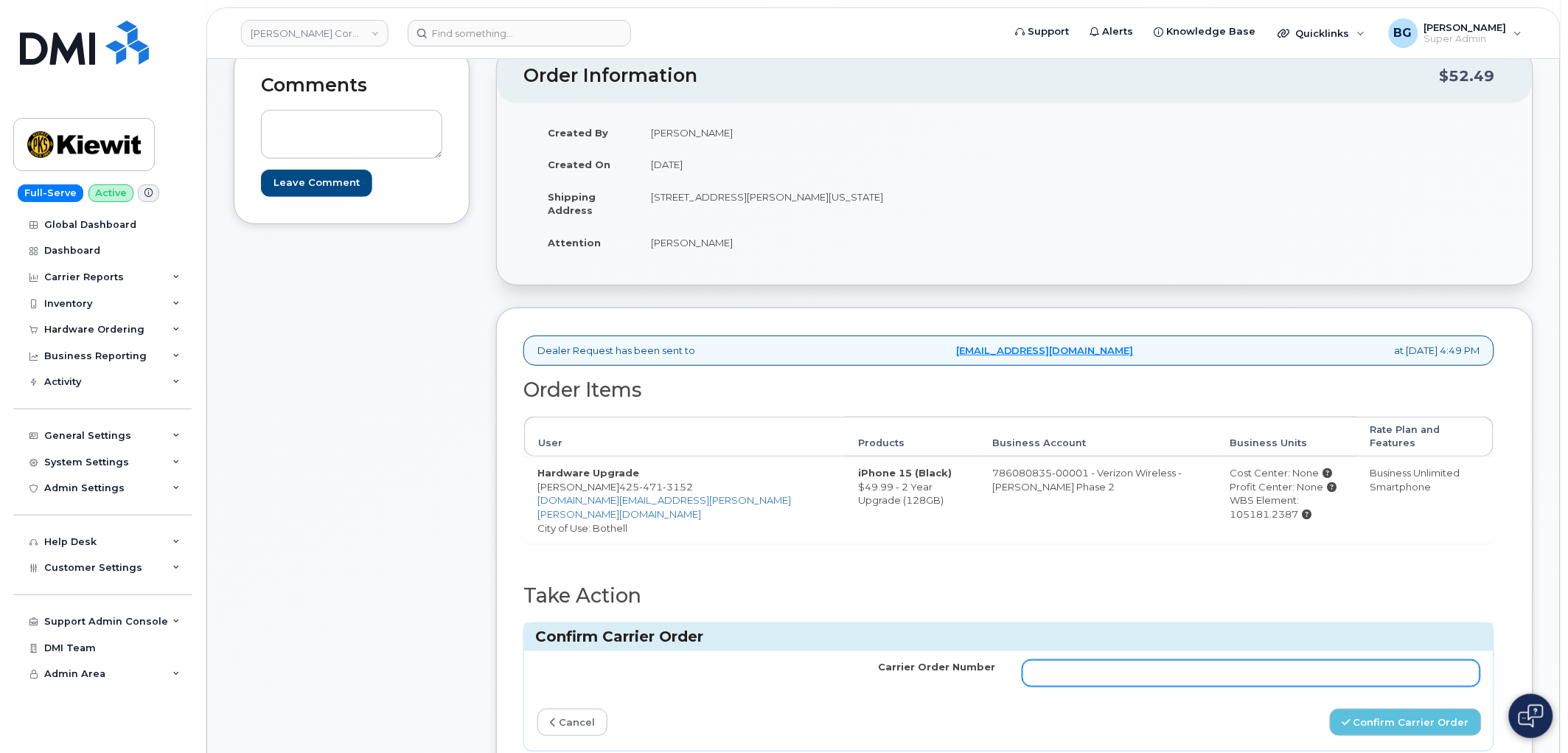
click at [1315, 660] on input "Carrier Order Number" at bounding box center [1251, 673] width 458 height 26
paste input "MB1000496699620"
type input "MB1000496699620"
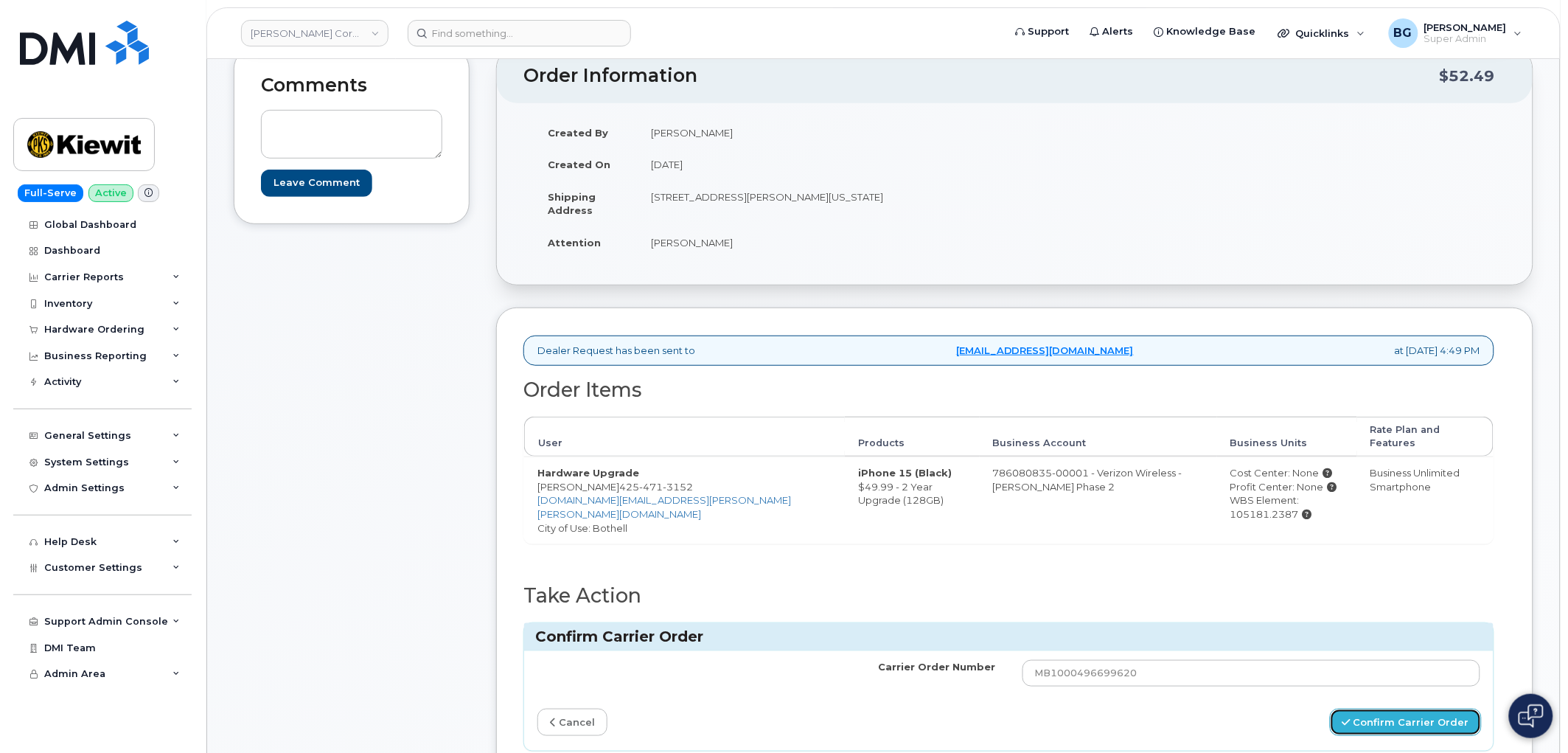
click at [1378, 709] on button "Confirm Carrier Order" at bounding box center [1406, 722] width 152 height 27
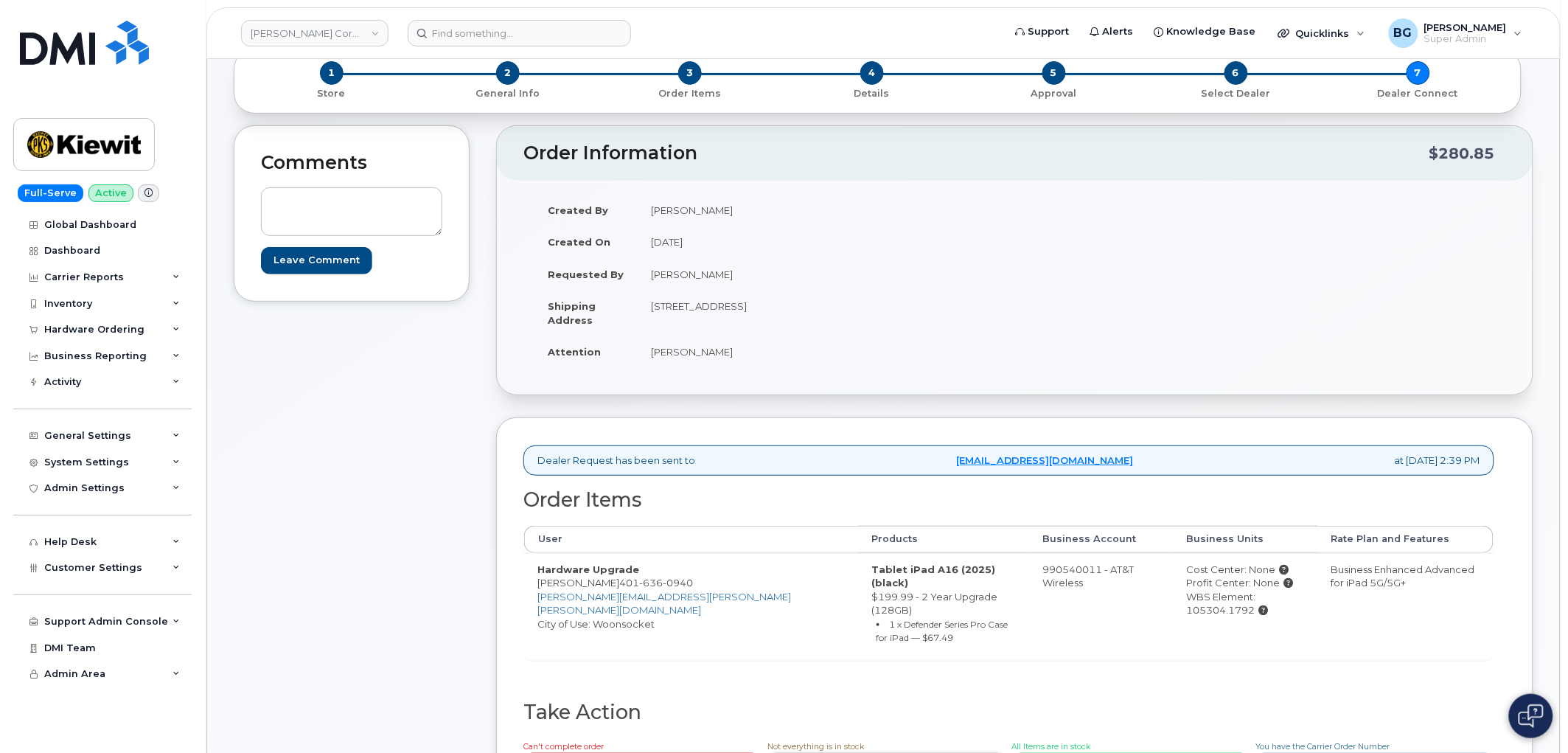
scroll to position [328, 0]
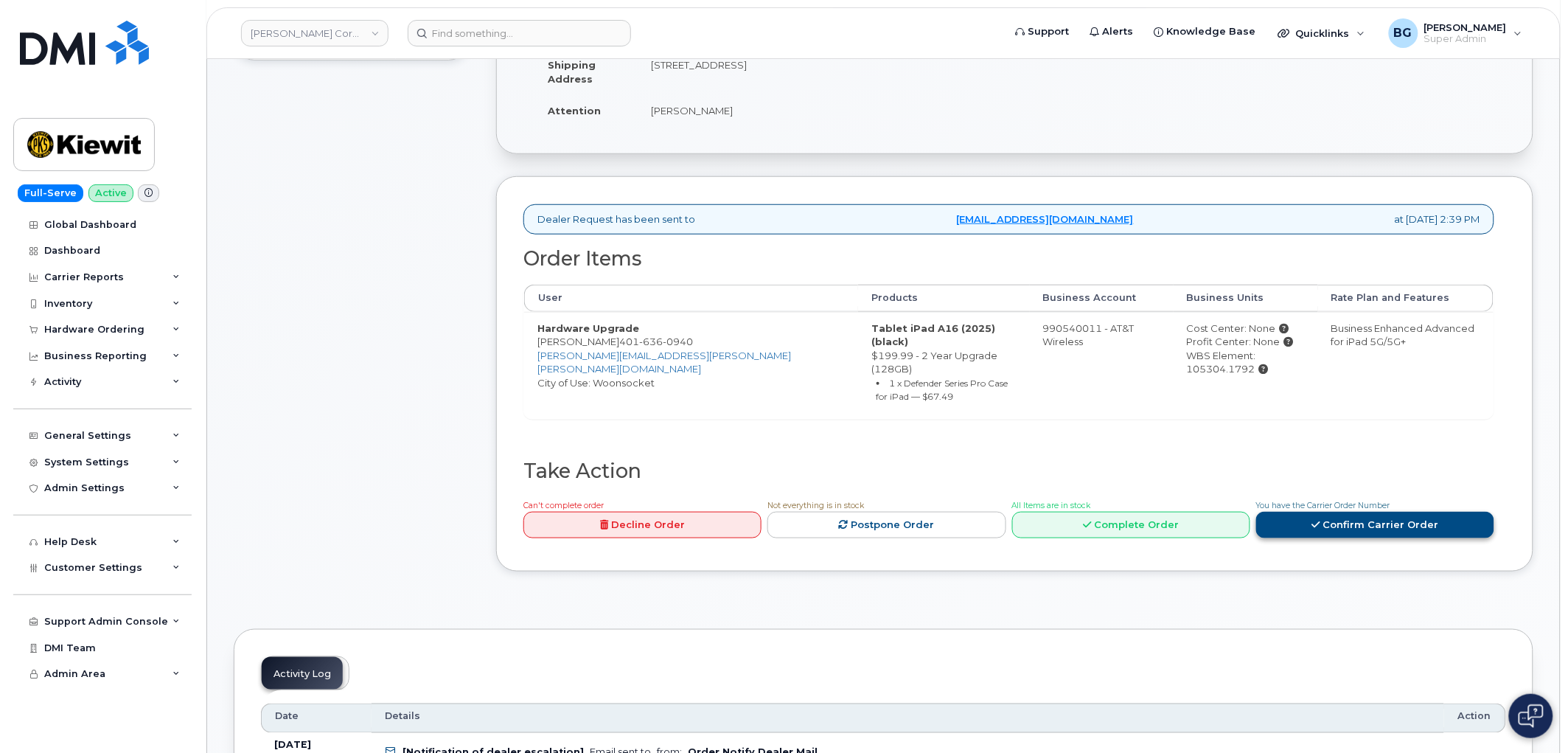
click at [1338, 512] on link "Confirm Carrier Order" at bounding box center [1374, 525] width 238 height 27
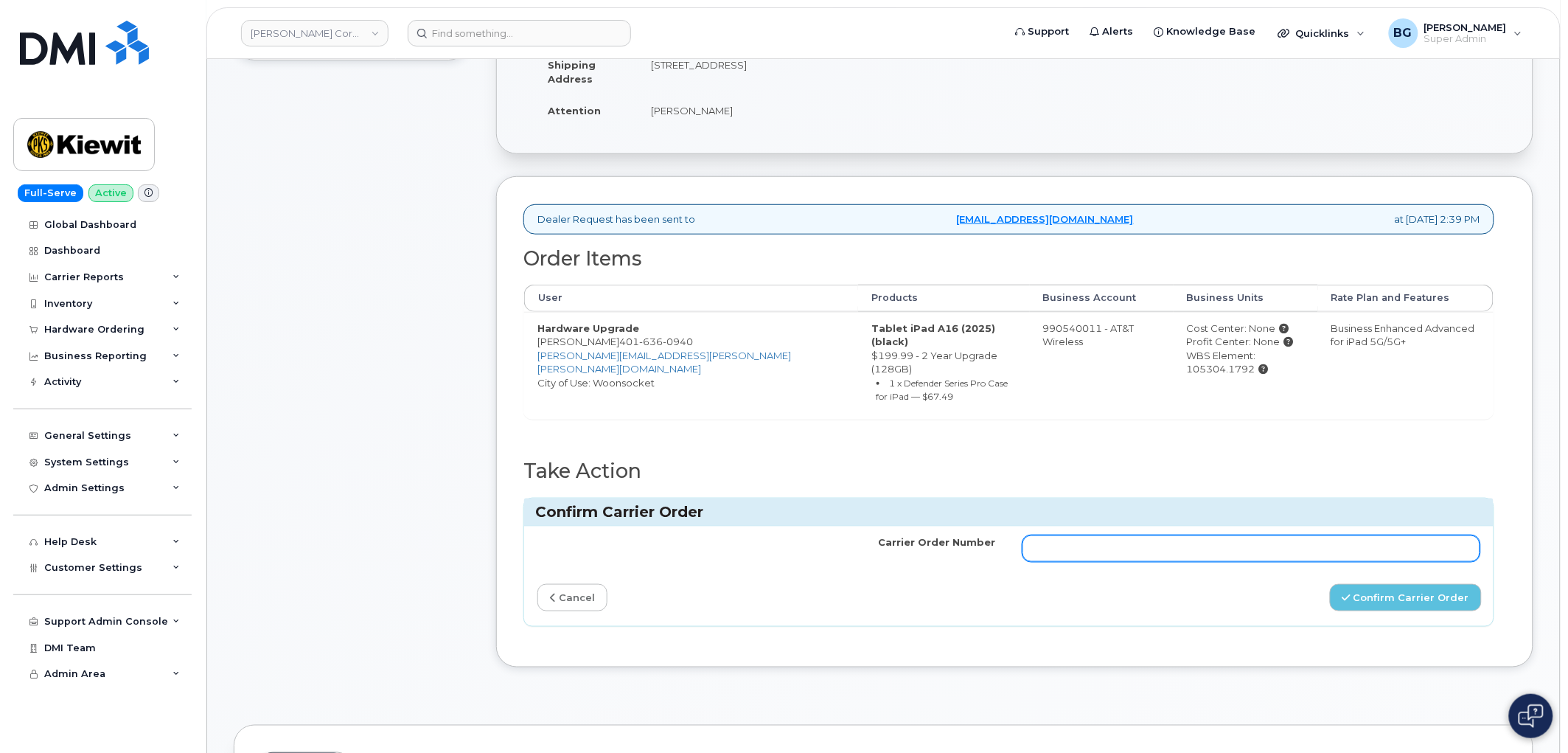
click at [1301, 536] on input "Carrier Order Number" at bounding box center [1251, 549] width 458 height 26
paste input "10-154214178247127"
type input "10-154214178247127"
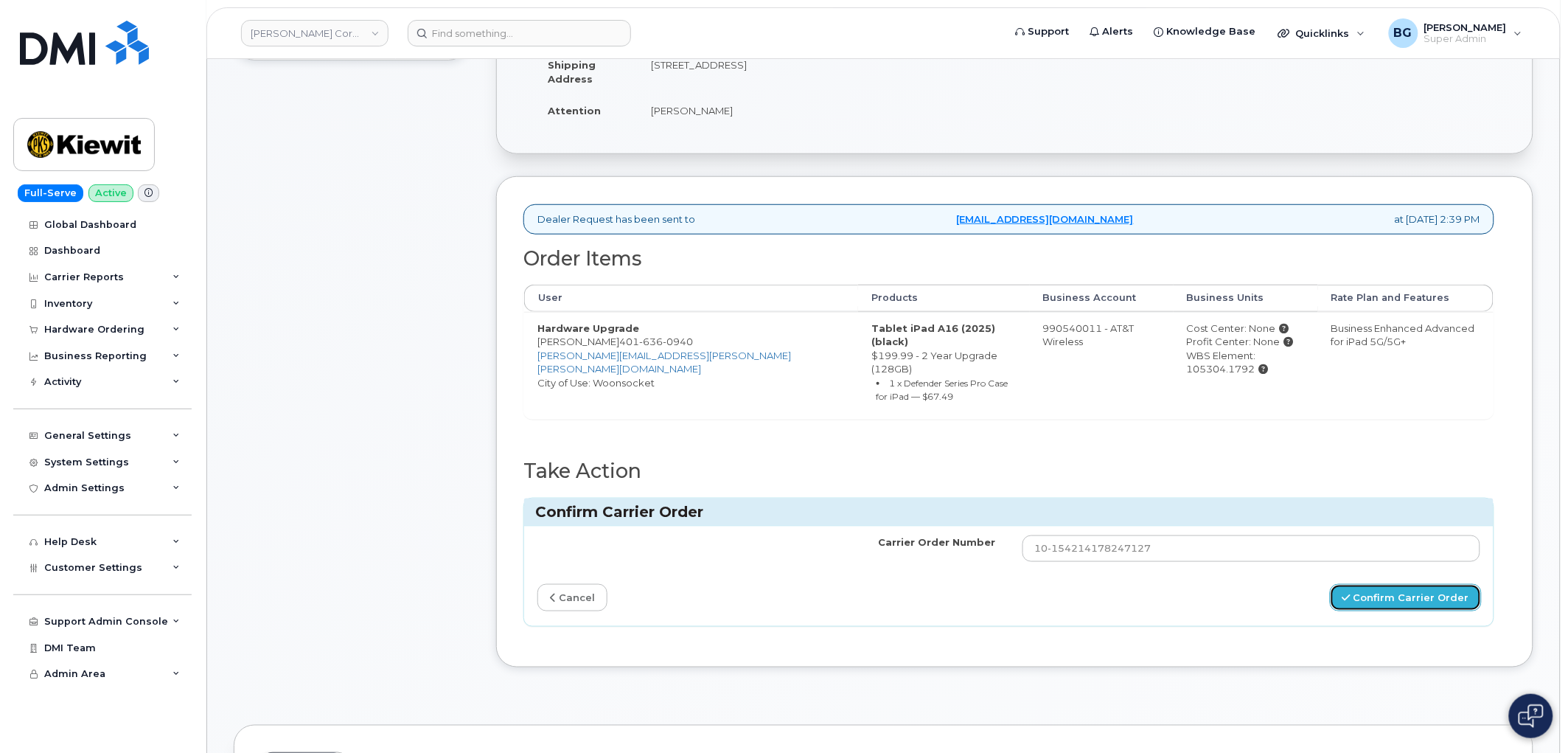
click at [1371, 585] on button "Confirm Carrier Order" at bounding box center [1406, 598] width 152 height 27
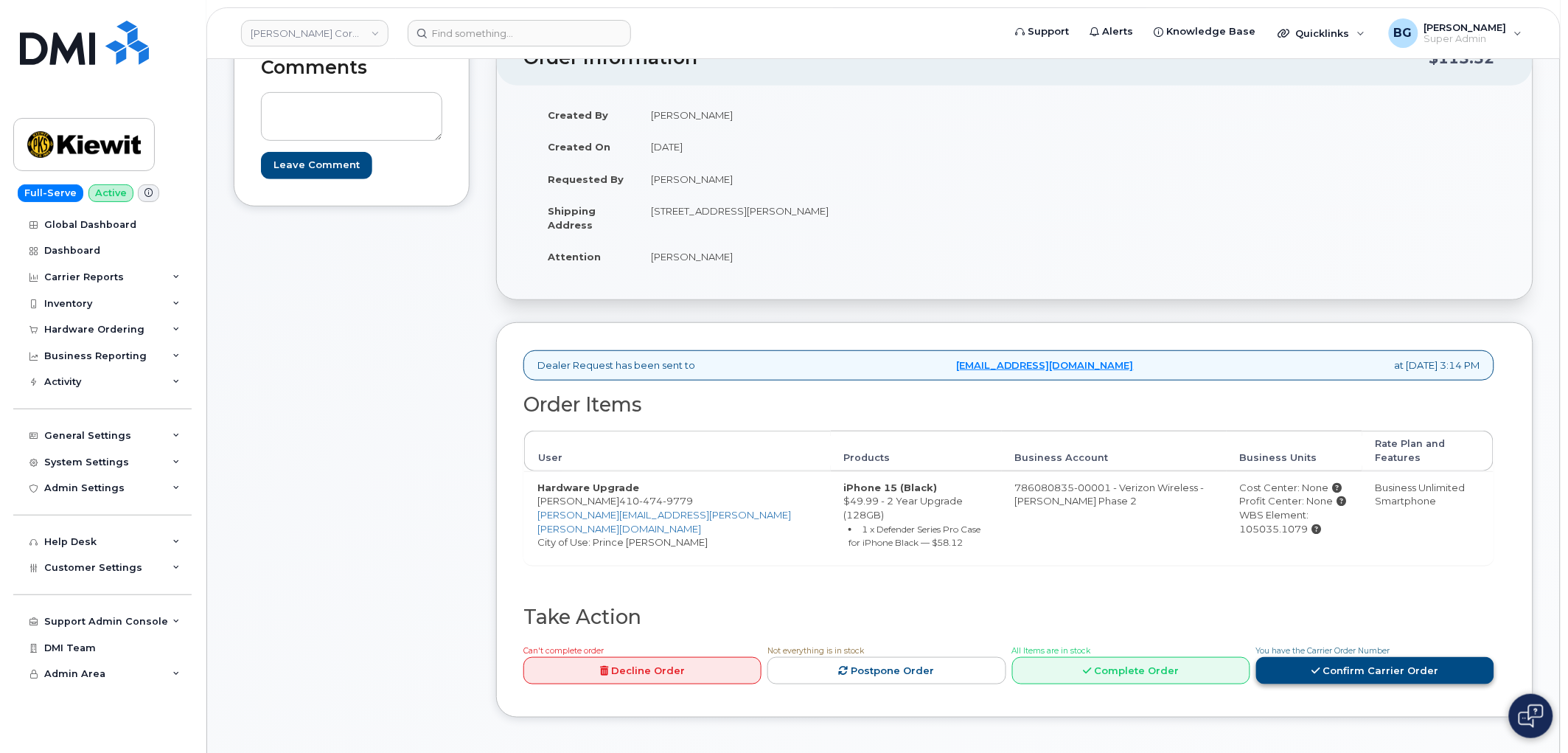
scroll to position [218, 0]
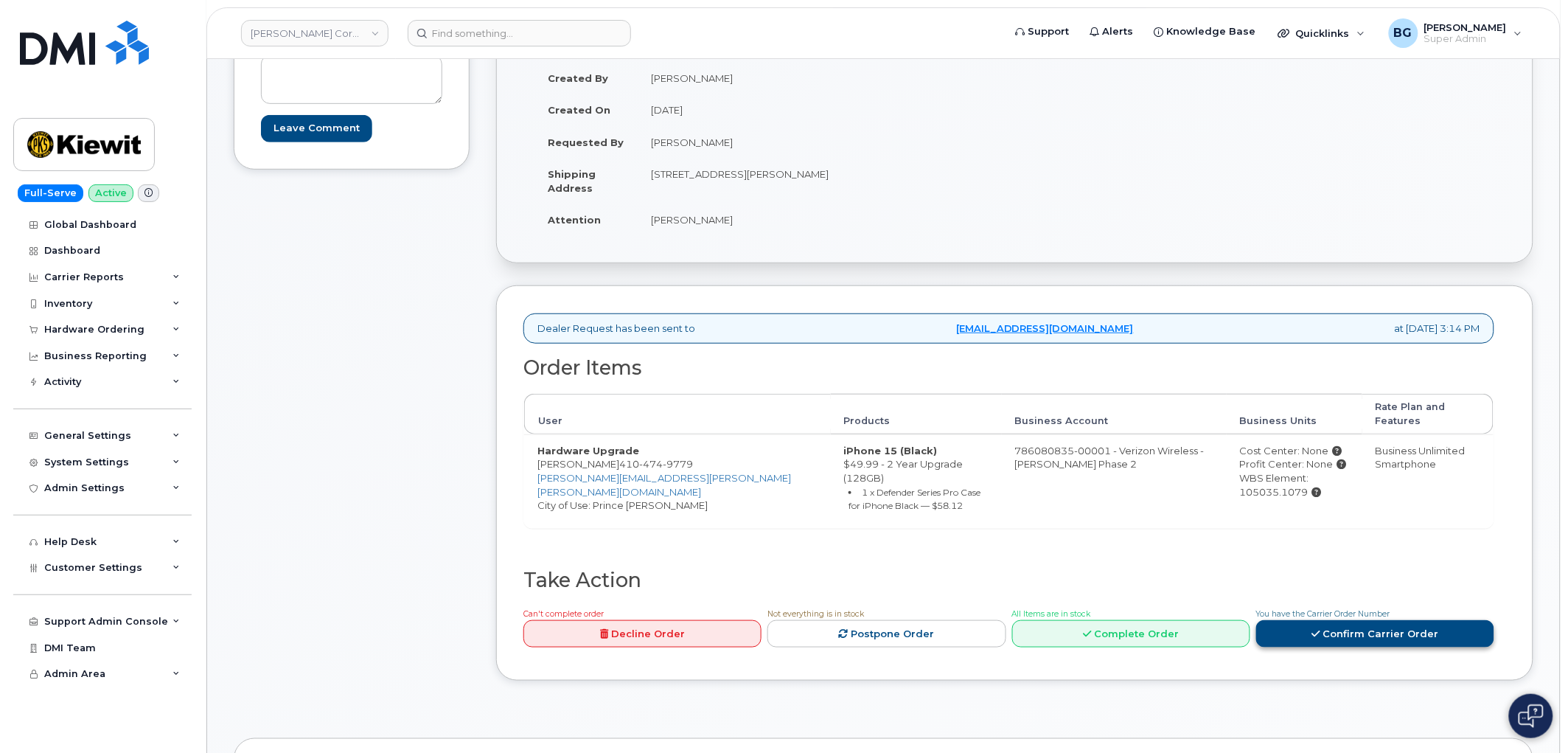
click at [1338, 621] on link "Confirm Carrier Order" at bounding box center [1374, 634] width 238 height 27
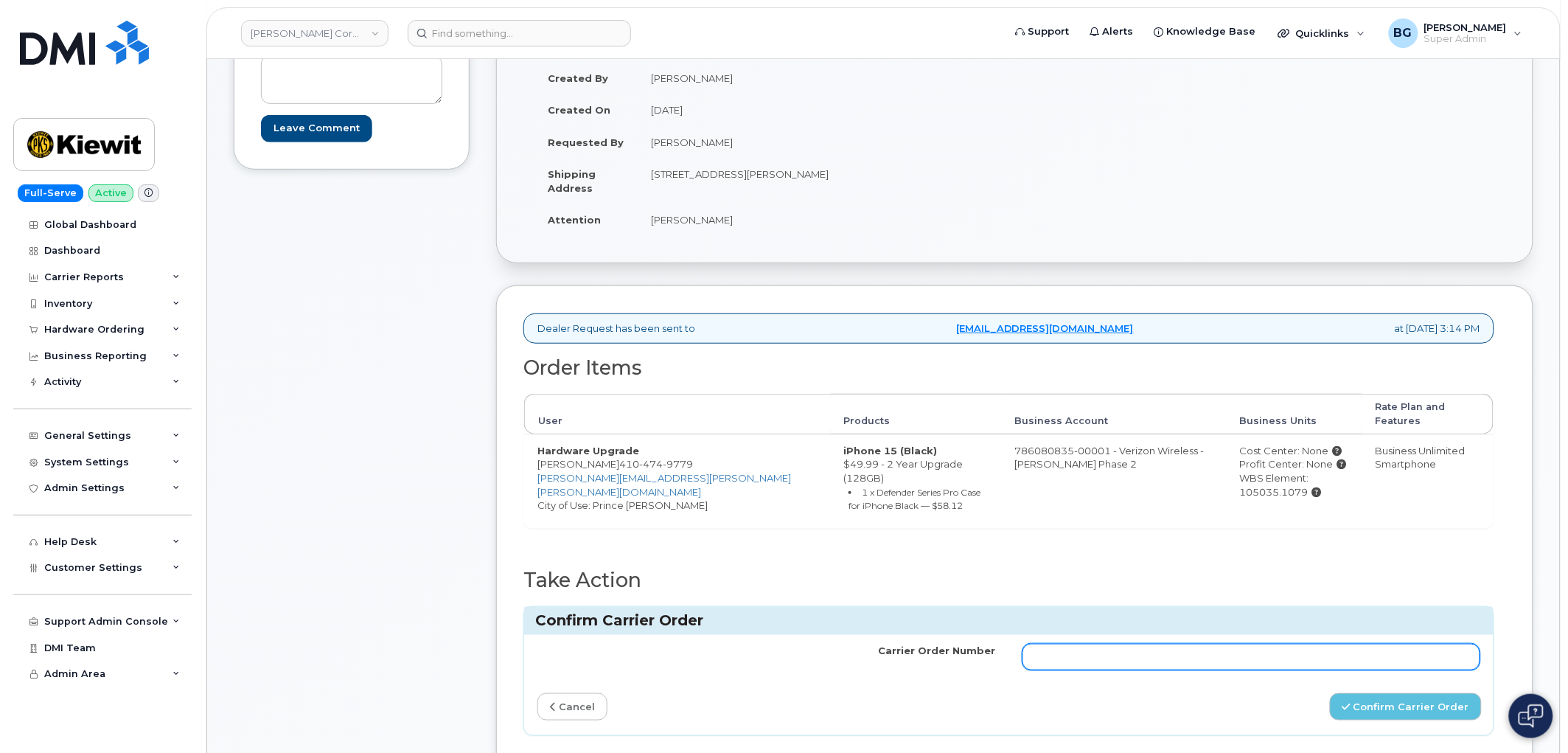
click at [1181, 644] on input "Carrier Order Number" at bounding box center [1251, 657] width 458 height 26
paste input "MB1000496698499"
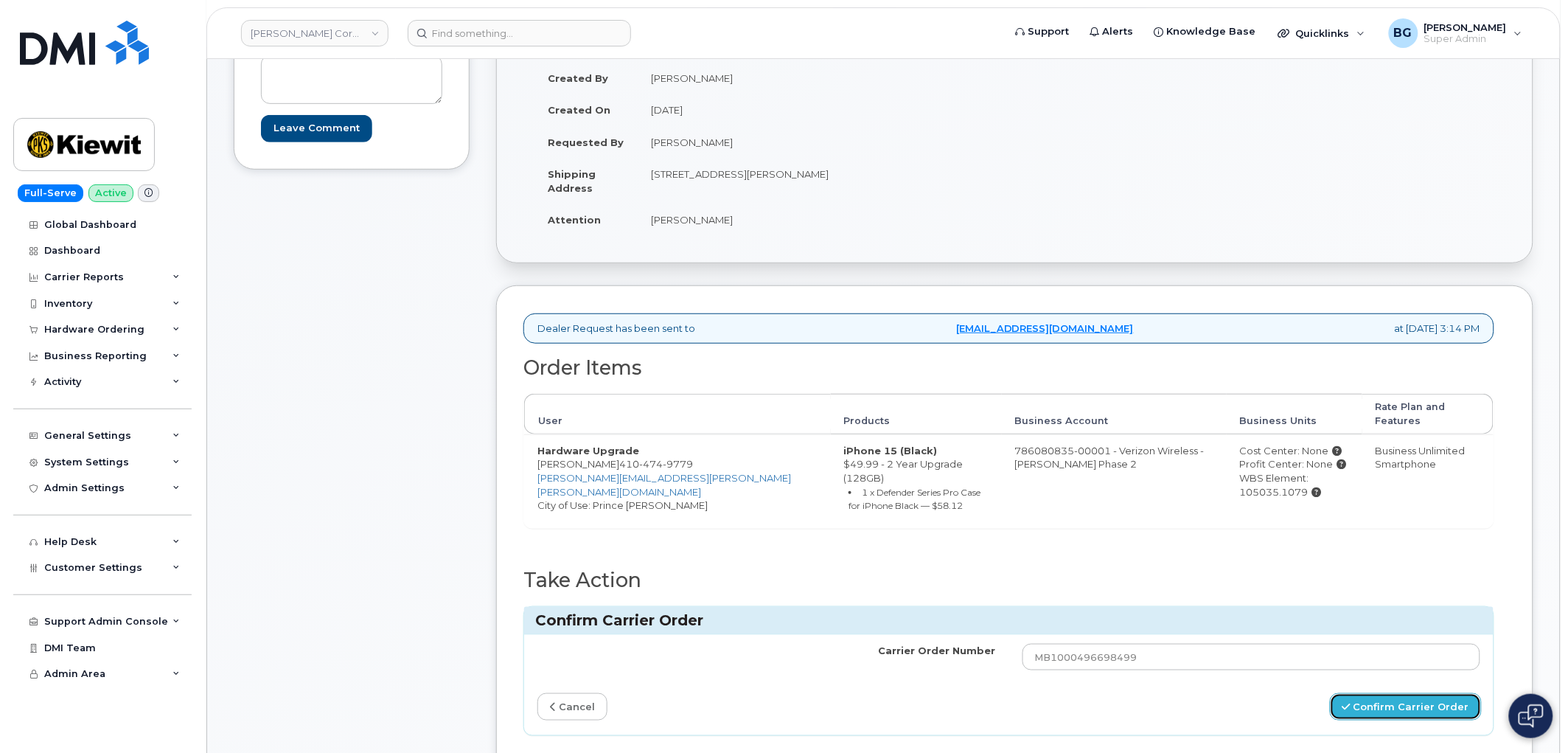
click at [1384, 693] on button "Confirm Carrier Order" at bounding box center [1406, 706] width 152 height 27
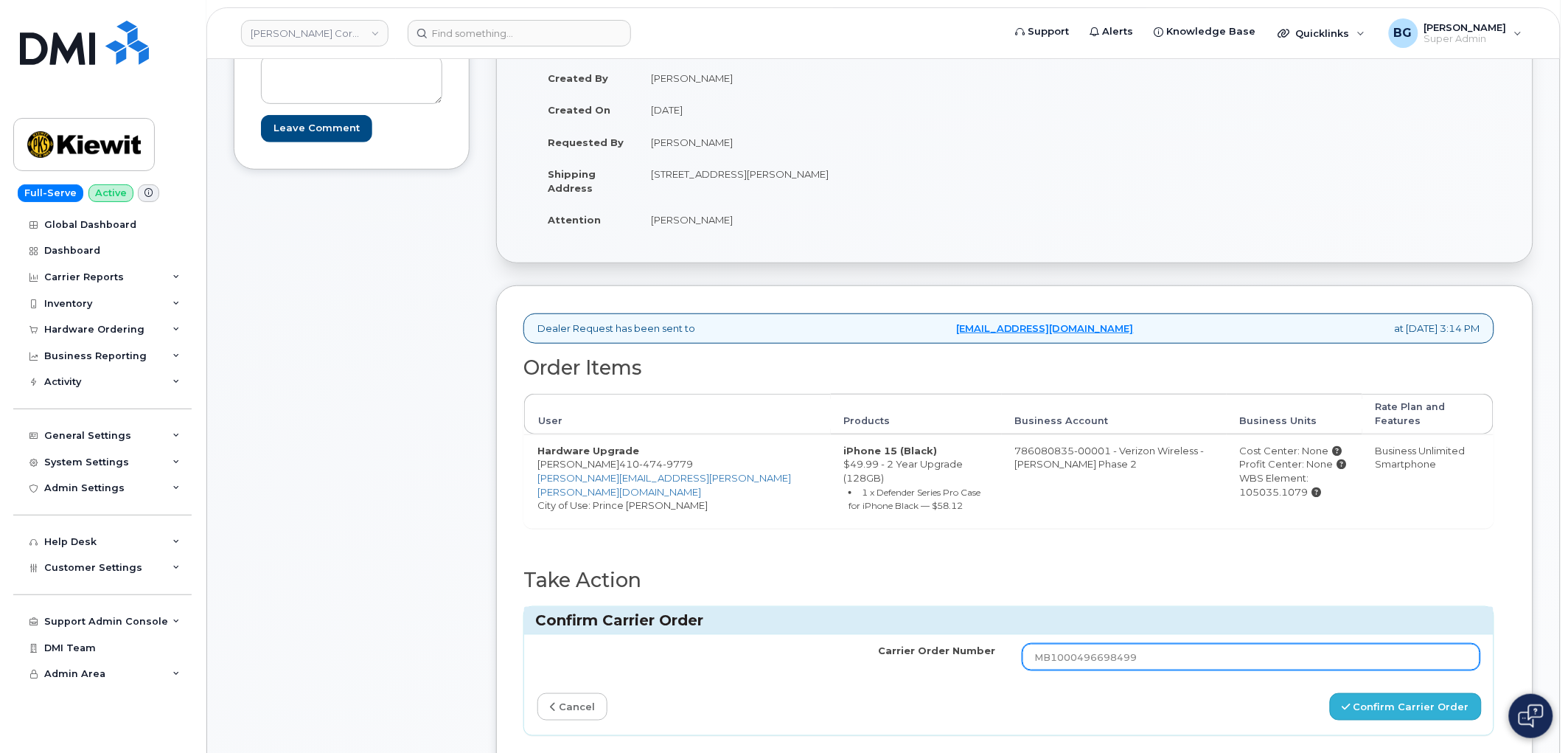
type input "MB1000496698499"
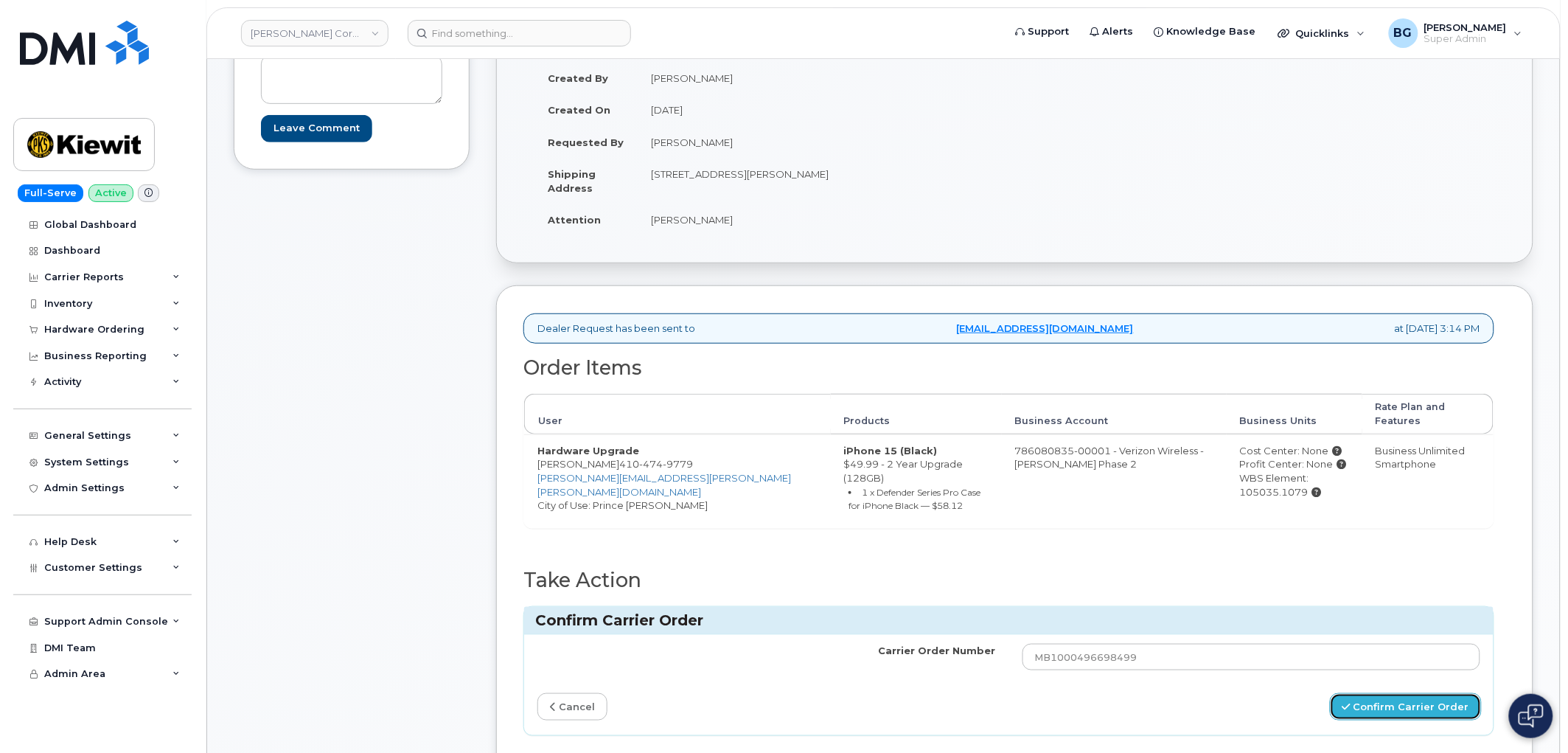
click at [1371, 693] on button "Confirm Carrier Order" at bounding box center [1406, 706] width 152 height 27
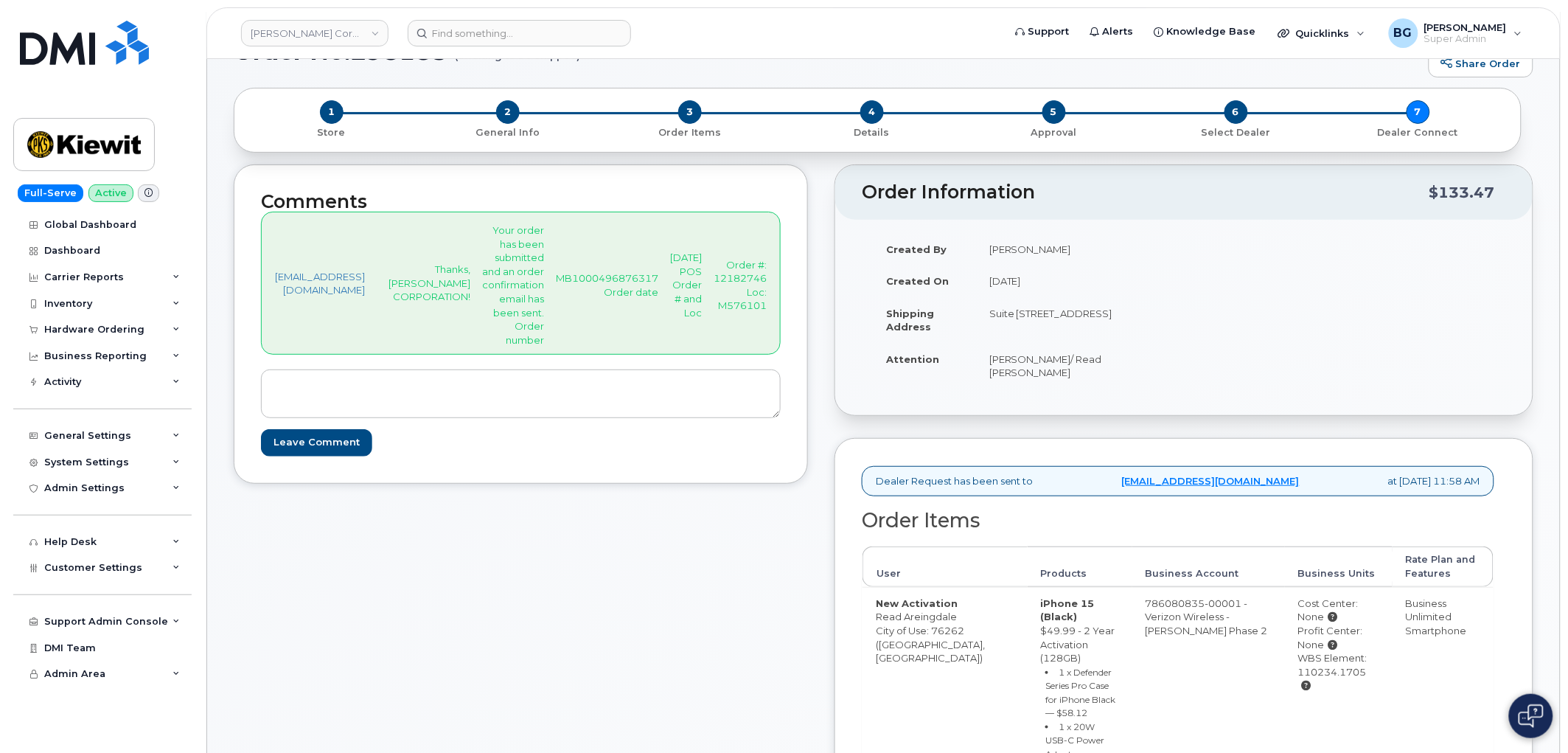
scroll to position [273, 0]
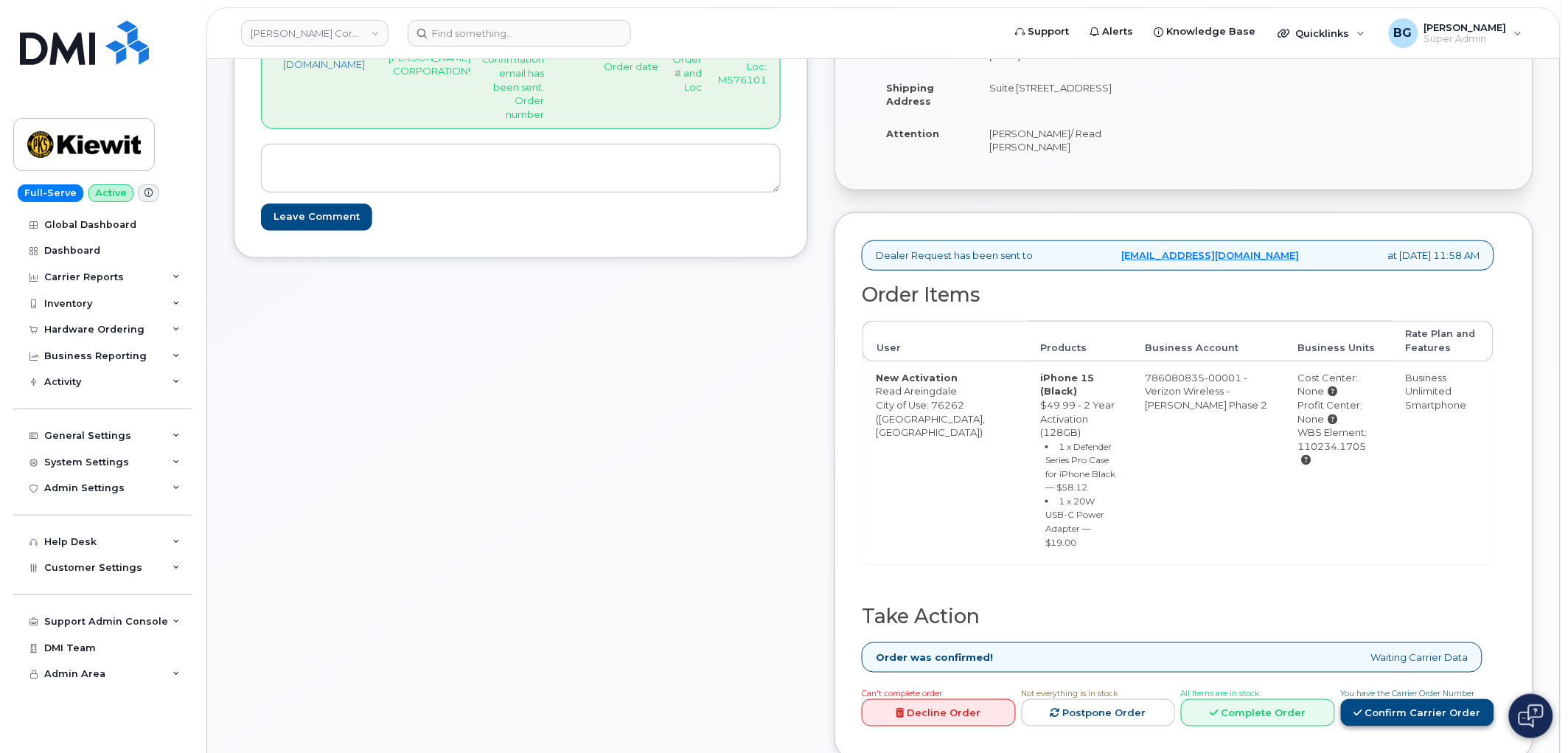
click at [1420, 699] on link "Confirm Carrier Order" at bounding box center [1418, 712] width 154 height 27
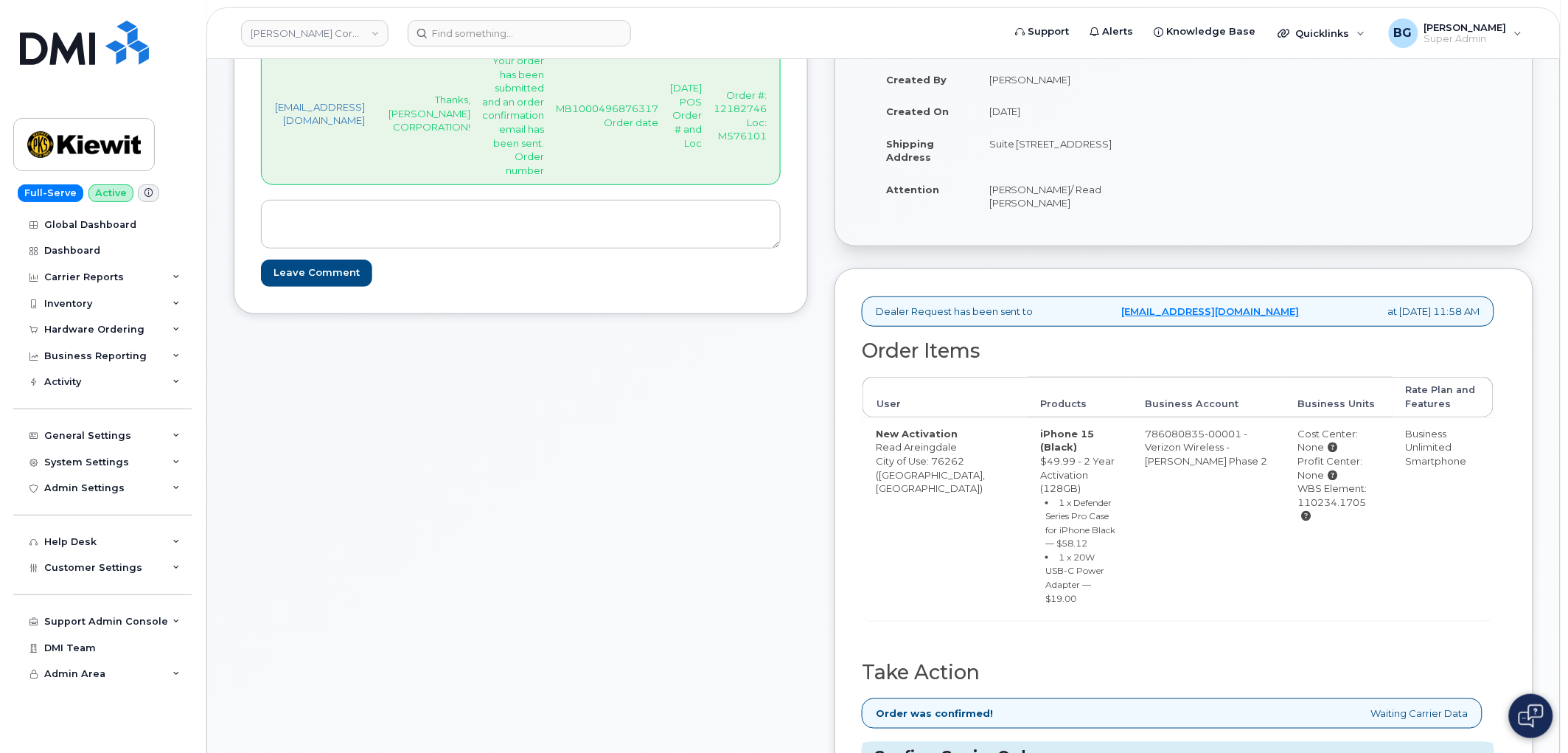
scroll to position [218, 0]
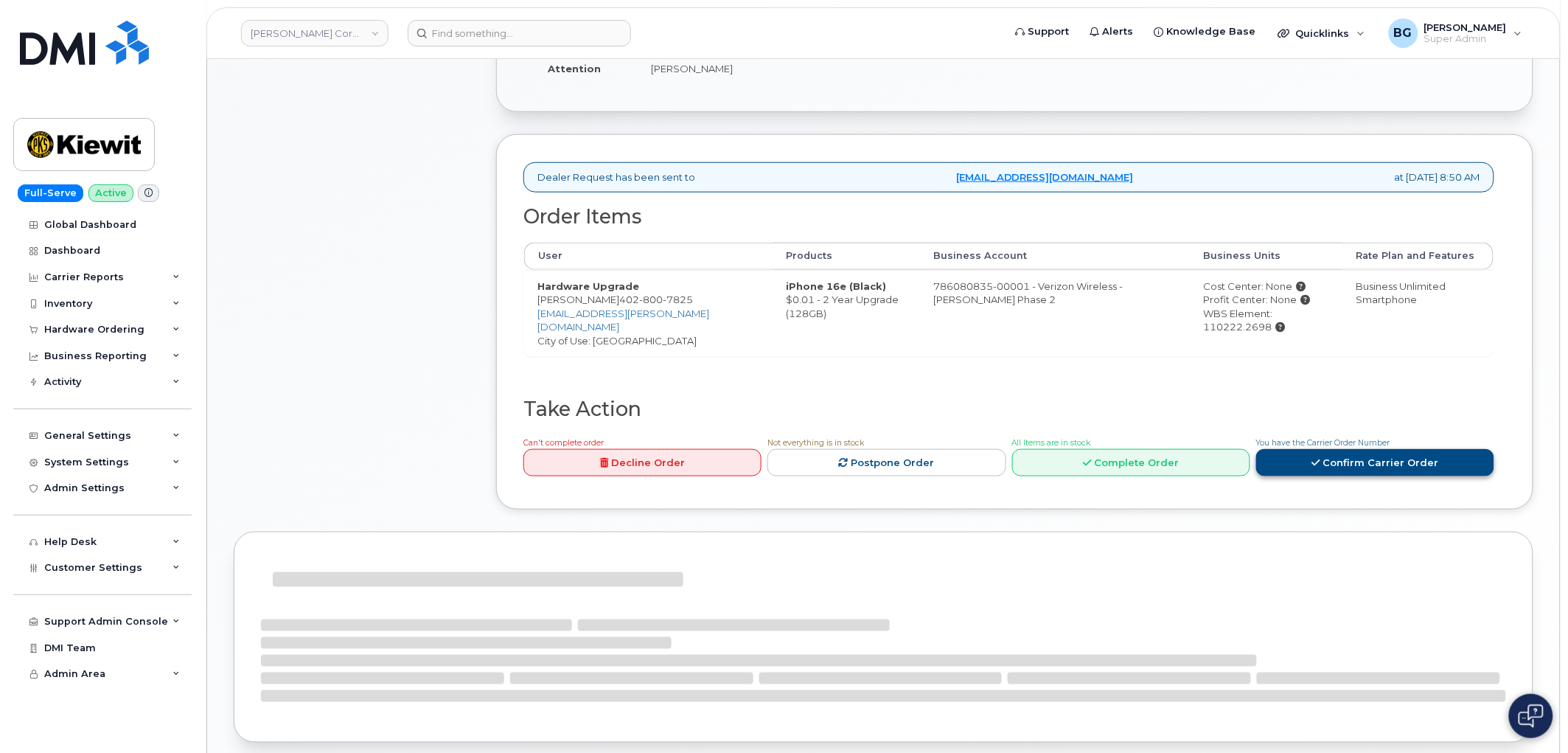
scroll to position [382, 0]
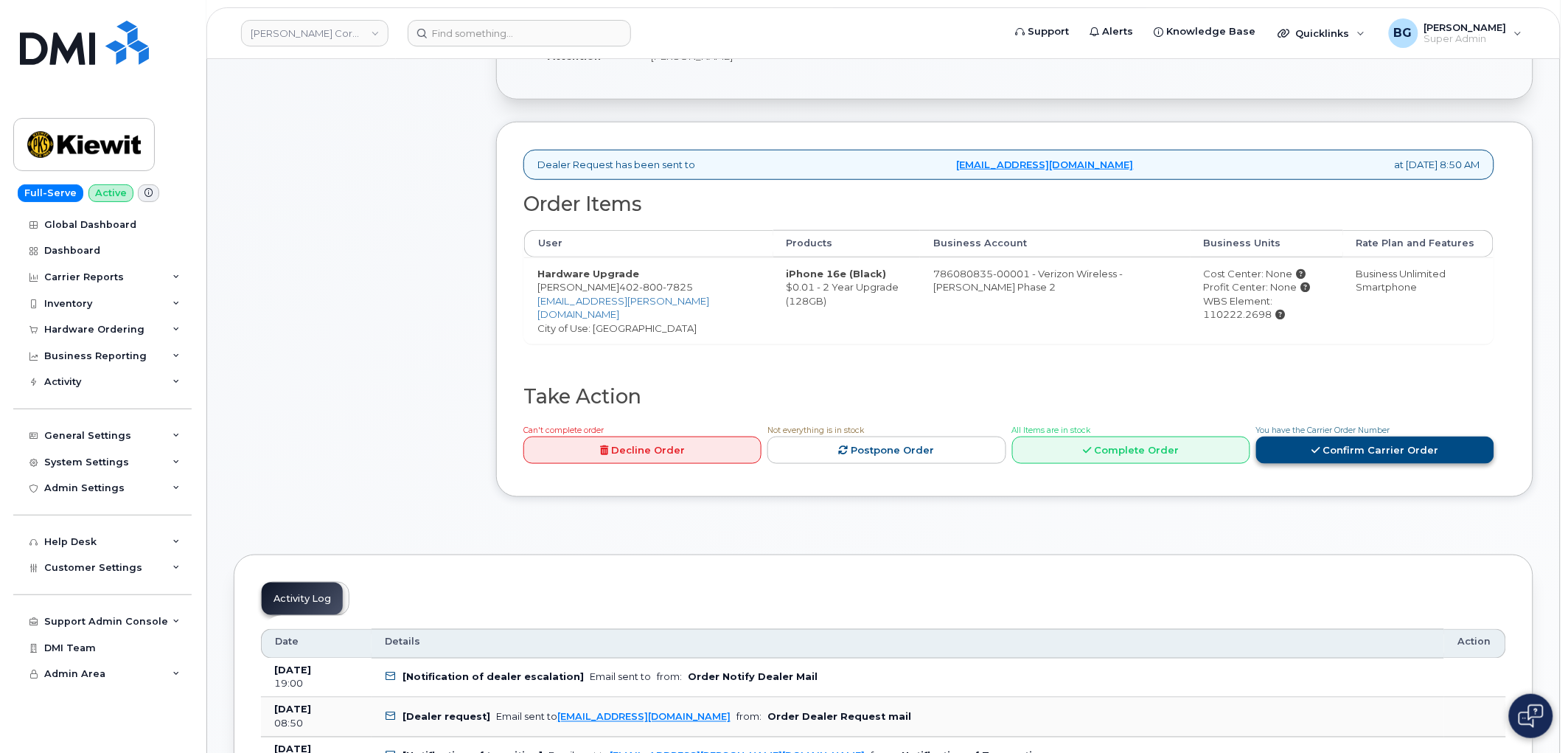
click at [1354, 449] on link "Confirm Carrier Order" at bounding box center [1374, 450] width 238 height 27
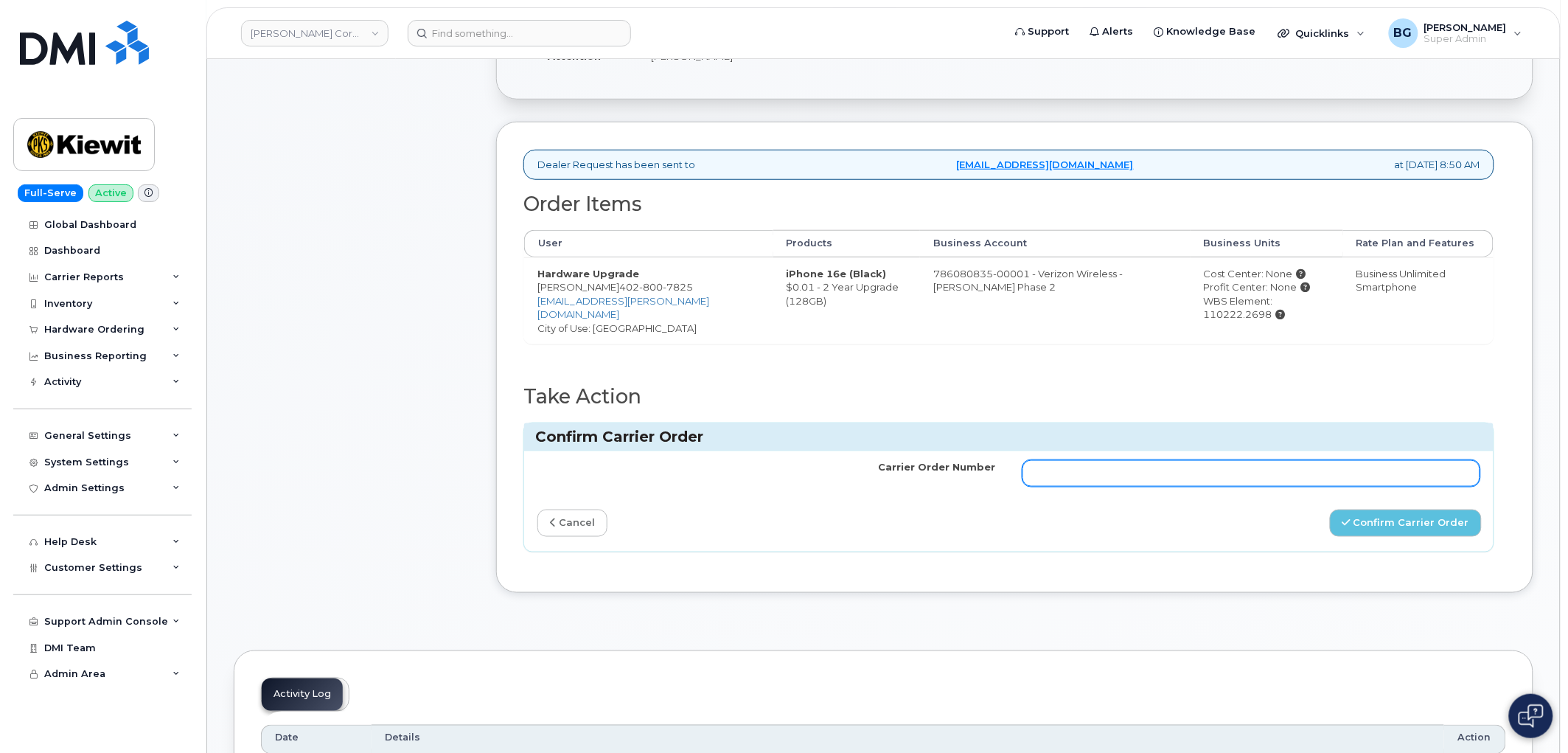
click at [1153, 474] on input "Carrier Order Number" at bounding box center [1251, 473] width 458 height 26
paste input "MB1000496700159"
type input "MB1000496700159"
click at [1435, 524] on button "Confirm Carrier Order" at bounding box center [1406, 522] width 152 height 27
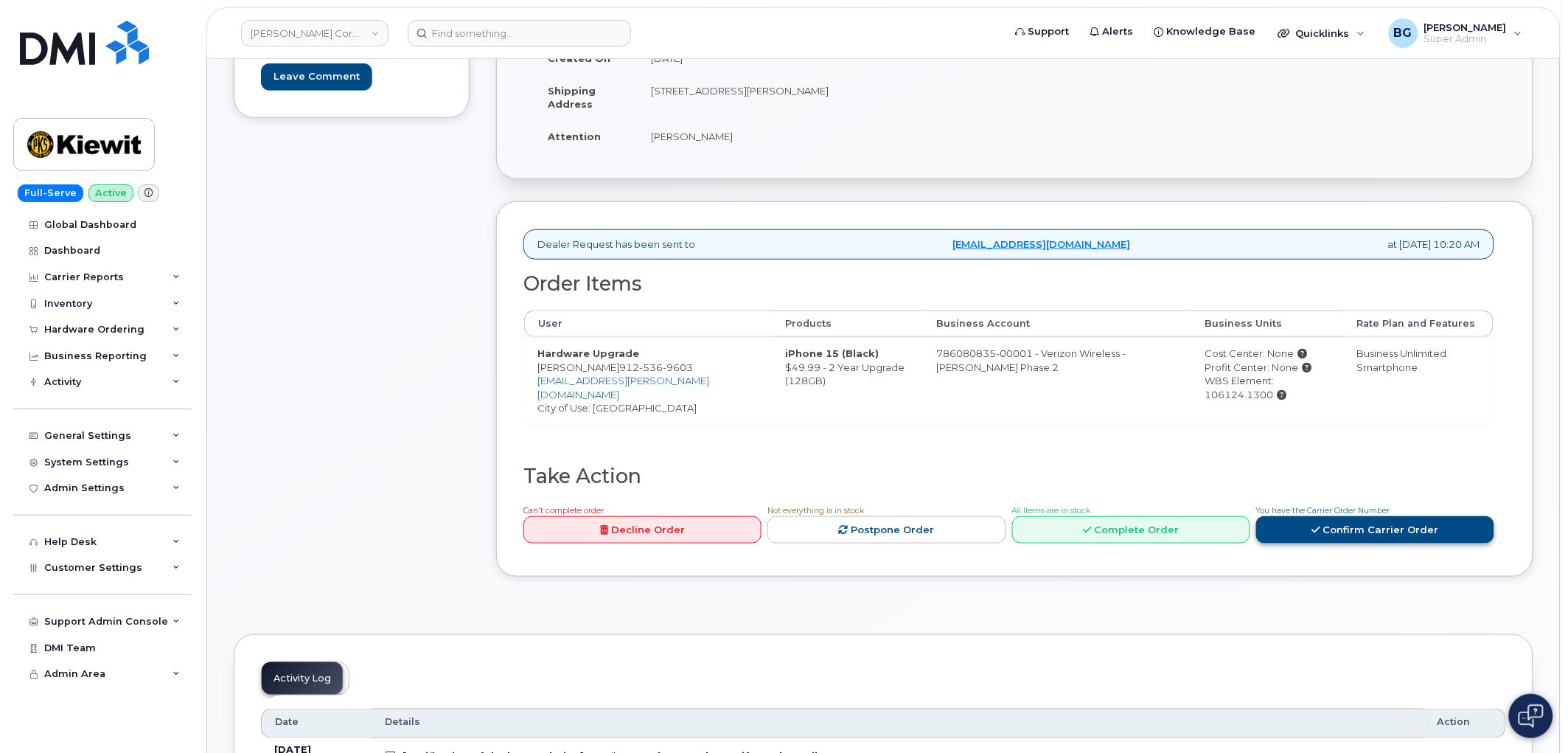
scroll to position [273, 0]
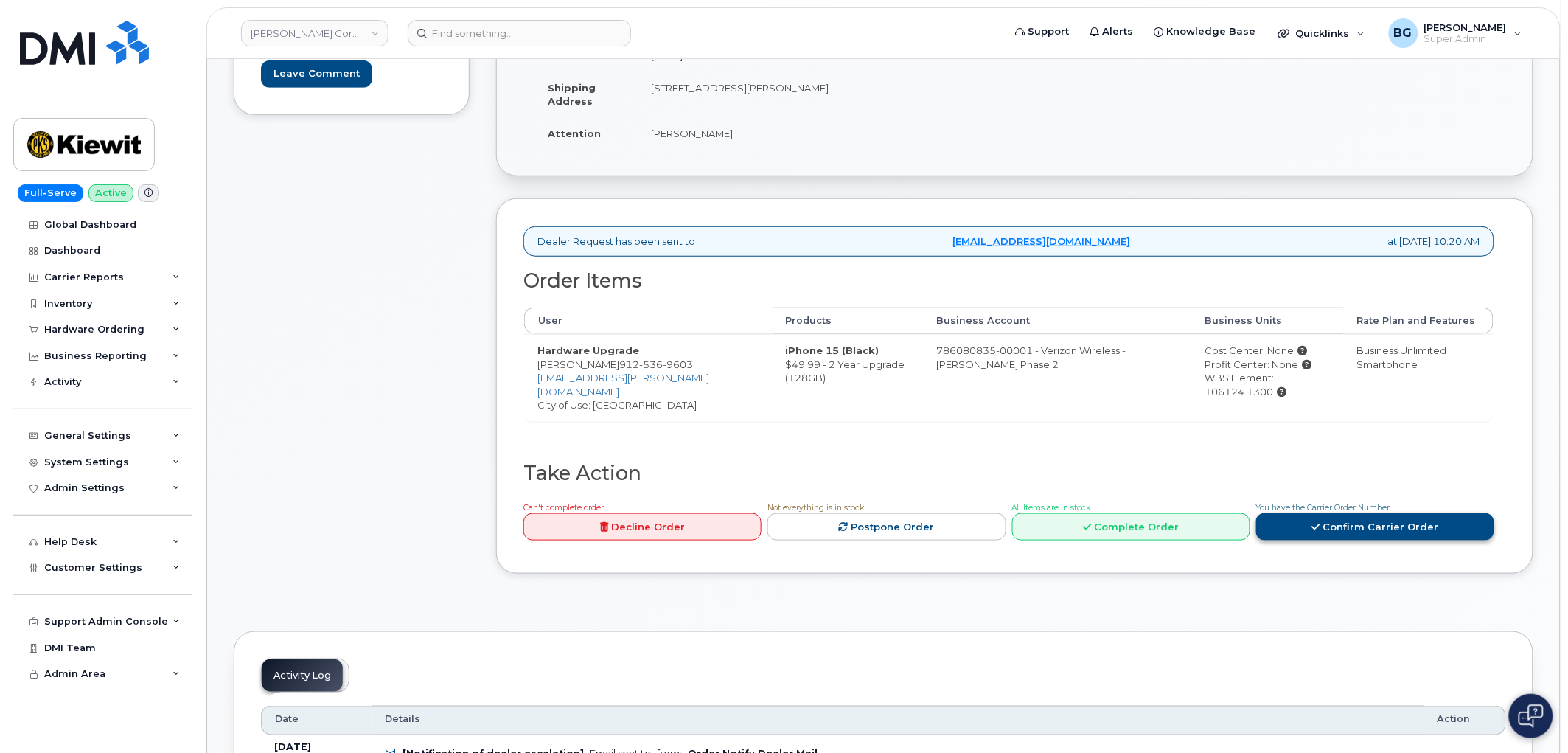
click at [1315, 522] on link "Confirm Carrier Order" at bounding box center [1374, 527] width 238 height 27
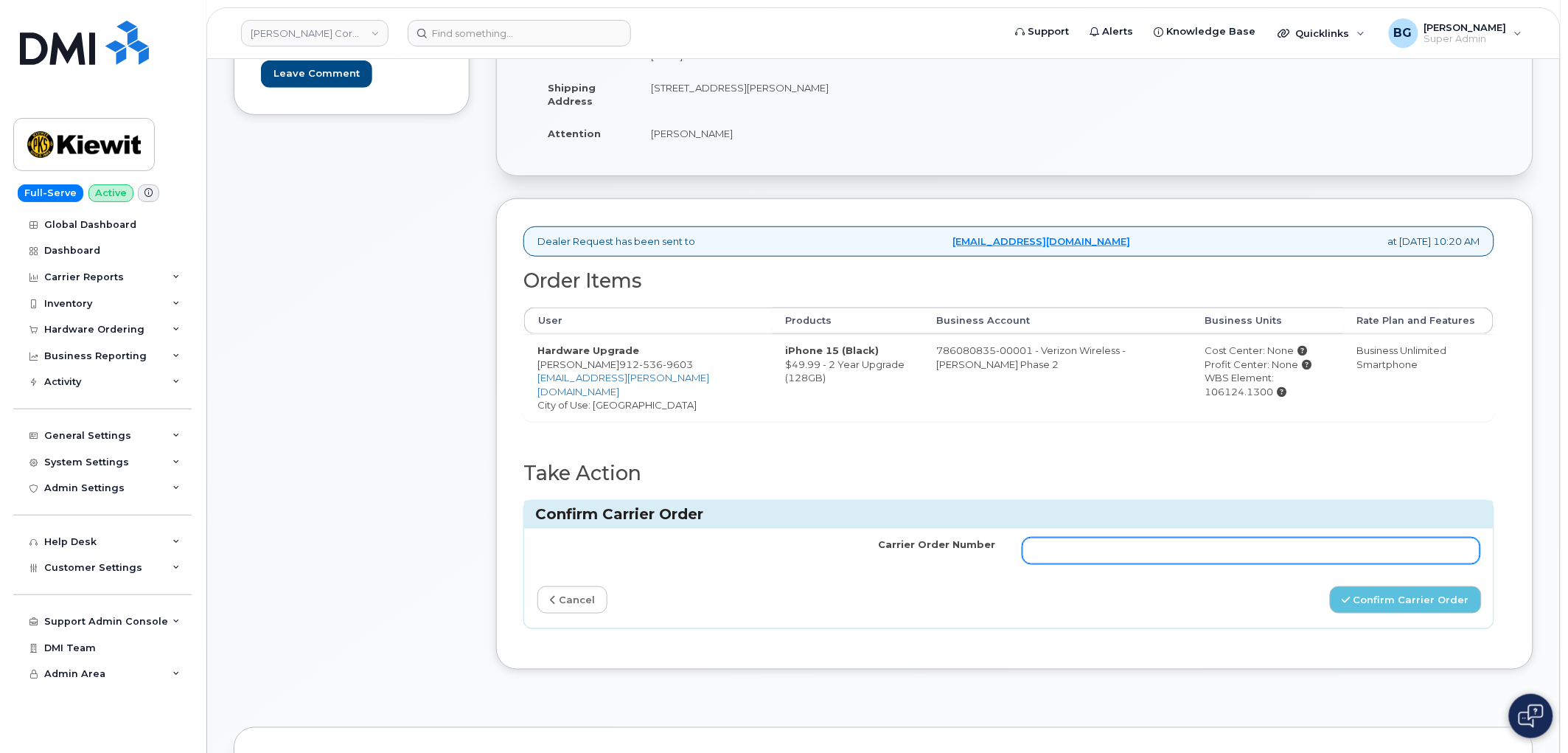
click at [1249, 554] on input "Carrier Order Number" at bounding box center [1251, 551] width 458 height 26
paste input "MB1000496700779"
type input "MB1000496700779"
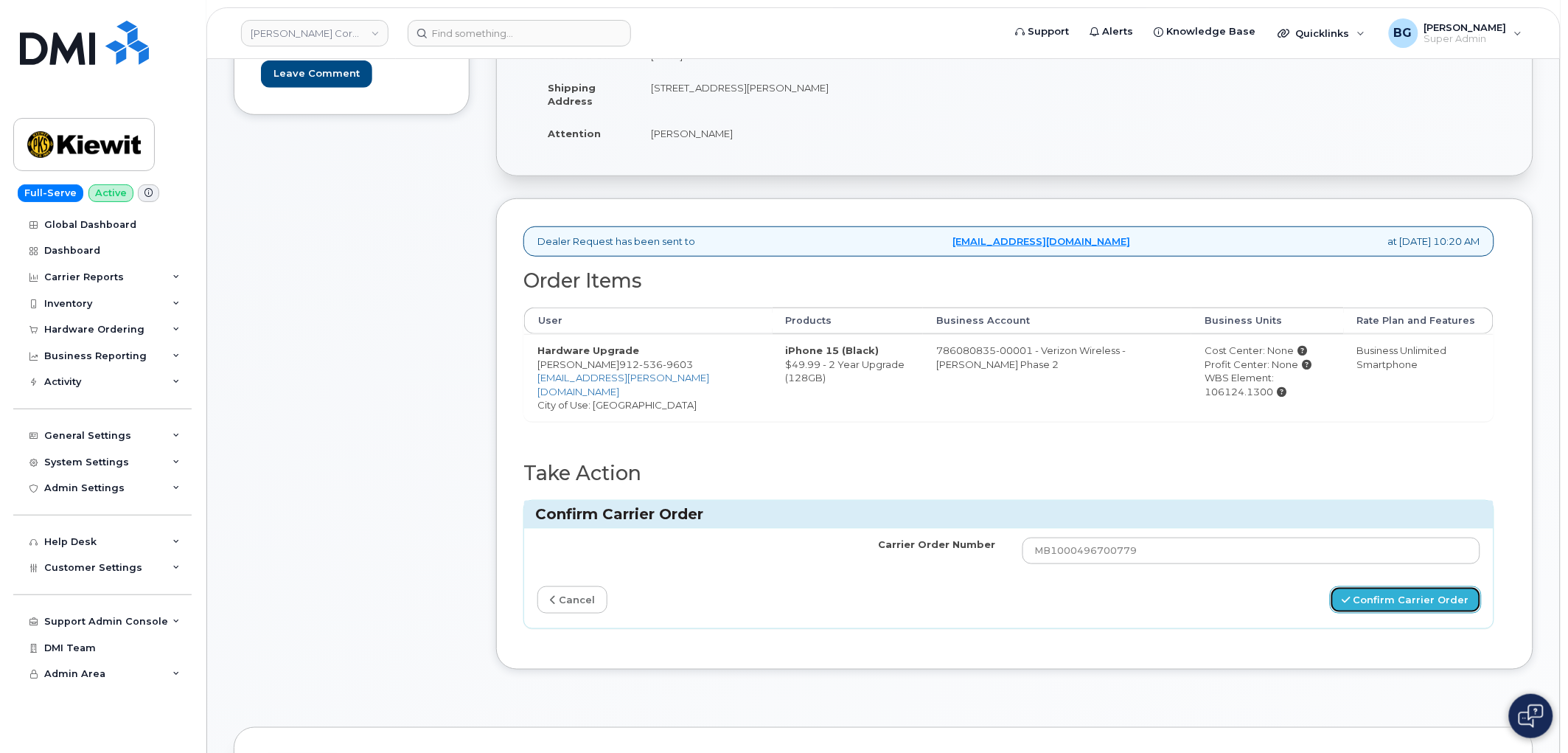
click at [1388, 606] on button "Confirm Carrier Order" at bounding box center [1406, 599] width 152 height 27
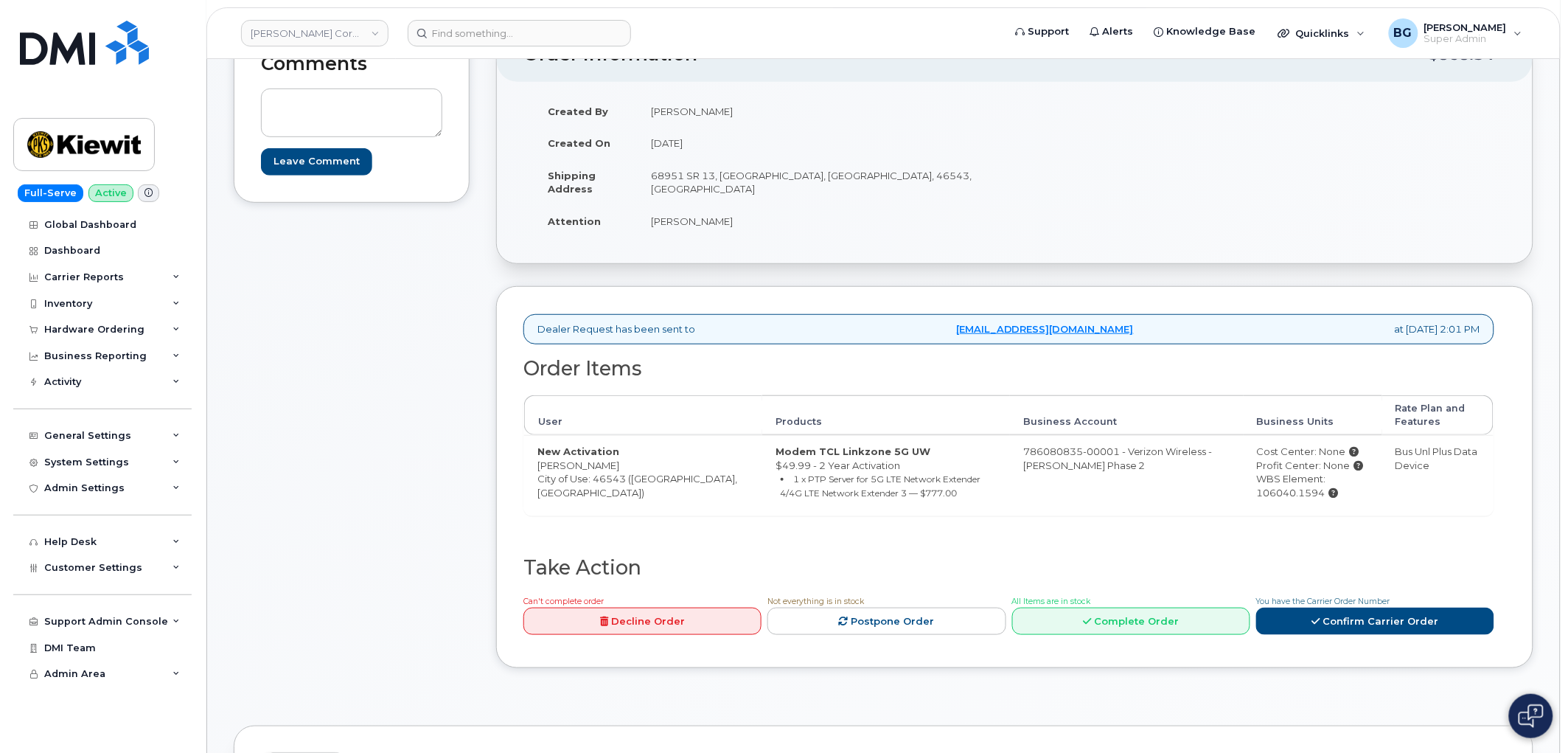
scroll to position [273, 0]
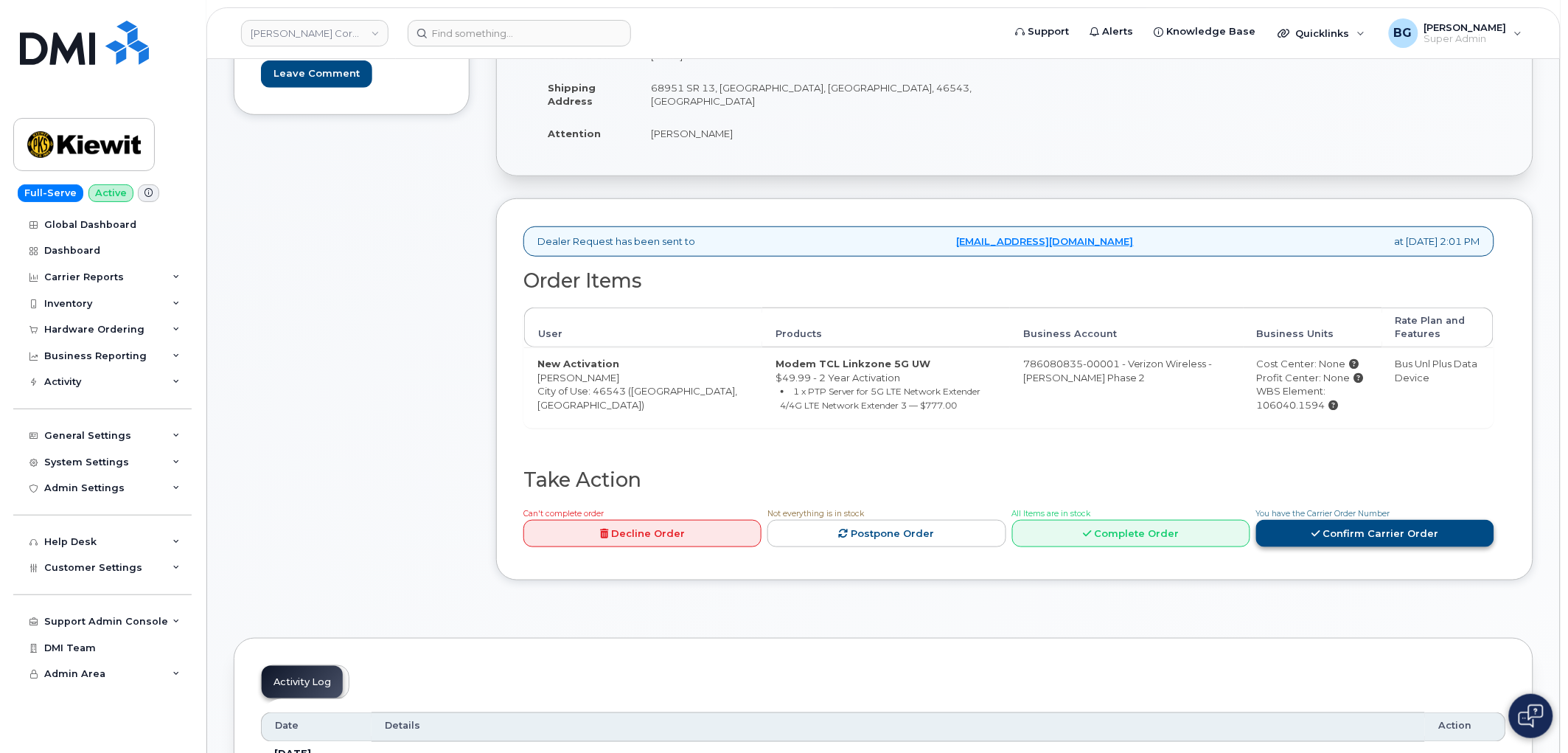
click at [1339, 530] on link "Confirm Carrier Order" at bounding box center [1374, 533] width 238 height 27
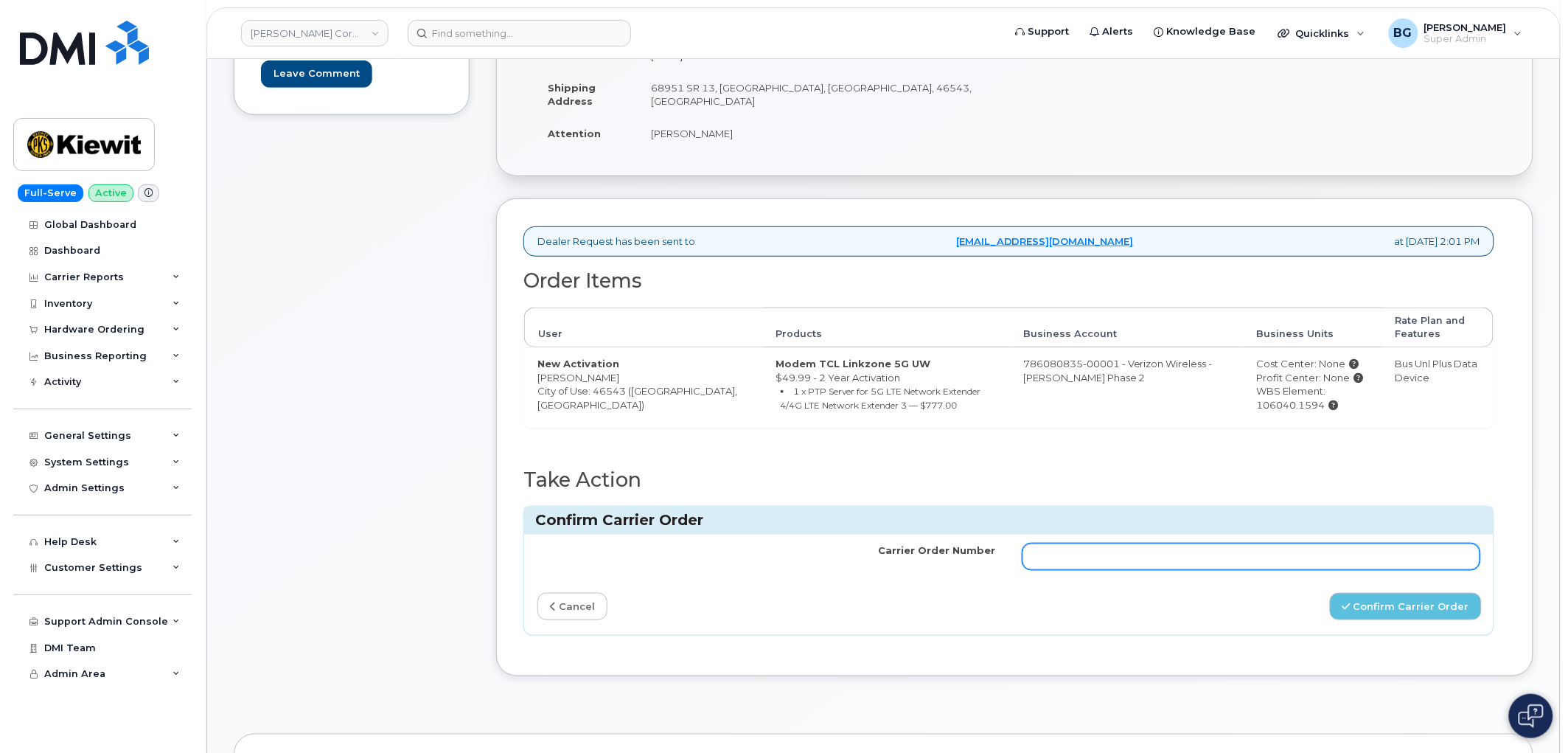
click at [1097, 557] on input "Carrier Order Number" at bounding box center [1251, 557] width 458 height 26
paste input "MB1000496705280"
type input "MB1000496705280"
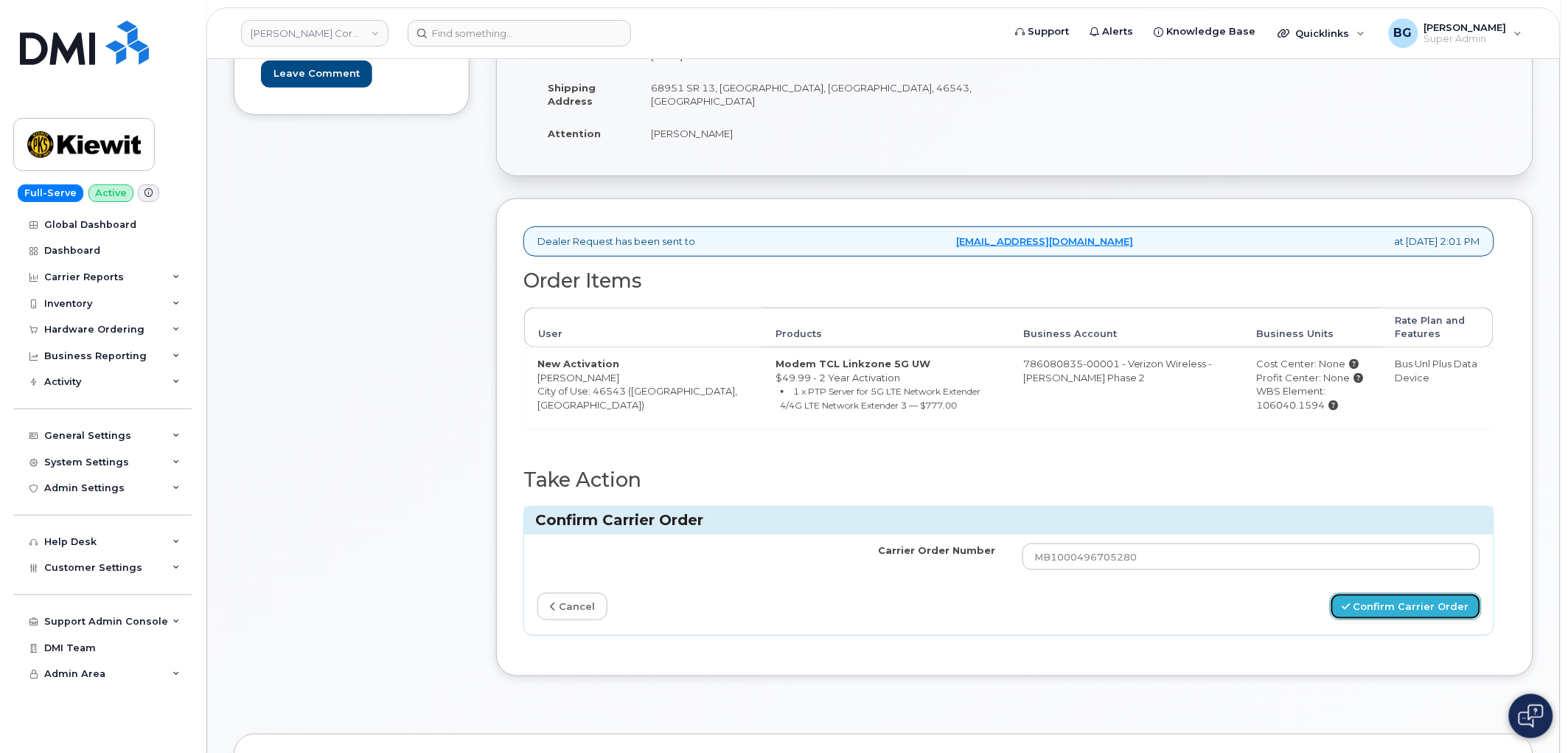
click at [1373, 608] on button "Confirm Carrier Order" at bounding box center [1406, 606] width 152 height 27
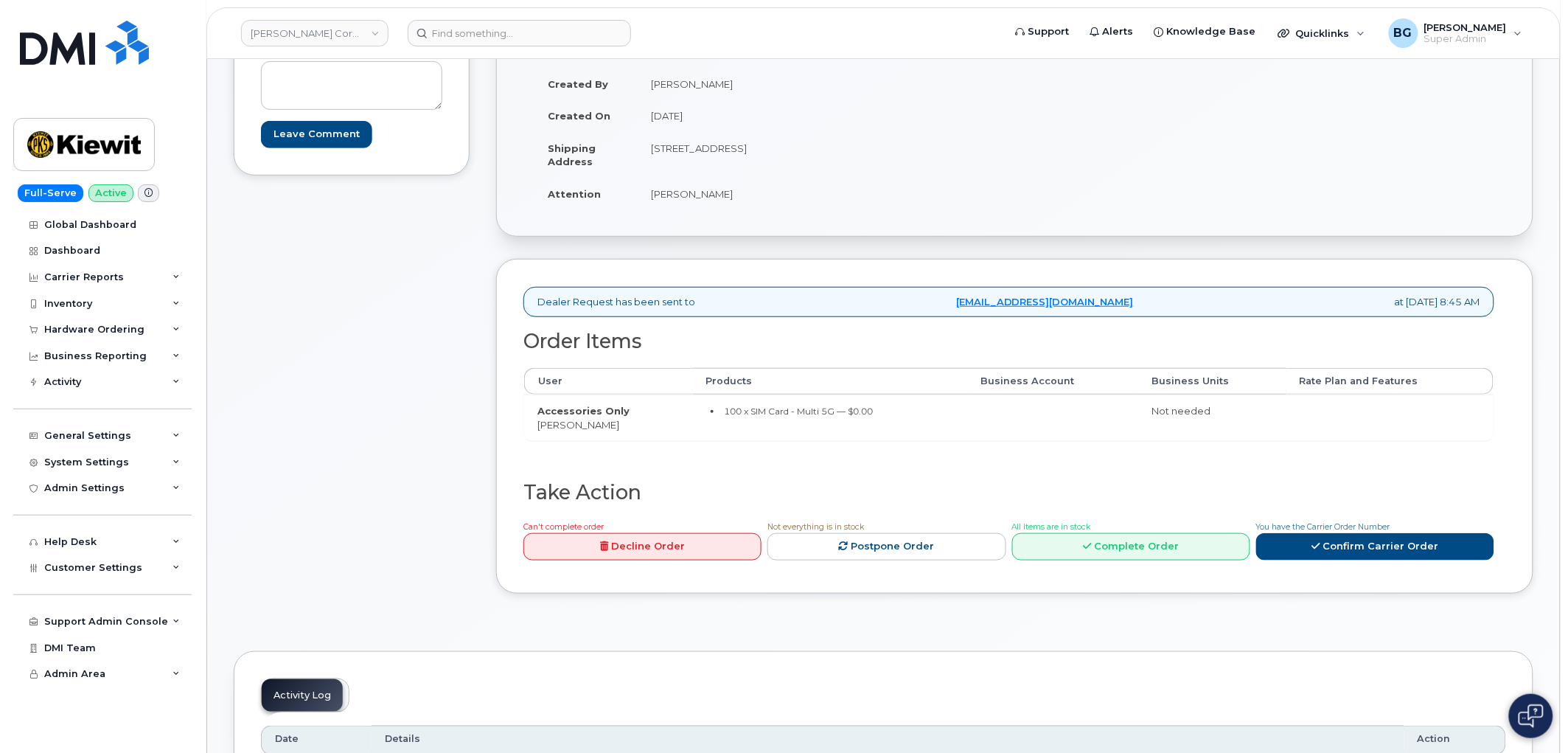
scroll to position [218, 0]
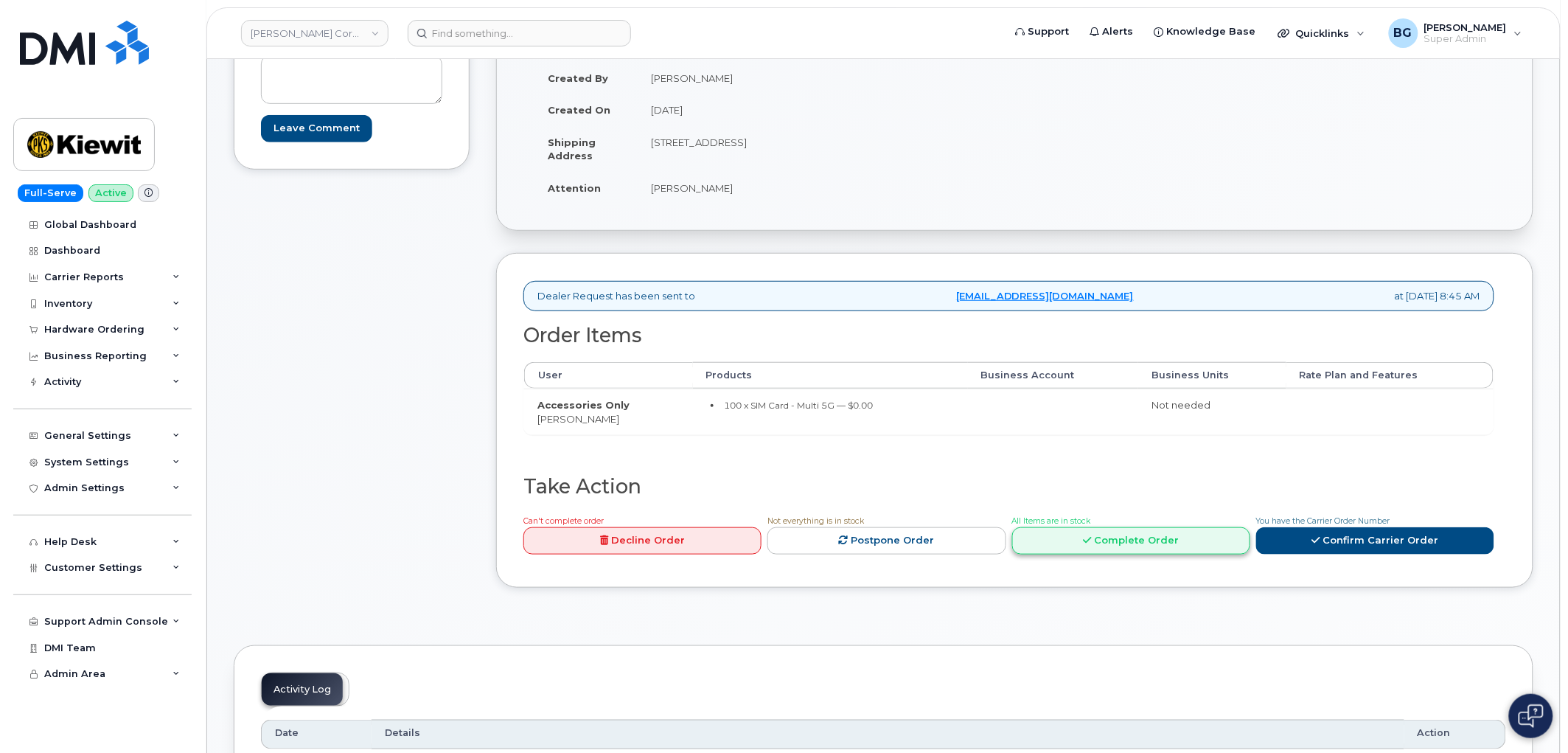
click at [1141, 540] on link "Complete Order" at bounding box center [1131, 540] width 238 height 27
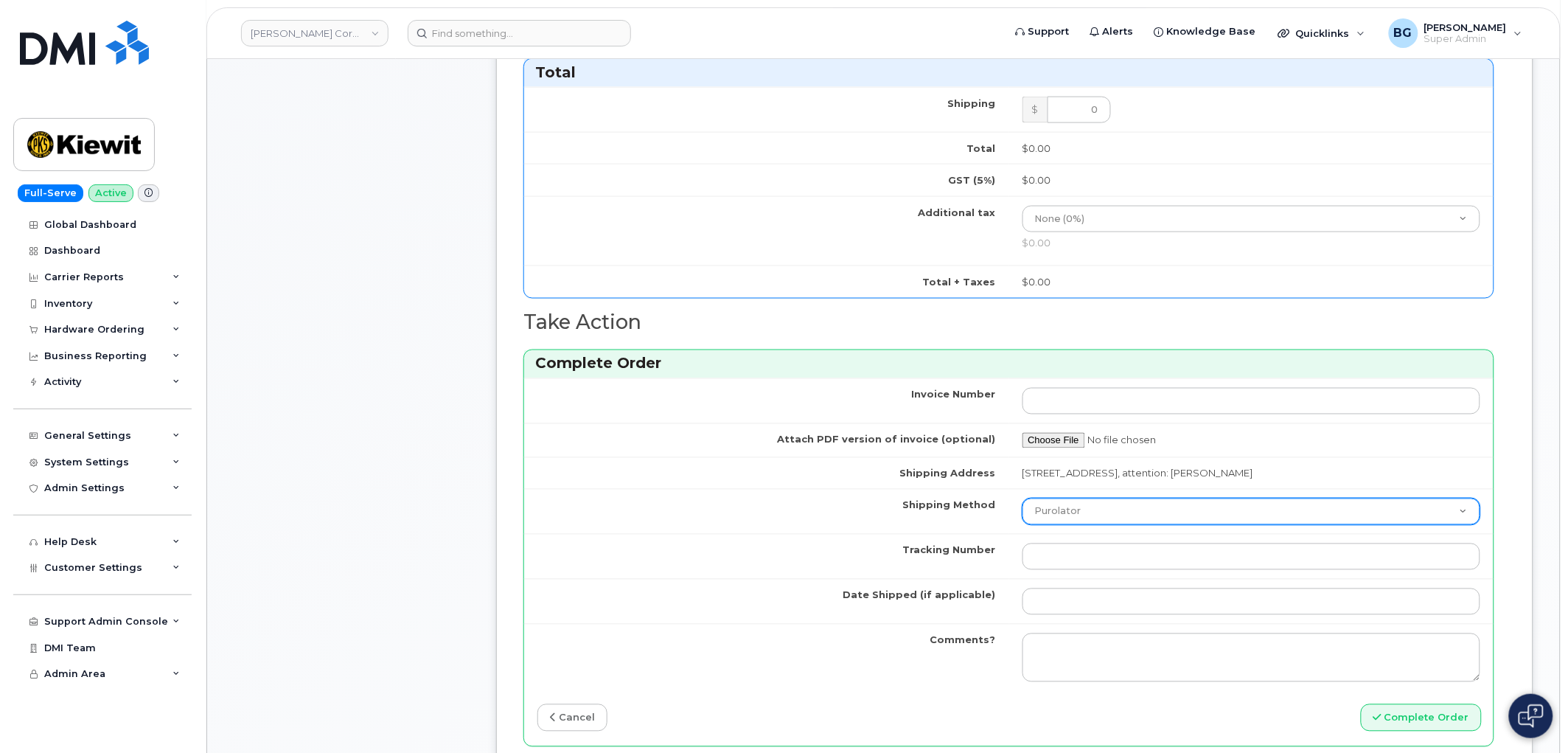
scroll to position [655, 0]
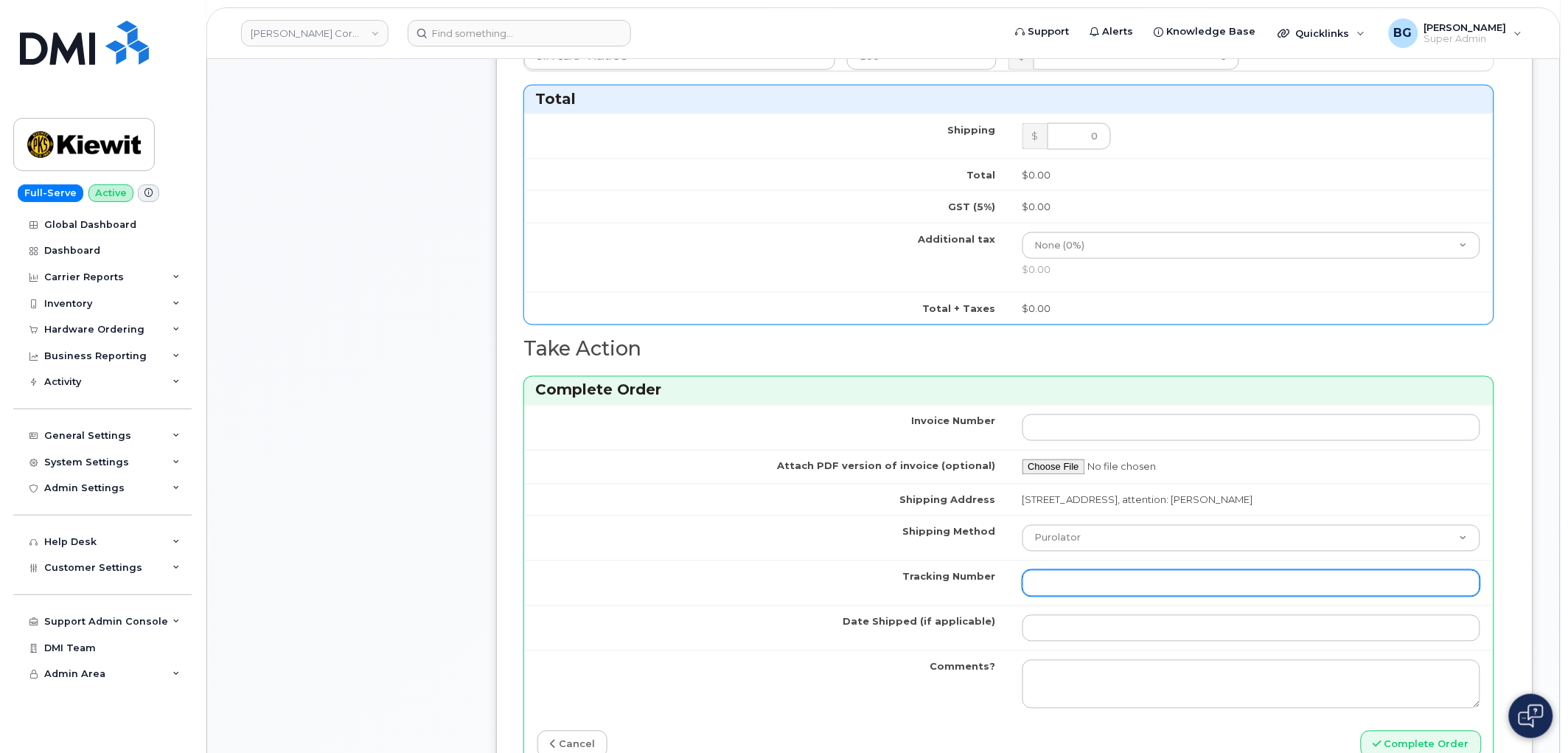
click at [1049, 594] on input "Tracking Number" at bounding box center [1251, 583] width 458 height 26
paste input "446891516767"
type input "446891516767"
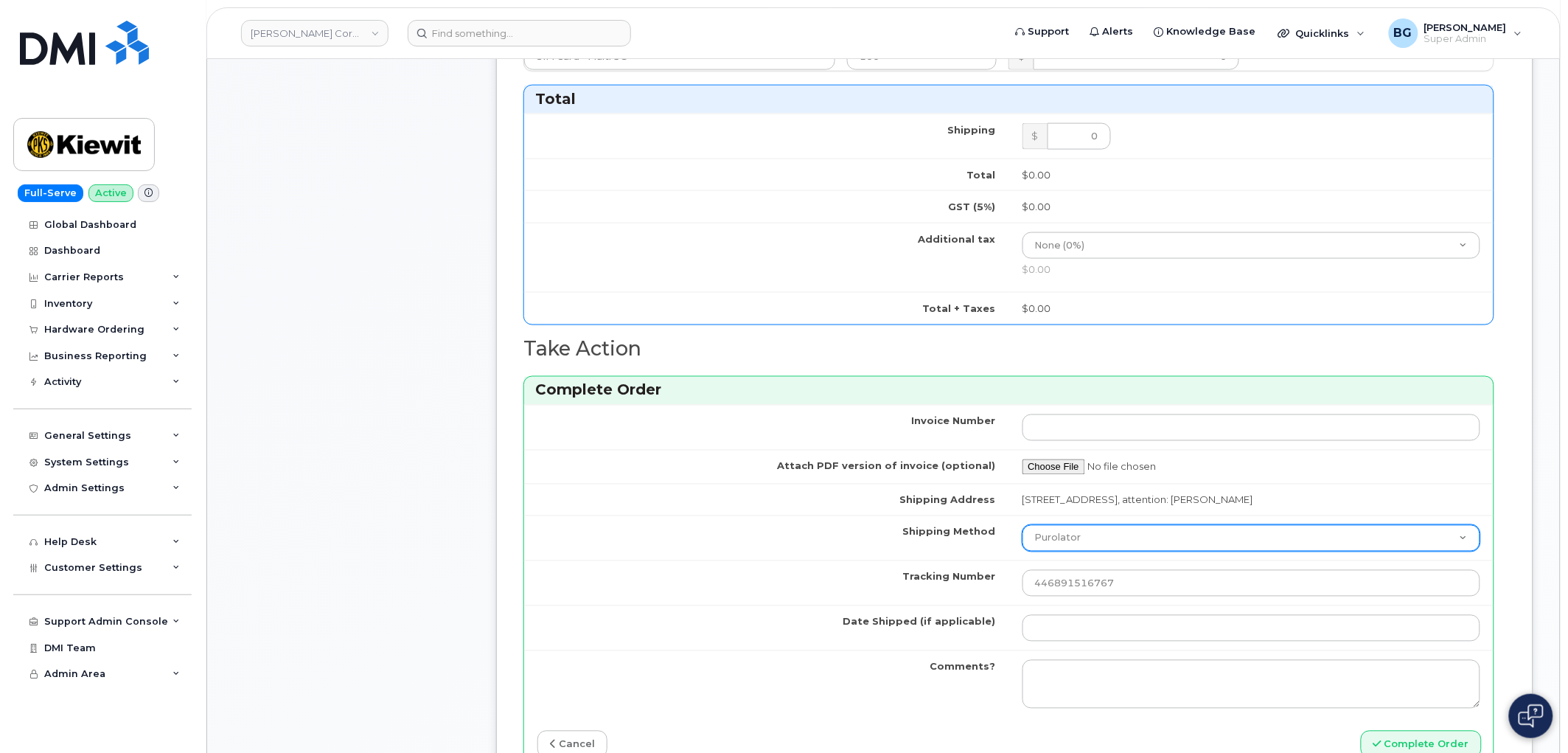
click at [1101, 531] on select "Purolator UPS FedEx Canada Post Courier Other Drop Off Pick Up" at bounding box center [1251, 538] width 458 height 26
select select "FedEx"
click at [1022, 525] on select "Purolator UPS FedEx Canada Post Courier Other Drop Off Pick Up" at bounding box center [1251, 538] width 458 height 26
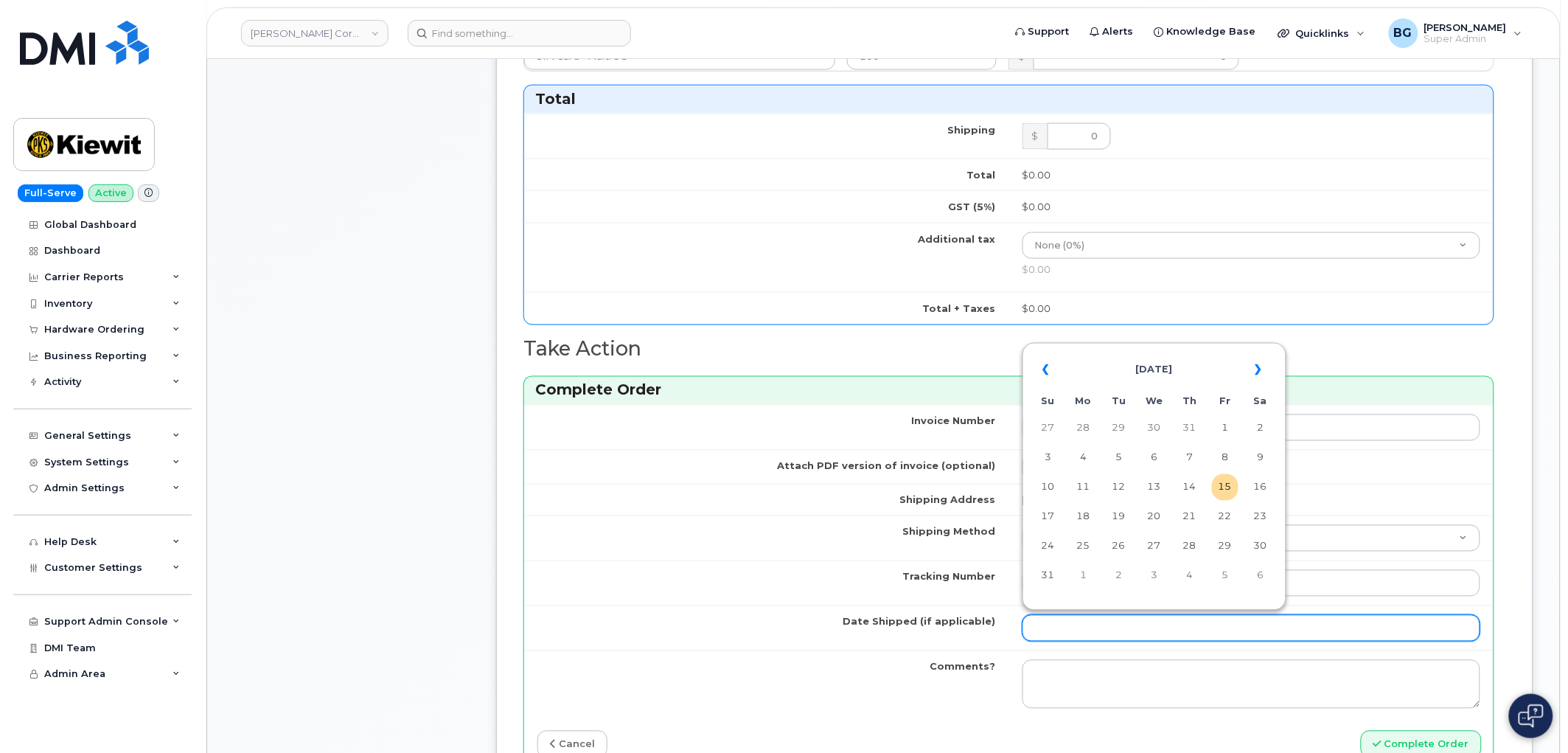
click at [1088, 630] on input "Date Shipped (if applicable)" at bounding box center [1251, 628] width 458 height 26
click at [1222, 485] on td "15" at bounding box center [1225, 487] width 26 height 26
type input "2025-08-15"
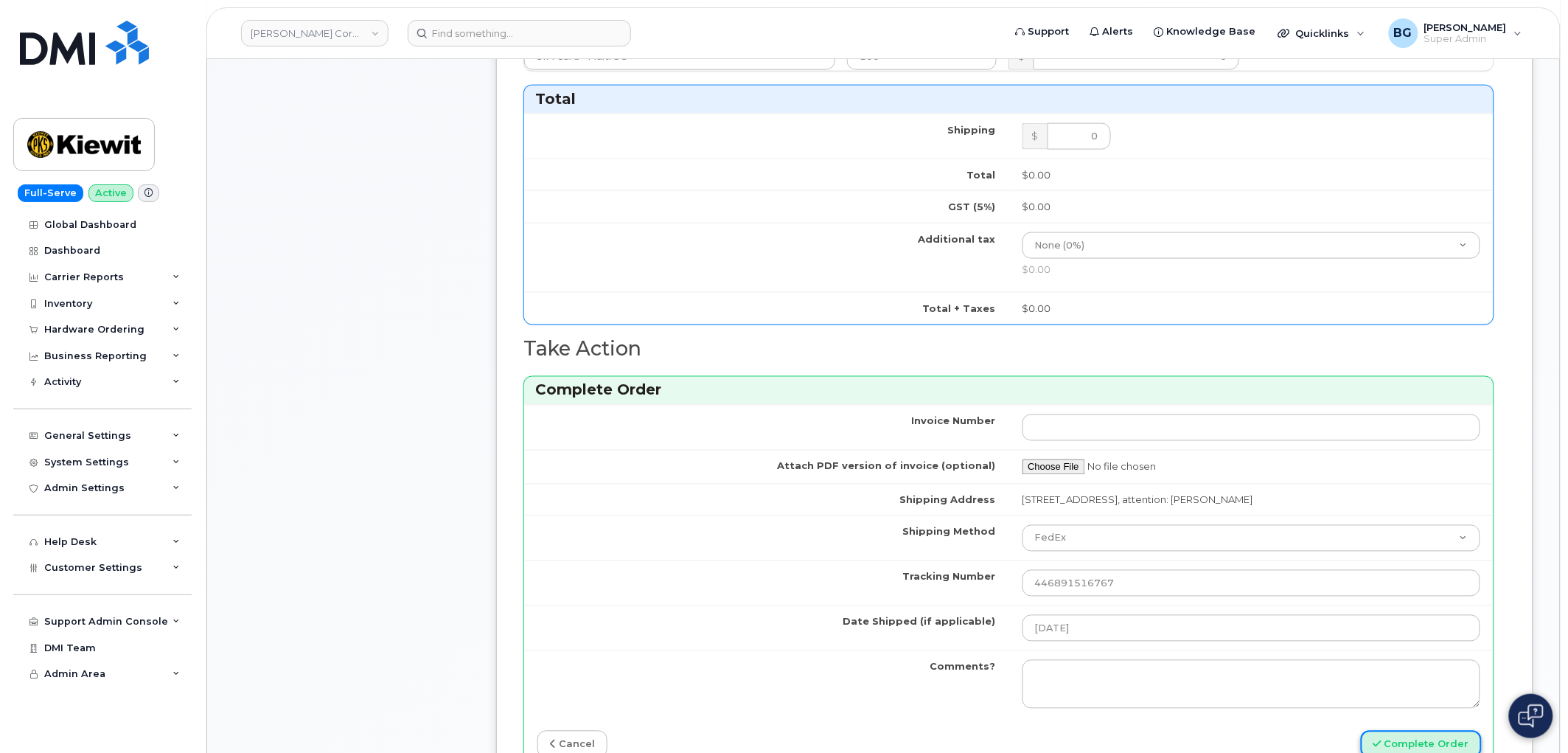
click at [1405, 737] on button "Complete Order" at bounding box center [1421, 744] width 121 height 27
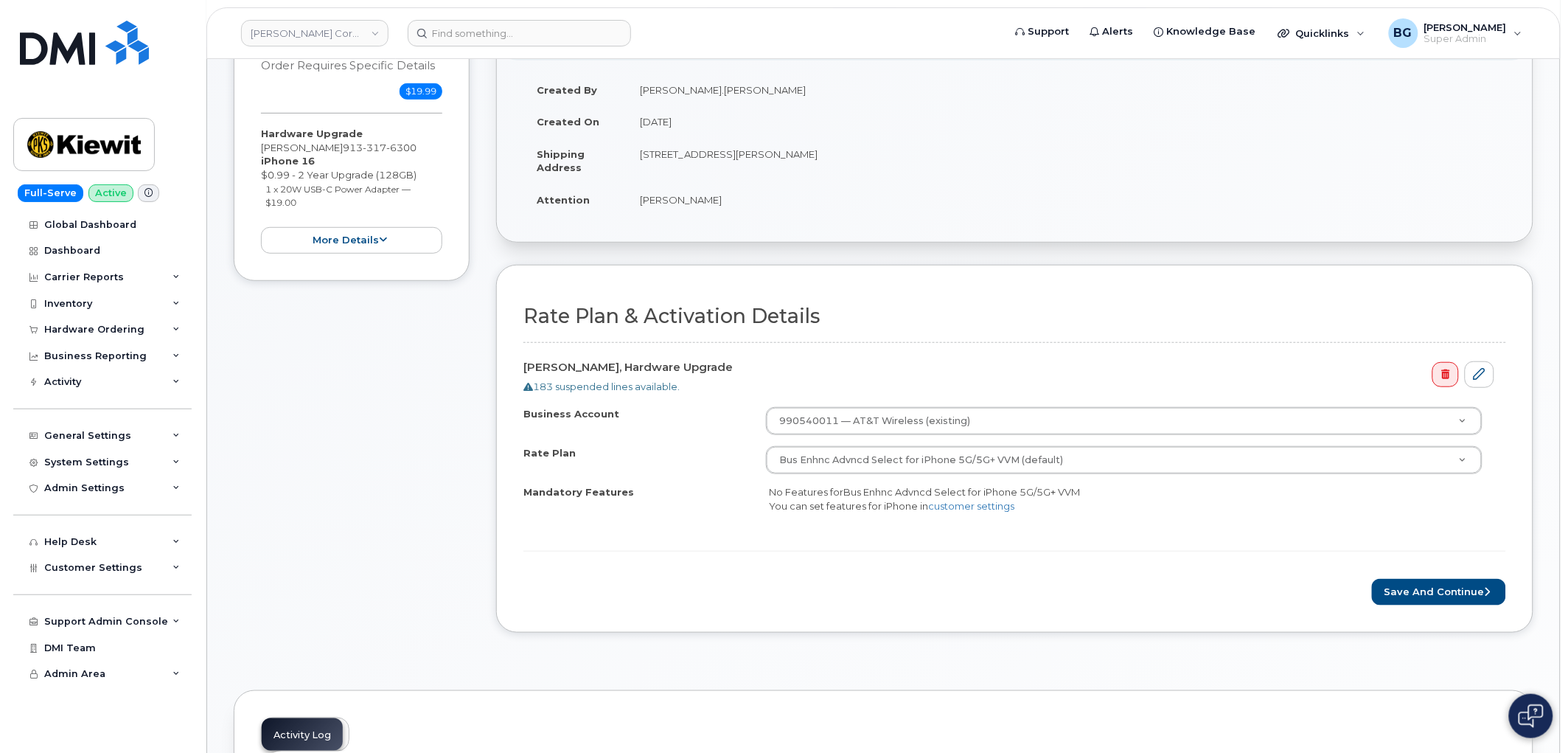
scroll to position [218, 0]
click at [1423, 587] on button "Save and Continue" at bounding box center [1439, 589] width 134 height 27
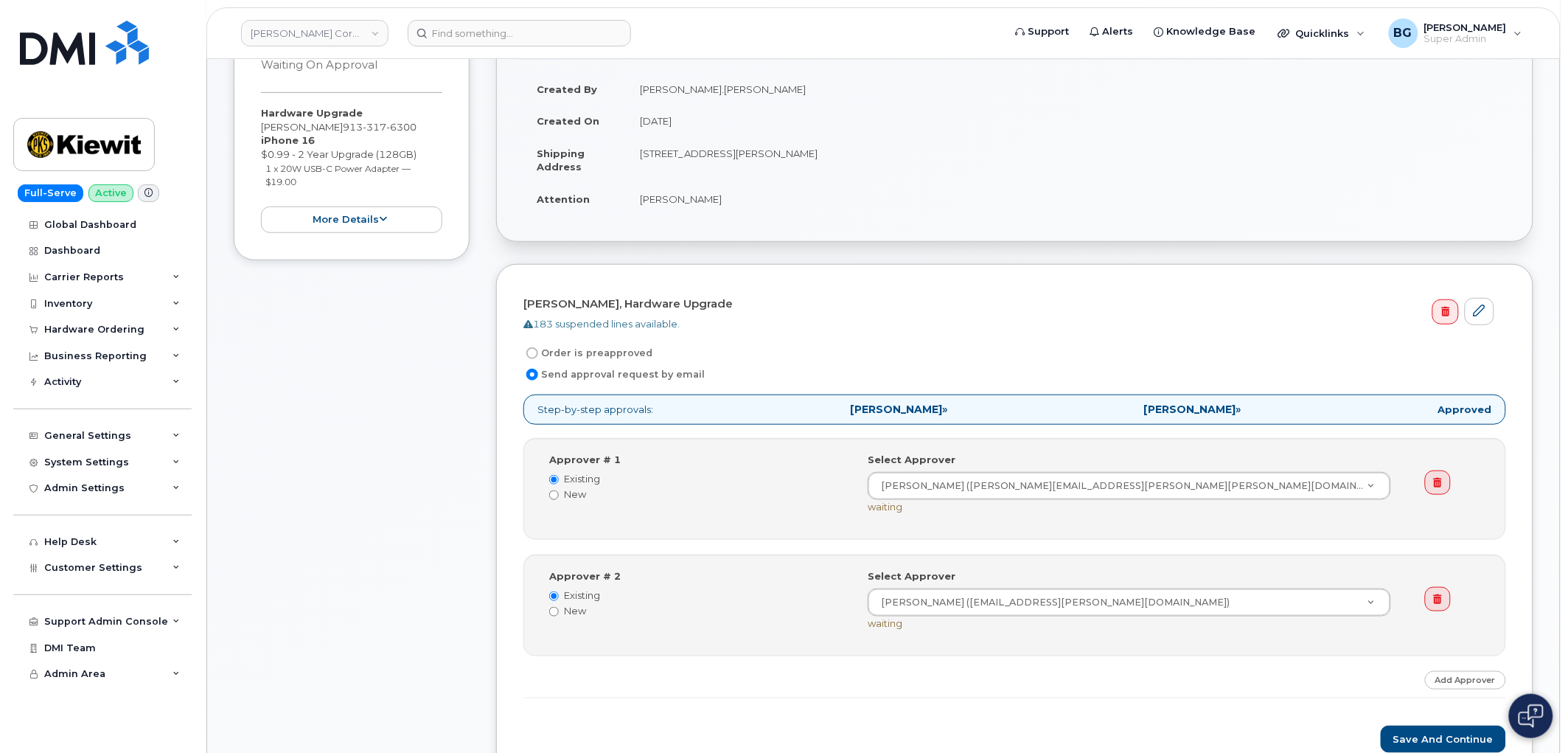
scroll to position [218, 0]
click at [1436, 728] on button "Save and Continue" at bounding box center [1443, 737] width 125 height 27
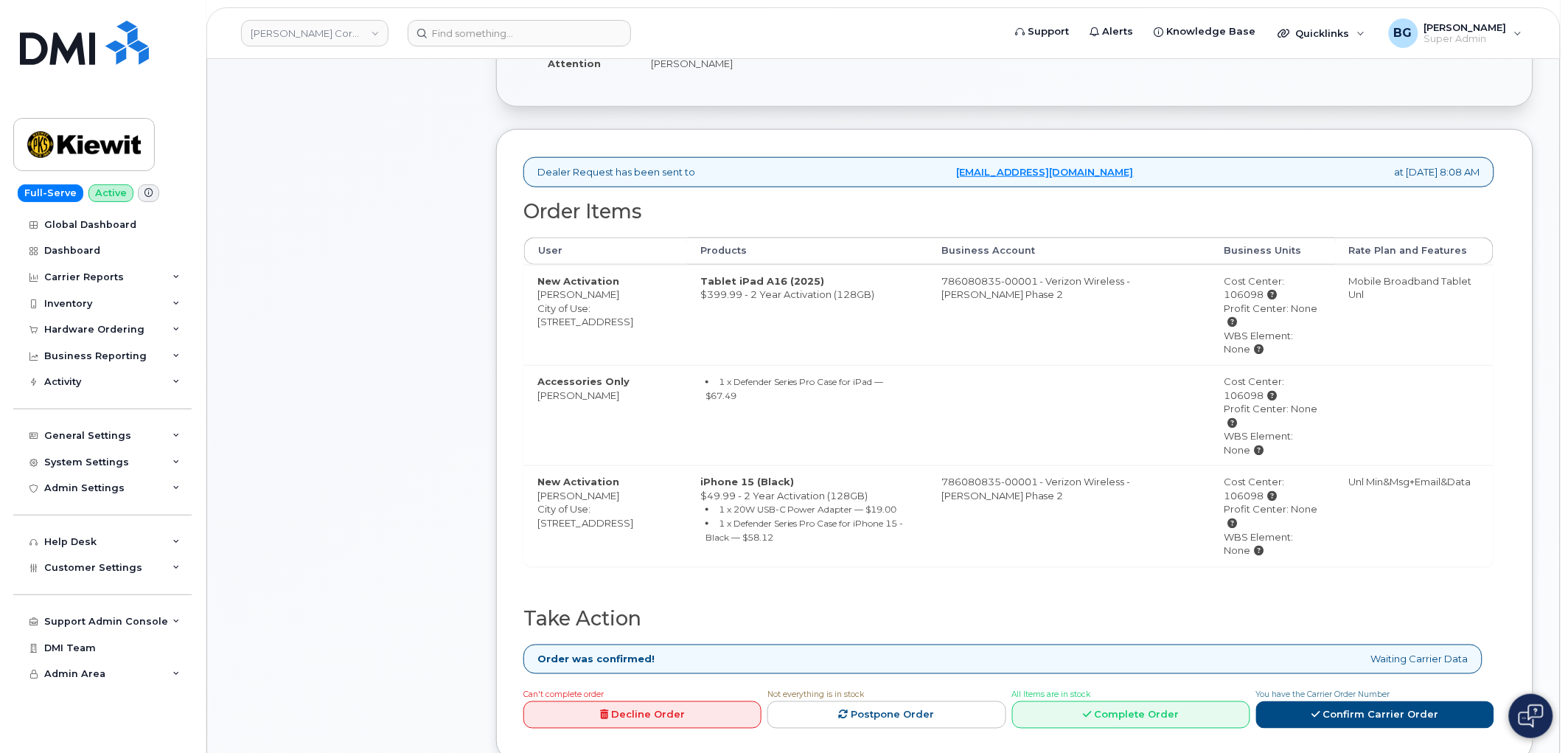
scroll to position [382, 0]
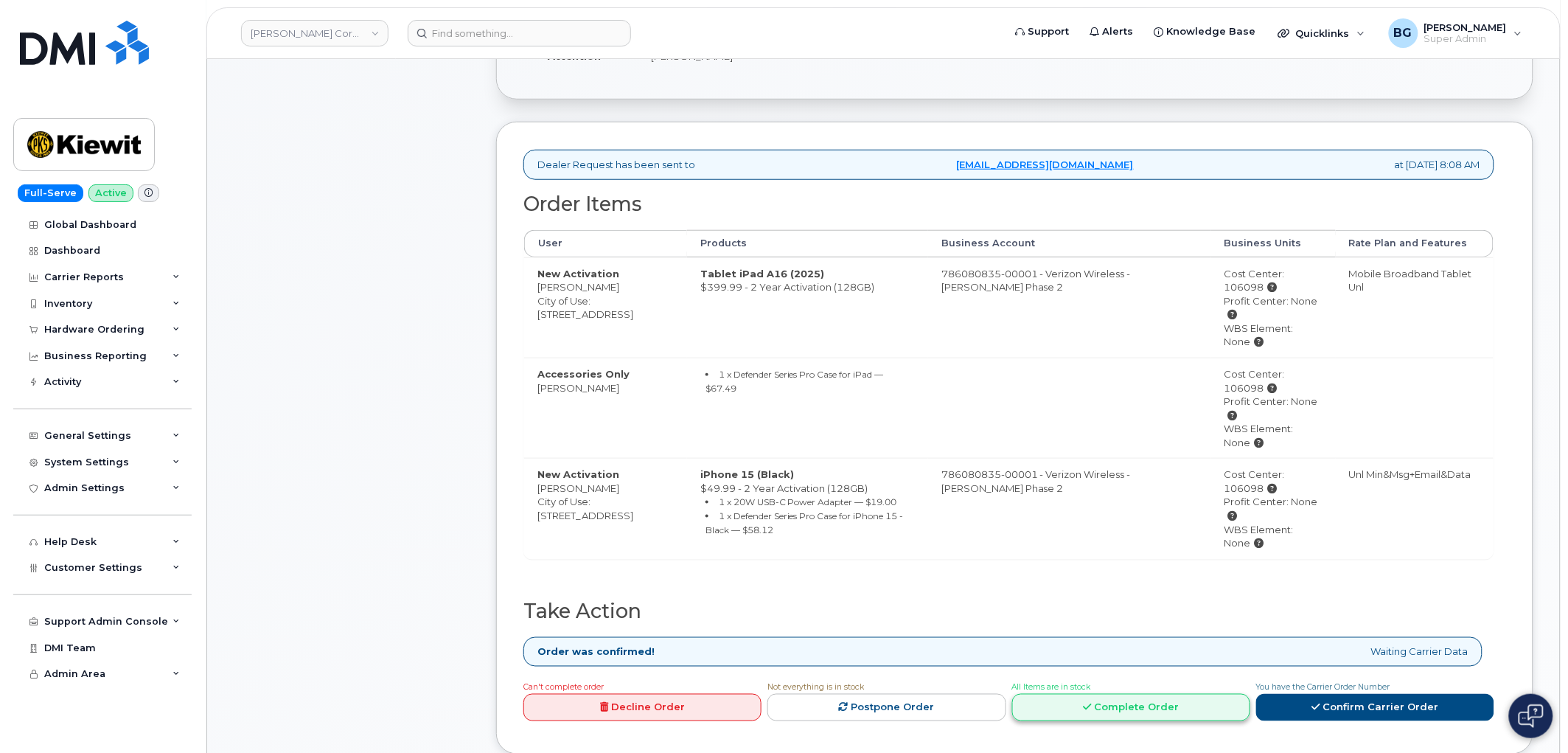
click at [1168, 712] on link "Complete Order" at bounding box center [1131, 707] width 238 height 27
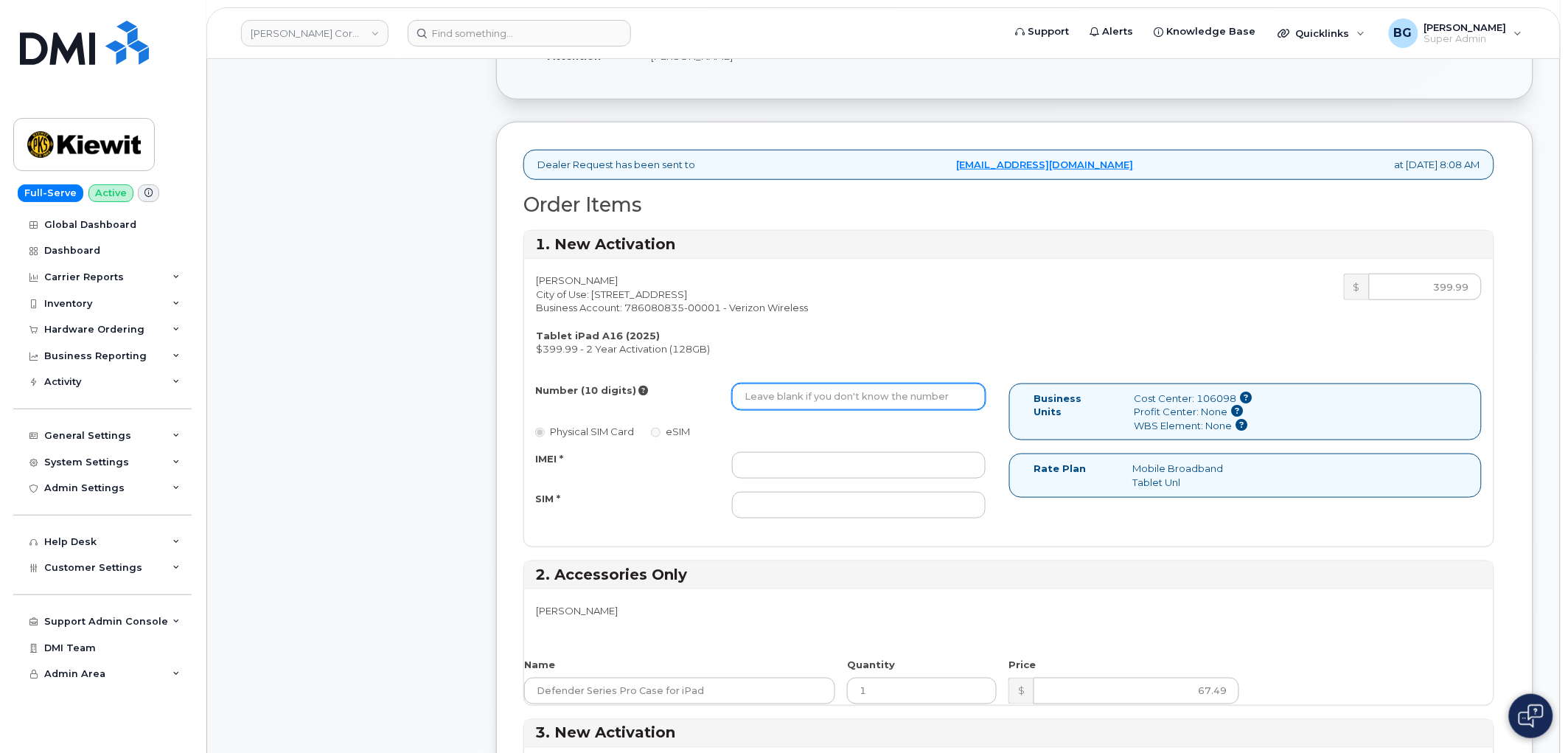
click at [811, 388] on input "Number (10 digits)" at bounding box center [859, 397] width 253 height 26
paste input "629-270-7885"
type input "6292707885"
drag, startPoint x: 310, startPoint y: 416, endPoint x: 483, endPoint y: 422, distance: 173.1
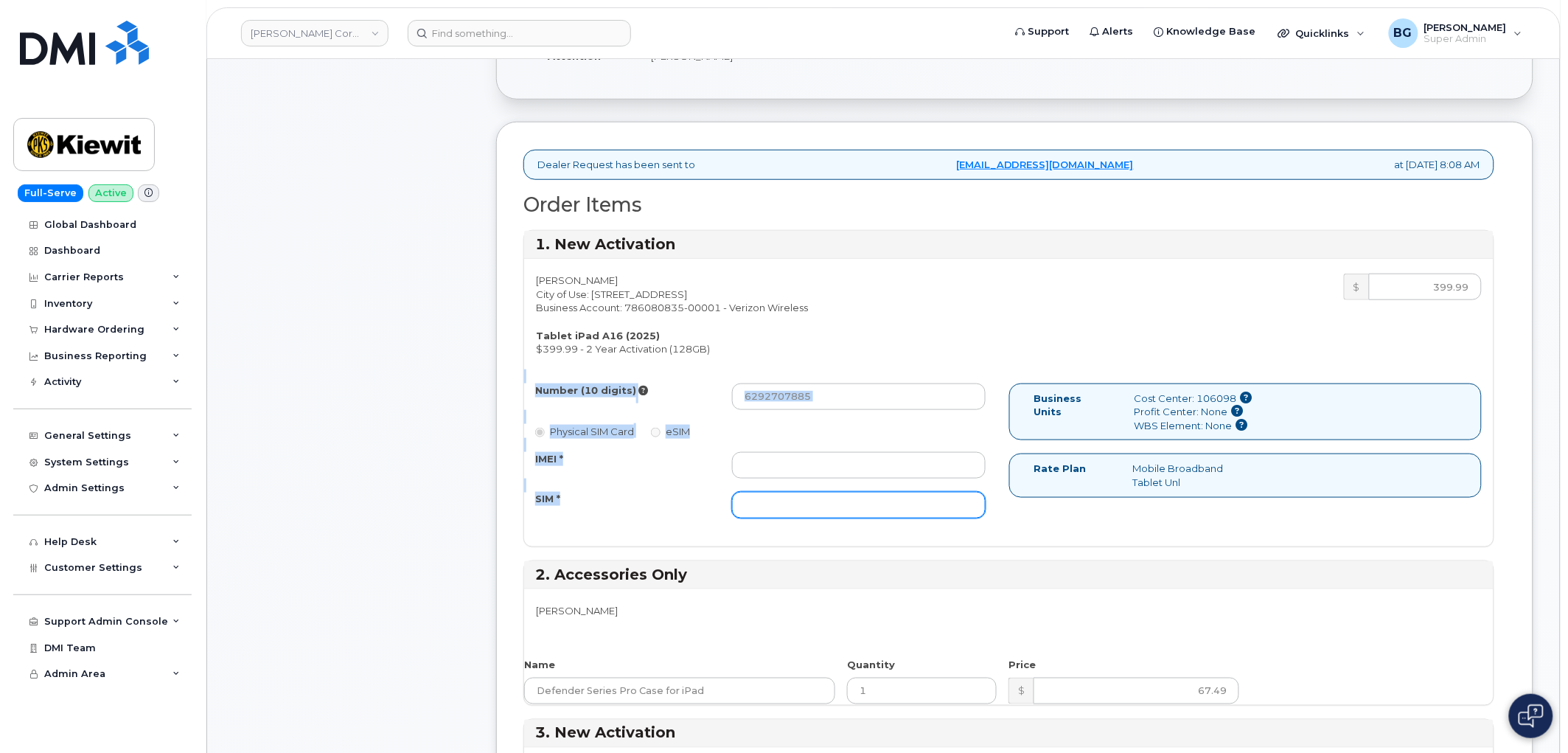
drag, startPoint x: 1027, startPoint y: 406, endPoint x: 816, endPoint y: 500, distance: 231.0
click at [871, 536] on div "Joseph Burnham City of Use: 15 Century Blvd, Ste. 303 Business Account: 7860808…" at bounding box center [1008, 402] width 969 height 287
click at [807, 501] on input "SIM *" at bounding box center [859, 505] width 253 height 26
paste input "89049032007408888700218726682431"
click at [807, 501] on input "89049032007408888700218726682431" at bounding box center [859, 505] width 253 height 26
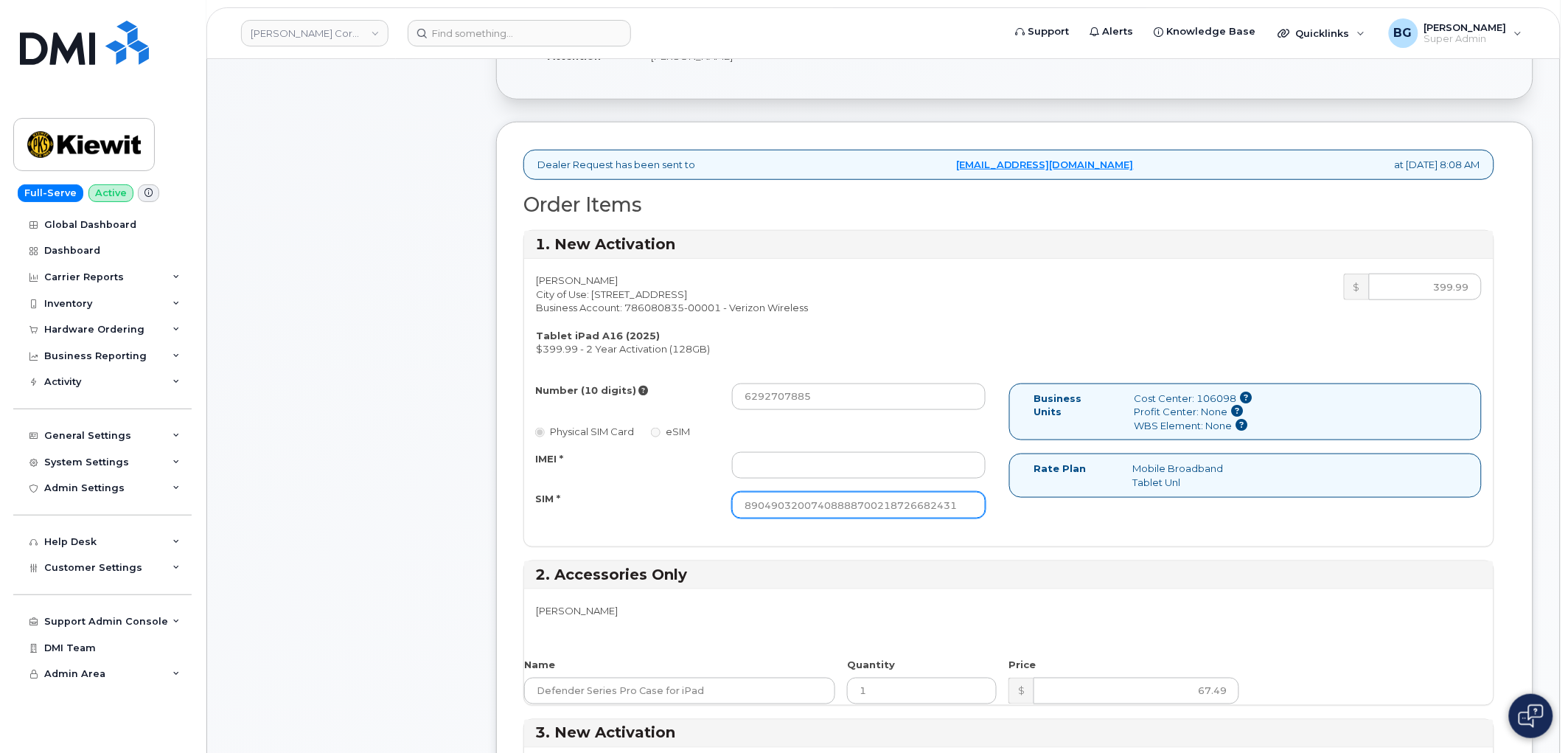
type input "89049032007408888700218726682431"
click at [856, 465] on input "IMEI *" at bounding box center [859, 465] width 253 height 26
paste input "356196182954905"
type input "356196182954905"
drag, startPoint x: 606, startPoint y: 504, endPoint x: 613, endPoint y: 497, distance: 9.9
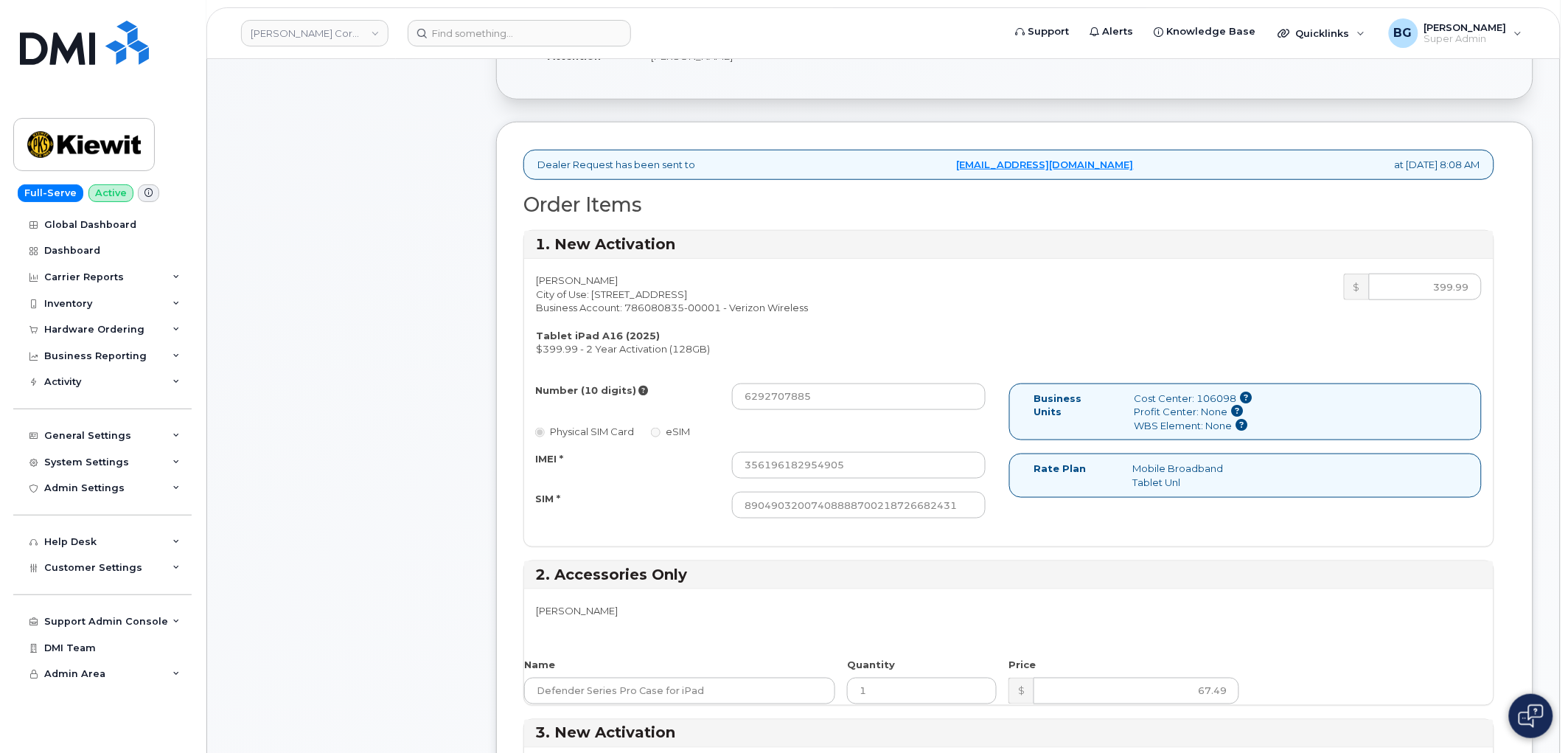
click at [610, 501] on div "SIM *" at bounding box center [622, 502] width 197 height 20
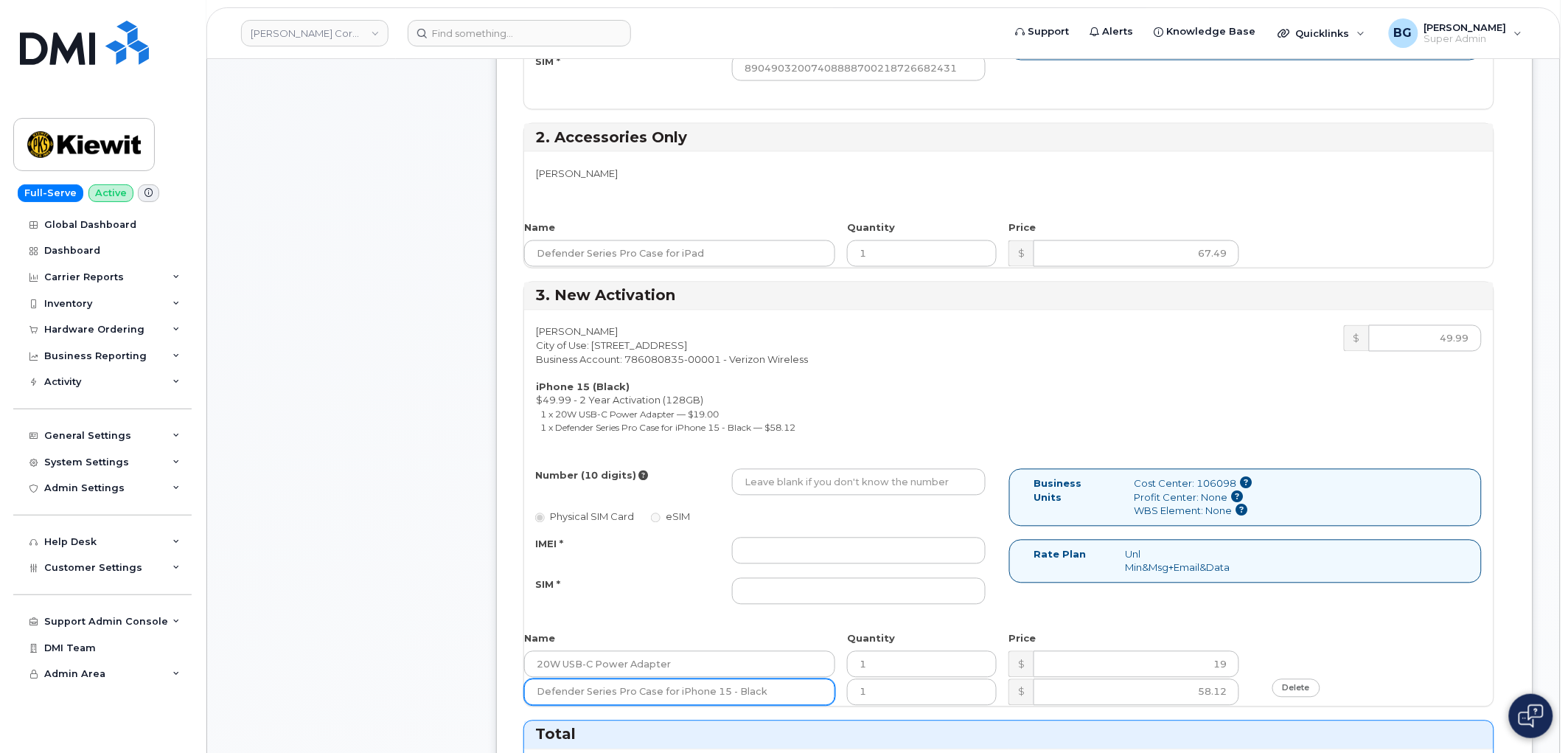
scroll to position [874, 0]
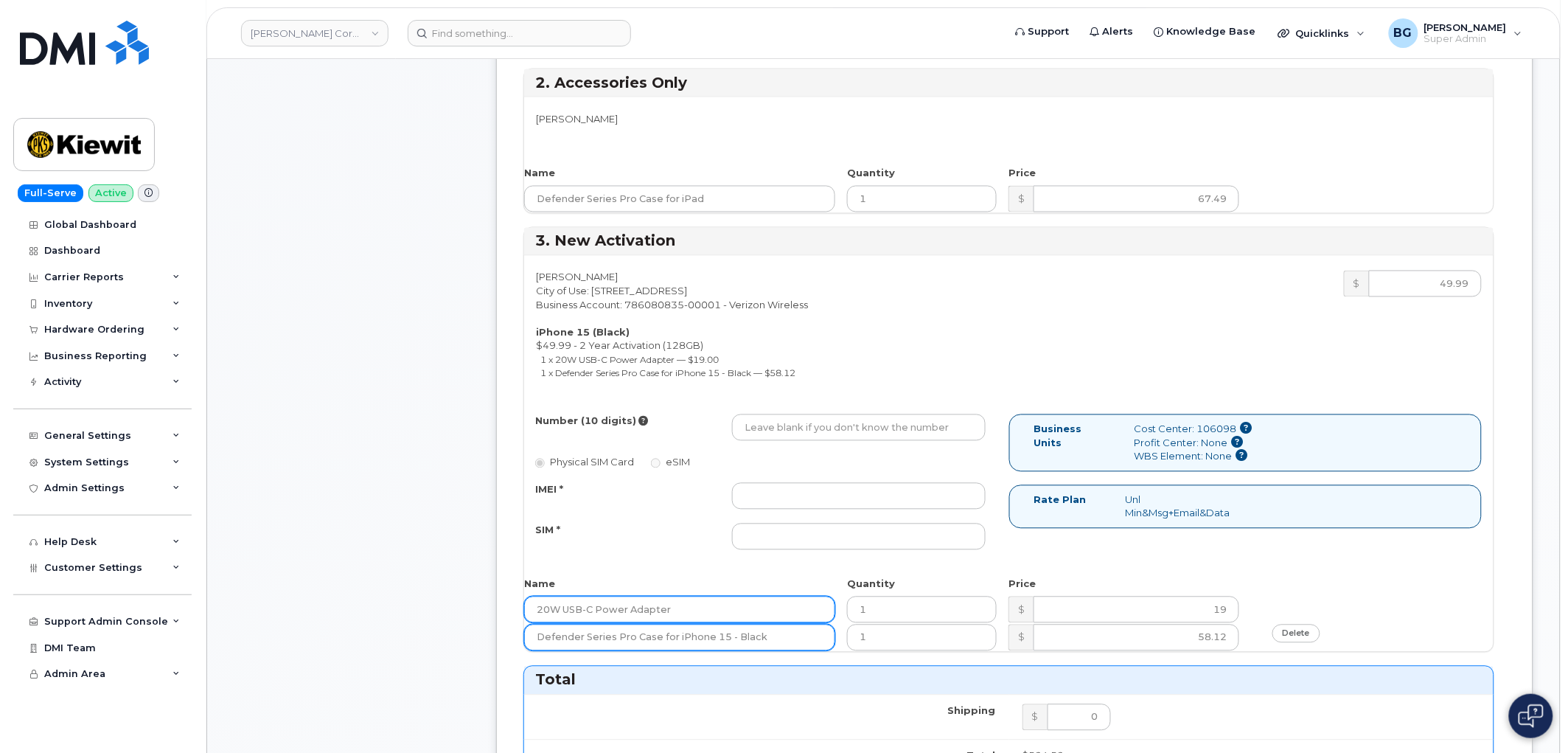
drag, startPoint x: 634, startPoint y: 630, endPoint x: 632, endPoint y: 617, distance: 13.2
click at [632, 617] on div "Joseph Burnham City of Use: 15 Century Blvd, Ste. 303 Business Account: 7860808…" at bounding box center [1008, 454] width 969 height 396
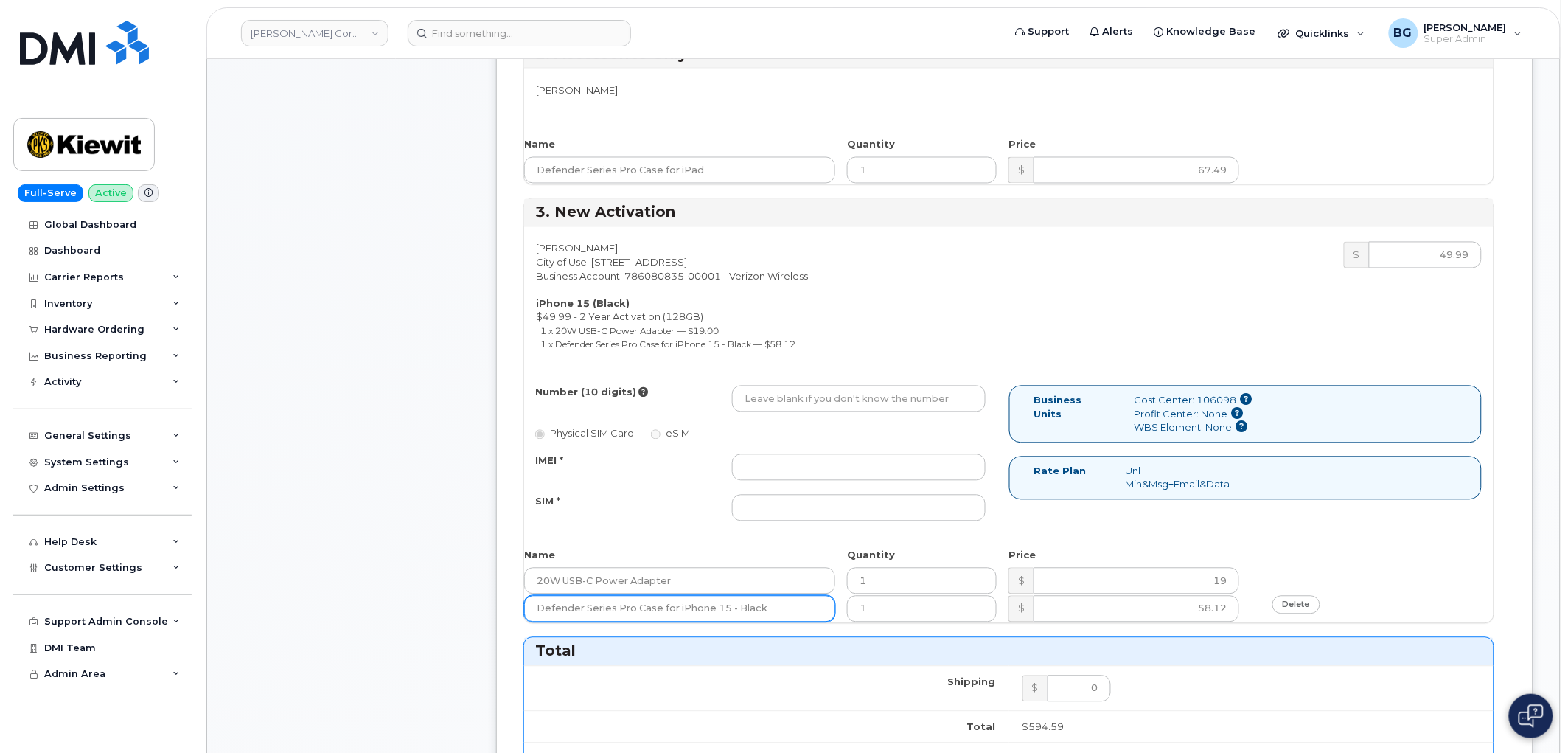
scroll to position [928, 0]
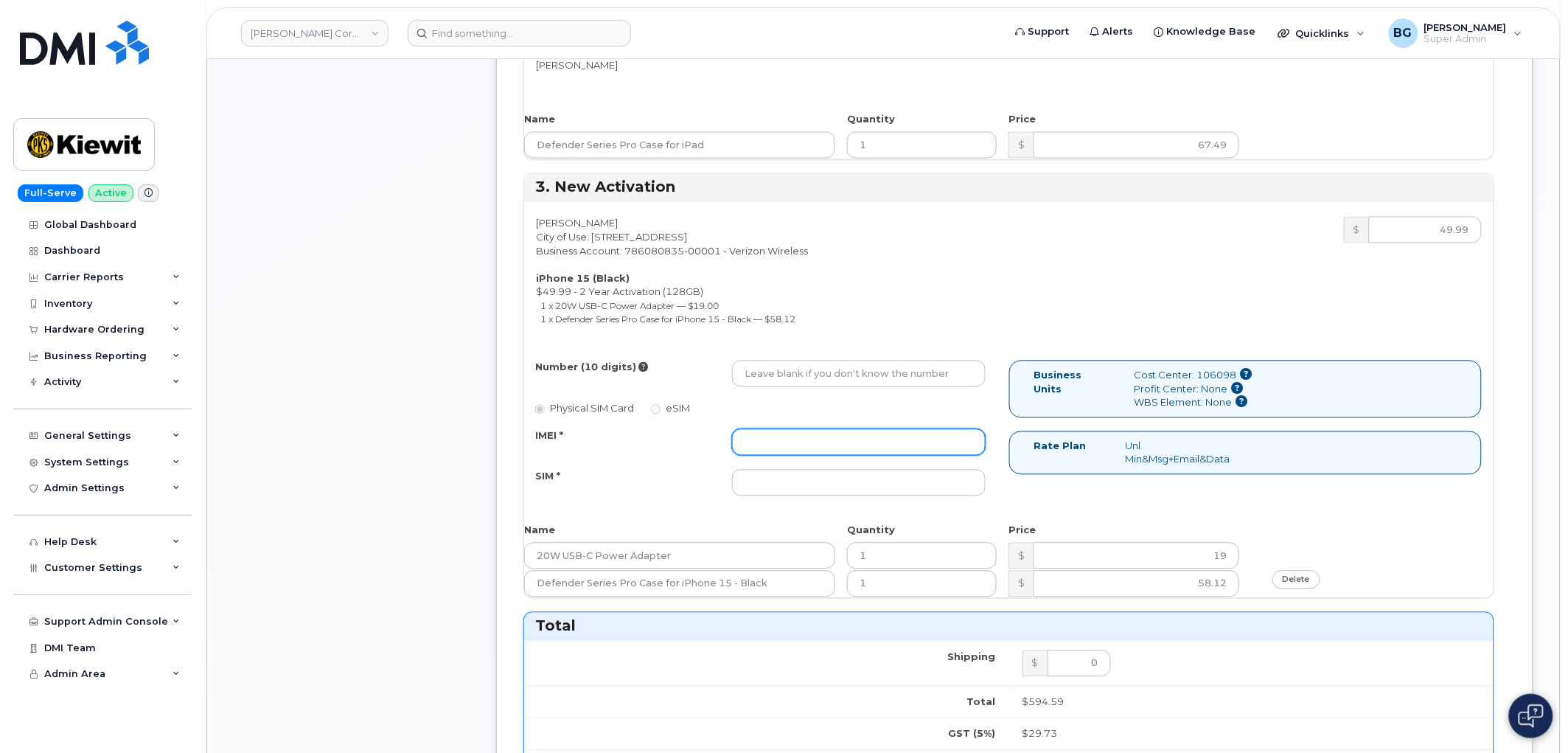
drag, startPoint x: 839, startPoint y: 441, endPoint x: 849, endPoint y: 437, distance: 10.8
click at [850, 431] on input "IMEI *" at bounding box center [859, 442] width 253 height 26
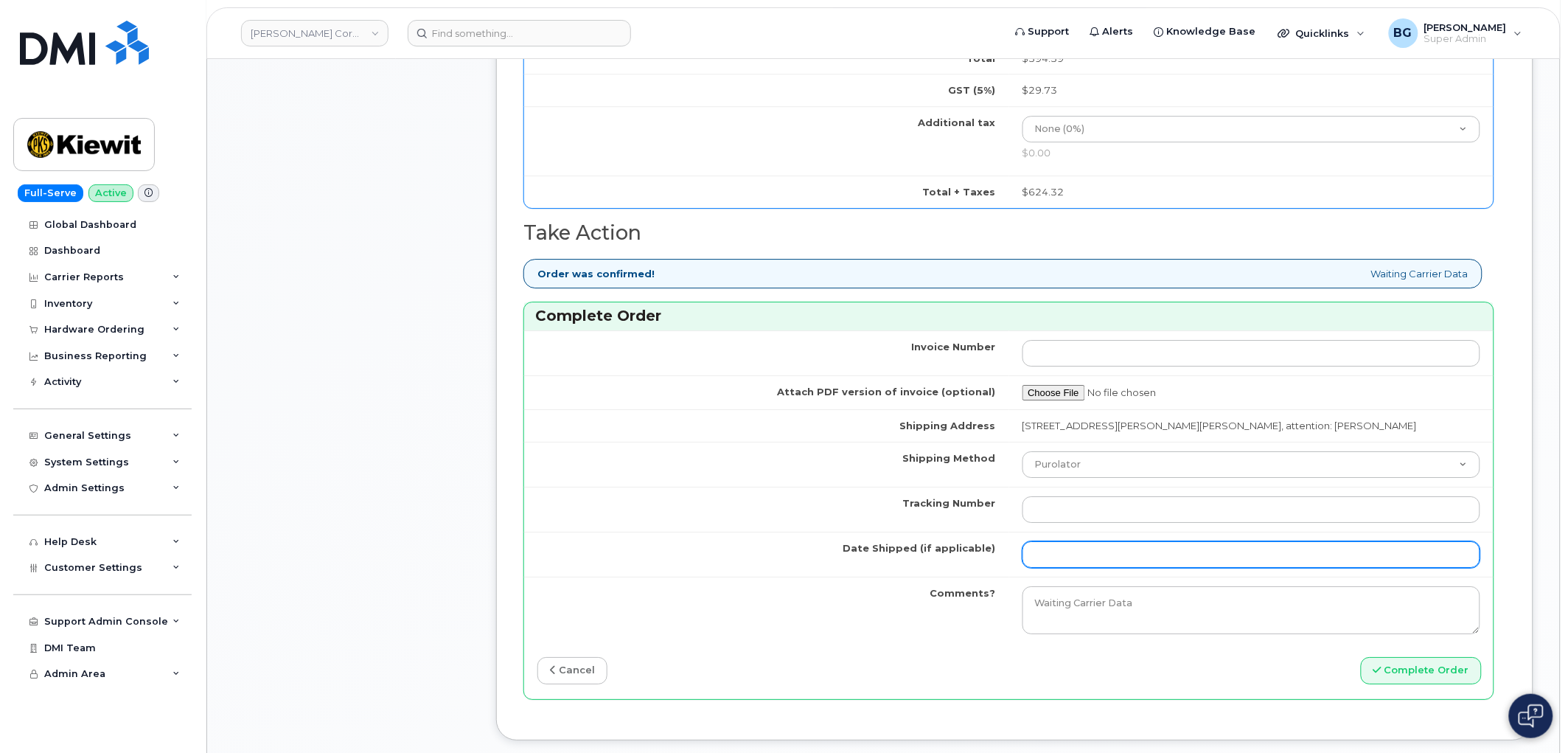
scroll to position [1584, 0]
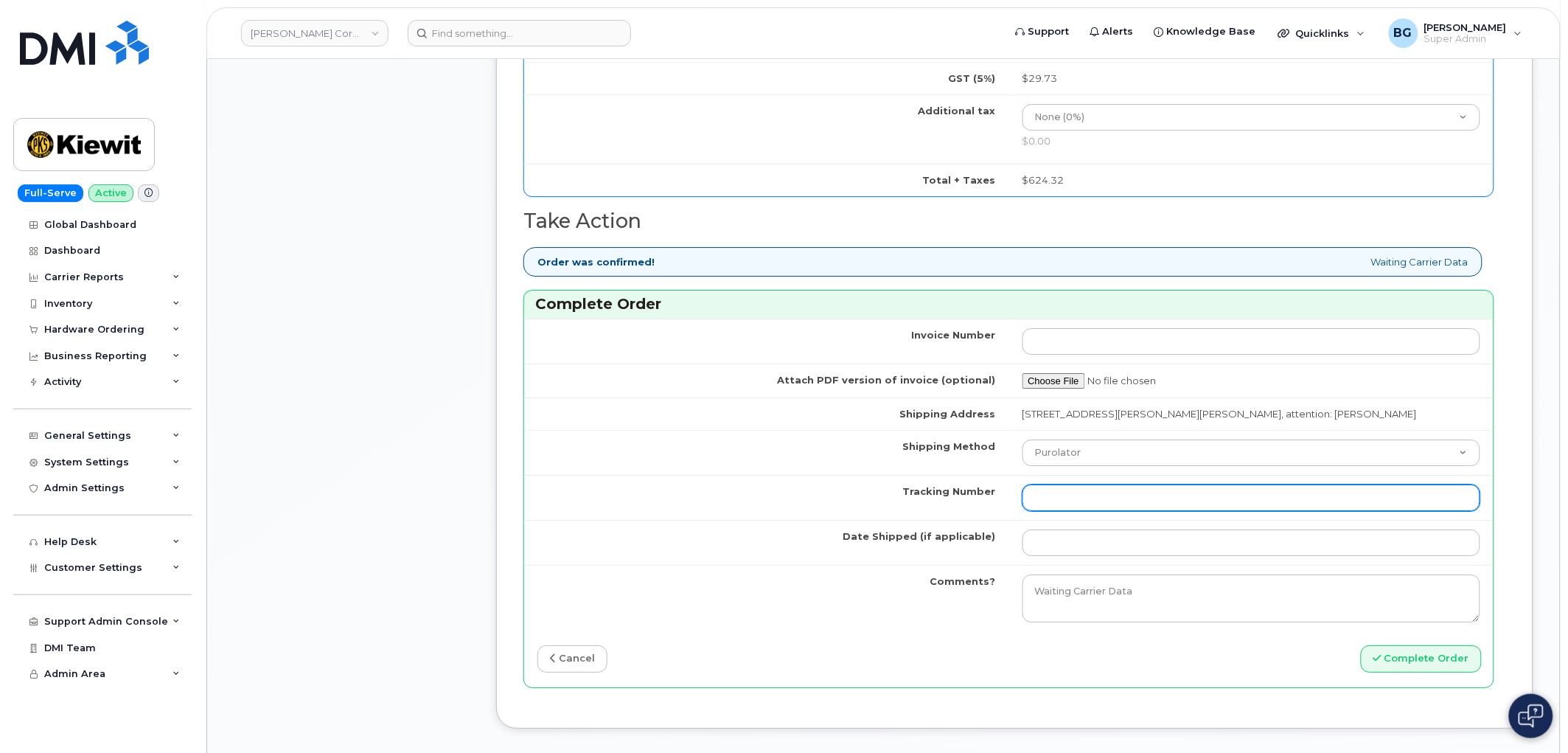
click at [1077, 502] on input "Tracking Number" at bounding box center [1251, 498] width 458 height 26
paste input "460049281165"
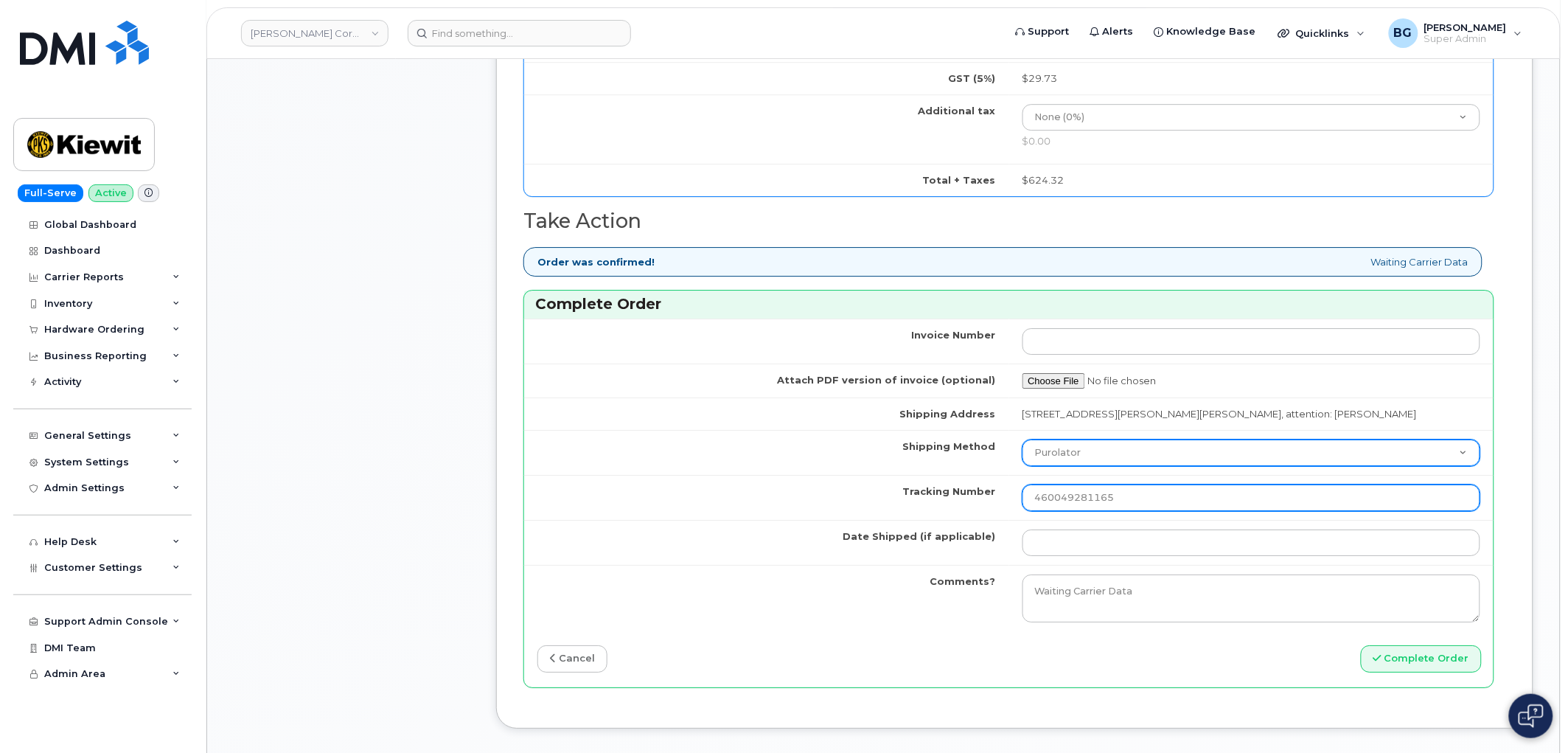
type input "460049281165"
click at [1078, 452] on select "Purolator UPS FedEx Canada Post Courier Other Drop Off Pick Up" at bounding box center [1251, 453] width 458 height 26
select select "FedEx"
click at [1022, 440] on select "Purolator UPS FedEx Canada Post Courier Other Drop Off Pick Up" at bounding box center [1251, 453] width 458 height 26
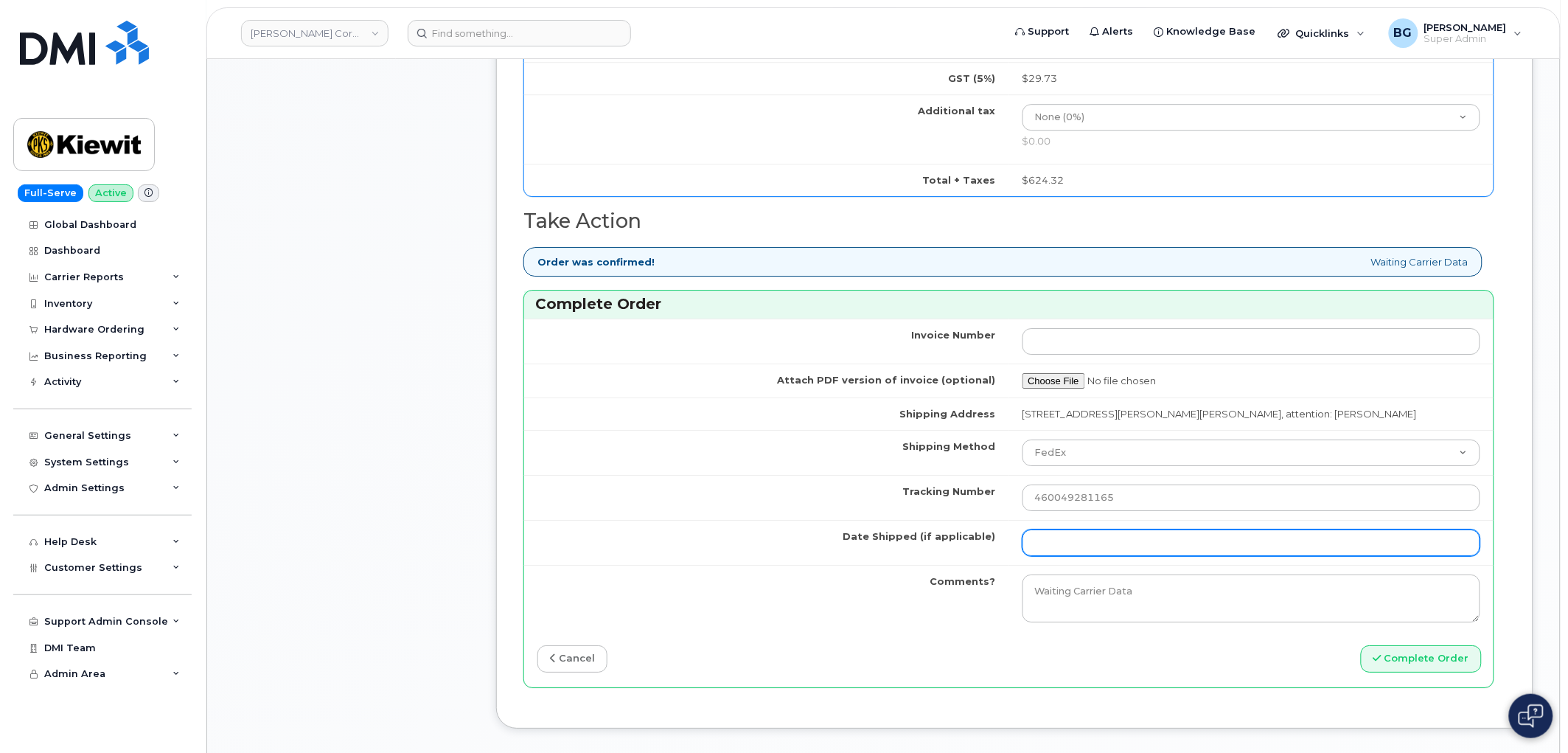
click at [1101, 546] on input "Date Shipped (if applicable)" at bounding box center [1251, 543] width 458 height 26
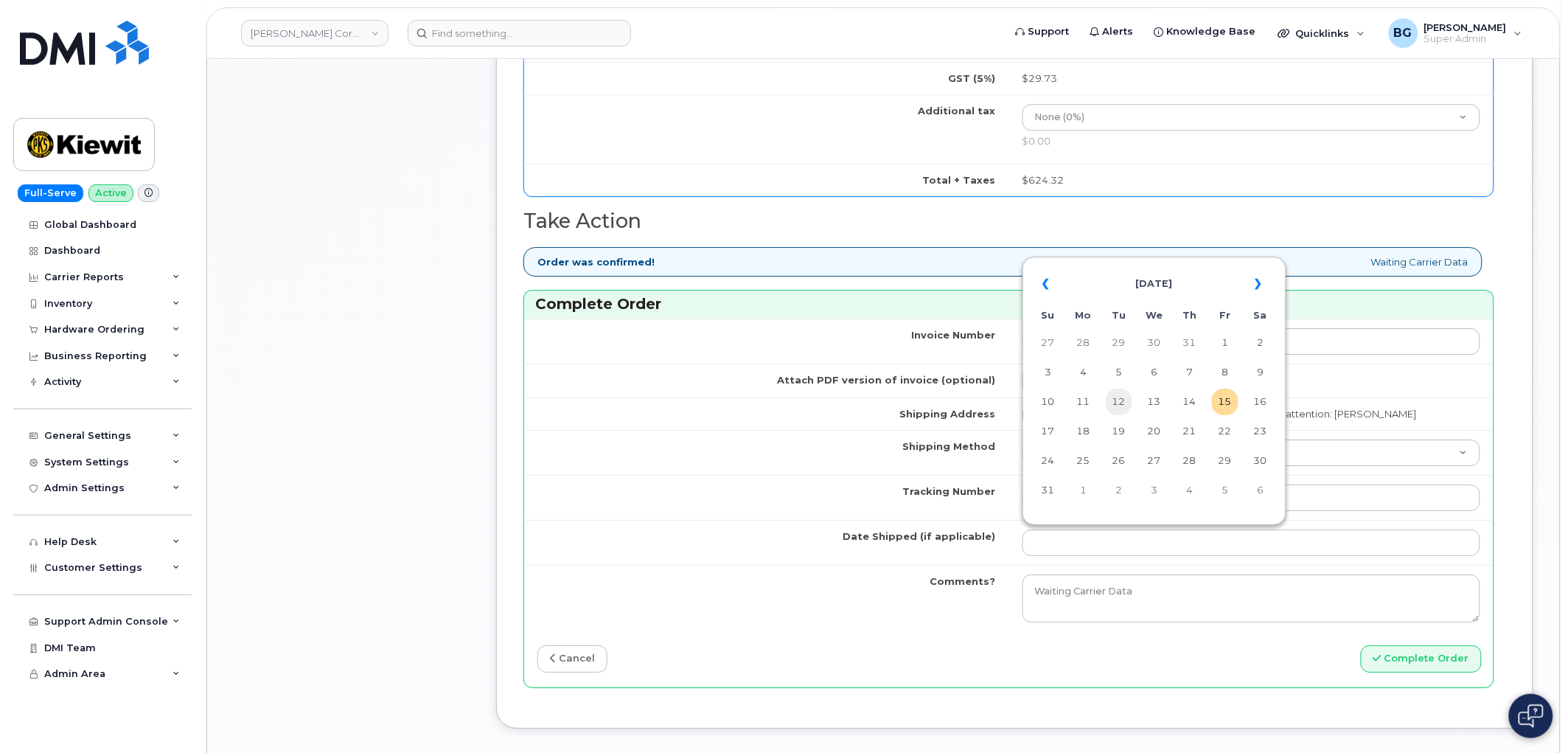
click at [1129, 406] on td "12" at bounding box center [1119, 401] width 26 height 26
type input "2025-08-12"
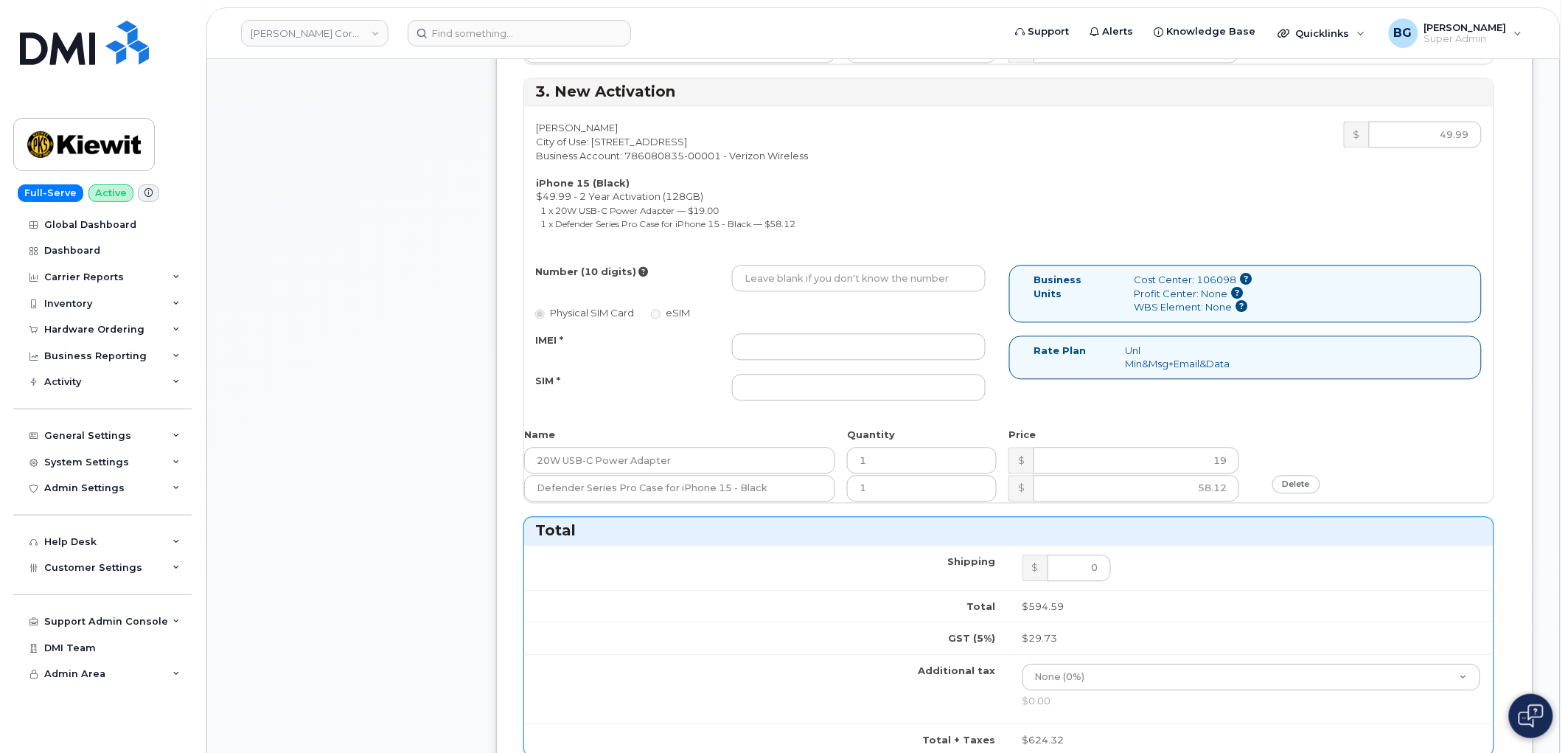
scroll to position [928, 0]
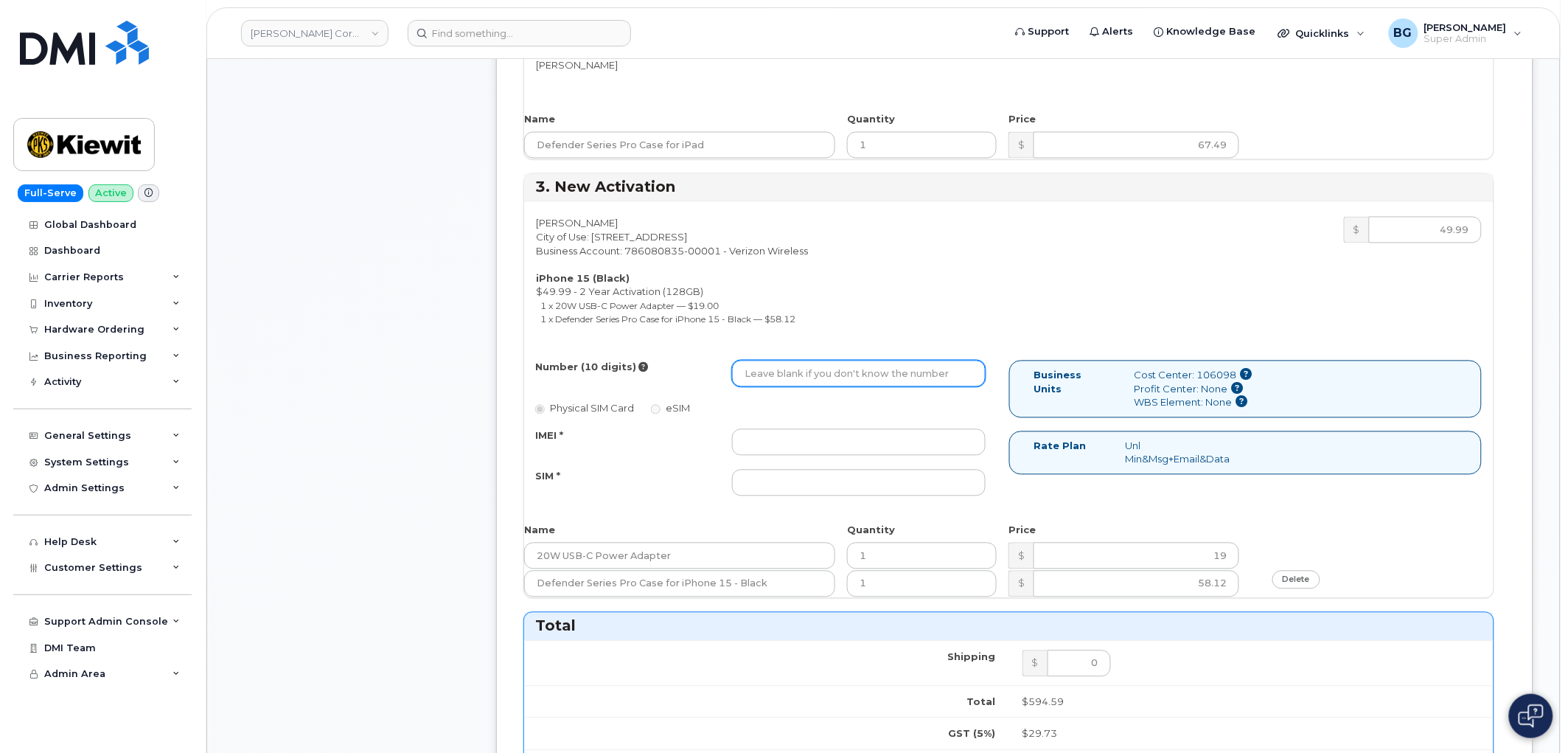
click at [836, 380] on input "Number (10 digits)" at bounding box center [859, 374] width 253 height 26
paste input "602-869-5660"
type input "6028695660"
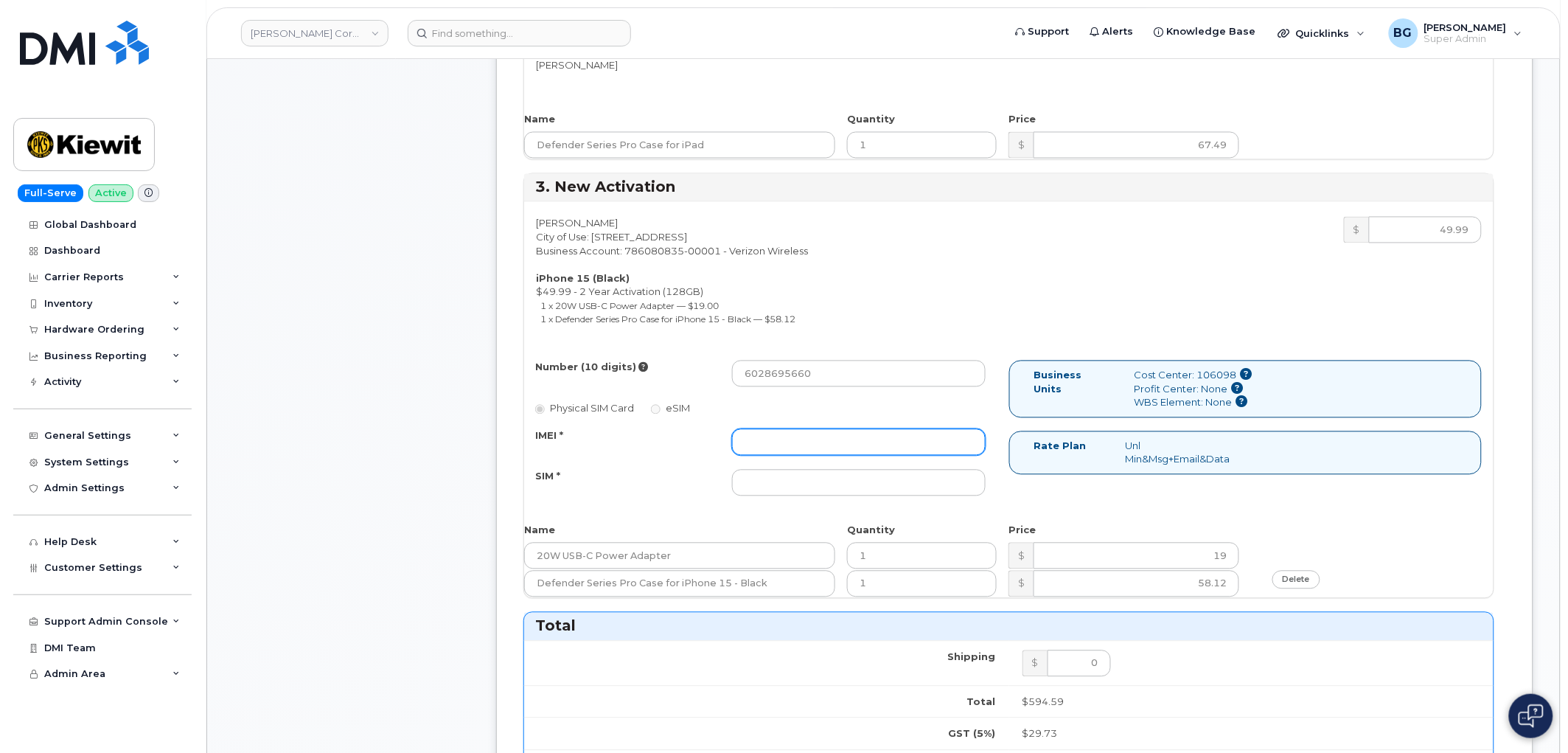
click at [830, 433] on input "IMEI *" at bounding box center [859, 442] width 253 height 26
paste input "355135953564973"
type input "355135953564973"
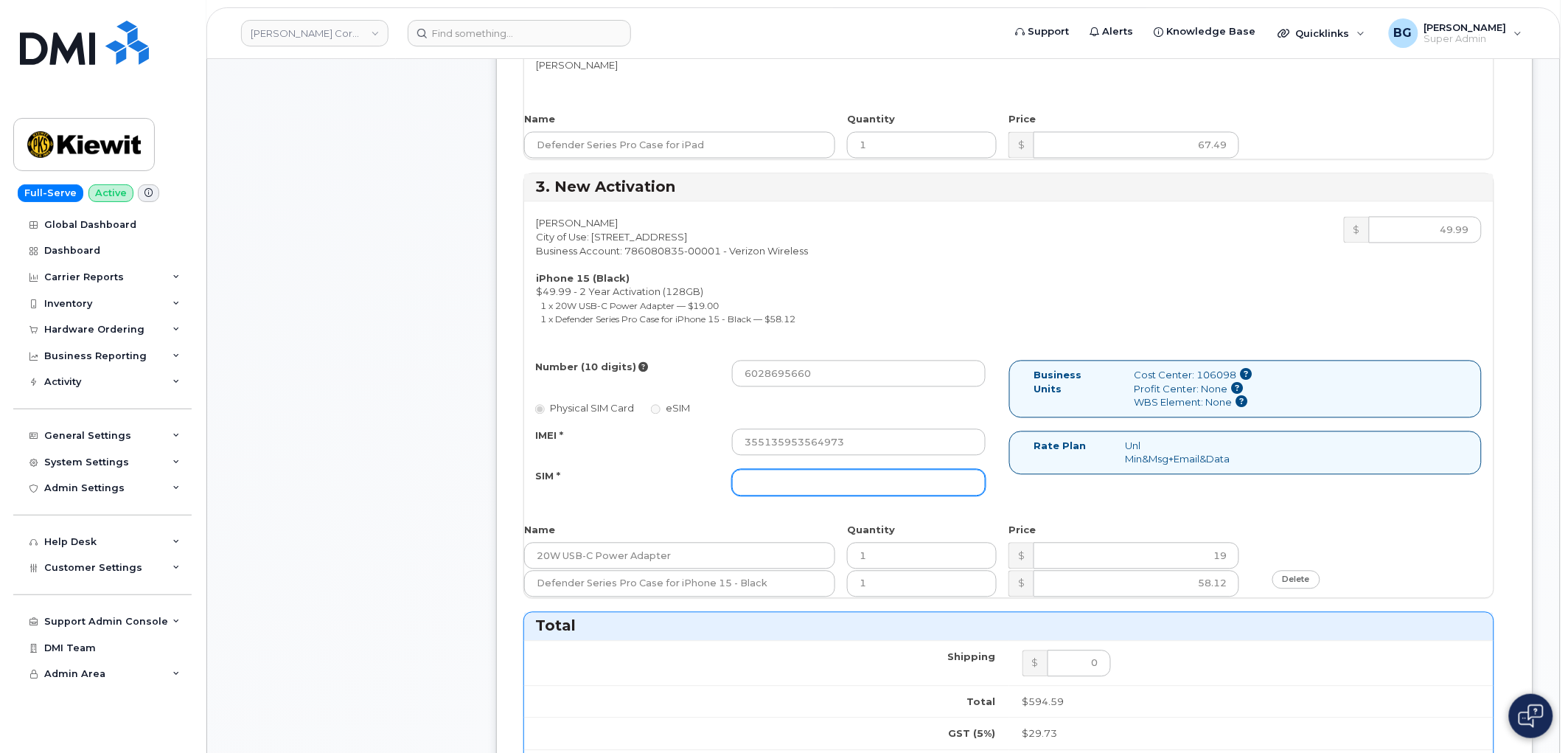
click at [844, 483] on input "SIM *" at bounding box center [859, 483] width 253 height 26
paste input "89049032007208888800193012946025"
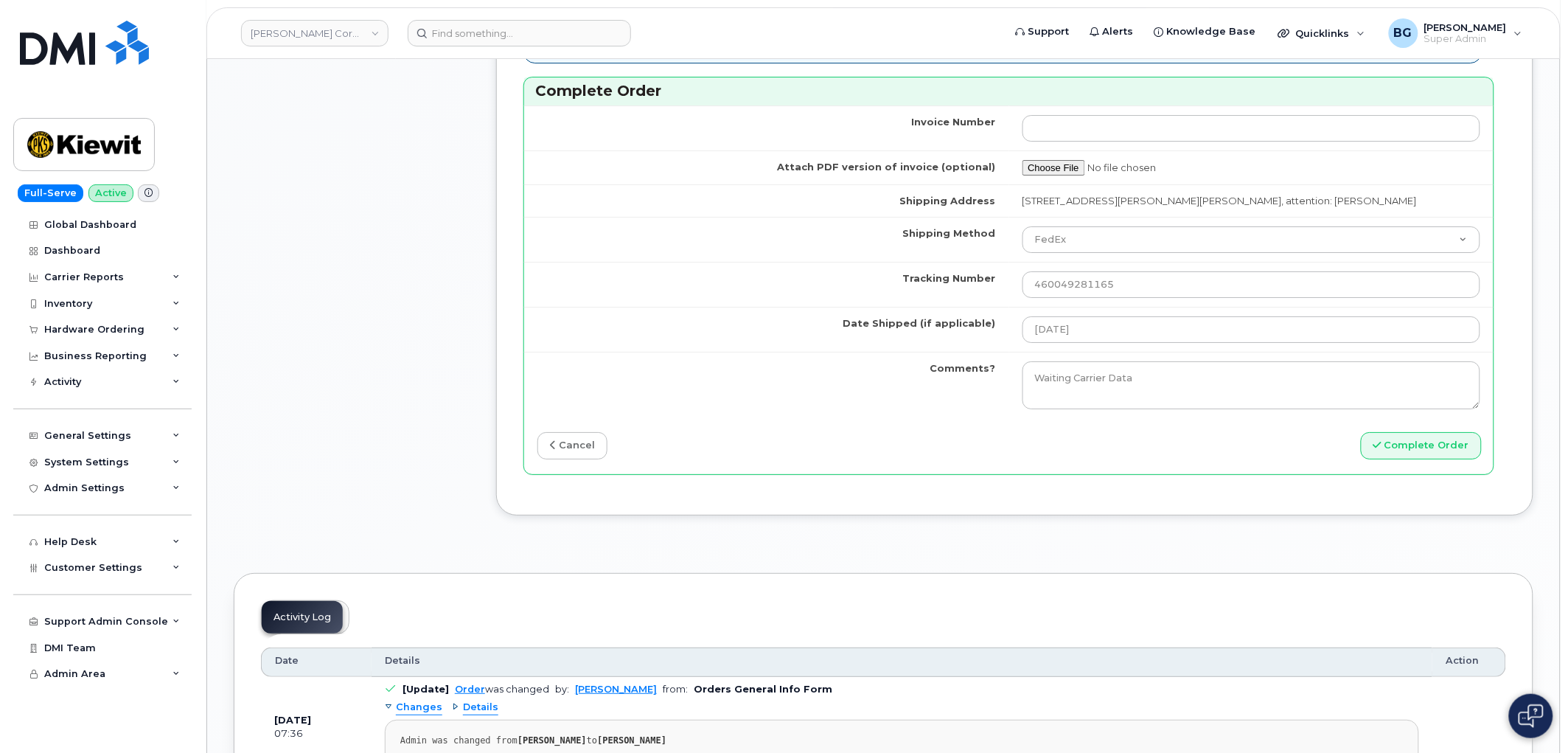
scroll to position [1803, 0]
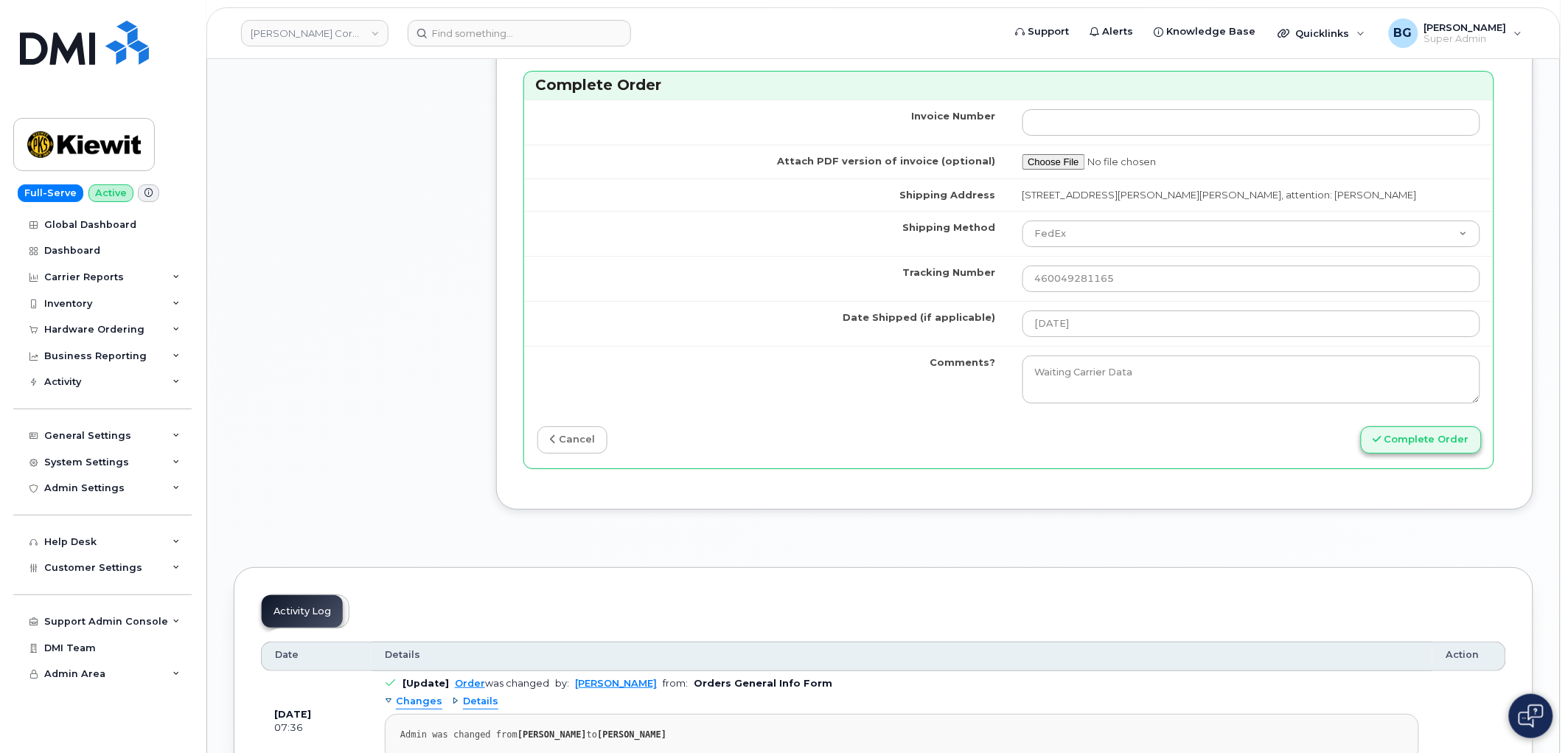
type input "89049032007208888800193012946025"
click at [1398, 438] on button "Complete Order" at bounding box center [1421, 439] width 121 height 27
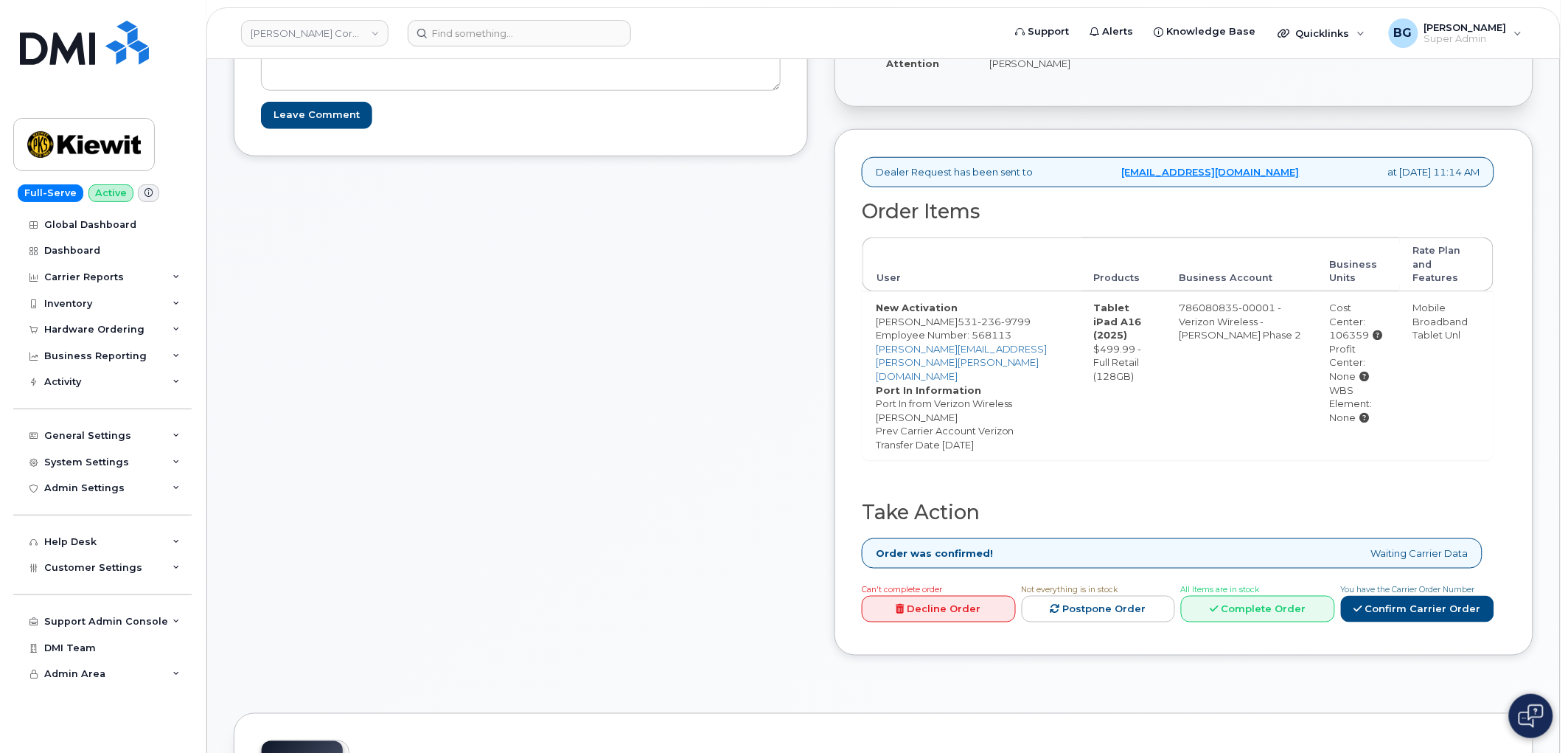
scroll to position [328, 0]
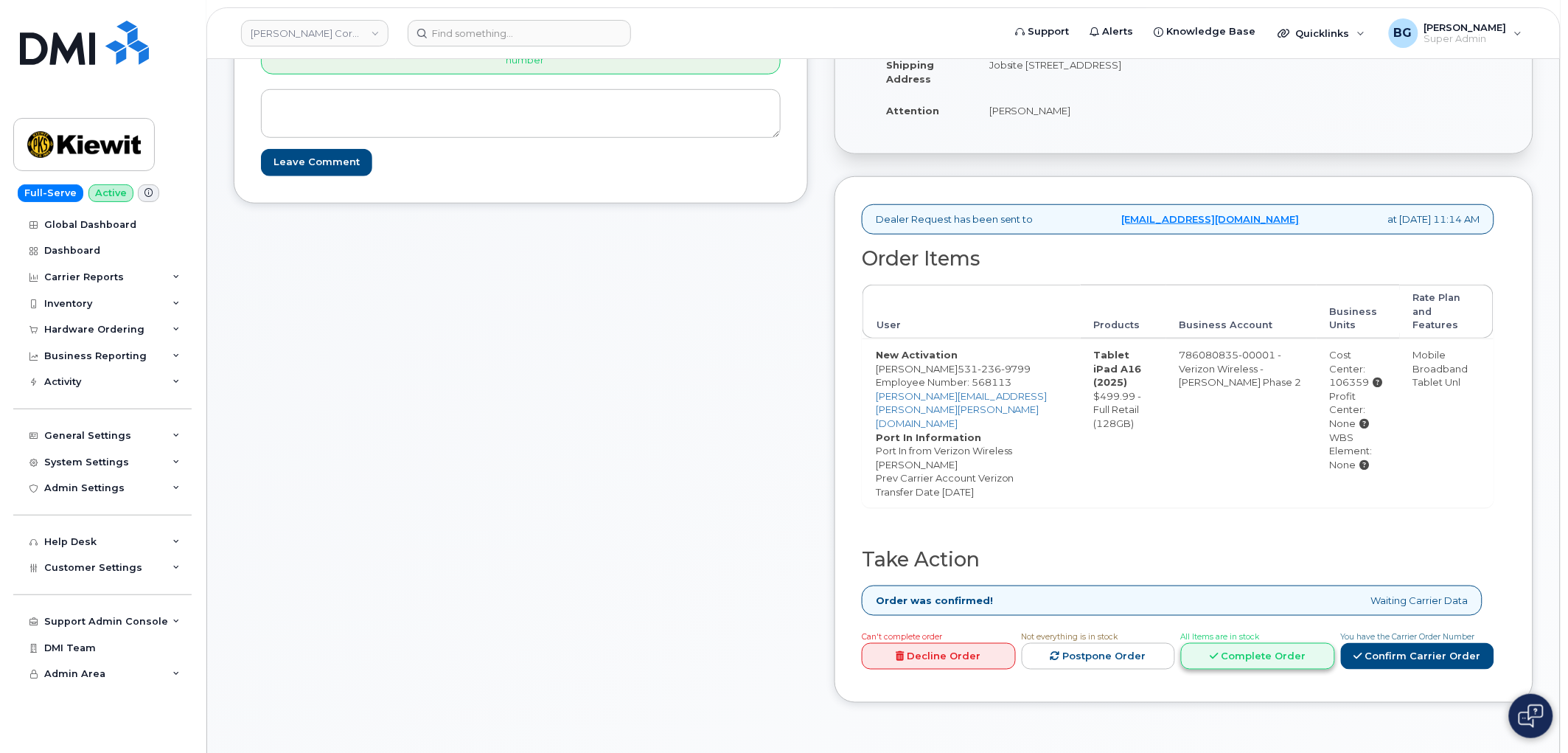
click at [1244, 643] on link "Complete Order" at bounding box center [1258, 657] width 154 height 27
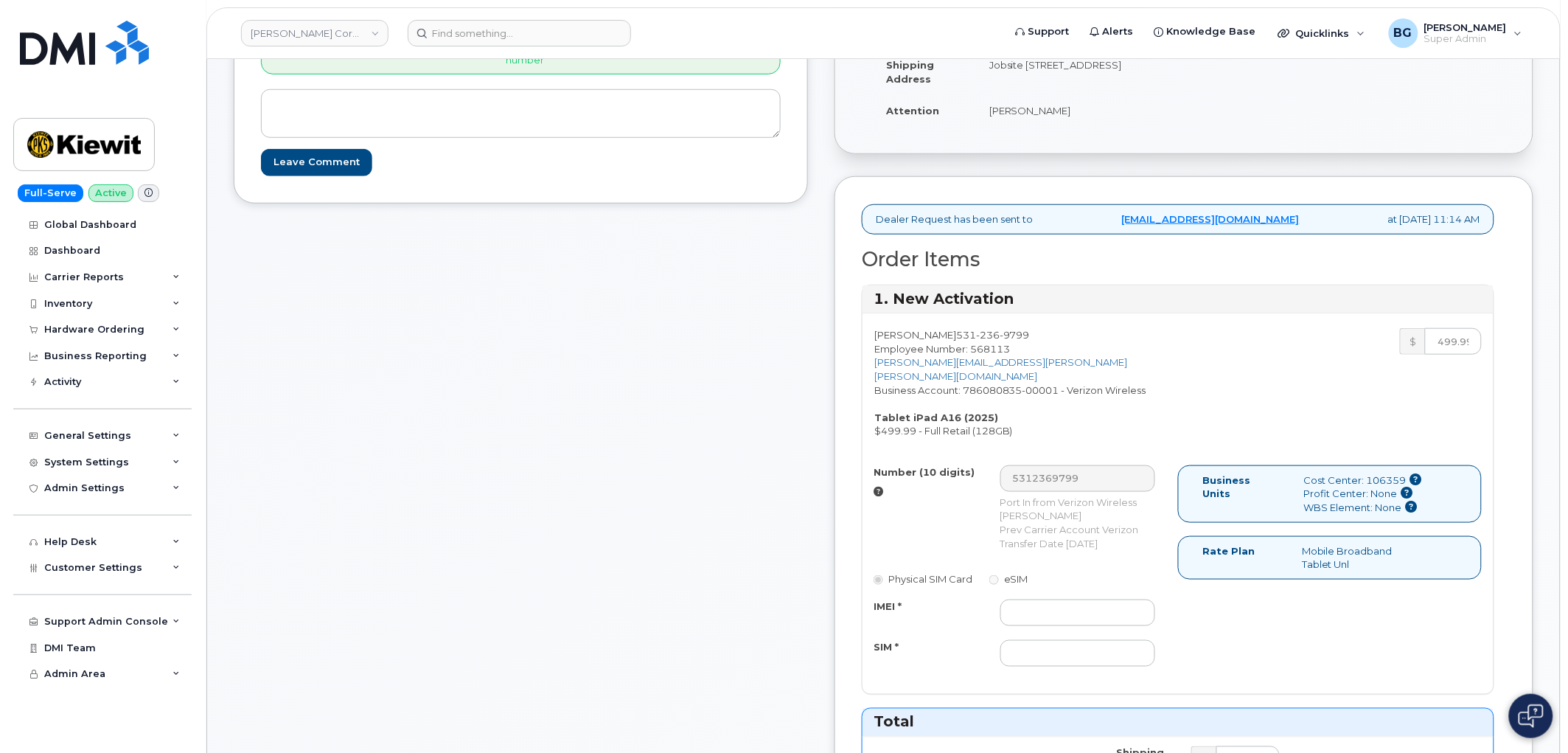
click at [927, 335] on div "[PERSON_NAME] [PHONE_NUMBER] Employee Number: 568113 [PERSON_NAME][EMAIL_ADDRES…" at bounding box center [1021, 383] width 315 height 110
drag, startPoint x: 927, startPoint y: 335, endPoint x: 968, endPoint y: 338, distance: 41.1
click at [968, 338] on div "[PERSON_NAME] [PHONE_NUMBER] Employee Number: 568113 [PERSON_NAME][EMAIL_ADDRES…" at bounding box center [1021, 383] width 315 height 110
copy div "[PERSON_NAME]"
click at [967, 341] on div "[PERSON_NAME] [PHONE_NUMBER] Employee Number: 568113 [PERSON_NAME][EMAIL_ADDRES…" at bounding box center [1021, 383] width 315 height 110
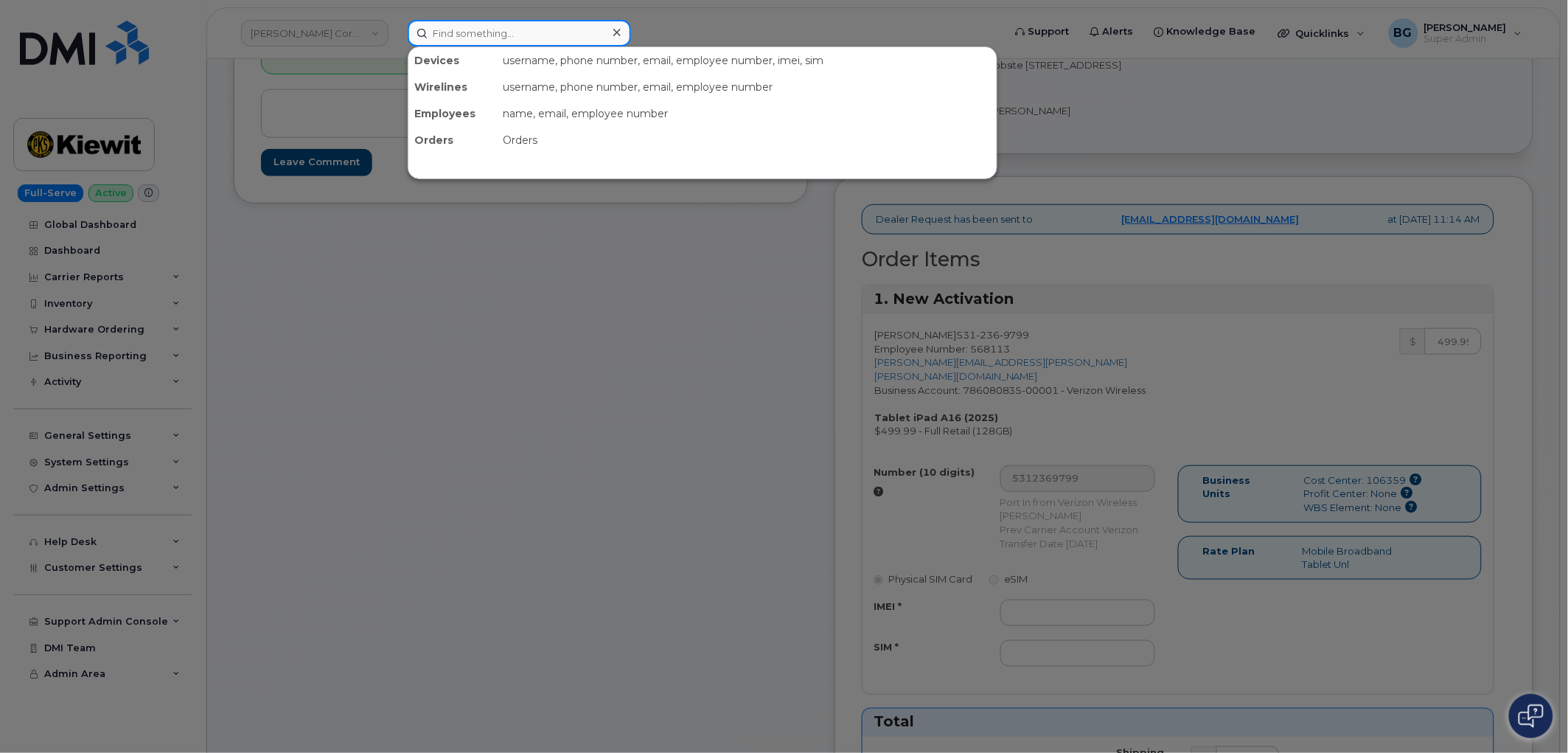
click at [452, 34] on input at bounding box center [519, 33] width 223 height 26
paste input "Nelson Akindele"
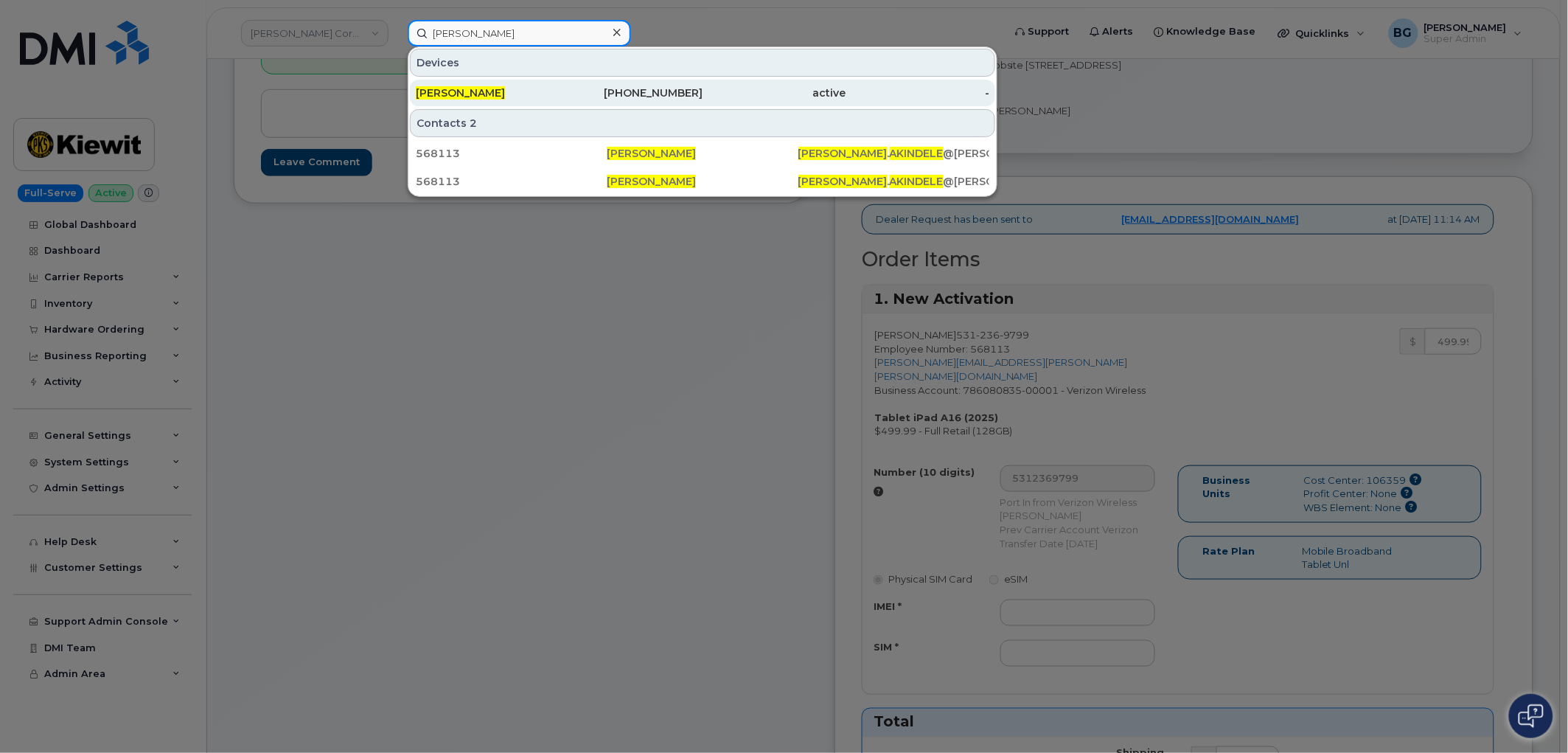
type input "Nelson Akindele"
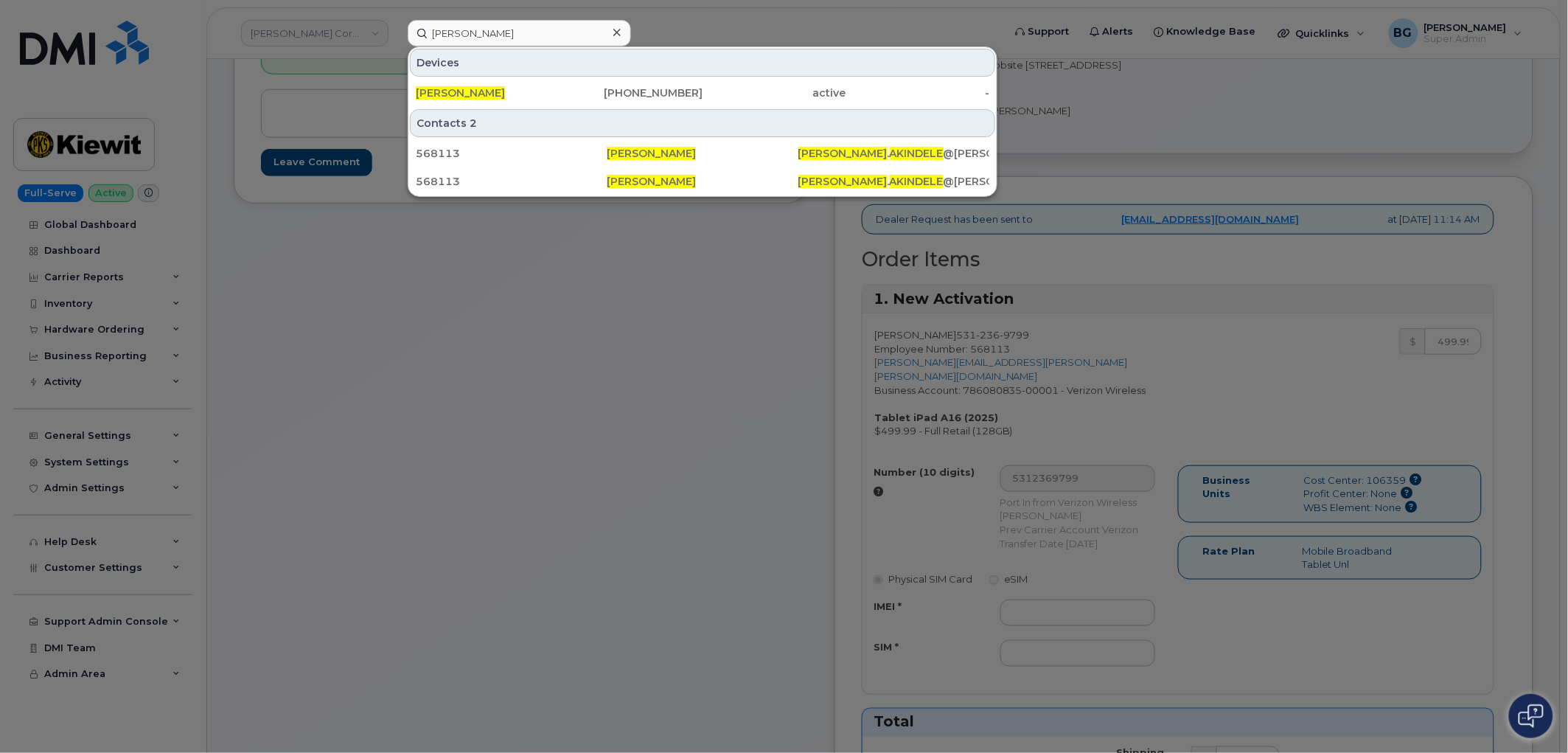
drag, startPoint x: 590, startPoint y: 556, endPoint x: 597, endPoint y: 549, distance: 9.9
click at [592, 554] on div at bounding box center [784, 376] width 1568 height 753
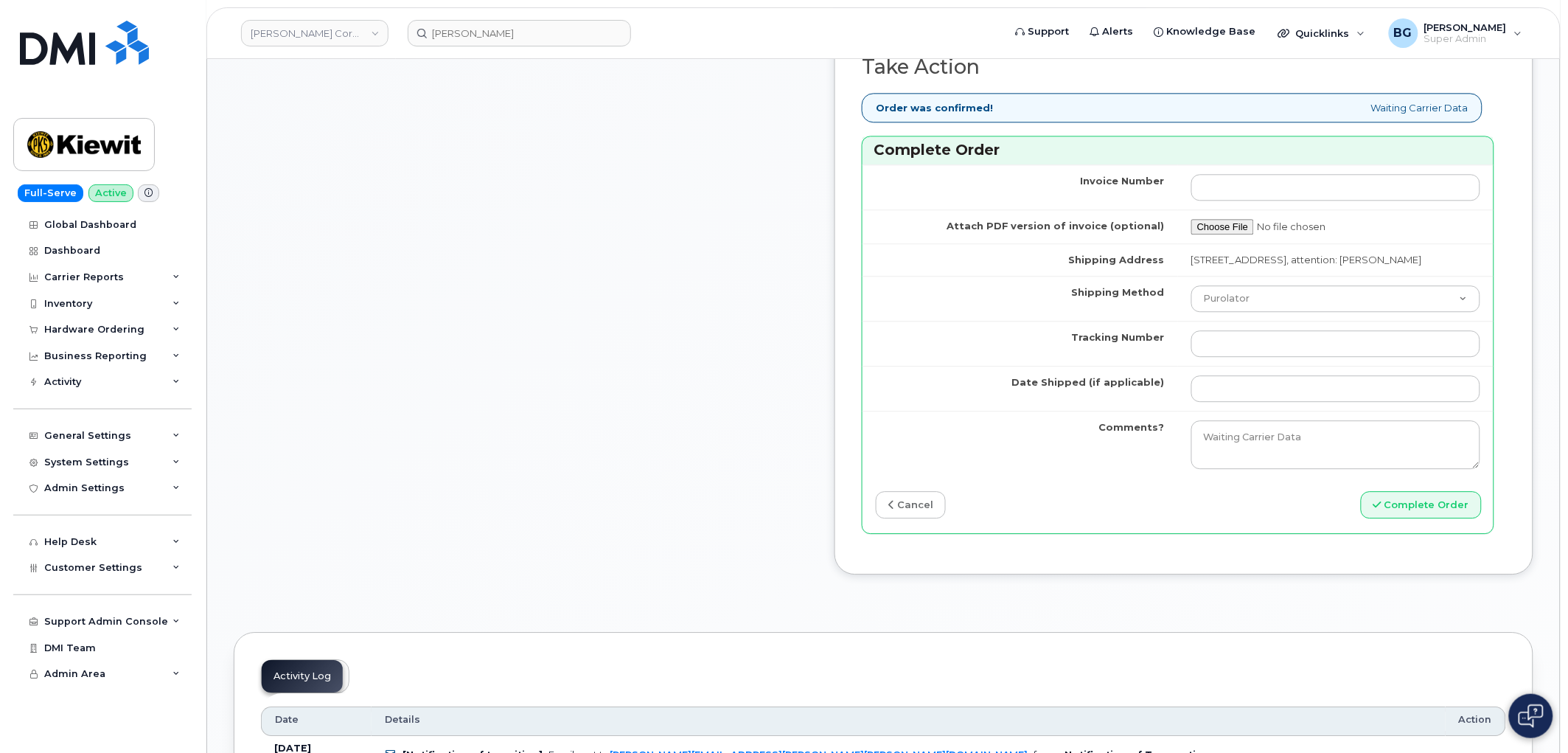
scroll to position [1256, 0]
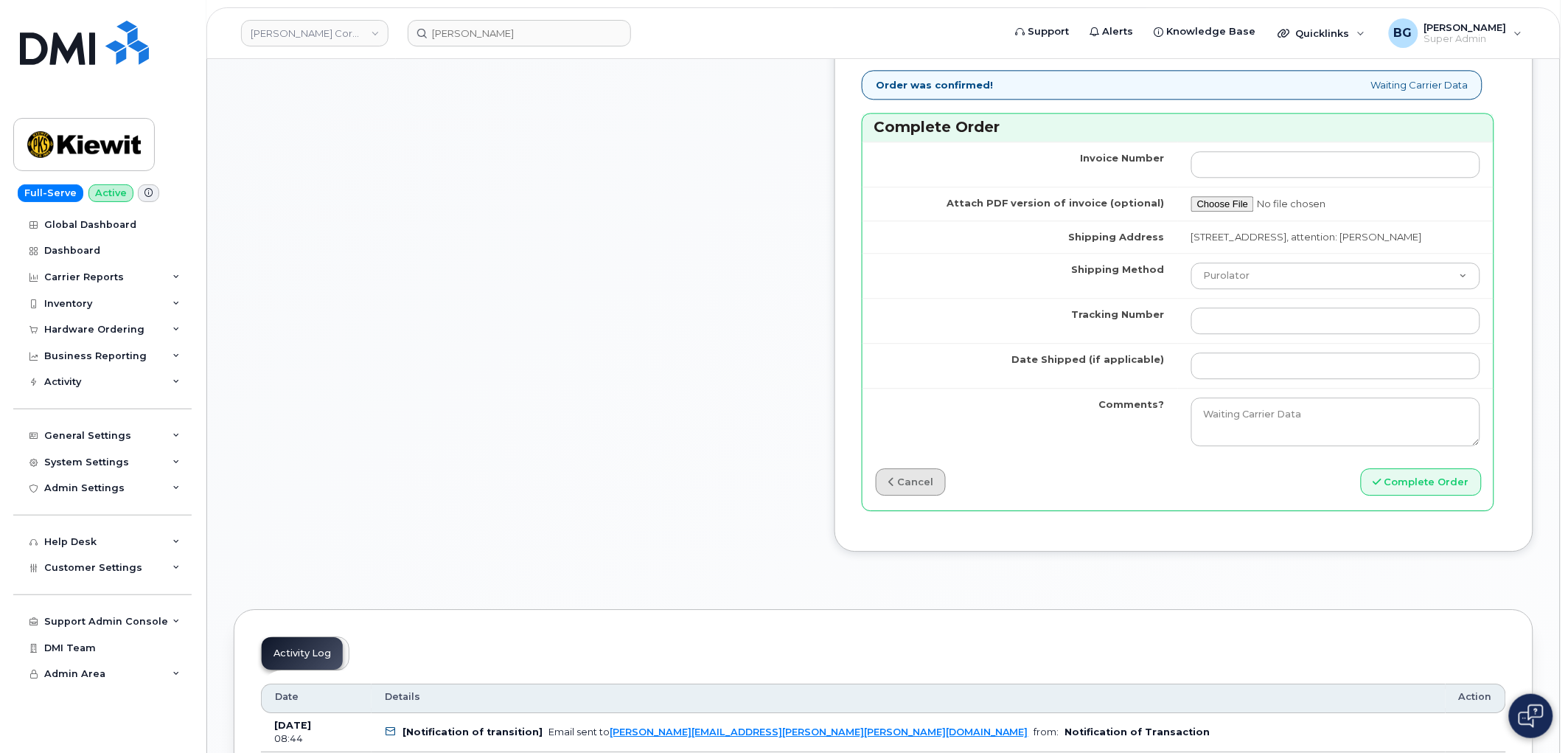
click at [945, 495] on link "cancel" at bounding box center [911, 482] width 70 height 27
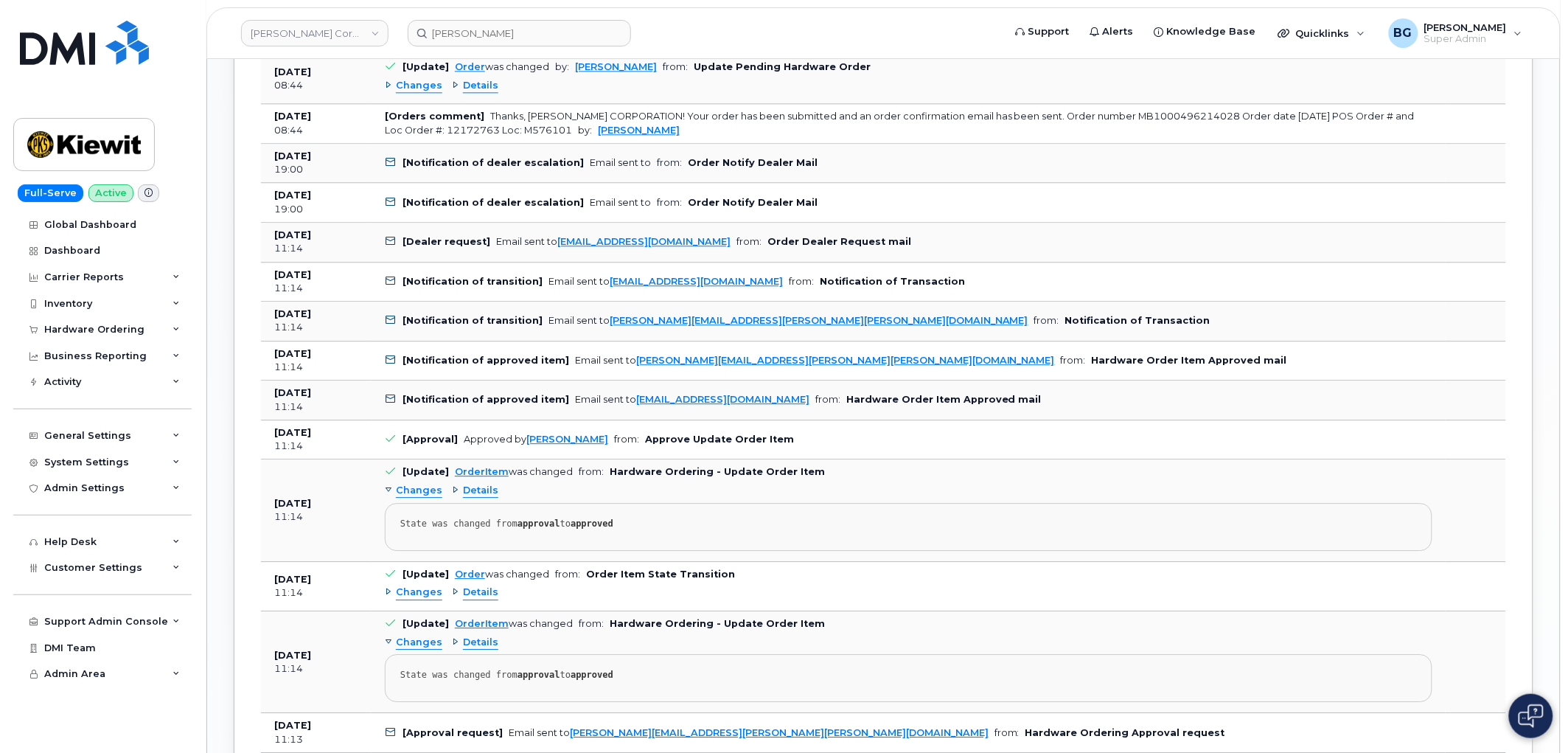
click at [963, 504] on pre "State was changed from approval to approved" at bounding box center [909, 527] width 1048 height 48
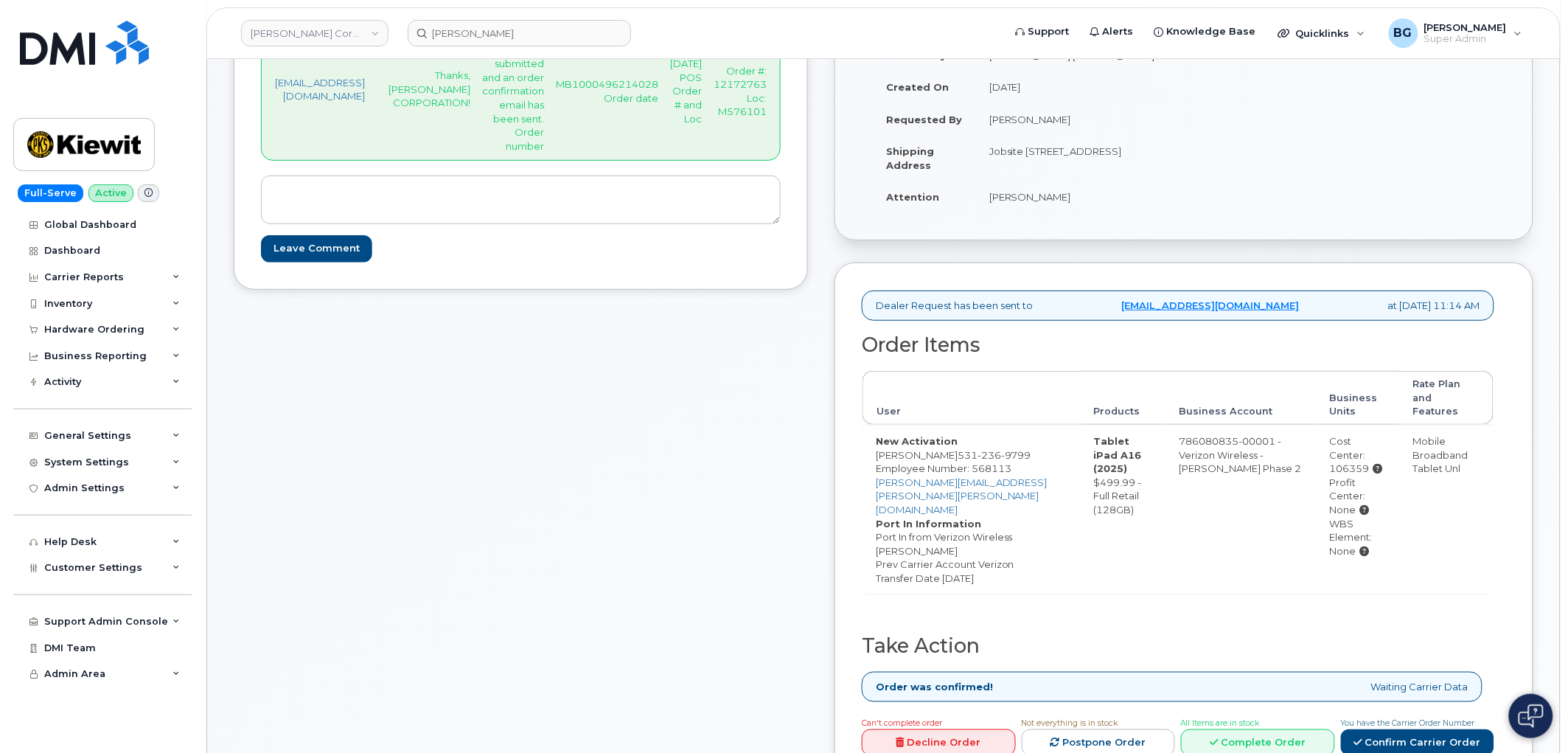
scroll to position [0, 0]
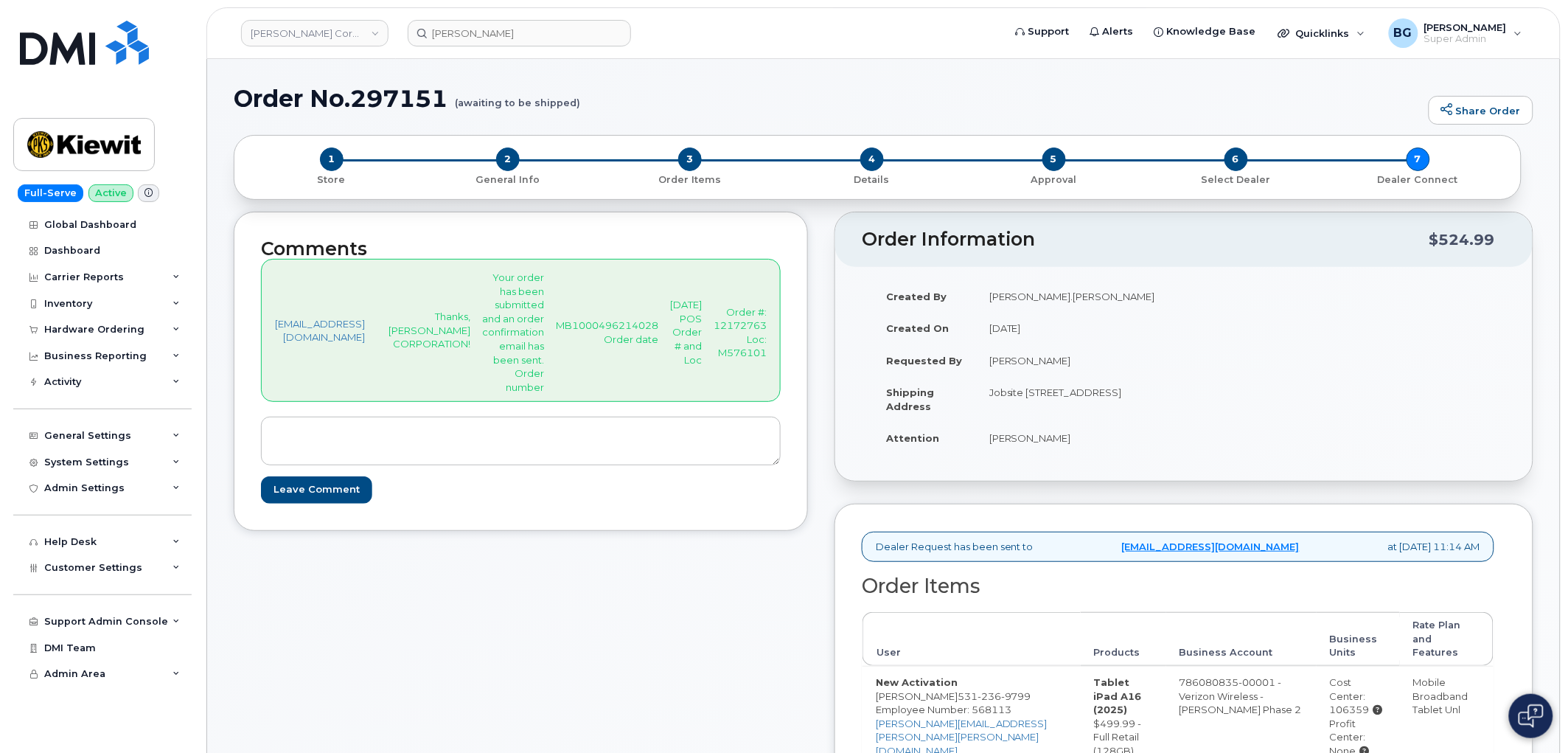
click at [404, 104] on h1 "Order No.297151 (awaiting to be shipped)" at bounding box center [827, 99] width 1187 height 26
click at [403, 106] on h1 "Order No.297151 (awaiting to be shipped)" at bounding box center [827, 99] width 1187 height 26
click at [388, 88] on h1 "Order No.297151 (awaiting to be shipped)" at bounding box center [827, 99] width 1187 height 26
copy h1 "297151"
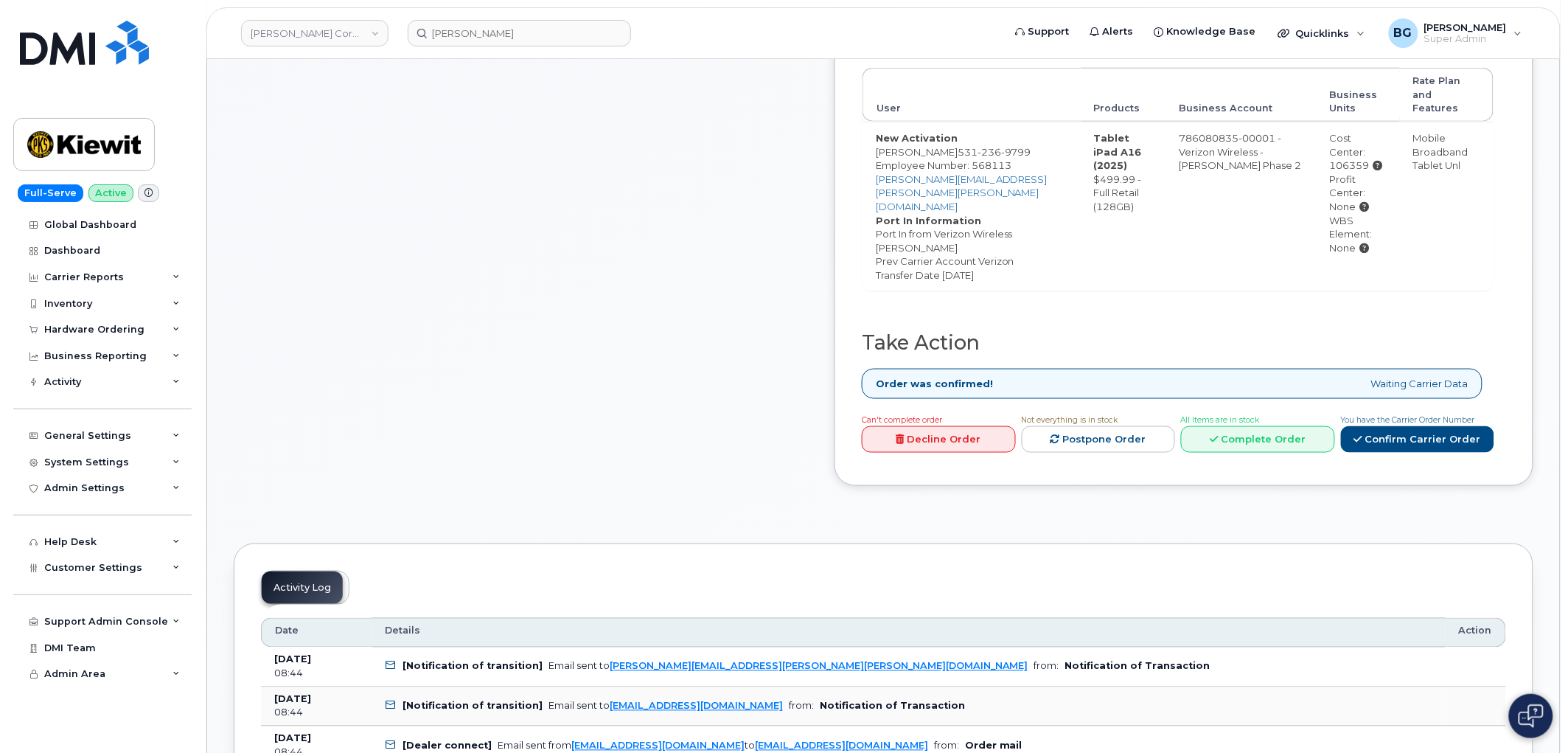
scroll to position [655, 0]
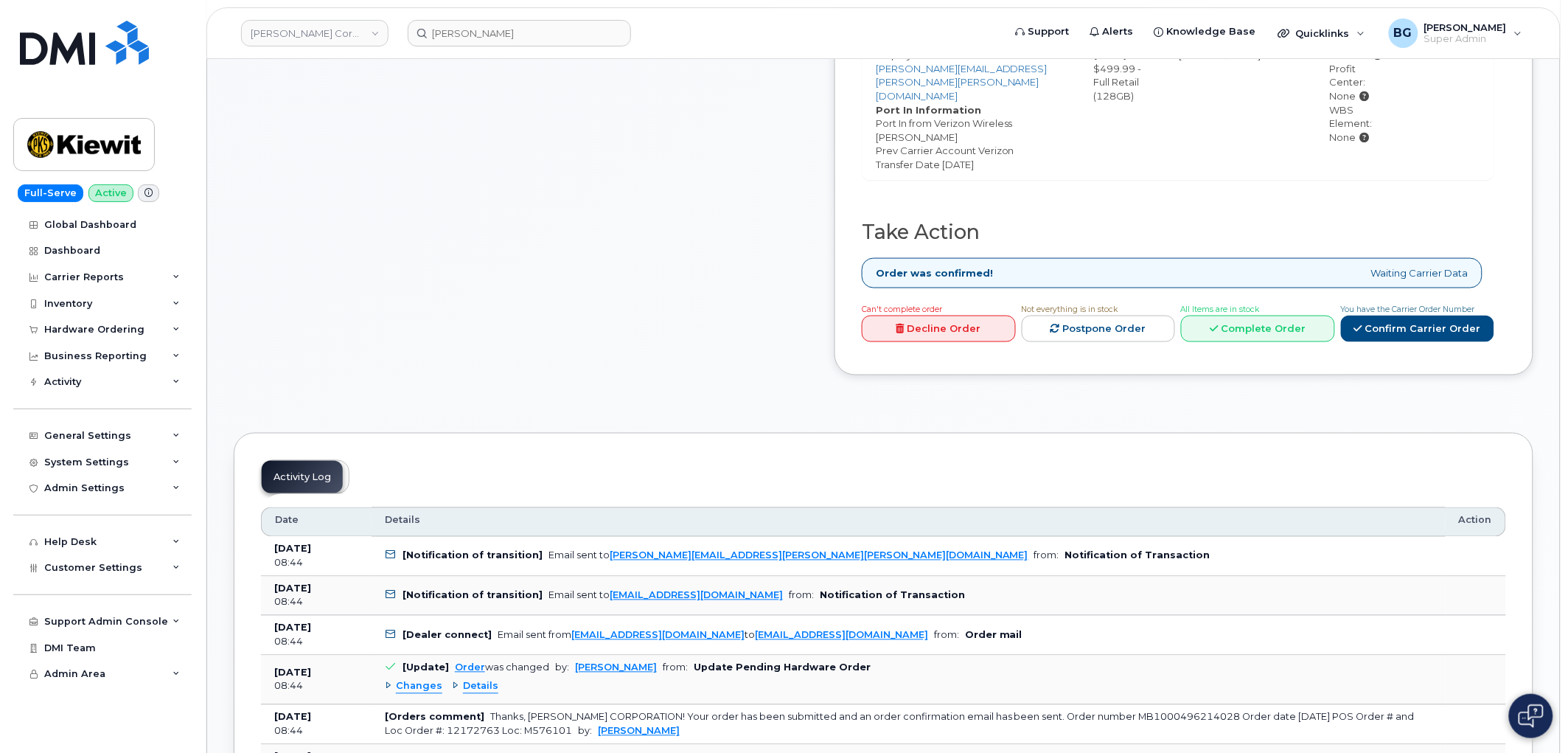
click at [976, 316] on link "Decline Order" at bounding box center [939, 329] width 154 height 27
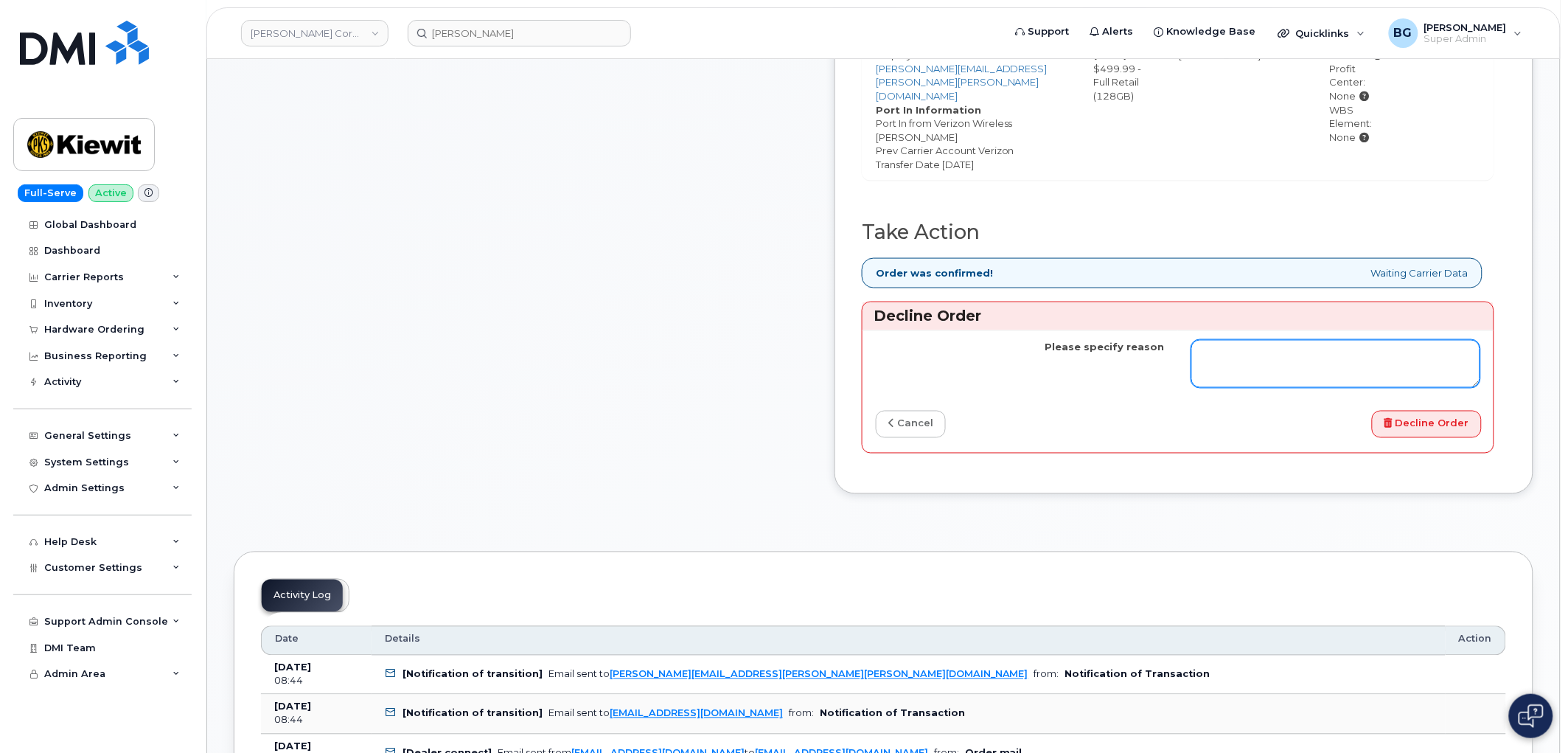
click at [1272, 340] on textarea "Please specify reason" at bounding box center [1336, 365] width 289 height 49
type textarea "Device shipped. Cannot close request per is port to replace mobile with tablet."
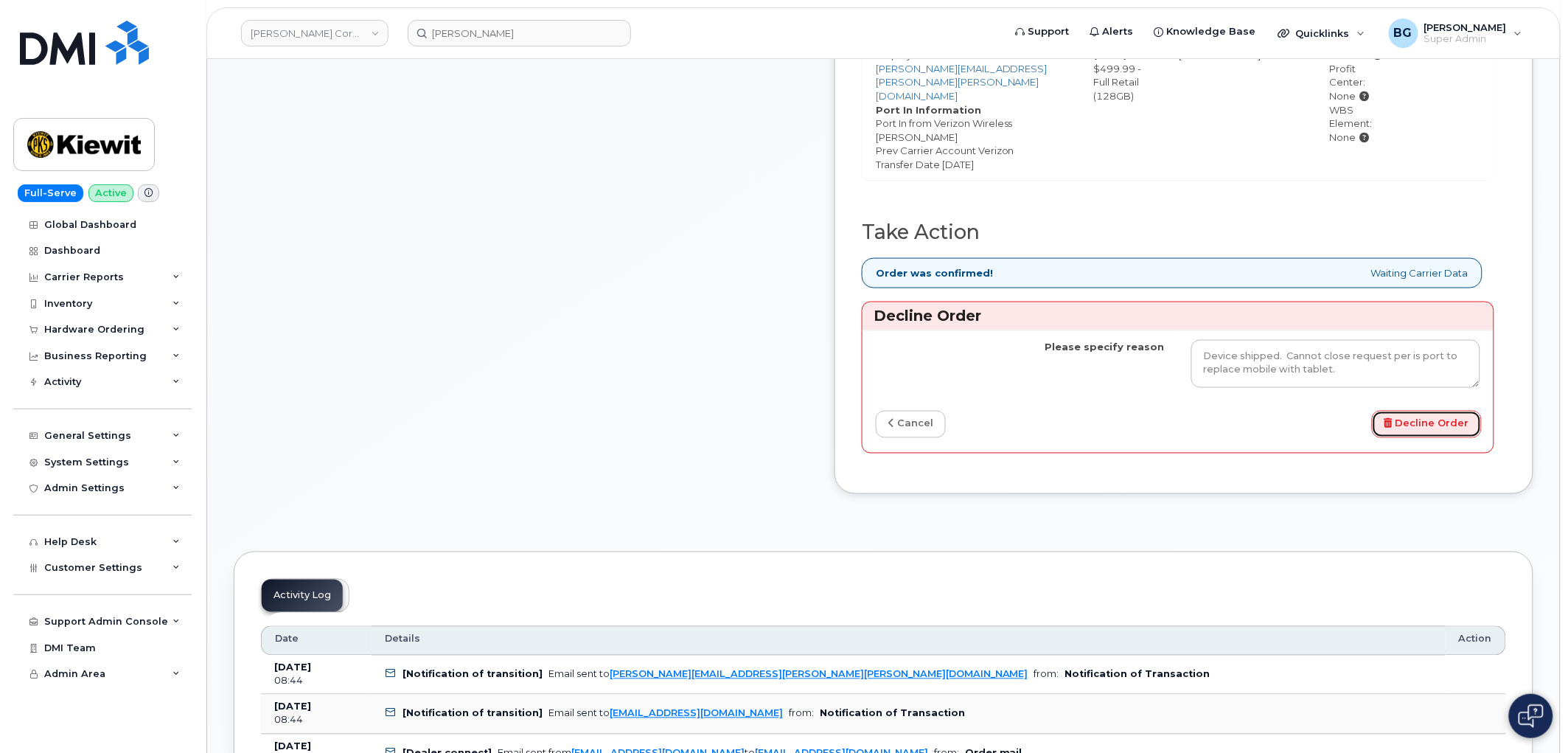
click at [1431, 411] on button "Decline Order" at bounding box center [1427, 424] width 109 height 27
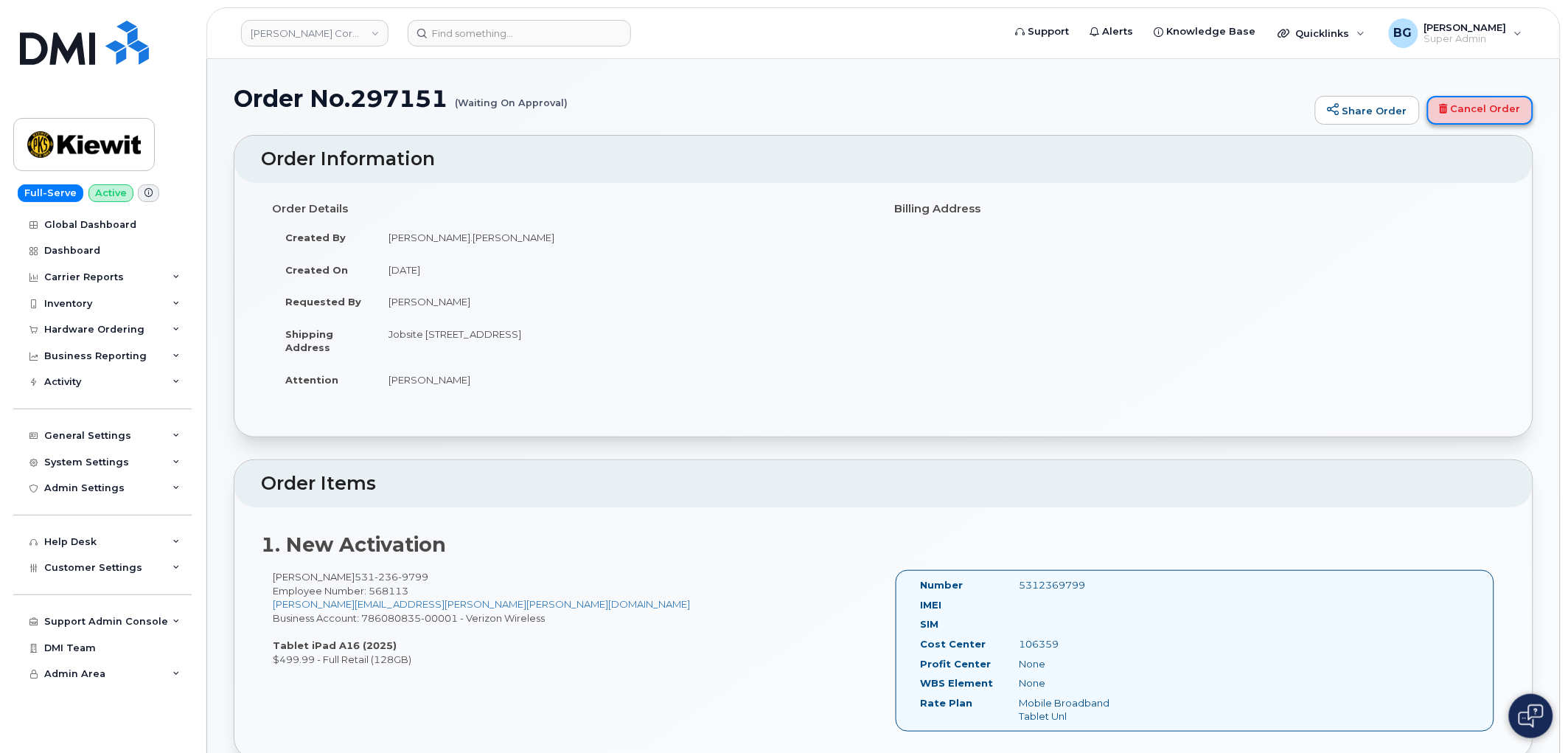
click at [1491, 114] on link "Cancel Order" at bounding box center [1481, 110] width 106 height 29
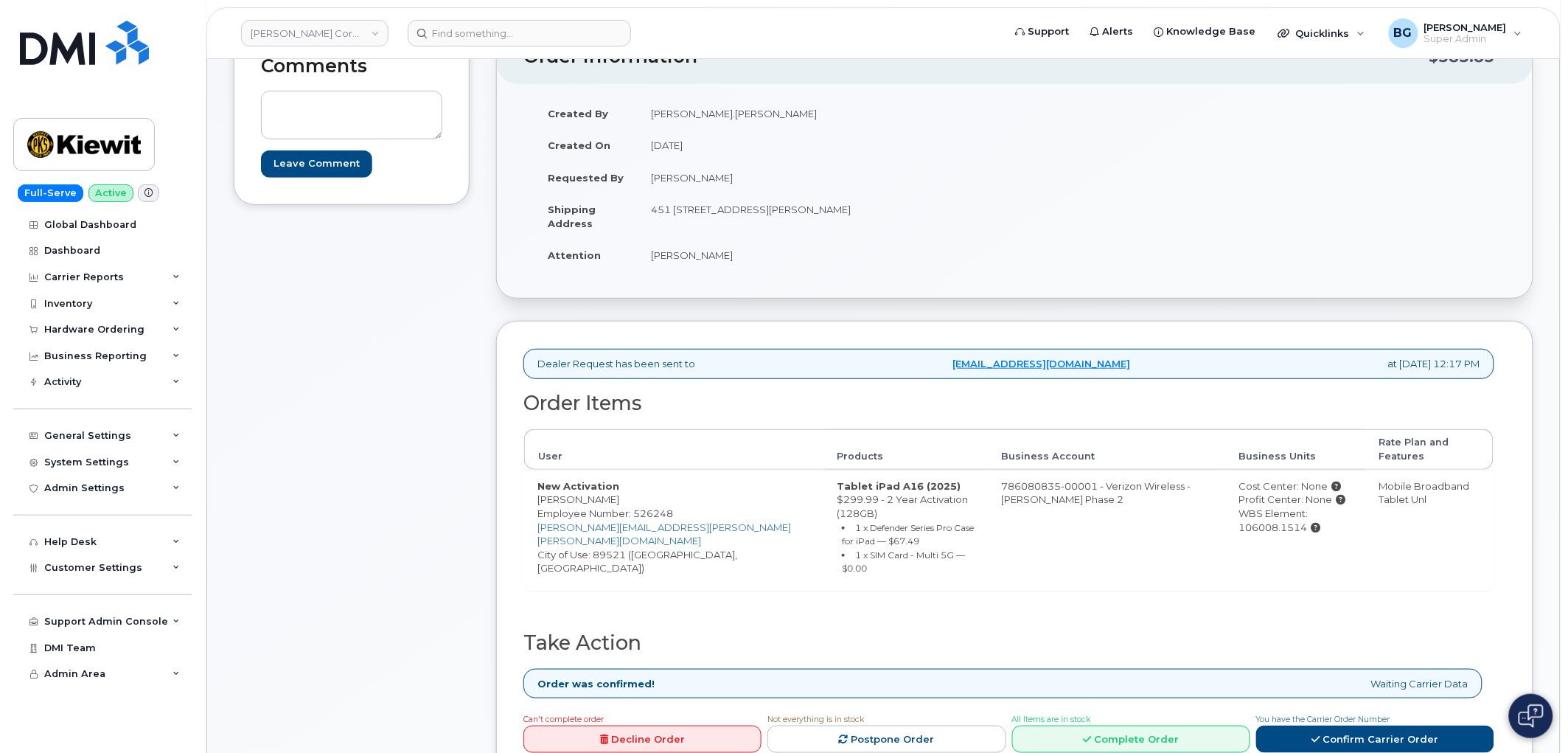
scroll to position [164, 0]
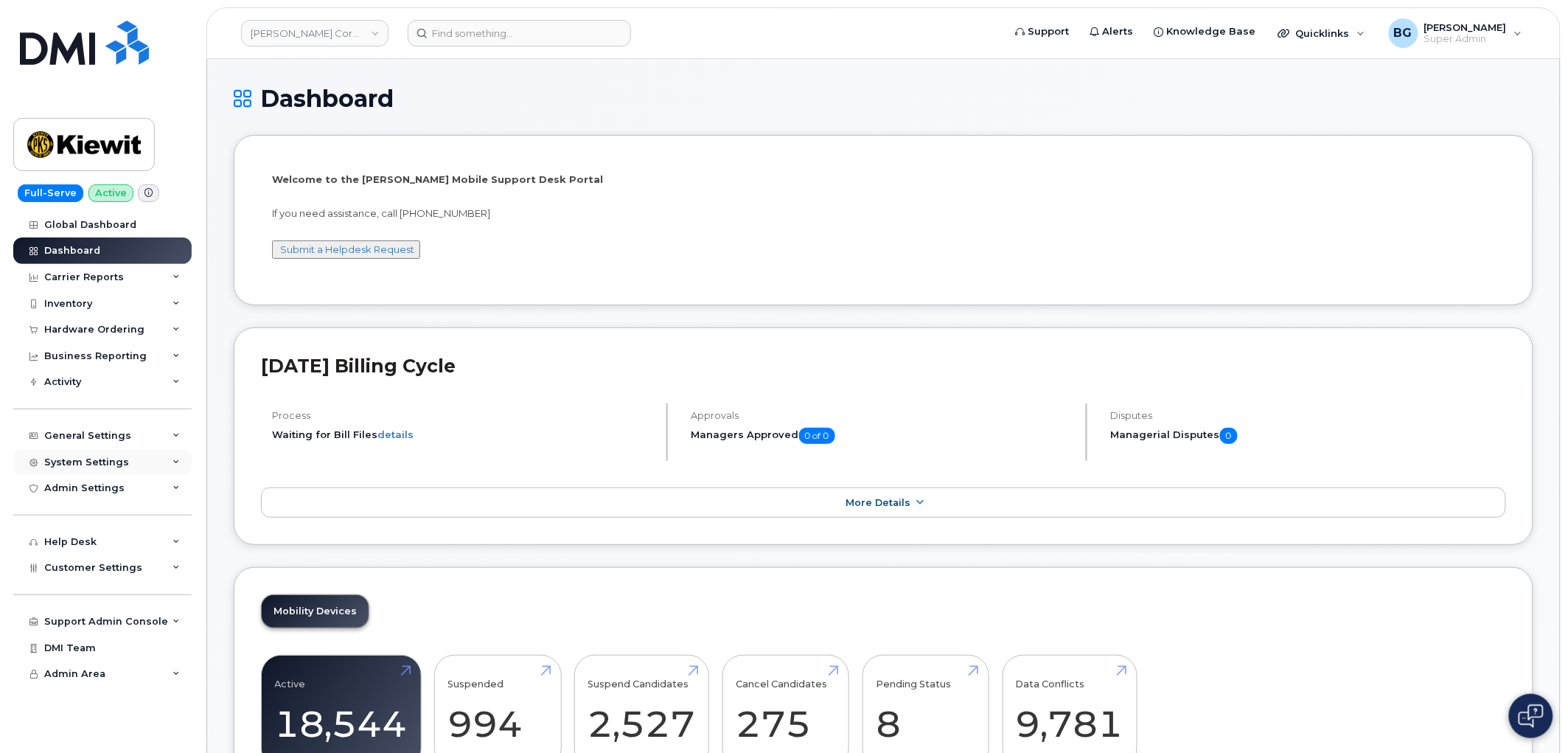
click at [97, 463] on div "System Settings" at bounding box center [87, 462] width 85 height 11
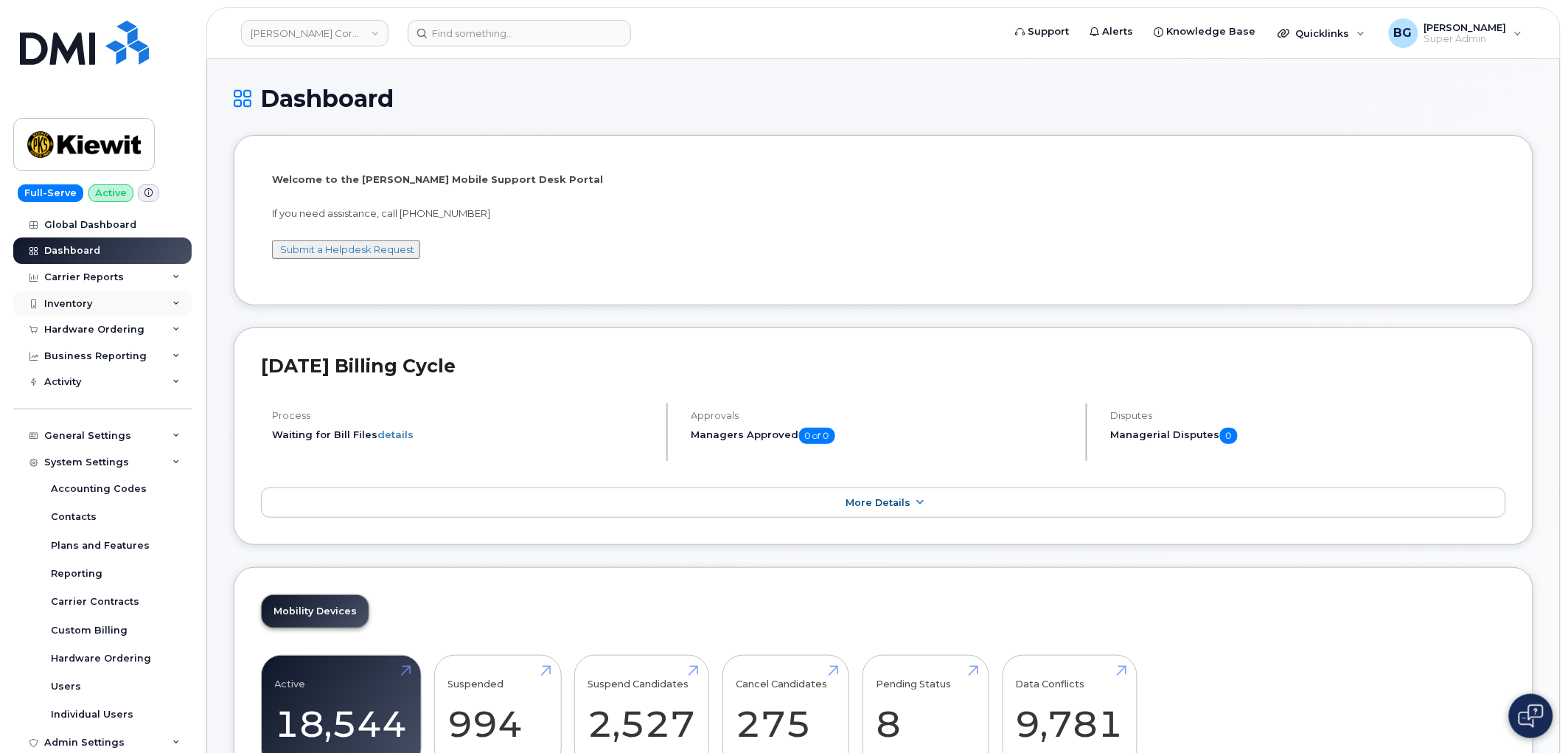
click at [70, 298] on div "Inventory" at bounding box center [68, 303] width 48 height 11
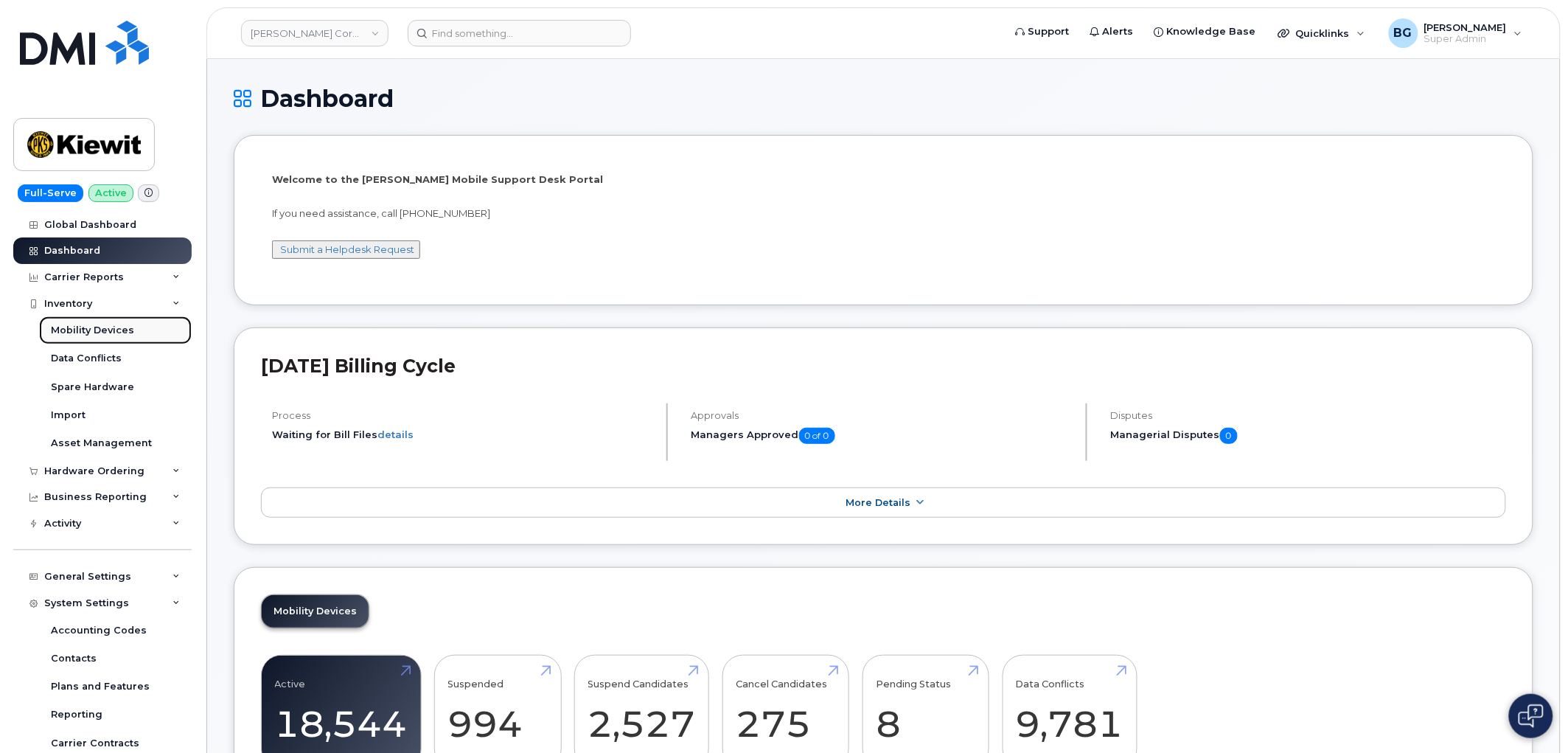
click at [72, 332] on div "Mobility Devices" at bounding box center [92, 330] width 83 height 13
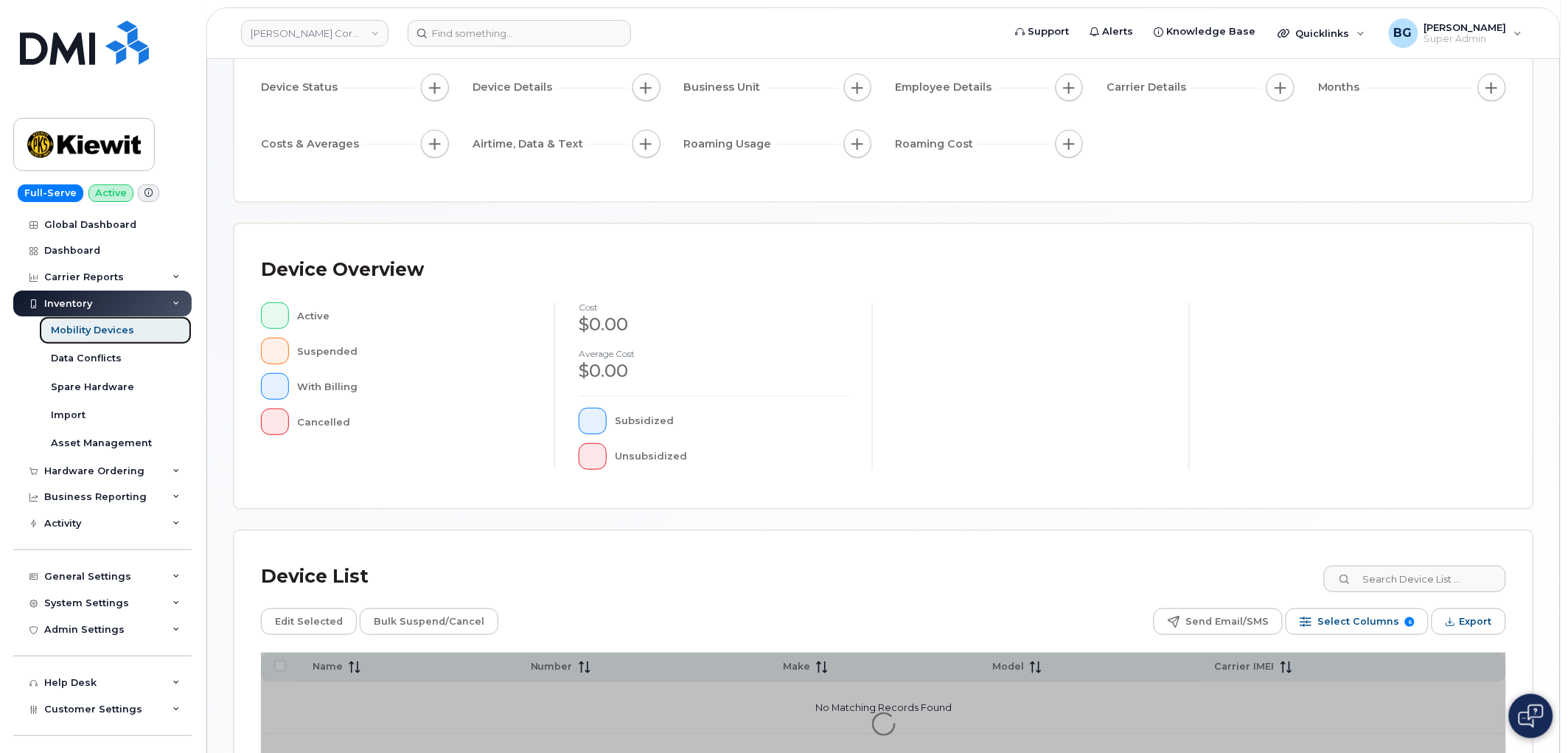
scroll to position [261, 0]
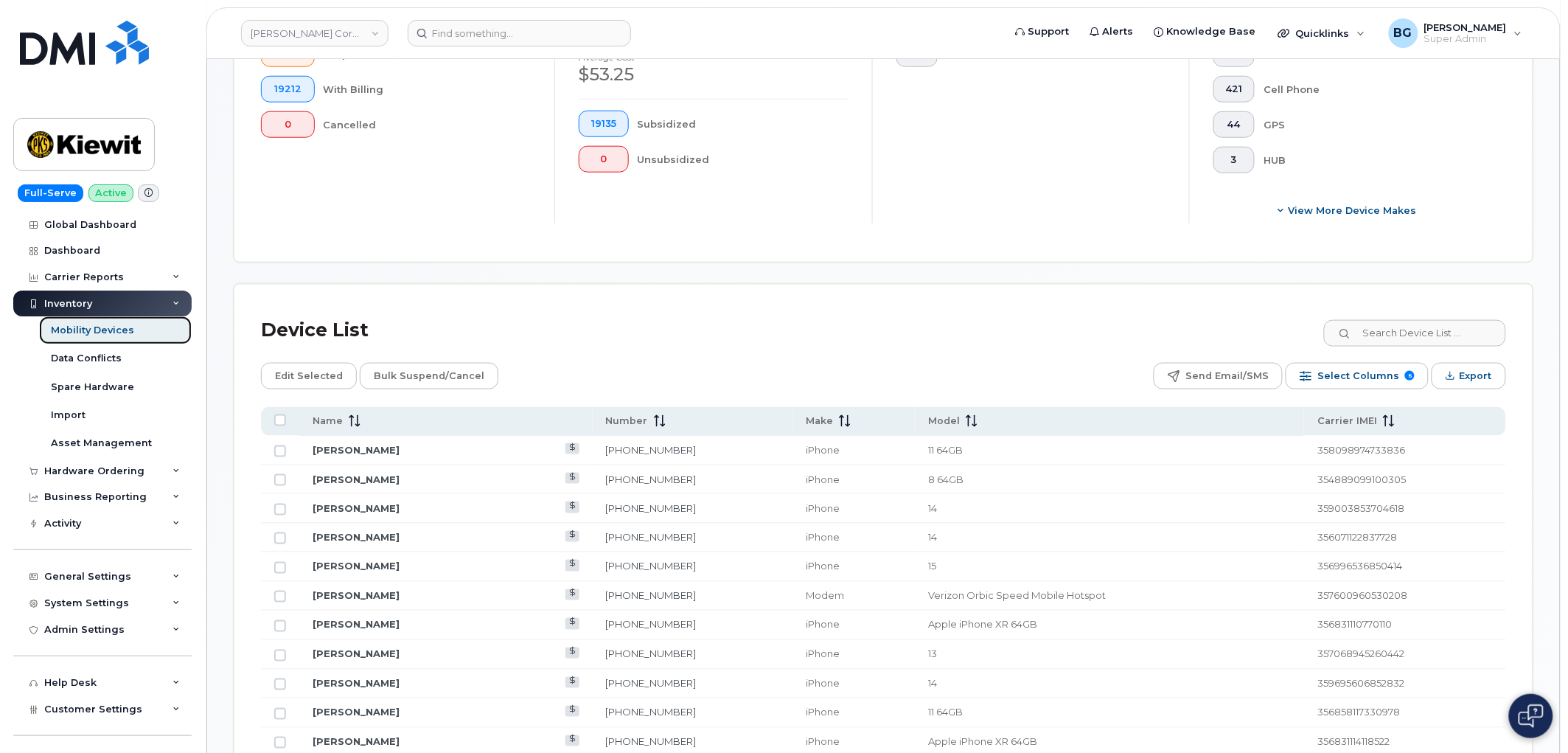
scroll to position [519, 0]
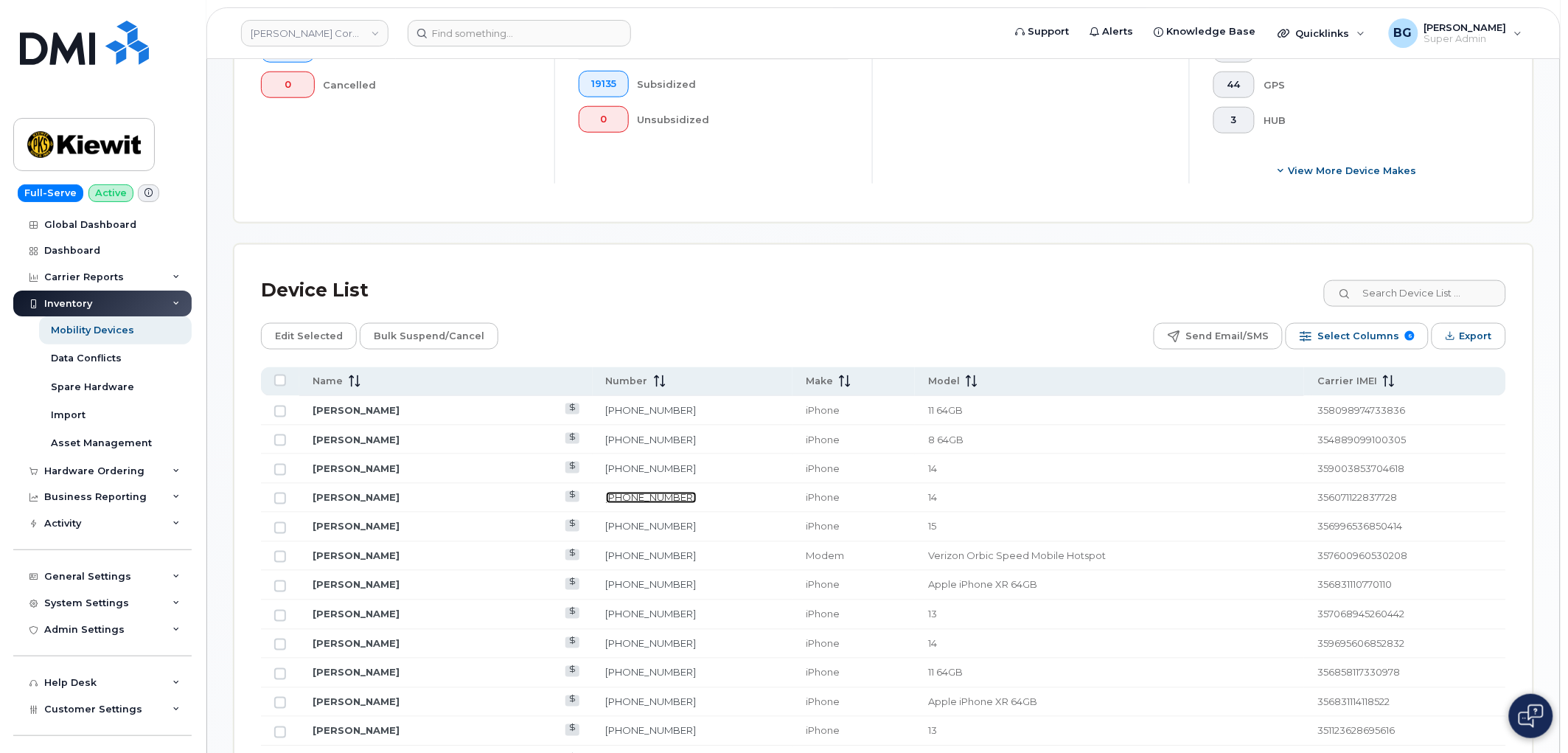
click at [668, 497] on link "201-206-5028" at bounding box center [651, 498] width 91 height 11
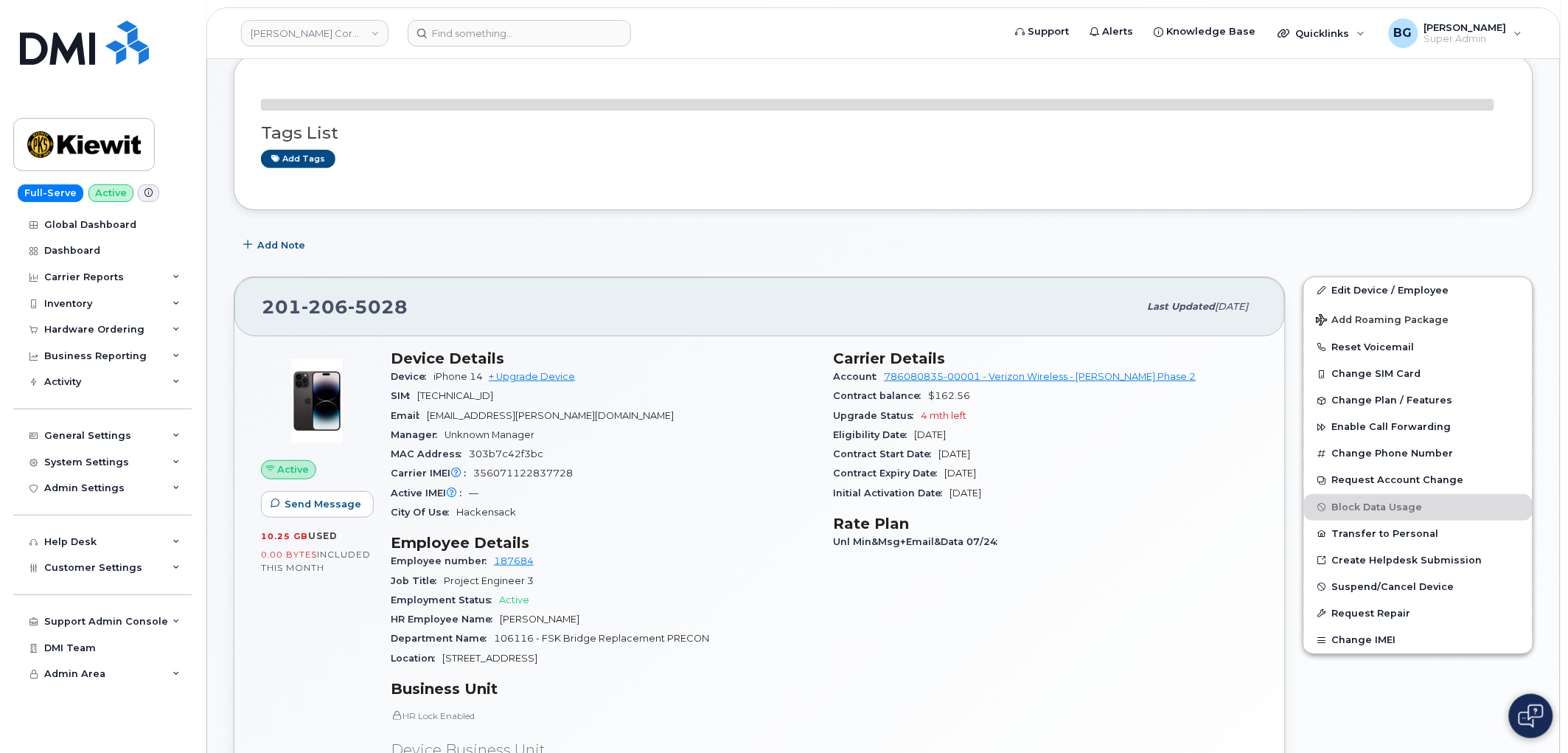
scroll to position [164, 0]
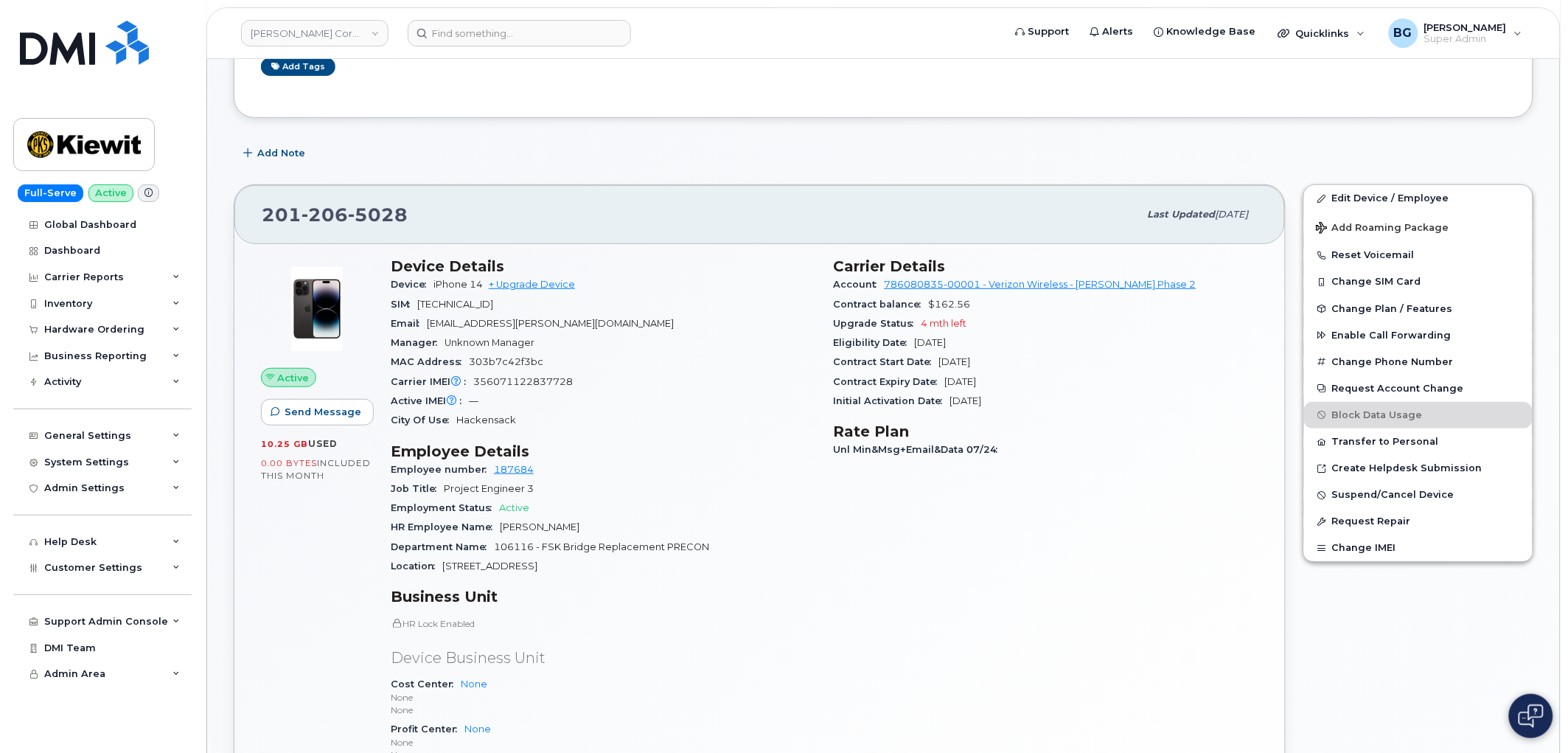
click at [882, 576] on div "Carrier Details Account 786080835-00001 - Verizon Wireless - Kiewit Phase 2 Con…" at bounding box center [1047, 539] width 443 height 580
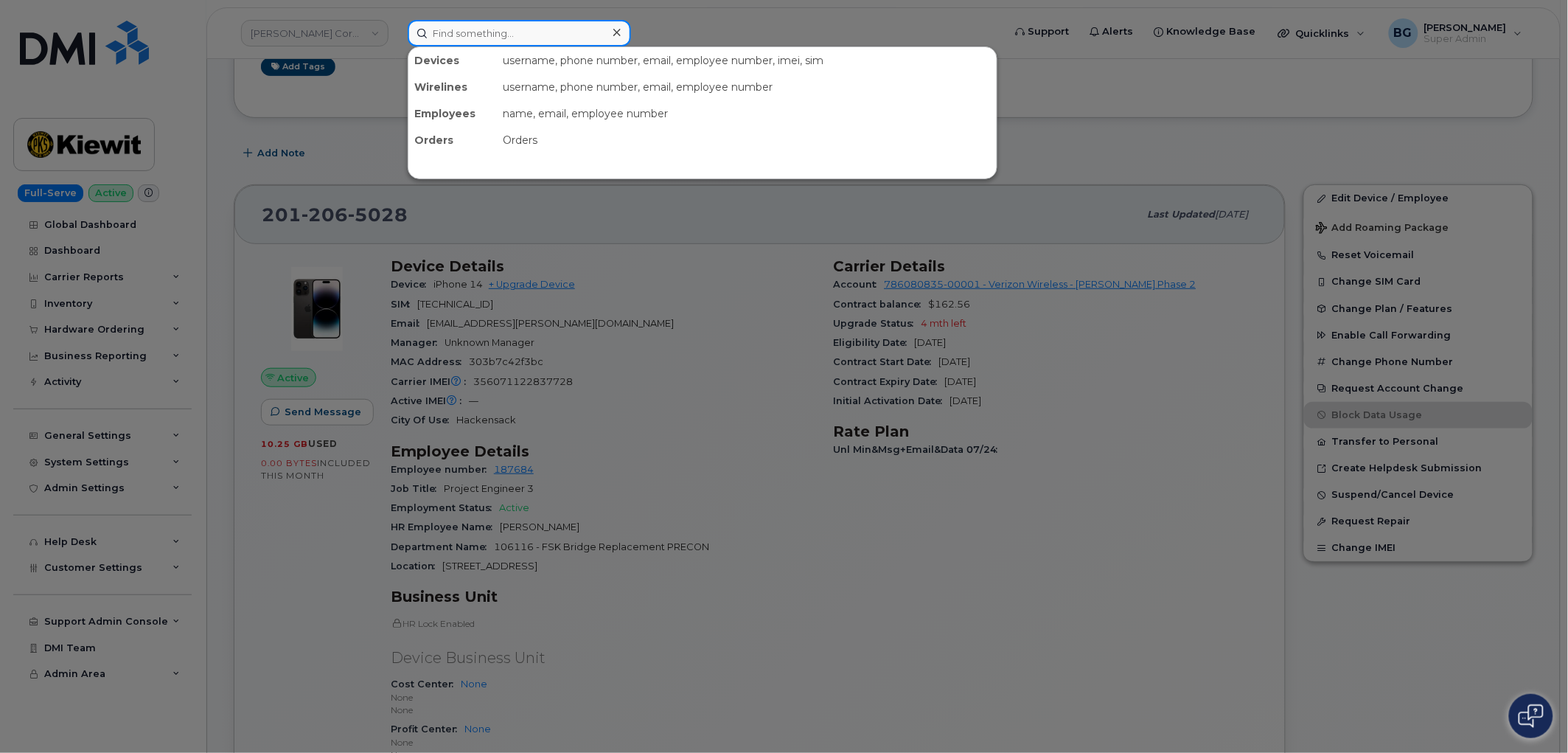
click at [471, 33] on input at bounding box center [519, 33] width 223 height 26
paste input "[PHONE_NUMBER]"
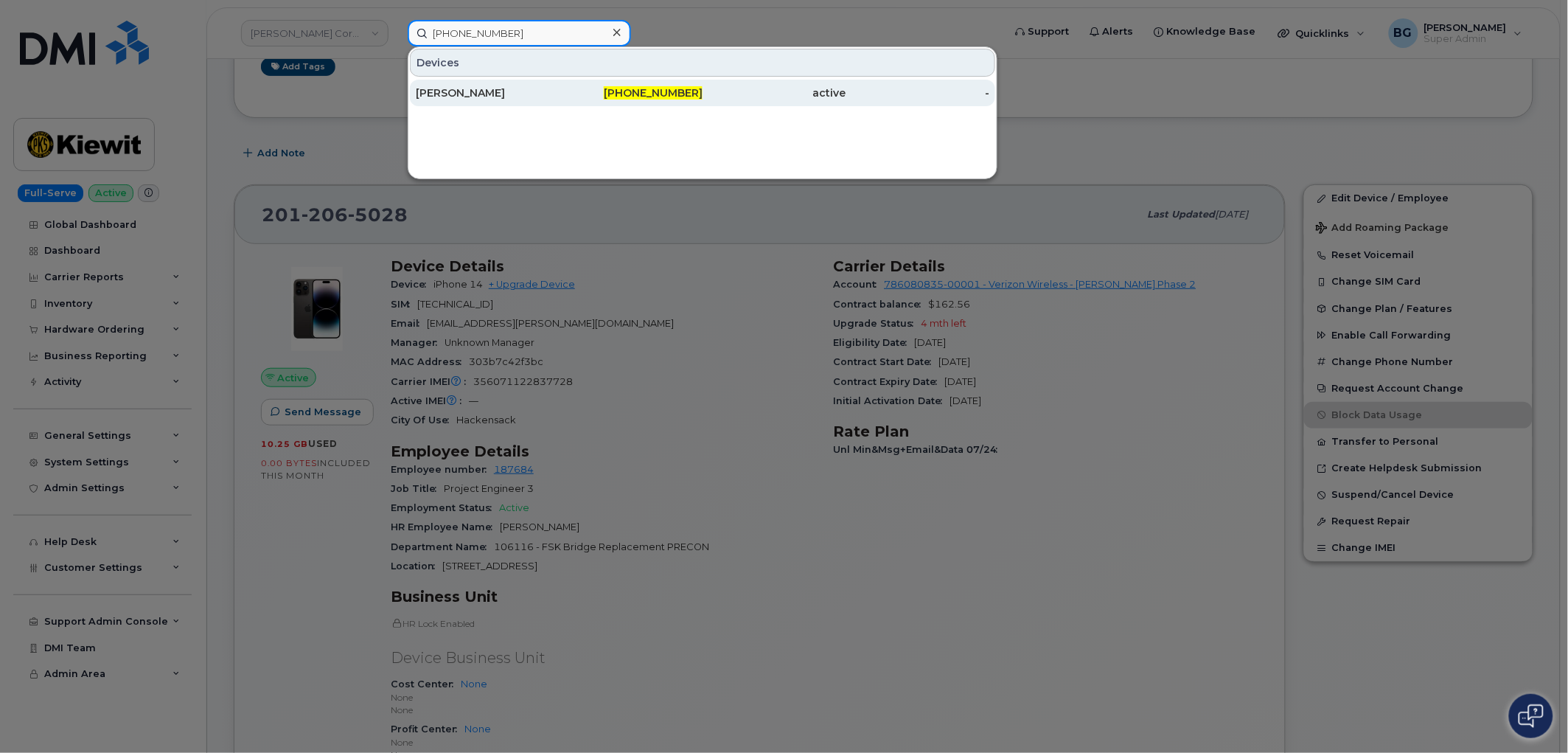
type input "[PHONE_NUMBER]"
drag, startPoint x: 668, startPoint y: 86, endPoint x: 690, endPoint y: 103, distance: 27.8
click at [668, 86] on div "[PHONE_NUMBER]" at bounding box center [632, 93] width 144 height 15
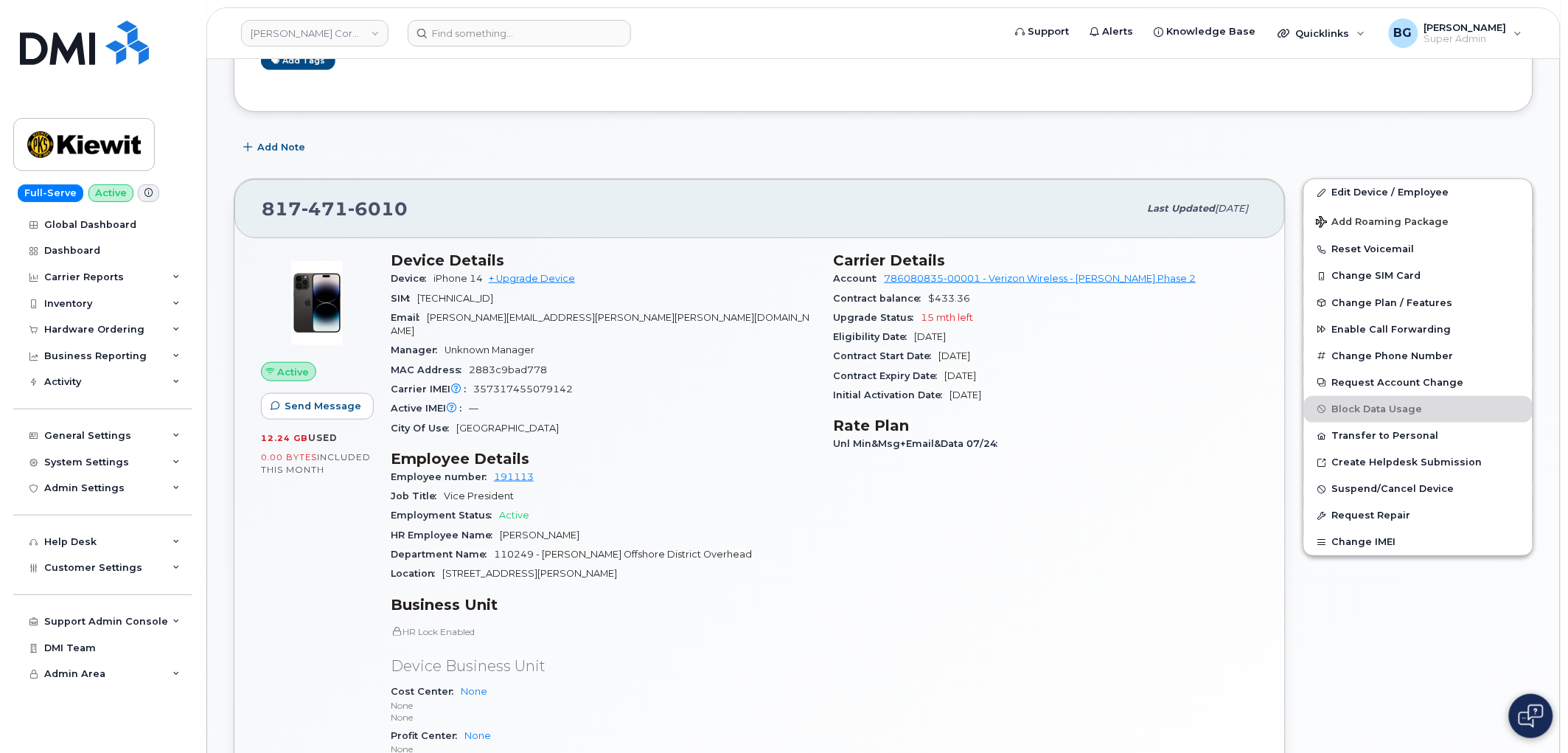
scroll to position [226, 0]
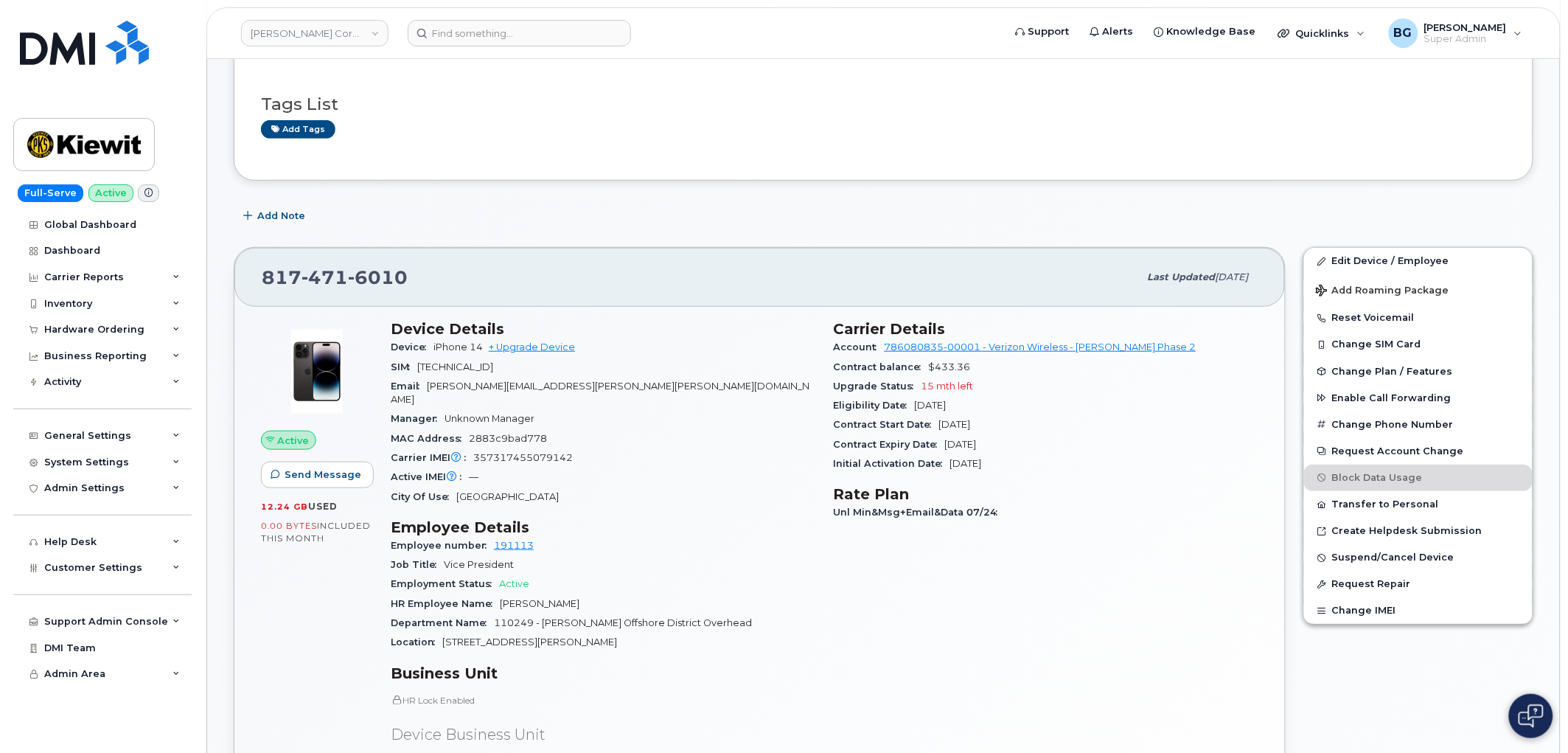
click at [414, 213] on div "Add Note" at bounding box center [883, 216] width 1300 height 26
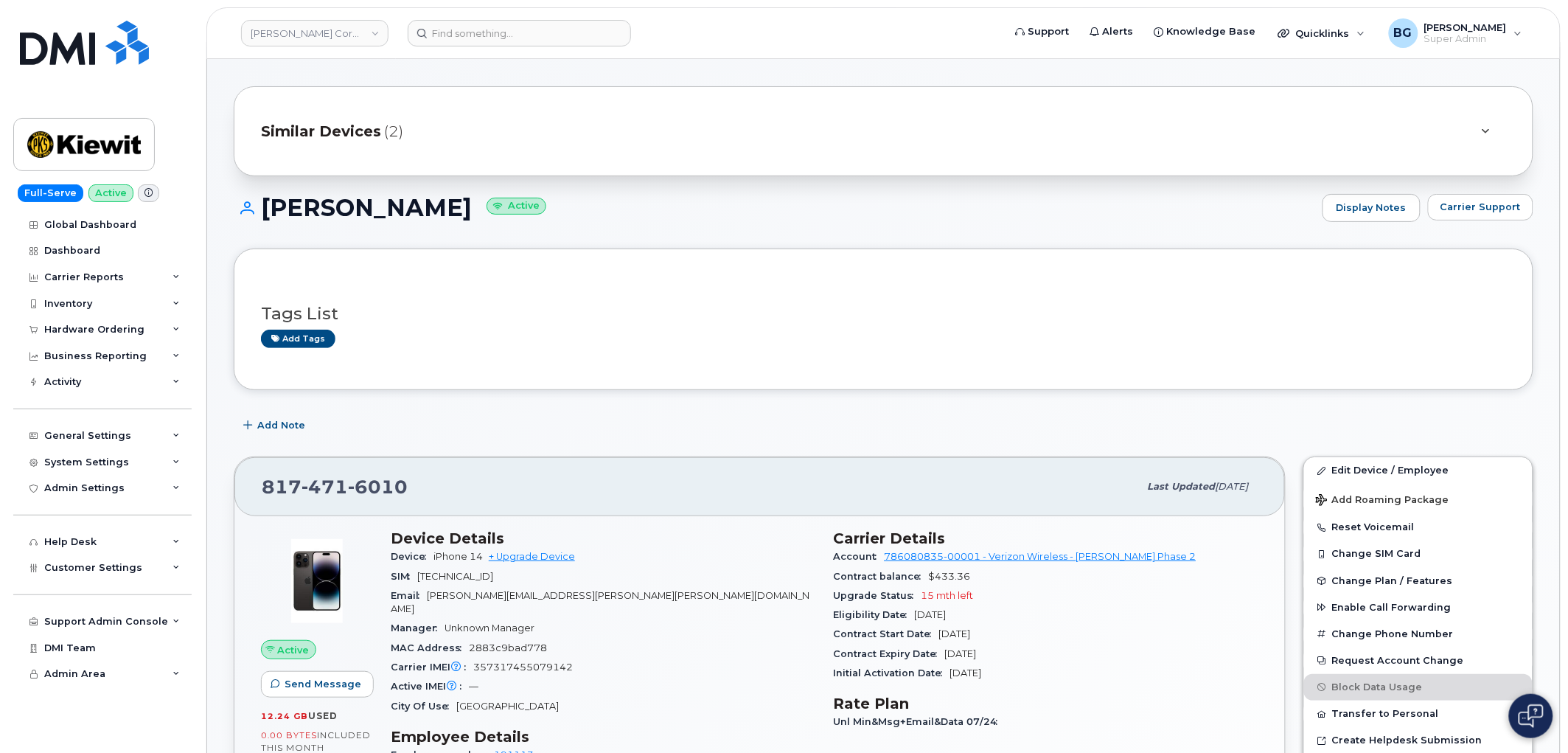
scroll to position [8, 0]
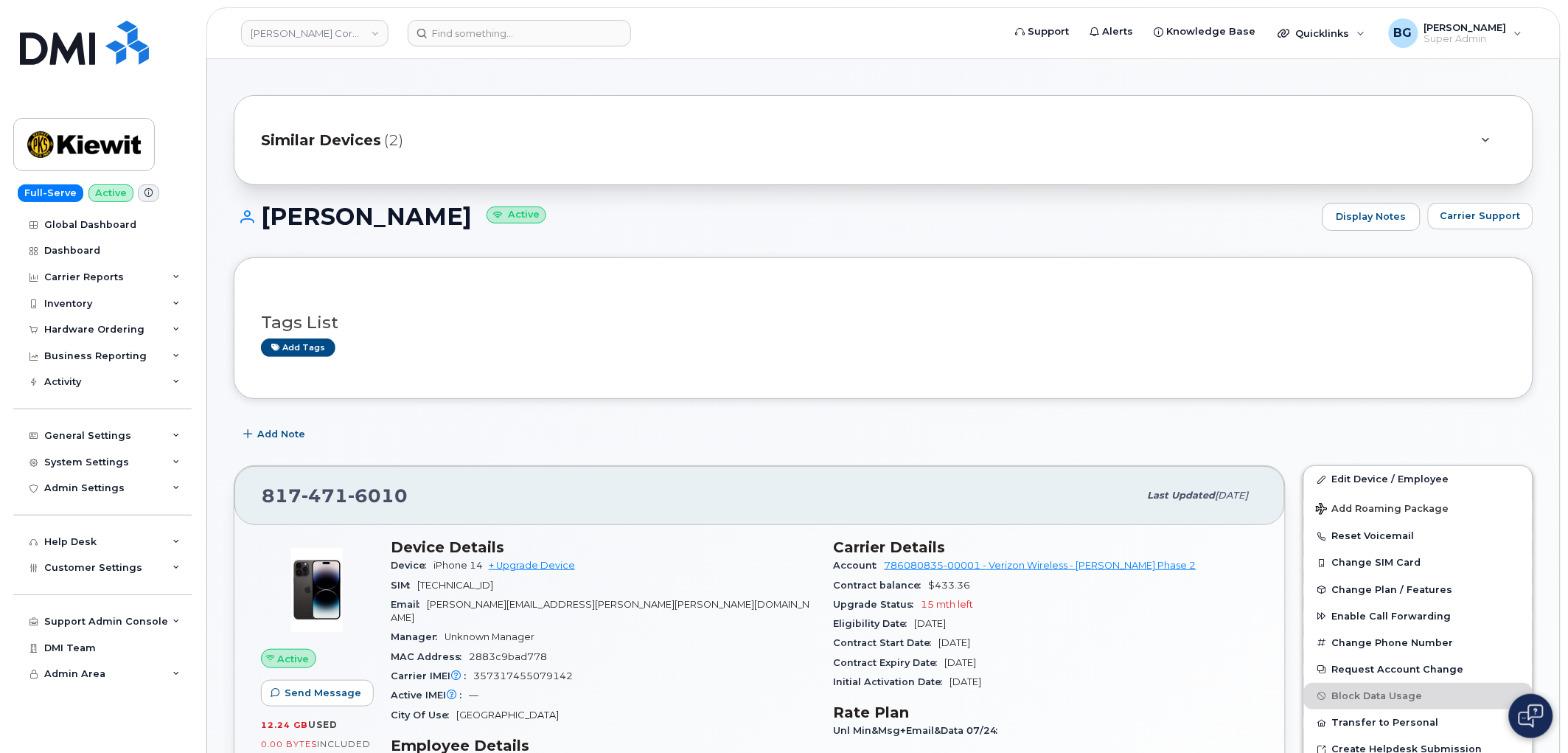
click at [496, 388] on div "Tags List Add tags" at bounding box center [883, 328] width 1300 height 141
click at [454, 30] on input at bounding box center [519, 33] width 223 height 26
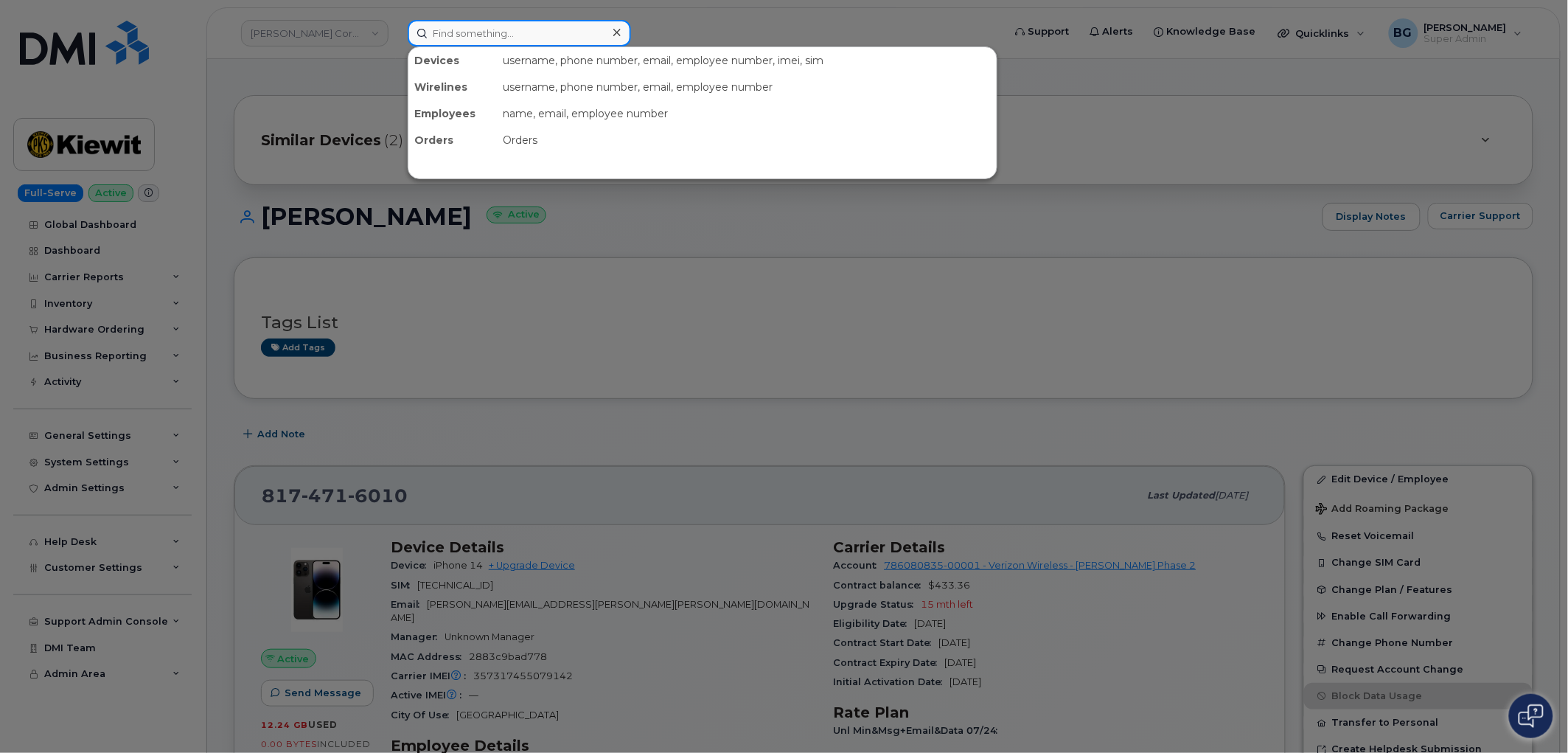
paste input "[PHONE_NUMBER]"
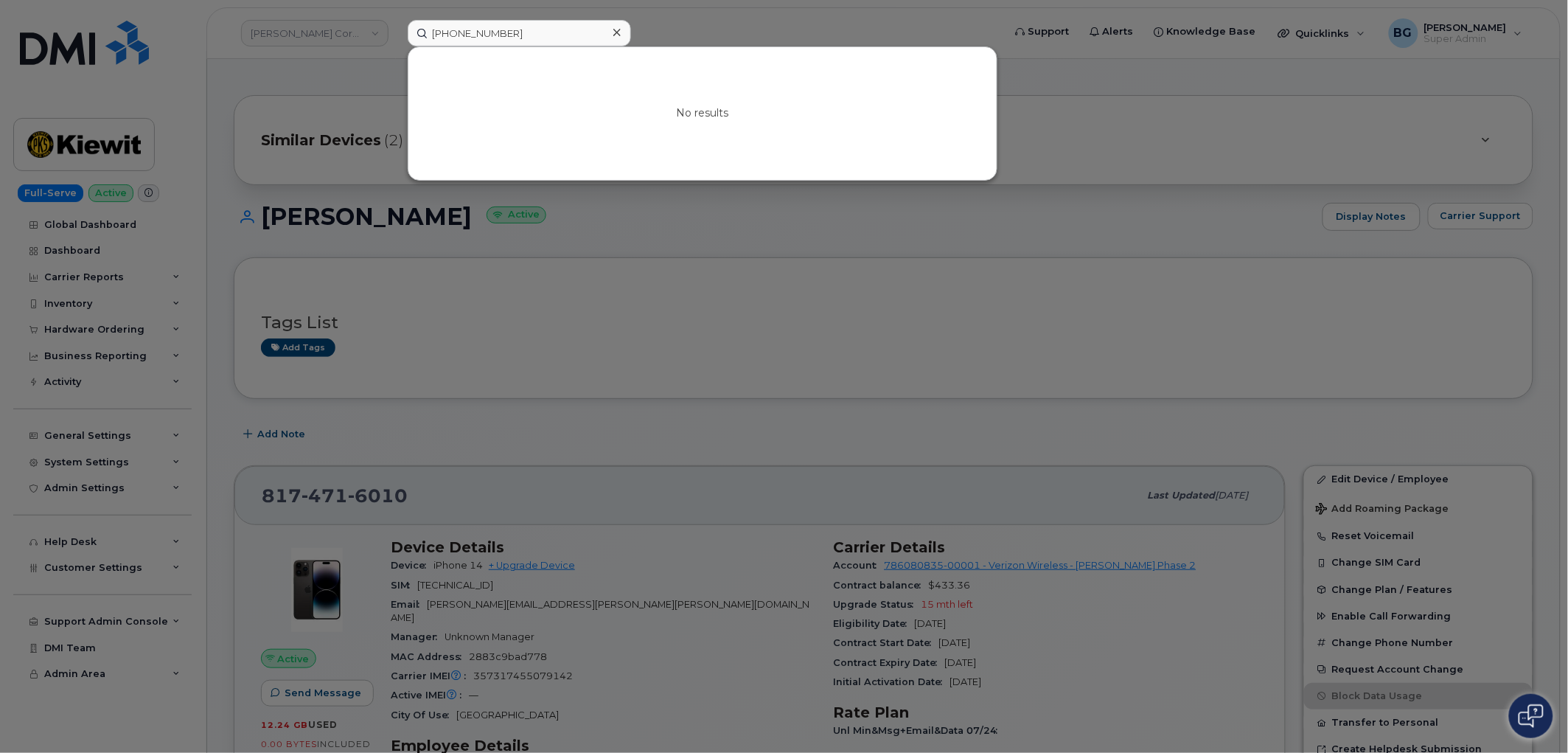
click at [1141, 125] on div at bounding box center [784, 376] width 1568 height 753
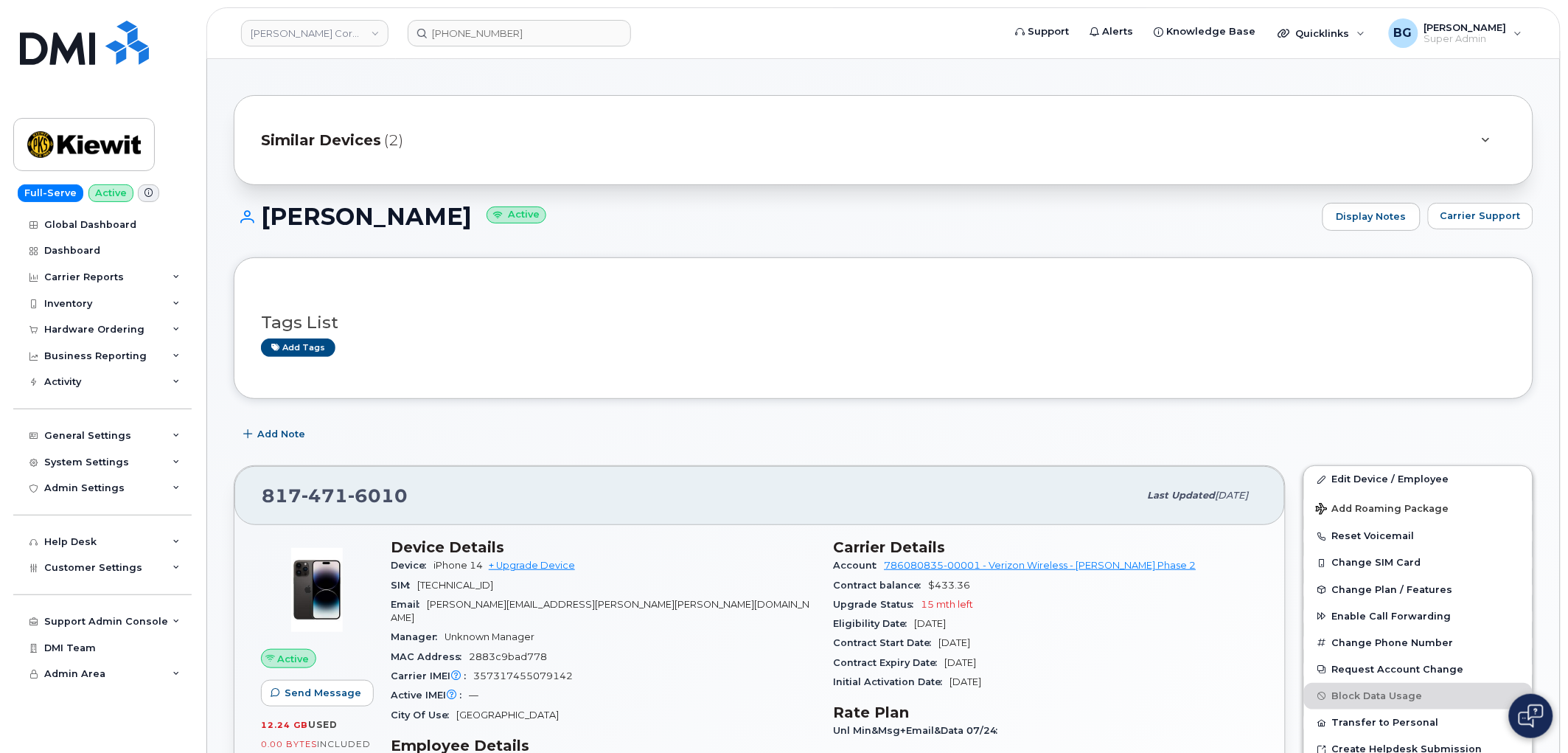
click at [298, 226] on h1 "Todd Brennan Active" at bounding box center [774, 217] width 1081 height 26
drag, startPoint x: 302, startPoint y: 224, endPoint x: 356, endPoint y: 215, distance: 54.7
click at [360, 215] on h1 "Todd Brennan Active" at bounding box center [774, 217] width 1081 height 26
click at [293, 215] on h1 "Todd Brennan Active" at bounding box center [774, 217] width 1081 height 26
click at [295, 215] on h1 "Todd Brennan Active" at bounding box center [774, 217] width 1081 height 26
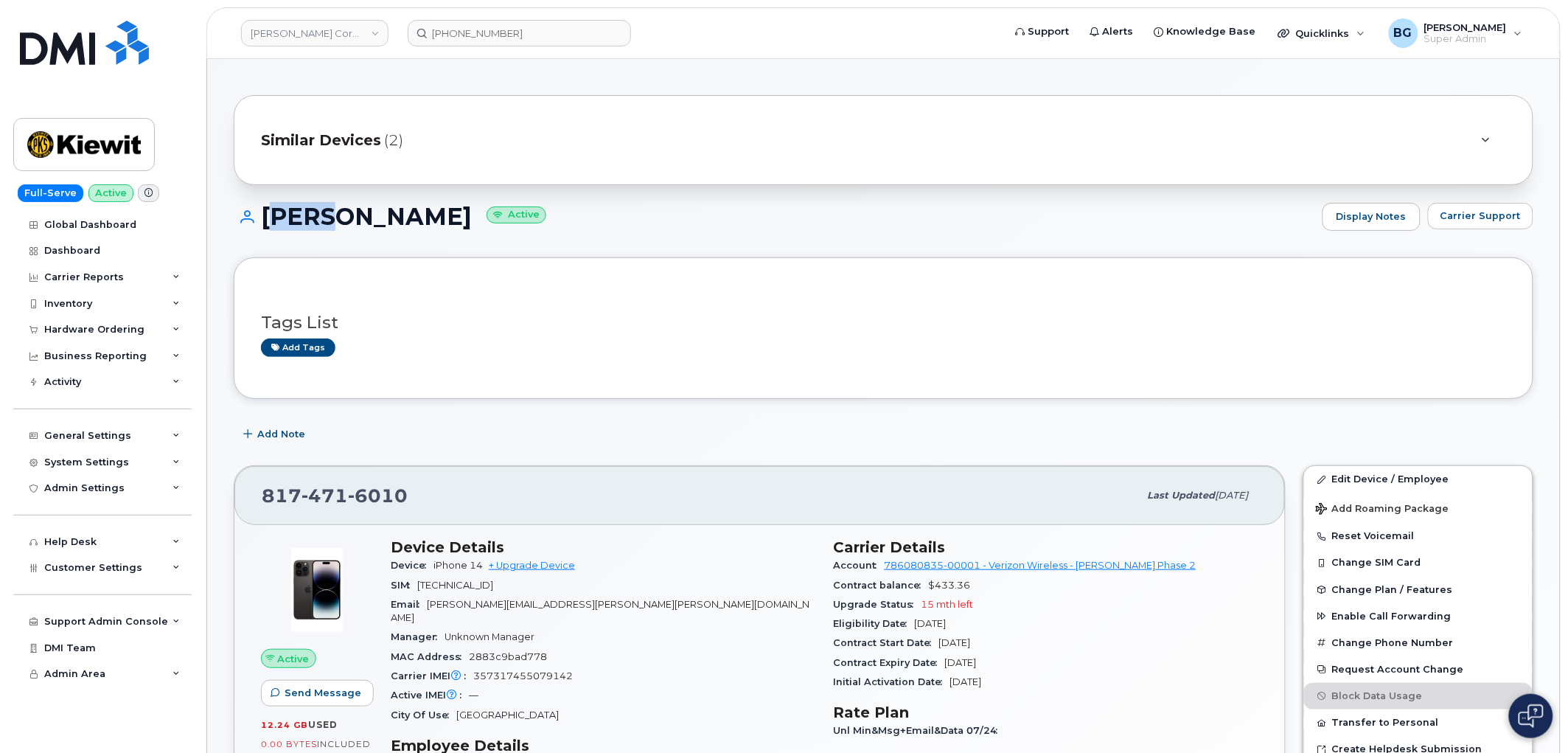
click at [293, 214] on h1 "Todd Brennan Active" at bounding box center [774, 217] width 1081 height 26
drag, startPoint x: 293, startPoint y: 214, endPoint x: 345, endPoint y: 210, distance: 52.2
click at [349, 212] on h1 "Todd Brennan Active" at bounding box center [774, 217] width 1081 height 26
click at [336, 210] on h1 "Todd Brennan Active" at bounding box center [774, 217] width 1081 height 26
click at [493, 33] on input "361-238-3546" at bounding box center [519, 33] width 223 height 26
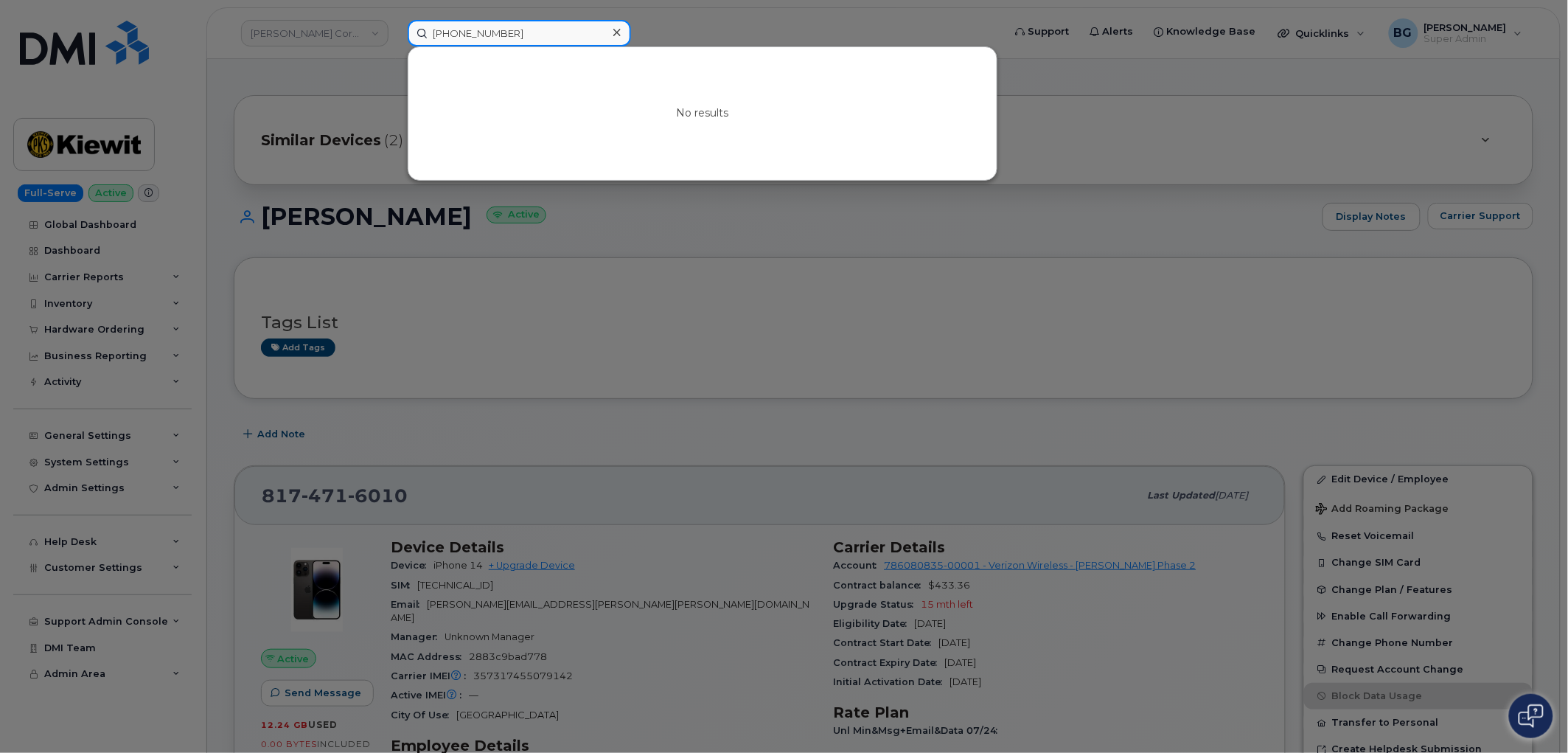
click at [492, 34] on input "361-238-3546" at bounding box center [519, 33] width 223 height 26
paste input "Todd Brennan"
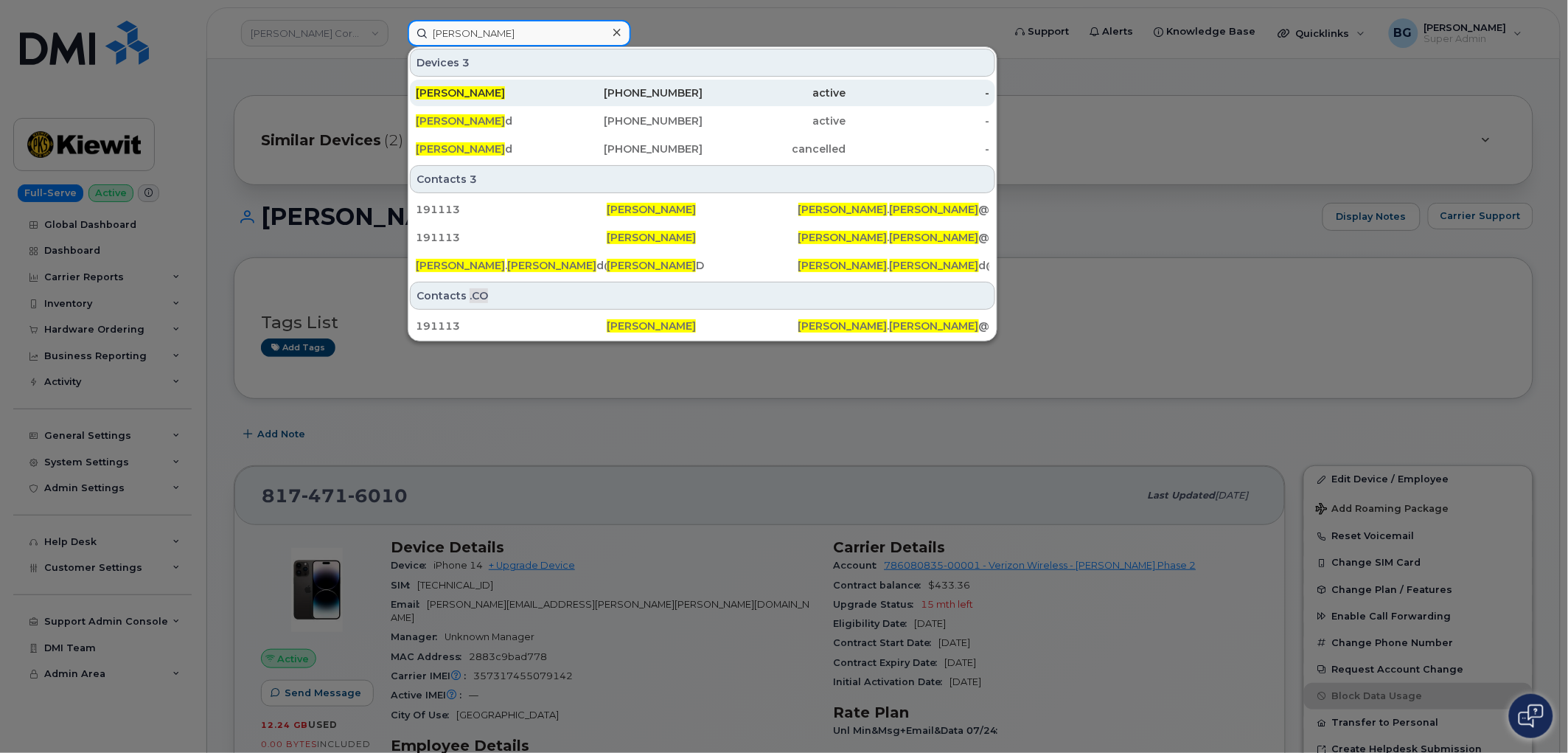
type input "Todd Brennan"
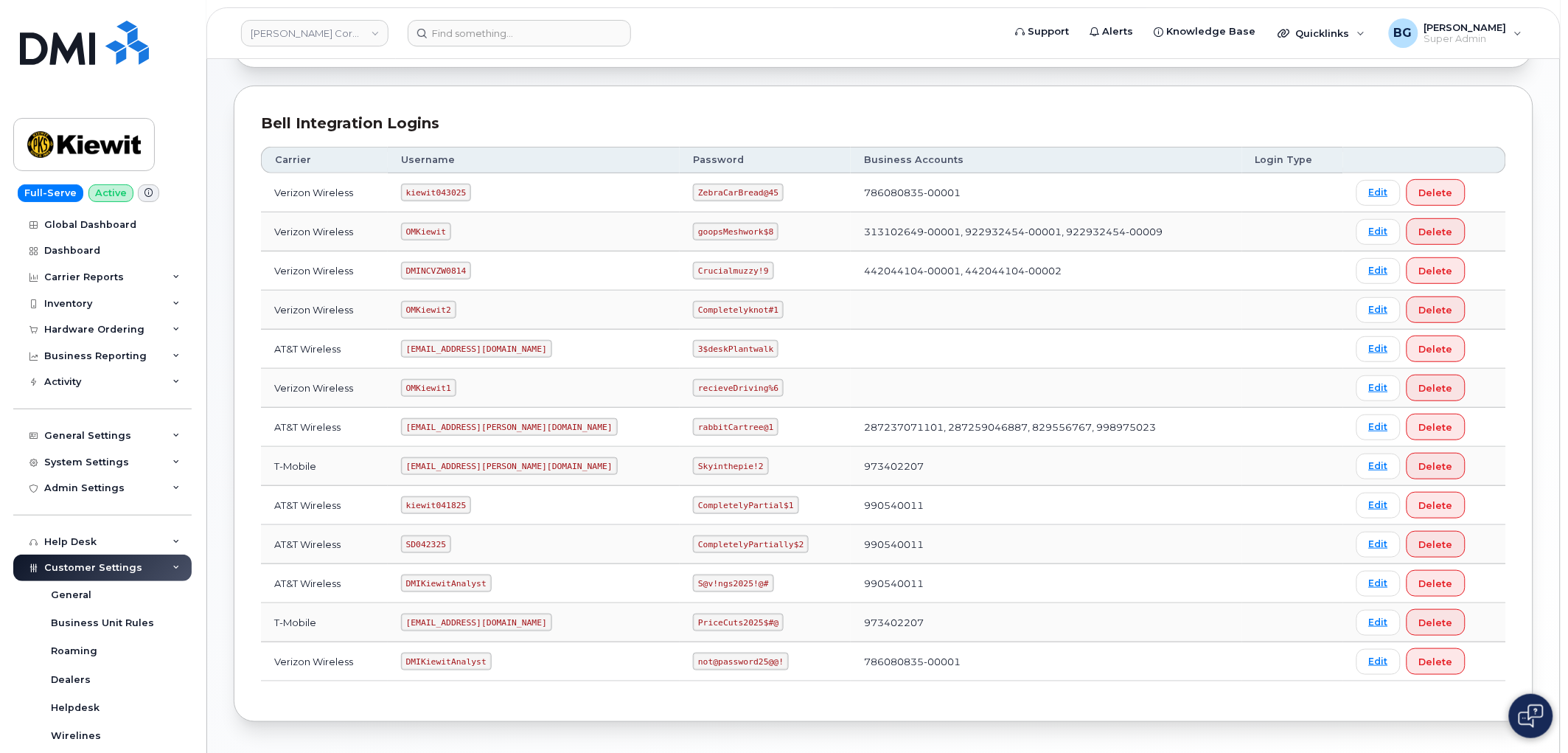
scroll to position [168, 0]
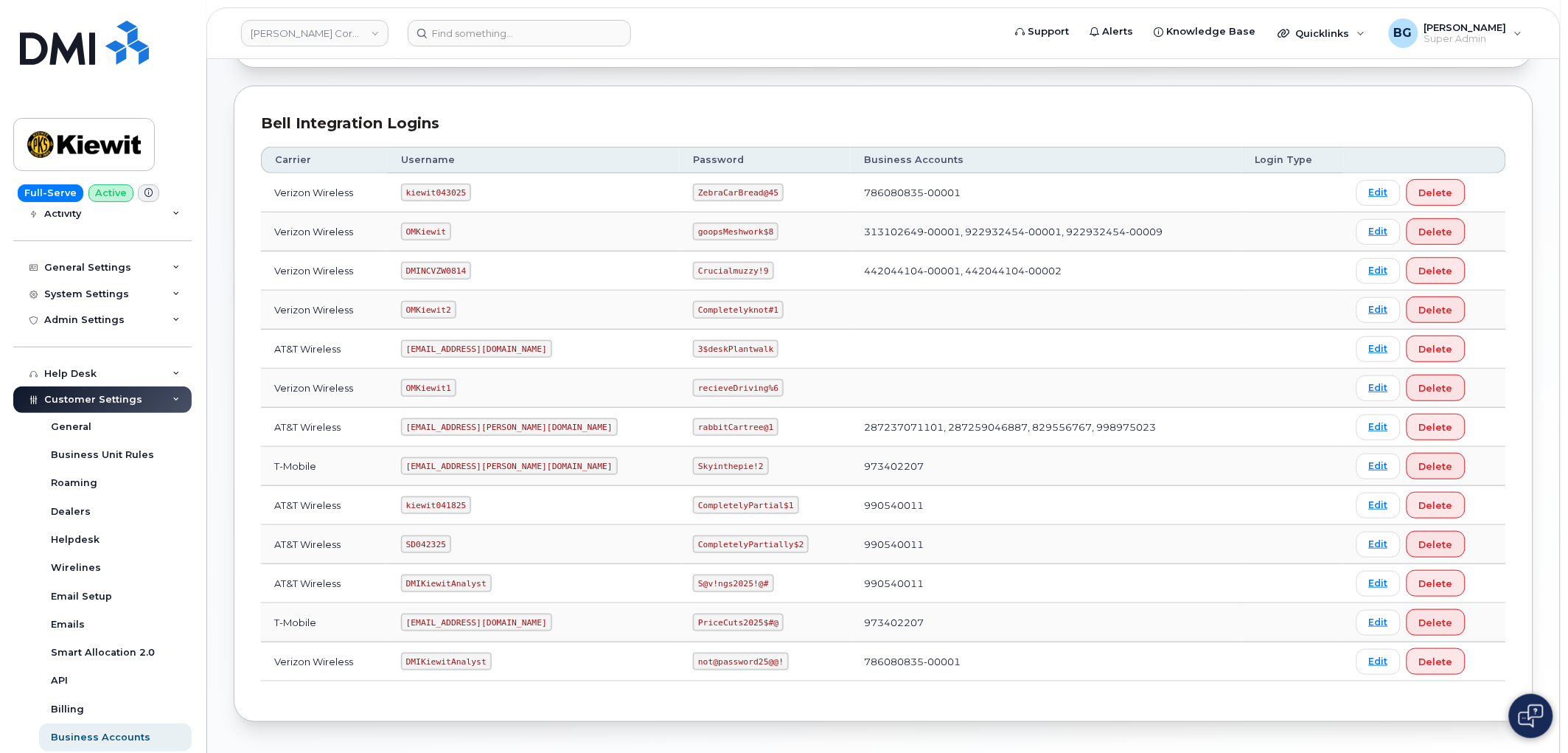
click at [448, 507] on code "kiewit041825" at bounding box center [436, 505] width 70 height 18
copy code "kiewit041825"
click at [693, 504] on code "CompletelyPartial$1" at bounding box center [745, 505] width 105 height 18
drag, startPoint x: 666, startPoint y: 502, endPoint x: 730, endPoint y: 505, distance: 64.1
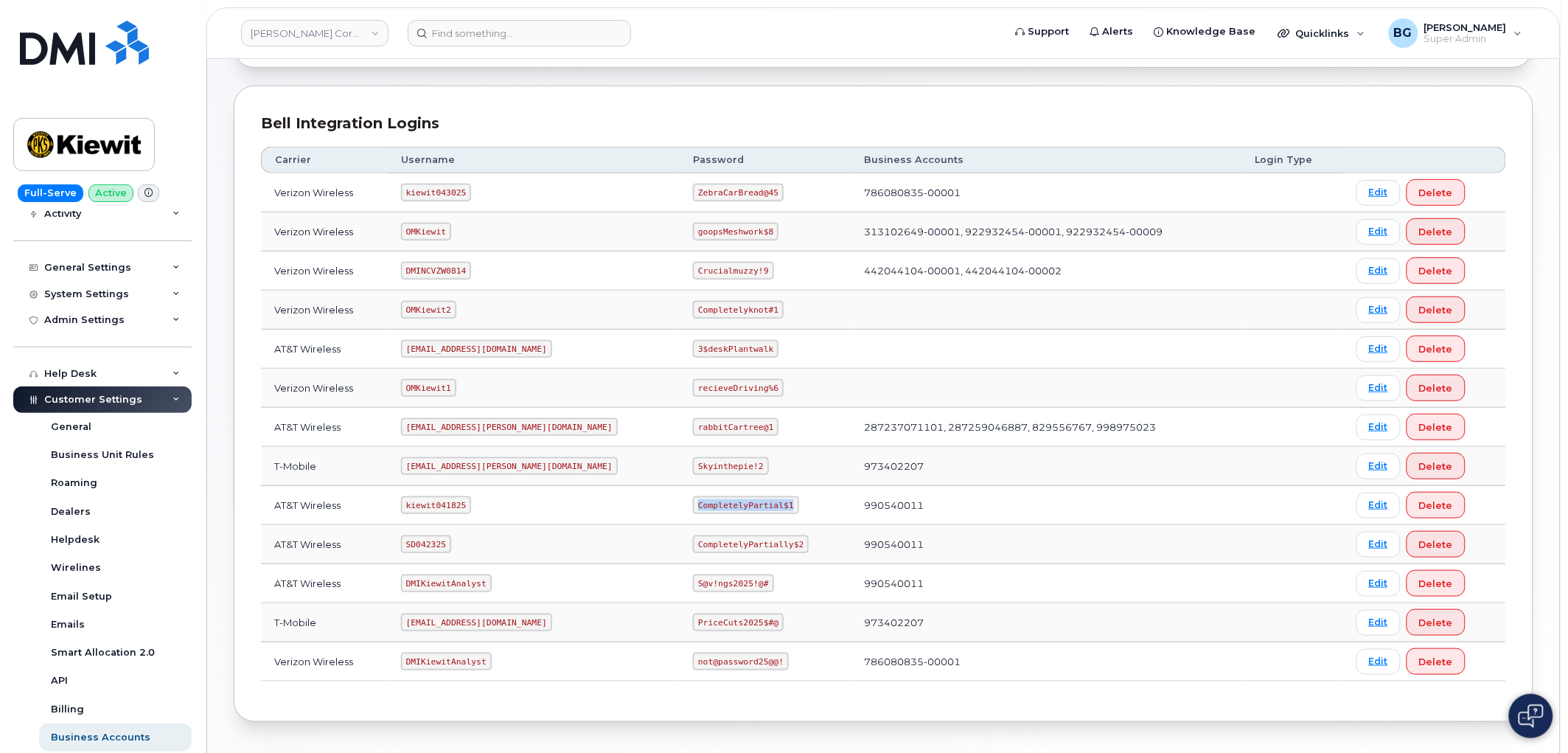
click at [730, 505] on code "CompletelyPartial$1" at bounding box center [745, 505] width 105 height 18
copy code "CompletelyPartial$1"
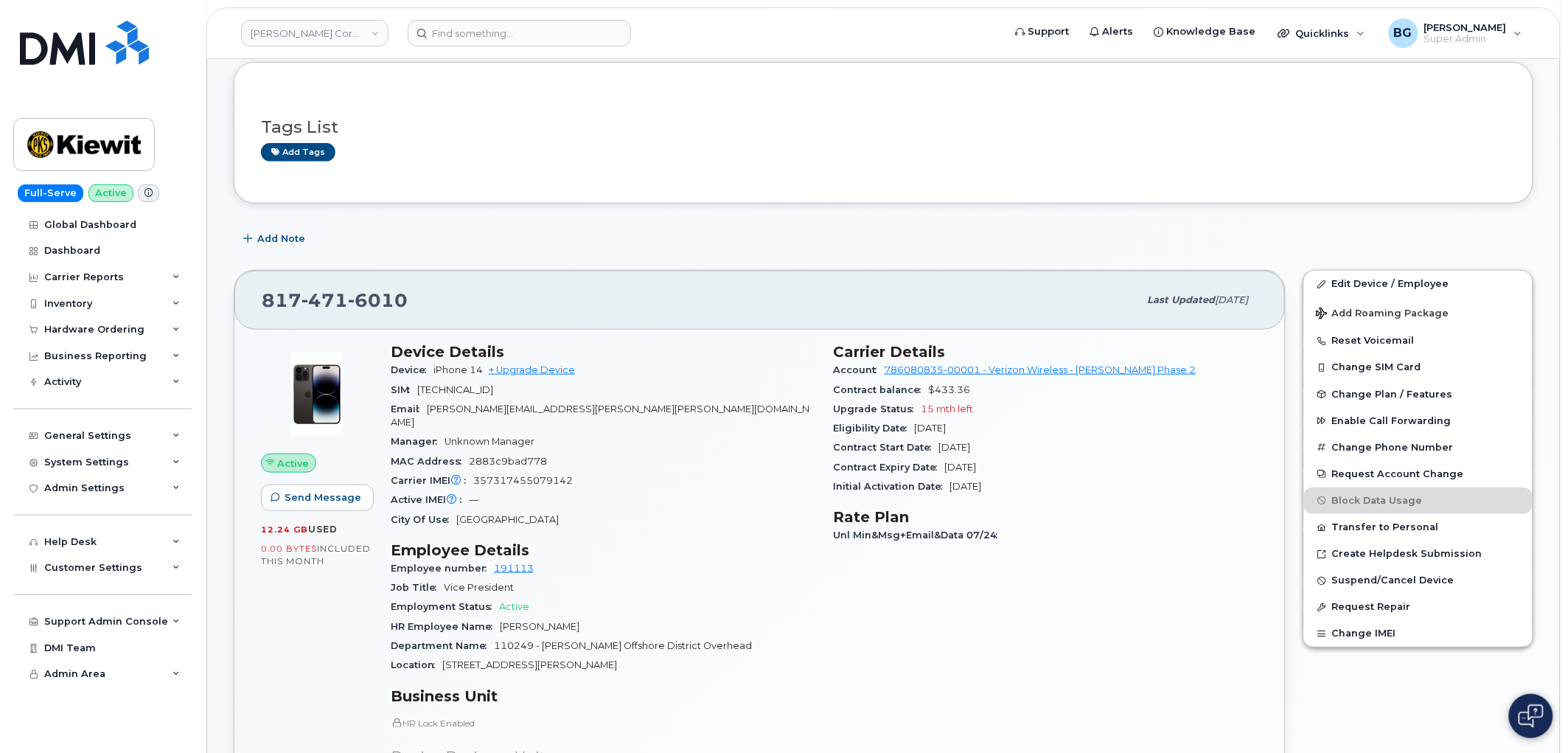
scroll to position [218, 0]
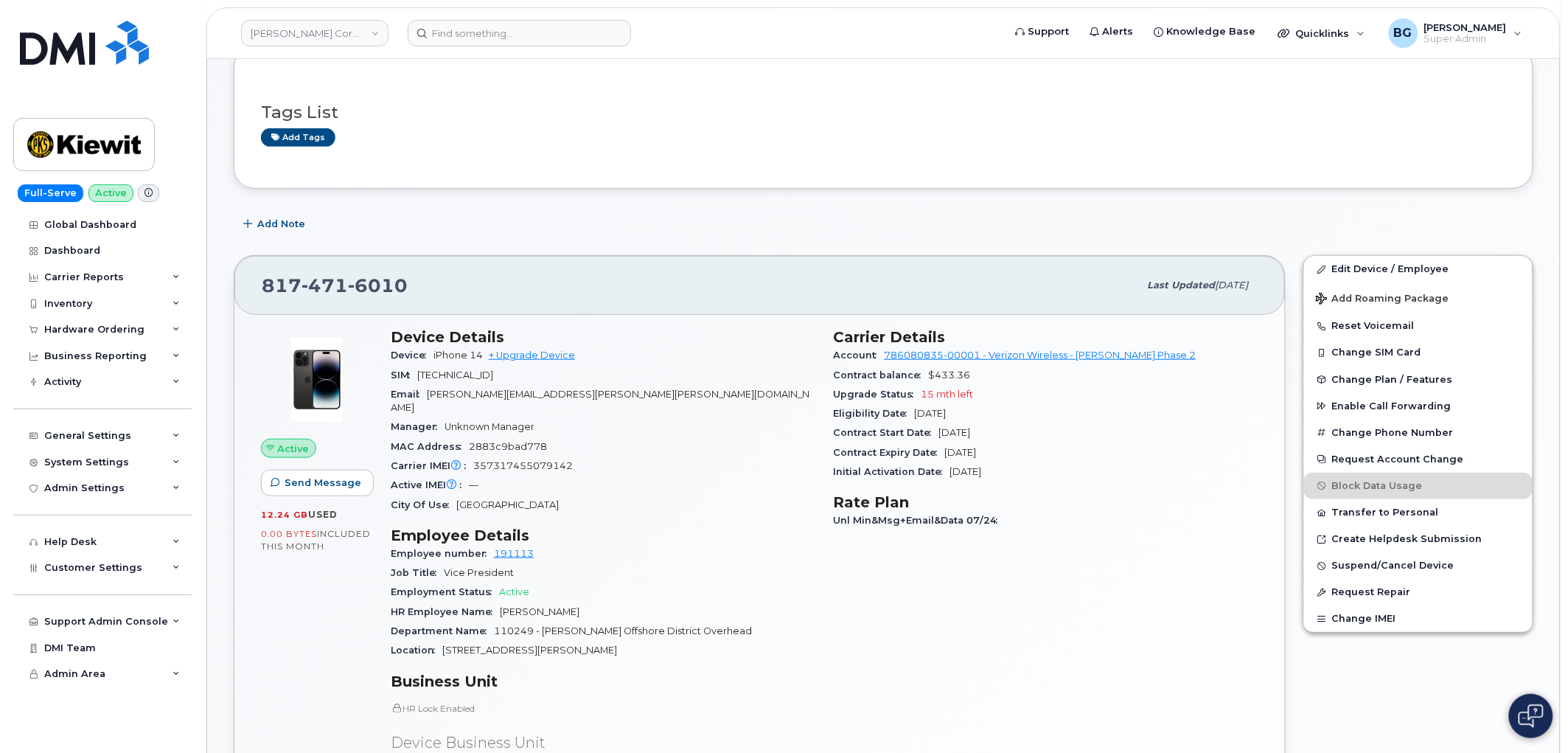
click at [593, 673] on h3 "Business Unit" at bounding box center [603, 682] width 426 height 18
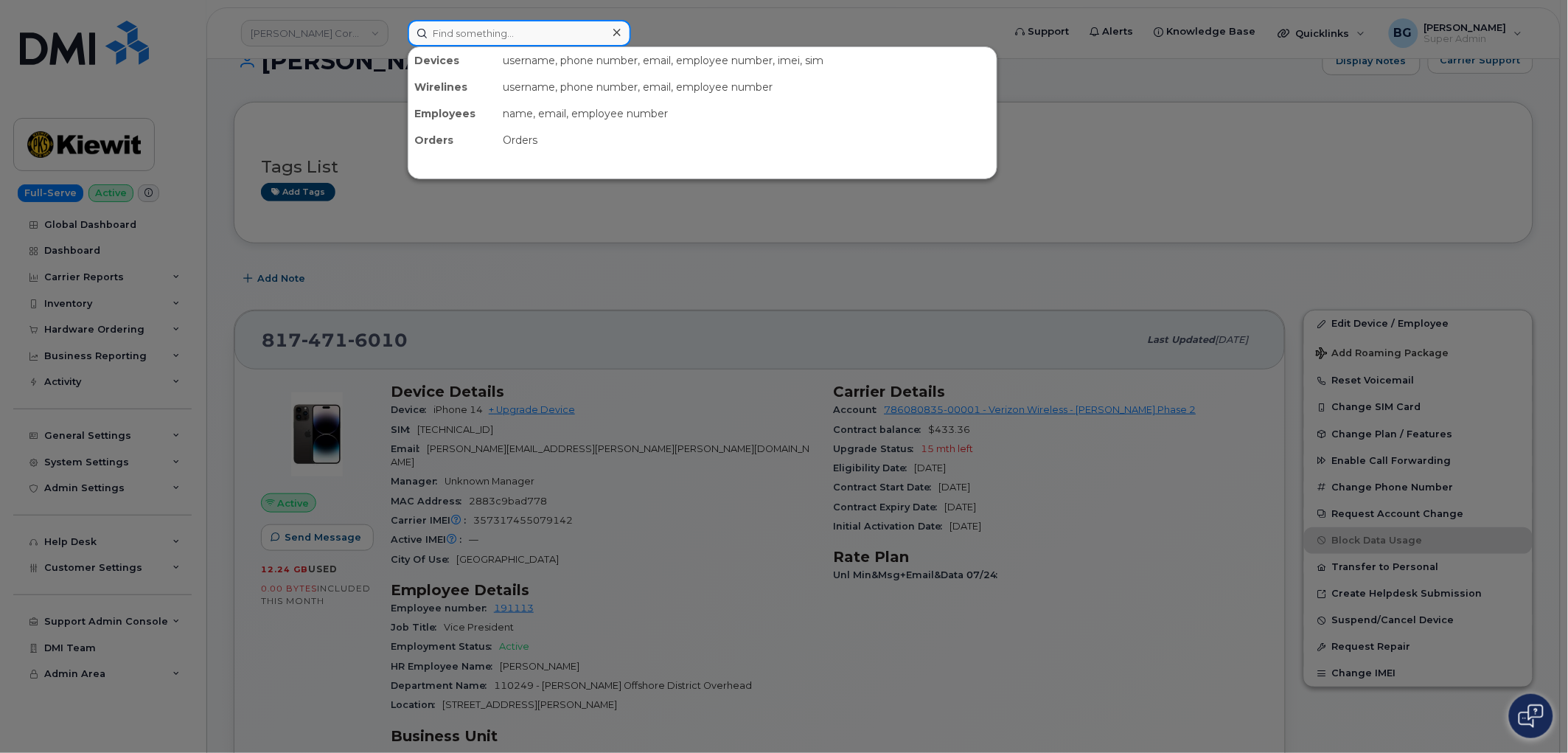
click at [495, 33] on input at bounding box center [519, 33] width 223 height 26
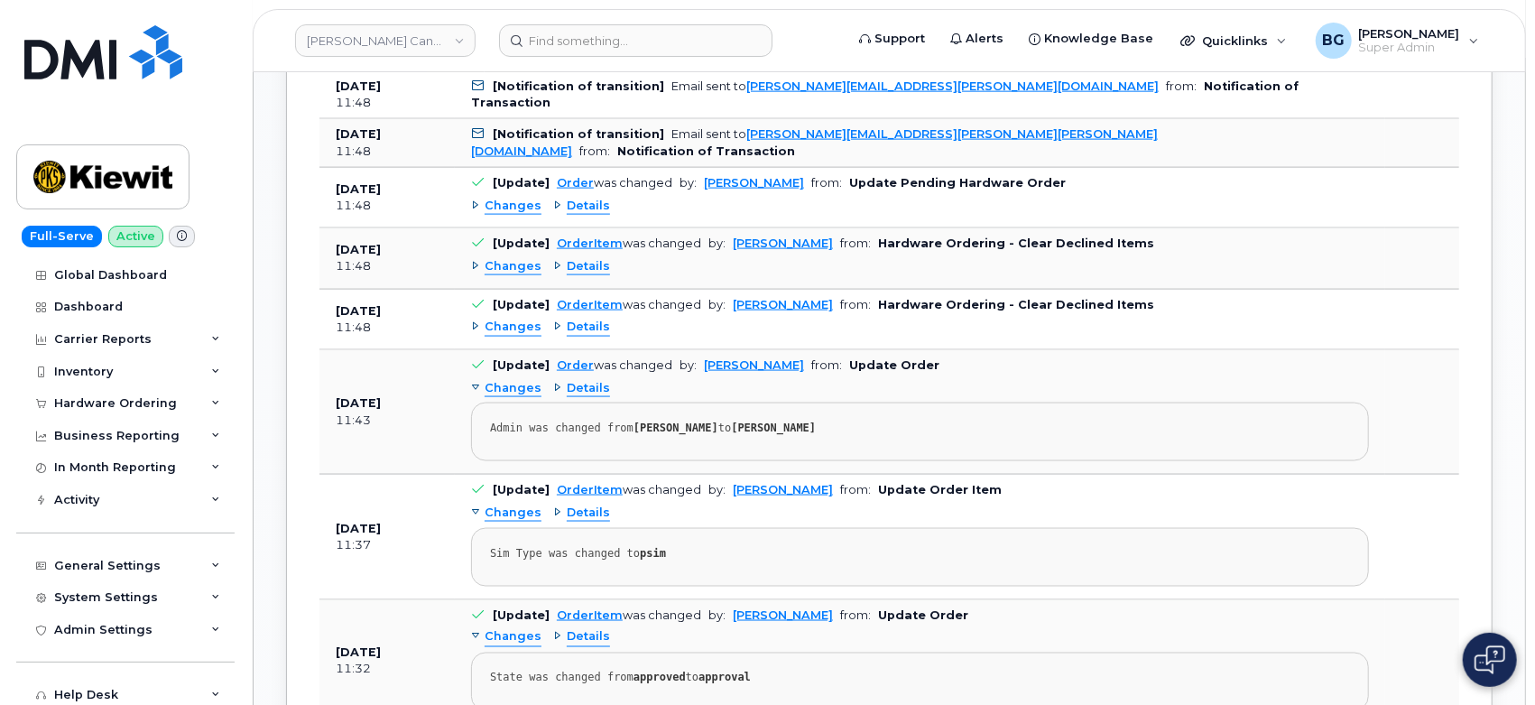
scroll to position [1603, 0]
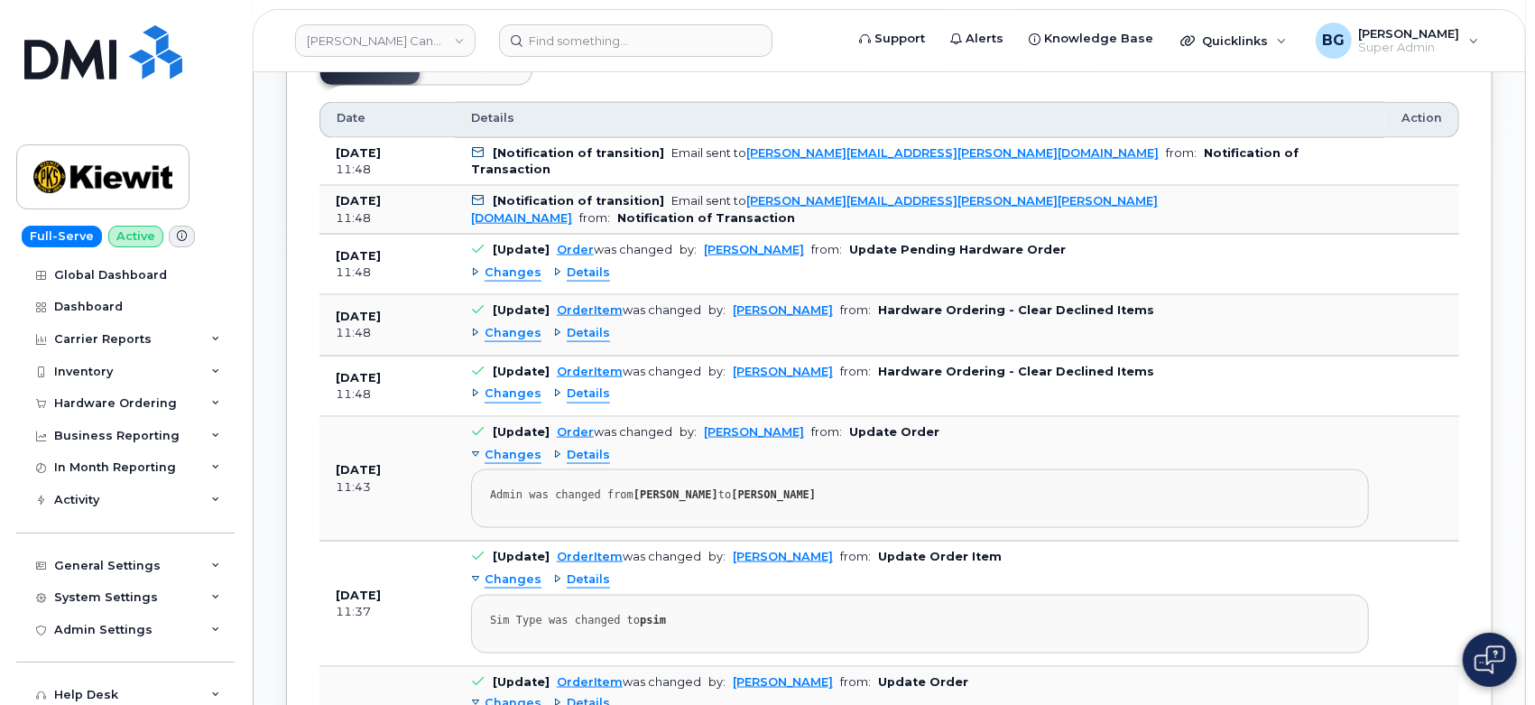
click at [574, 387] on span "Details" at bounding box center [588, 393] width 43 height 17
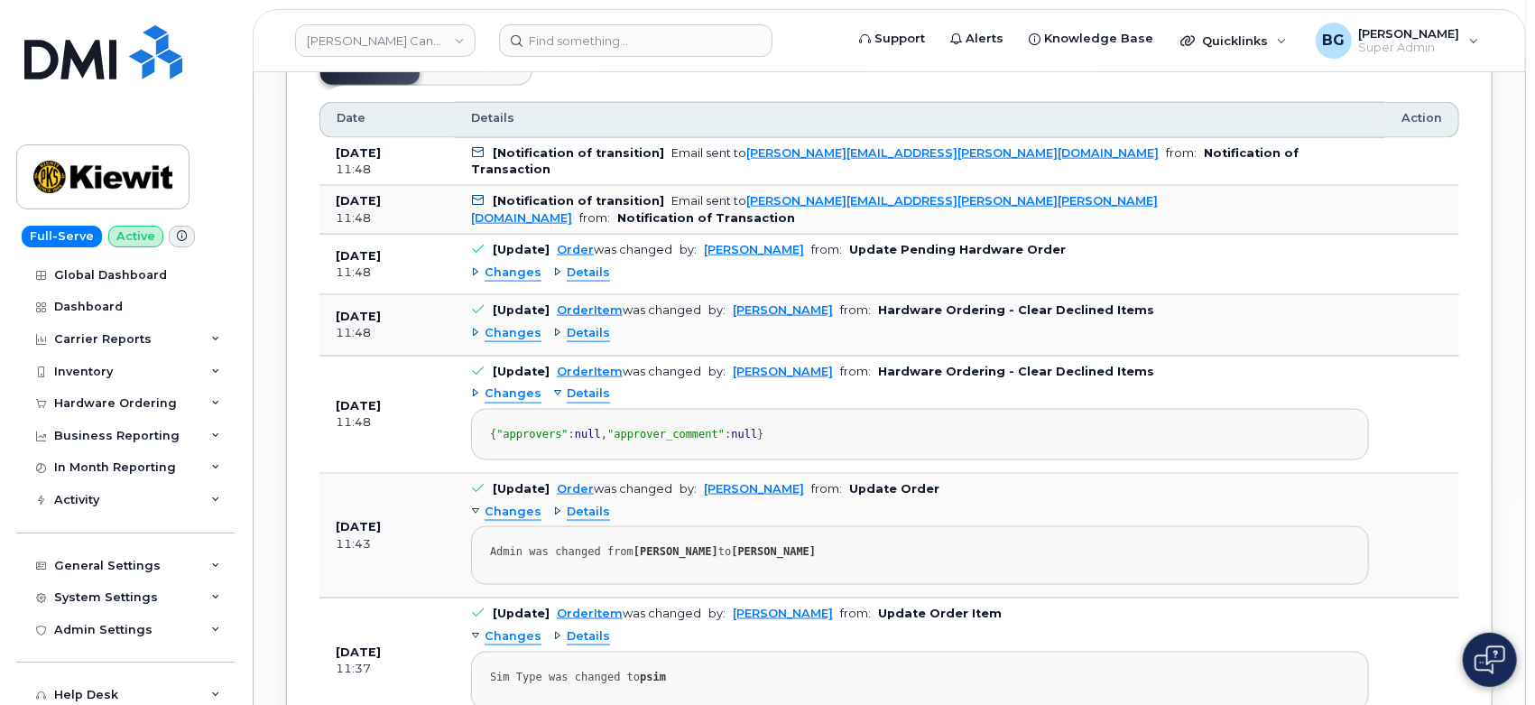
click at [576, 387] on span "Details" at bounding box center [588, 393] width 43 height 17
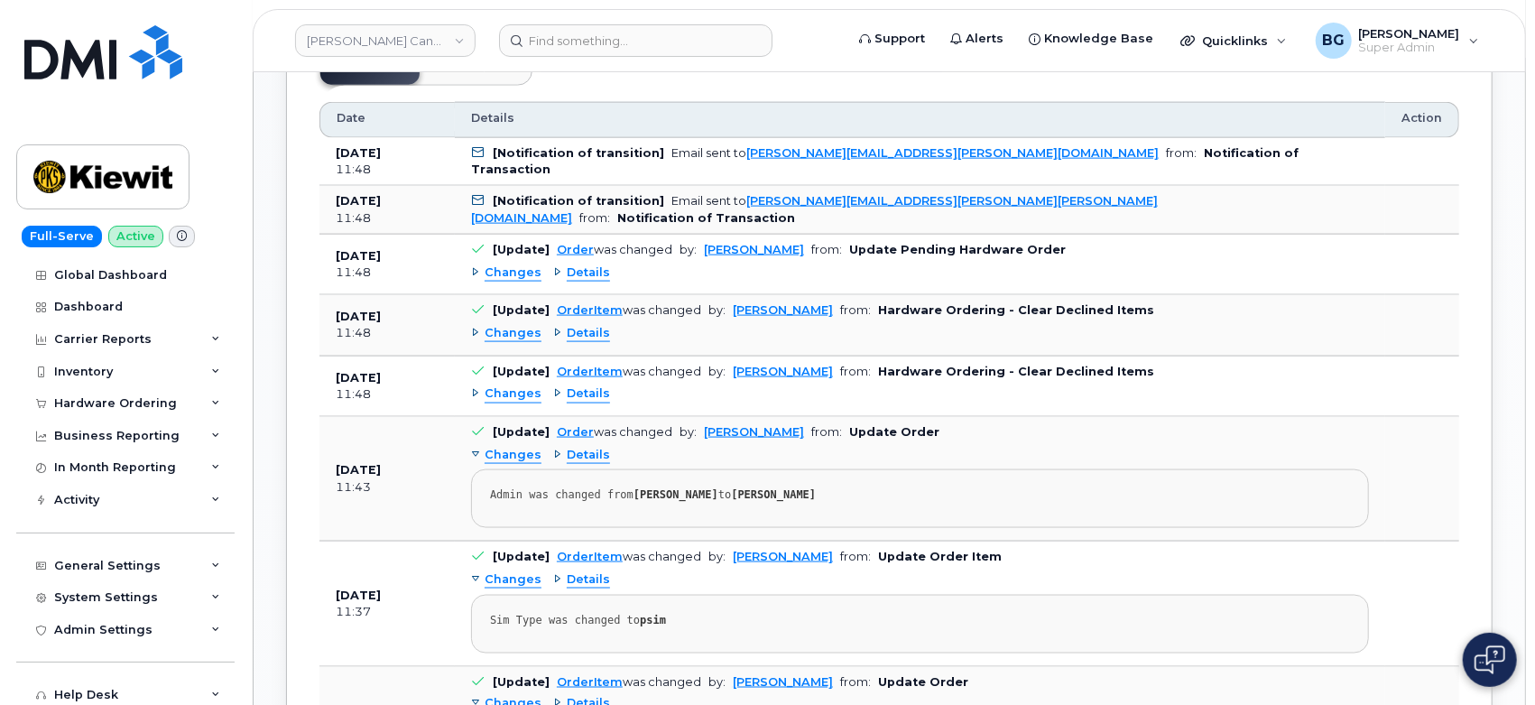
click at [576, 329] on span "Details" at bounding box center [588, 333] width 43 height 17
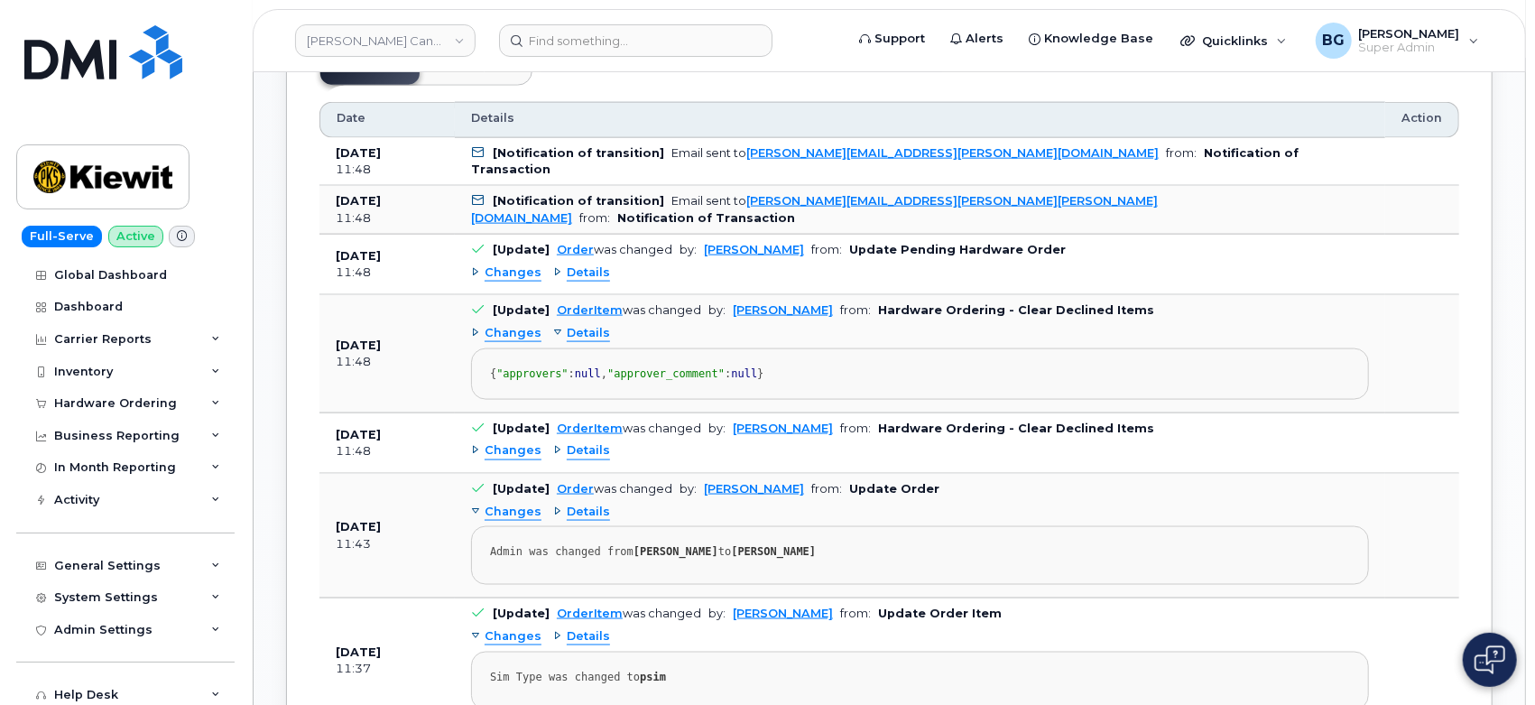
click at [576, 329] on span "Details" at bounding box center [588, 333] width 43 height 17
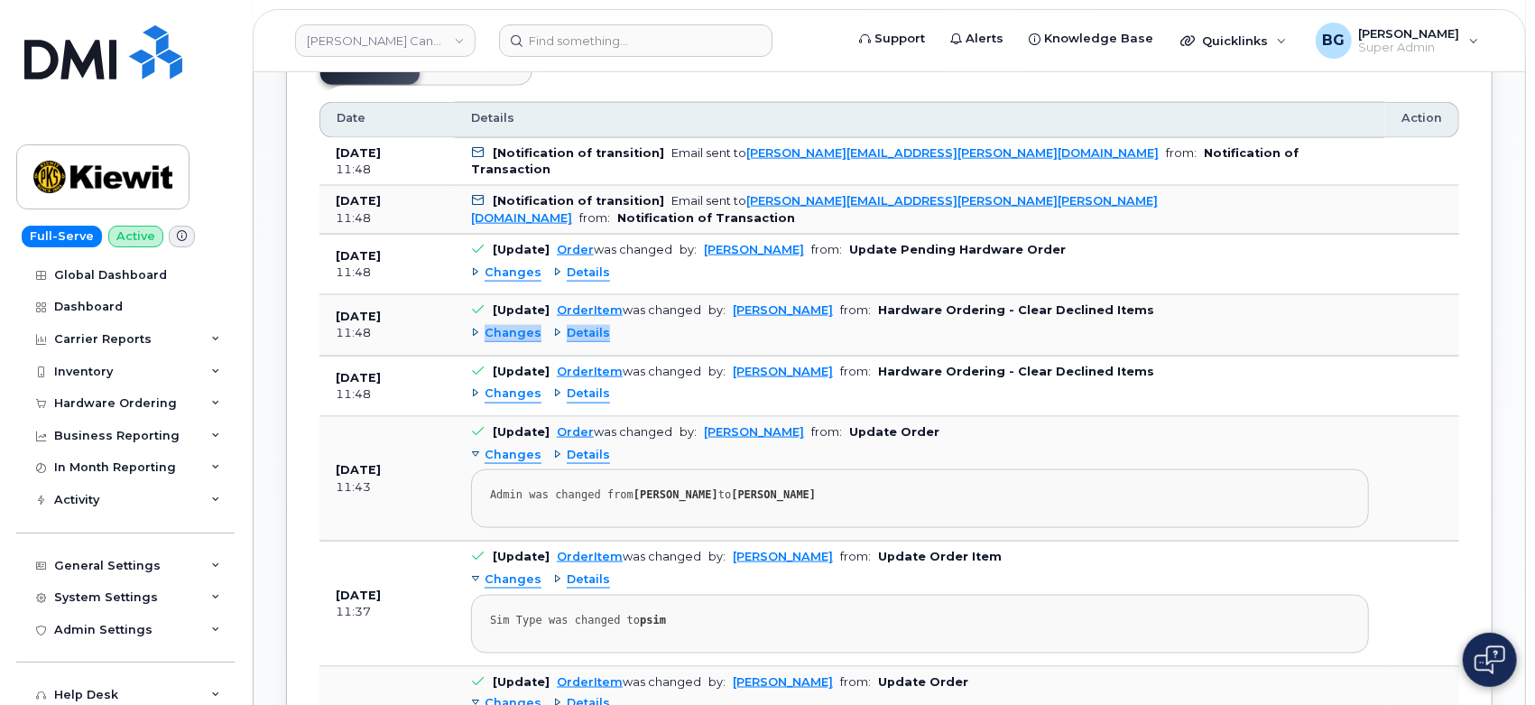
drag, startPoint x: 576, startPoint y: 329, endPoint x: 564, endPoint y: 320, distance: 14.8
click at [567, 326] on span "Details" at bounding box center [588, 333] width 43 height 17
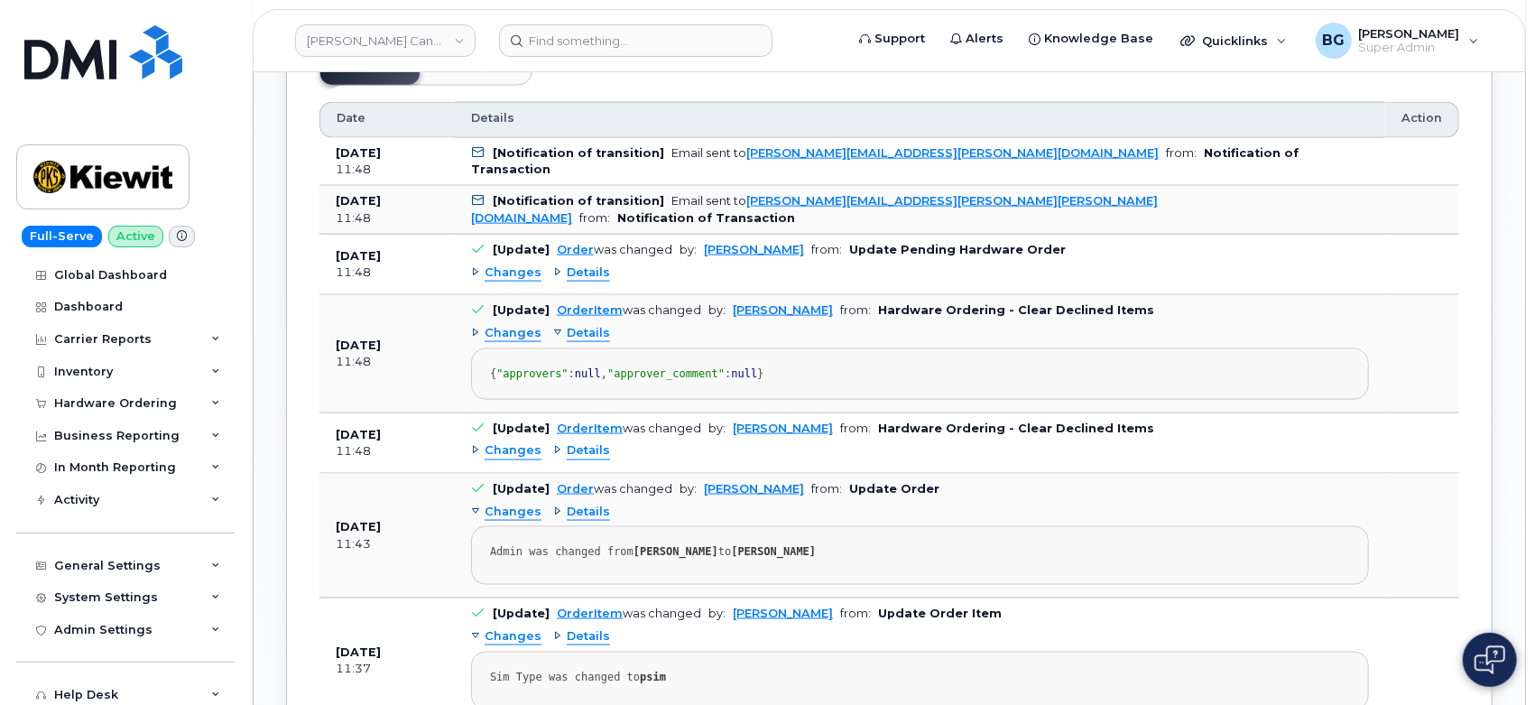
click at [577, 264] on span "Details" at bounding box center [588, 272] width 43 height 17
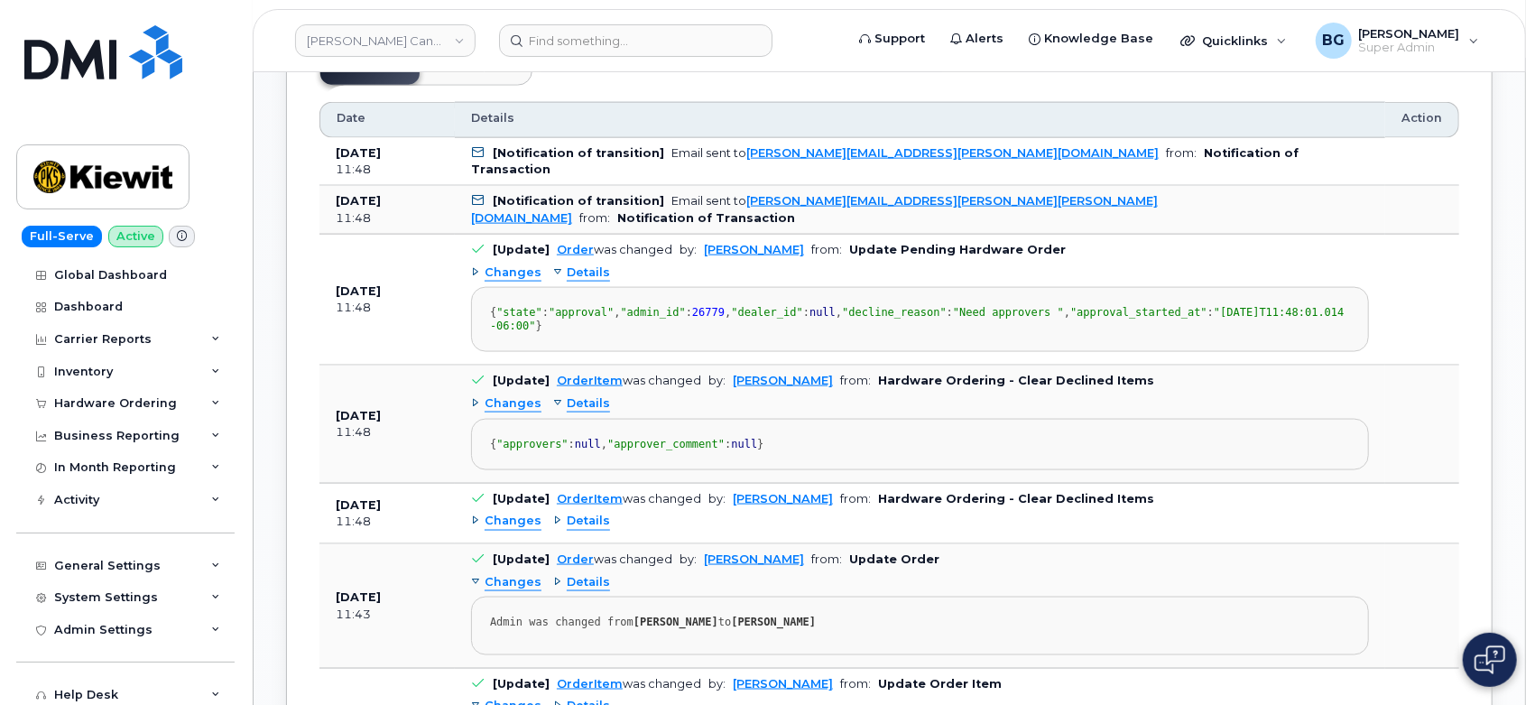
click at [578, 264] on span "Details" at bounding box center [588, 272] width 43 height 17
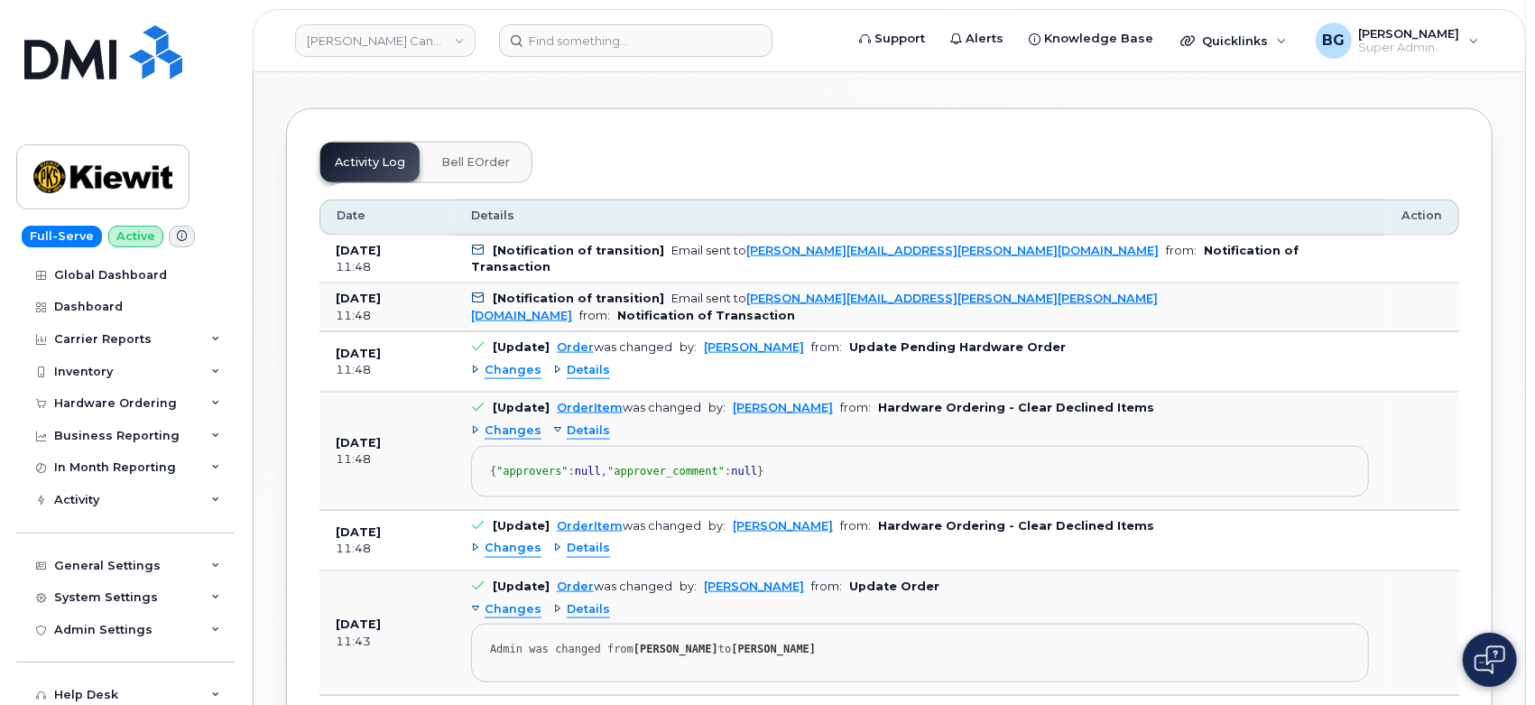
scroll to position [1470, 0]
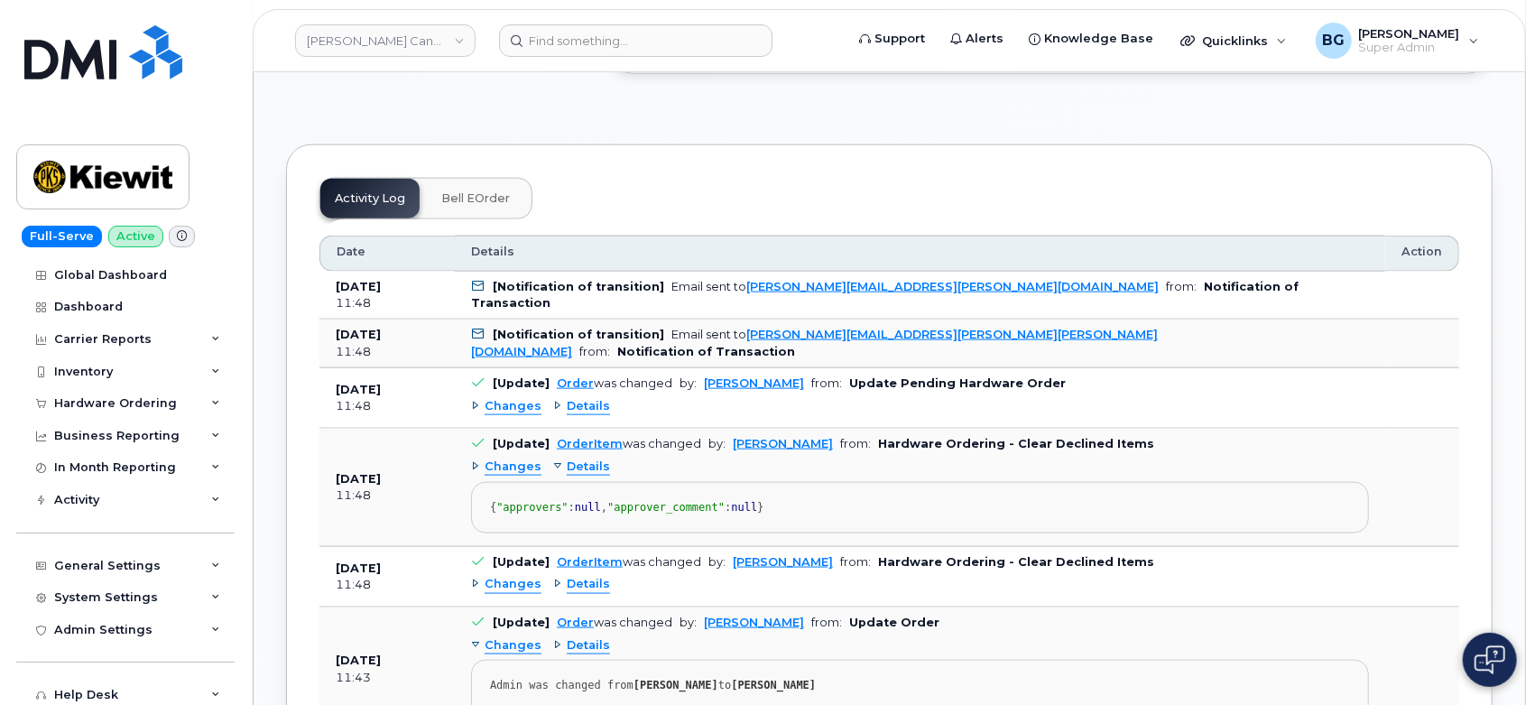
click at [576, 462] on span "Details" at bounding box center [588, 466] width 43 height 17
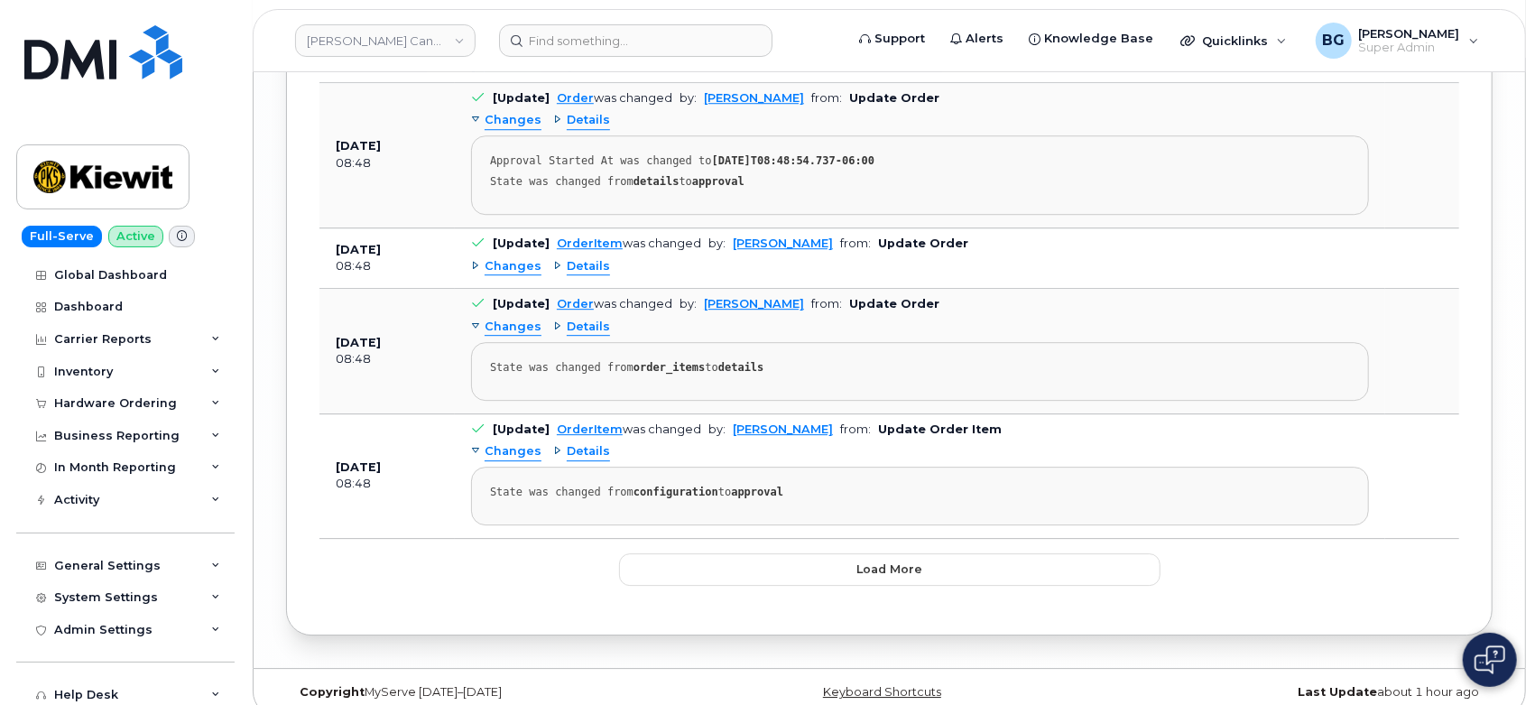
scroll to position [3499, 0]
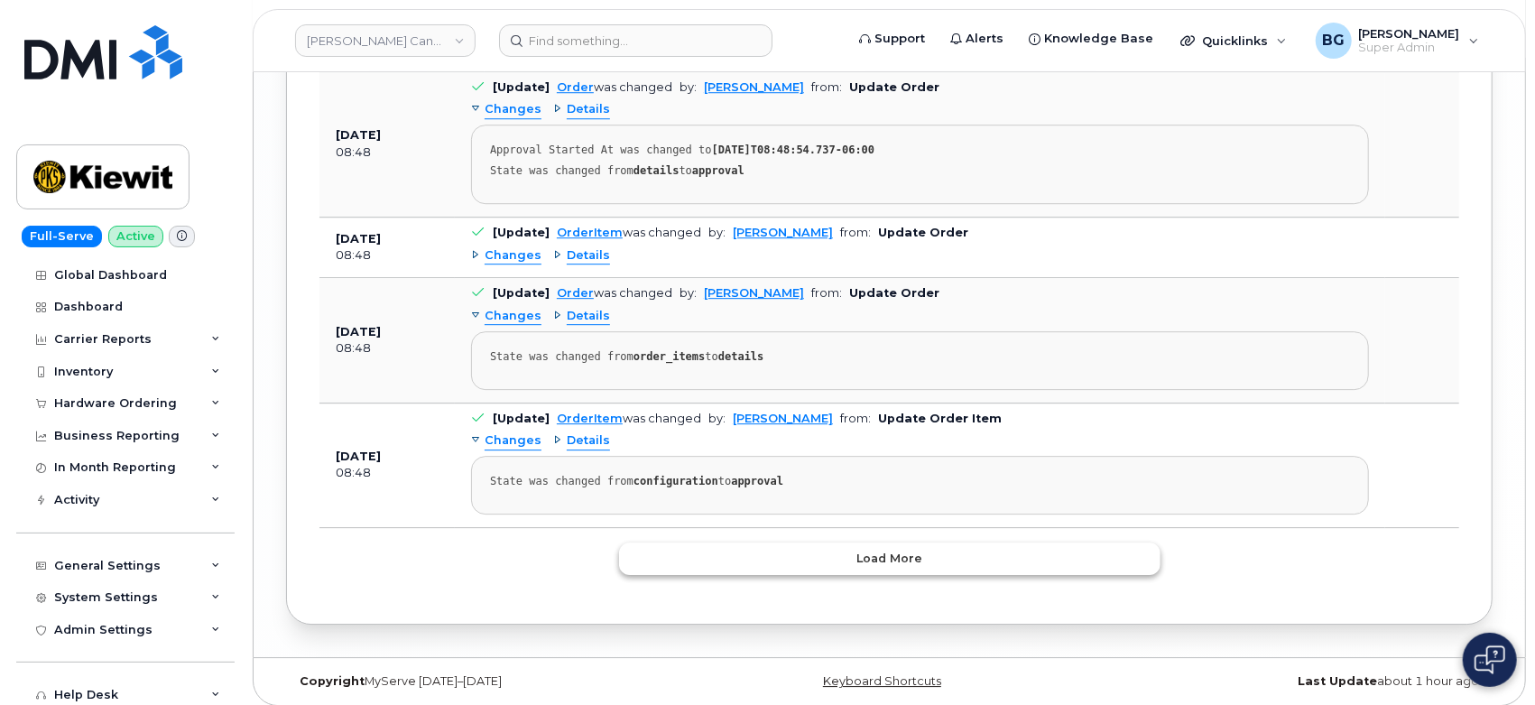
click at [723, 542] on button "Load more" at bounding box center [889, 558] width 541 height 32
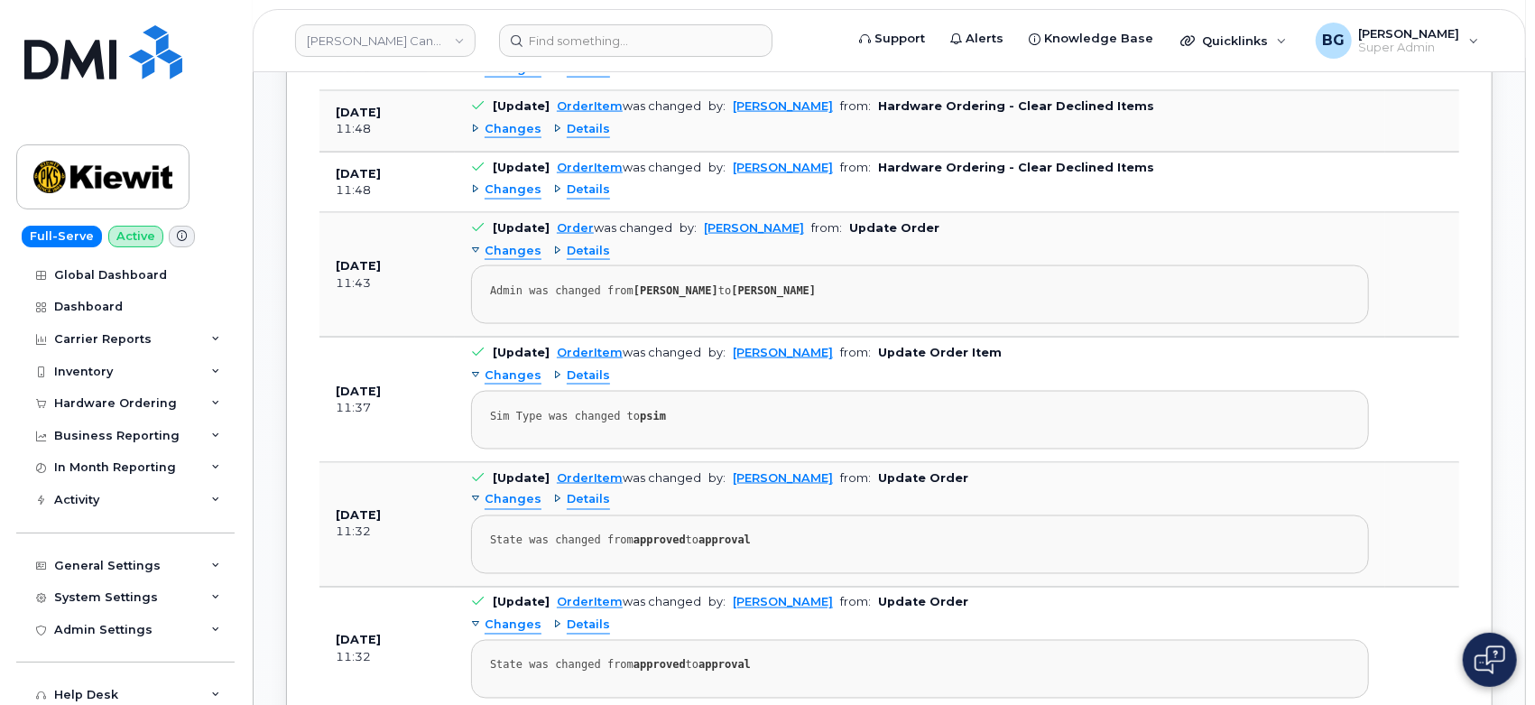
scroll to position [1804, 0]
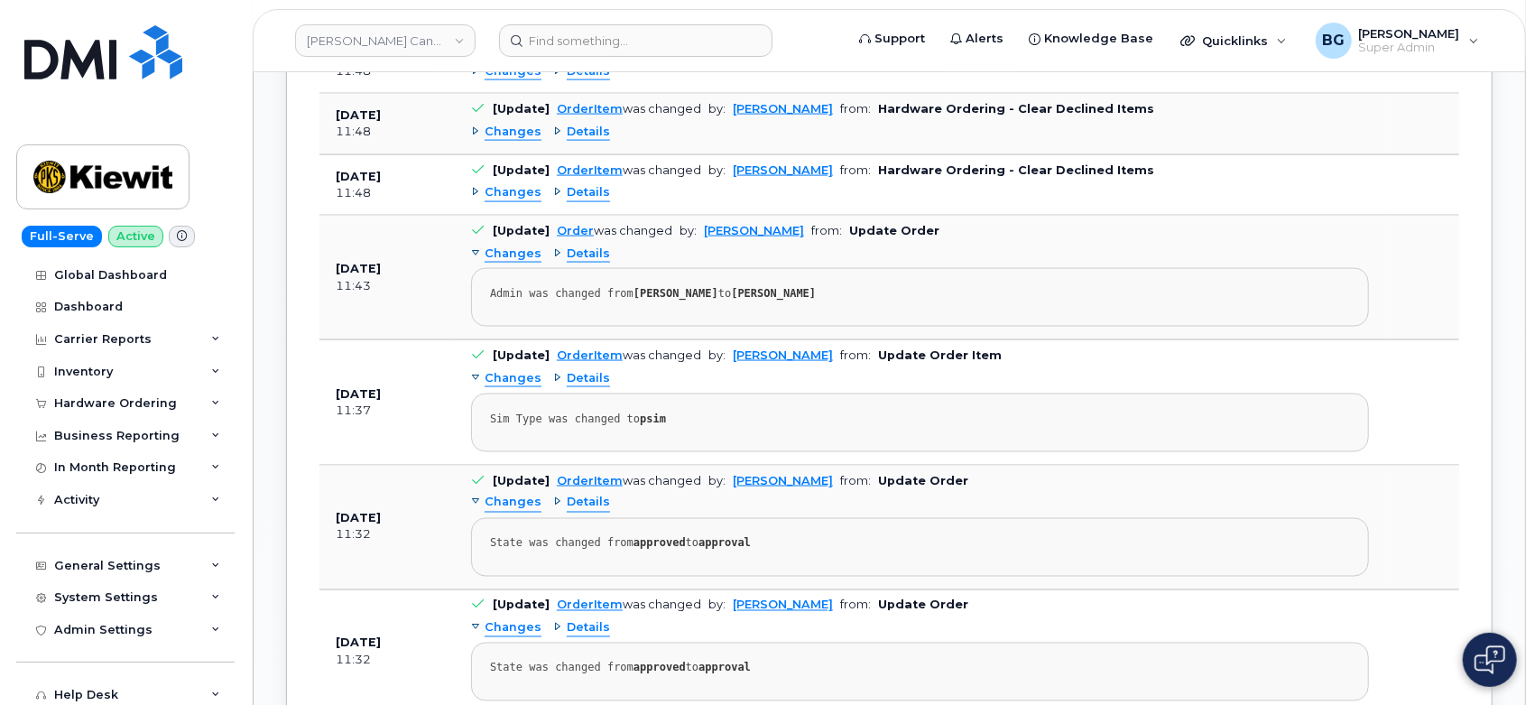
click at [602, 497] on span "Details" at bounding box center [588, 502] width 43 height 17
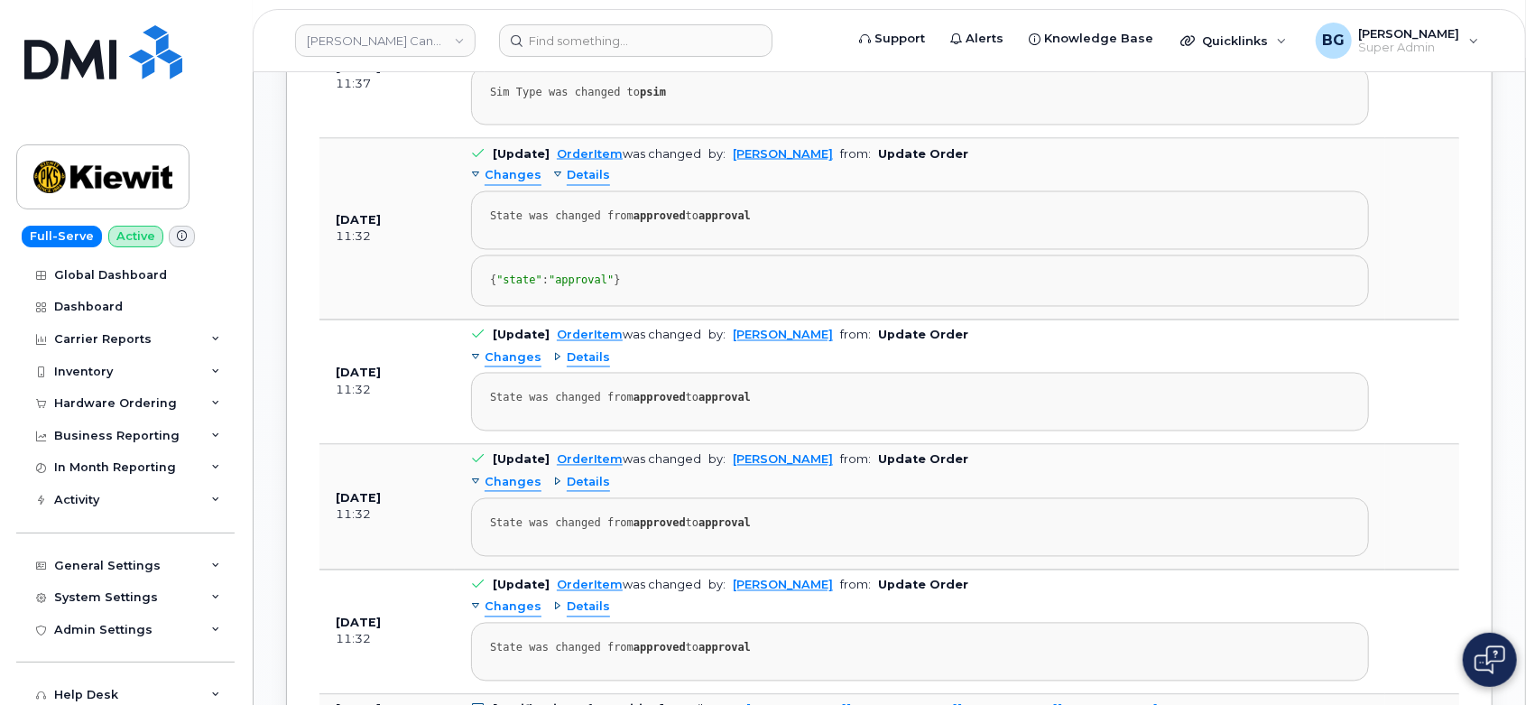
scroll to position [2138, 0]
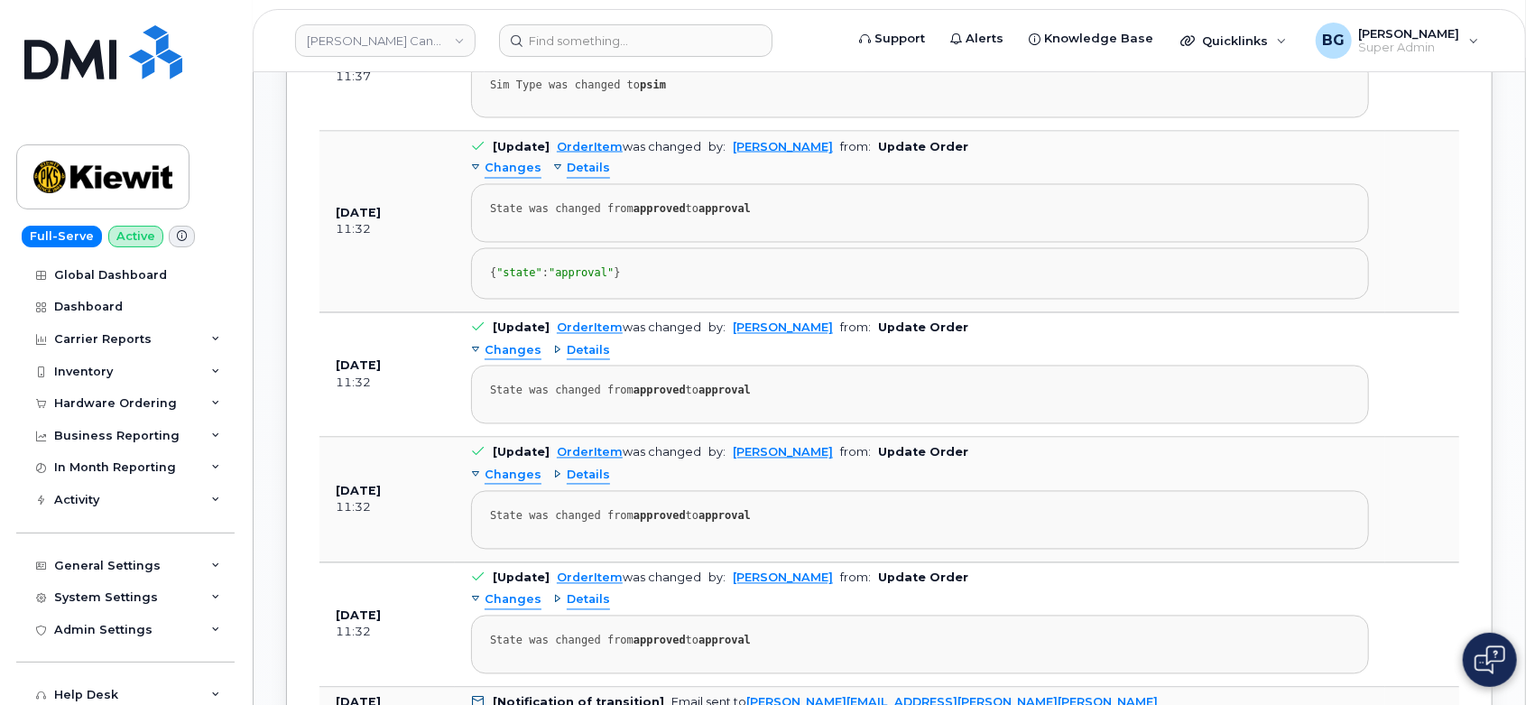
click at [577, 360] on span "Details" at bounding box center [588, 351] width 43 height 17
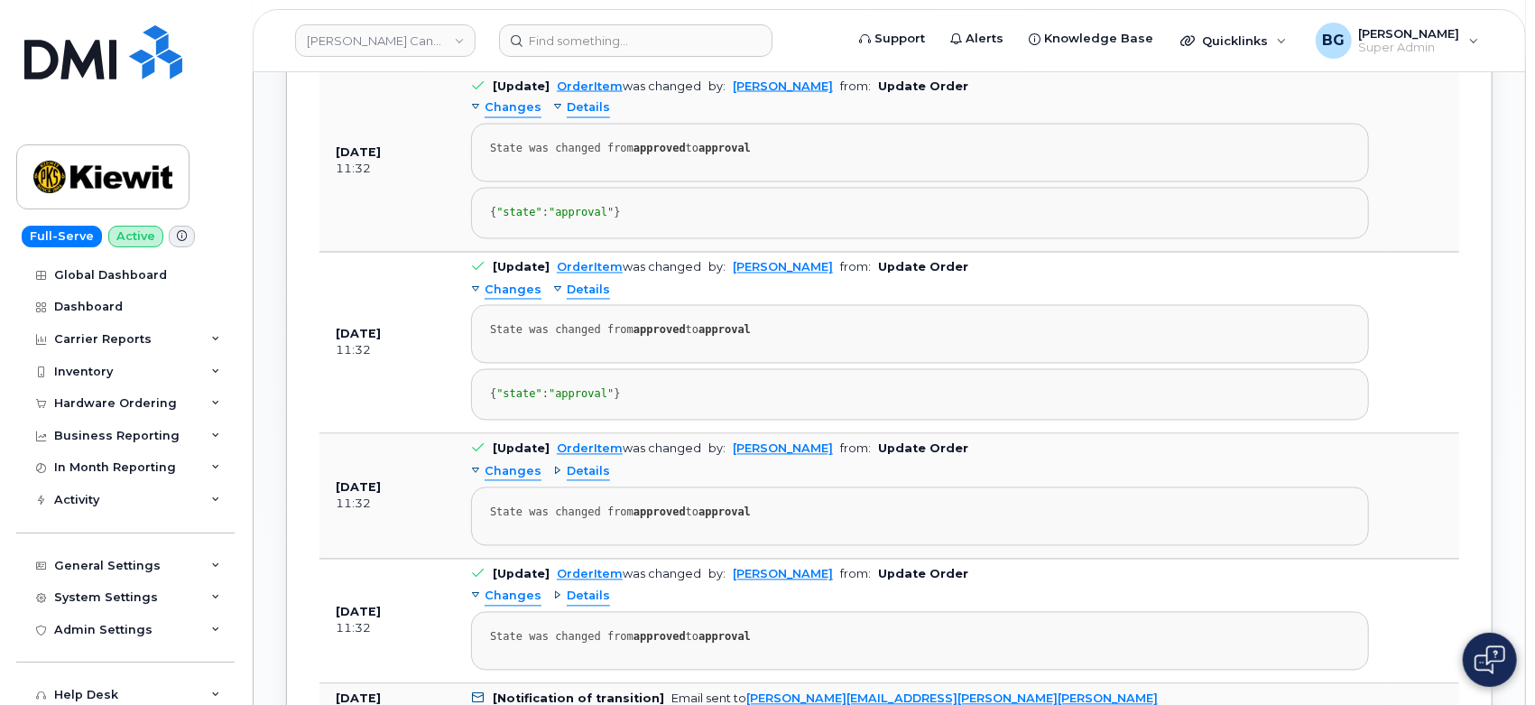
scroll to position [2338, 0]
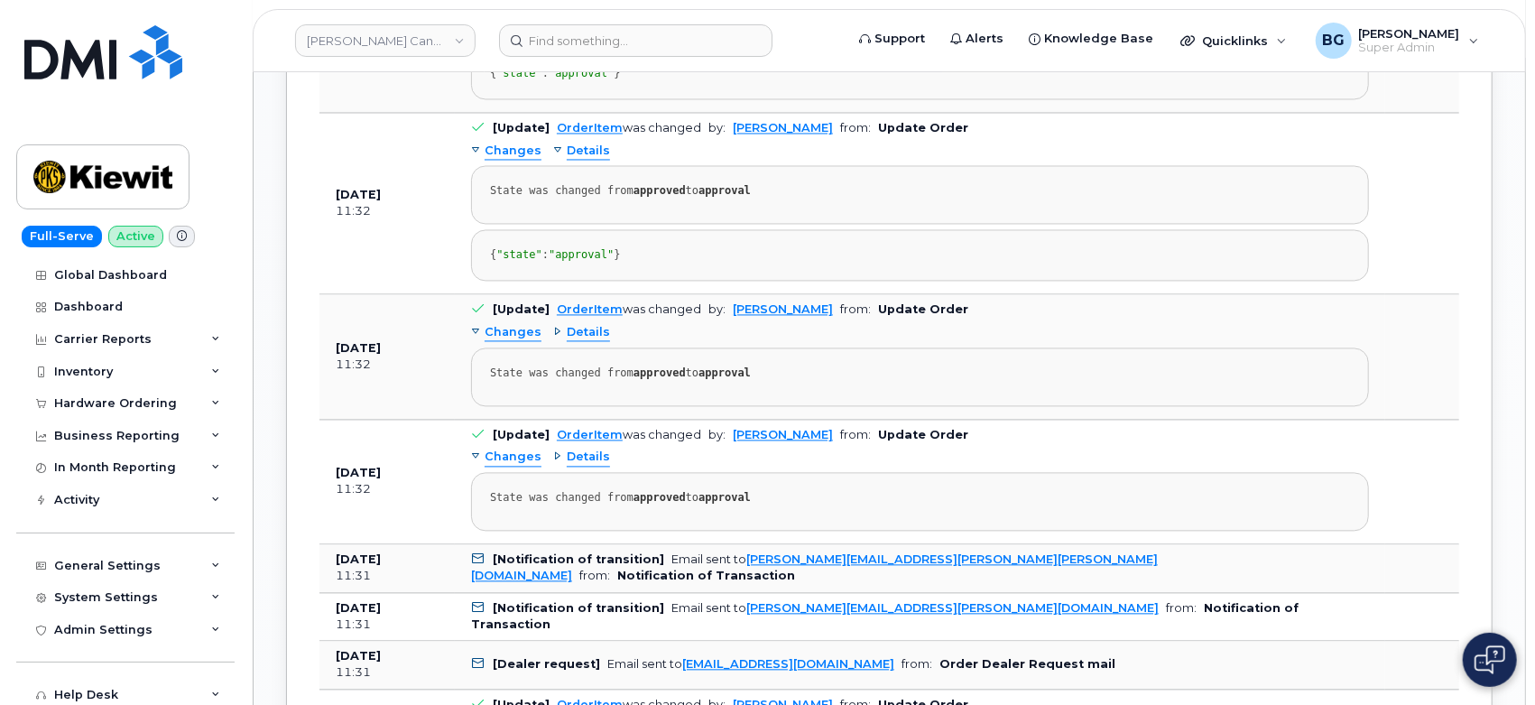
click at [586, 341] on span "Details" at bounding box center [588, 332] width 43 height 17
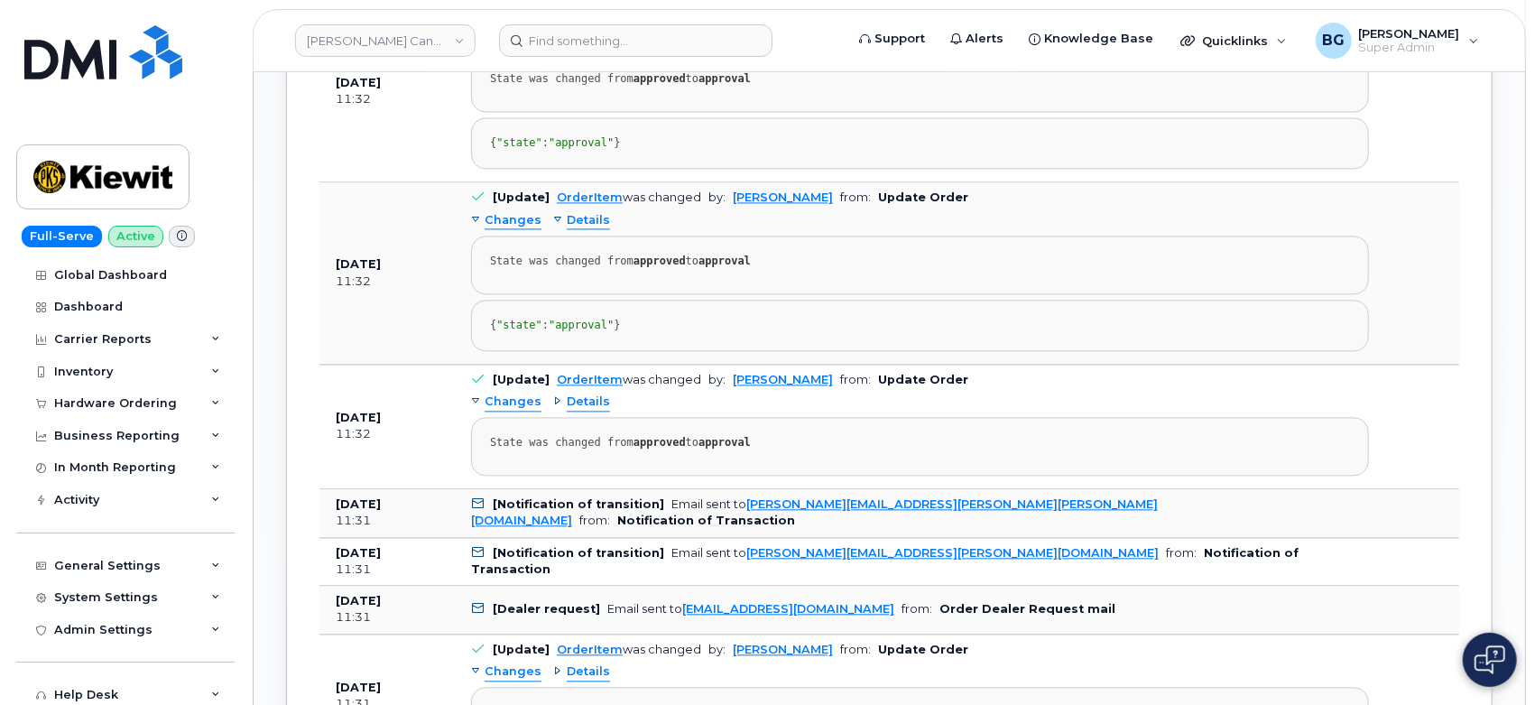
scroll to position [2540, 0]
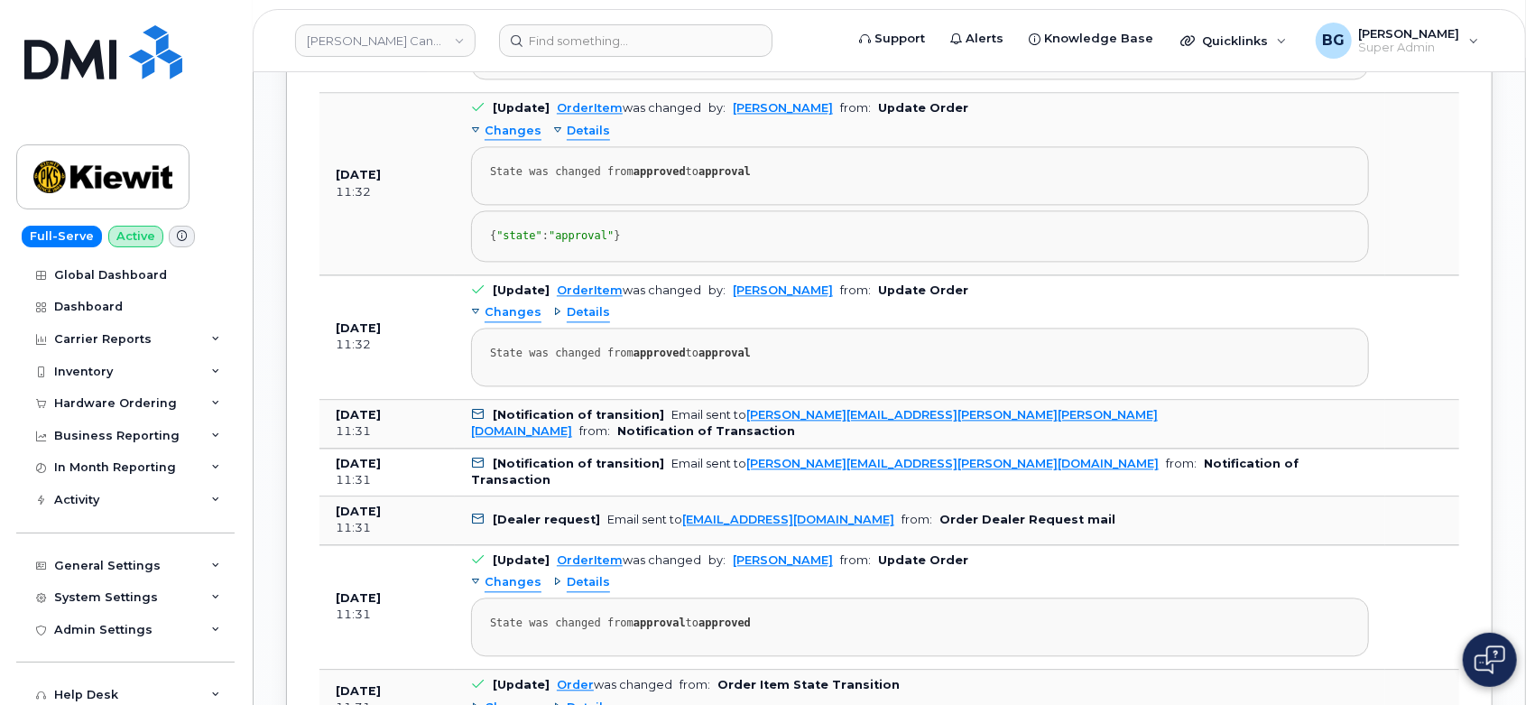
click at [592, 321] on span "Details" at bounding box center [588, 312] width 43 height 17
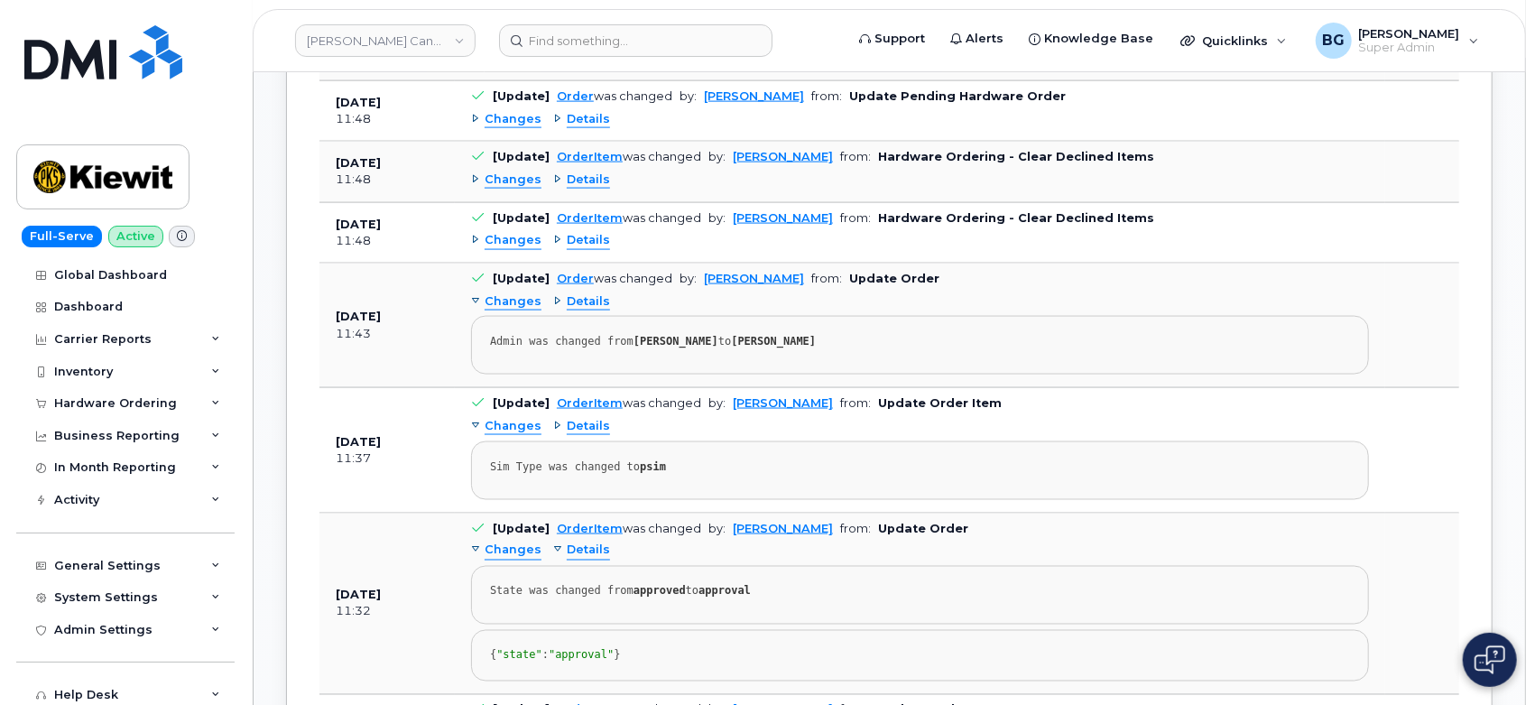
scroll to position [1738, 0]
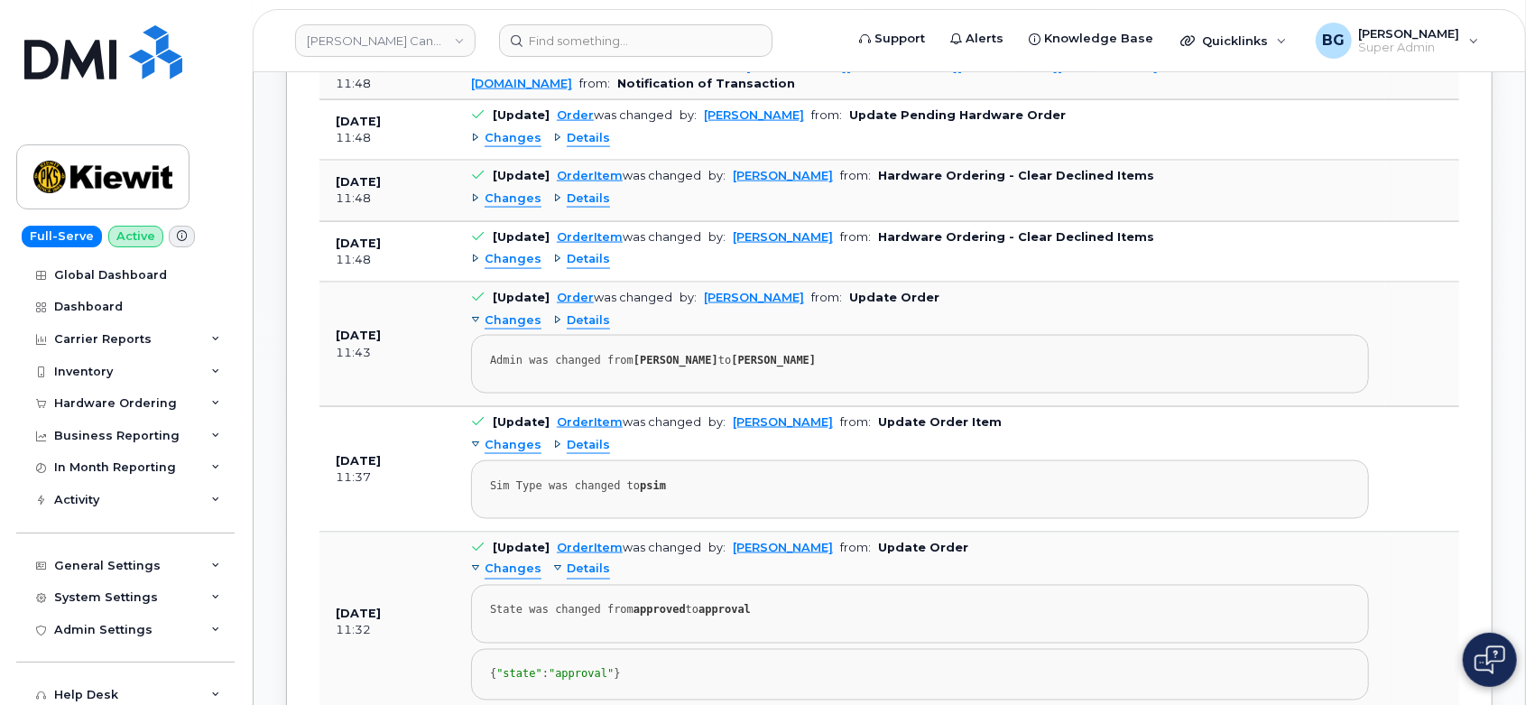
click at [592, 437] on span "Details" at bounding box center [588, 445] width 43 height 17
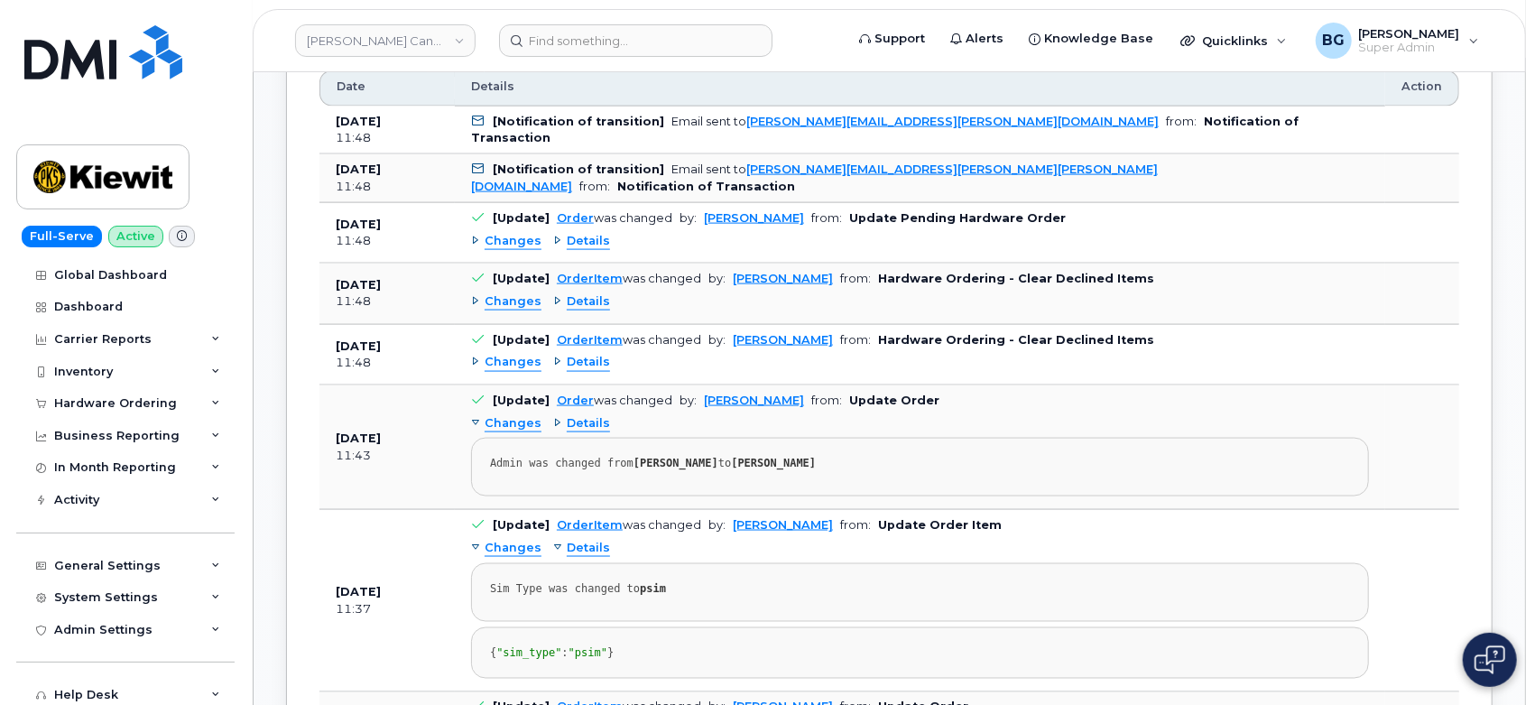
scroll to position [1603, 0]
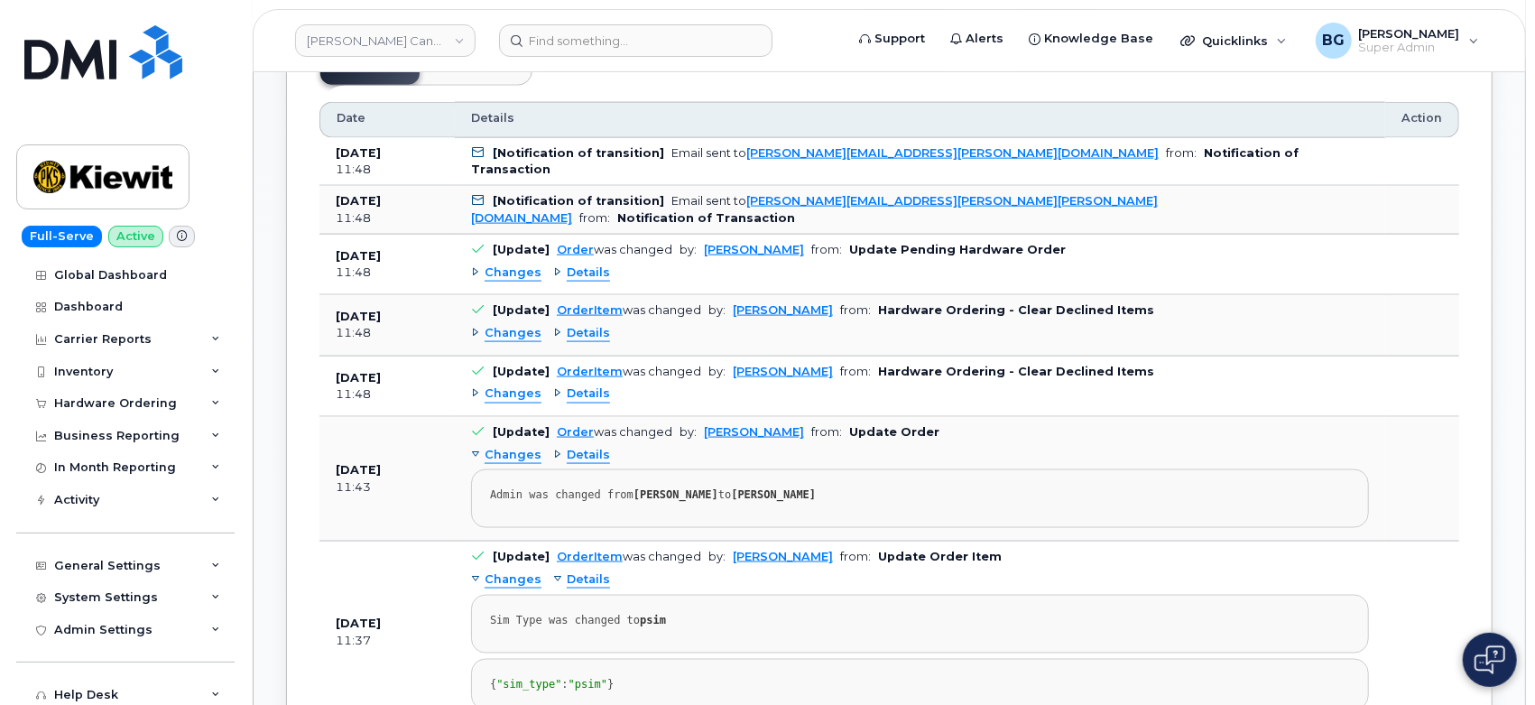
click at [577, 453] on span "Details" at bounding box center [588, 455] width 43 height 17
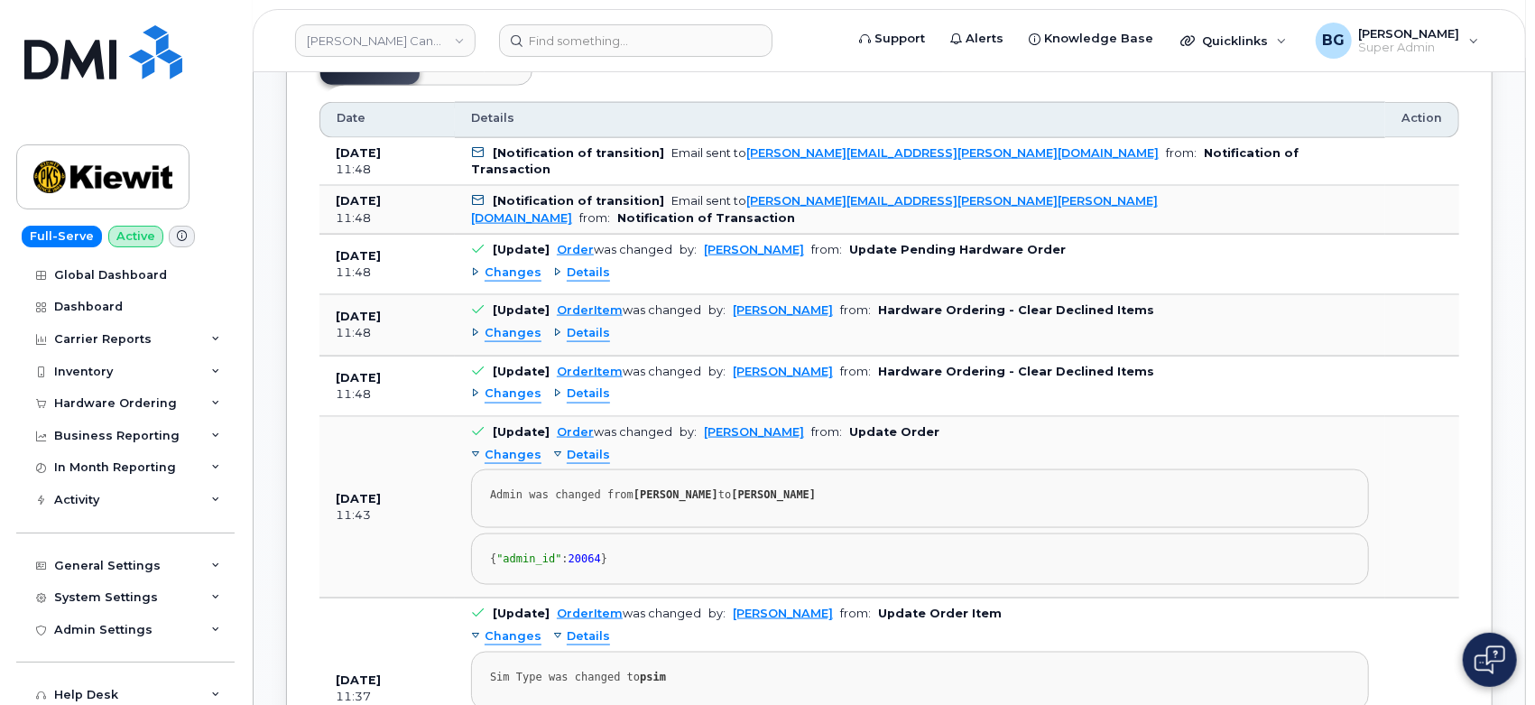
scroll to position [1537, 0]
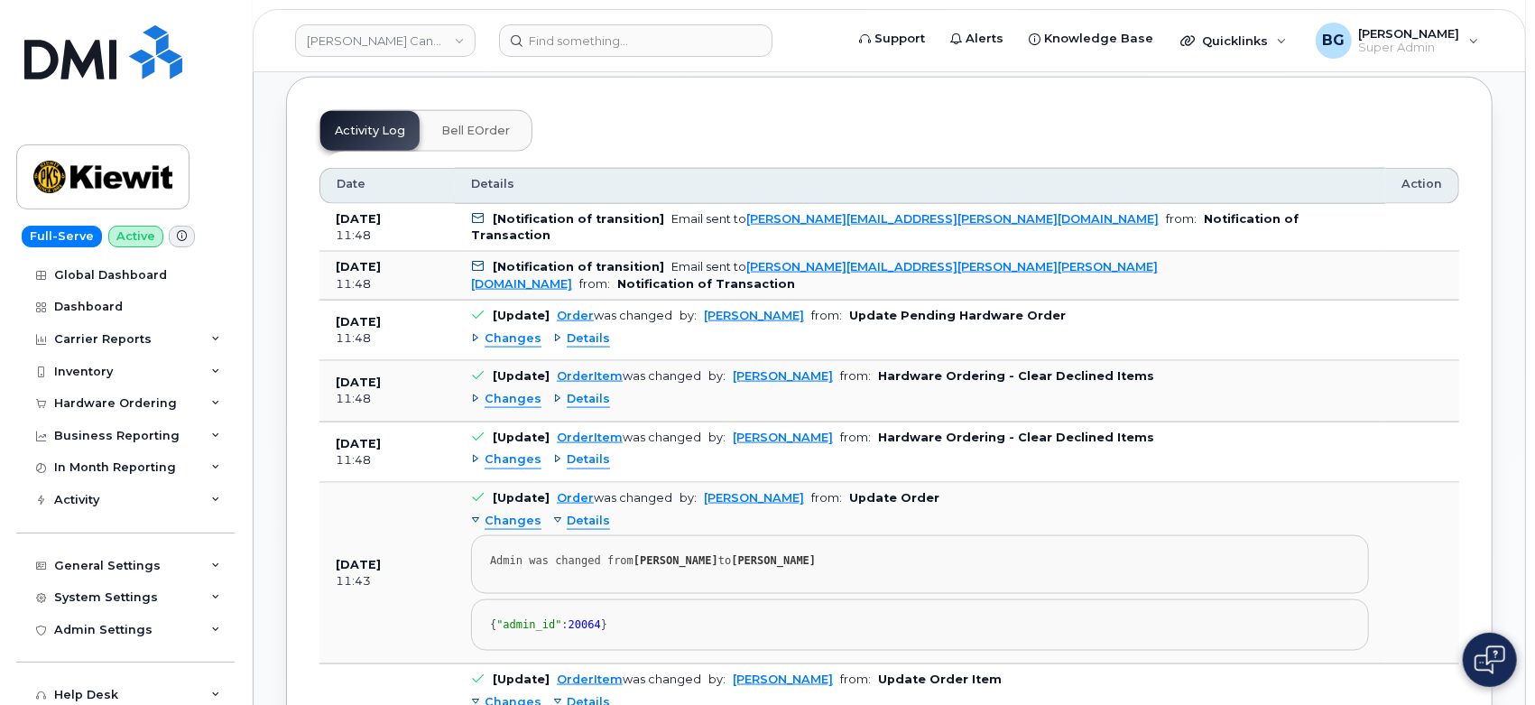
click at [589, 453] on span "Details" at bounding box center [588, 459] width 43 height 17
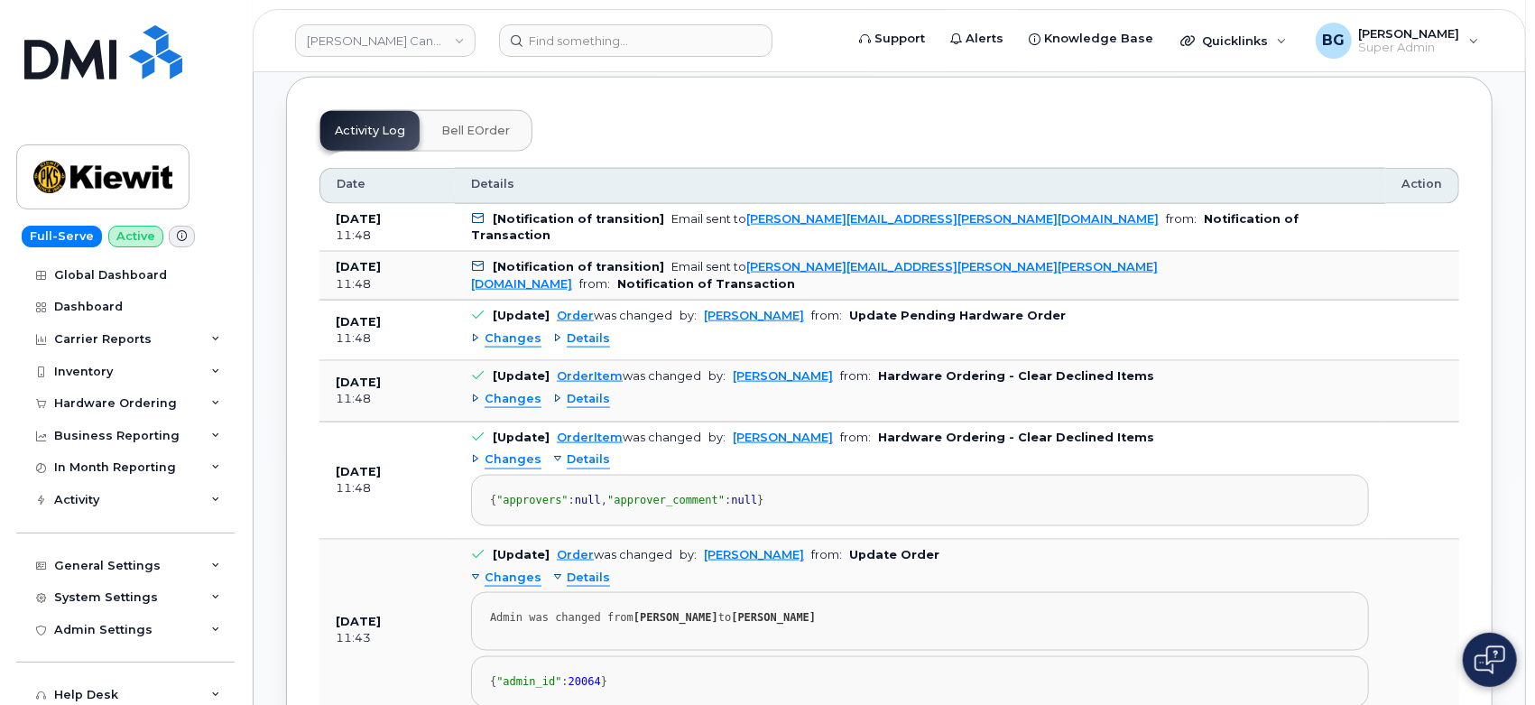
click at [586, 403] on span "Details" at bounding box center [588, 399] width 43 height 17
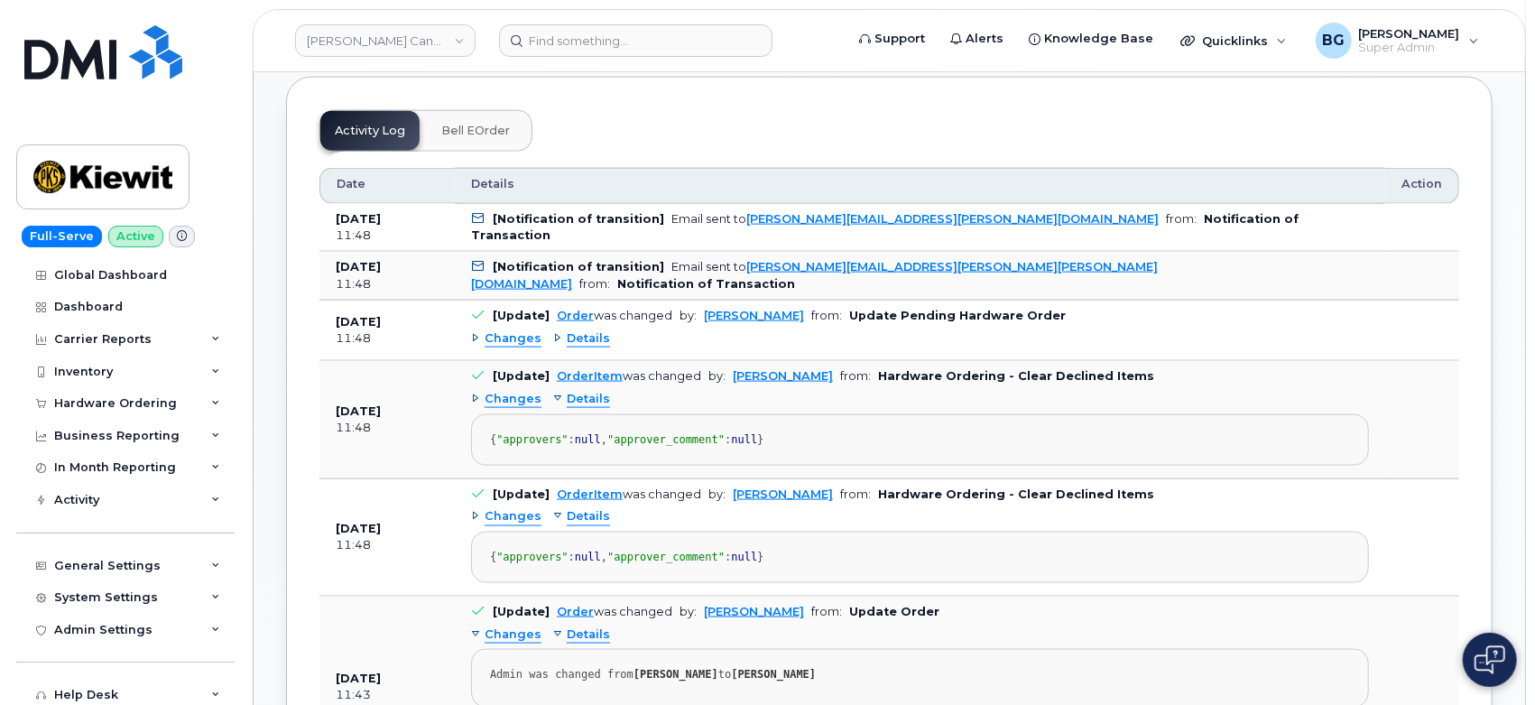
click at [583, 336] on span "Details" at bounding box center [588, 338] width 43 height 17
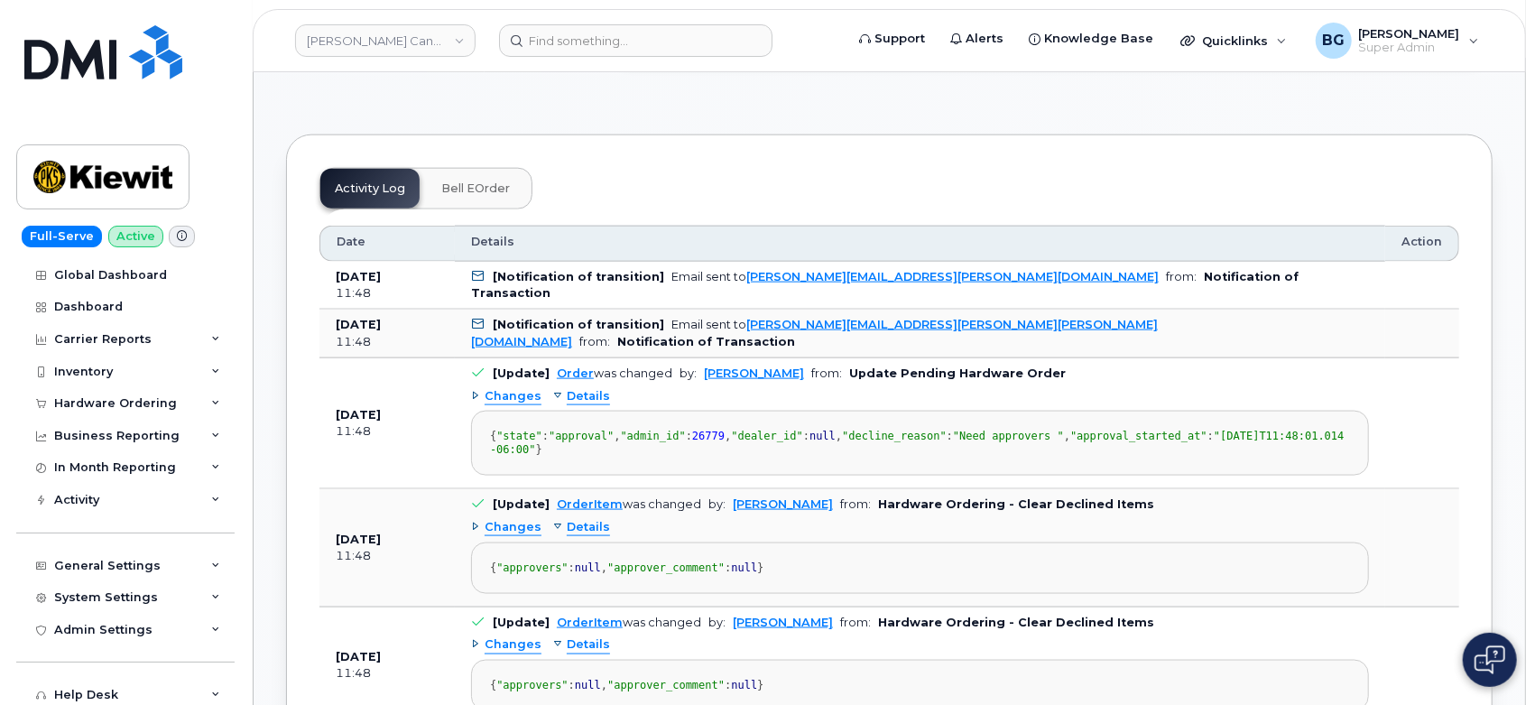
scroll to position [1269, 0]
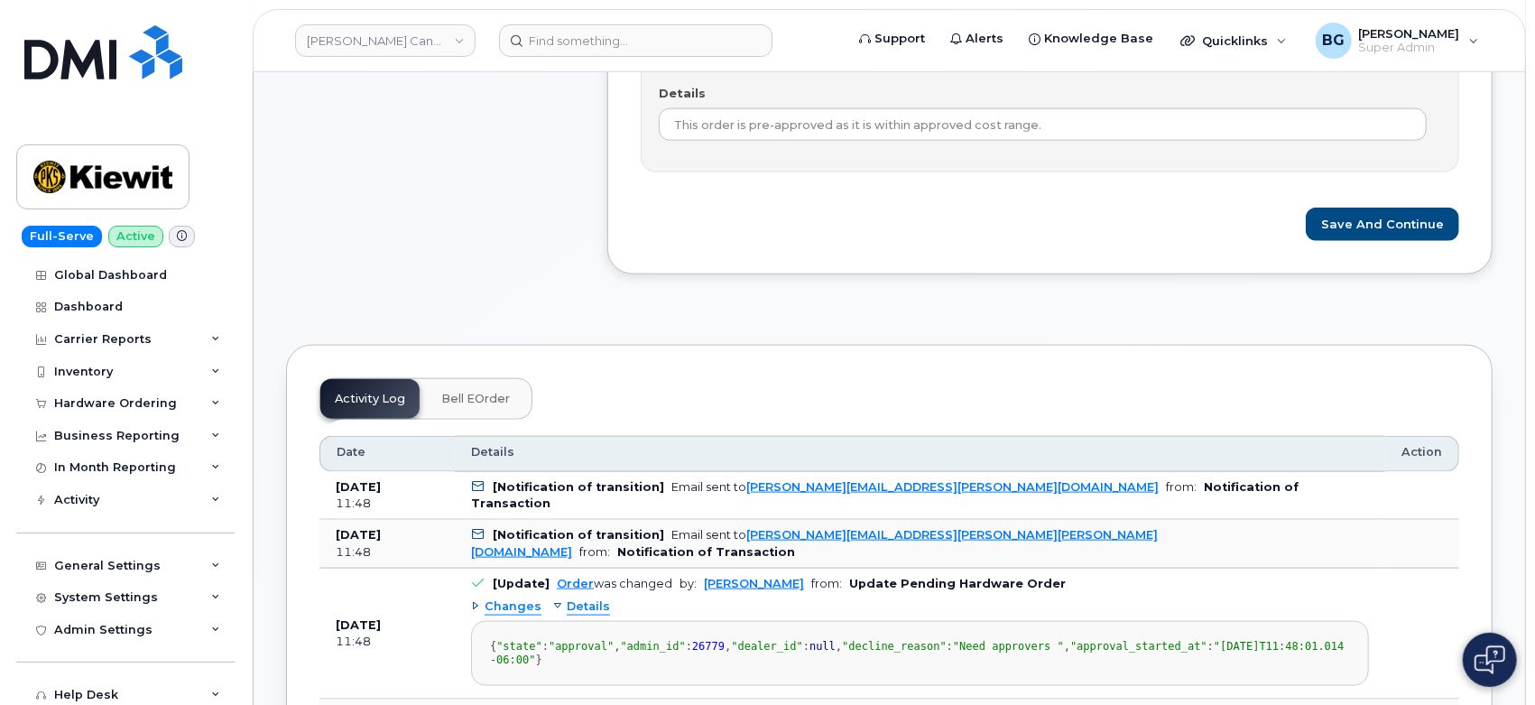
click at [458, 402] on span "Bell eOrder" at bounding box center [475, 399] width 69 height 14
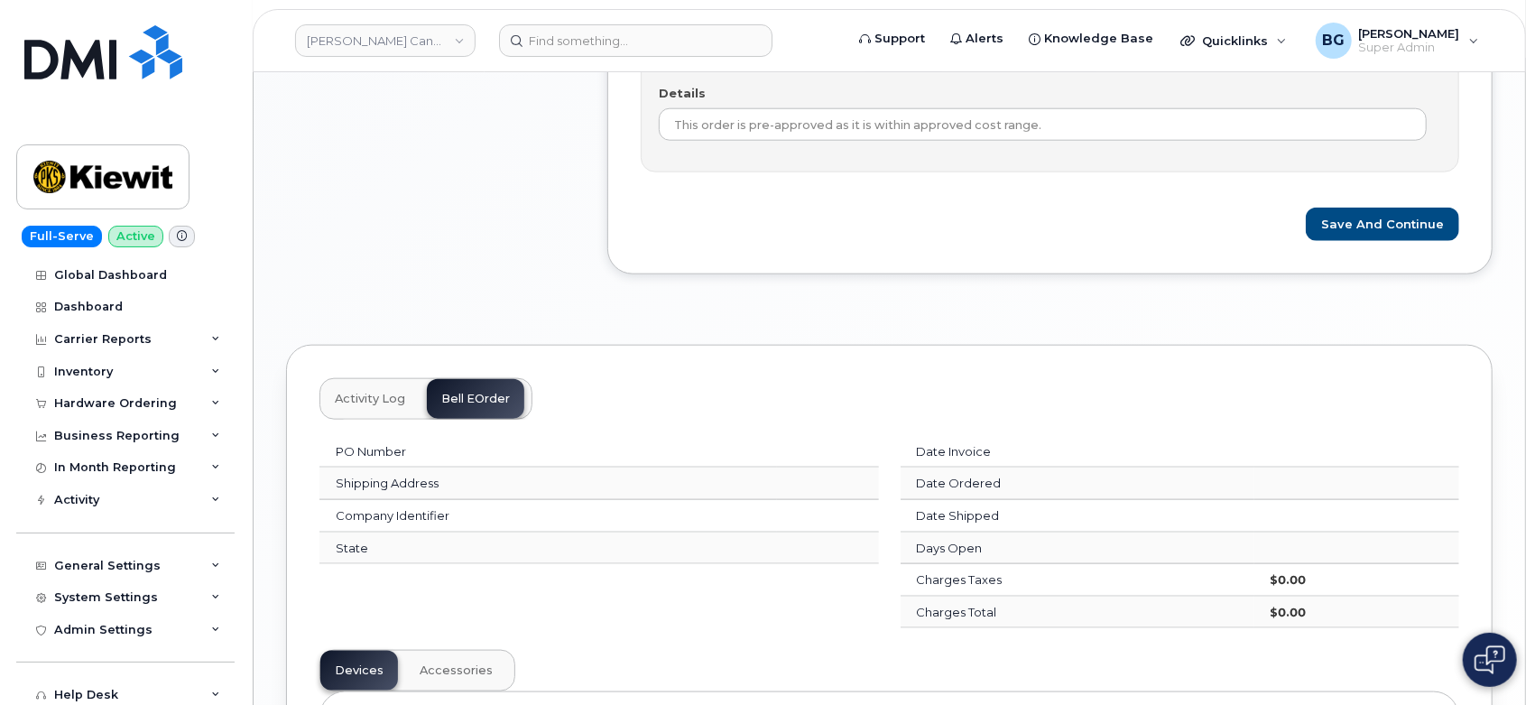
click at [347, 396] on span "Activity Log" at bounding box center [370, 399] width 70 height 14
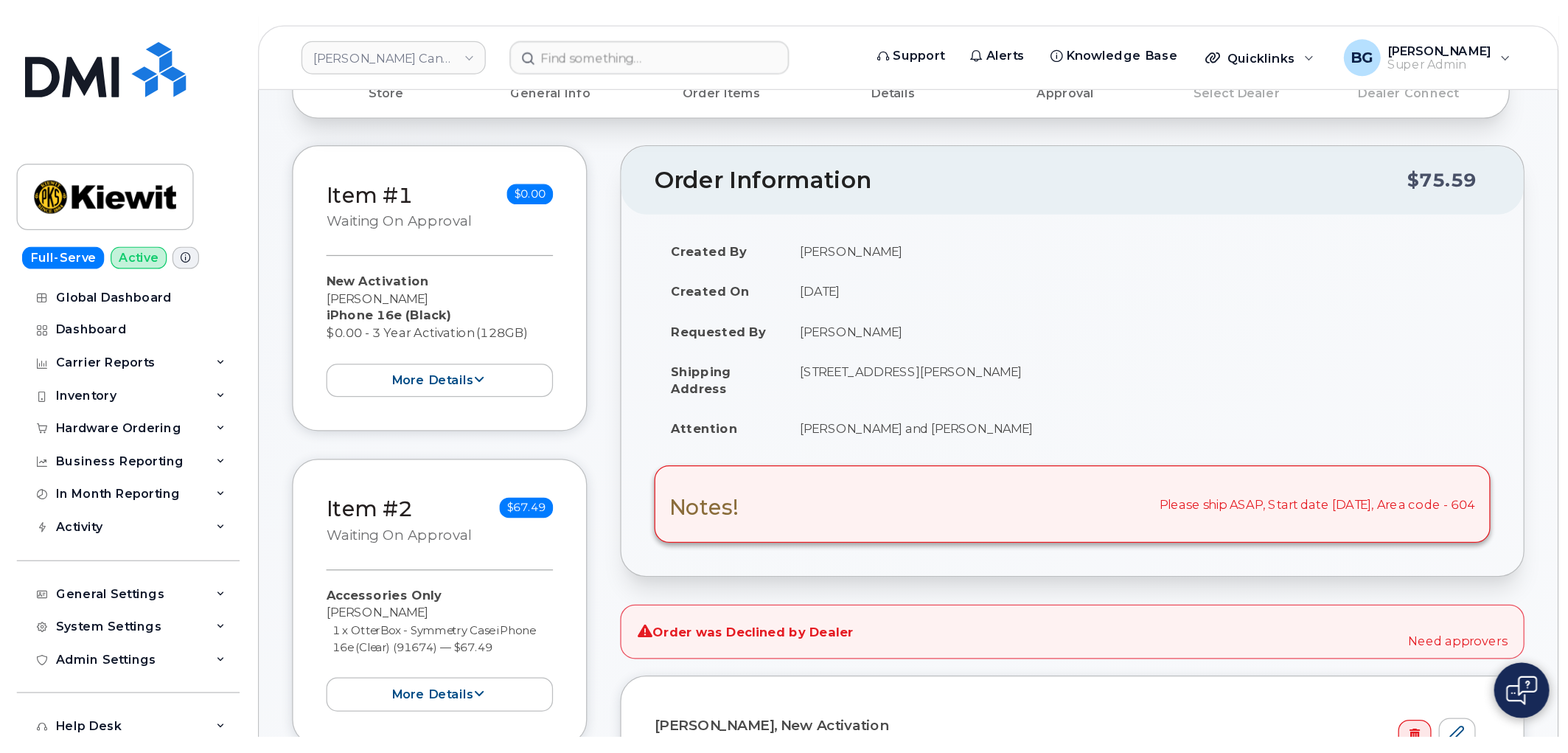
scroll to position [0, 0]
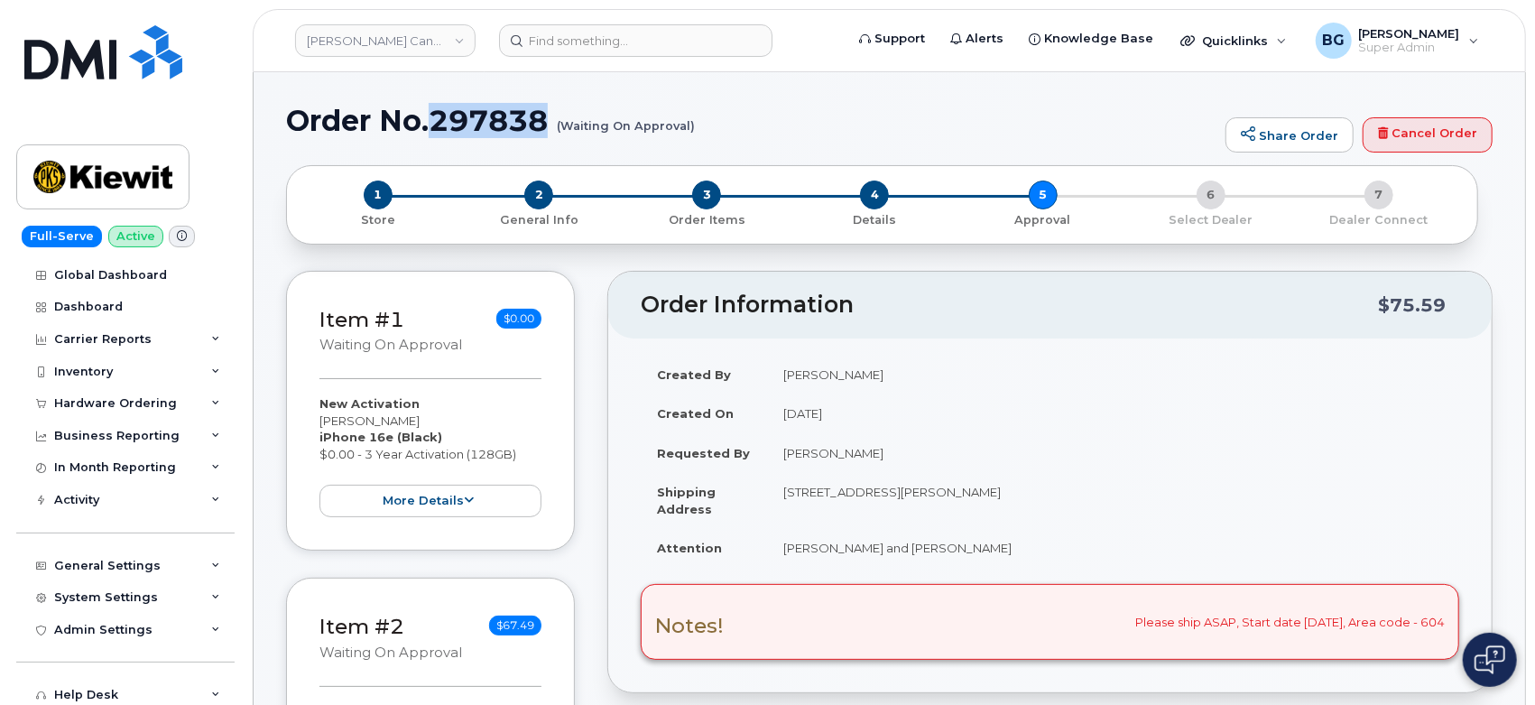
drag, startPoint x: 551, startPoint y: 119, endPoint x: 437, endPoint y: 138, distance: 116.1
click at [437, 138] on div "Order No.297838 (Waiting On Approval) Share Order Cancel Order" at bounding box center [889, 135] width 1206 height 60
click at [501, 115] on h1 "Order No.297838 (Waiting On Approval)" at bounding box center [751, 121] width 930 height 32
copy h1 "297838"
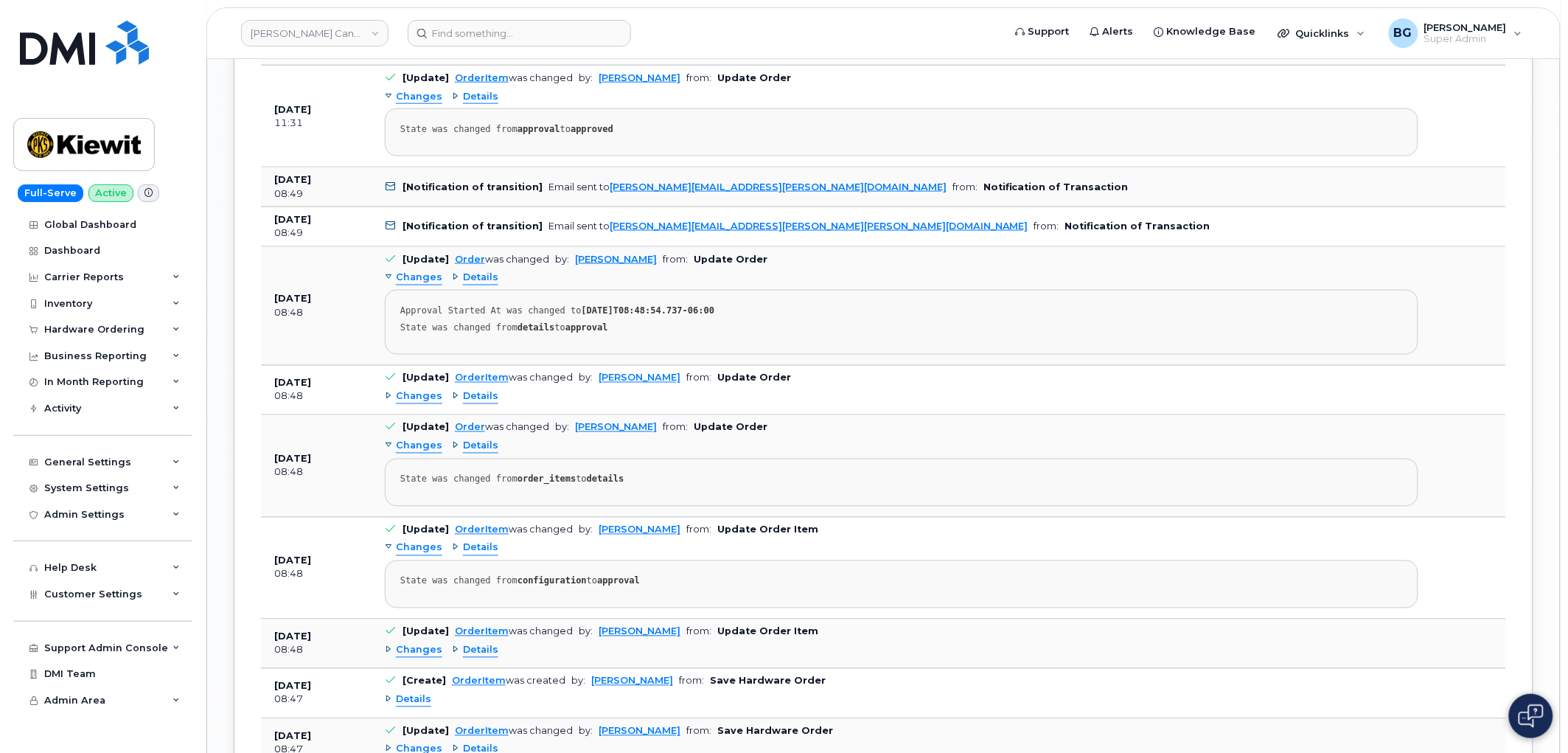
scroll to position [2678, 0]
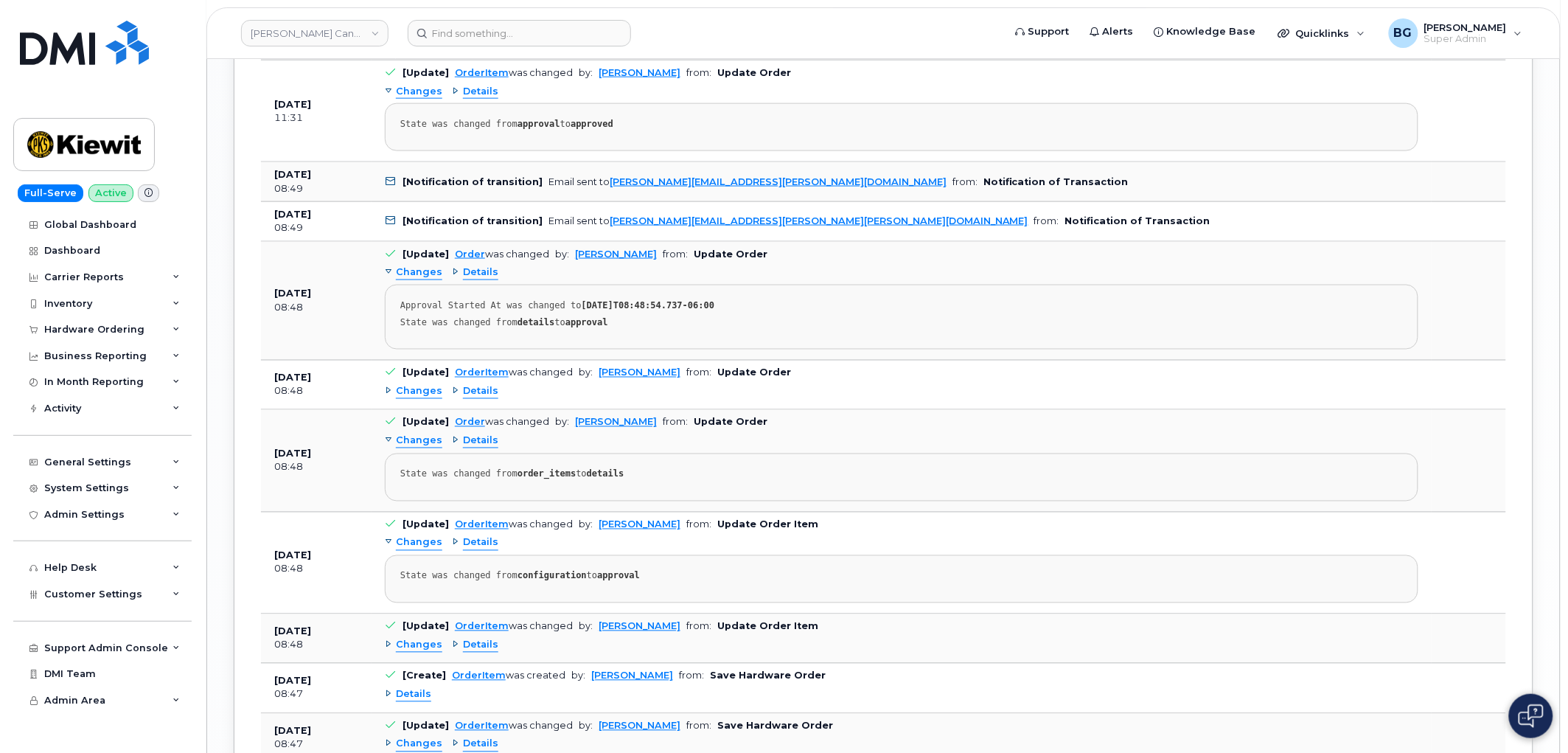
click at [480, 448] on span "Details" at bounding box center [480, 441] width 35 height 14
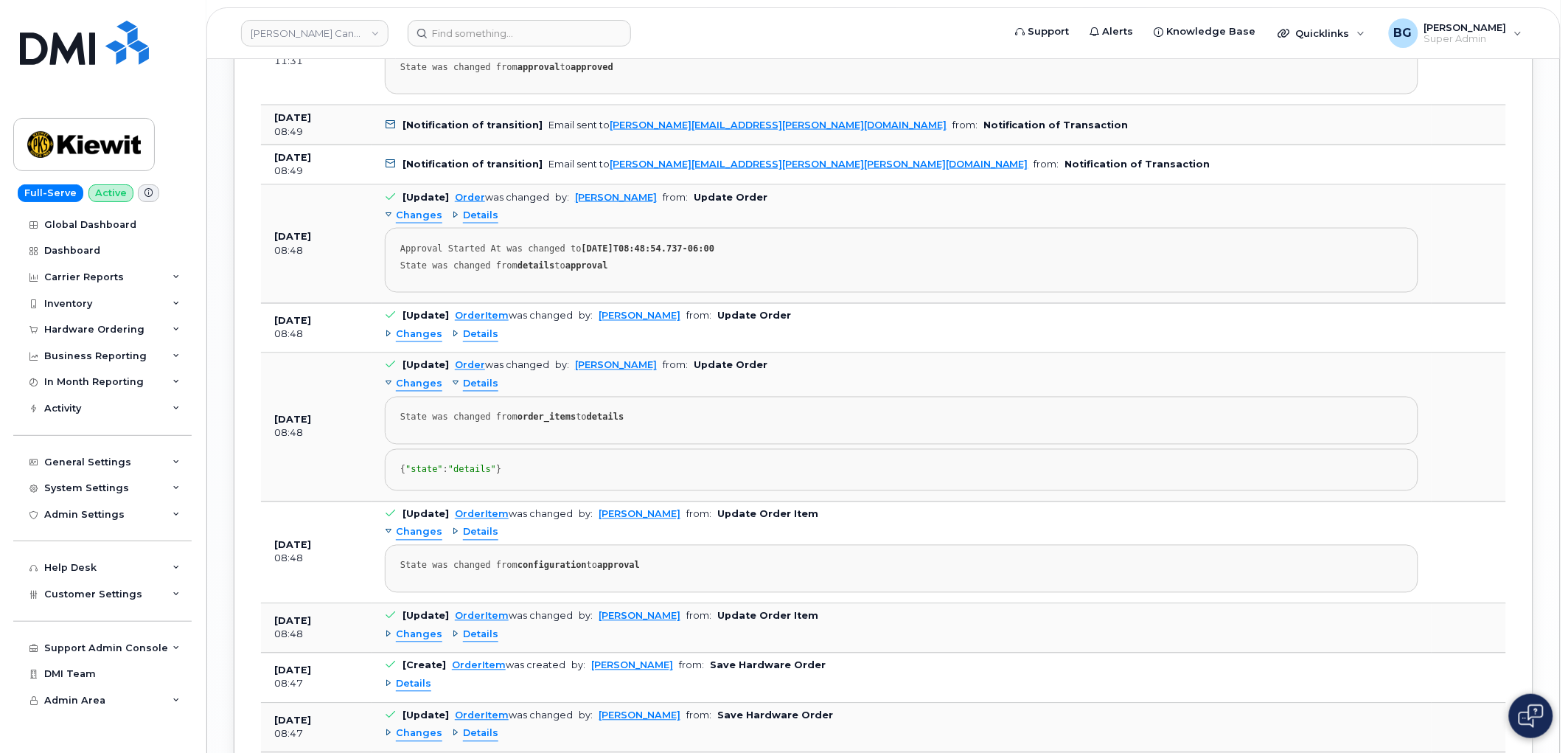
scroll to position [2732, 0]
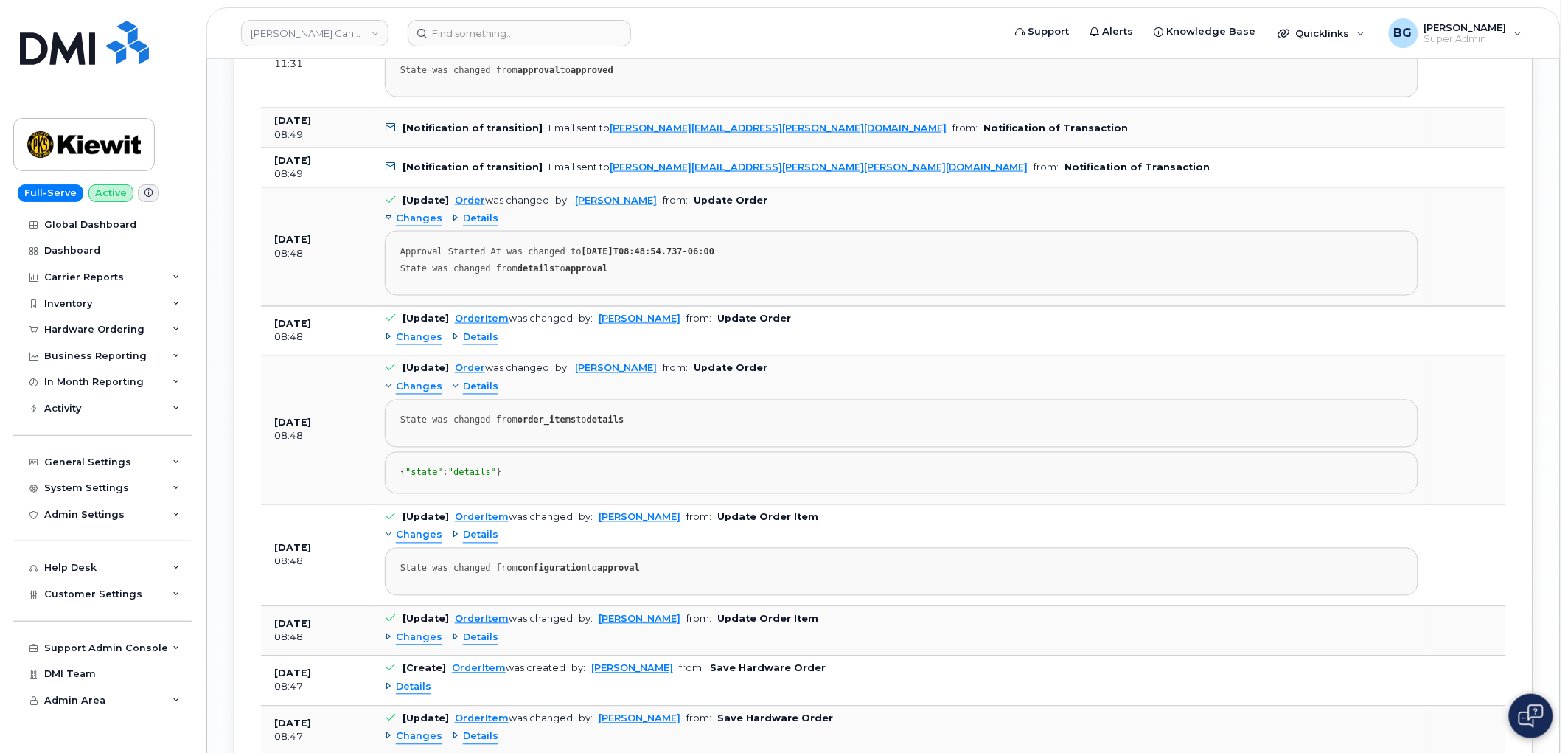
drag, startPoint x: 476, startPoint y: 343, endPoint x: 485, endPoint y: 345, distance: 9.2
click at [478, 343] on span "Details" at bounding box center [480, 338] width 35 height 14
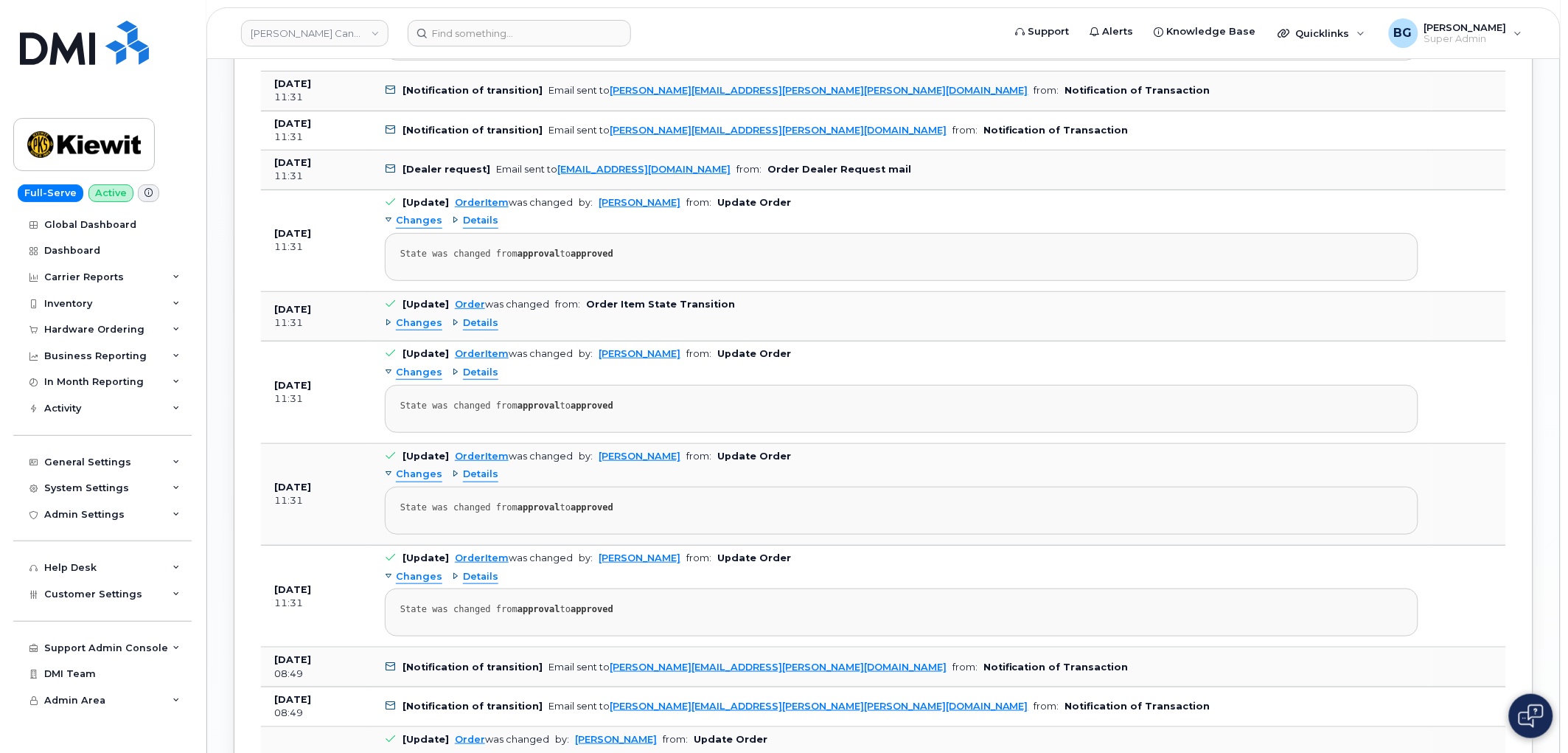
scroll to position [2185, 0]
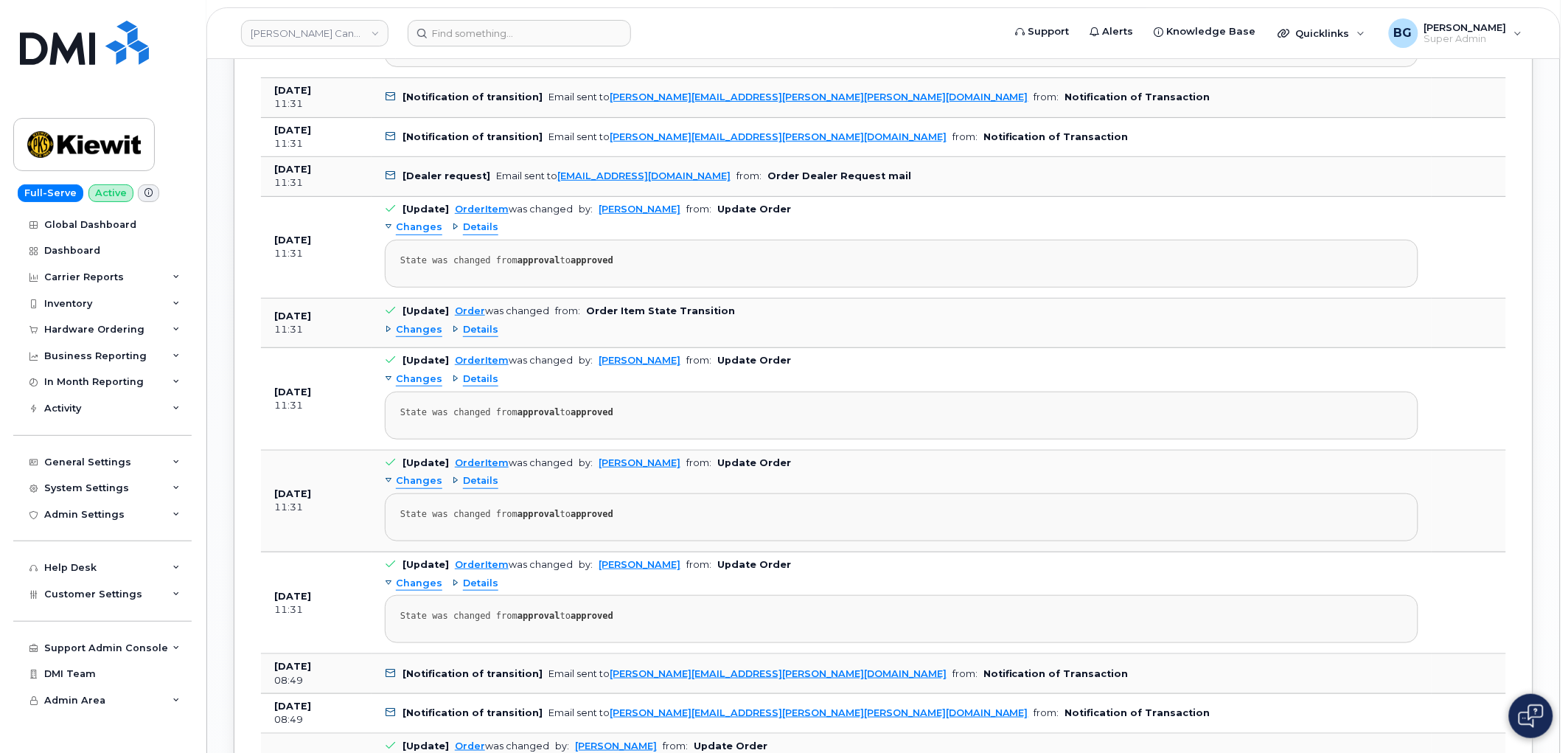
click at [485, 337] on span "Details" at bounding box center [480, 329] width 35 height 14
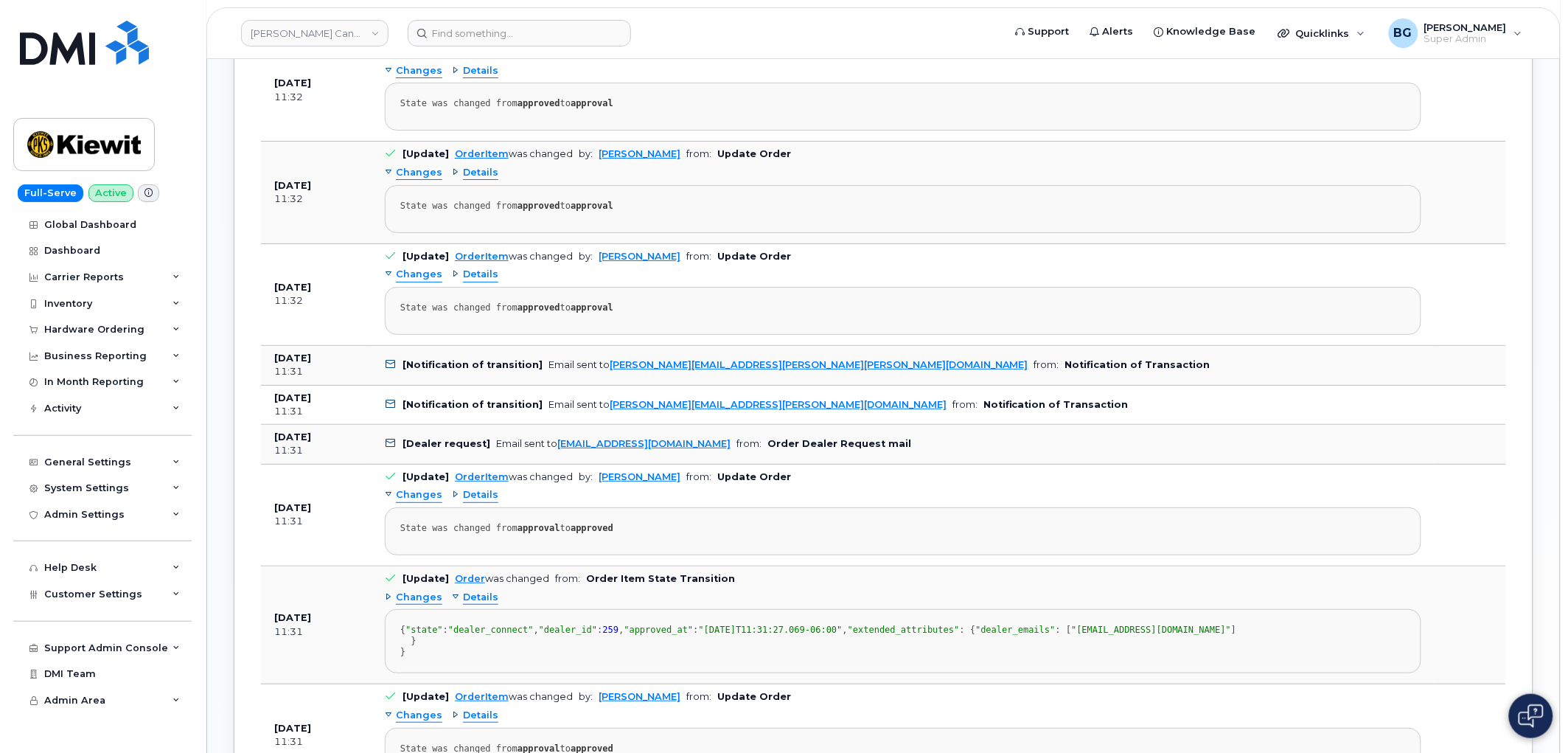
scroll to position [1912, 0]
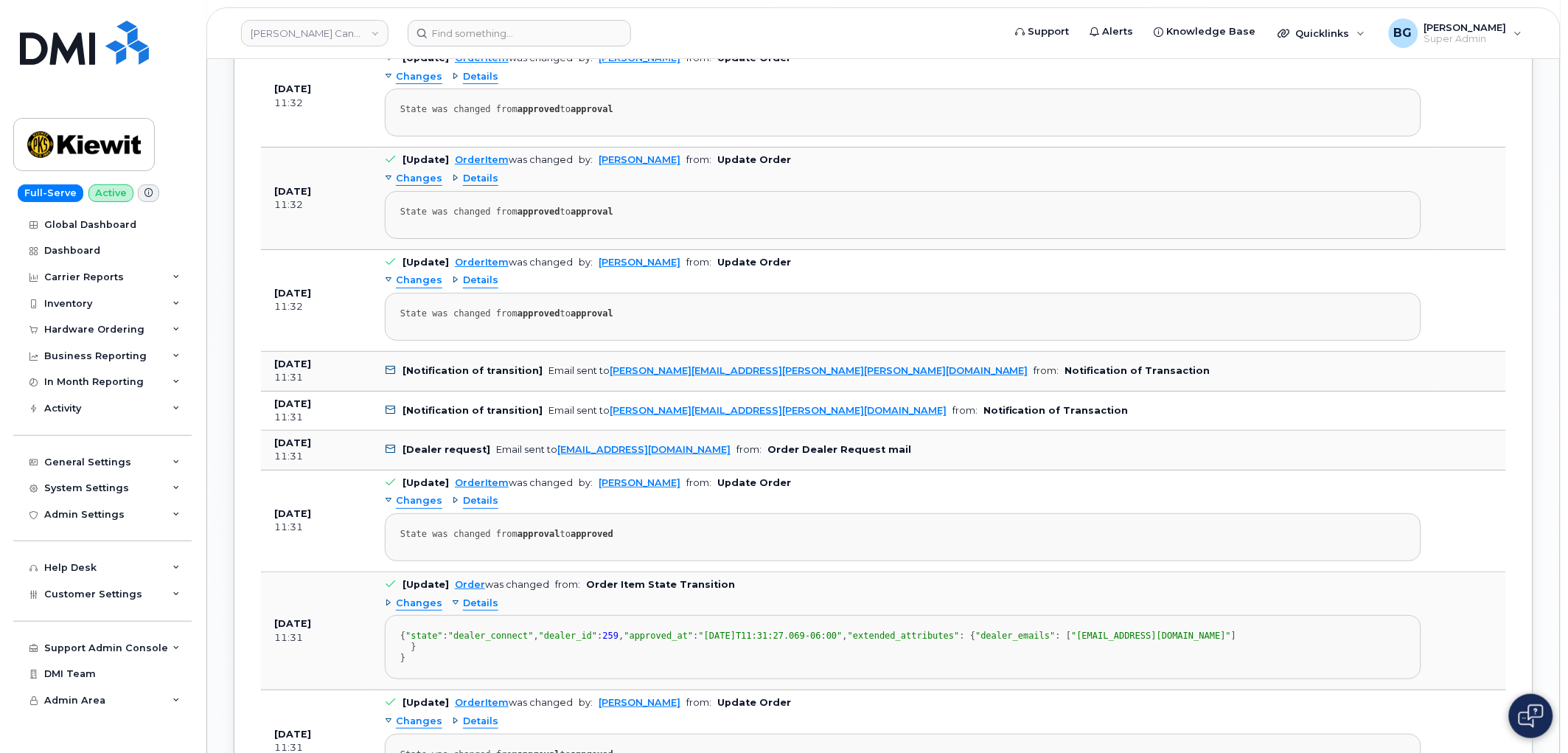
click at [479, 286] on span "Details" at bounding box center [480, 280] width 35 height 14
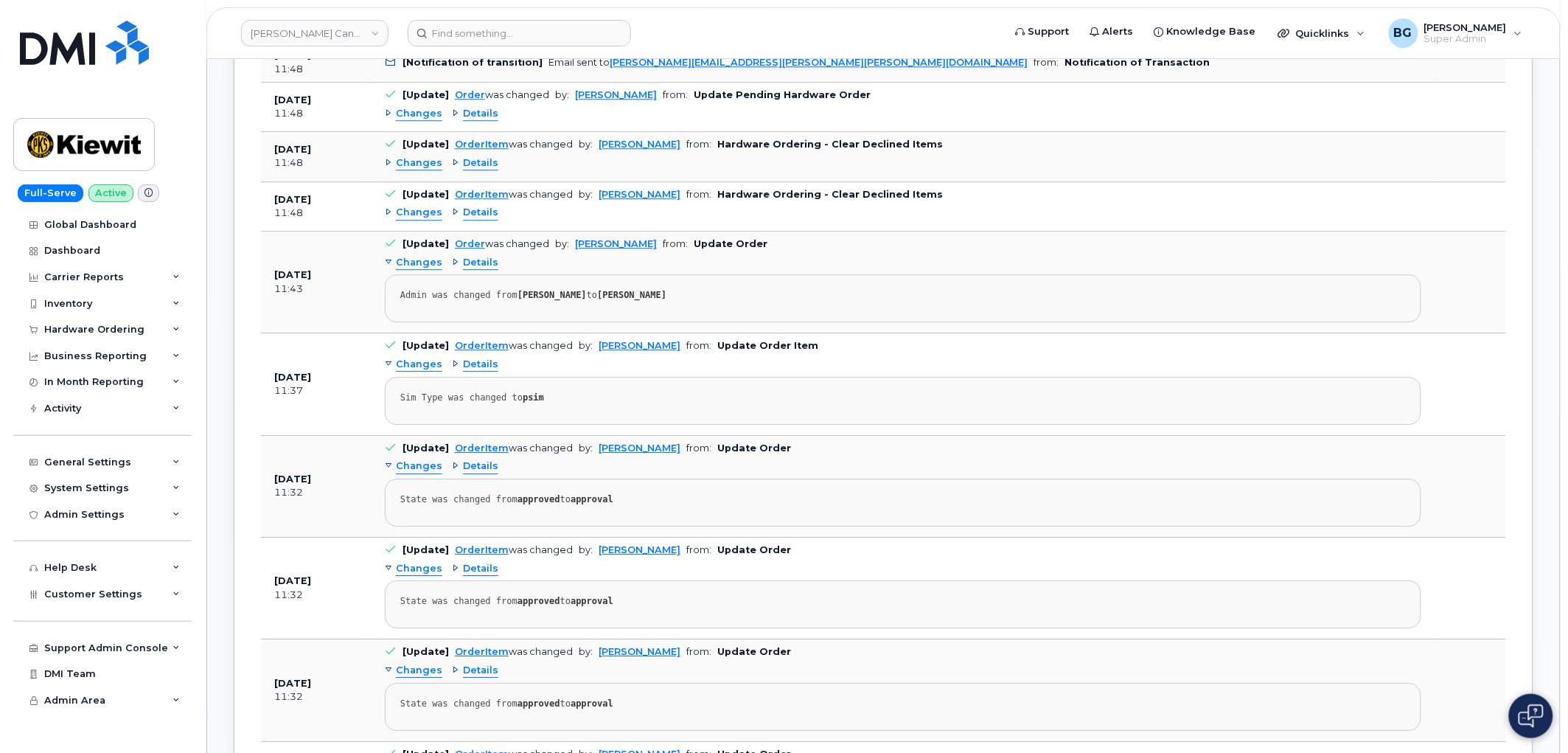
scroll to position [1366, 0]
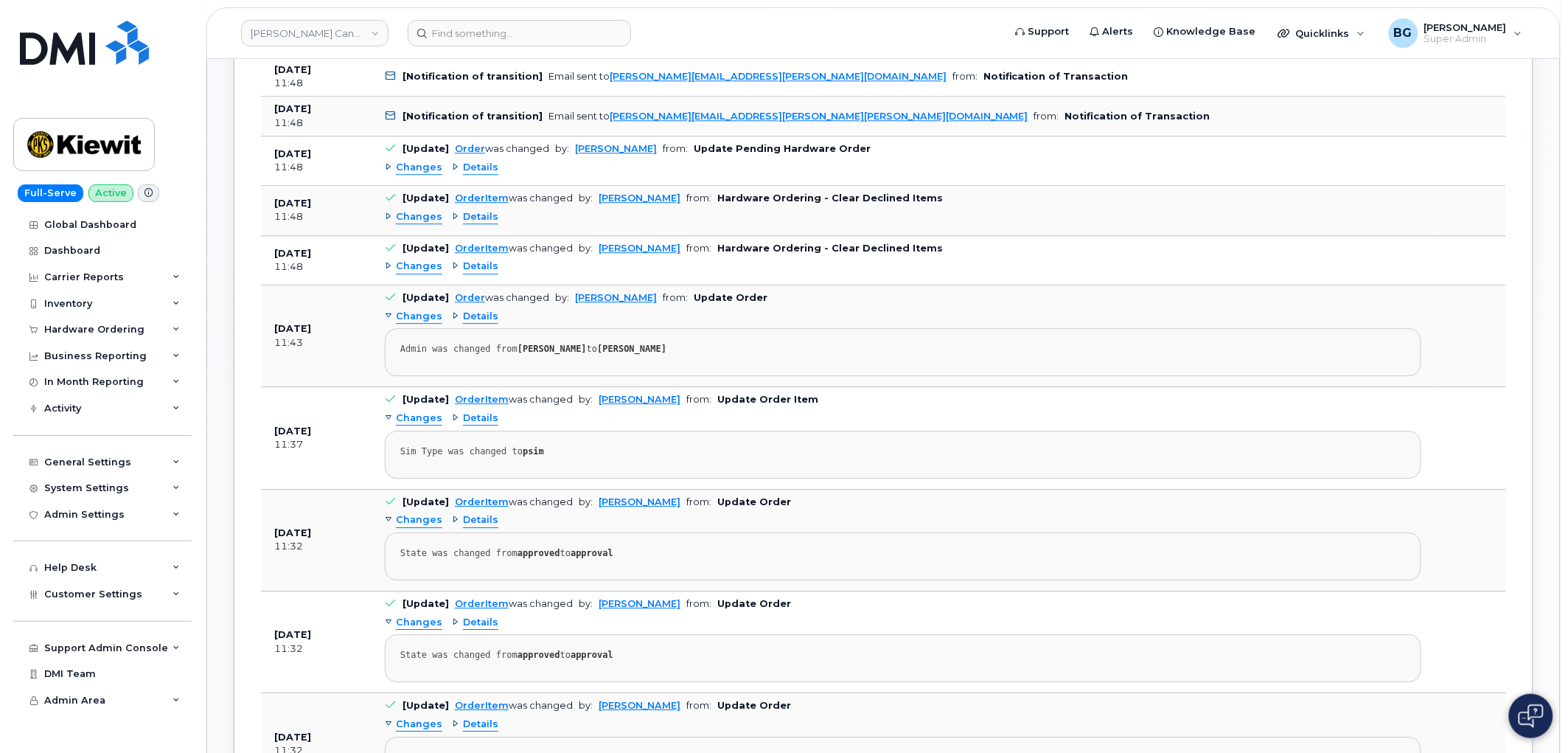
click at [485, 423] on span "Details" at bounding box center [480, 418] width 35 height 14
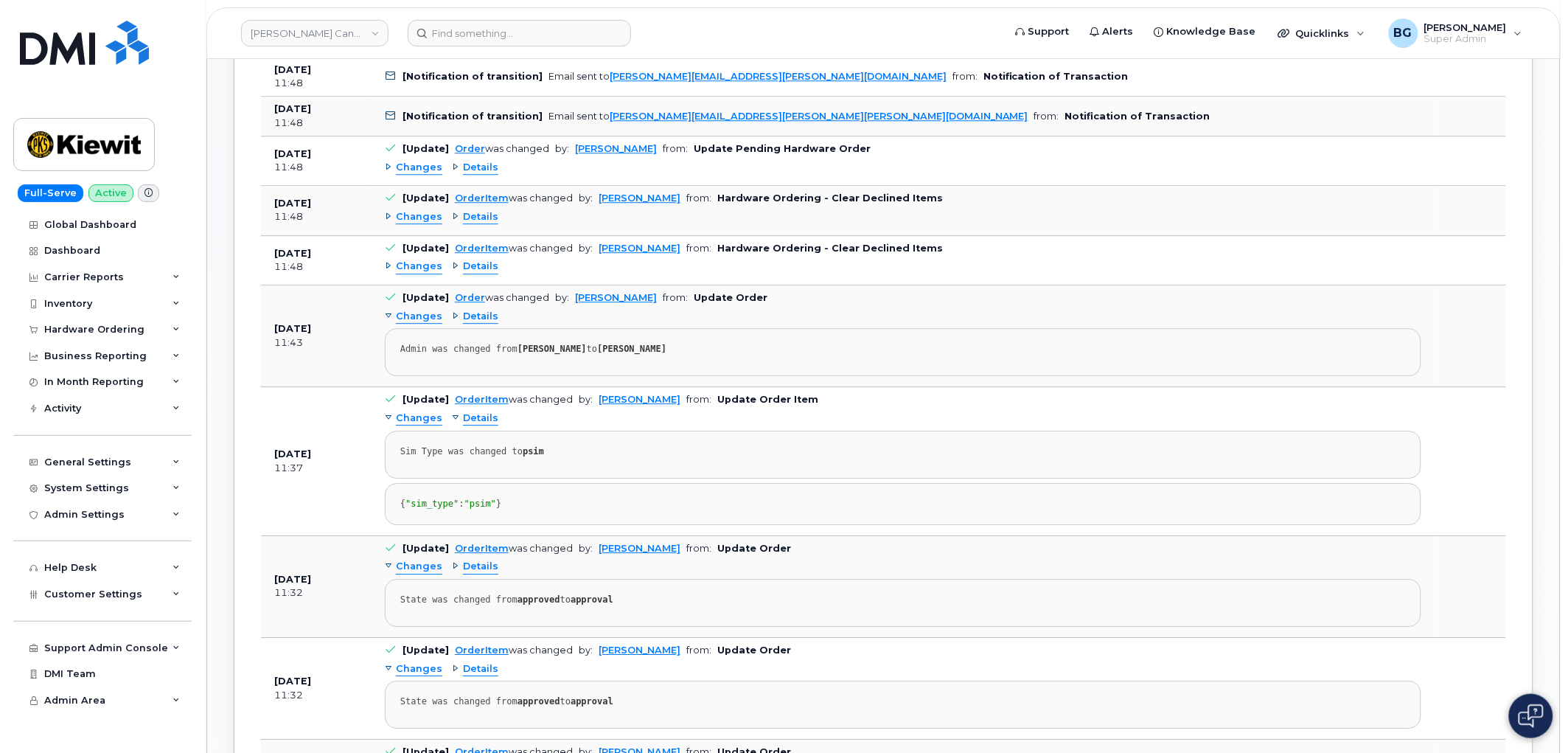
drag, startPoint x: 681, startPoint y: 401, endPoint x: 592, endPoint y: 406, distance: 89.1
click at [592, 406] on td "[Update] OrderItem was changed by: Michael Manahan from: Update Order Item Chan…" at bounding box center [903, 461] width 1063 height 148
copy link "[PERSON_NAME]"
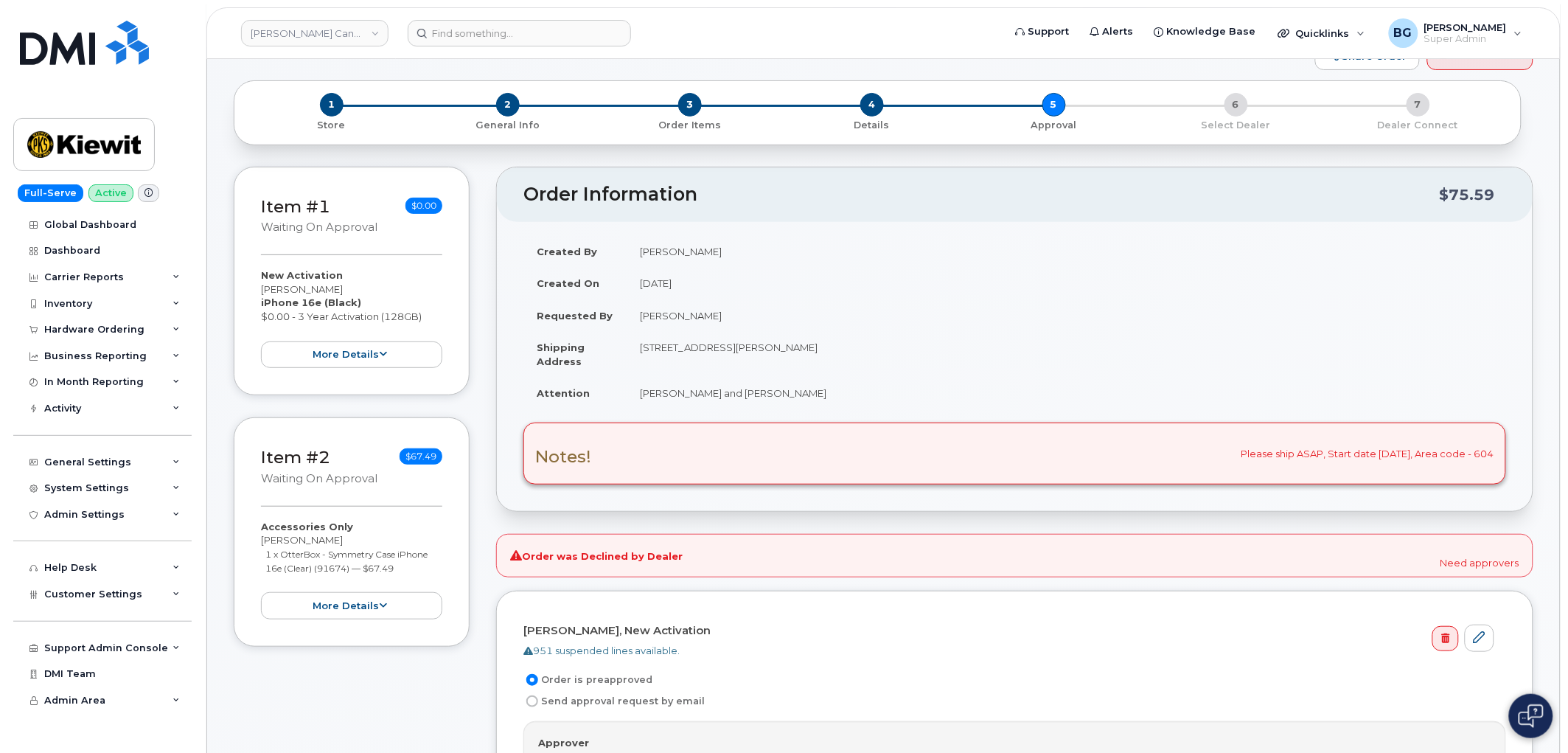
scroll to position [0, 0]
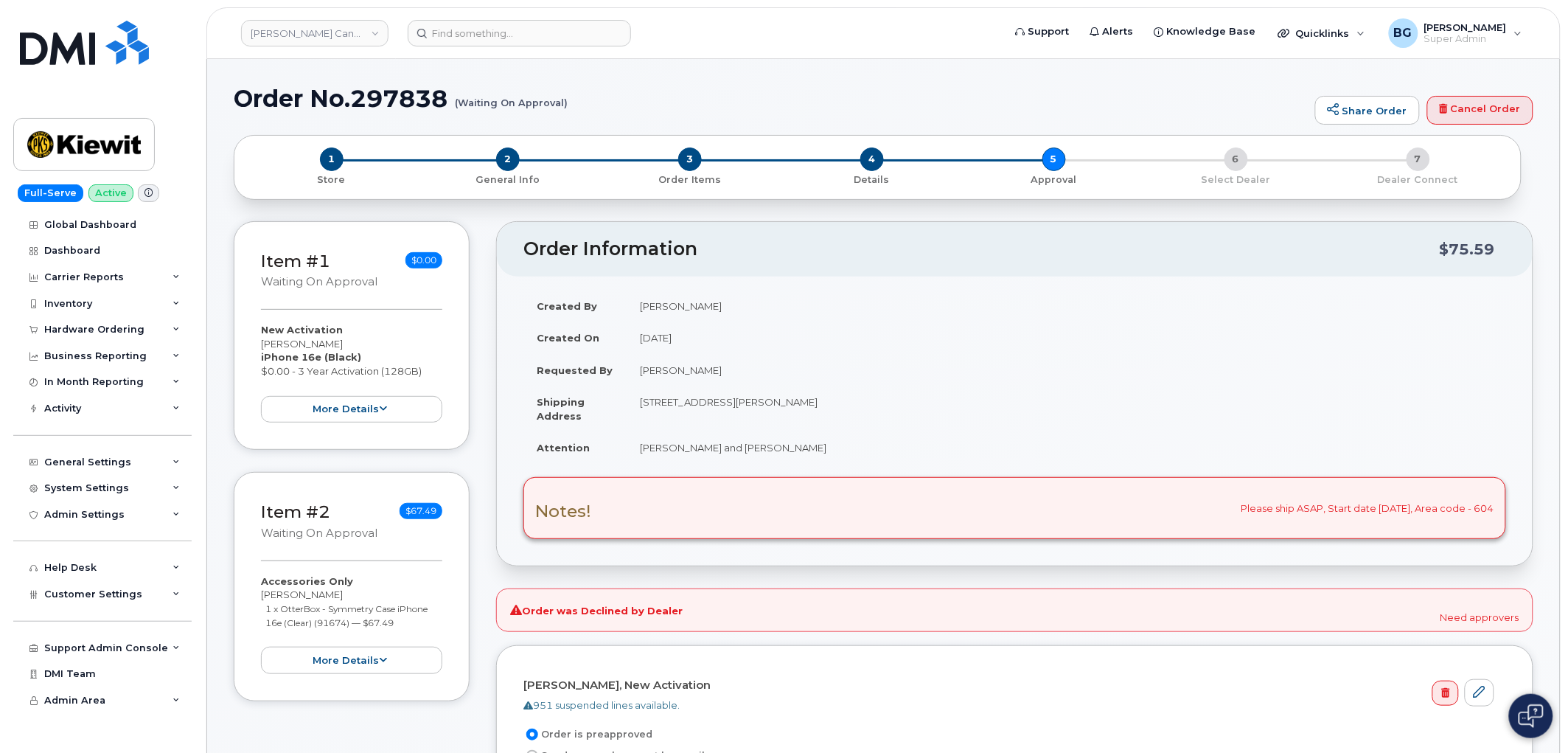
click at [405, 94] on h1 "Order No.297838 (Waiting On Approval)" at bounding box center [771, 99] width 1074 height 26
copy h1 "297838"
click at [83, 326] on div "Hardware Ordering" at bounding box center [94, 329] width 101 height 11
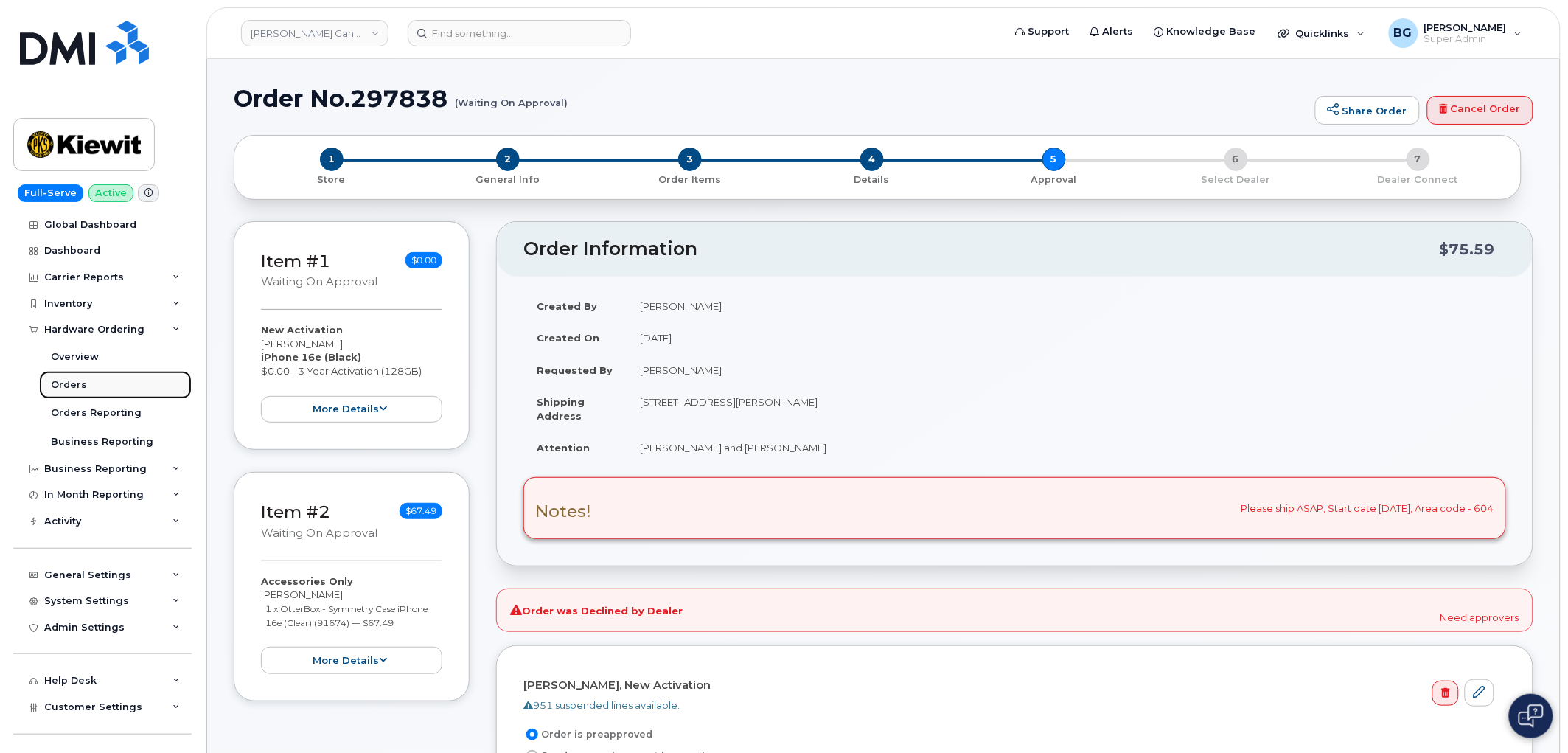
click at [78, 380] on div "Orders" at bounding box center [69, 385] width 36 height 13
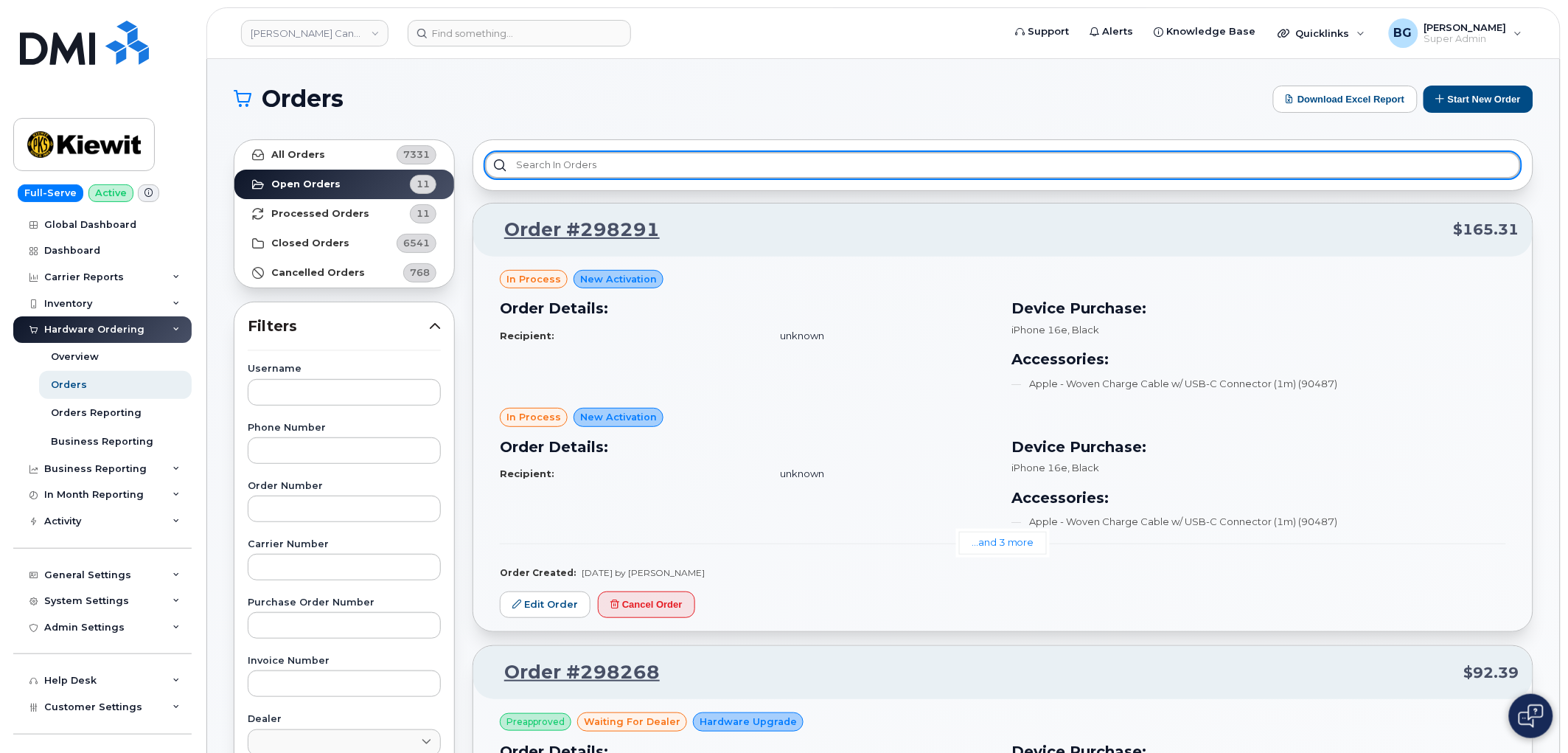
click at [562, 173] on input "text" at bounding box center [1003, 165] width 1036 height 26
paste input "297838"
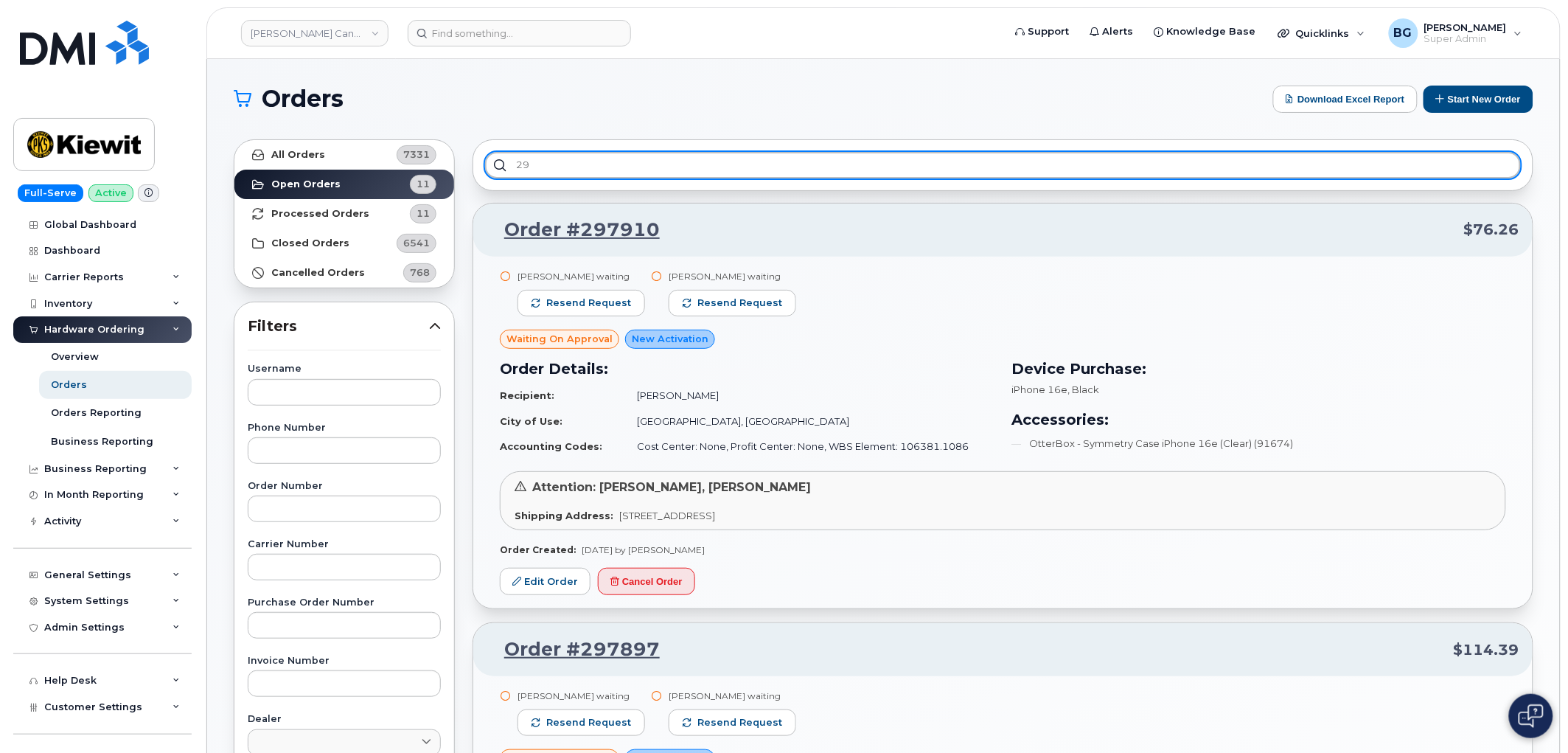
type input "2"
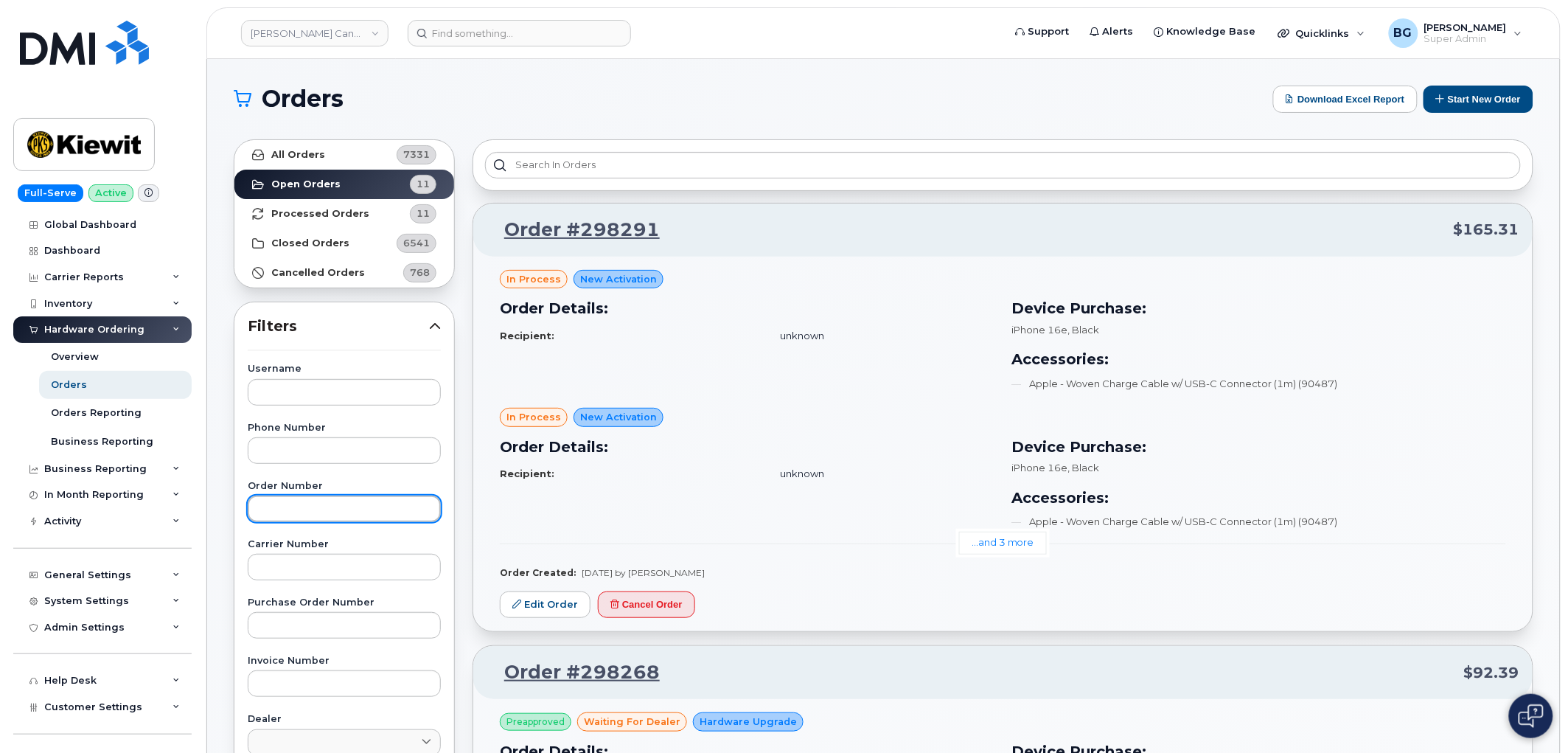
click at [305, 509] on input "text" at bounding box center [344, 509] width 193 height 26
paste input "297838"
type input "297838"
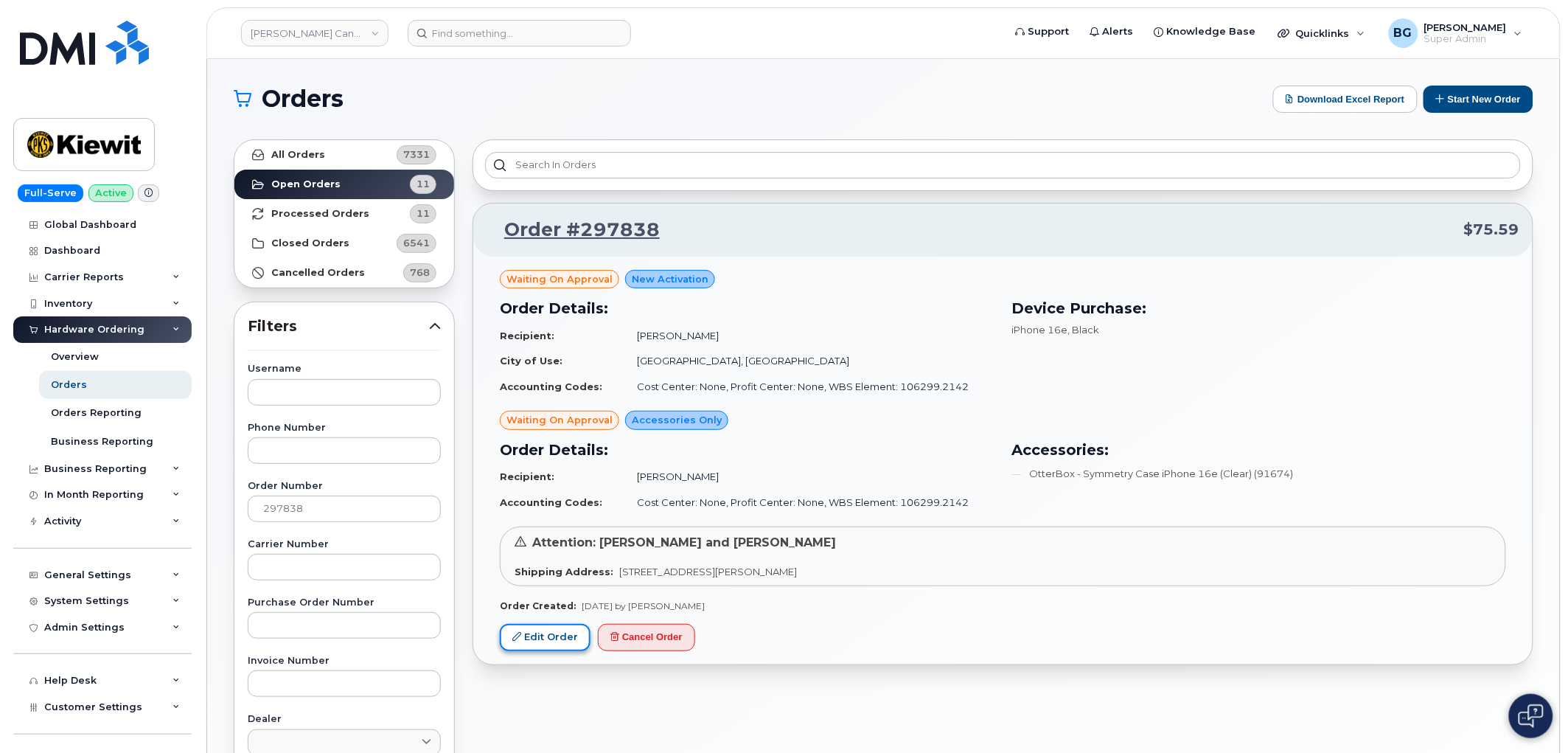
click at [537, 576] on link "Edit Order" at bounding box center [545, 637] width 91 height 27
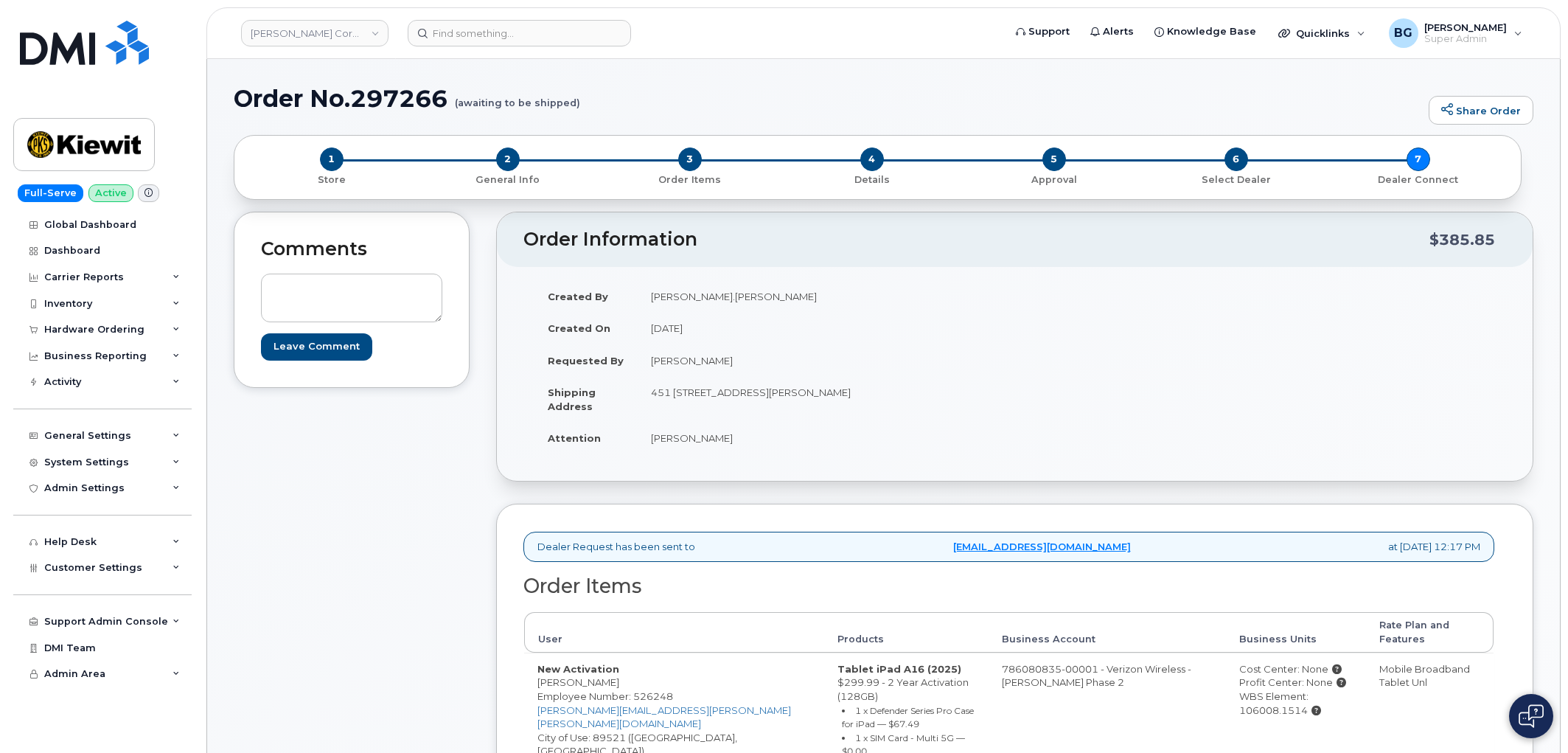
scroll to position [164, 0]
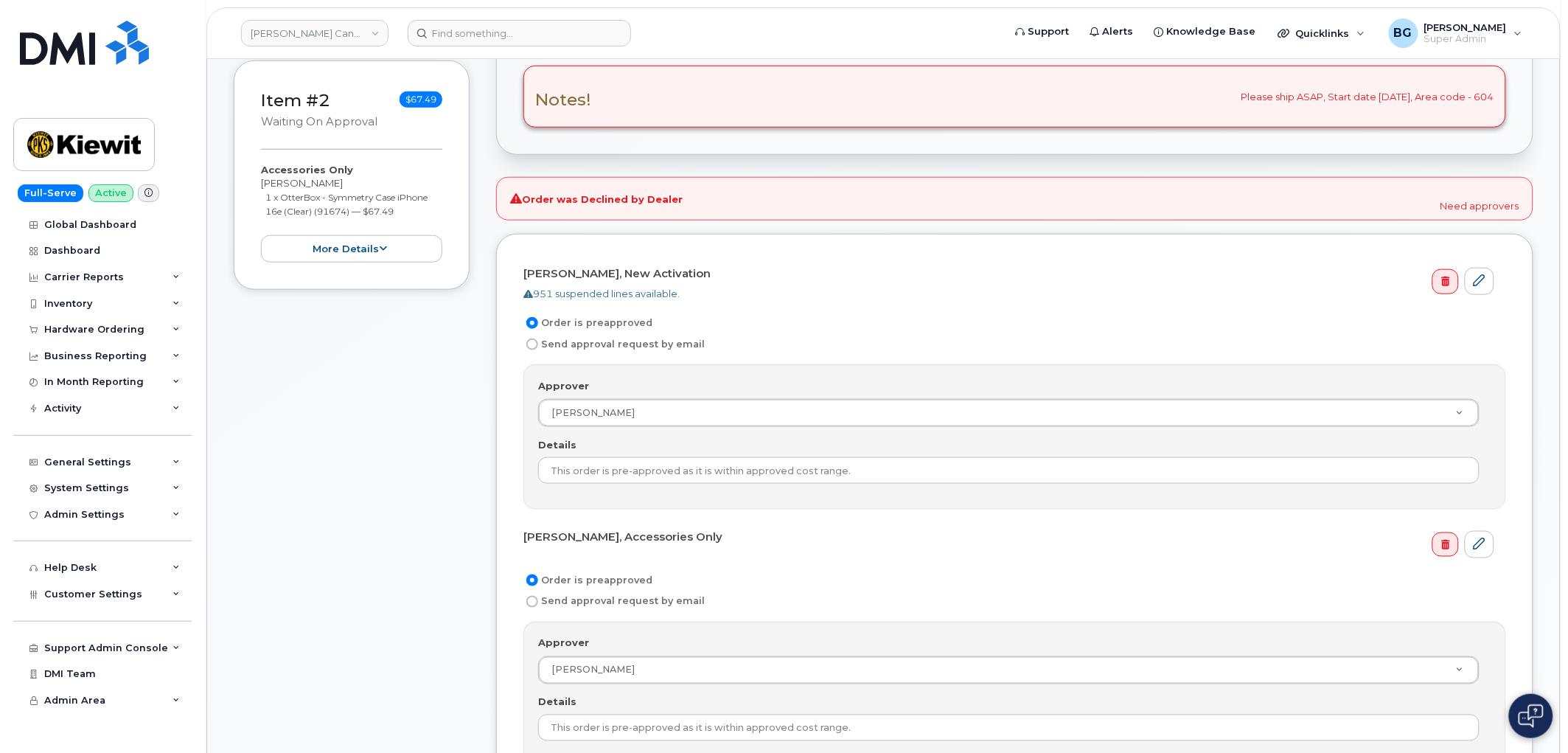
scroll to position [382, 0]
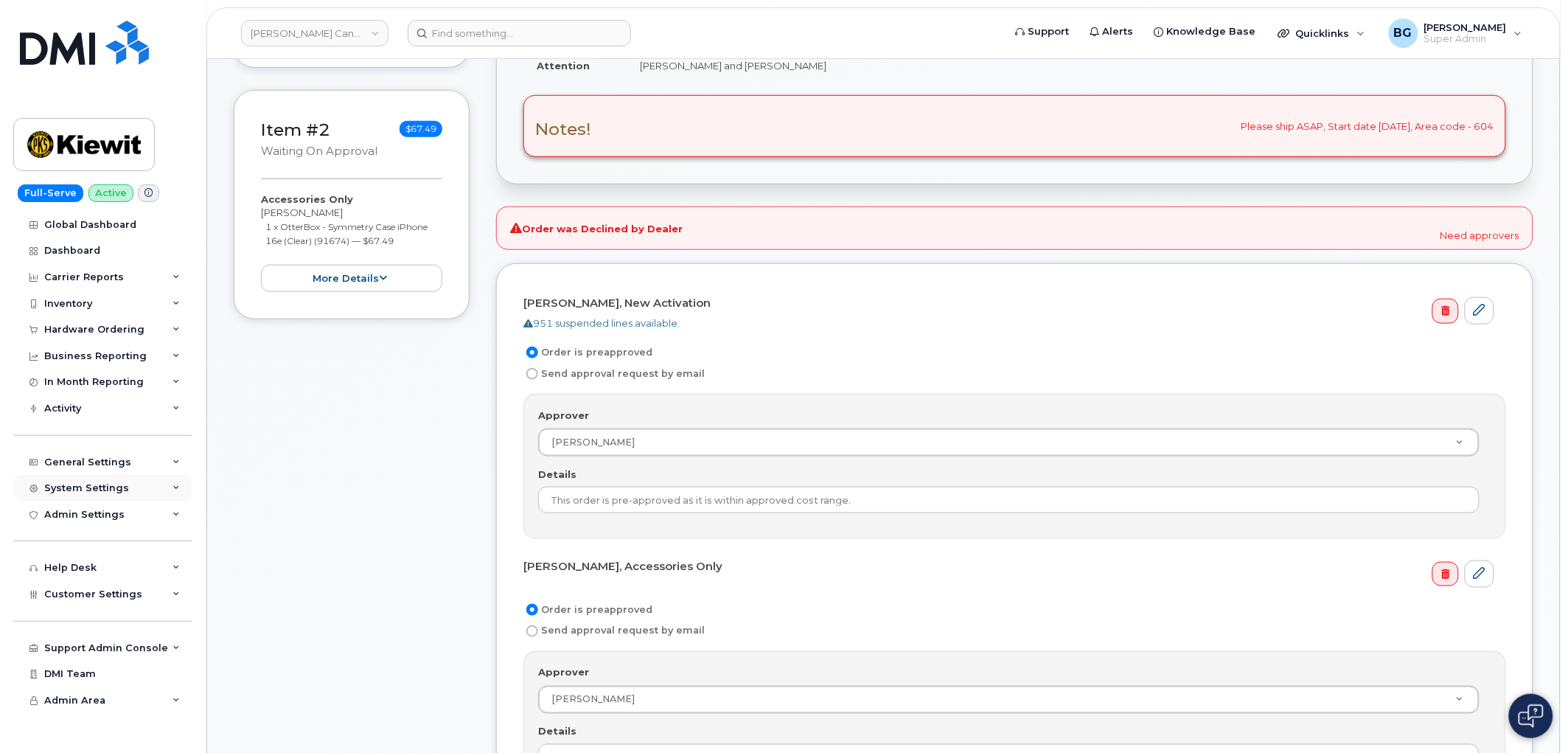
click at [79, 491] on div "System Settings" at bounding box center [87, 488] width 85 height 11
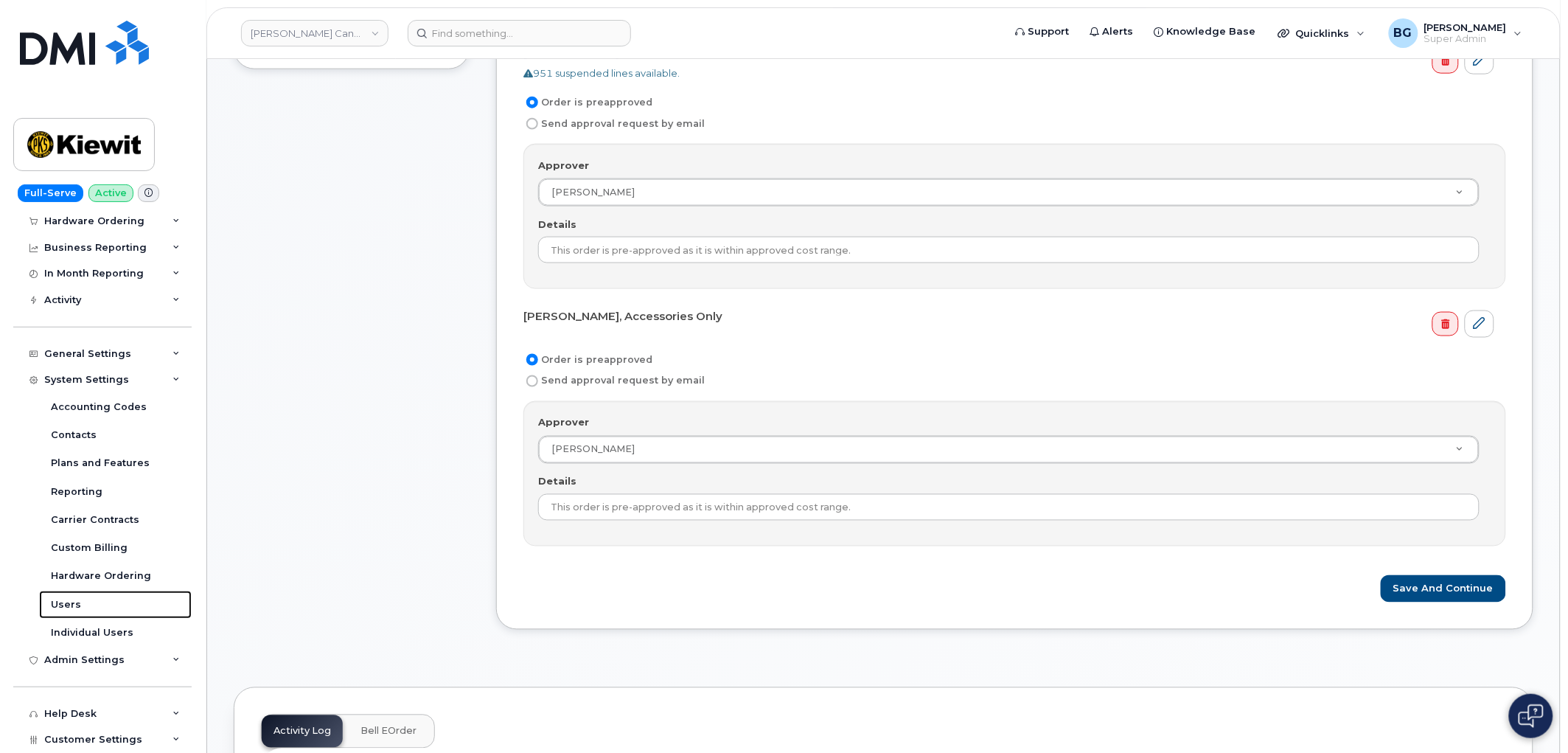
scroll to position [710, 0]
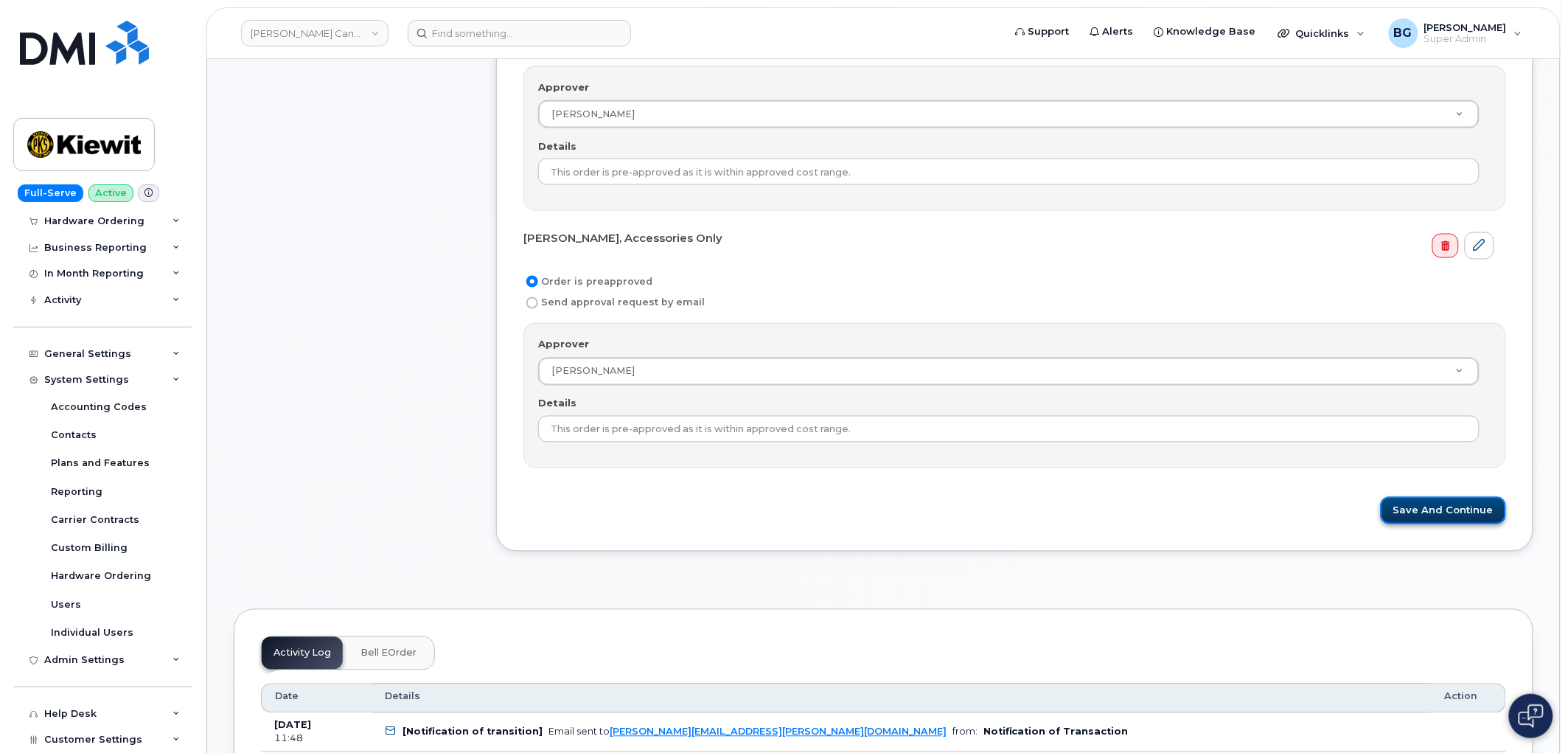
click at [1423, 512] on button "Save and Continue" at bounding box center [1443, 510] width 125 height 27
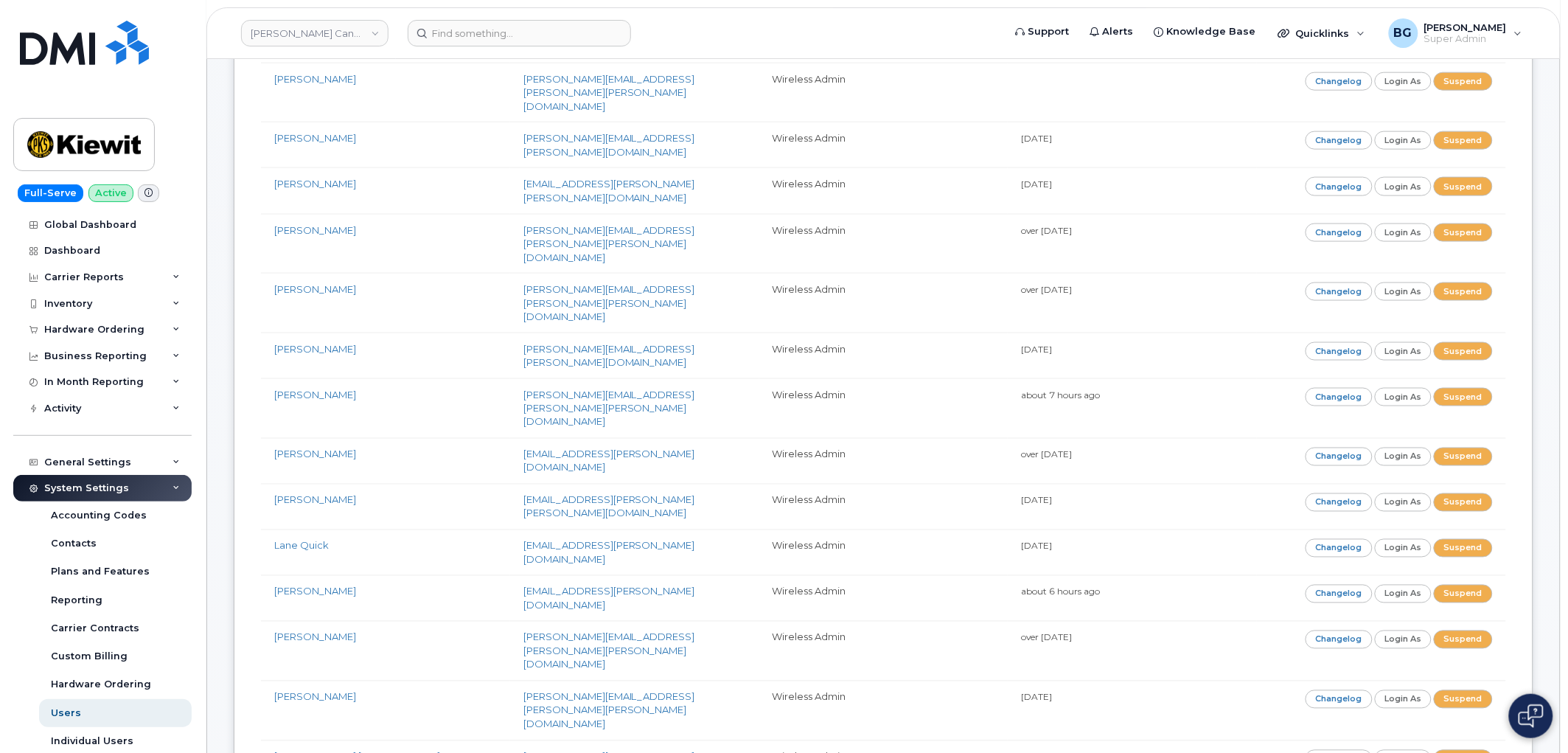
scroll to position [600, 0]
click at [867, 24] on form at bounding box center [700, 33] width 586 height 26
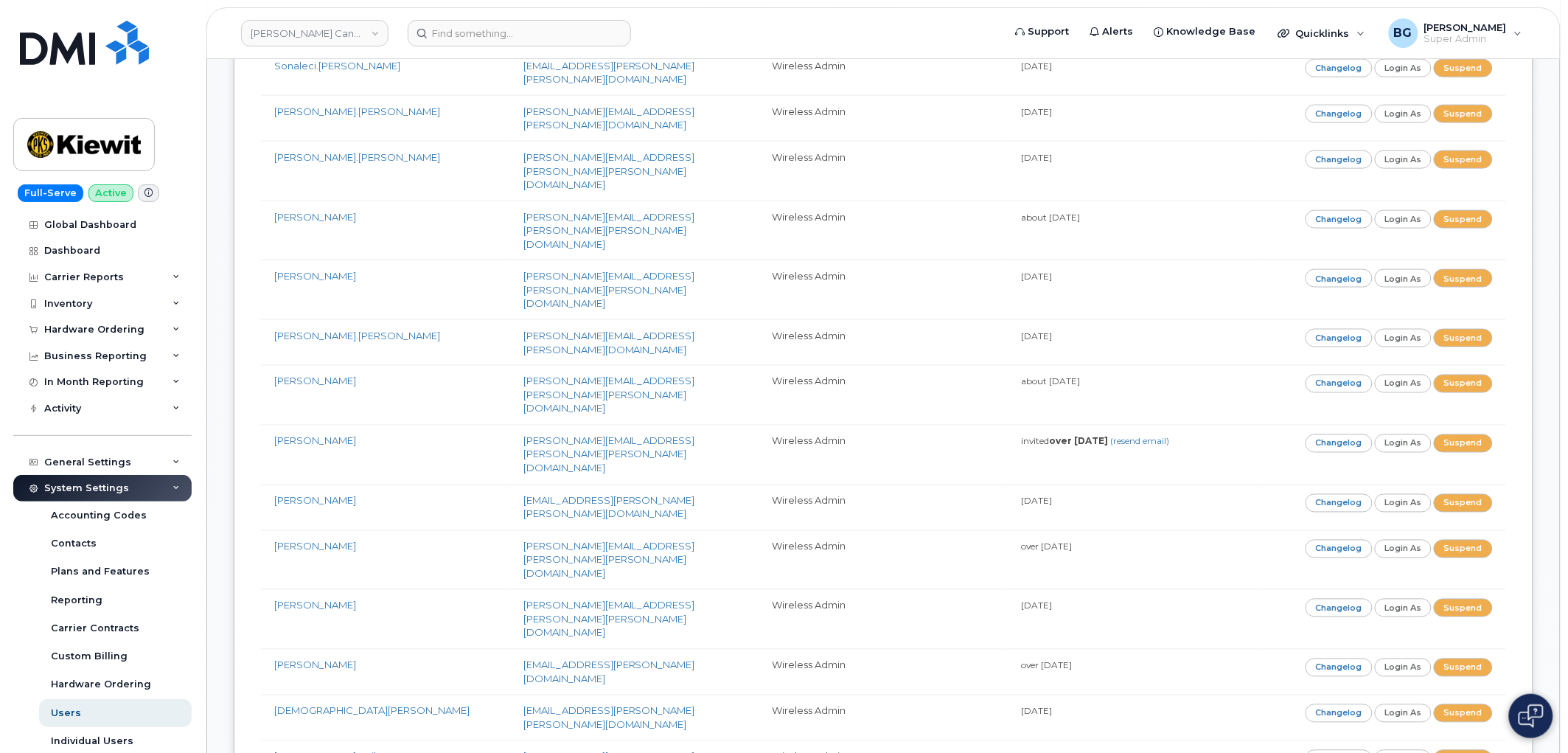
scroll to position [3700, 0]
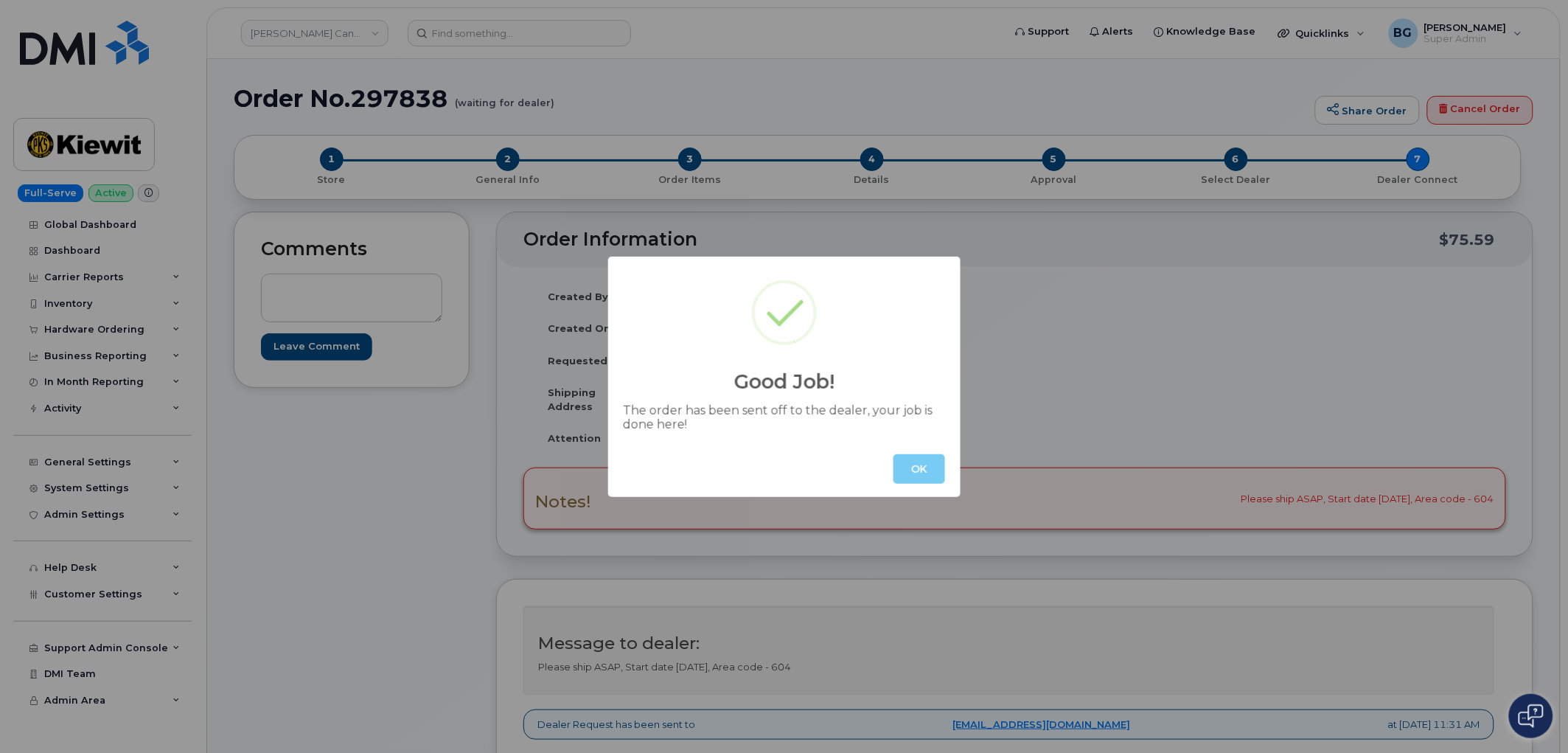
click at [915, 472] on button "OK" at bounding box center [918, 469] width 51 height 29
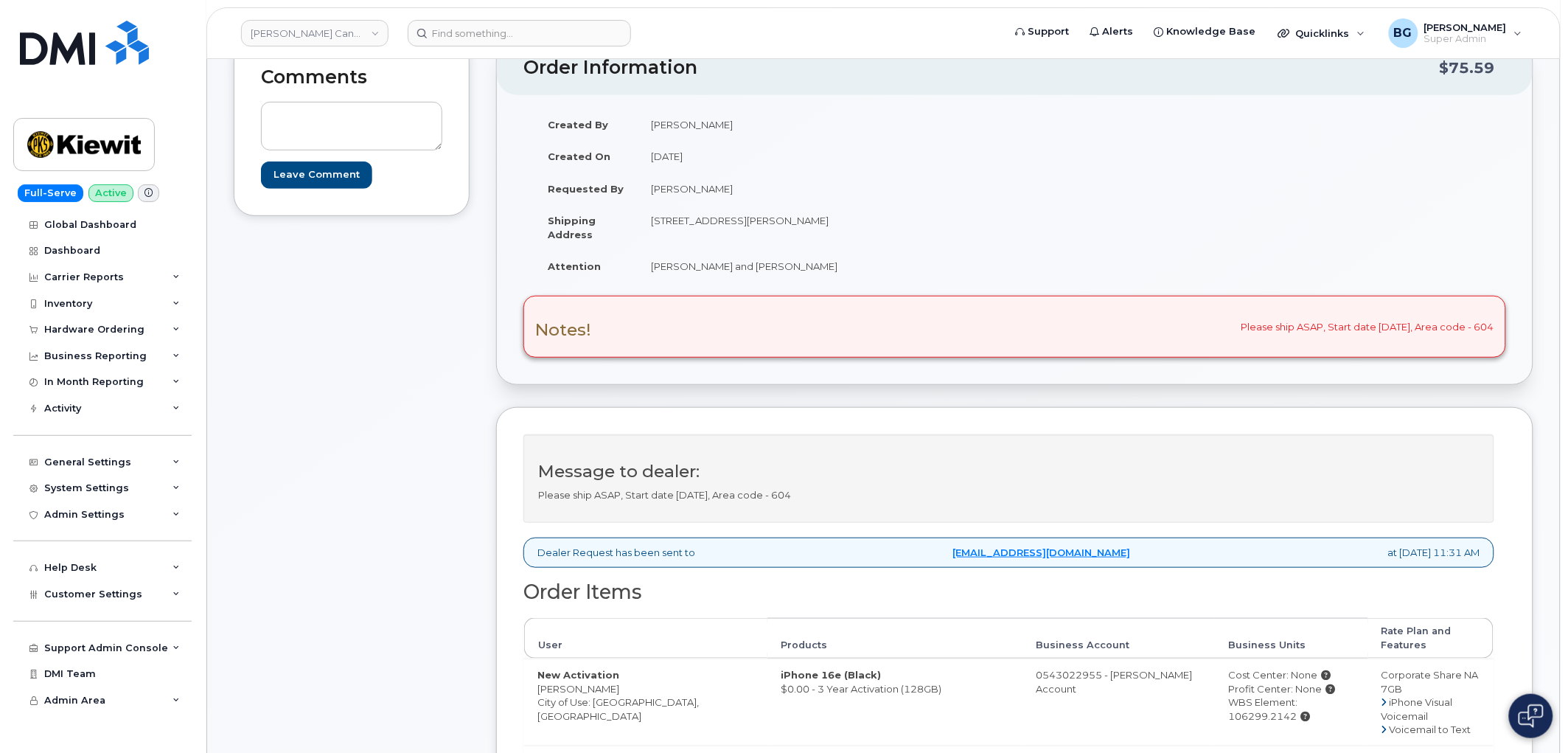
scroll to position [109, 0]
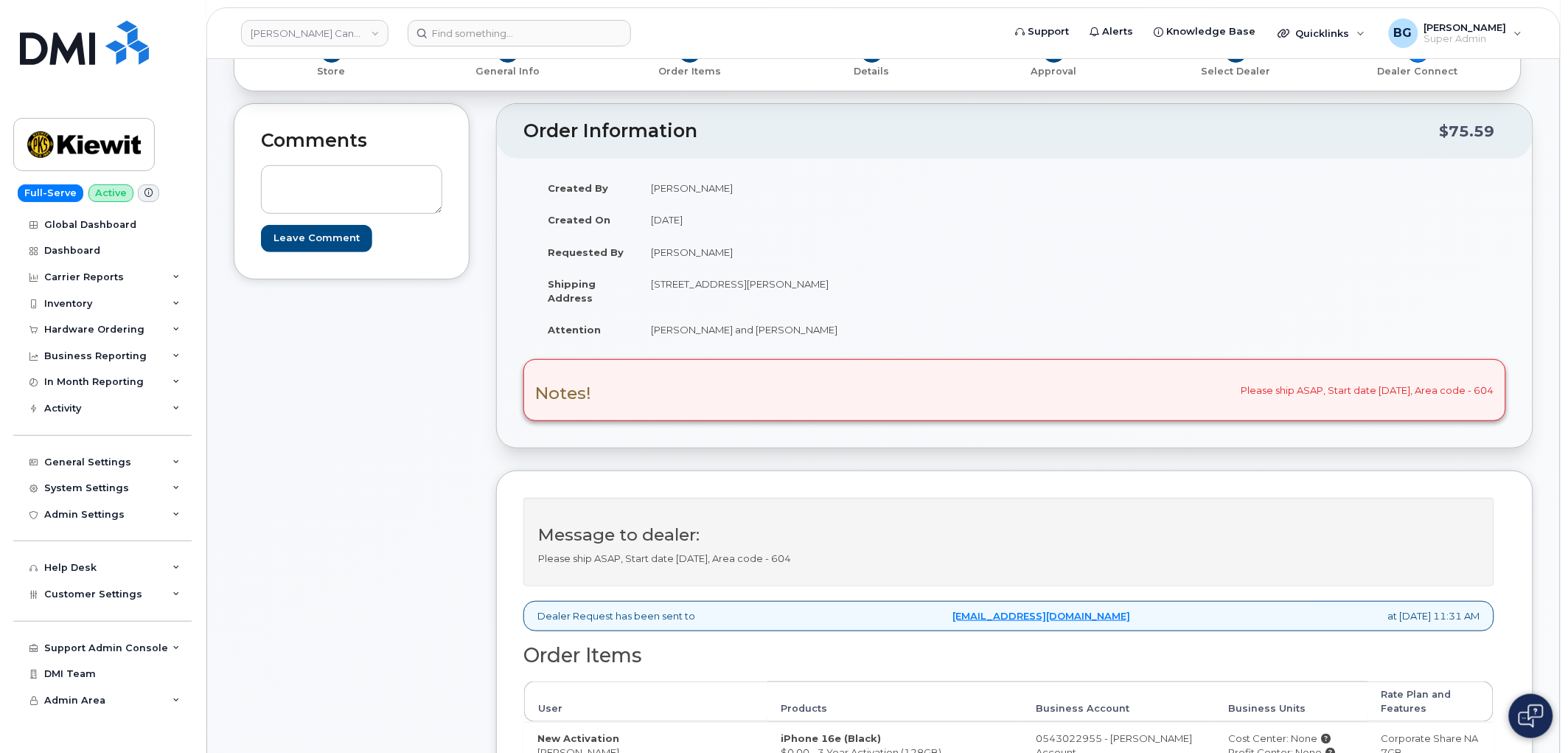
click at [659, 283] on td "[STREET_ADDRESS][PERSON_NAME]" at bounding box center [820, 290] width 366 height 46
drag, startPoint x: 660, startPoint y: 282, endPoint x: 756, endPoint y: 284, distance: 96.0
click at [756, 284] on td "[STREET_ADDRESS][PERSON_NAME]" at bounding box center [820, 290] width 366 height 46
copy td "[STREET_ADDRESS]"
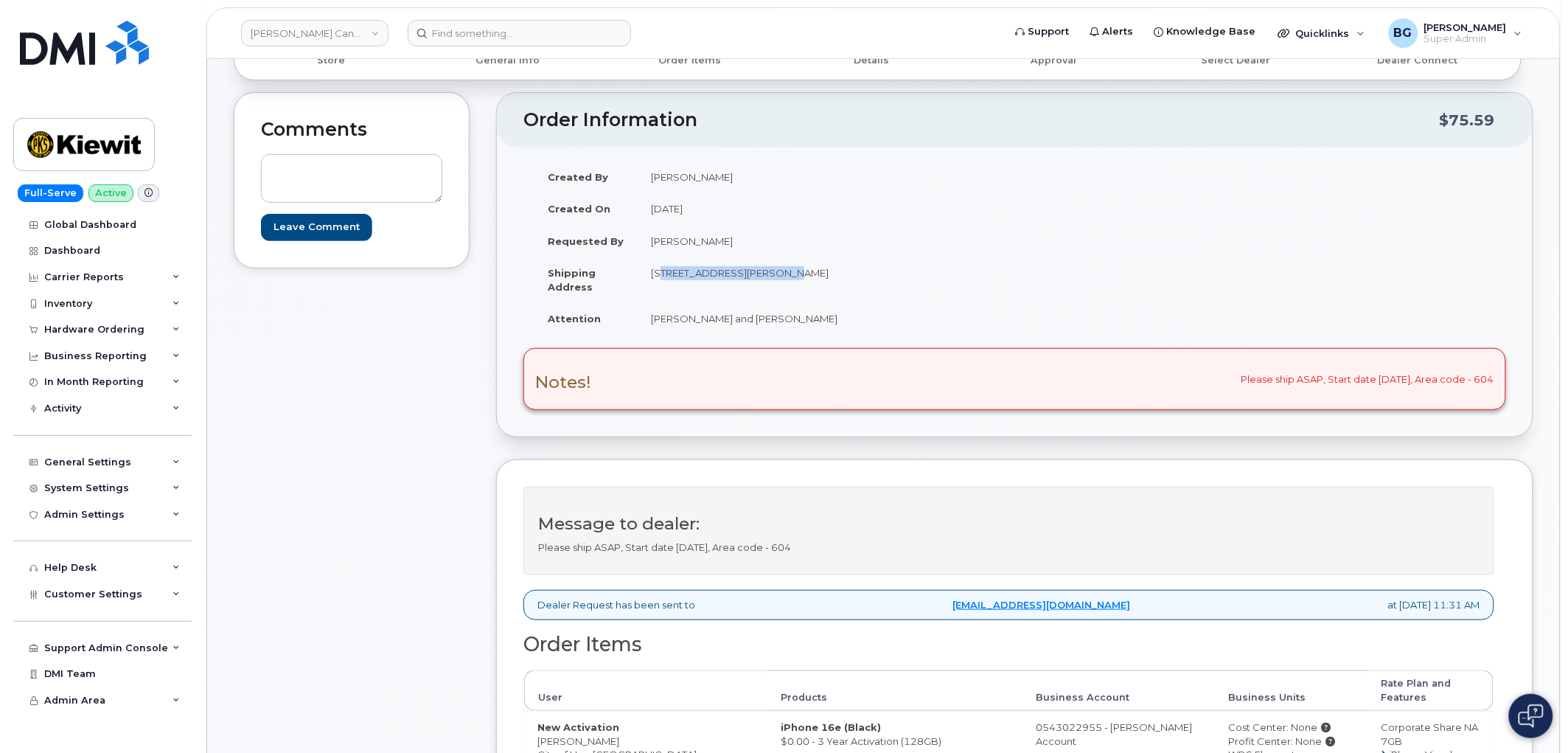
scroll to position [55, 0]
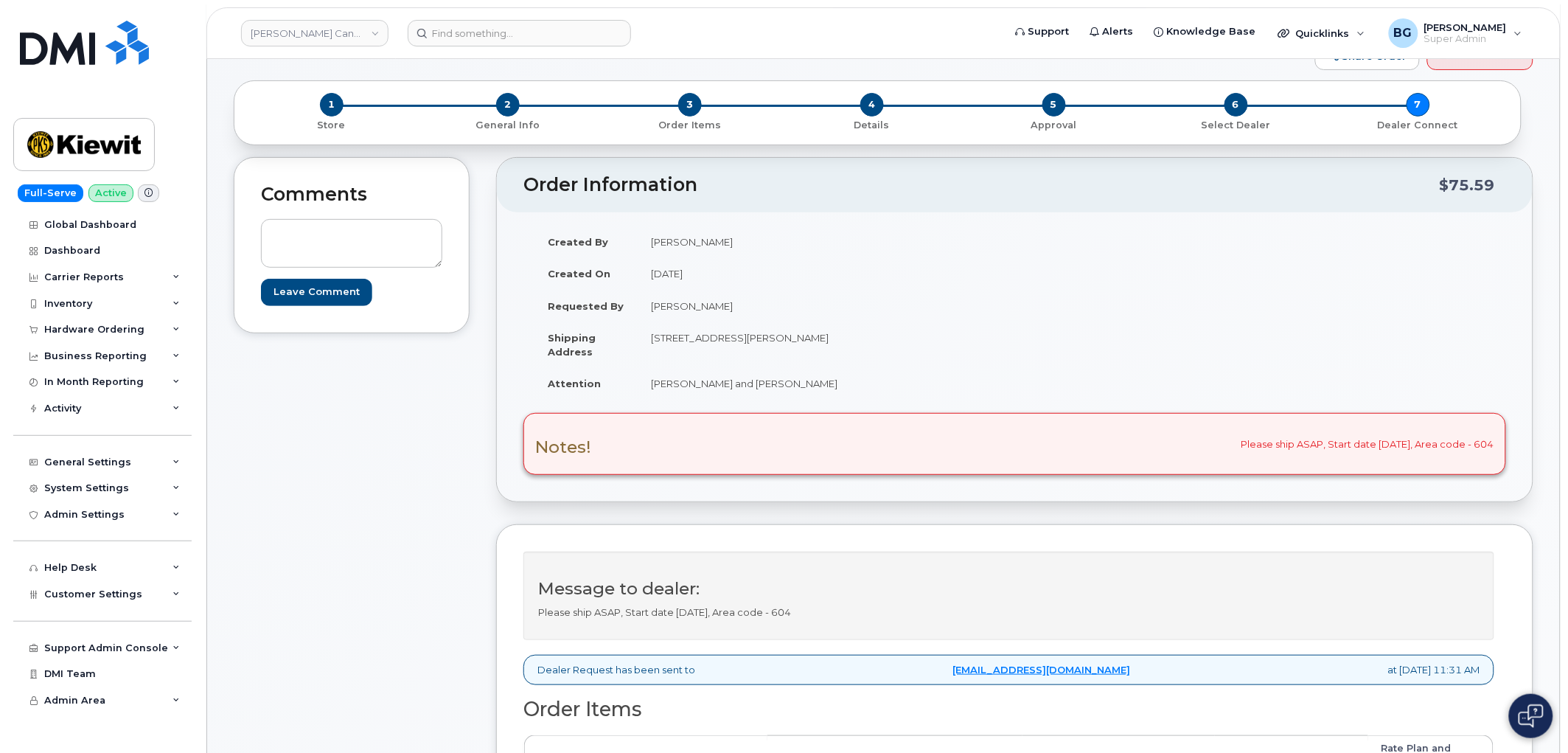
click at [791, 334] on td "[STREET_ADDRESS][PERSON_NAME]" at bounding box center [820, 344] width 366 height 46
copy td "BURNABY"
click at [825, 326] on td "[STREET_ADDRESS][PERSON_NAME]" at bounding box center [820, 344] width 366 height 46
click at [825, 338] on td "[STREET_ADDRESS][PERSON_NAME]" at bounding box center [820, 344] width 366 height 46
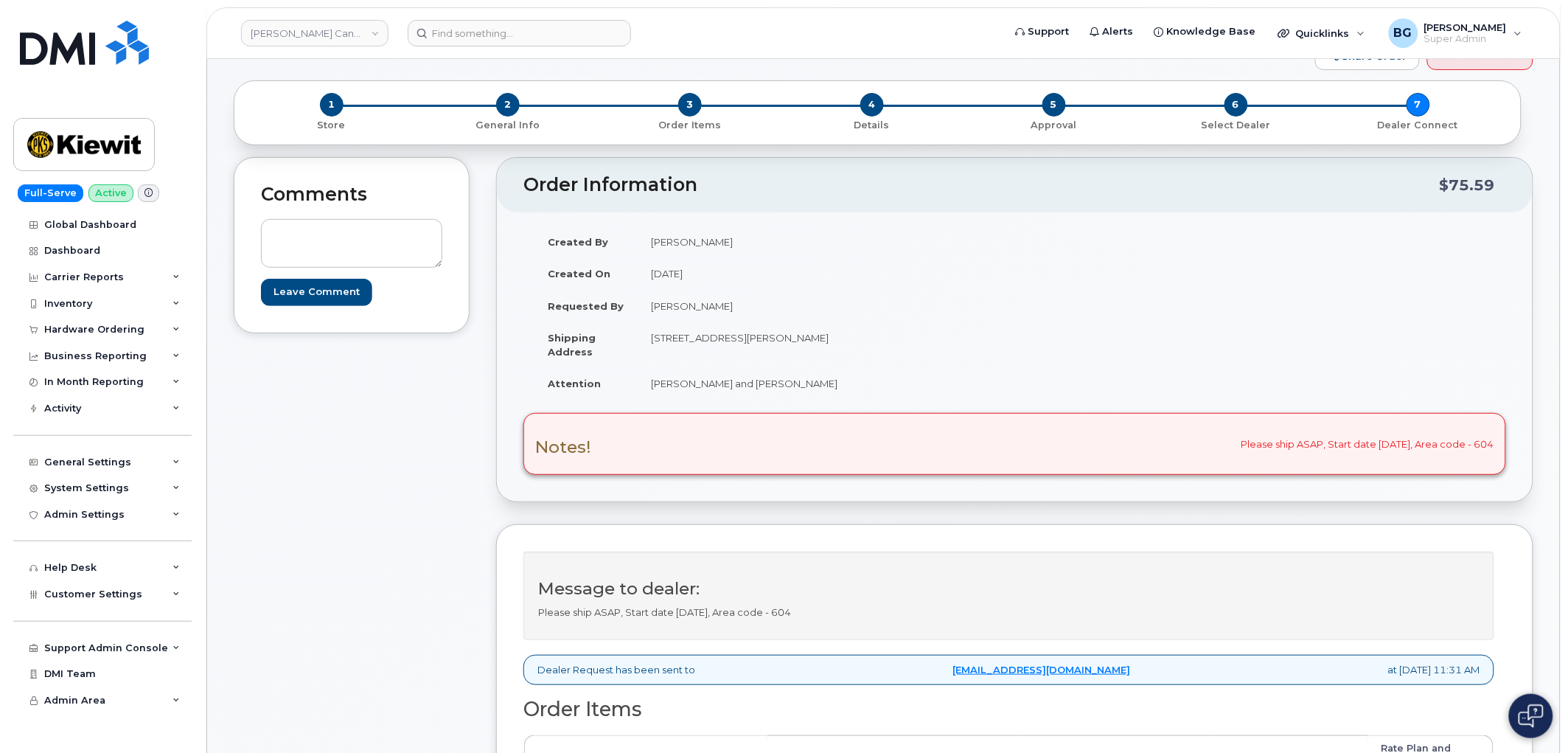
click at [825, 338] on td "[STREET_ADDRESS][PERSON_NAME]" at bounding box center [820, 344] width 366 height 46
copy td "BC"
click at [849, 338] on td "[STREET_ADDRESS][PERSON_NAME]" at bounding box center [820, 344] width 366 height 46
drag, startPoint x: 849, startPoint y: 338, endPoint x: 867, endPoint y: 336, distance: 18.1
click at [867, 336] on td "[STREET_ADDRESS][PERSON_NAME]" at bounding box center [820, 344] width 366 height 46
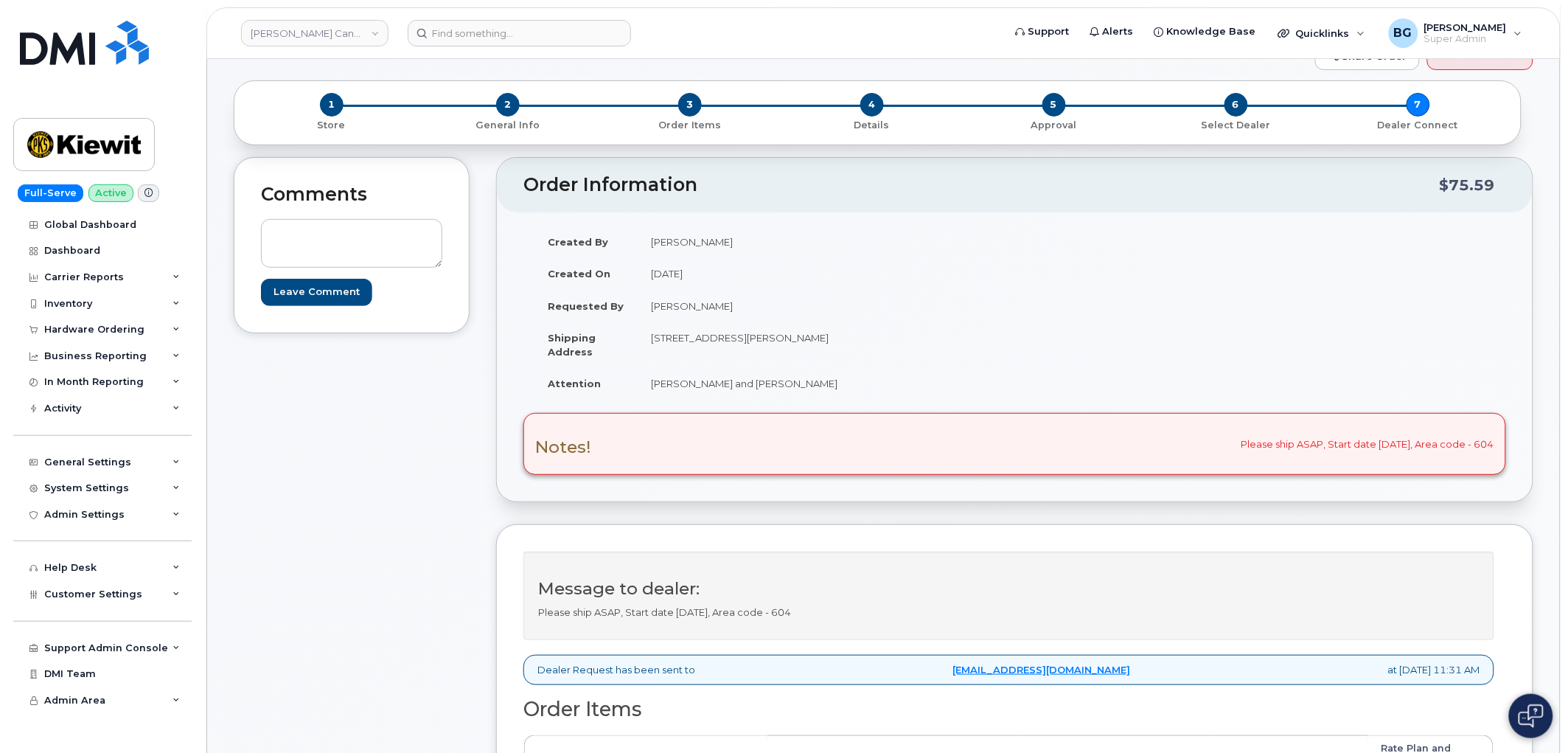
copy td "V5C 0G5"
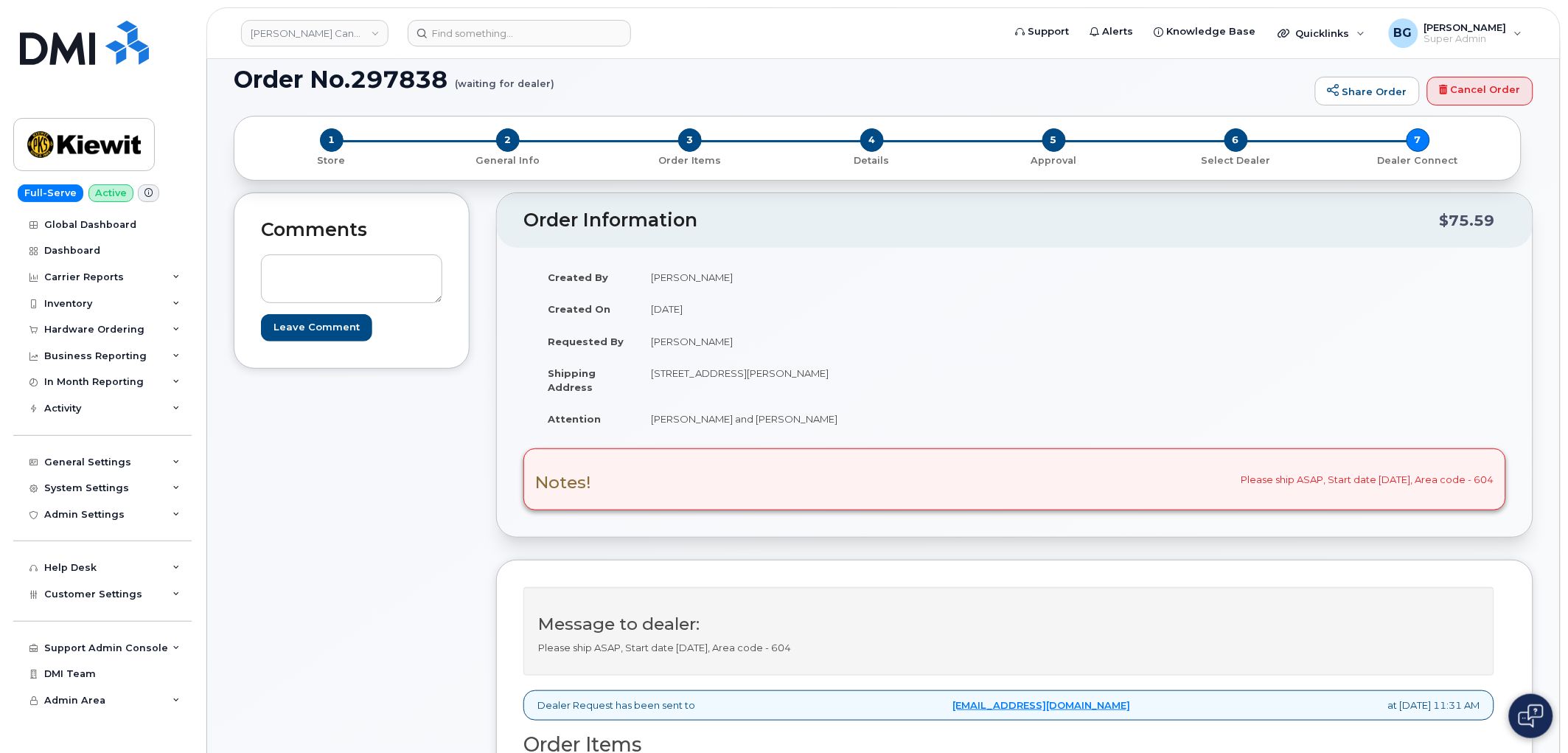
scroll to position [0, 0]
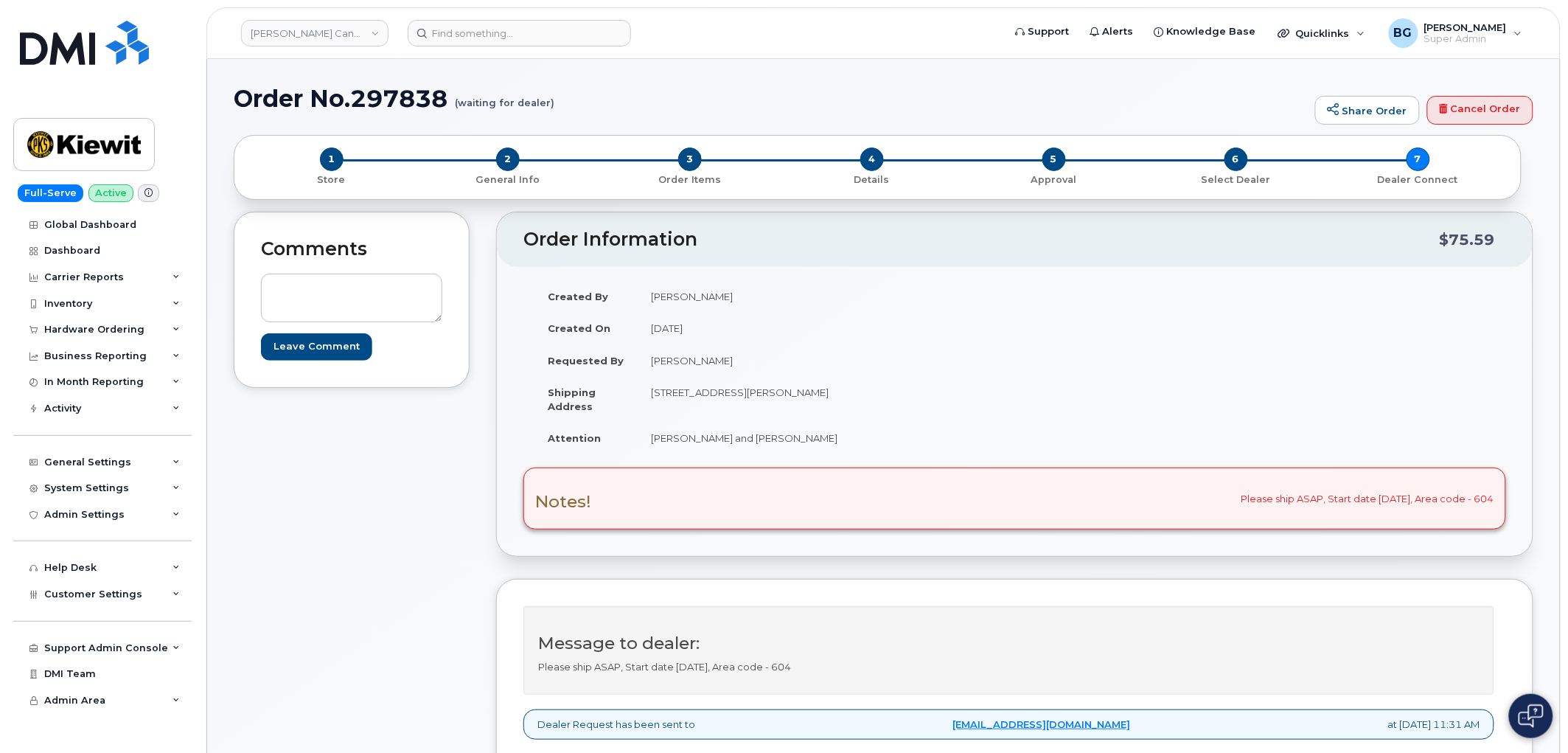
click at [561, 440] on strong "Attention" at bounding box center [574, 438] width 53 height 11
drag, startPoint x: 561, startPoint y: 440, endPoint x: 785, endPoint y: 441, distance: 224.0
click at [785, 441] on tr "Attention [PERSON_NAME] and [PERSON_NAME]" at bounding box center [769, 438] width 470 height 33
copy tr "Attention [PERSON_NAME] and [PERSON_NAME]"
